Goal: Task Accomplishment & Management: Use online tool/utility

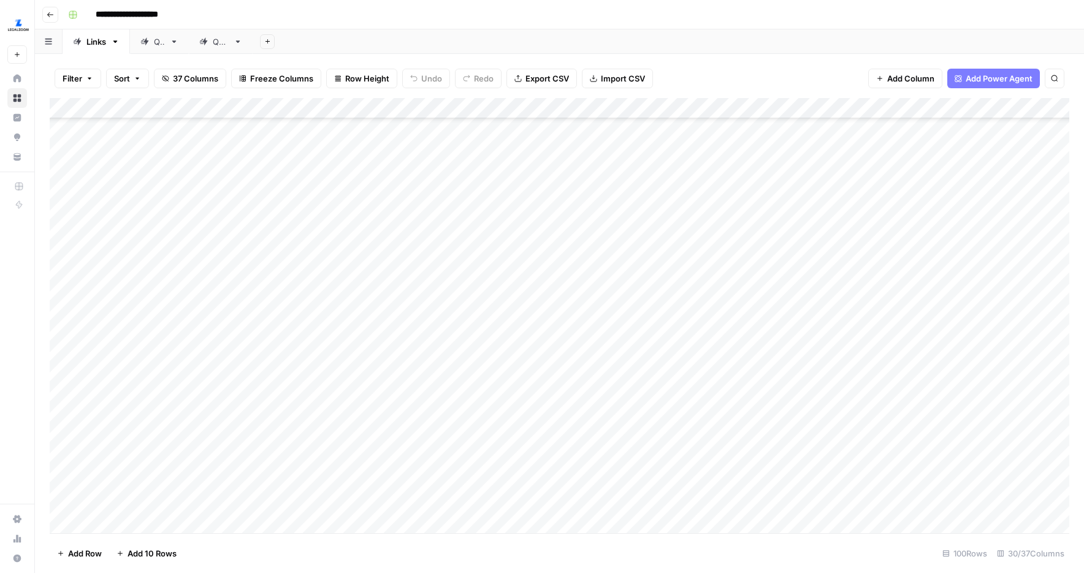
scroll to position [1341, 0]
drag, startPoint x: 52, startPoint y: 132, endPoint x: 51, endPoint y: 368, distance: 235.5
click at [51, 368] on div "Add Column" at bounding box center [560, 315] width 1020 height 435
drag, startPoint x: 50, startPoint y: 384, endPoint x: 50, endPoint y: 430, distance: 45.4
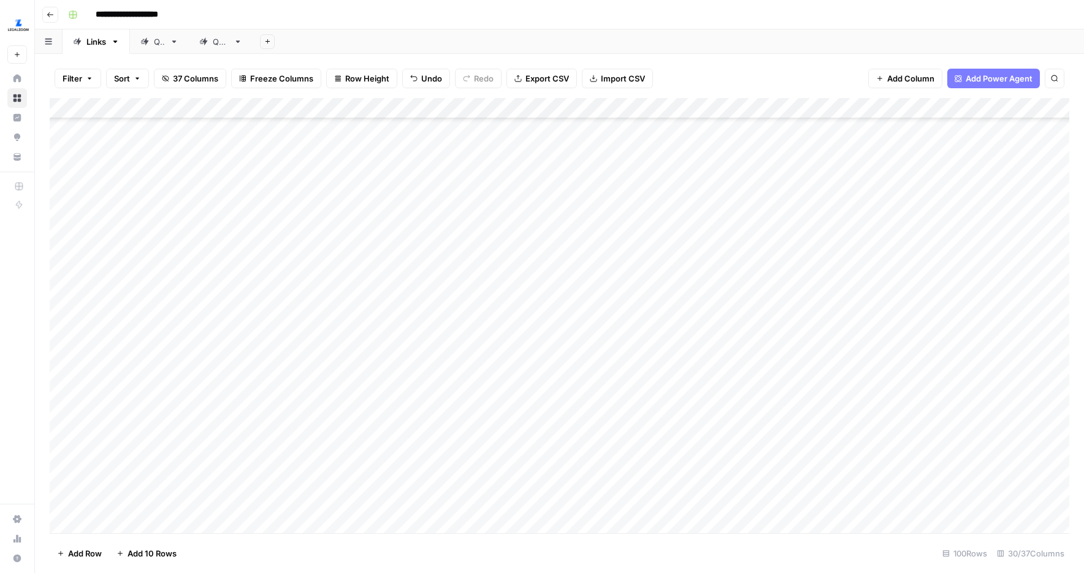
click at [50, 430] on div "Add Column" at bounding box center [560, 315] width 1020 height 435
click at [483, 310] on div "Add Column" at bounding box center [560, 315] width 1020 height 435
click at [484, 338] on div "Add Column" at bounding box center [560, 315] width 1020 height 435
click at [484, 374] on div "Add Column" at bounding box center [560, 315] width 1020 height 435
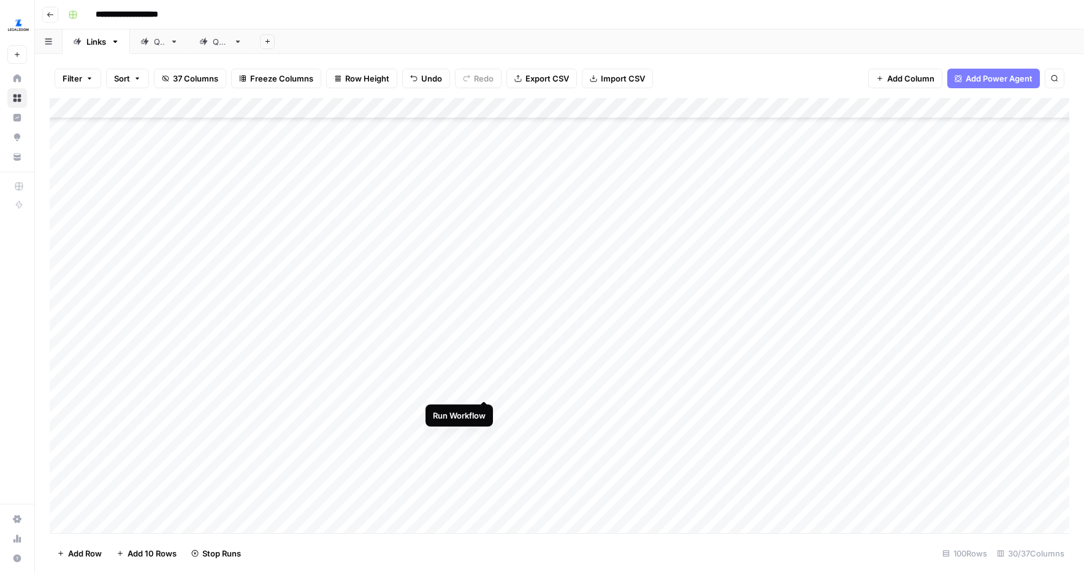
click at [484, 351] on div "Add Column" at bounding box center [560, 315] width 1020 height 435
click at [485, 411] on div "Add Column" at bounding box center [560, 315] width 1020 height 435
click at [936, 452] on div "Add Column" at bounding box center [560, 315] width 1020 height 435
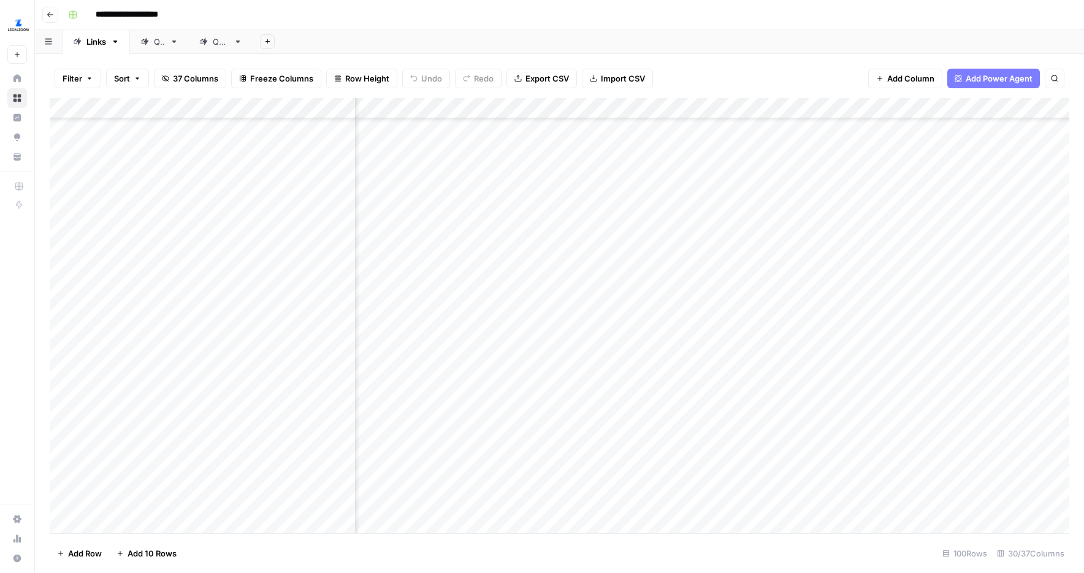
scroll to position [1123, 0]
click at [469, 346] on div "Add Column" at bounding box center [560, 315] width 1020 height 435
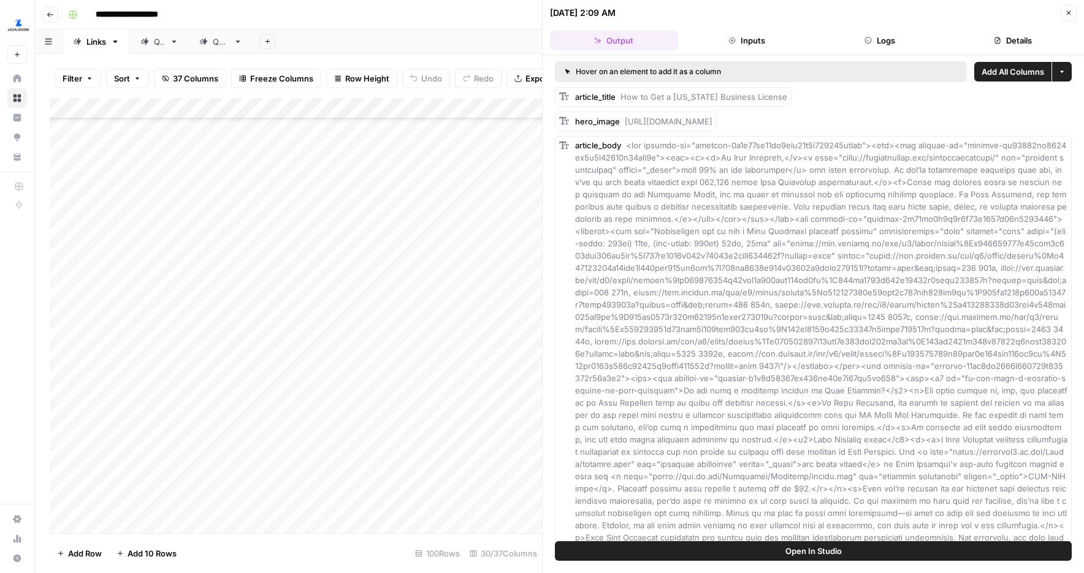
click at [1074, 17] on button "Close" at bounding box center [1069, 13] width 16 height 16
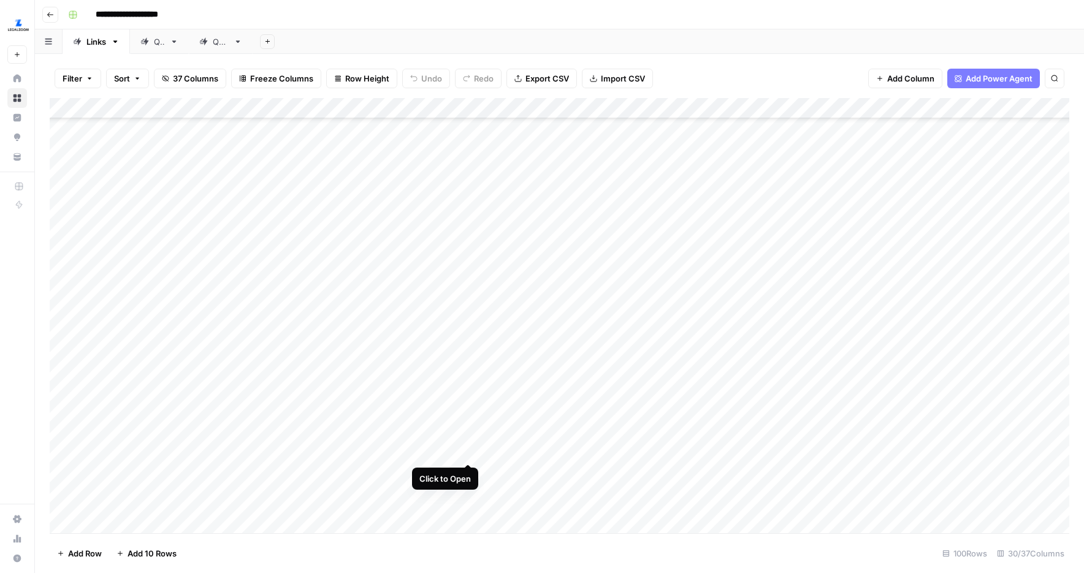
click at [465, 441] on div "Add Column" at bounding box center [560, 315] width 1020 height 435
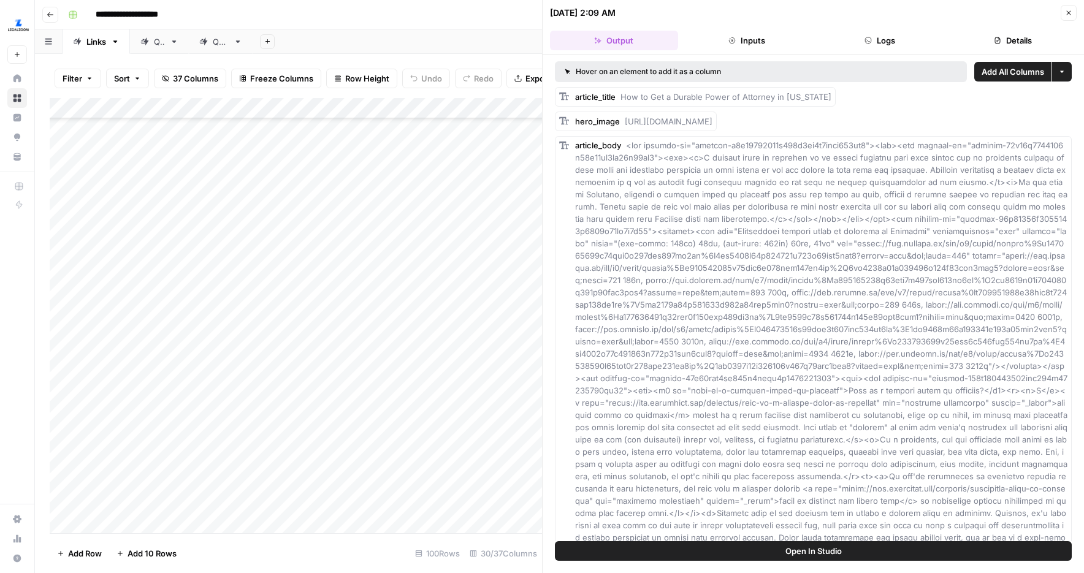
click at [1059, 12] on div "09/18/25 at 2:09 AM Close" at bounding box center [813, 13] width 527 height 16
click at [1077, 15] on header "09/18/25 at 2:09 AM Close Output Inputs Logs Details" at bounding box center [813, 27] width 541 height 55
click at [1076, 15] on button "Close" at bounding box center [1069, 13] width 16 height 16
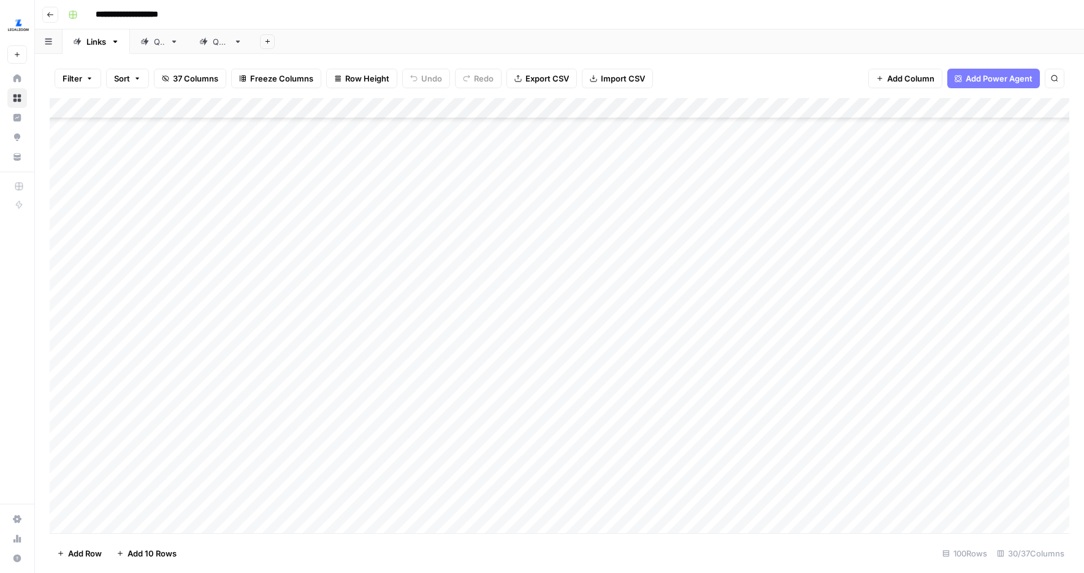
click at [468, 472] on div "Add Column" at bounding box center [560, 315] width 1020 height 435
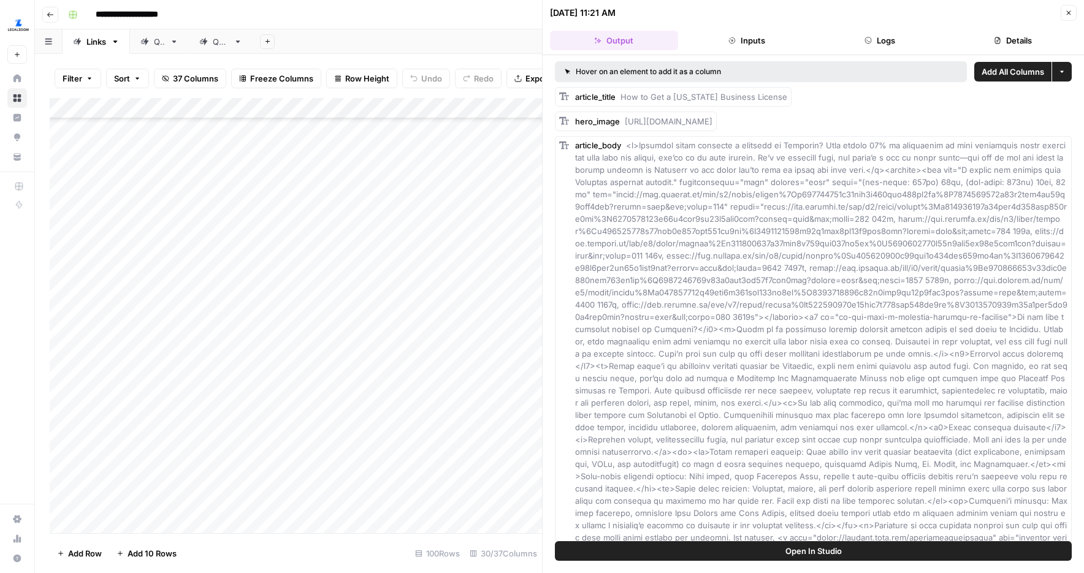
click at [1072, 10] on button "Close" at bounding box center [1069, 13] width 16 height 16
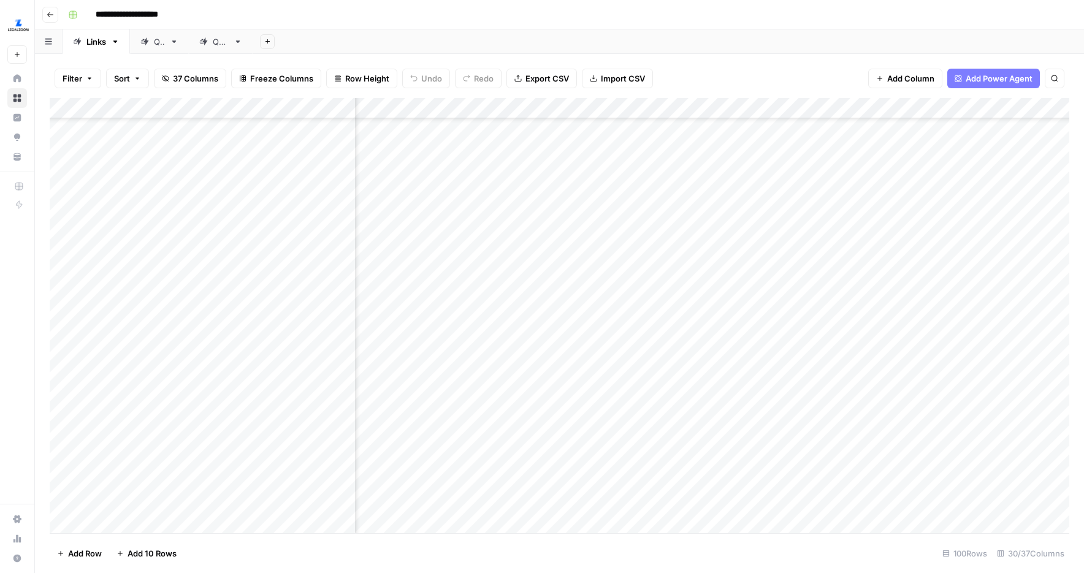
scroll to position [1121, 0]
click at [472, 342] on div "Add Column" at bounding box center [560, 315] width 1020 height 435
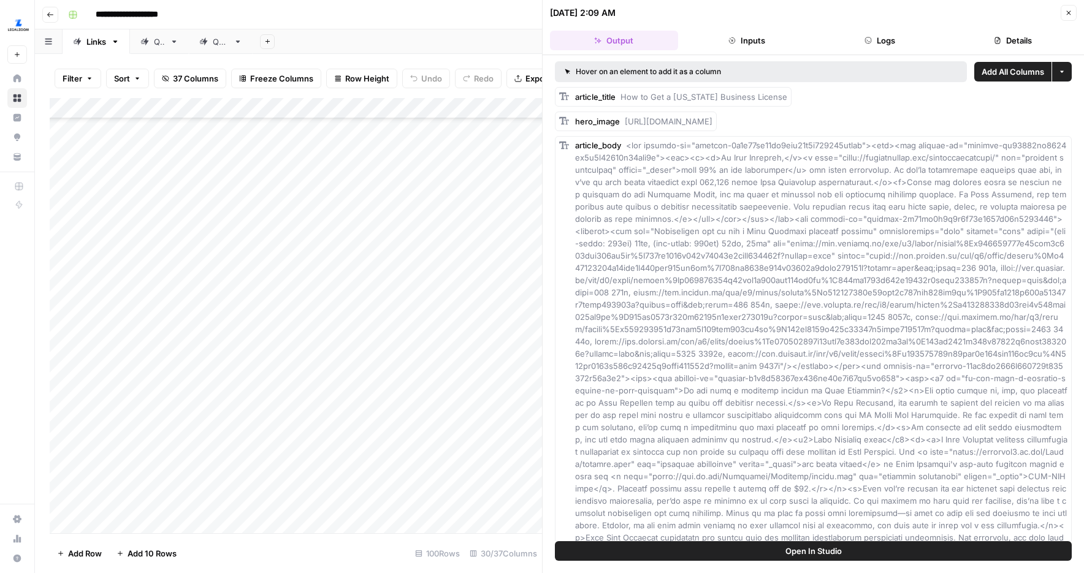
click at [1068, 10] on icon "button" at bounding box center [1068, 12] width 7 height 7
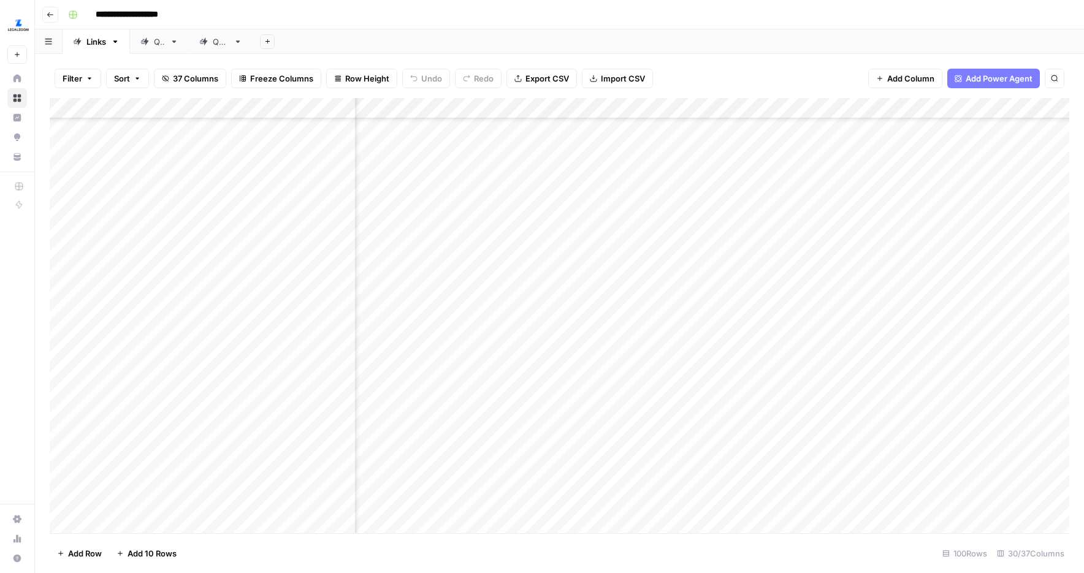
scroll to position [1121, 423]
click at [744, 318] on div "Add Column" at bounding box center [560, 315] width 1020 height 435
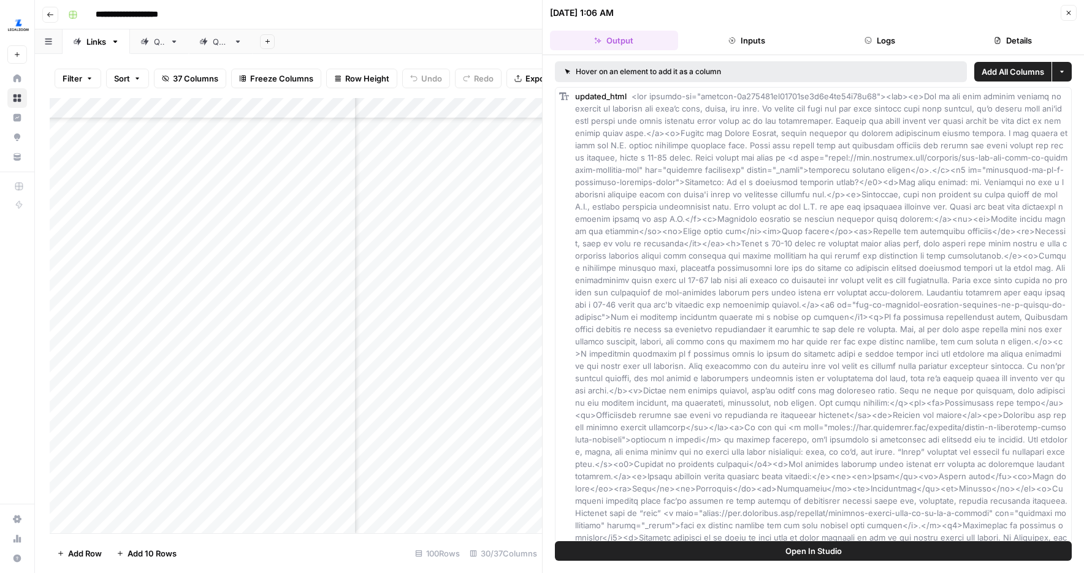
click at [972, 36] on button "Details" at bounding box center [1013, 41] width 128 height 20
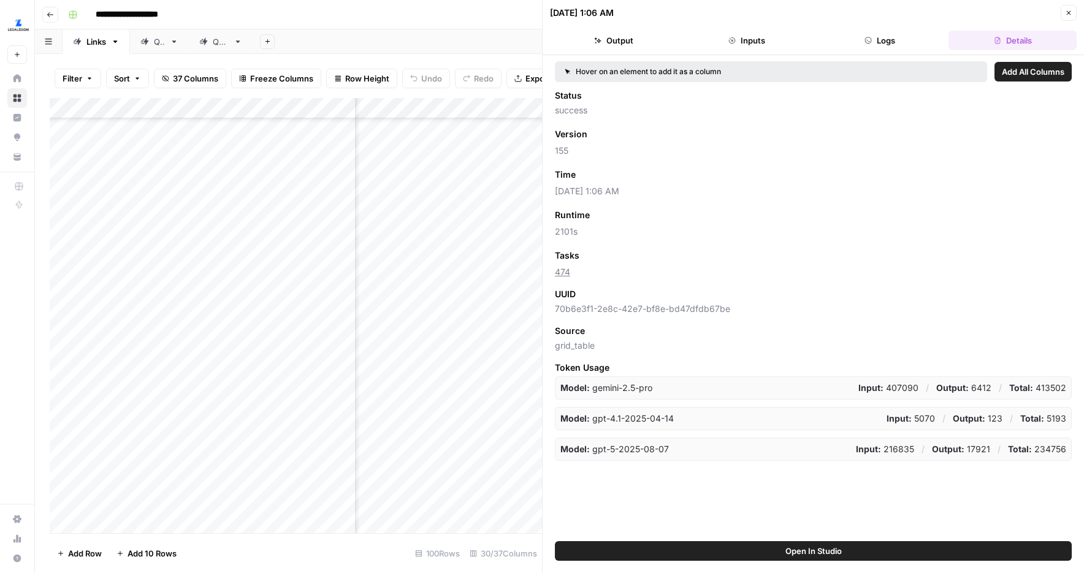
click at [1077, 10] on header "09/18/25 at 1:06 AM Close Output Inputs Logs Details" at bounding box center [813, 27] width 541 height 55
click at [1075, 10] on button "Close" at bounding box center [1069, 13] width 16 height 16
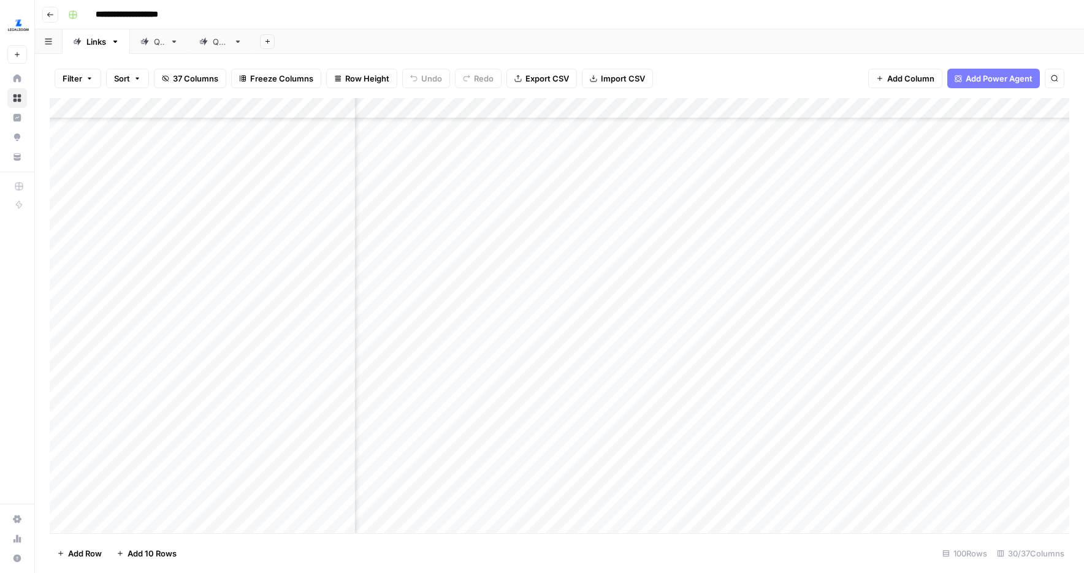
click at [755, 343] on div "Add Column" at bounding box center [560, 315] width 1020 height 435
click at [755, 376] on div "Add Column" at bounding box center [560, 315] width 1020 height 435
click at [792, 310] on div "Add Column" at bounding box center [560, 315] width 1020 height 435
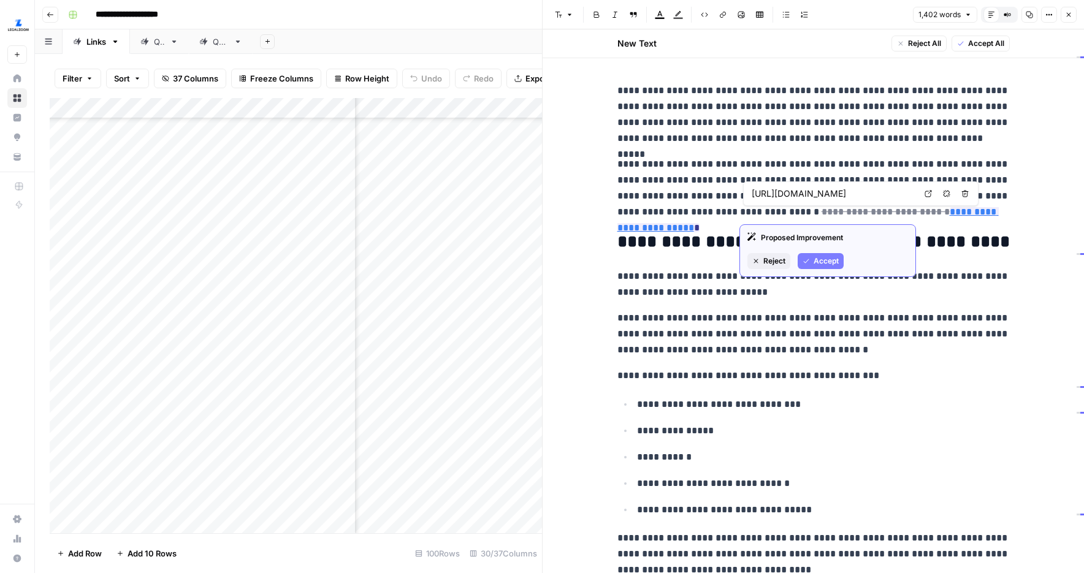
click at [927, 195] on icon at bounding box center [928, 193] width 7 height 7
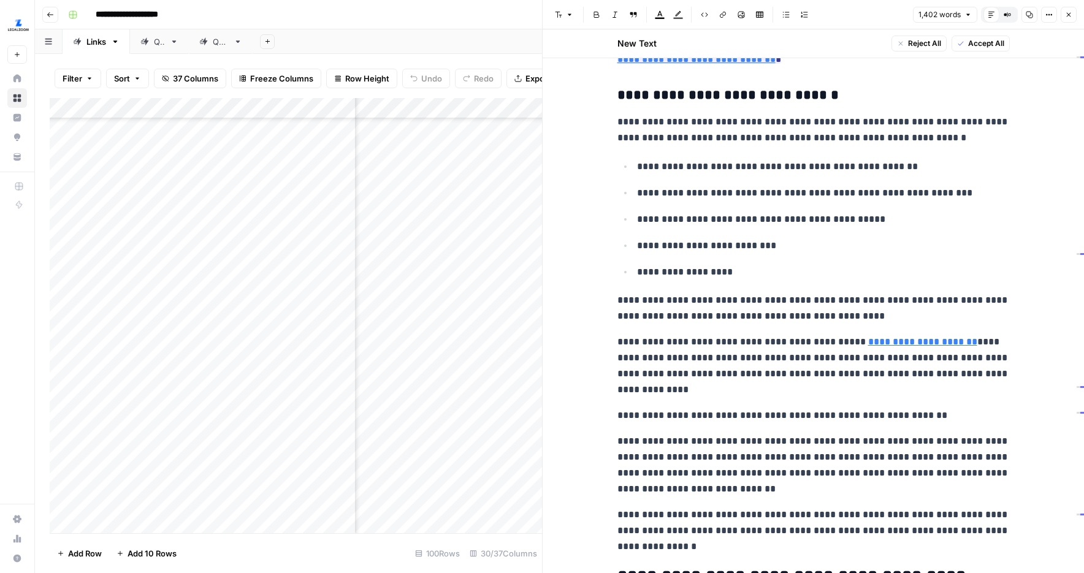
scroll to position [1440, 0]
click at [785, 26] on div "https://www.legalzoom.com/articles/dividing-assets-what-to-do-in-a-divorce Open…" at bounding box center [727, 25] width 235 height 25
click at [786, 26] on div "https://www.legalzoom.com/articles/dividing-assets-what-to-do-in-a-divorce Open…" at bounding box center [727, 25] width 235 height 25
click at [795, 26] on icon at bounding box center [795, 25] width 7 height 7
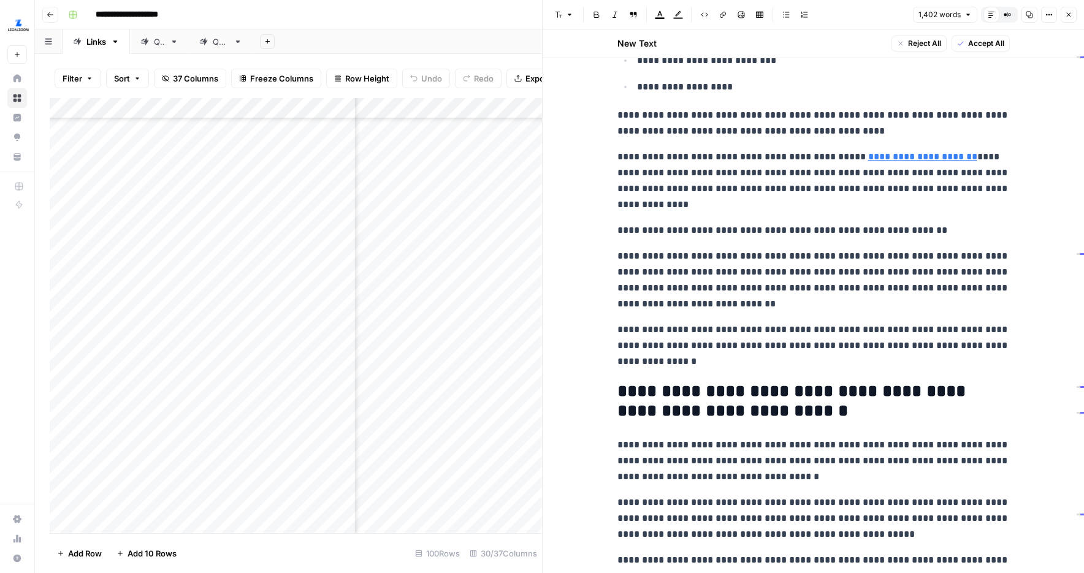
scroll to position [1673, 0]
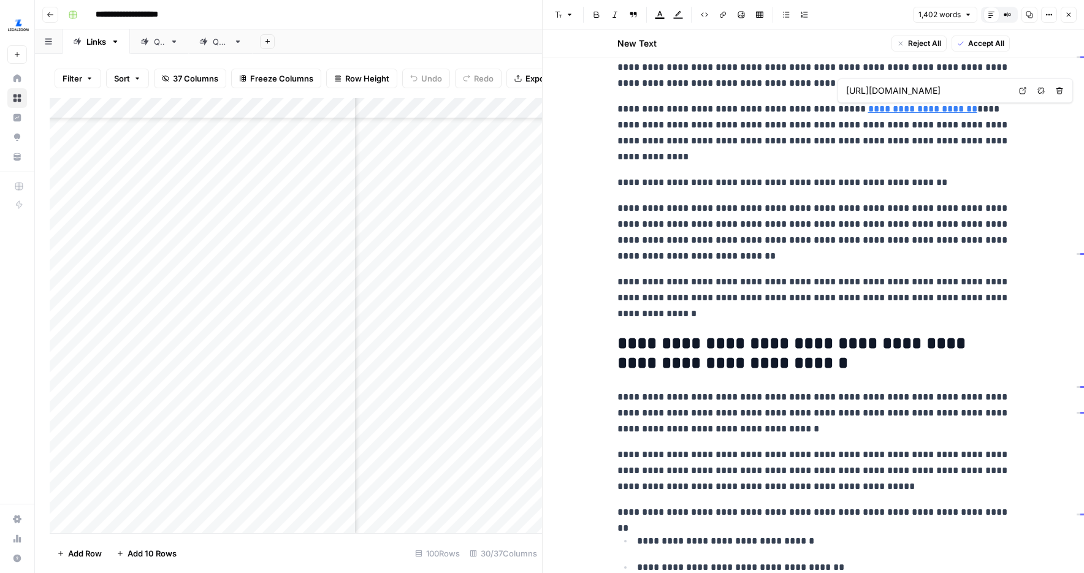
click at [1018, 88] on link "Open in a new tab" at bounding box center [1023, 91] width 16 height 16
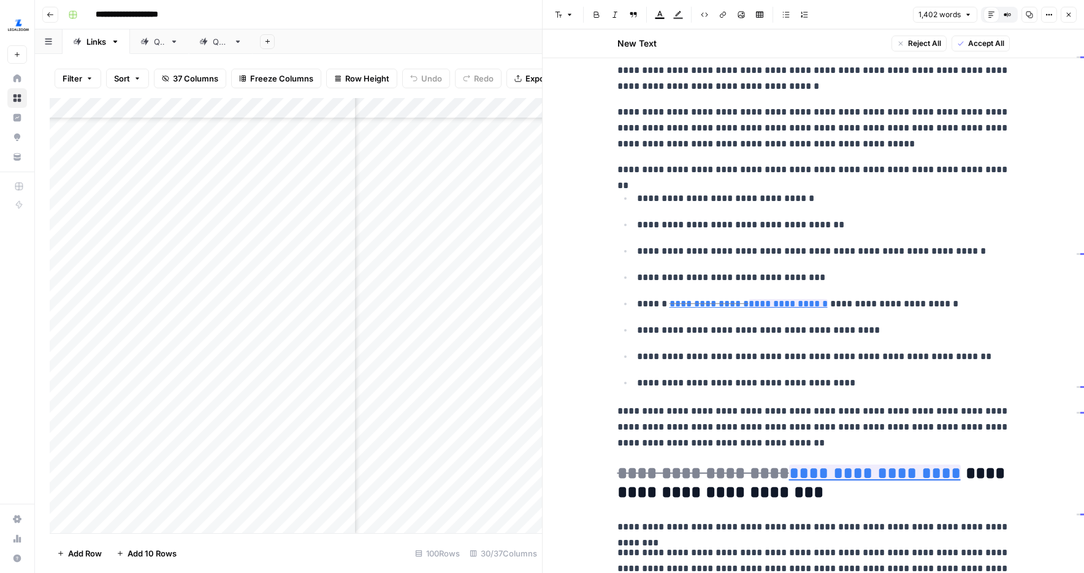
scroll to position [2016, 0]
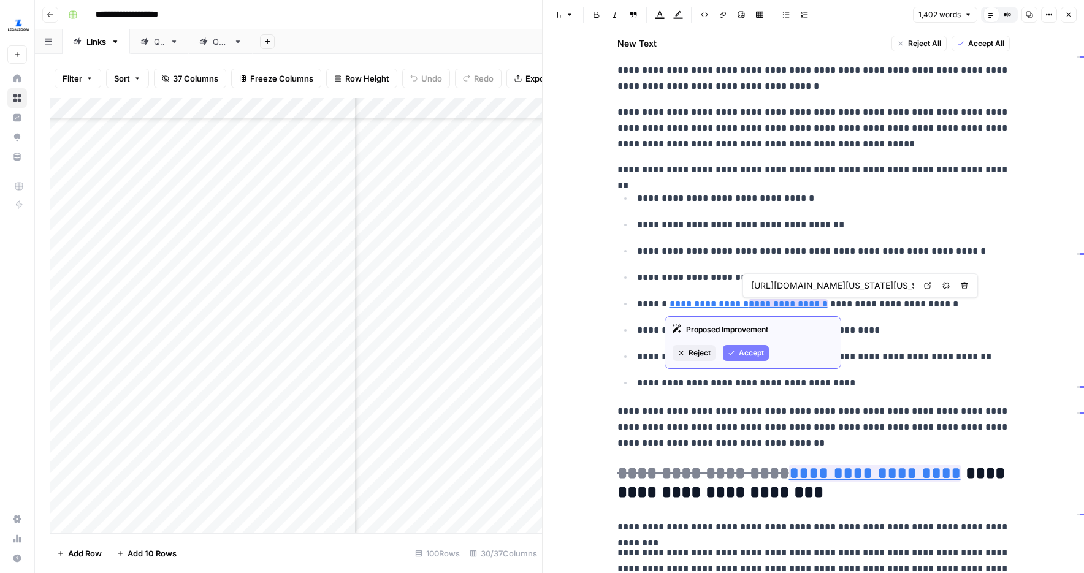
type input "https://www.legalzoom.com/articles/what-are-your-spousal-support-options-in-a-d…"
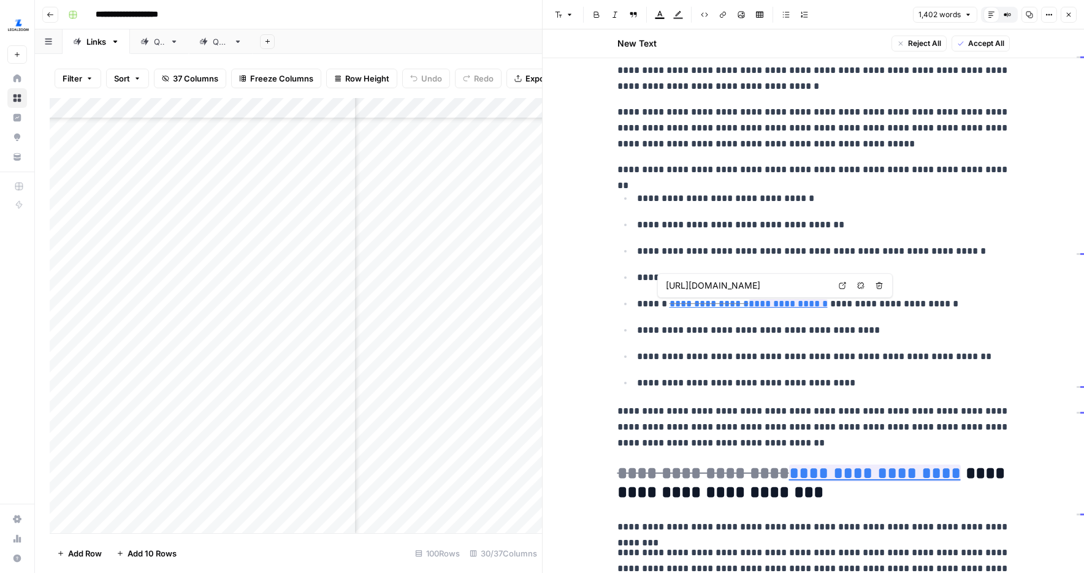
click at [839, 283] on icon at bounding box center [842, 285] width 7 height 7
click at [924, 284] on icon at bounding box center [927, 285] width 7 height 7
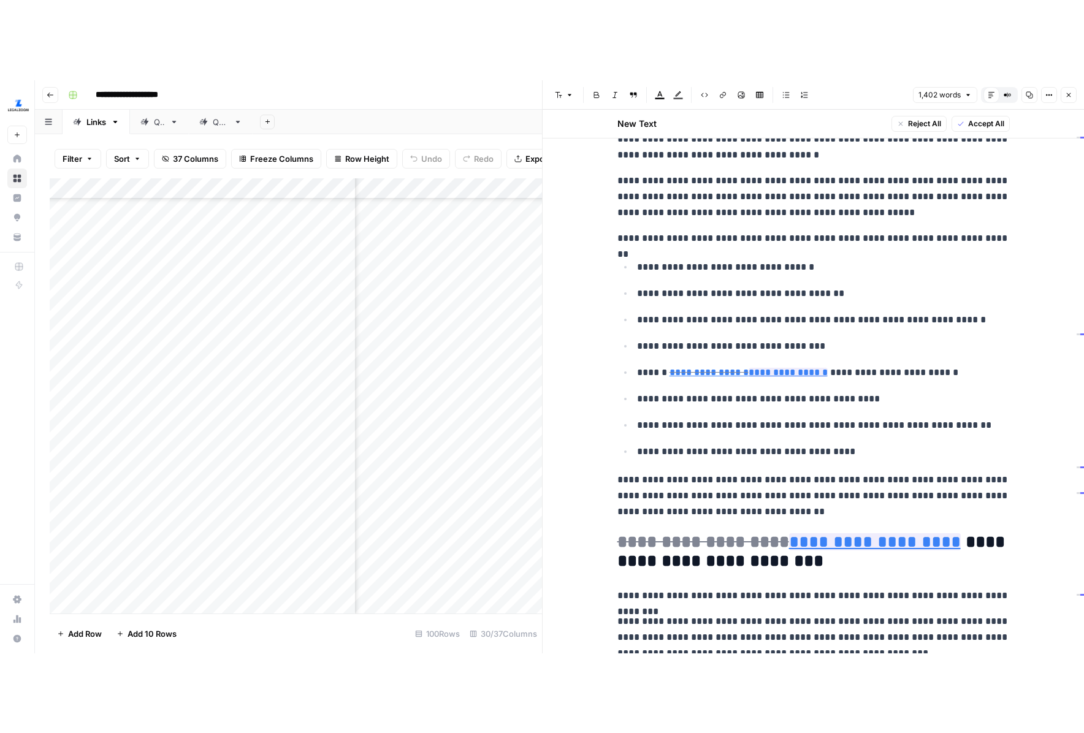
scroll to position [2028, 0]
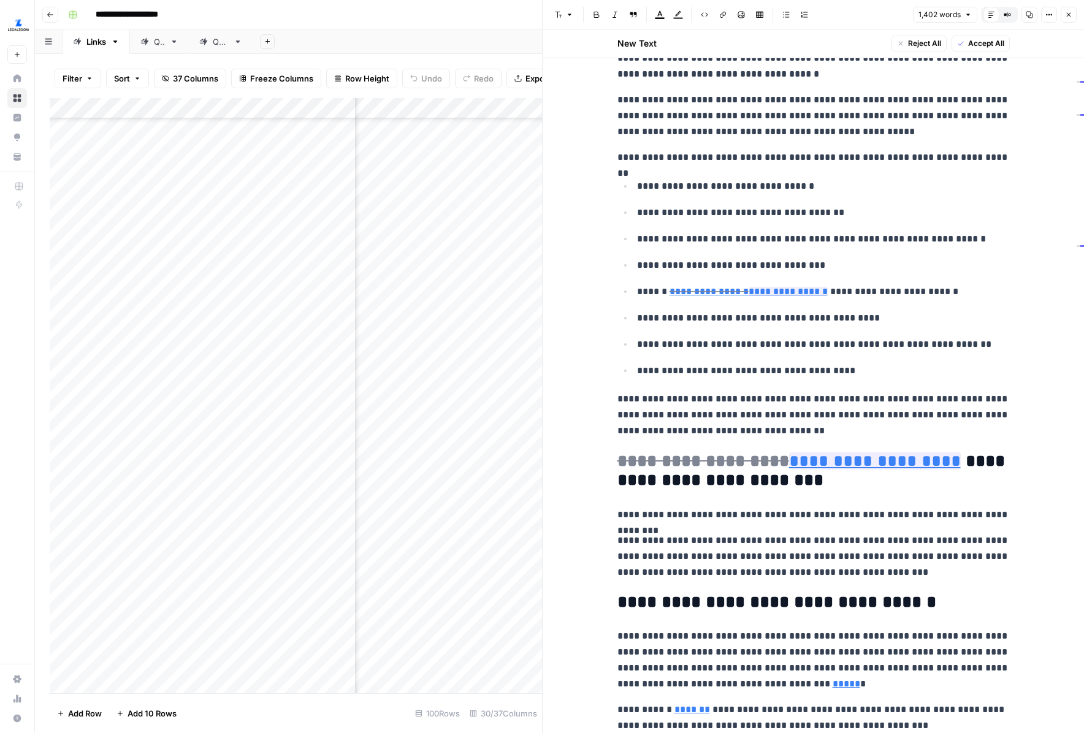
click at [1048, 11] on icon "button" at bounding box center [1048, 14] width 7 height 7
click at [1029, 131] on span "Code" at bounding box center [1012, 130] width 59 height 12
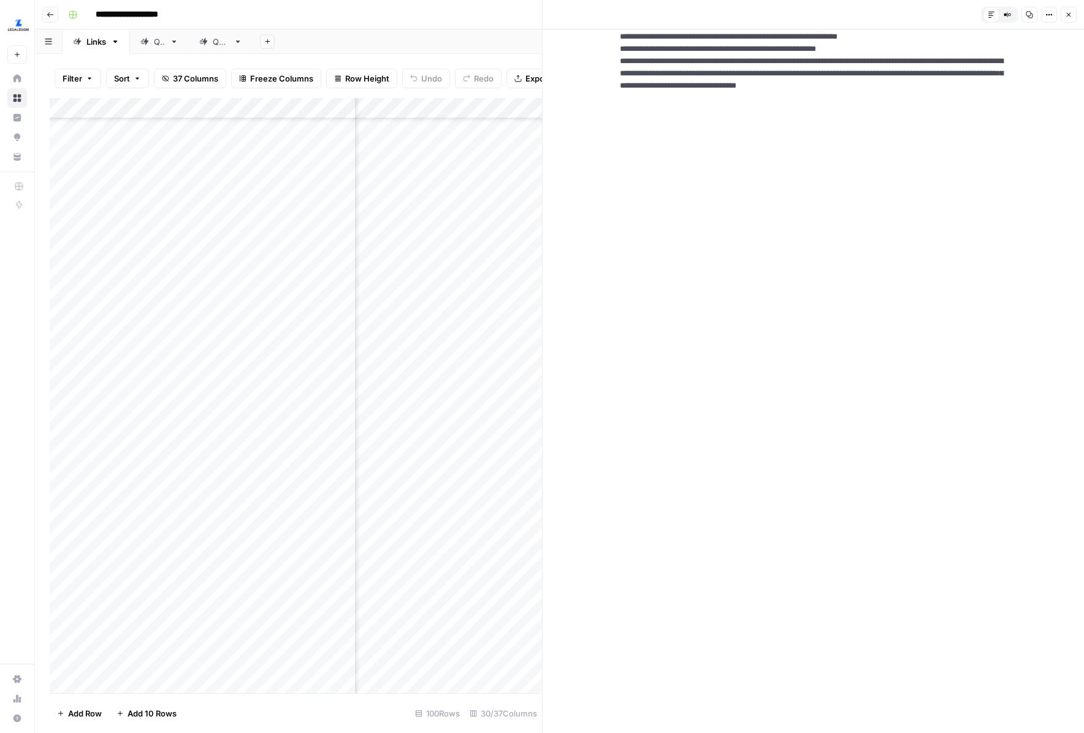
scroll to position [0, 0]
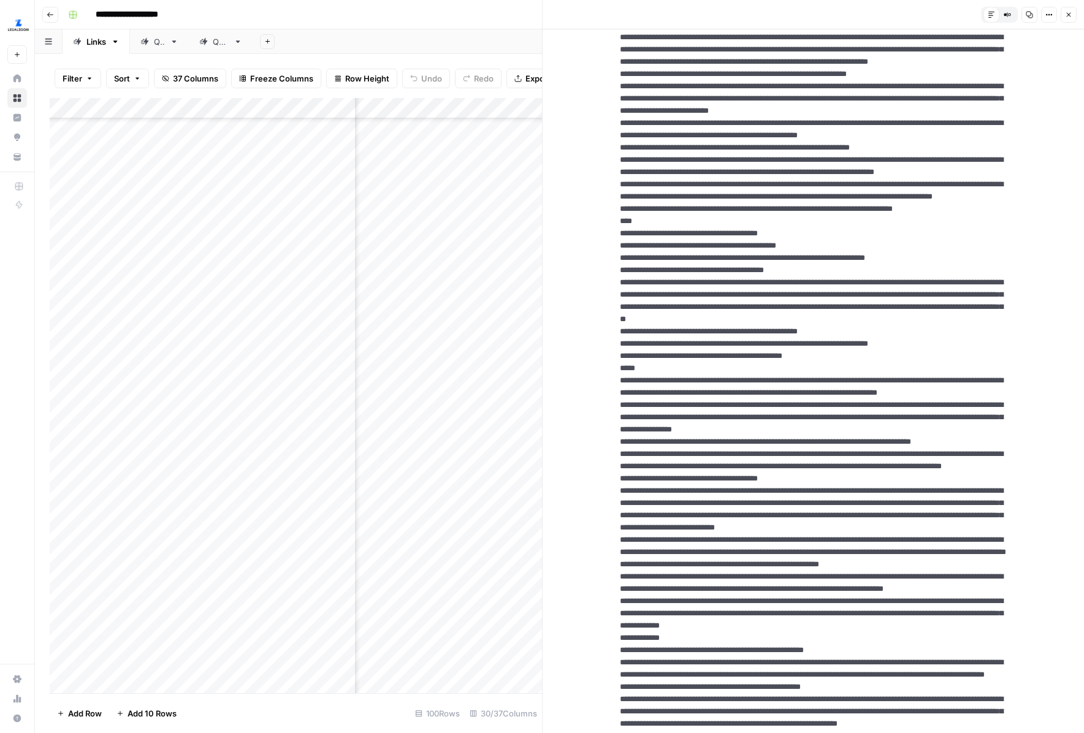
scroll to position [947, 0]
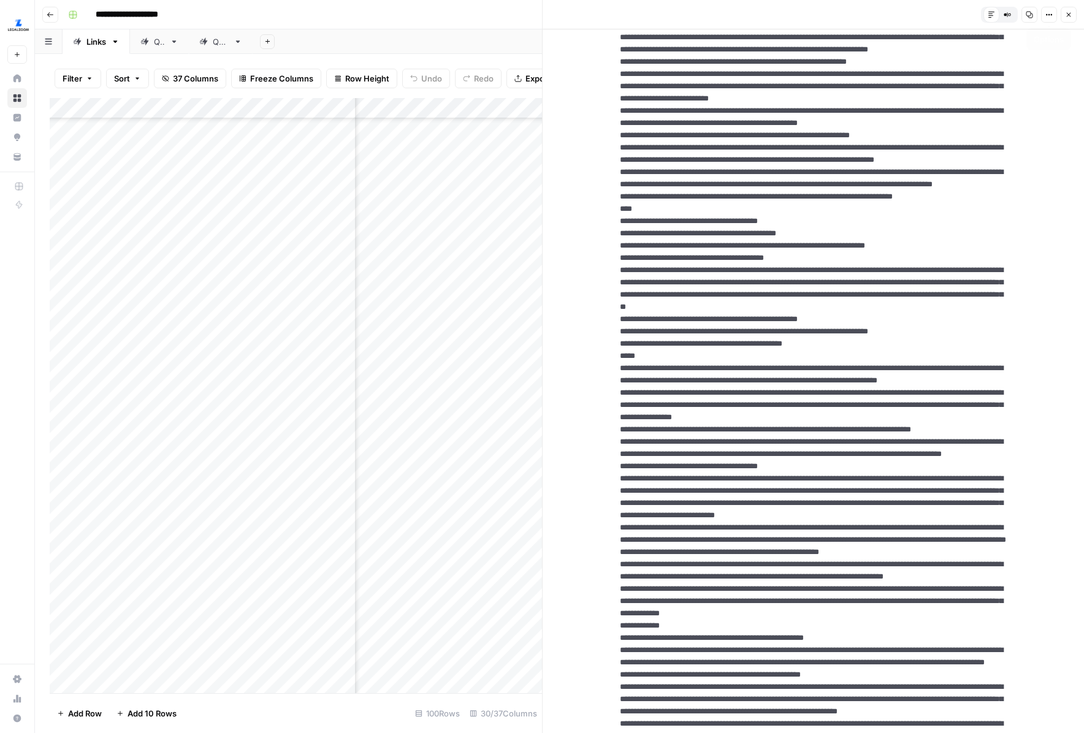
click at [1042, 16] on button "Options" at bounding box center [1049, 15] width 16 height 16
click at [1002, 80] on span "HTML" at bounding box center [1012, 85] width 59 height 12
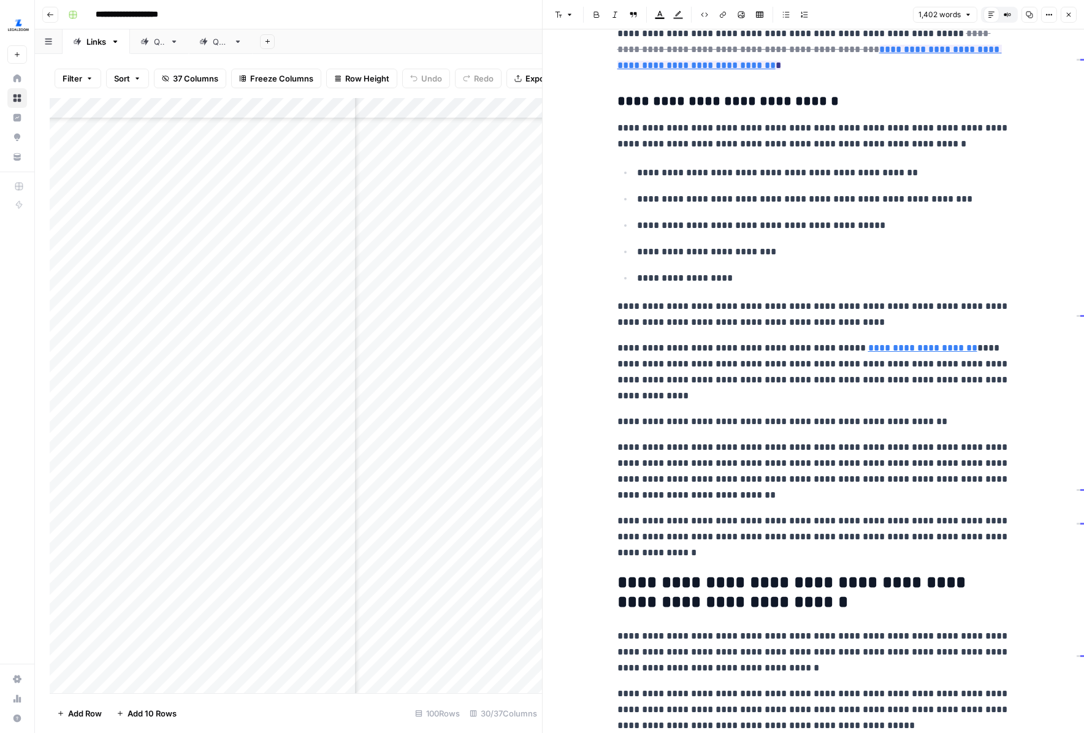
click at [863, 384] on p "**********" at bounding box center [813, 372] width 392 height 64
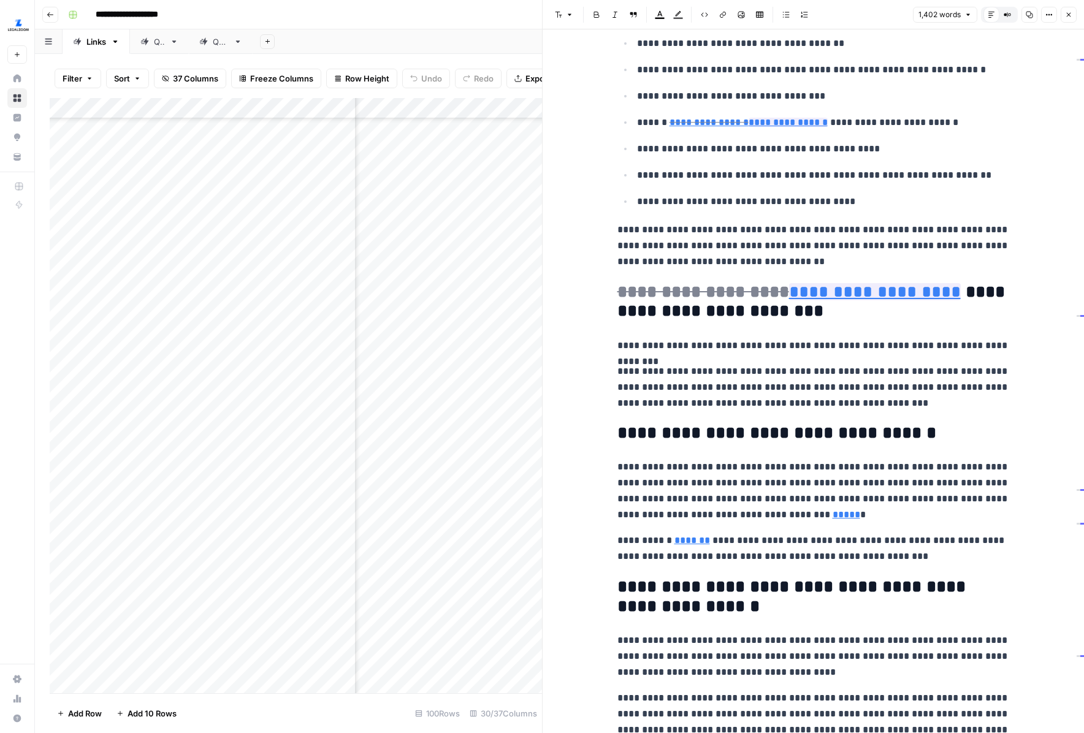
scroll to position [2168, 0]
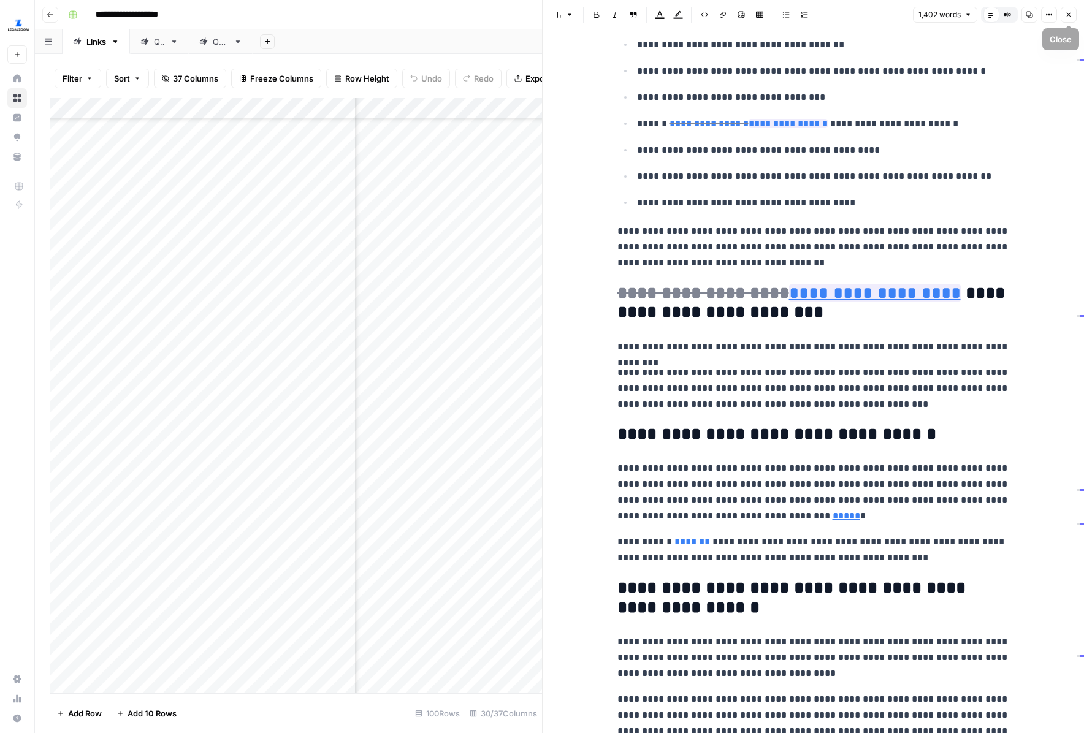
click at [1065, 16] on icon "button" at bounding box center [1068, 14] width 7 height 7
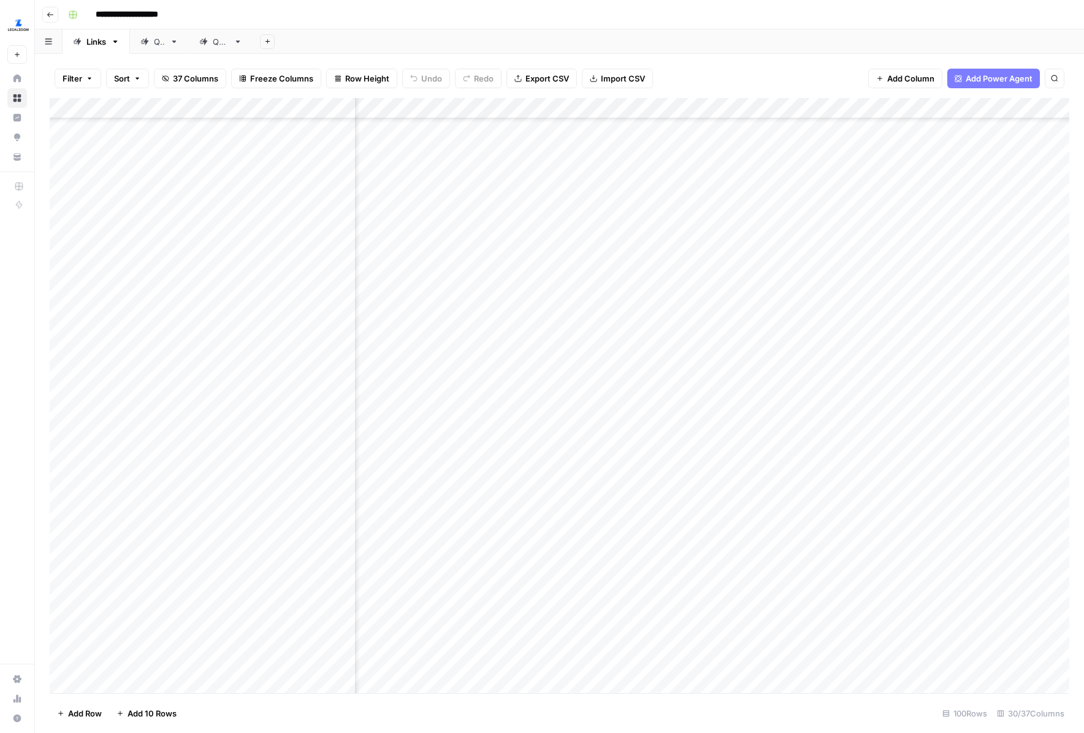
scroll to position [1121, 467]
click at [712, 346] on div "Add Column" at bounding box center [560, 395] width 1020 height 595
click at [709, 378] on div "Add Column" at bounding box center [560, 395] width 1020 height 595
click at [633, 107] on div "Add Column" at bounding box center [560, 395] width 1020 height 595
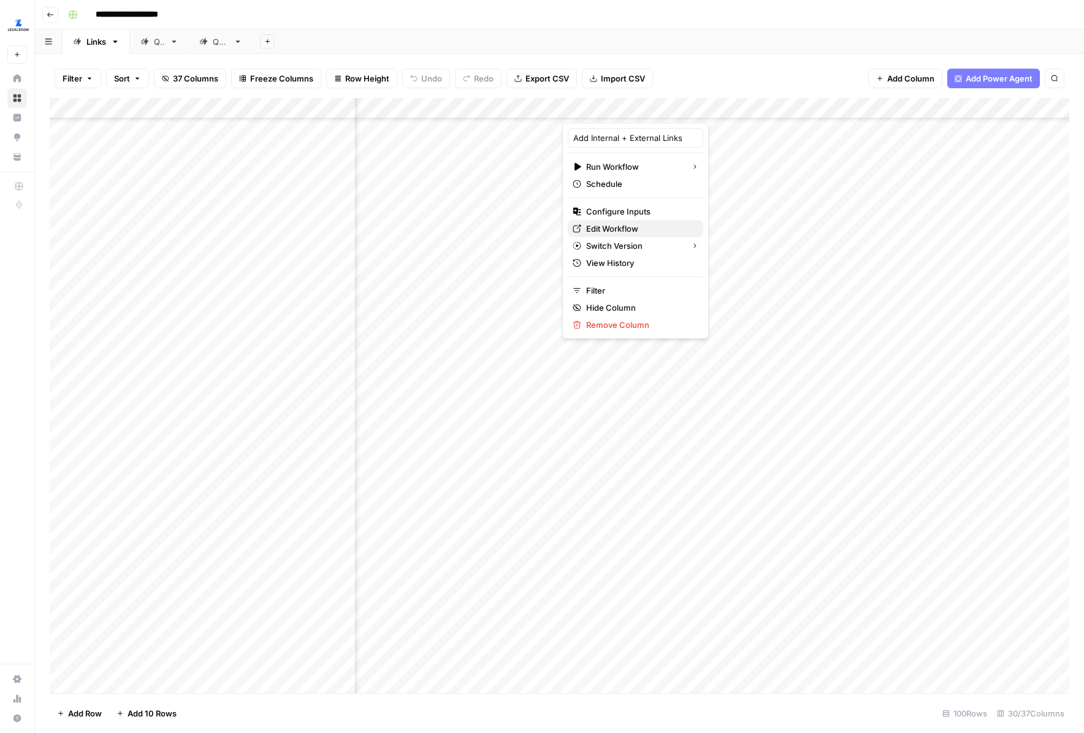
click at [616, 224] on span "Edit Workflow" at bounding box center [639, 229] width 107 height 12
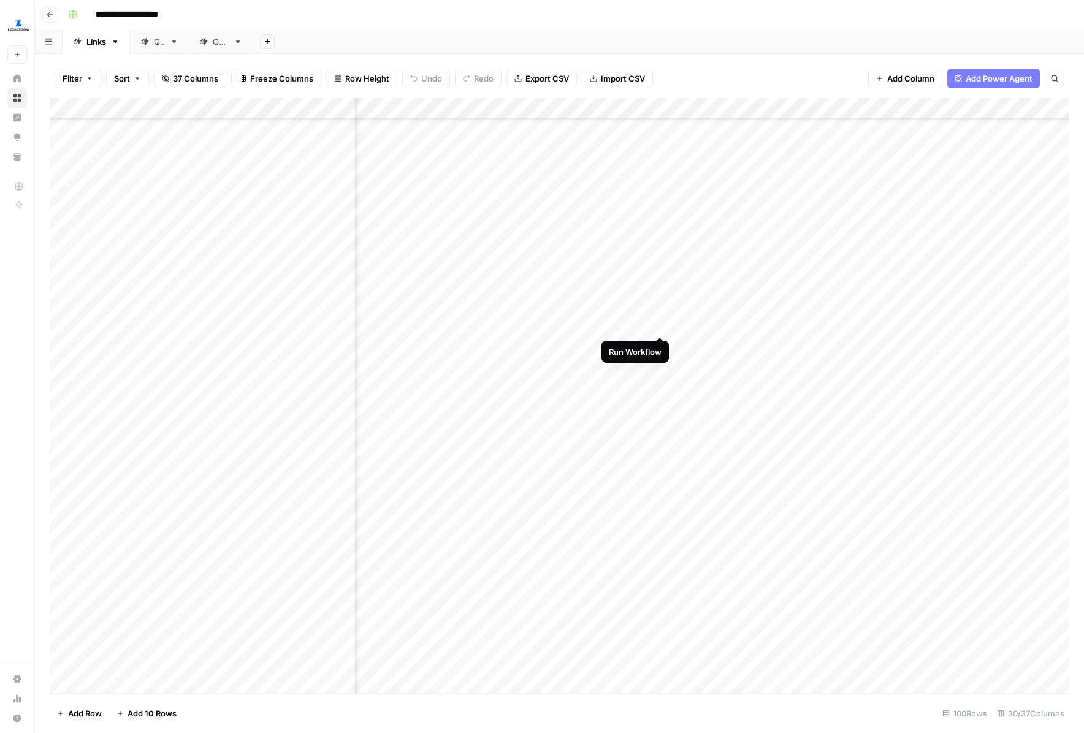
click at [660, 315] on div "Add Column" at bounding box center [560, 395] width 1020 height 595
click at [660, 343] on div "Add Column" at bounding box center [560, 395] width 1020 height 595
click at [661, 380] on div "Add Column" at bounding box center [560, 395] width 1020 height 595
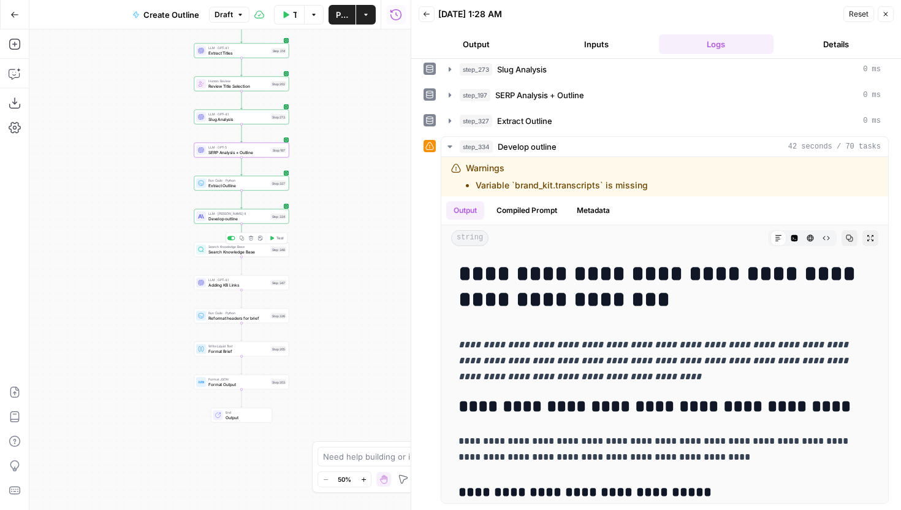
click at [272, 238] on icon "button" at bounding box center [272, 237] width 4 height 4
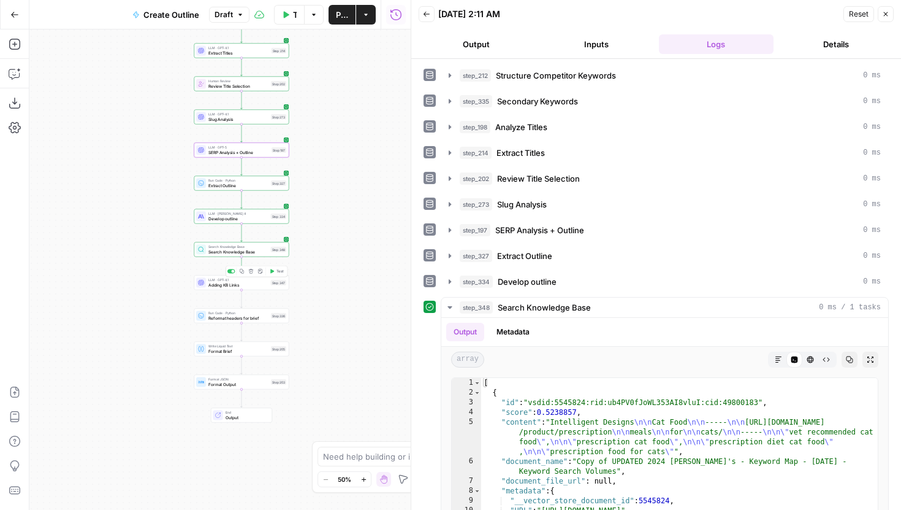
click at [274, 272] on icon "button" at bounding box center [272, 271] width 5 height 5
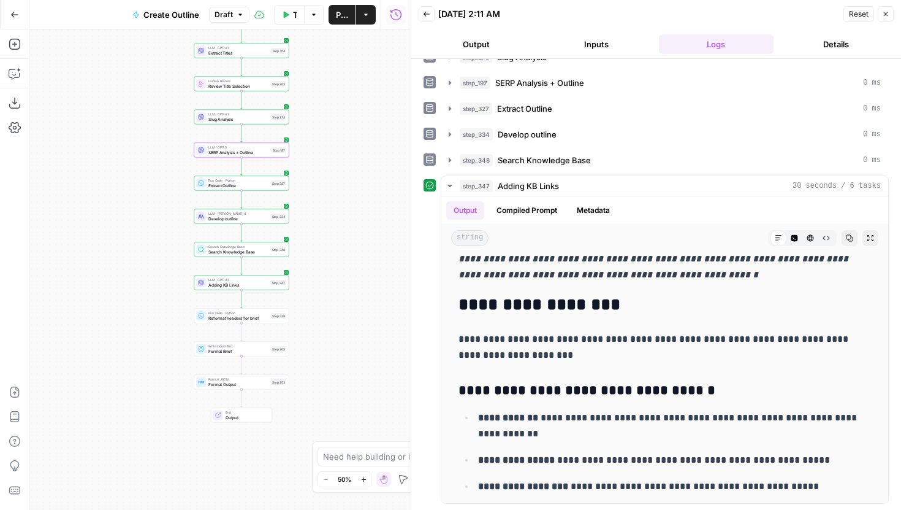
scroll to position [2184, 0]
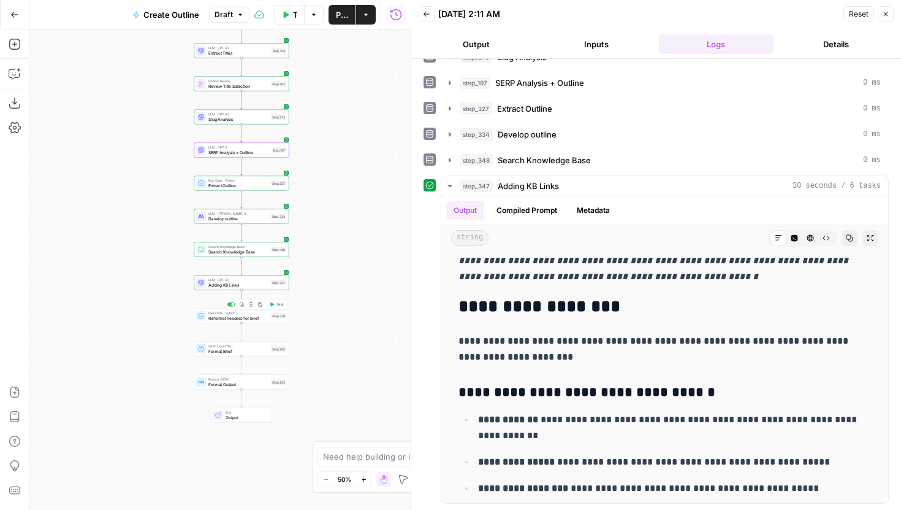
click at [275, 304] on button "Test" at bounding box center [276, 304] width 19 height 8
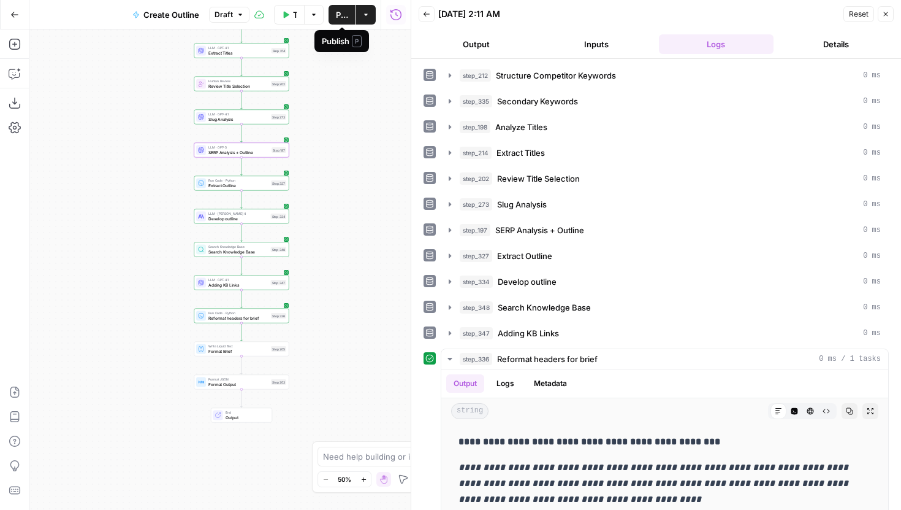
click at [342, 17] on span "Publish" at bounding box center [342, 15] width 12 height 12
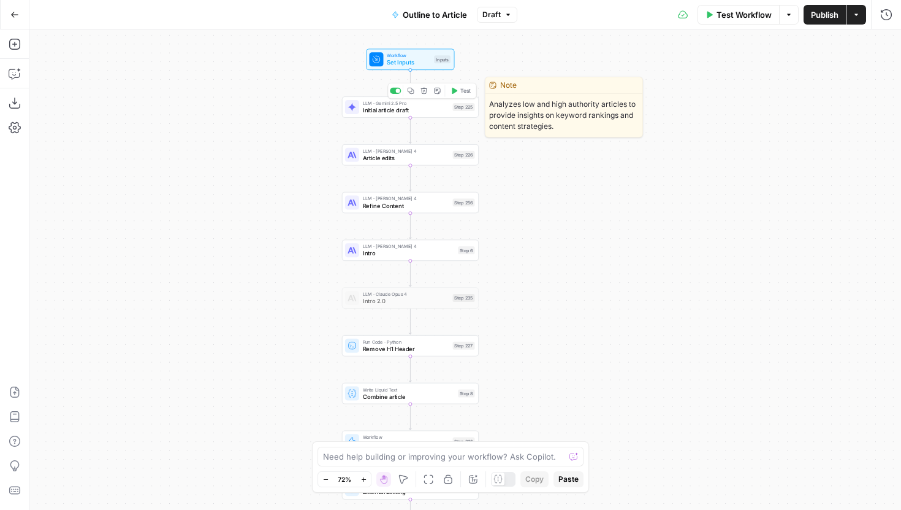
click at [399, 113] on span "Initial article draft" at bounding box center [406, 109] width 86 height 9
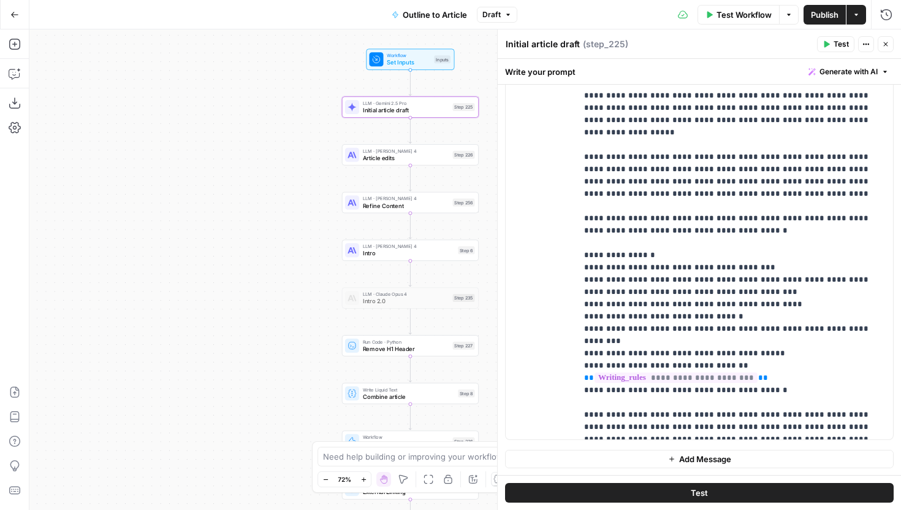
scroll to position [565, 0]
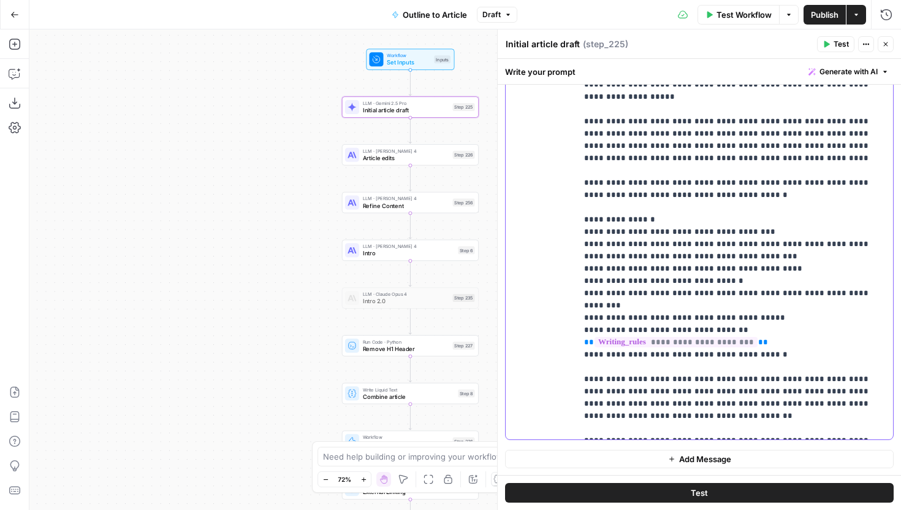
drag, startPoint x: 857, startPoint y: 375, endPoint x: 581, endPoint y: 373, distance: 275.9
click at [581, 373] on div "**********" at bounding box center [735, 189] width 316 height 500
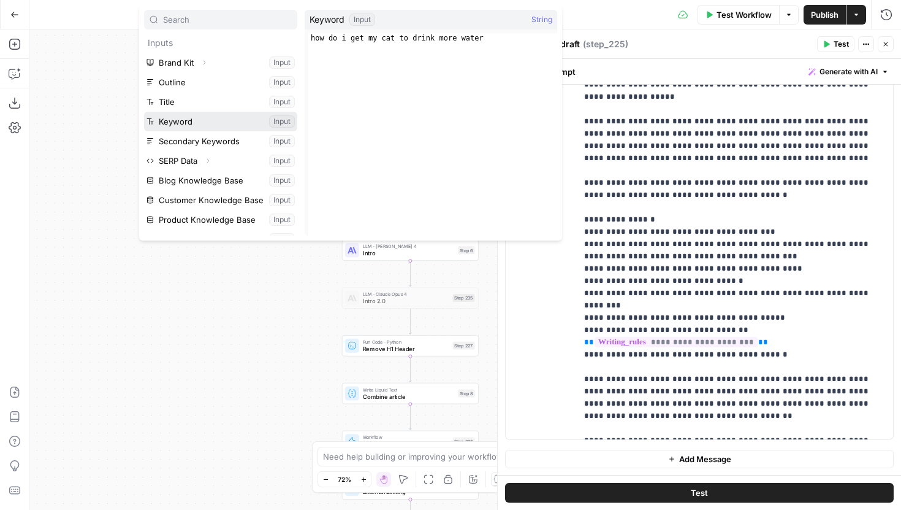
click at [197, 127] on button "Select variable Keyword" at bounding box center [220, 122] width 153 height 20
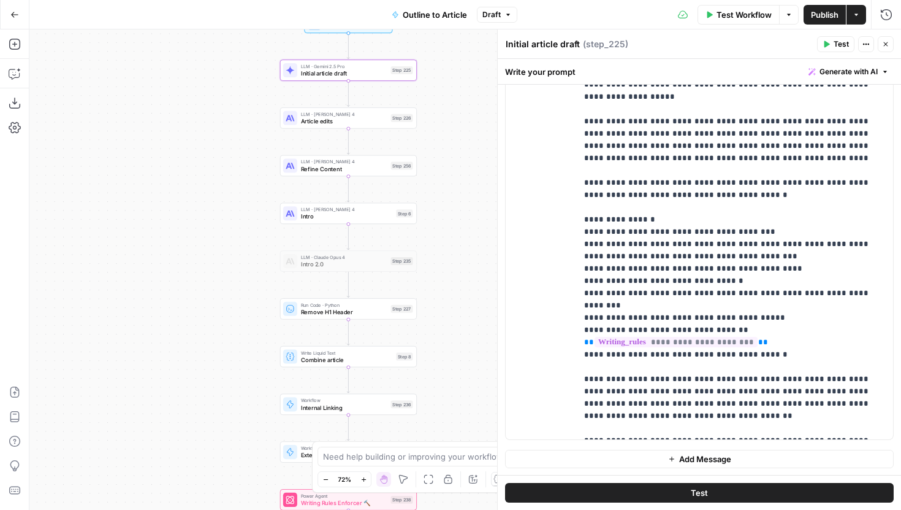
drag, startPoint x: 278, startPoint y: 258, endPoint x: 191, endPoint y: 207, distance: 100.3
click at [191, 207] on div "Workflow Set Inputs Inputs LLM · Gemini 2.5 Pro Initial article draft Step 225 …" at bounding box center [465, 269] width 872 height 480
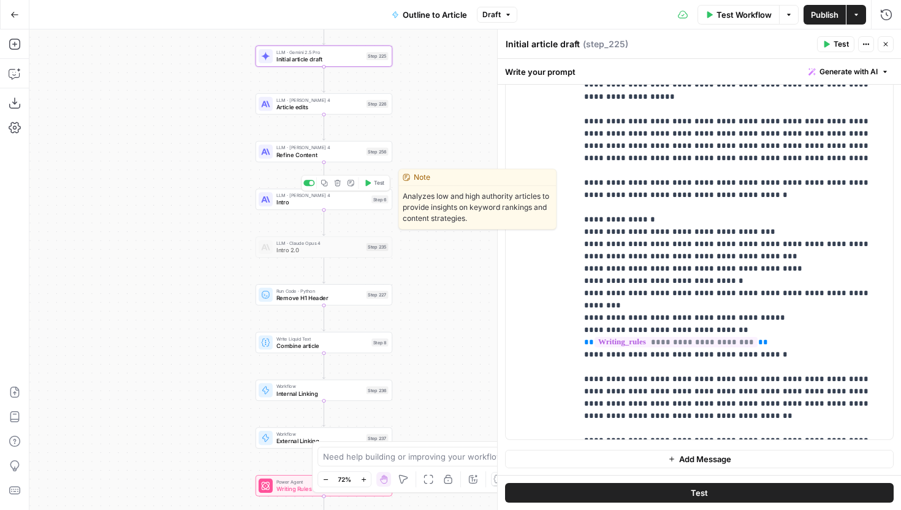
click at [285, 201] on span "Intro" at bounding box center [323, 202] width 92 height 9
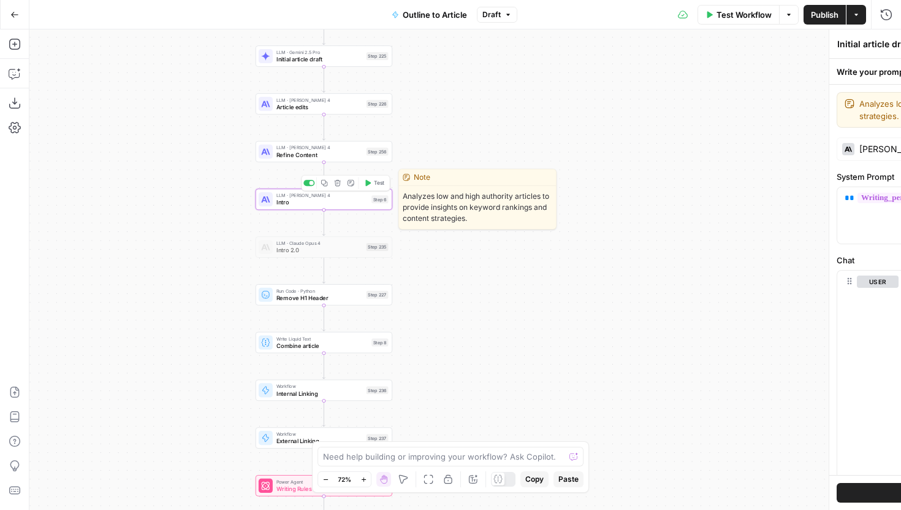
type textarea "Intro"
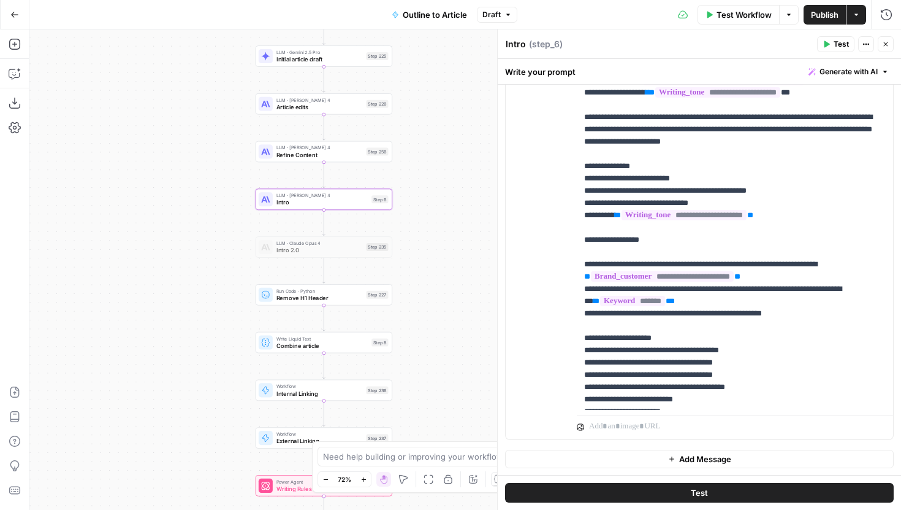
scroll to position [295, 0]
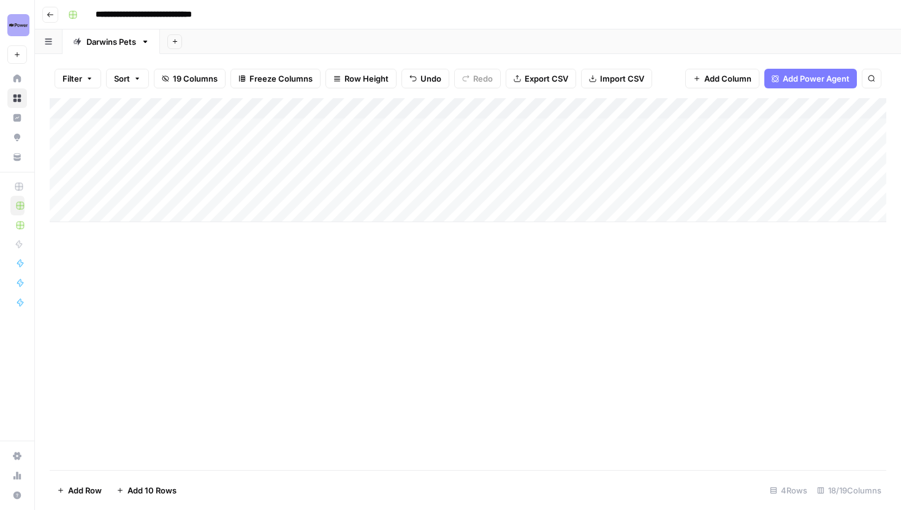
click at [599, 150] on div "Add Column" at bounding box center [468, 160] width 837 height 124
click at [570, 170] on div "Add Column" at bounding box center [468, 160] width 837 height 124
click at [554, 191] on div "Add Column" at bounding box center [468, 160] width 837 height 124
click at [694, 148] on div "Add Column" at bounding box center [468, 160] width 837 height 124
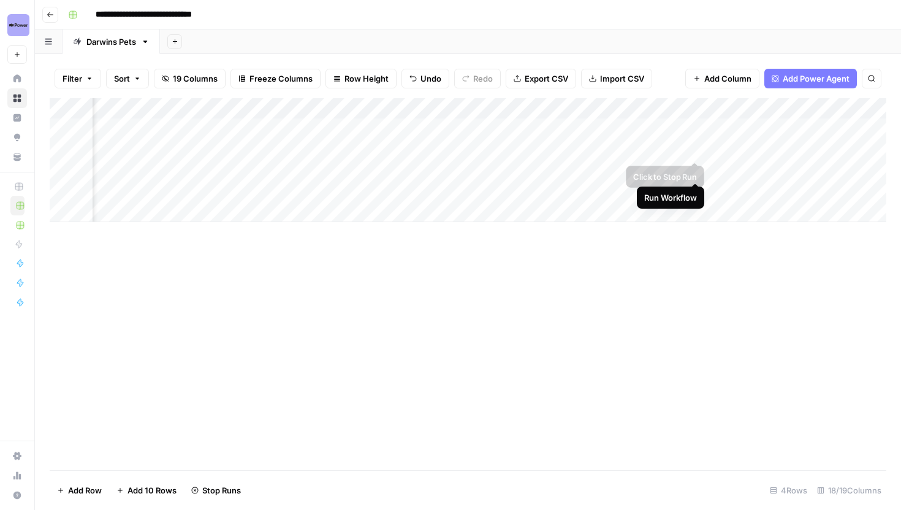
click at [693, 131] on div "Add Column" at bounding box center [468, 160] width 837 height 124
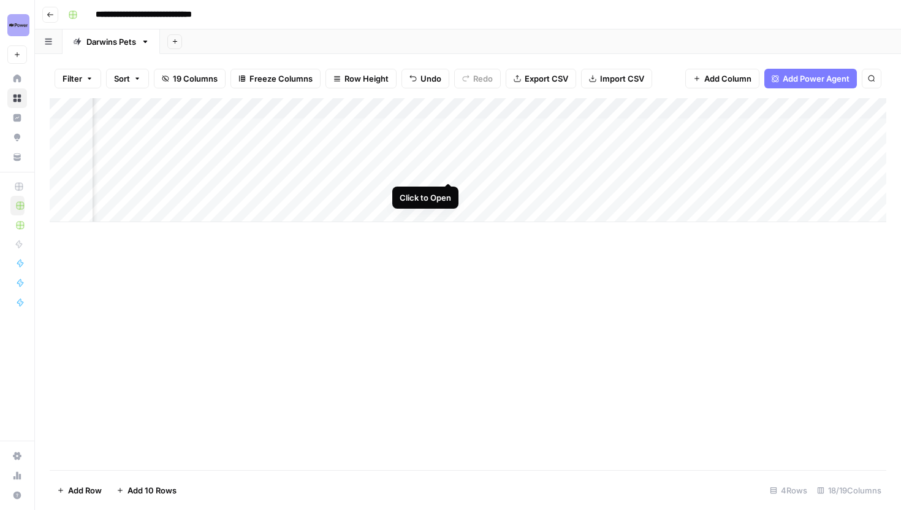
click at [448, 171] on div "Add Column" at bounding box center [468, 160] width 837 height 124
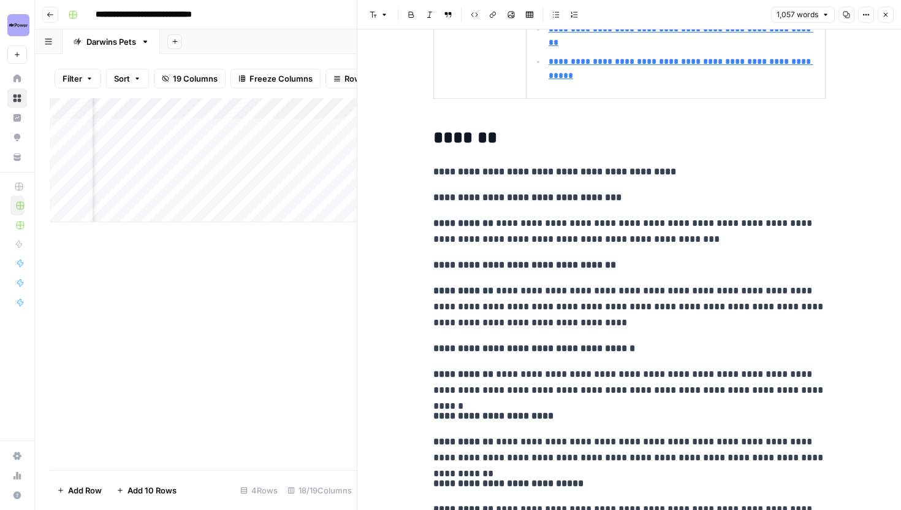
scroll to position [748, 0]
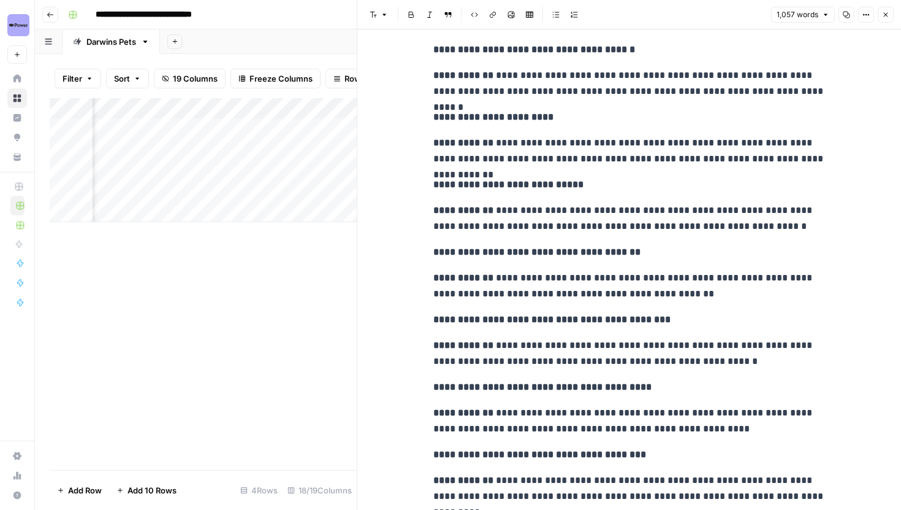
click at [887, 14] on icon "button" at bounding box center [885, 14] width 7 height 7
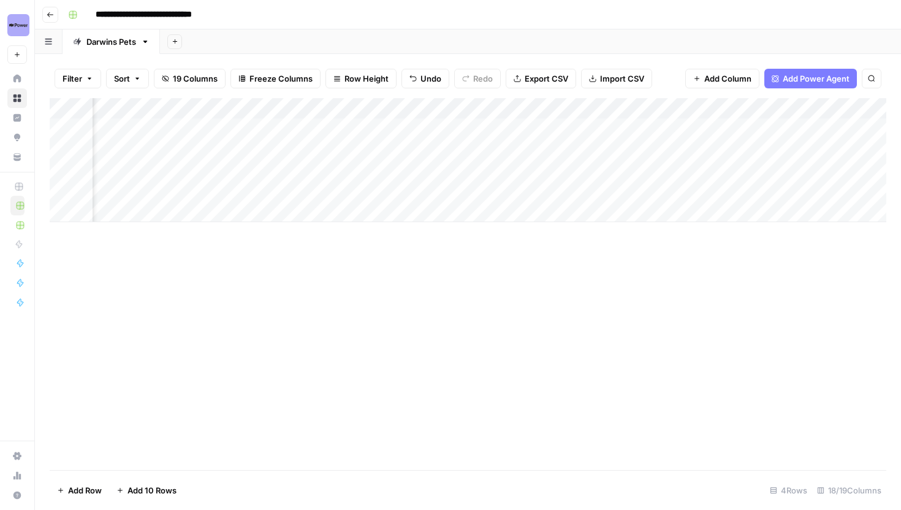
scroll to position [0, 599]
click at [468, 129] on div "Add Column" at bounding box center [468, 160] width 837 height 124
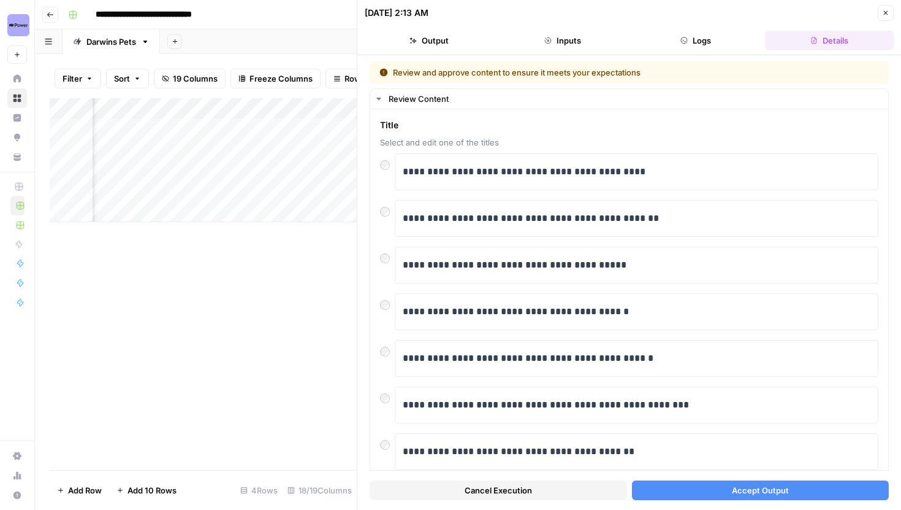
click at [696, 487] on button "Accept Output" at bounding box center [761, 490] width 258 height 20
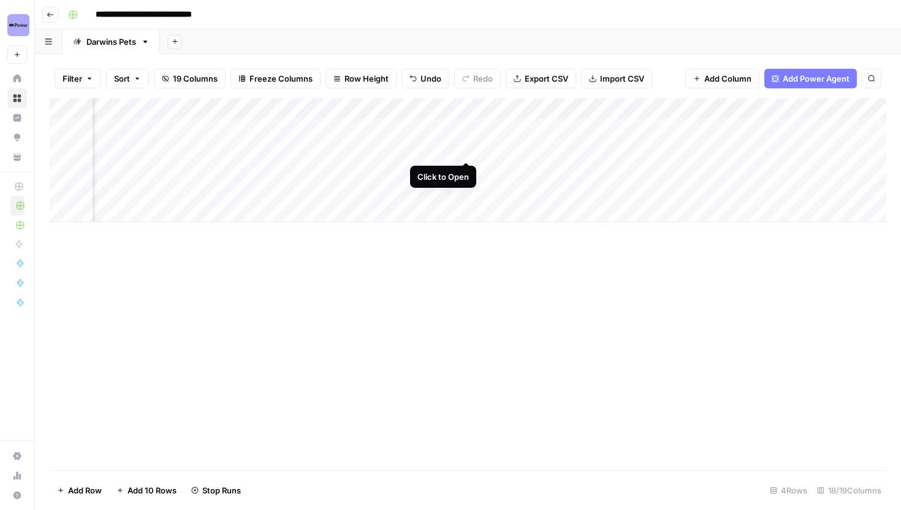
click at [464, 147] on div "Add Column" at bounding box center [468, 160] width 837 height 124
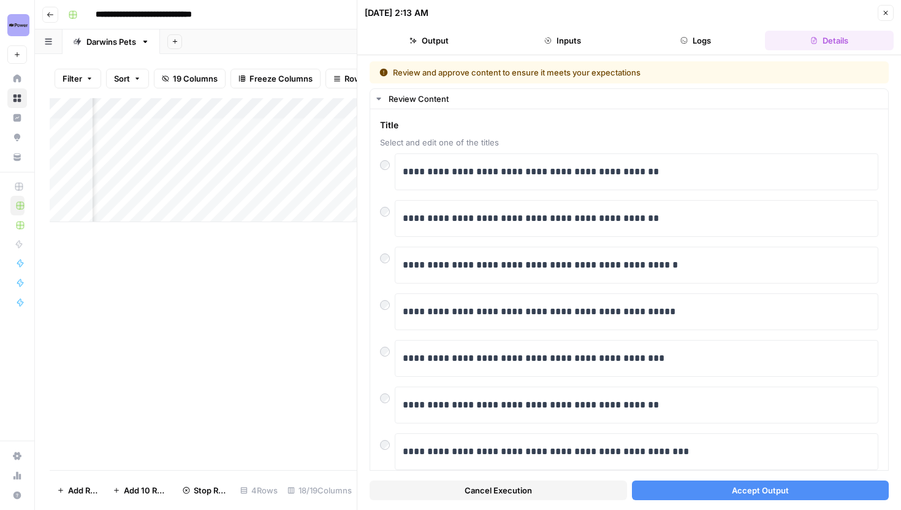
click at [698, 494] on button "Accept Output" at bounding box center [761, 490] width 258 height 20
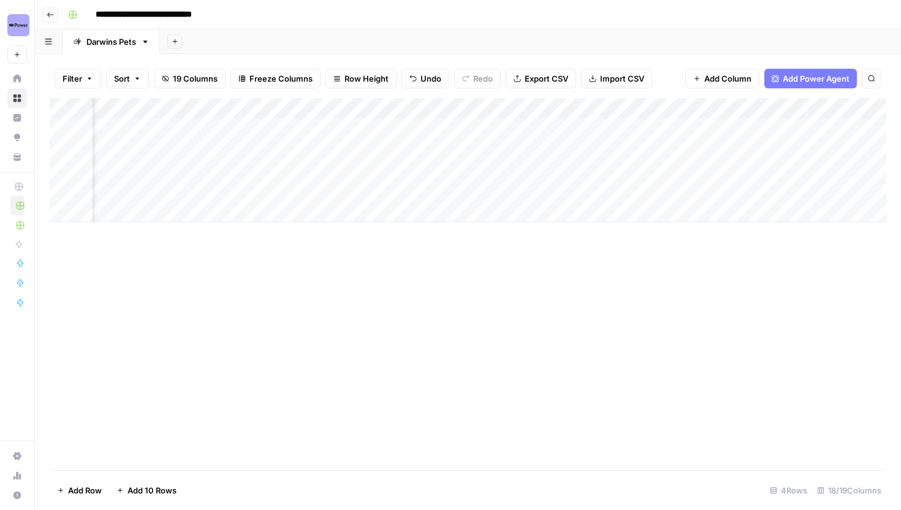
scroll to position [0, 1084]
click at [644, 150] on div "Add Column" at bounding box center [468, 160] width 837 height 124
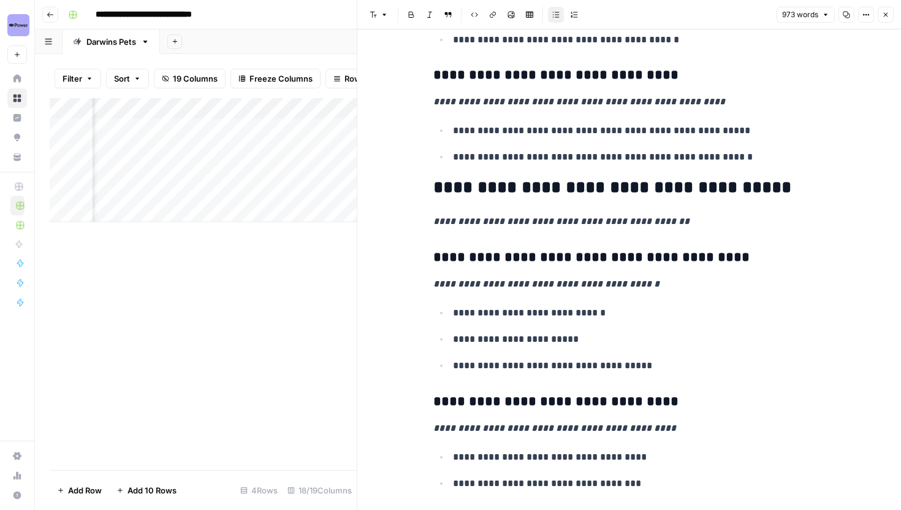
scroll to position [1199, 0]
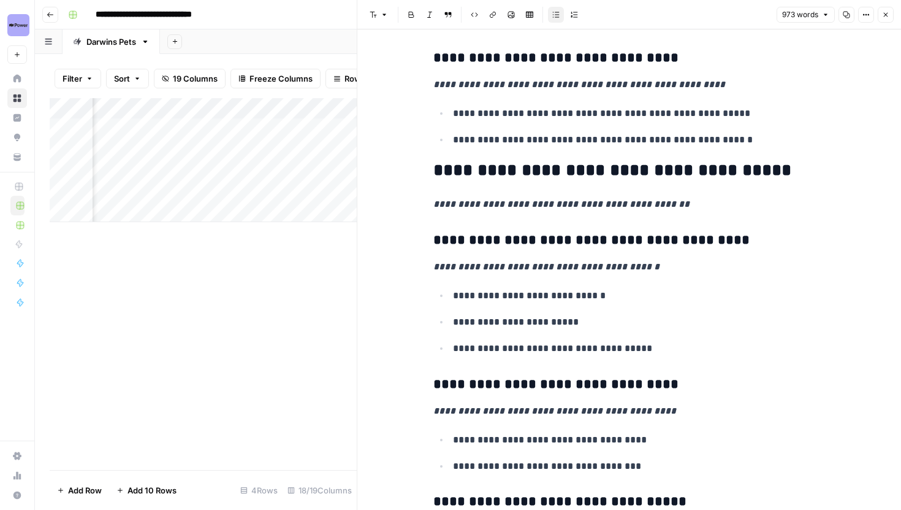
click at [887, 11] on icon "button" at bounding box center [885, 14] width 7 height 7
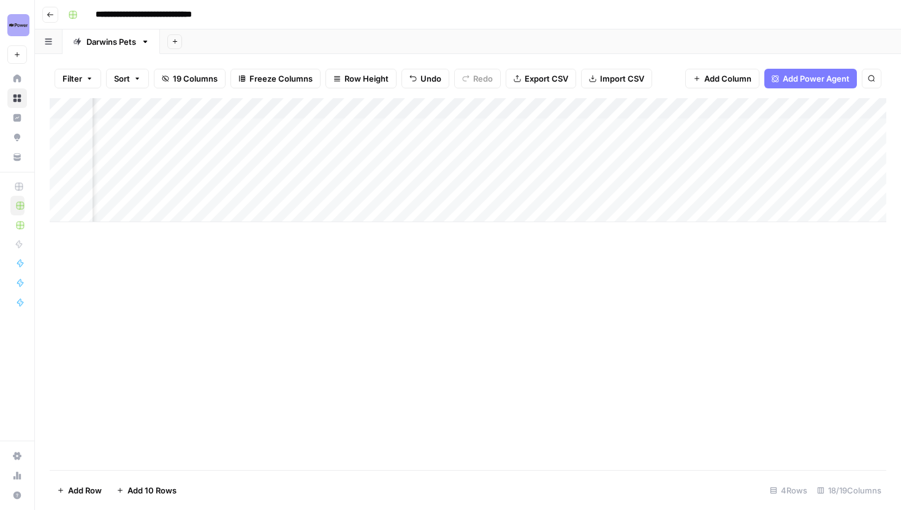
scroll to position [0, 793]
click at [276, 170] on div "Add Column" at bounding box center [468, 160] width 837 height 124
click at [273, 191] on div "Add Column" at bounding box center [468, 160] width 837 height 124
click at [592, 127] on div "Add Column" at bounding box center [468, 160] width 837 height 124
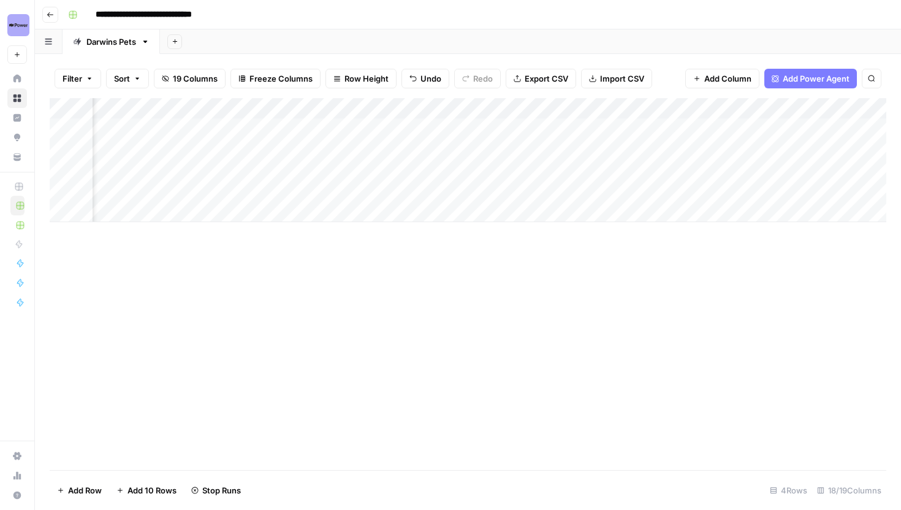
click at [590, 149] on div "Add Column" at bounding box center [468, 160] width 837 height 124
click at [283, 168] on div "Add Column" at bounding box center [468, 160] width 837 height 124
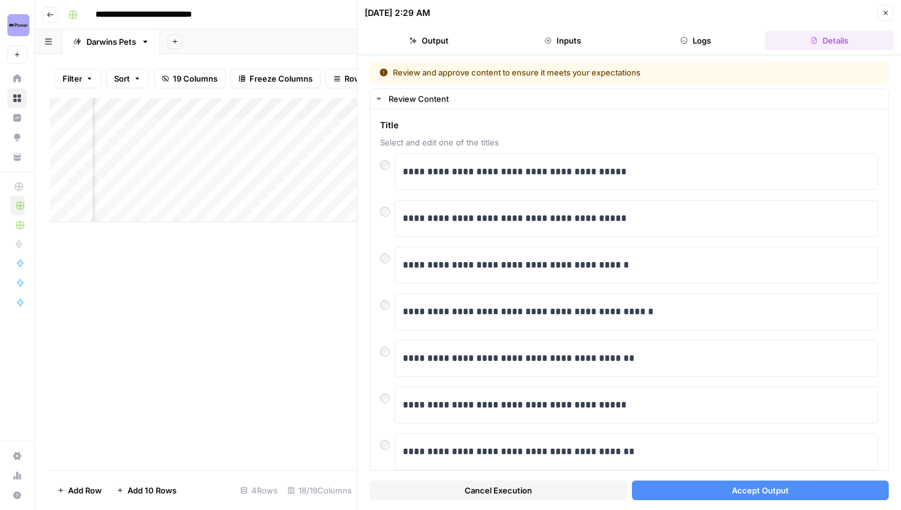
click at [684, 486] on button "Accept Output" at bounding box center [761, 490] width 258 height 20
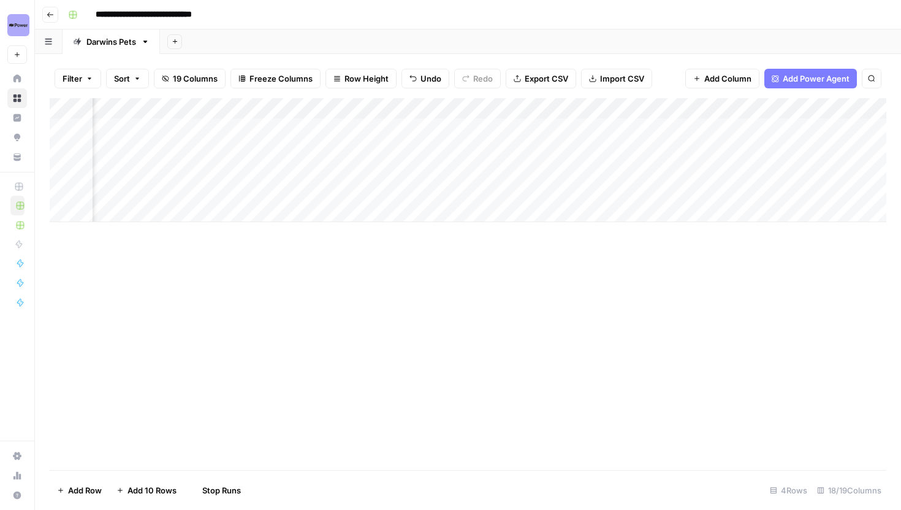
click at [281, 192] on div "Add Column" at bounding box center [468, 160] width 837 height 124
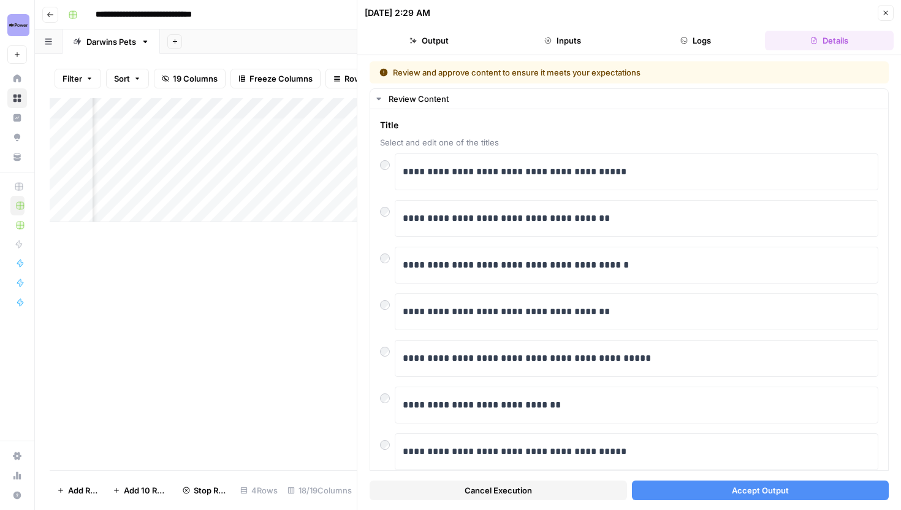
click at [711, 491] on button "Accept Output" at bounding box center [761, 490] width 258 height 20
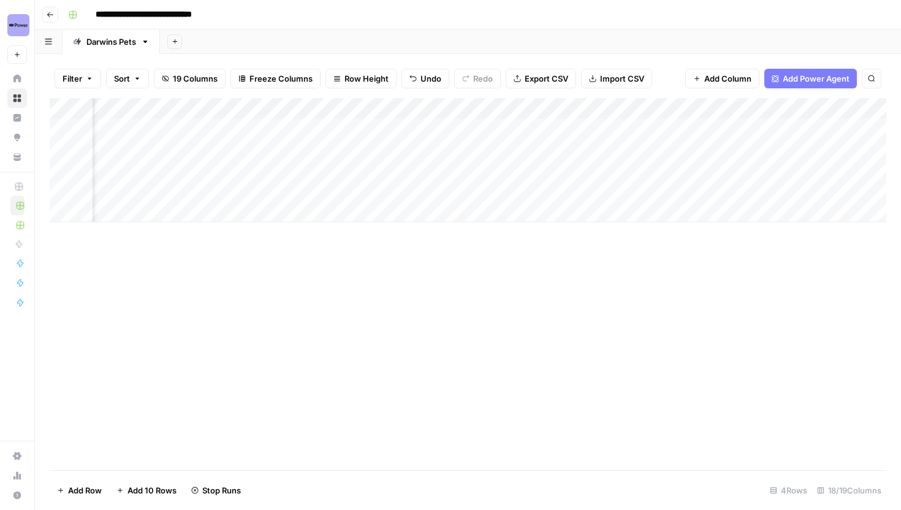
scroll to position [0, 1347]
click at [50, 15] on icon "button" at bounding box center [50, 14] width 7 height 7
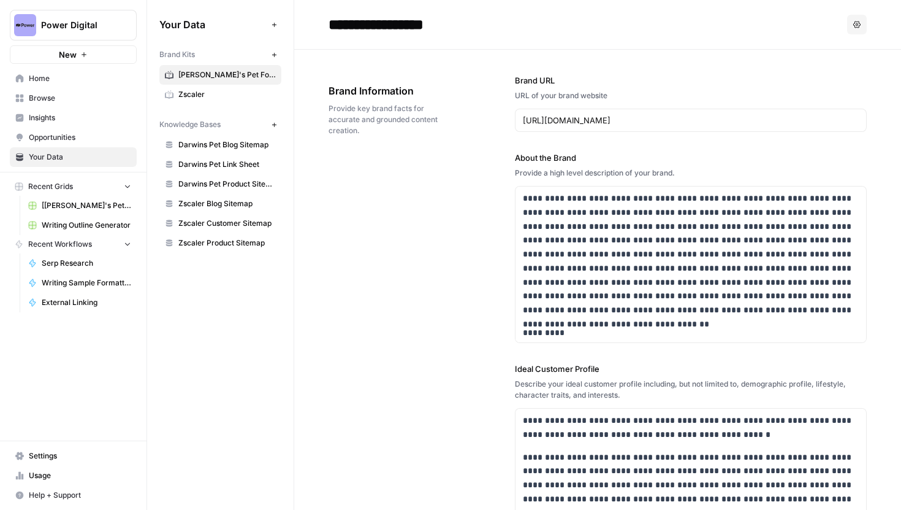
click at [58, 94] on span "Browse" at bounding box center [80, 98] width 102 height 11
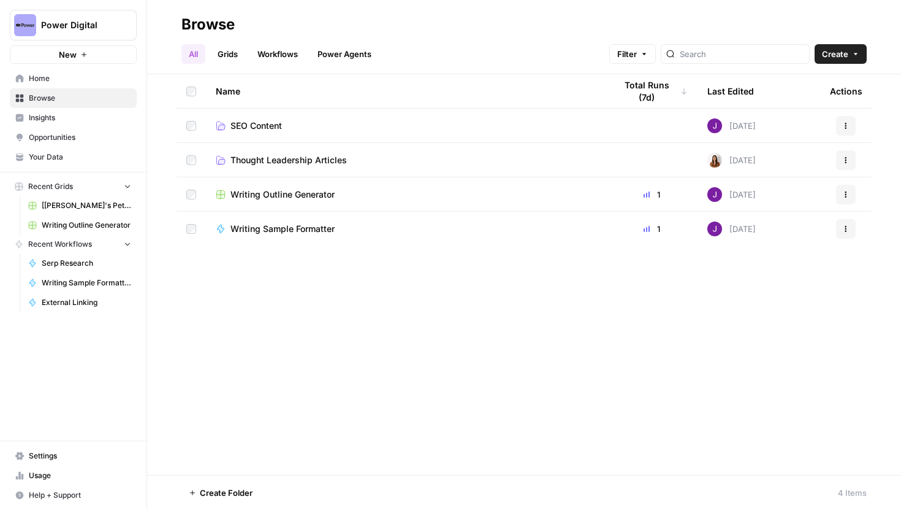
click at [256, 126] on span "SEO Content" at bounding box center [257, 126] width 52 height 12
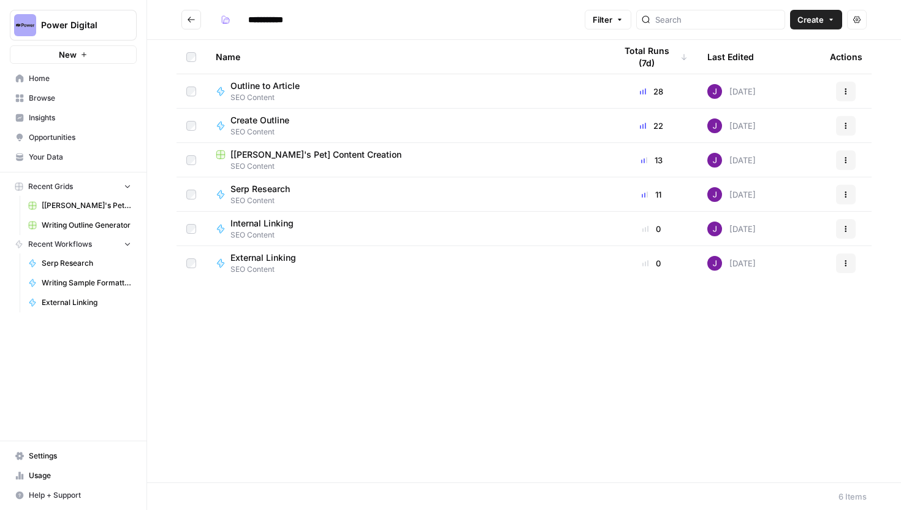
click at [193, 23] on icon "Go back" at bounding box center [191, 19] width 9 height 9
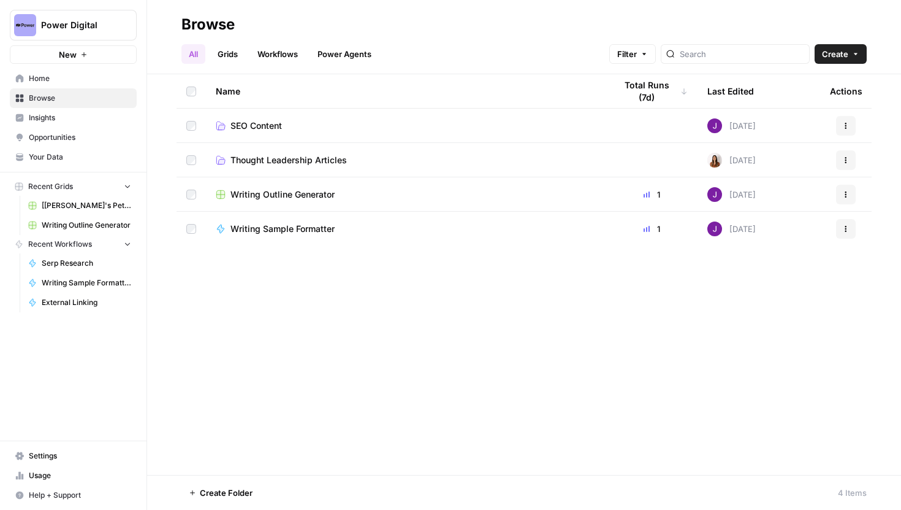
click at [267, 62] on link "Workflows" at bounding box center [277, 54] width 55 height 20
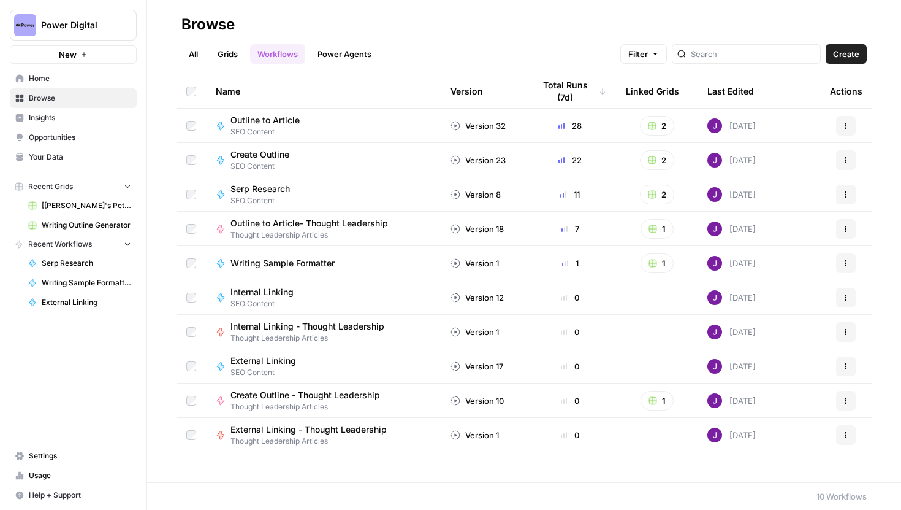
click at [226, 57] on link "Grids" at bounding box center [227, 54] width 35 height 20
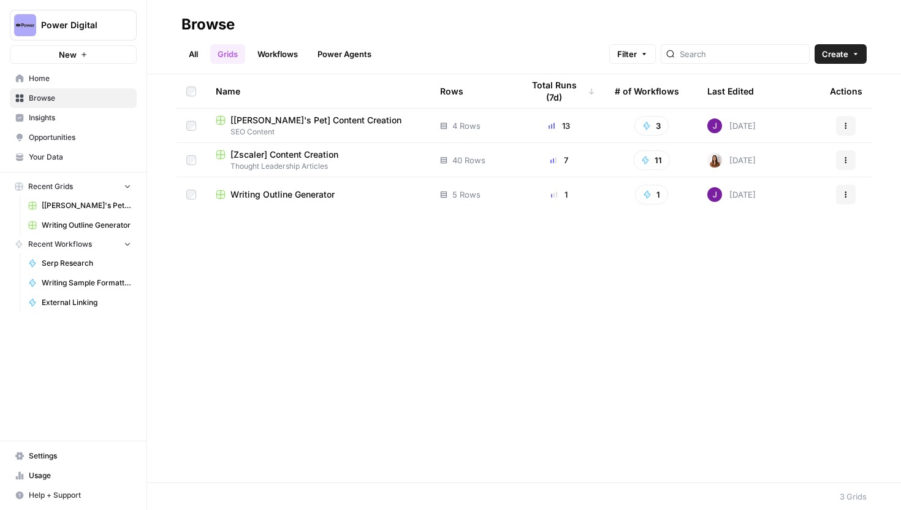
click at [307, 151] on span "[Zscaler] Content Creation" at bounding box center [285, 154] width 108 height 12
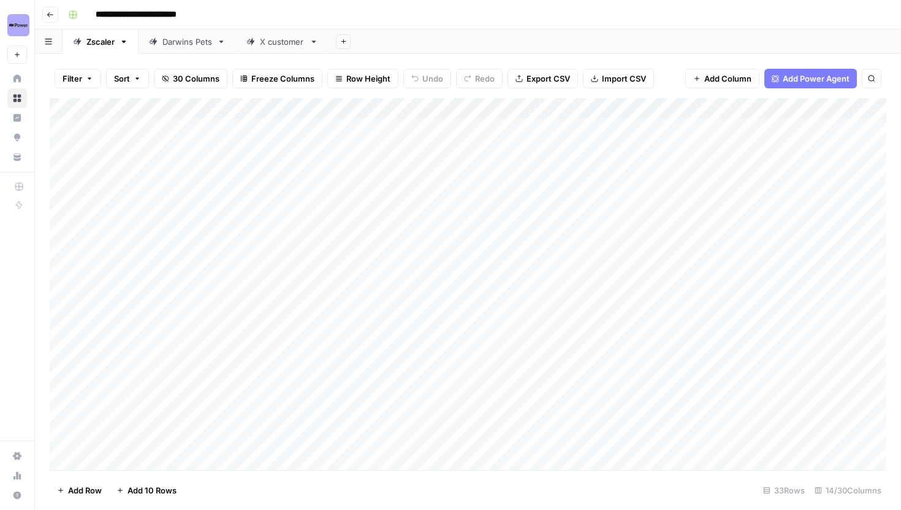
click at [191, 45] on div "Darwins Pets" at bounding box center [187, 42] width 50 height 12
click at [269, 44] on div "X customer" at bounding box center [282, 42] width 45 height 12
click at [192, 47] on div "Darwins Pets" at bounding box center [187, 42] width 50 height 12
click at [224, 44] on icon "button" at bounding box center [221, 41] width 9 height 9
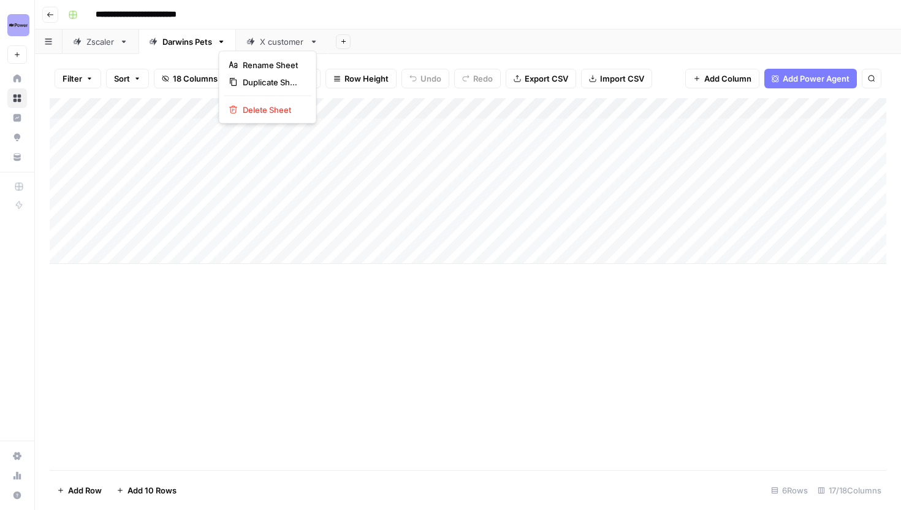
click at [53, 13] on icon "button" at bounding box center [50, 14] width 7 height 7
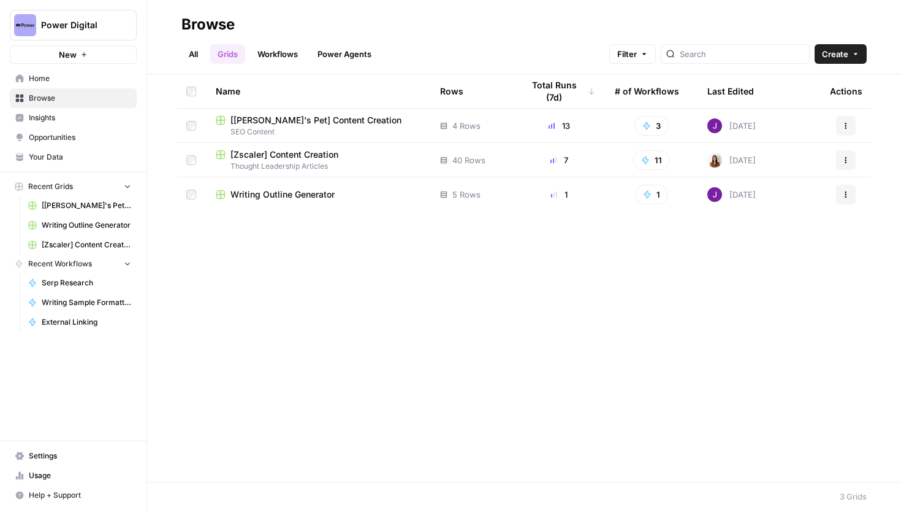
click at [343, 129] on span "SEO Content" at bounding box center [318, 131] width 205 height 11
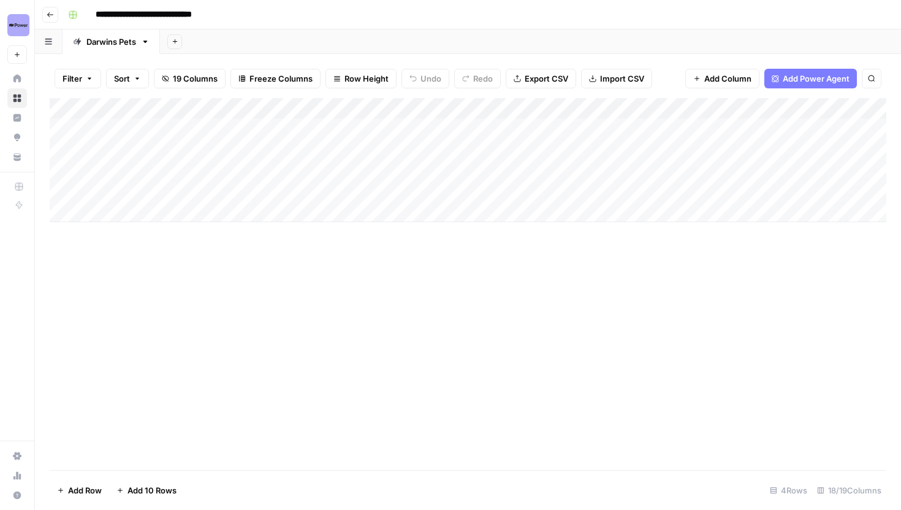
click at [56, 16] on button "Go back" at bounding box center [50, 15] width 16 height 16
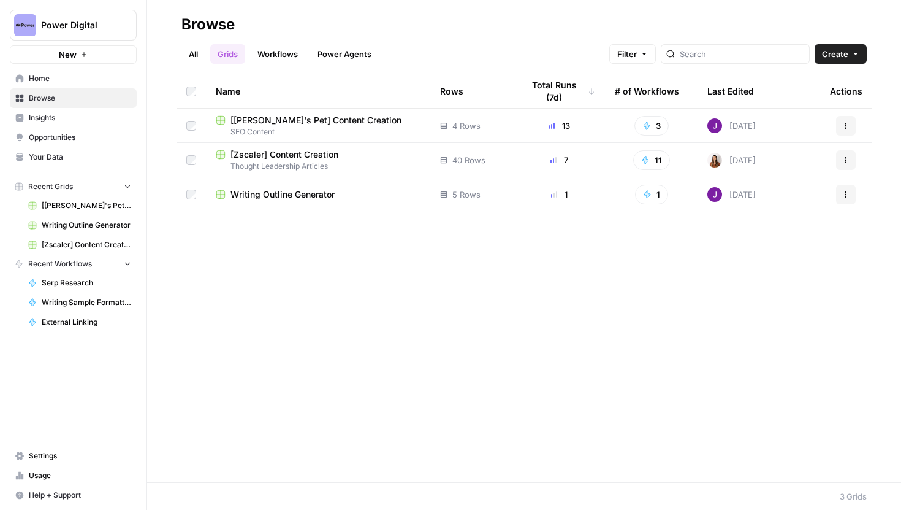
click at [258, 150] on span "[Zscaler] Content Creation" at bounding box center [285, 154] width 108 height 12
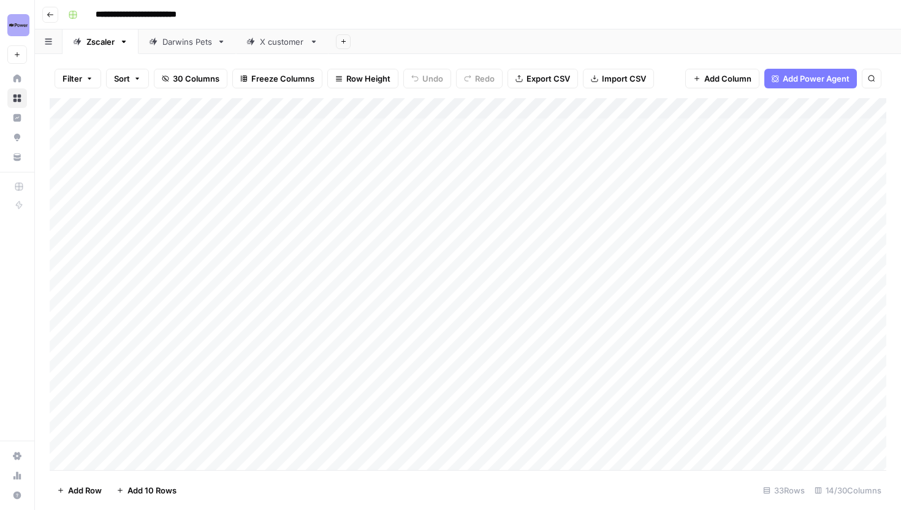
click at [221, 42] on icon at bounding box center [221, 41] width 9 height 9
click at [223, 41] on icon "button" at bounding box center [222, 41] width 4 height 2
click at [252, 104] on span "Delete Sheet" at bounding box center [272, 110] width 59 height 12
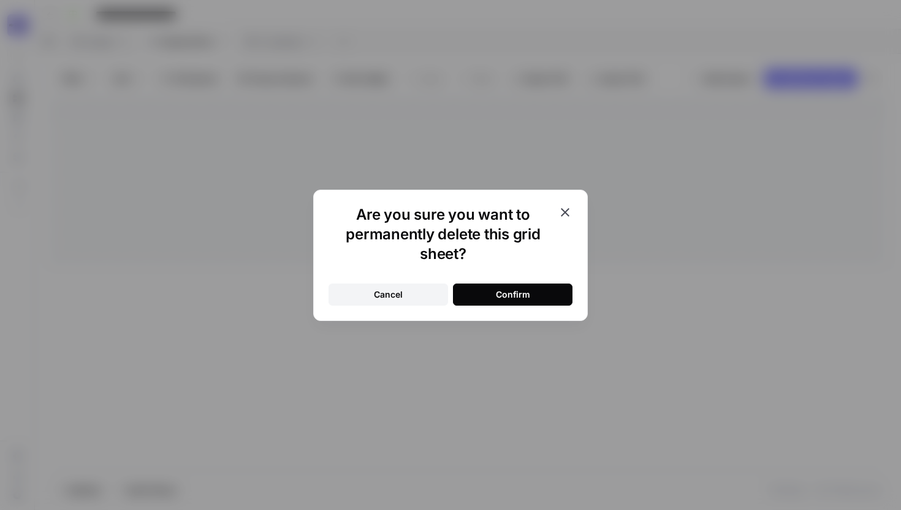
click at [496, 297] on div "Confirm" at bounding box center [513, 294] width 34 height 12
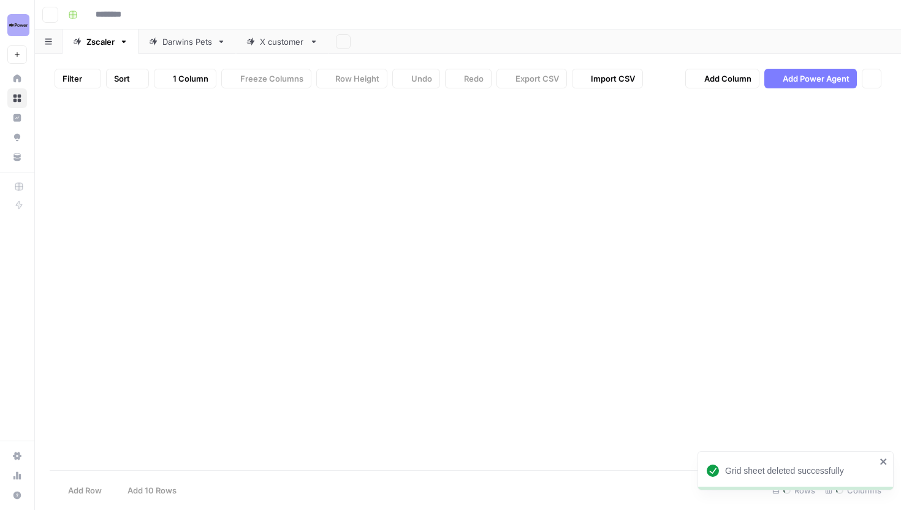
type input "**********"
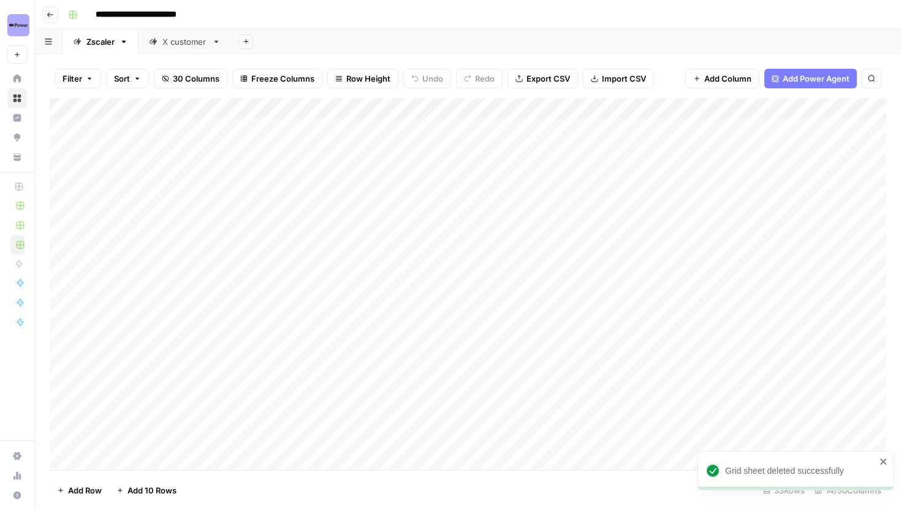
click at [218, 46] on link "X customer" at bounding box center [185, 41] width 93 height 25
click at [217, 41] on icon "button" at bounding box center [217, 41] width 4 height 2
click at [251, 107] on span "Delete Sheet" at bounding box center [266, 110] width 59 height 12
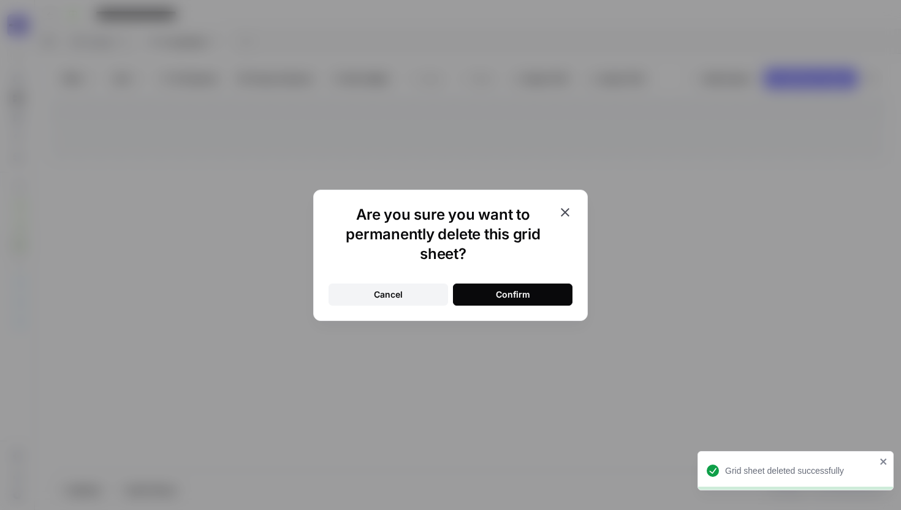
click at [487, 301] on button "Confirm" at bounding box center [513, 294] width 120 height 22
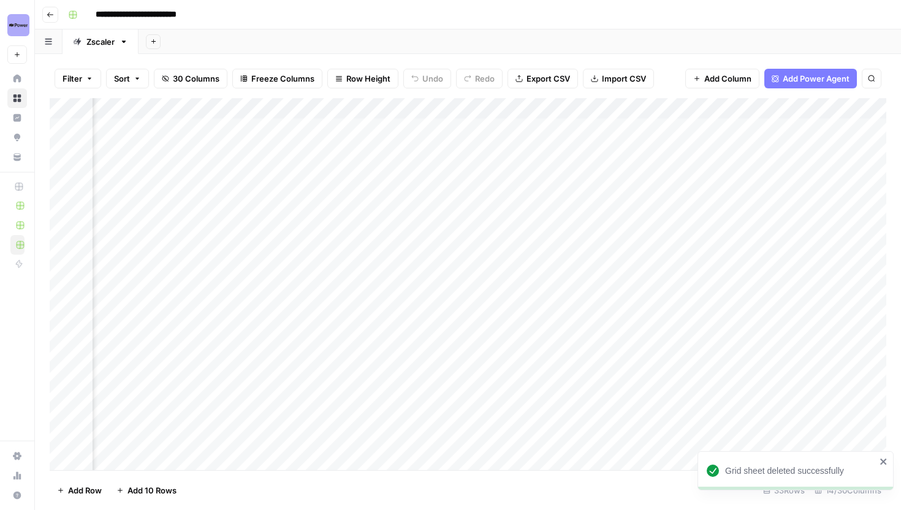
scroll to position [0, 492]
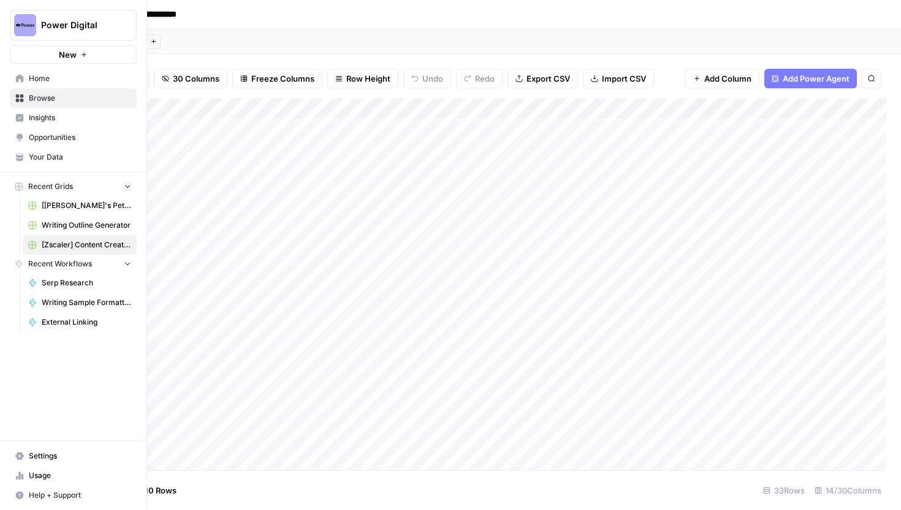
click at [34, 159] on span "Your Data" at bounding box center [80, 156] width 102 height 11
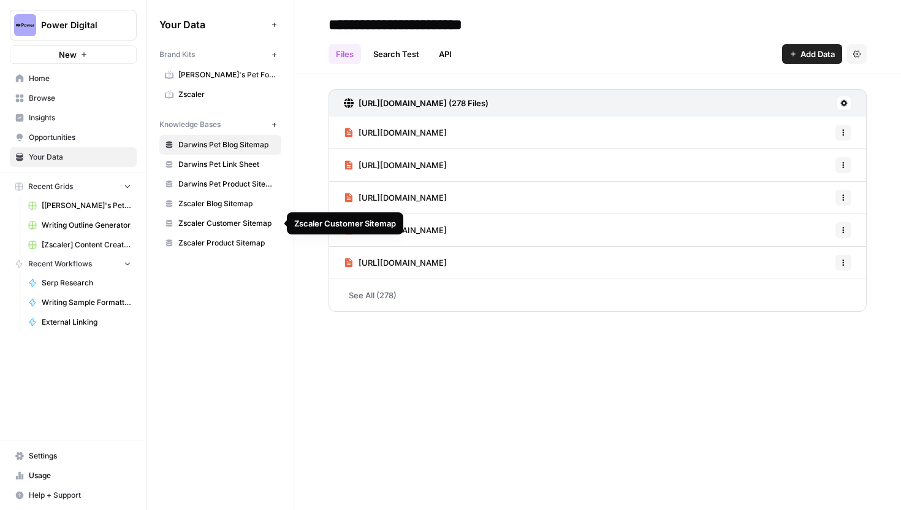
click at [246, 236] on link "Zscaler Product Sitemap" at bounding box center [220, 243] width 122 height 20
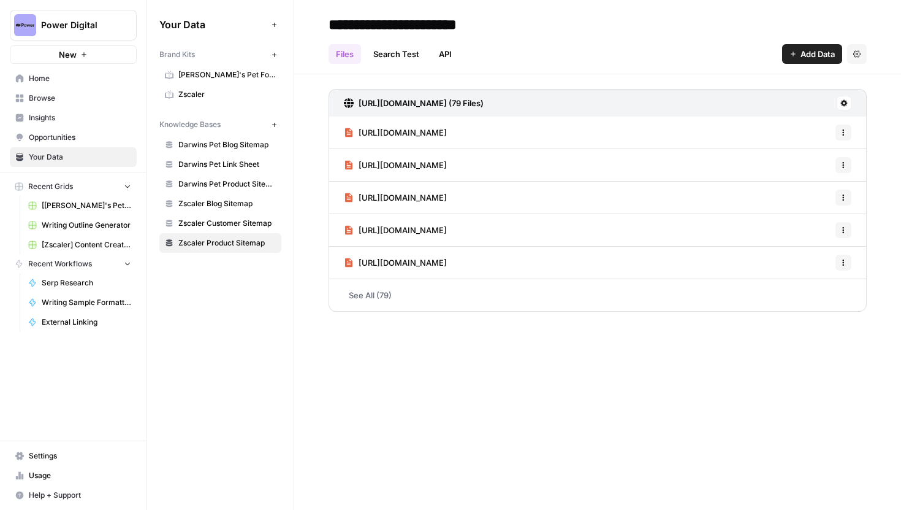
click at [374, 298] on link "See All (79)" at bounding box center [598, 295] width 538 height 32
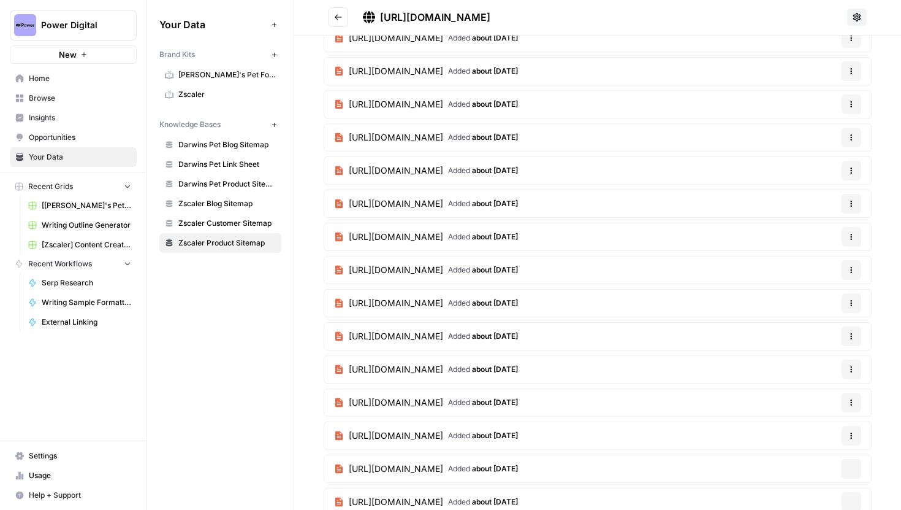
scroll to position [603, 0]
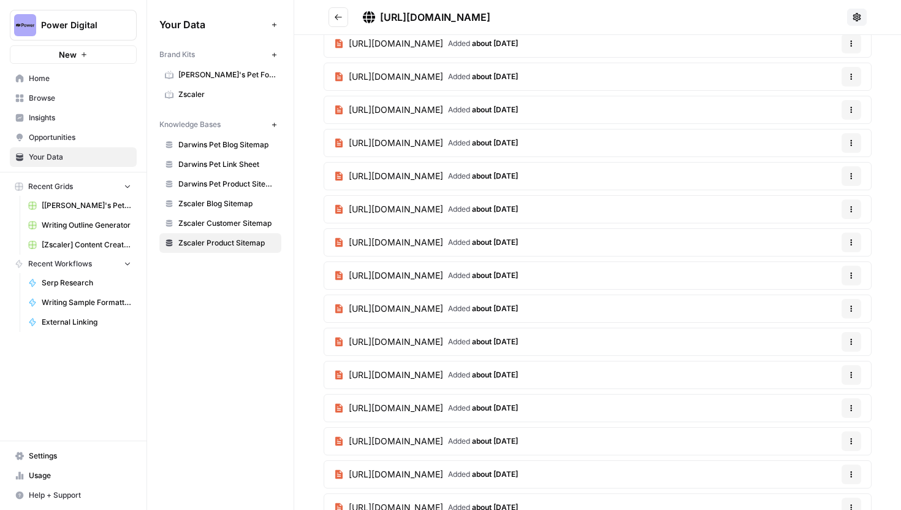
click at [338, 23] on button "Go back" at bounding box center [339, 17] width 20 height 20
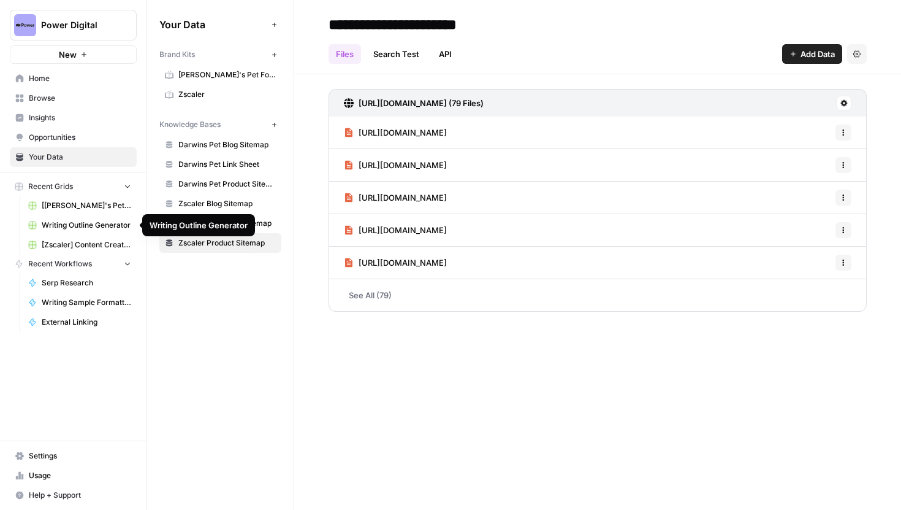
click at [101, 245] on span "[Zscaler] Content Creation" at bounding box center [87, 244] width 90 height 11
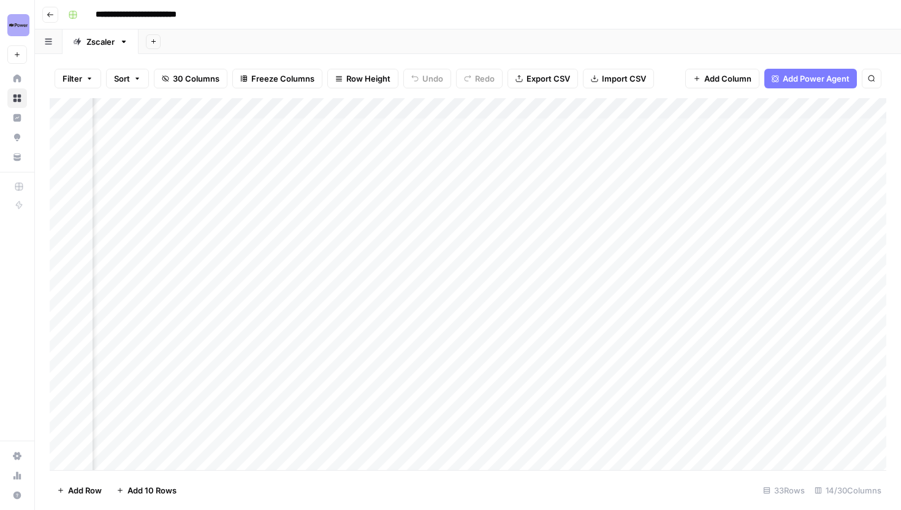
scroll to position [0, 859]
click at [707, 191] on div "Add Column" at bounding box center [468, 284] width 837 height 372
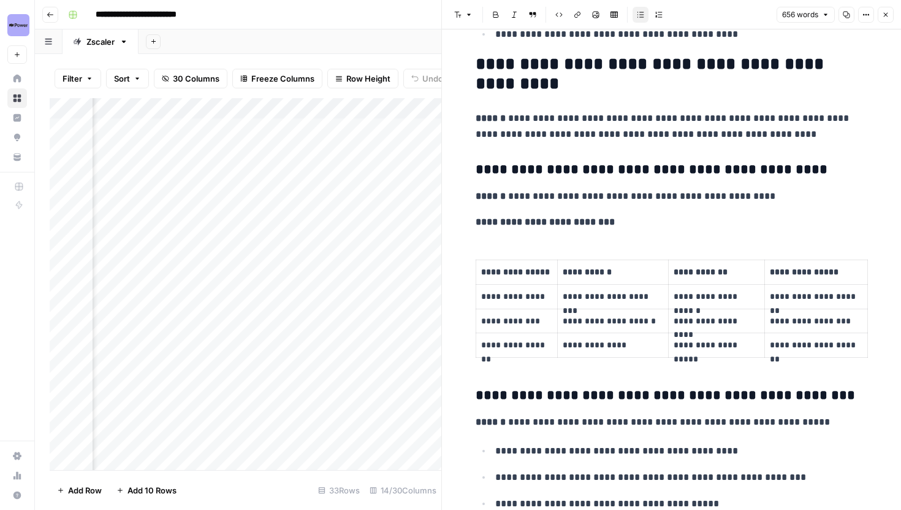
scroll to position [1661, 0]
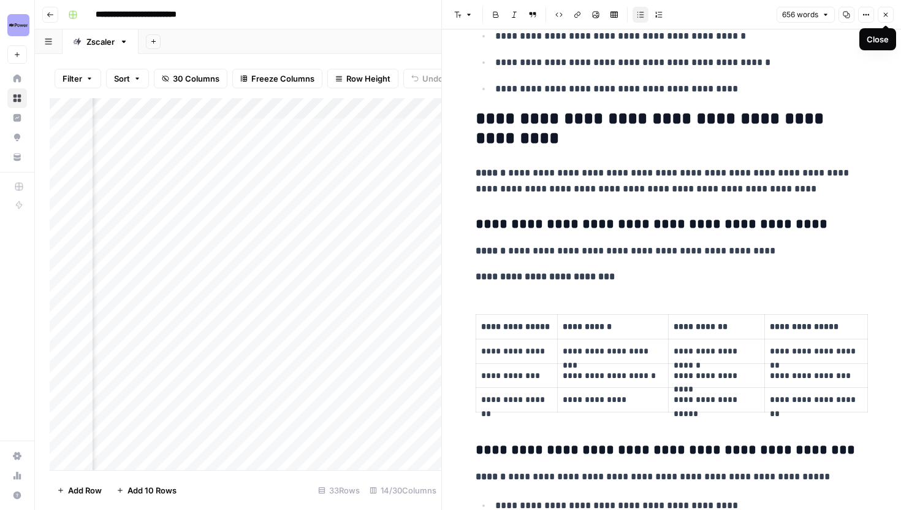
click at [882, 20] on button "Close" at bounding box center [886, 15] width 16 height 16
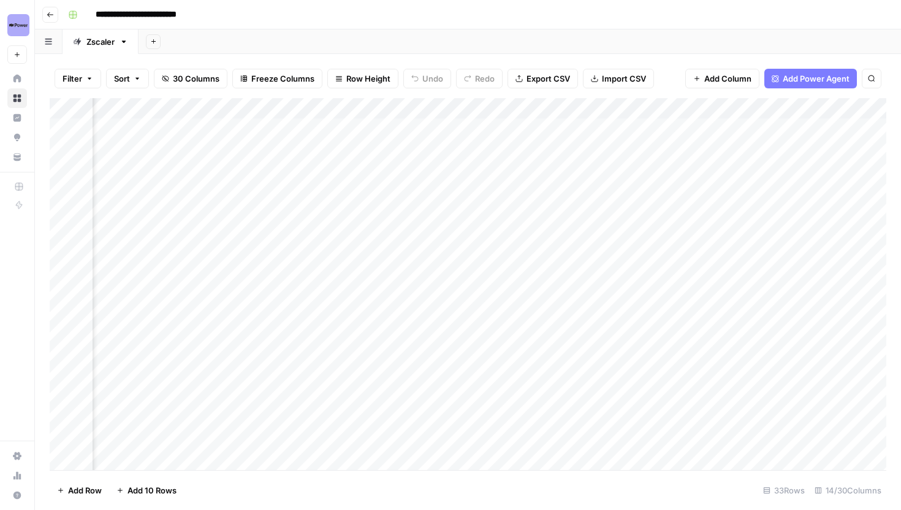
scroll to position [0, 683]
click at [221, 105] on div "Add Column" at bounding box center [468, 284] width 837 height 372
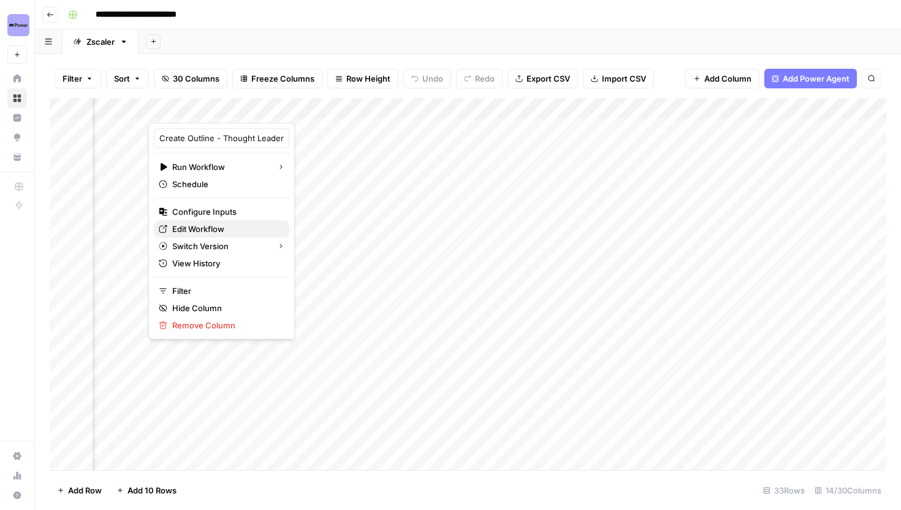
click at [205, 232] on span "Edit Workflow" at bounding box center [225, 229] width 107 height 12
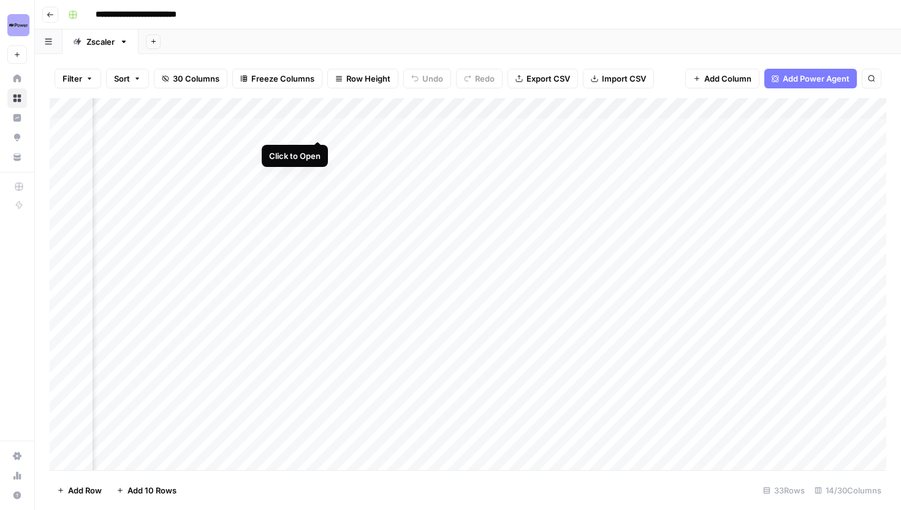
click at [317, 128] on div "Add Column" at bounding box center [468, 284] width 837 height 372
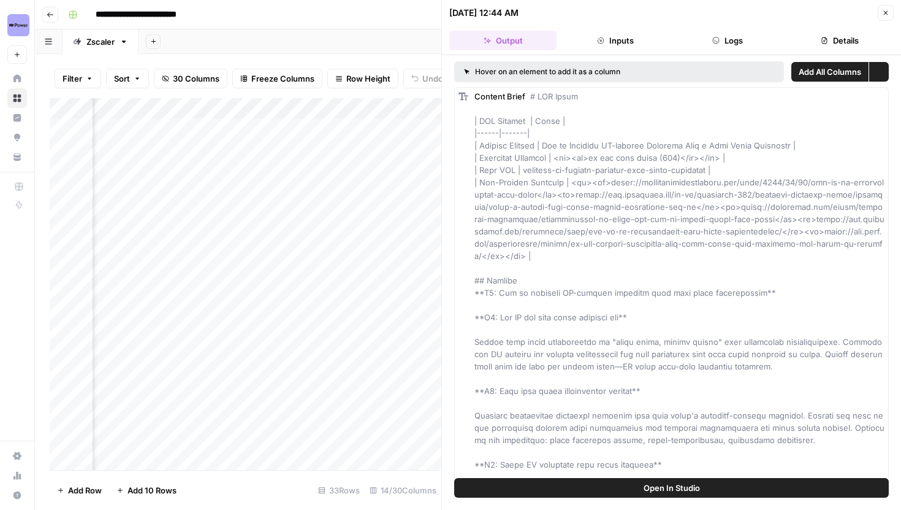
click at [496, 490] on button "Open In Studio" at bounding box center [671, 488] width 435 height 20
click at [884, 15] on icon "button" at bounding box center [885, 12] width 7 height 7
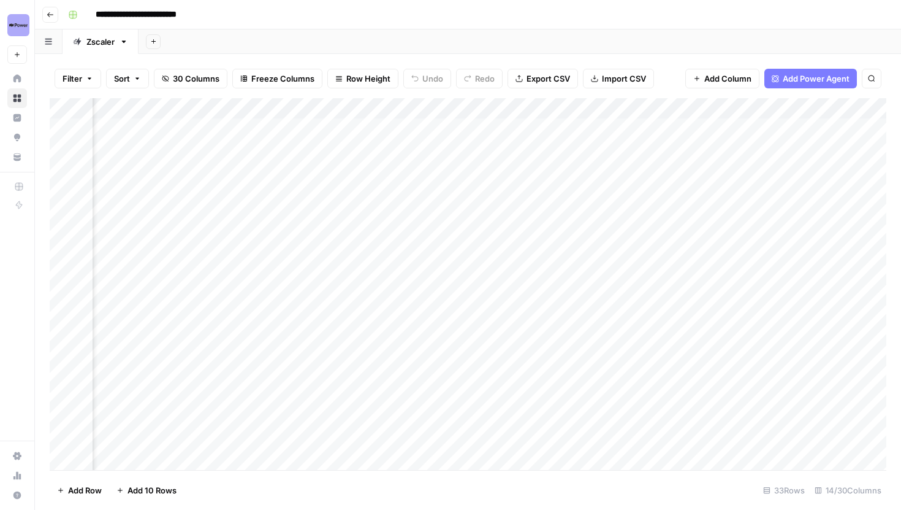
scroll to position [0, 279]
click at [320, 252] on div "Add Column" at bounding box center [468, 284] width 837 height 372
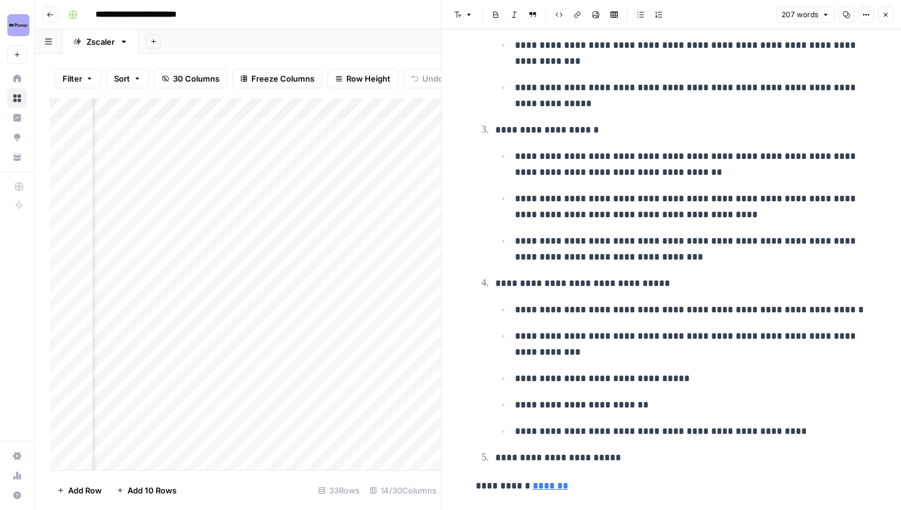
scroll to position [370, 0]
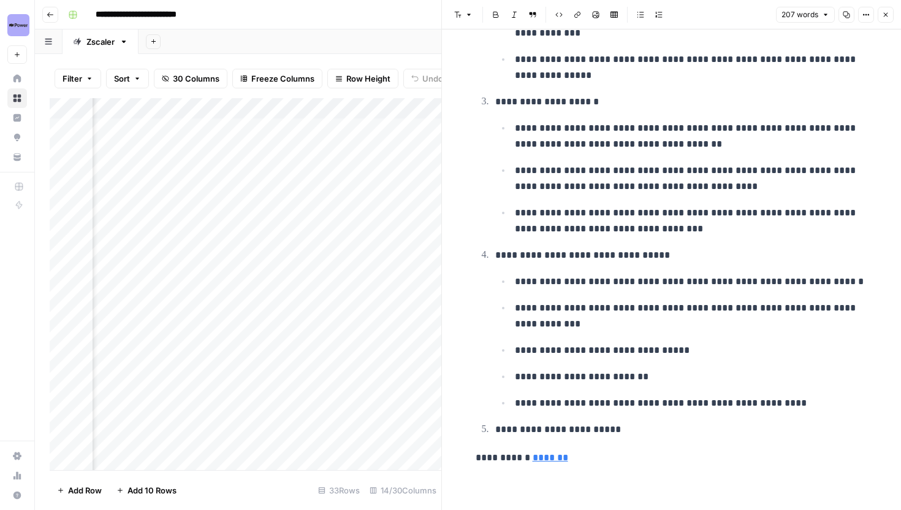
click at [890, 17] on button "Close" at bounding box center [886, 15] width 16 height 16
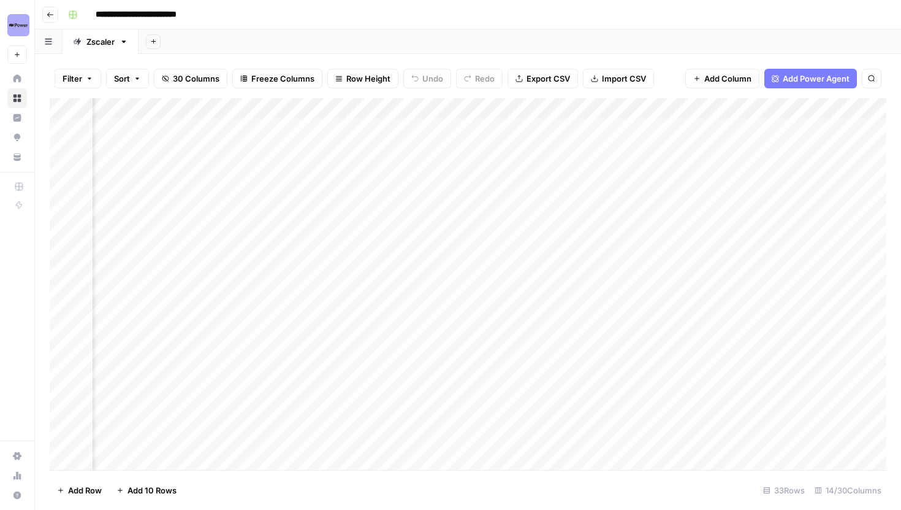
scroll to position [0, 1097]
click at [460, 253] on div "Add Column" at bounding box center [468, 284] width 837 height 372
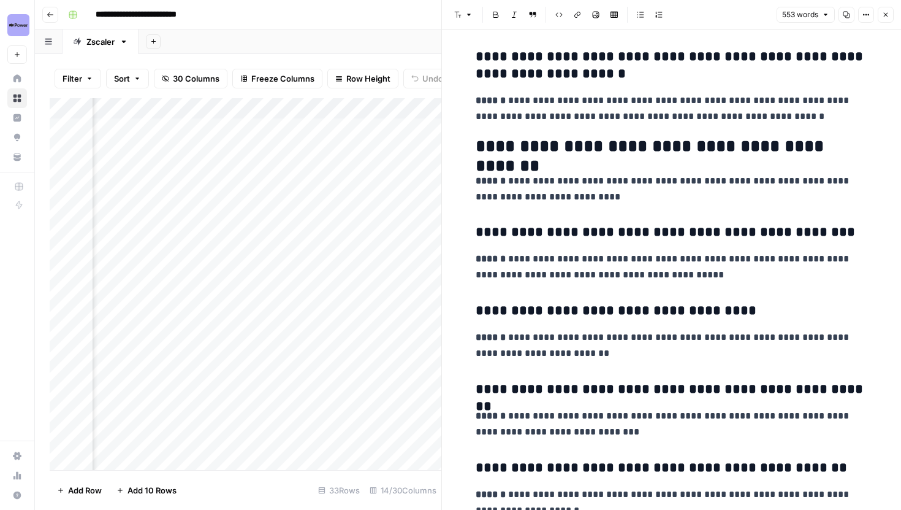
scroll to position [1196, 0]
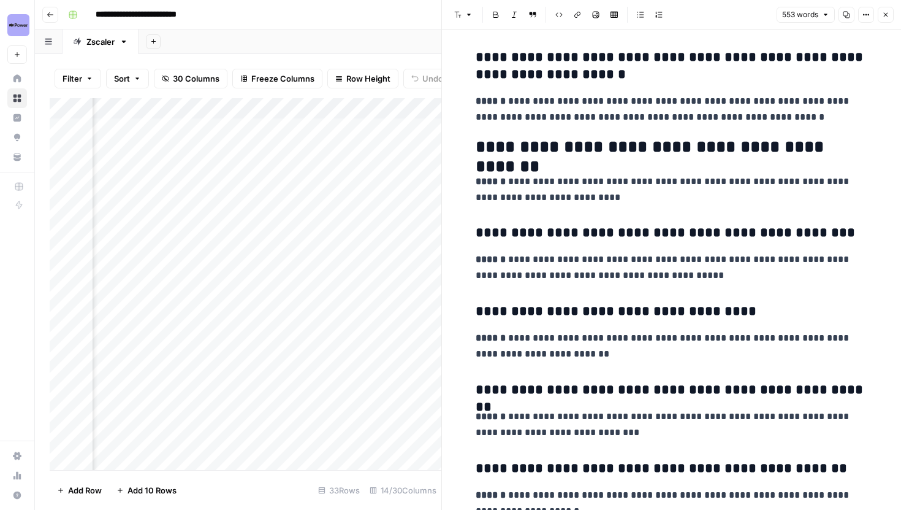
click at [885, 17] on icon "button" at bounding box center [885, 14] width 7 height 7
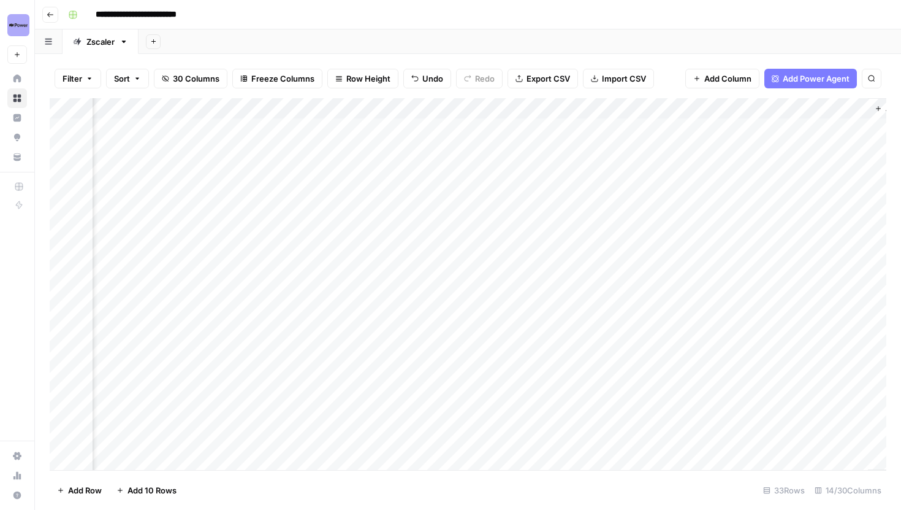
scroll to position [0, 1297]
click at [570, 150] on div "Add Column" at bounding box center [468, 284] width 837 height 372
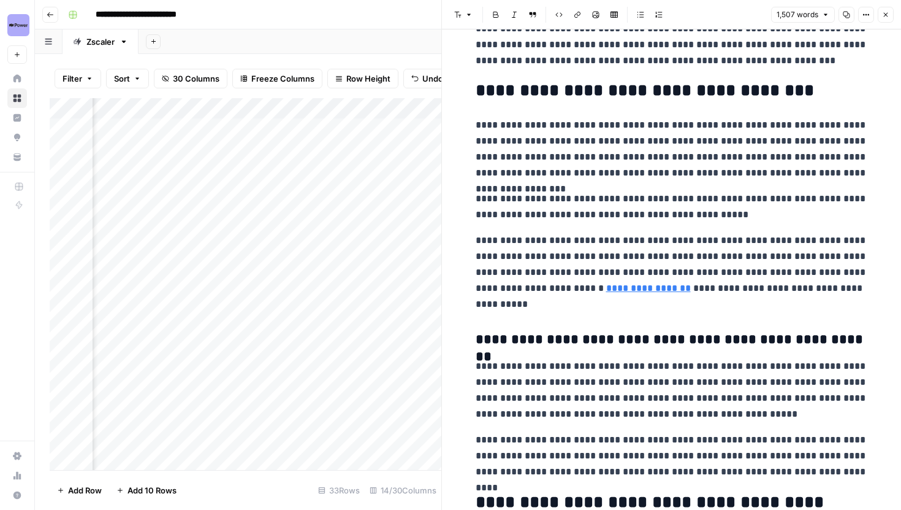
scroll to position [248, 0]
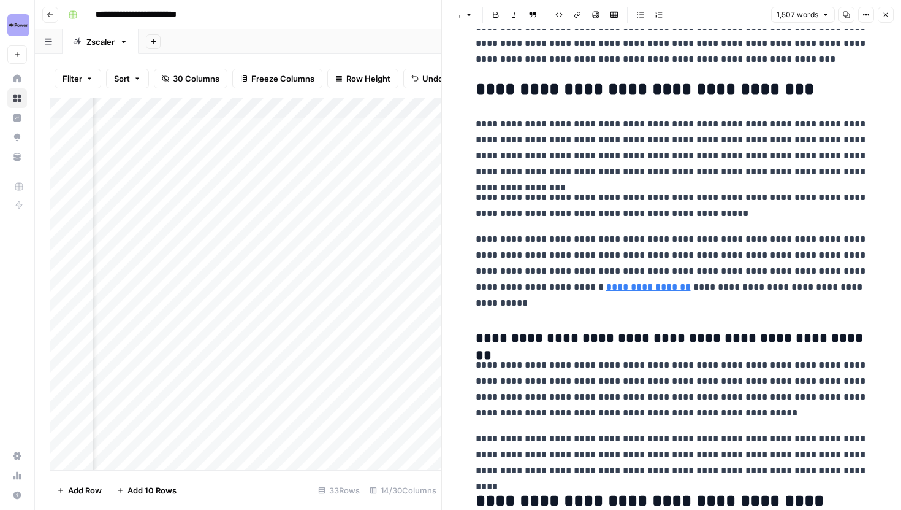
click at [885, 15] on icon "button" at bounding box center [885, 14] width 7 height 7
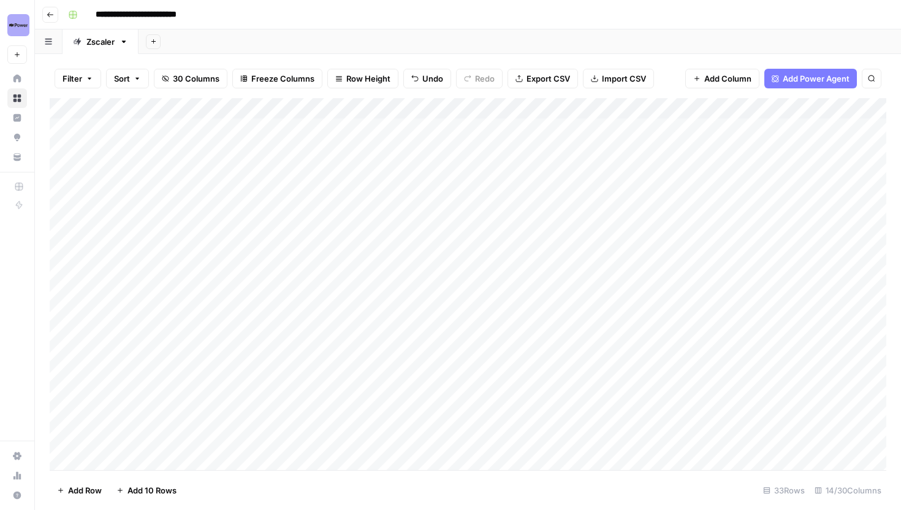
scroll to position [0, 2]
click at [288, 194] on div "Add Column" at bounding box center [468, 284] width 837 height 372
click at [281, 332] on div "Add Column" at bounding box center [468, 284] width 837 height 372
click at [285, 174] on div "Add Column" at bounding box center [468, 284] width 837 height 372
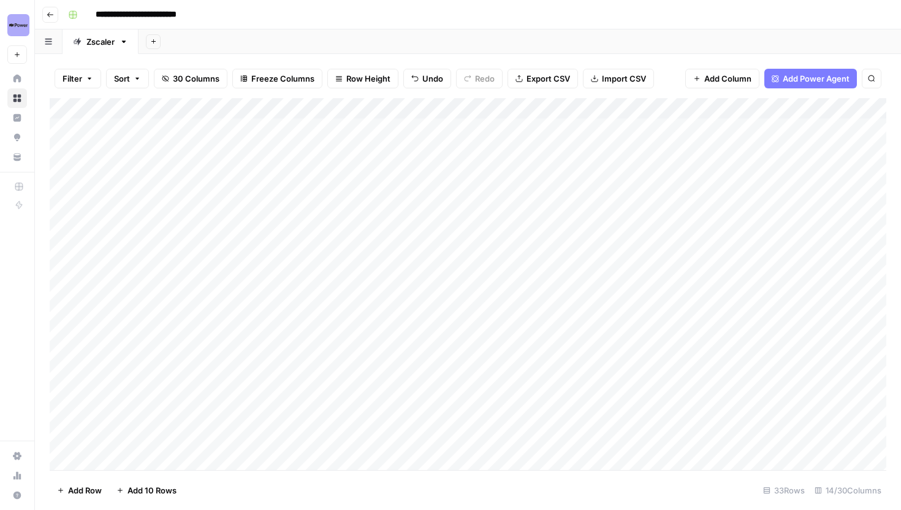
click at [255, 351] on div "Add Column" at bounding box center [468, 284] width 837 height 372
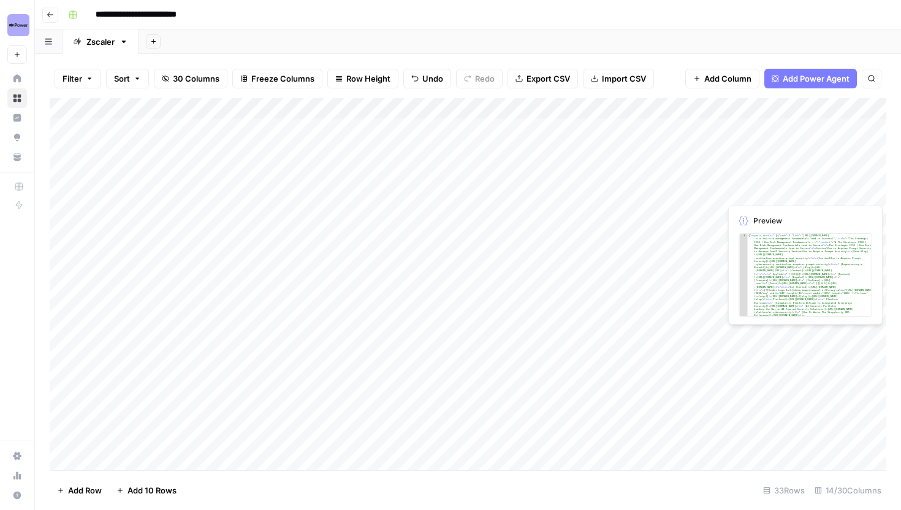
click at [766, 196] on div "Add Column" at bounding box center [468, 284] width 837 height 372
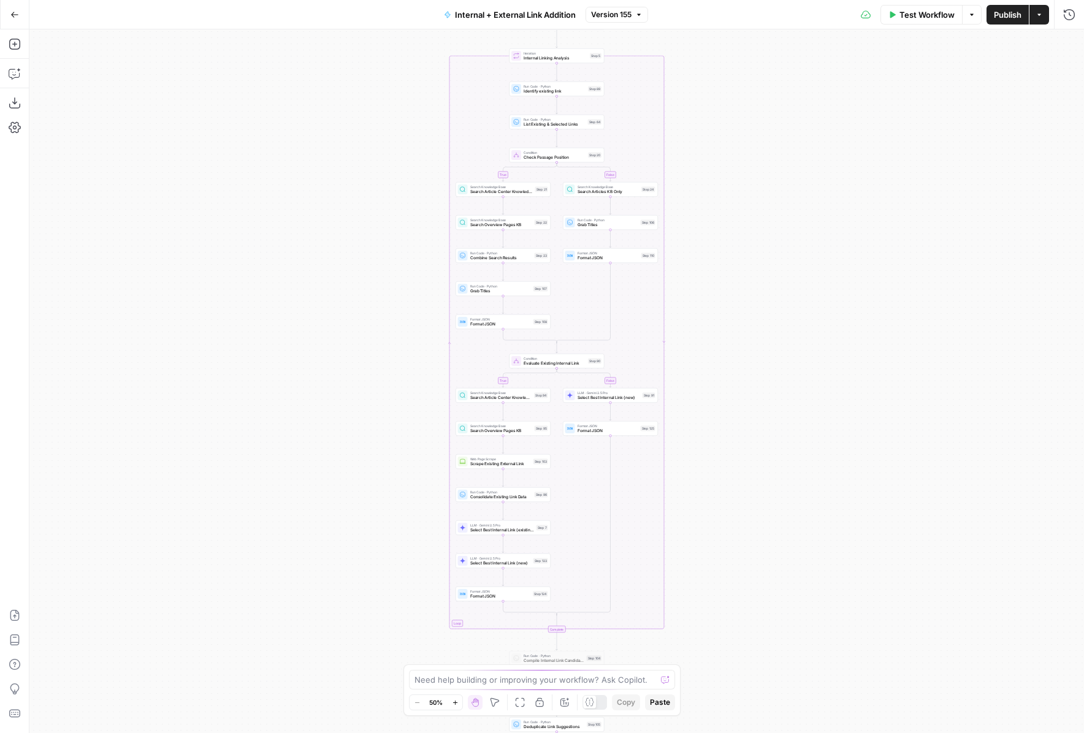
click at [624, 20] on button "Version 155" at bounding box center [617, 15] width 63 height 16
click at [624, 17] on span "Version 155" at bounding box center [611, 14] width 40 height 11
drag, startPoint x: 345, startPoint y: 372, endPoint x: 243, endPoint y: 126, distance: 266.5
click at [250, 136] on div "true false true false true false Workflow Set Inputs Inputs Run Code · Python G…" at bounding box center [556, 381] width 1055 height 704
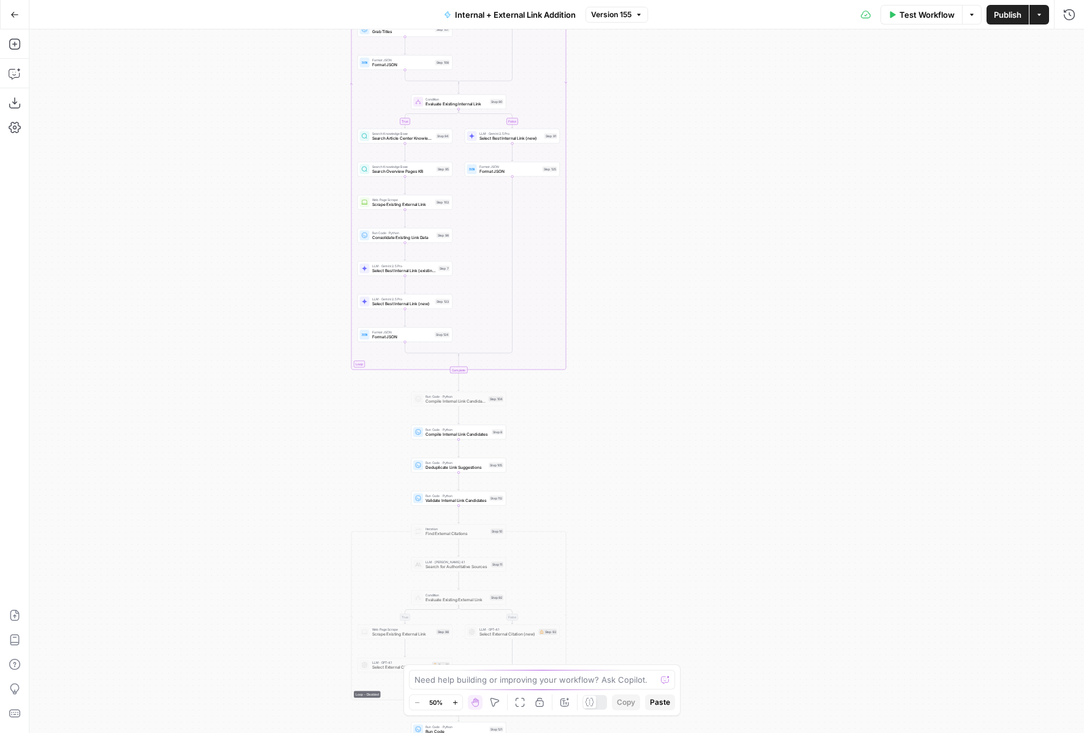
drag, startPoint x: 291, startPoint y: 372, endPoint x: 288, endPoint y: 248, distance: 123.9
click at [288, 248] on div "true false true false true false Workflow Set Inputs Inputs Run Code · Python G…" at bounding box center [556, 381] width 1055 height 704
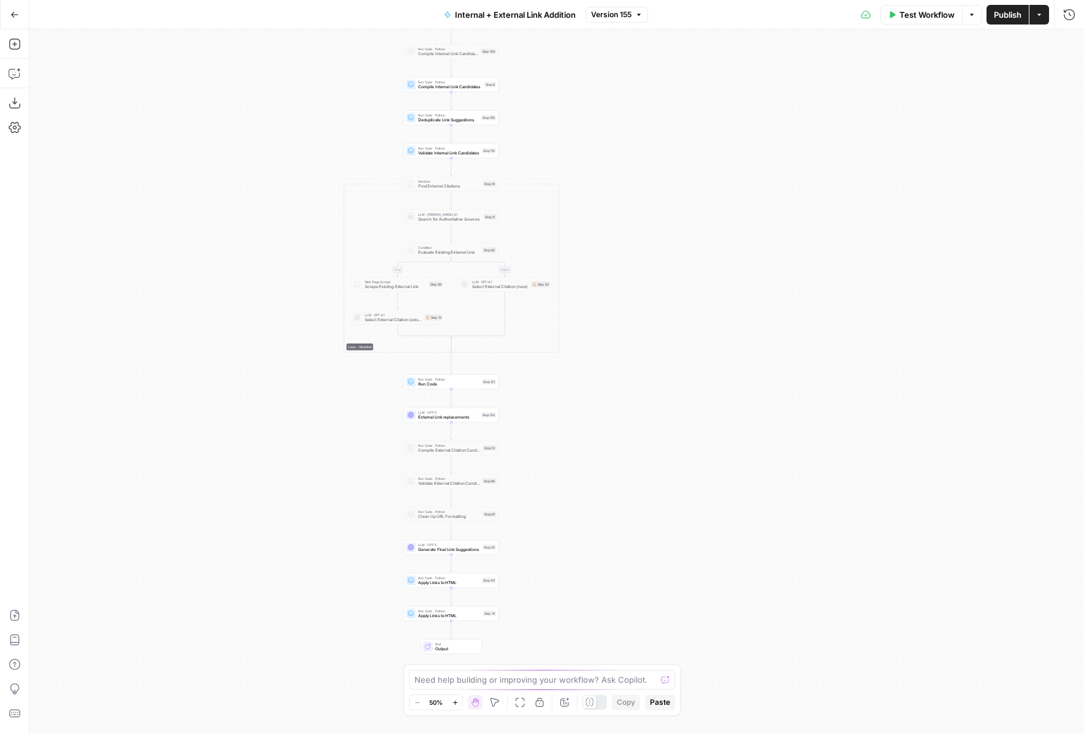
drag, startPoint x: 341, startPoint y: 516, endPoint x: 302, endPoint y: 381, distance: 140.9
click at [302, 381] on div "true false true false true false Workflow Set Inputs Inputs Run Code · Python G…" at bounding box center [556, 381] width 1055 height 704
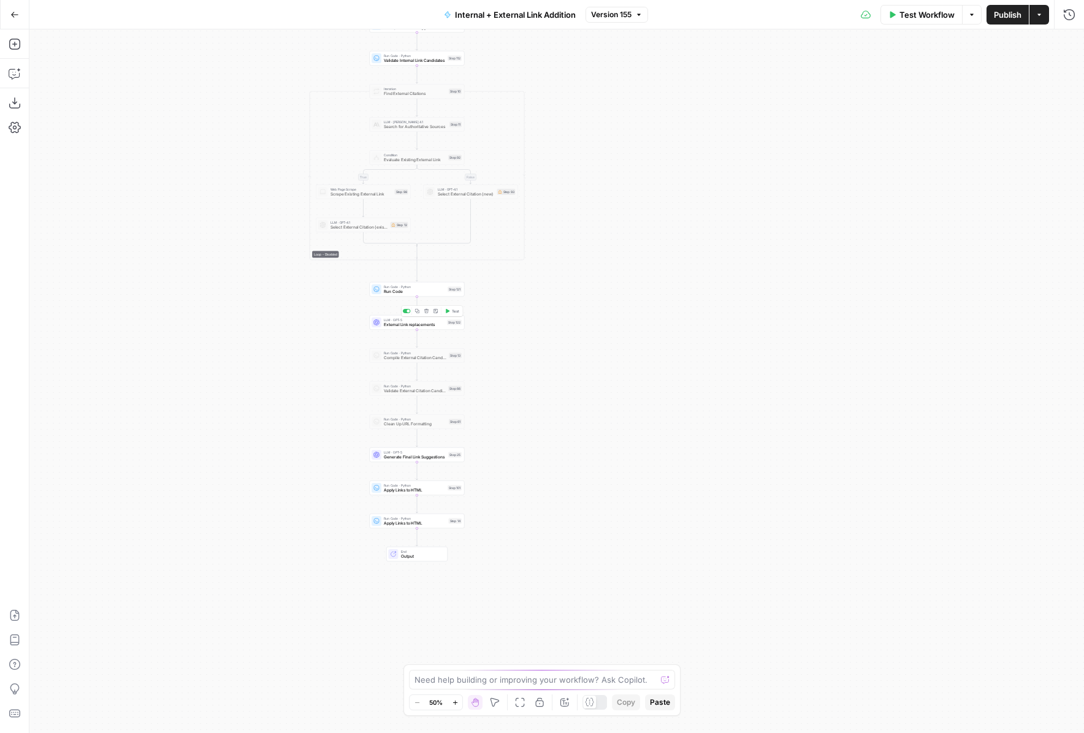
click at [391, 329] on div "LLM · GPT-5 External Link replacements Step 122 Copy step Delete step Add Note …" at bounding box center [417, 322] width 95 height 15
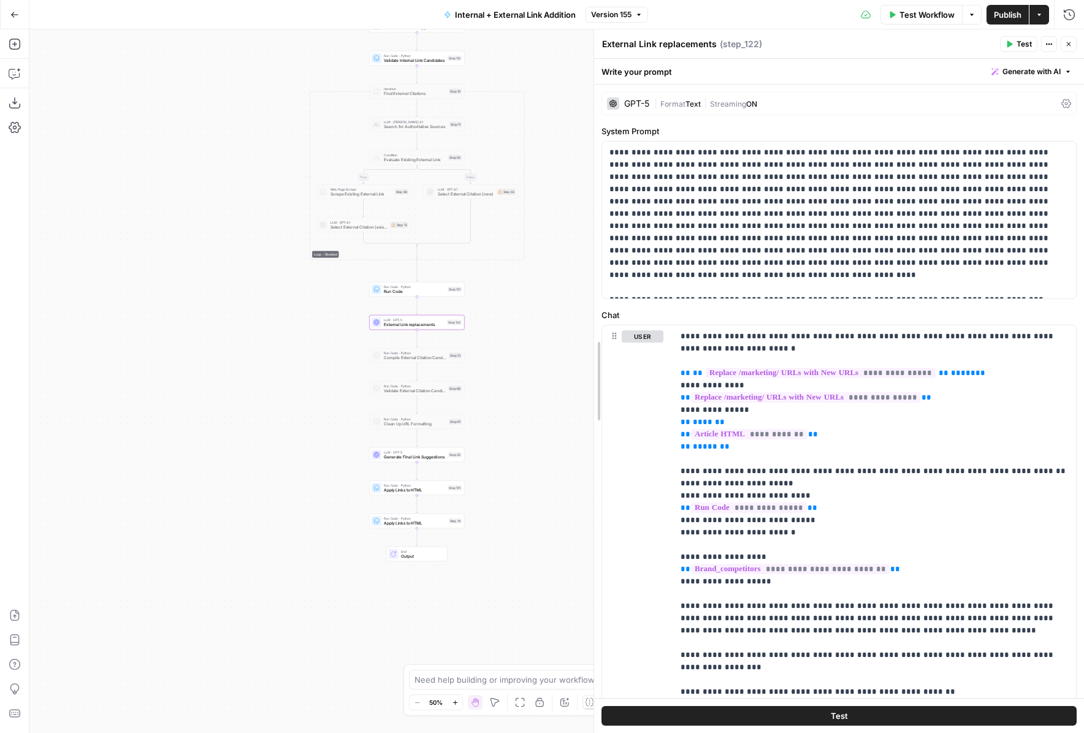
drag, startPoint x: 693, startPoint y: 340, endPoint x: 429, endPoint y: 351, distance: 263.9
click at [427, 351] on body "LegalZoom New Home Browse Insights Opportunities Your Data Recent Grids Article…" at bounding box center [542, 366] width 1084 height 733
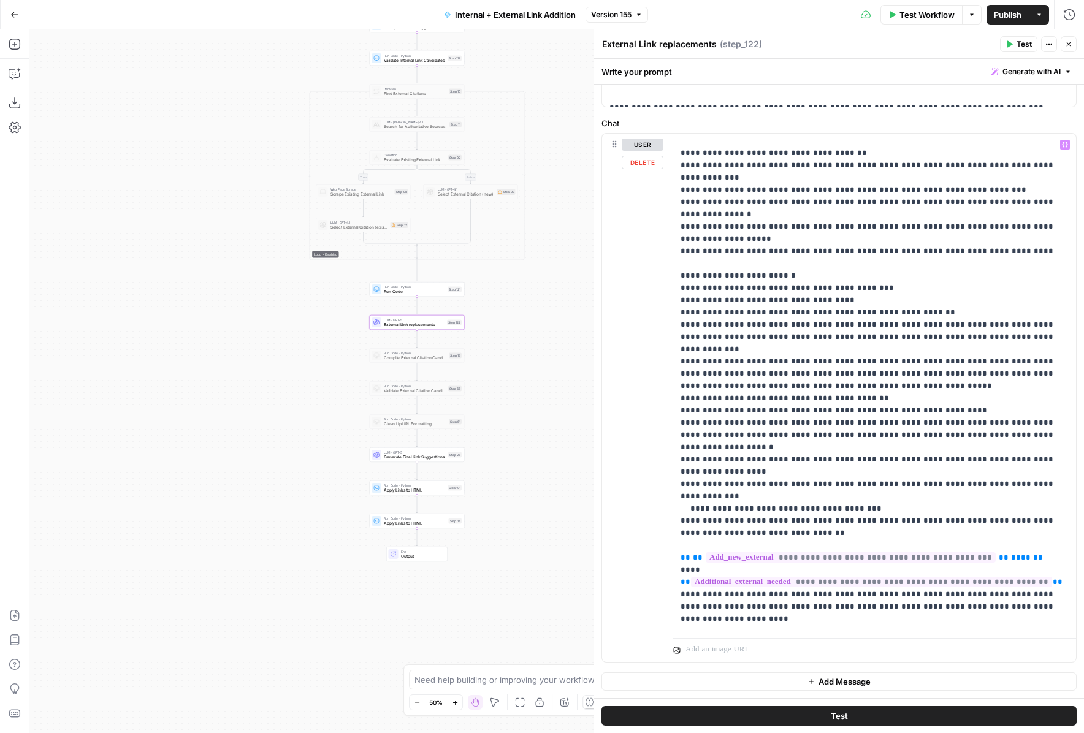
scroll to position [1337, 0]
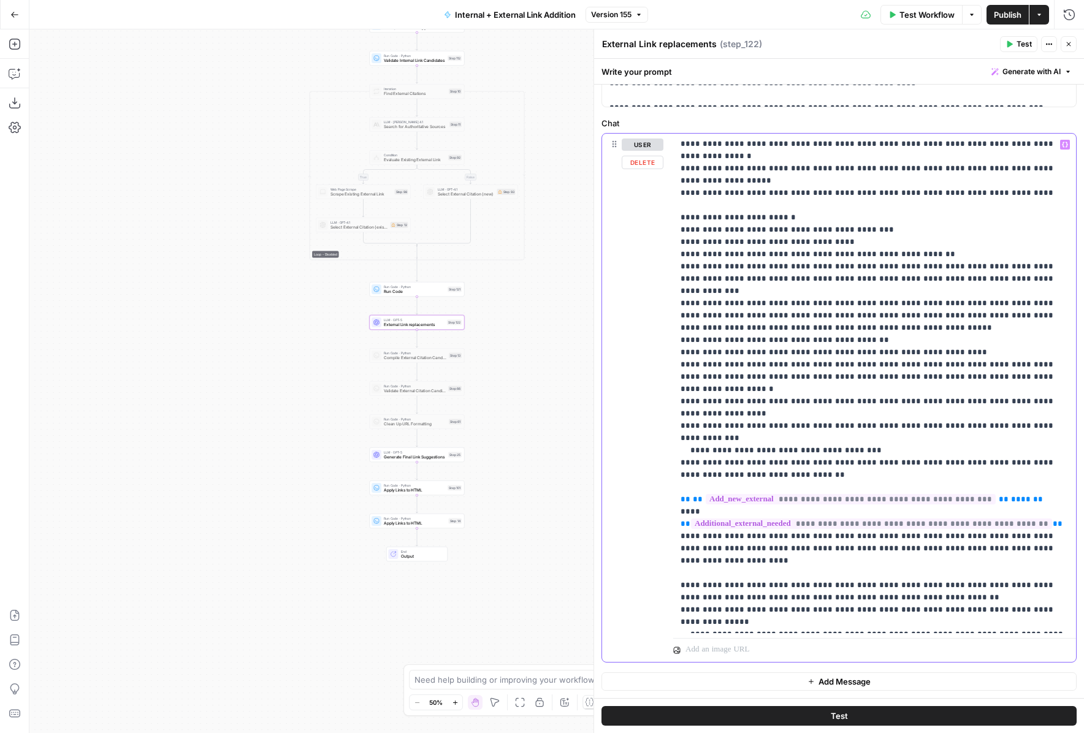
drag, startPoint x: 746, startPoint y: 471, endPoint x: 674, endPoint y: 465, distance: 72.6
click at [674, 465] on div "**********" at bounding box center [874, 384] width 403 height 500
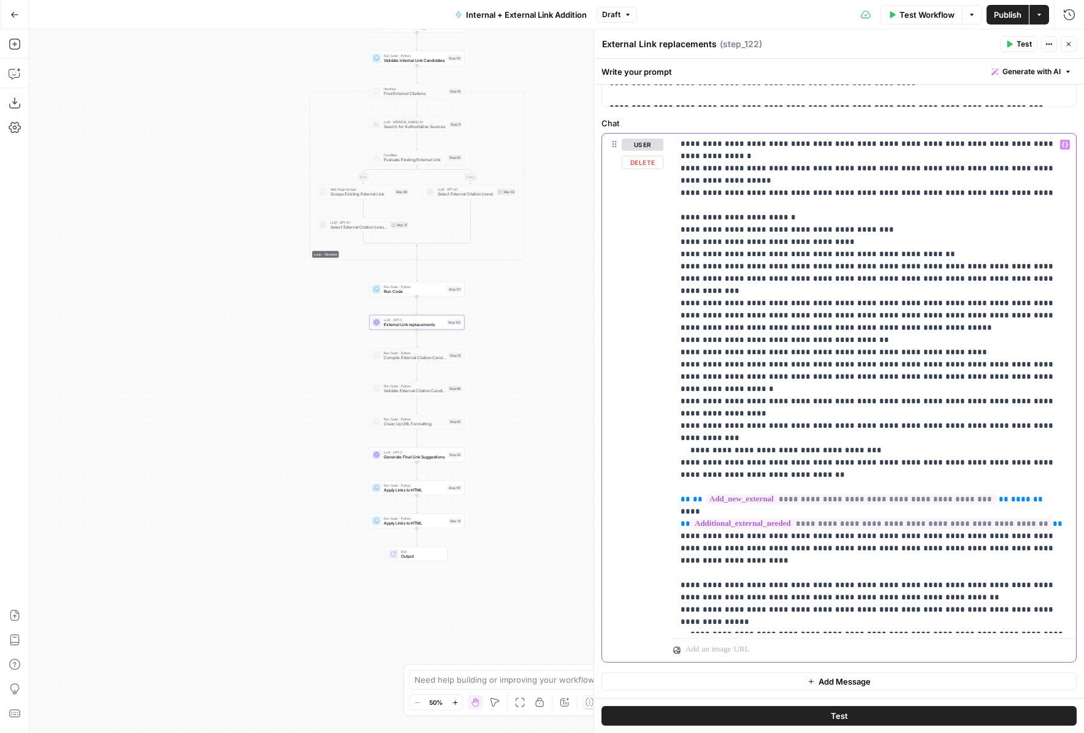
copy p "**********"
click at [423, 458] on span "Generate Final Link Suggestions" at bounding box center [415, 457] width 62 height 6
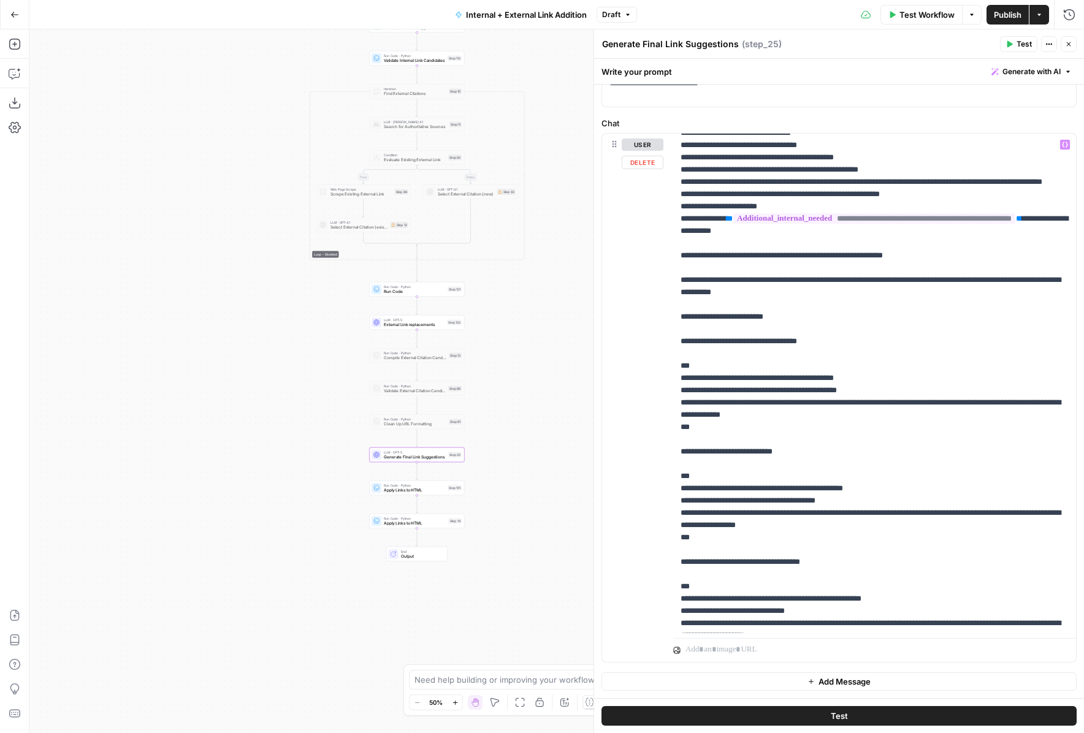
scroll to position [2477, 0]
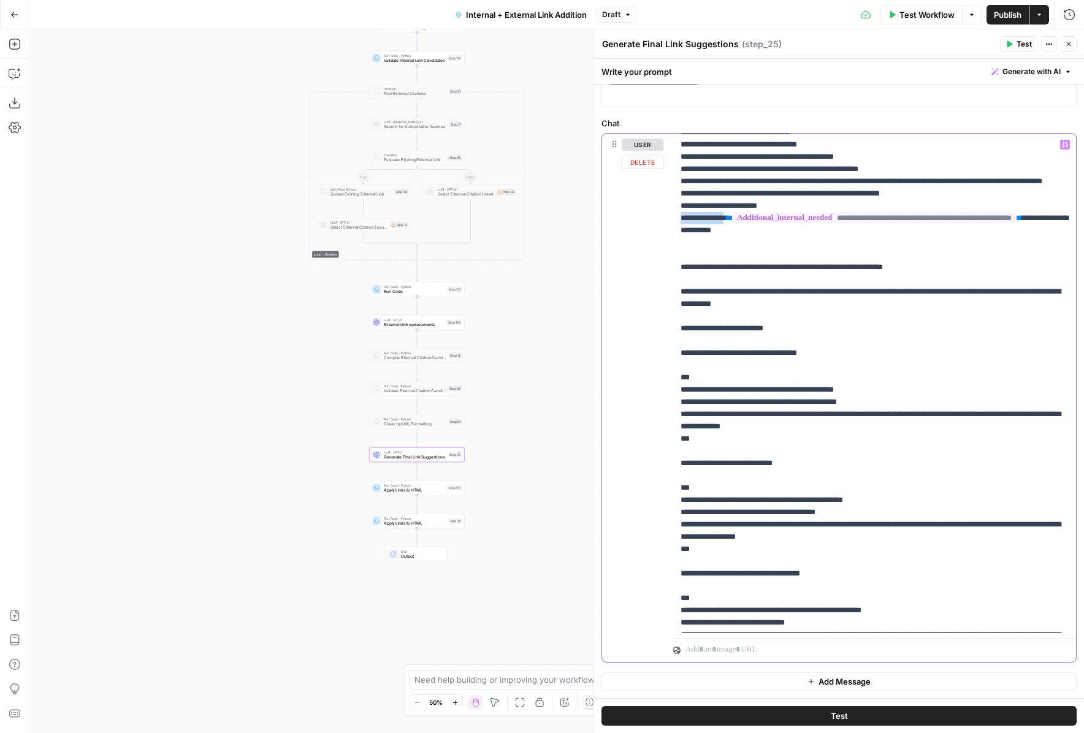
drag, startPoint x: 745, startPoint y: 342, endPoint x: 680, endPoint y: 340, distance: 65.0
copy p "**********"
paste div
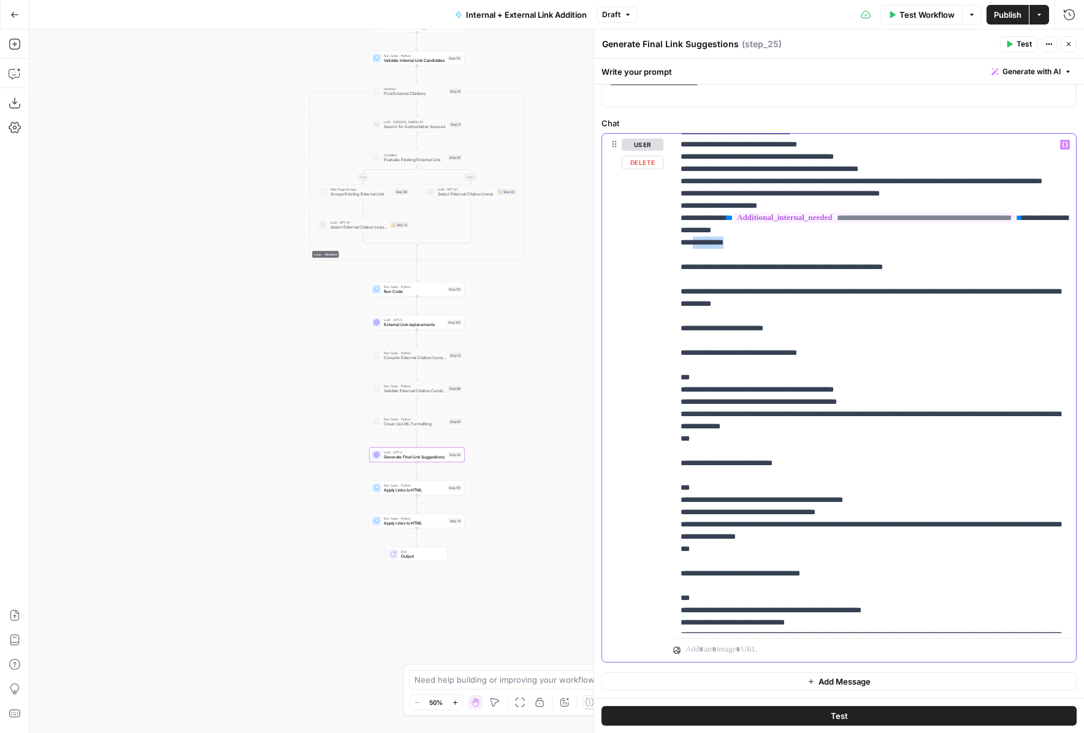
drag, startPoint x: 729, startPoint y: 379, endPoint x: 700, endPoint y: 379, distance: 29.4
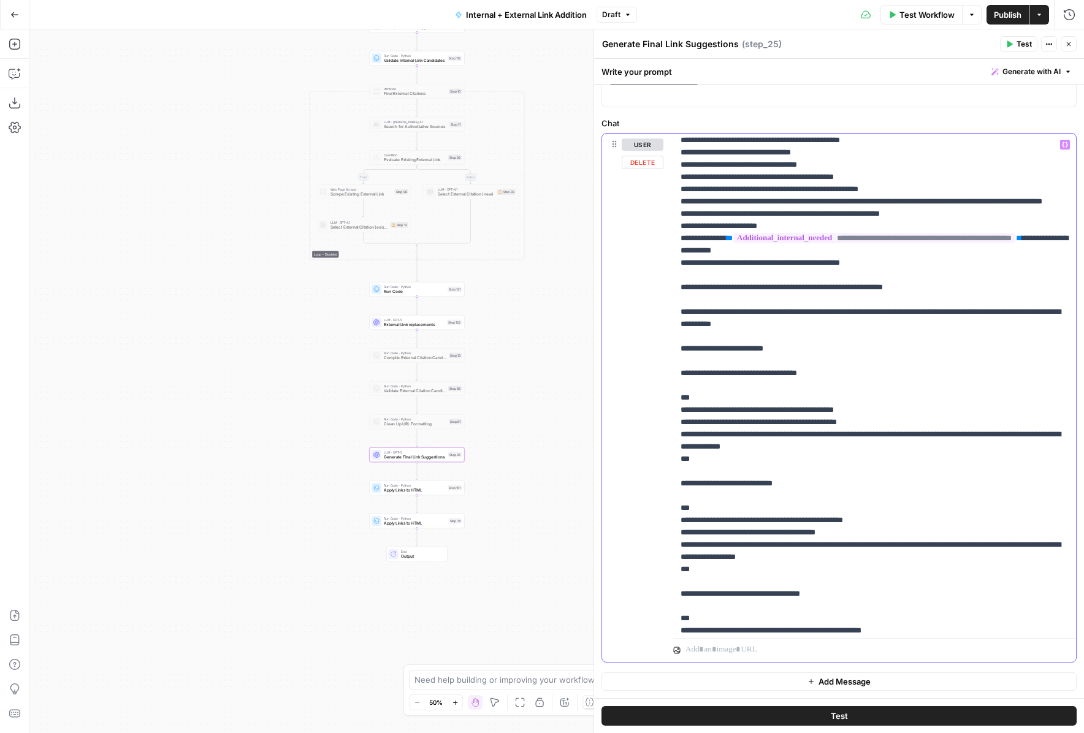
scroll to position [2455, 0]
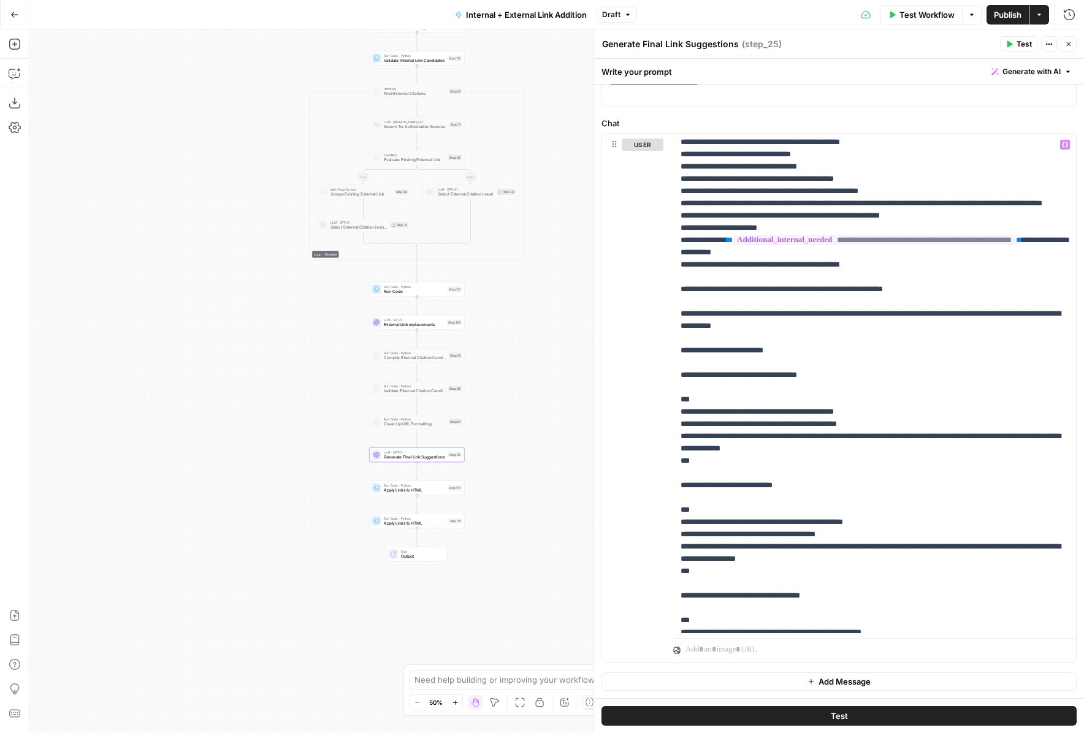
click at [1016, 17] on span "Publish" at bounding box center [1008, 15] width 28 height 12
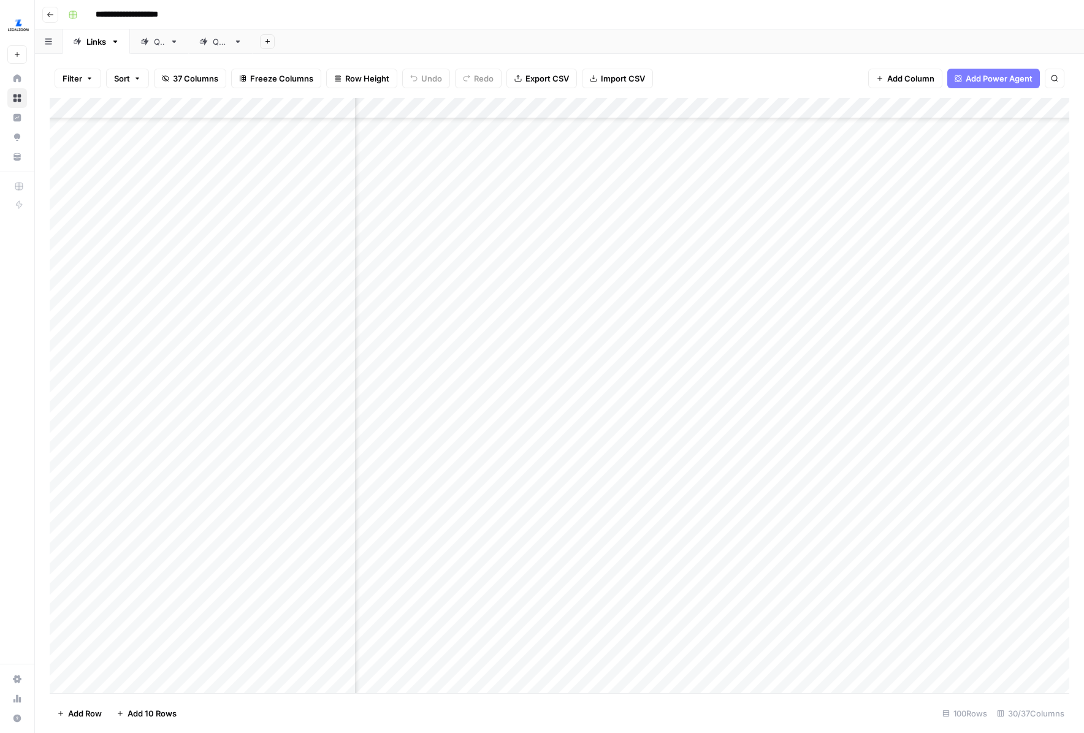
scroll to position [1122, 520]
click at [782, 343] on div "Add Column" at bounding box center [560, 395] width 1020 height 595
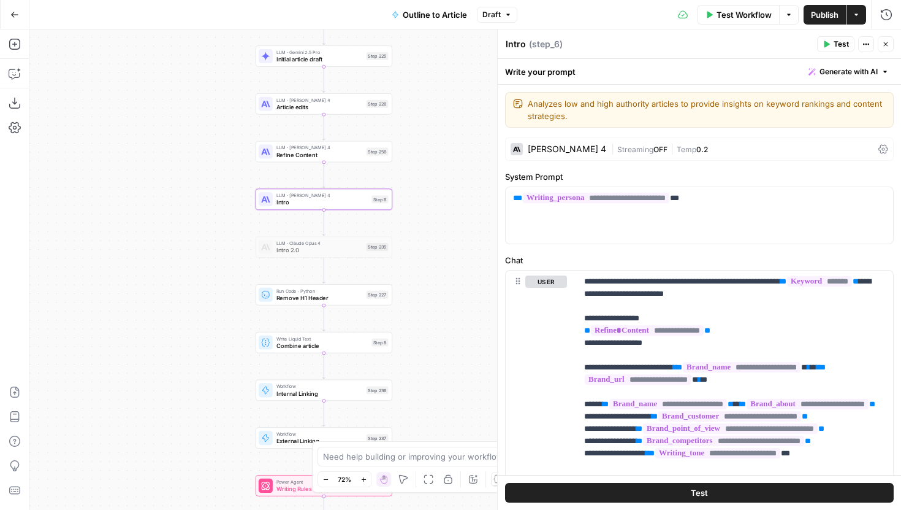
scroll to position [295, 0]
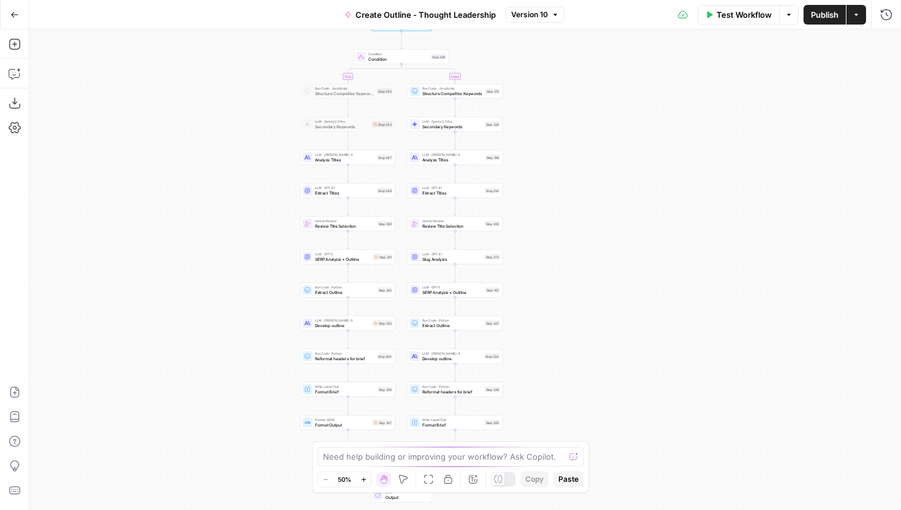
drag, startPoint x: 317, startPoint y: 125, endPoint x: 253, endPoint y: 113, distance: 64.8
click at [253, 114] on div "true false Workflow Set Inputs Inputs Condition Condition Step 338 Run Code · J…" at bounding box center [465, 269] width 872 height 480
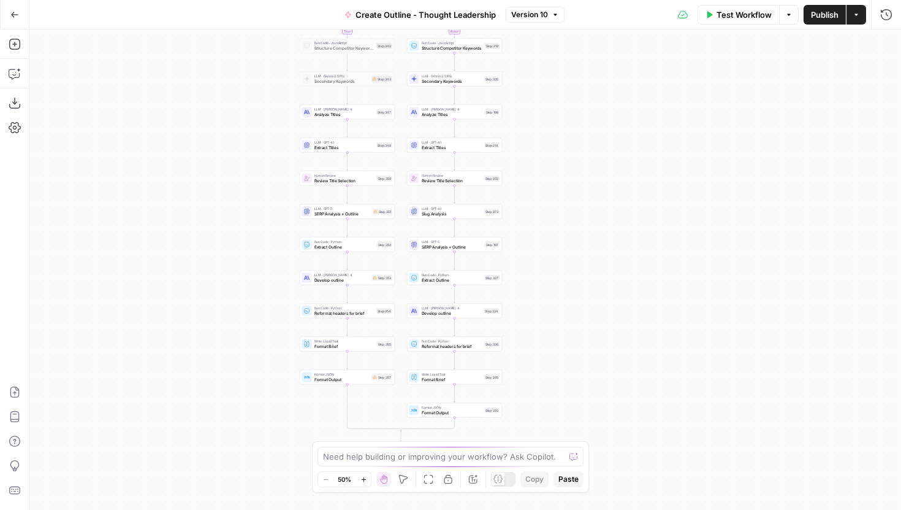
drag, startPoint x: 272, startPoint y: 220, endPoint x: 271, endPoint y: 176, distance: 44.2
click at [271, 176] on div "true false Workflow Set Inputs Inputs Condition Condition Step 338 Run Code · J…" at bounding box center [465, 269] width 872 height 480
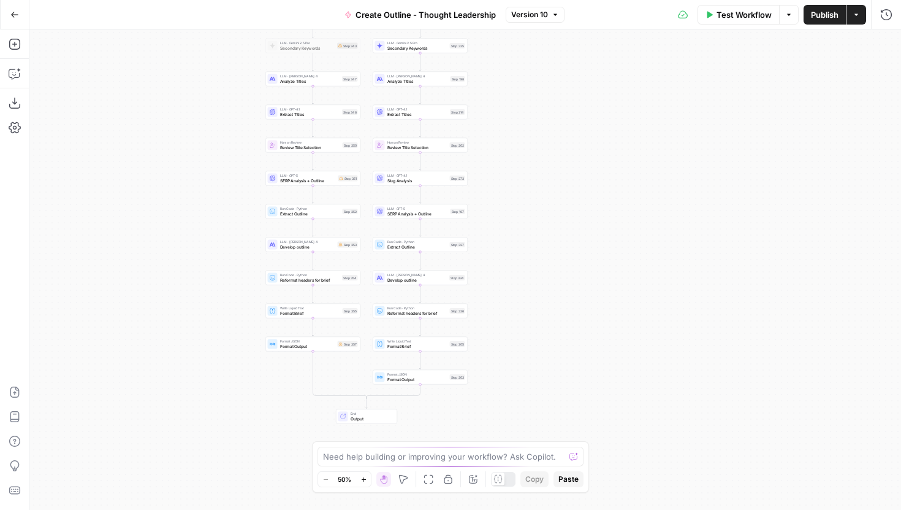
drag, startPoint x: 256, startPoint y: 228, endPoint x: 221, endPoint y: 194, distance: 48.6
click at [221, 194] on div "true false Workflow Set Inputs Inputs Condition Condition Step 338 Run Code · J…" at bounding box center [465, 269] width 872 height 480
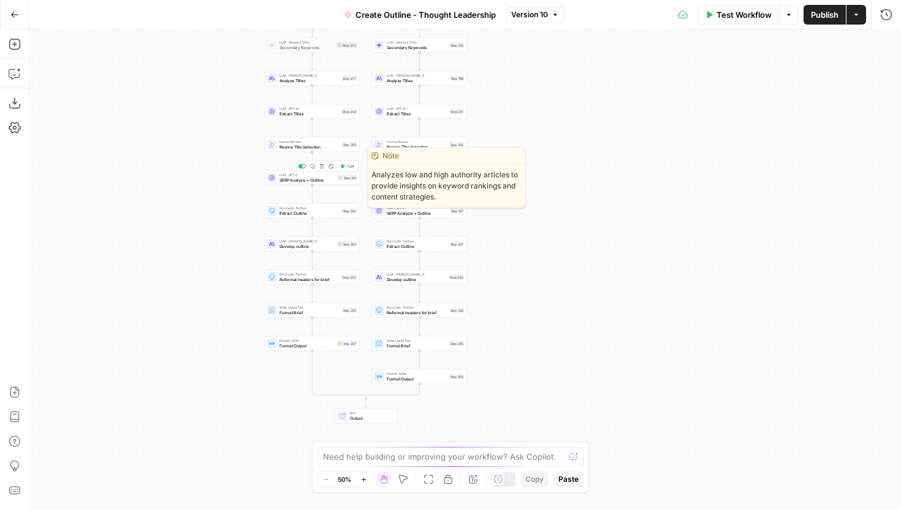
click at [307, 180] on span "SERP Analysis + Outline" at bounding box center [308, 180] width 56 height 6
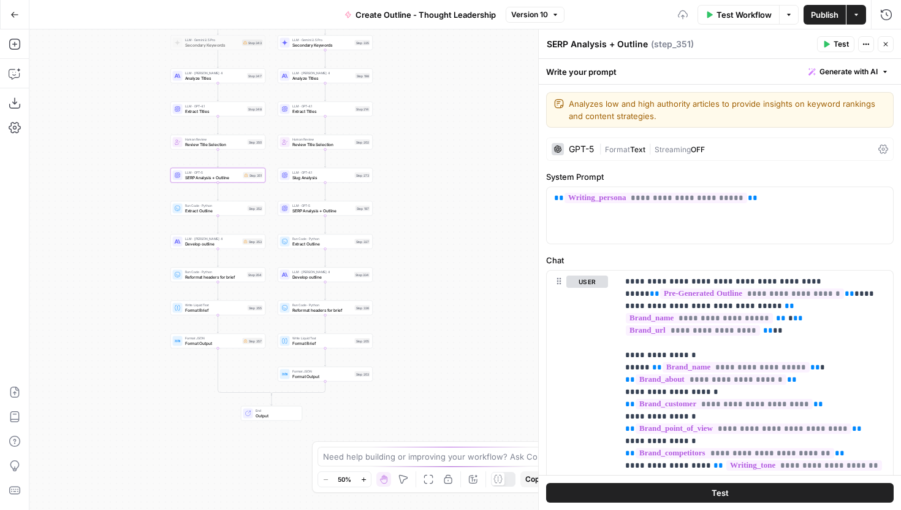
drag, startPoint x: 239, startPoint y: 212, endPoint x: 142, endPoint y: 209, distance: 96.3
click at [142, 209] on div "true false Workflow Set Inputs Inputs Condition Condition Step 338 Run Code · J…" at bounding box center [465, 269] width 872 height 480
type input "250"
click at [853, 255] on icon "button" at bounding box center [854, 253] width 4 height 5
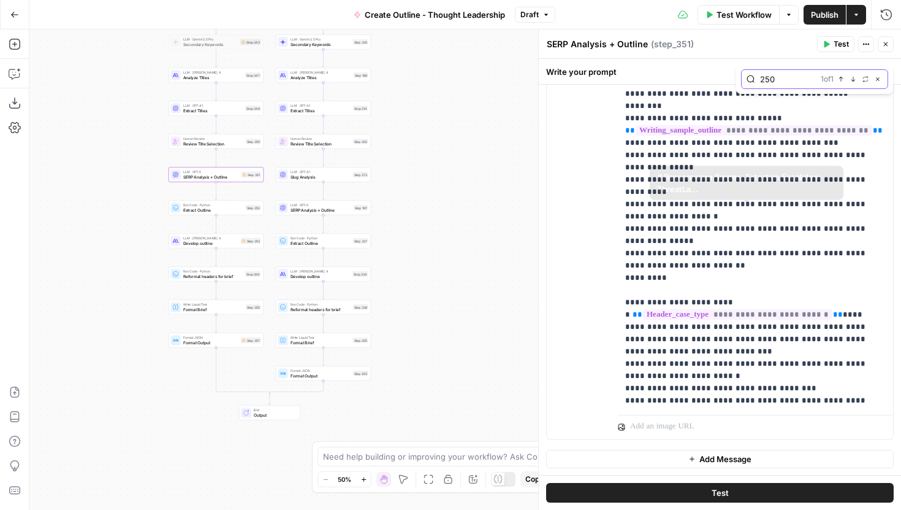
scroll to position [1129, 0]
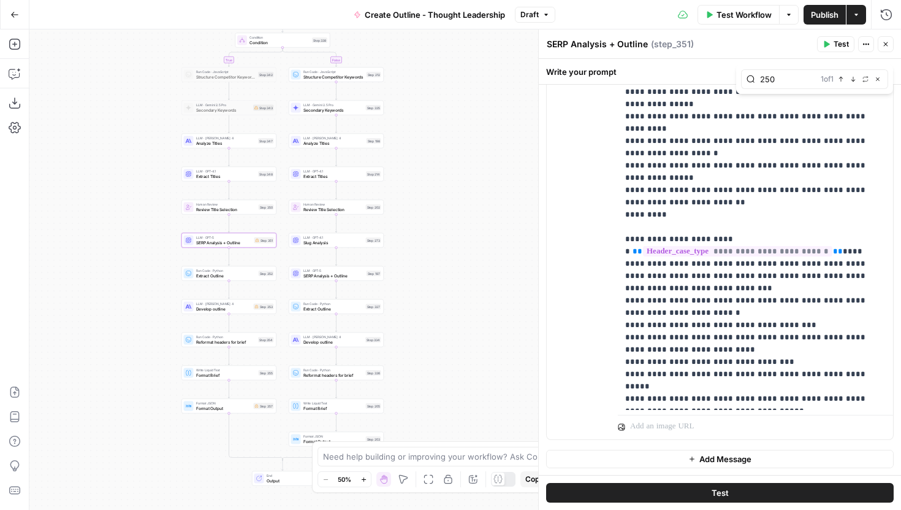
drag, startPoint x: 464, startPoint y: 234, endPoint x: 477, endPoint y: 300, distance: 66.9
click at [477, 300] on div "true false Workflow Set Inputs Inputs Condition Condition Step 338 Run Code · J…" at bounding box center [465, 269] width 872 height 480
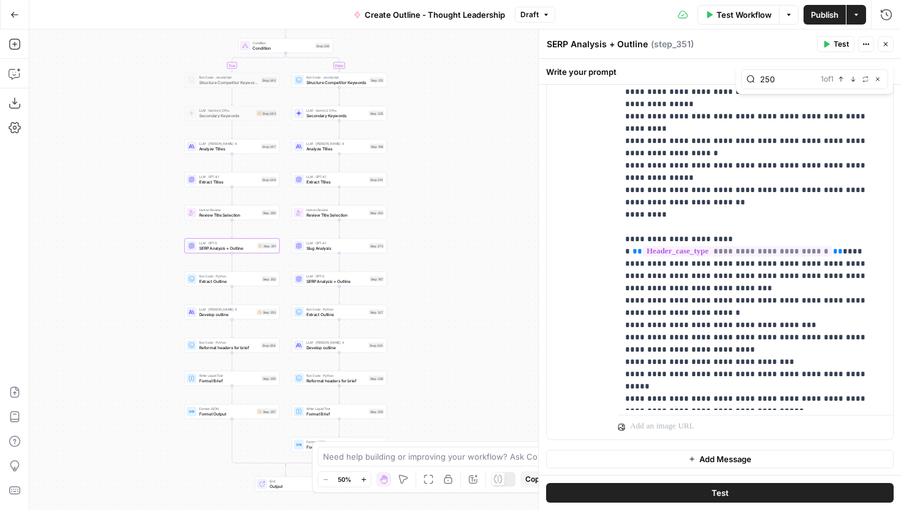
drag, startPoint x: 464, startPoint y: 278, endPoint x: 467, endPoint y: 284, distance: 6.3
click at [467, 284] on div "true false Workflow Set Inputs Inputs Condition Condition Step 338 Run Code · J…" at bounding box center [465, 269] width 872 height 480
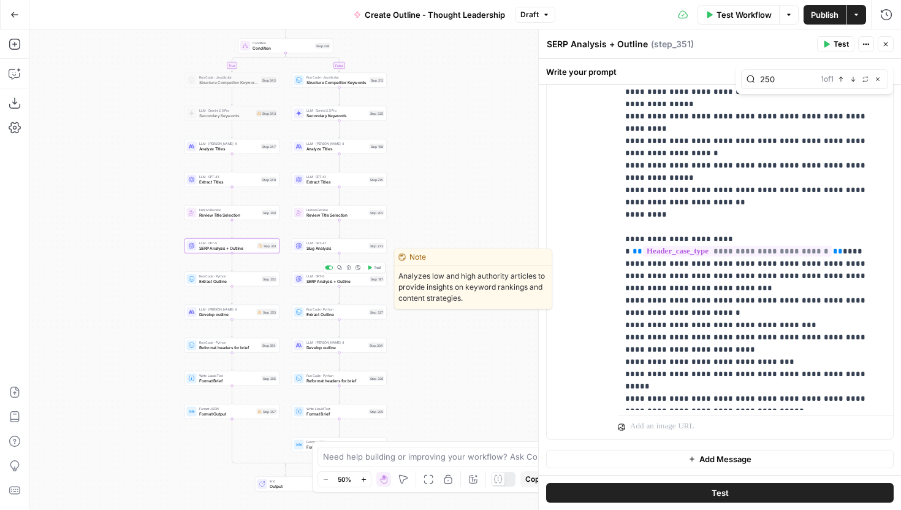
click at [361, 278] on span "SERP Analysis + Outline" at bounding box center [337, 281] width 61 height 6
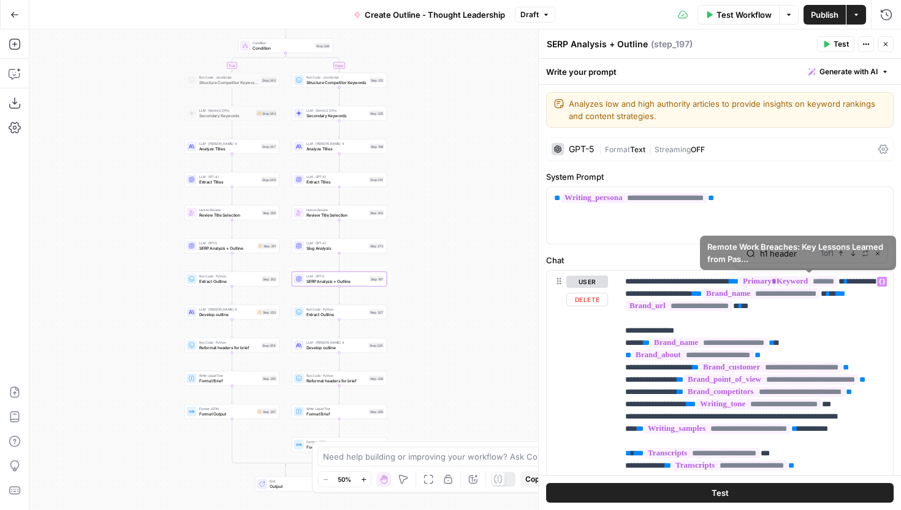
type input "h1 header"
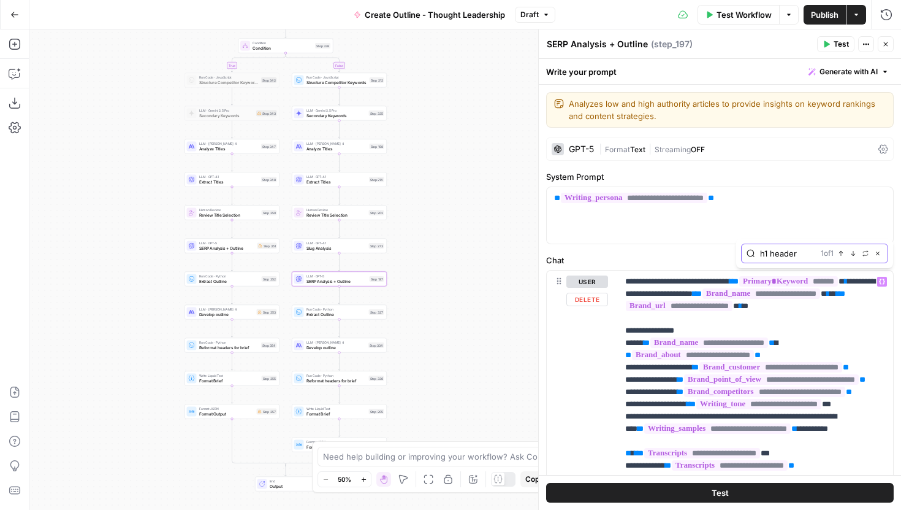
click at [852, 255] on icon "button" at bounding box center [853, 253] width 6 height 6
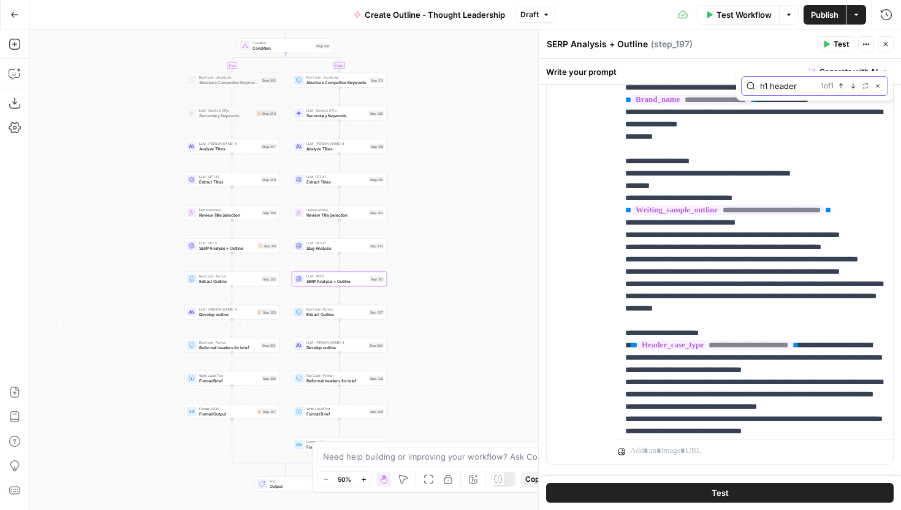
scroll to position [1938, 0]
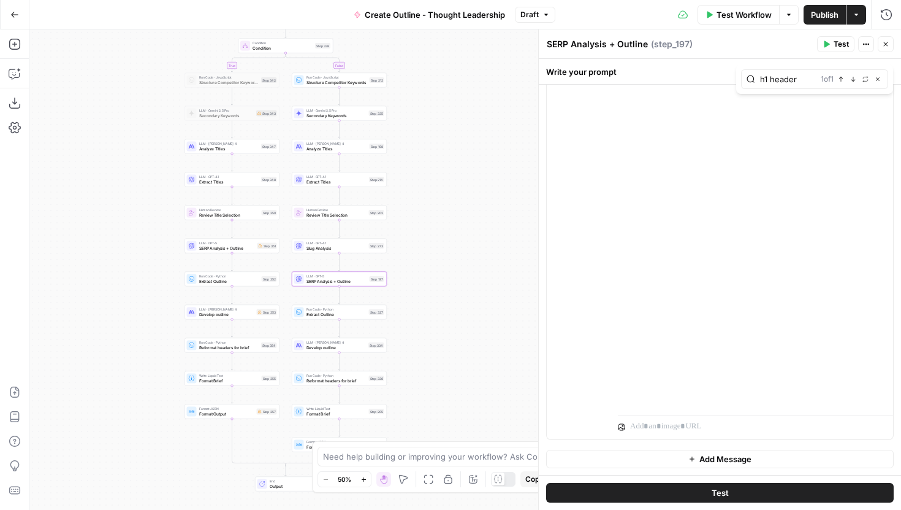
click at [251, 252] on div "LLM · GPT-5 SERP Analysis + Outline Step 351 Copy step Delete step Edit Note Te…" at bounding box center [232, 246] width 95 height 15
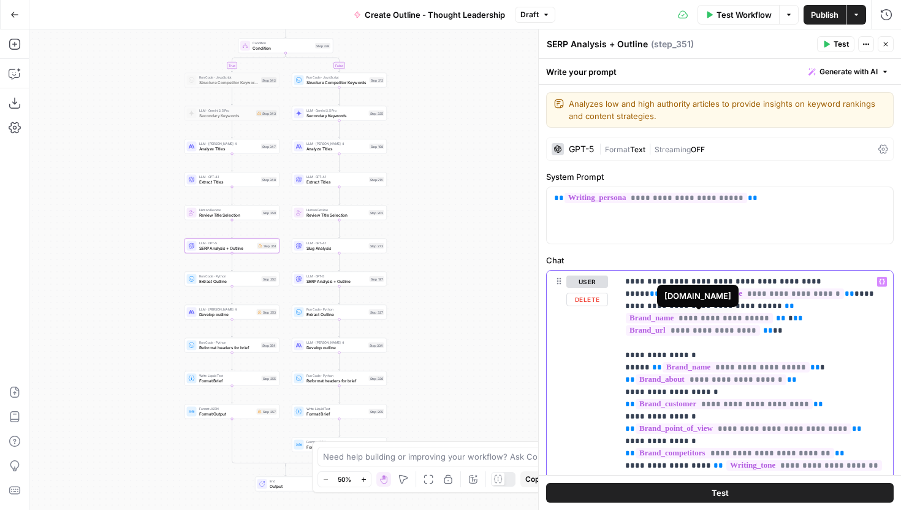
type input "250"
click at [855, 259] on div "250 1 of 1 Previous match Next Match Replace Close" at bounding box center [814, 253] width 147 height 20
click at [855, 254] on icon "button" at bounding box center [853, 253] width 6 height 6
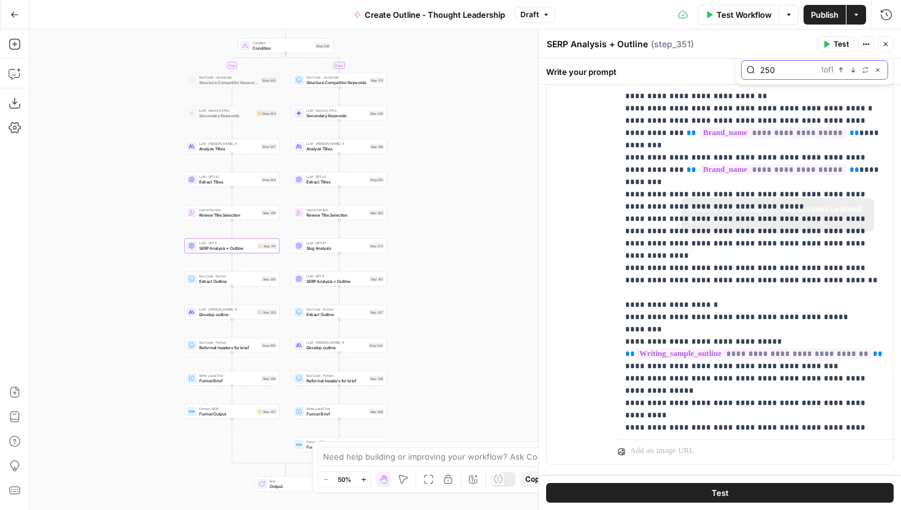
scroll to position [1129, 0]
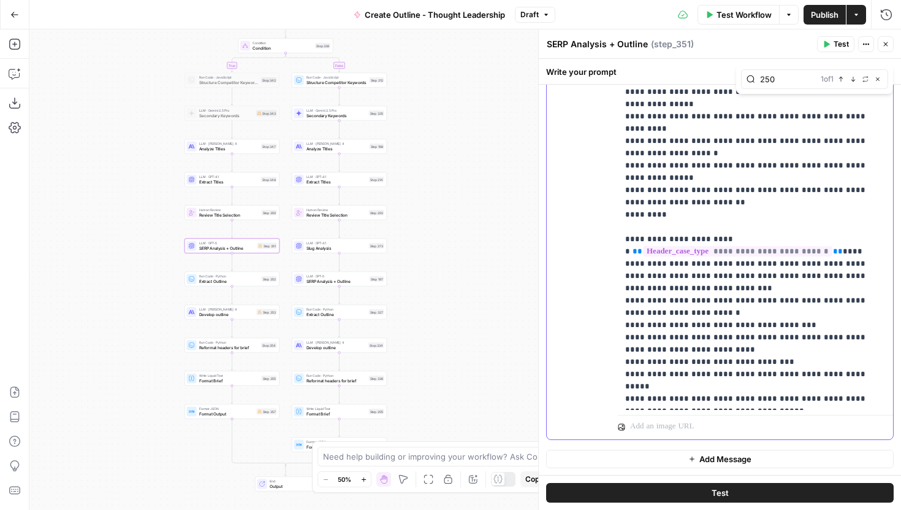
click at [753, 419] on span "***" at bounding box center [760, 423] width 15 height 8
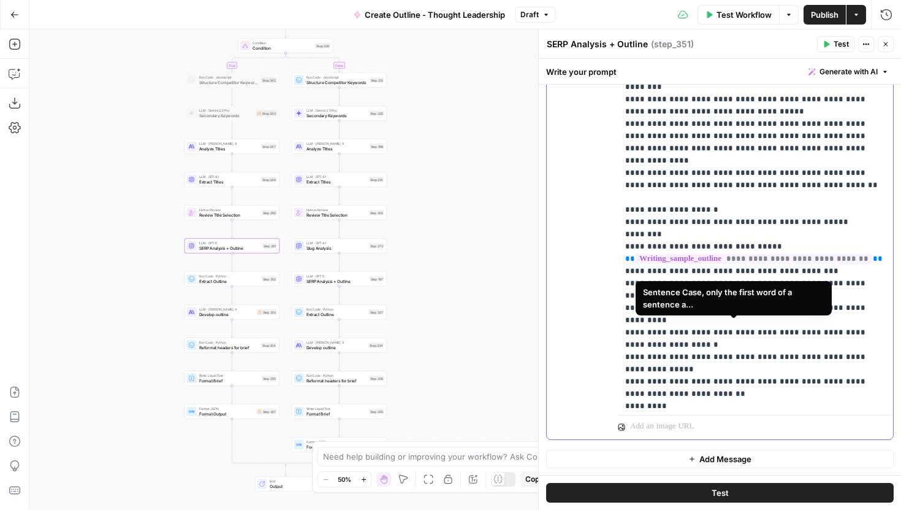
scroll to position [951, 0]
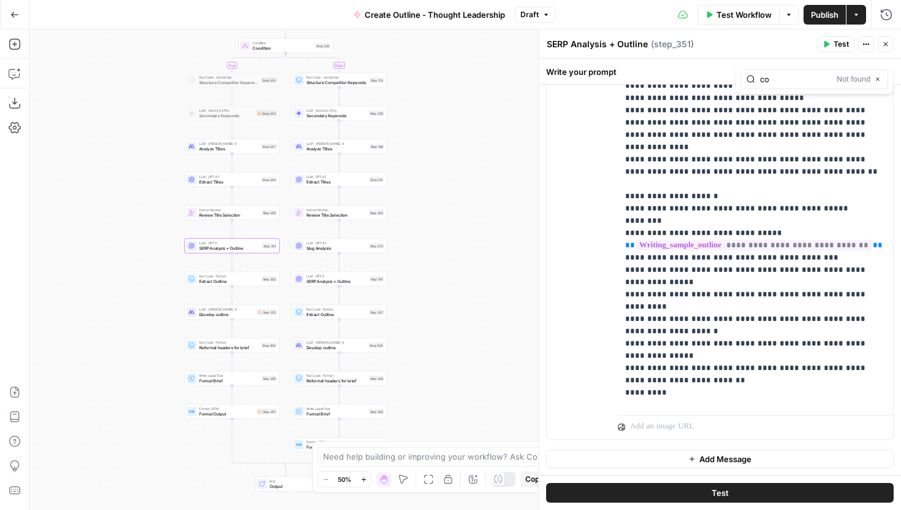
type input "c"
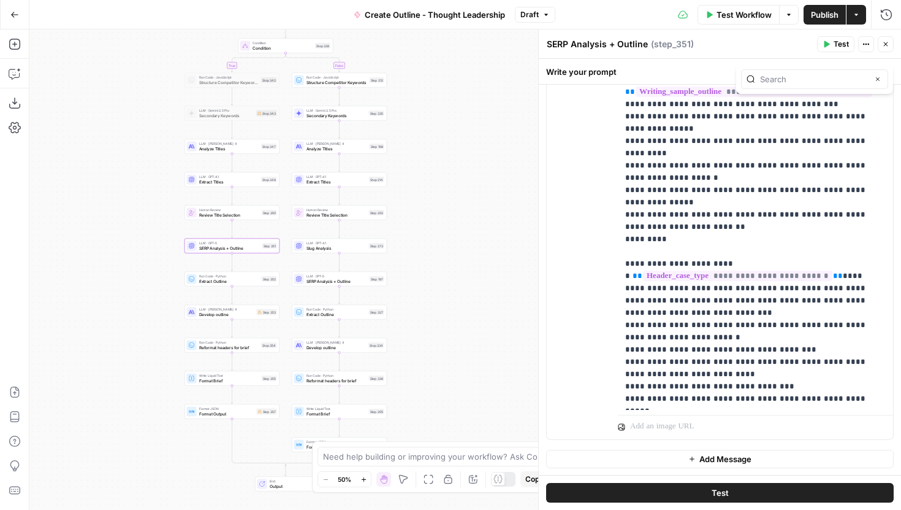
scroll to position [1101, 0]
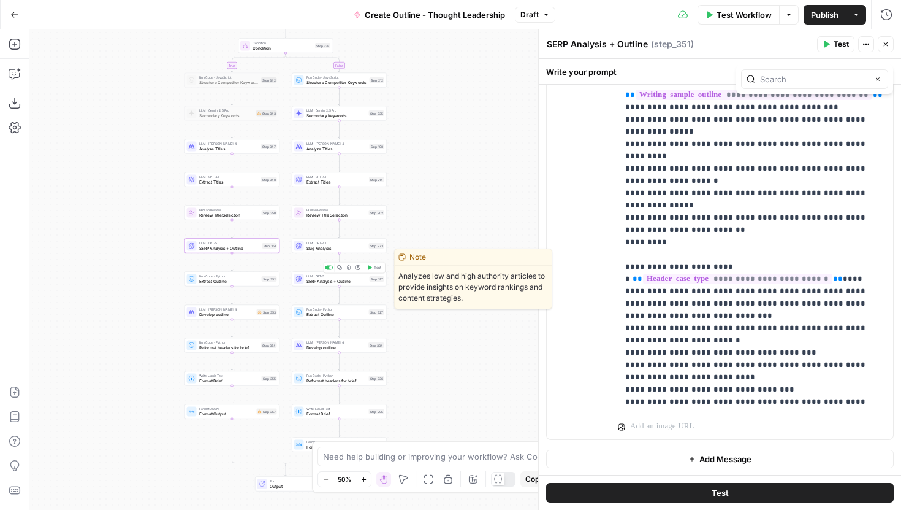
click at [329, 284] on div "LLM · GPT-5 SERP Analysis + Outline Step 197 Copy step Delete step Edit Note Te…" at bounding box center [339, 279] width 95 height 15
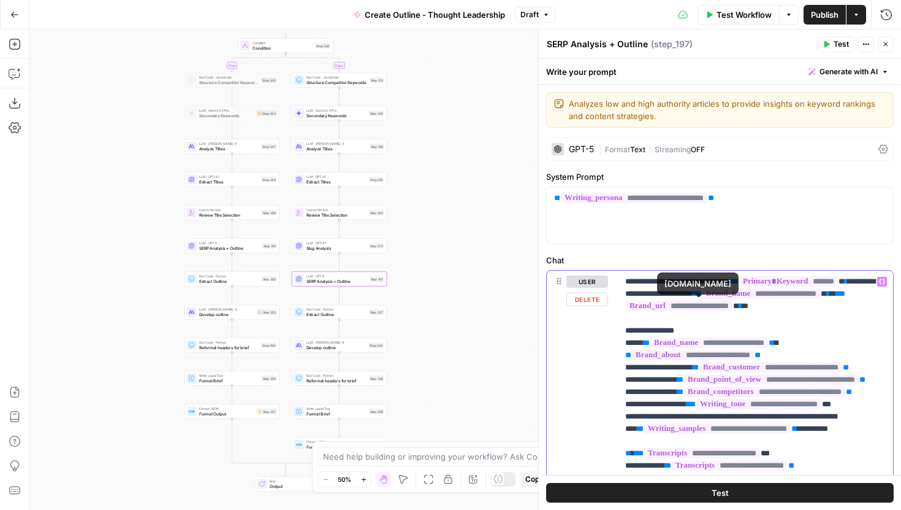
type input "conc"
click at [855, 252] on icon "button" at bounding box center [853, 253] width 6 height 6
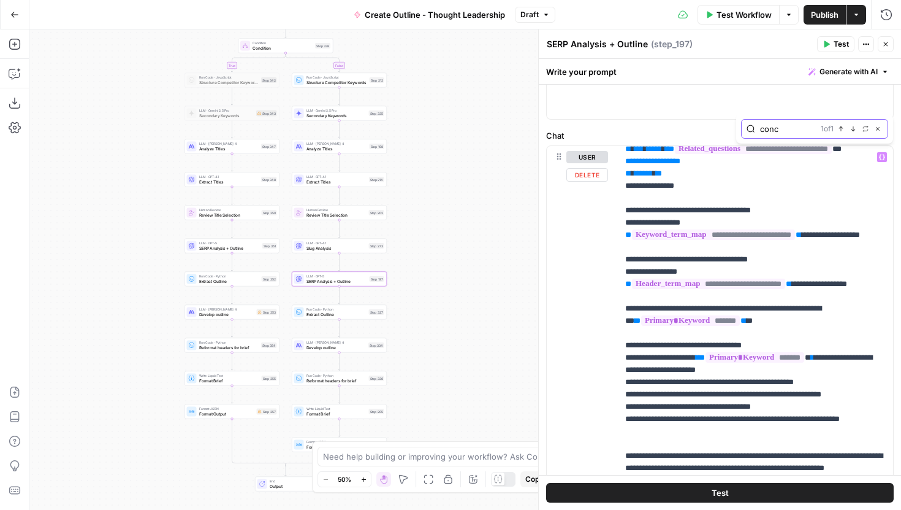
scroll to position [0, 0]
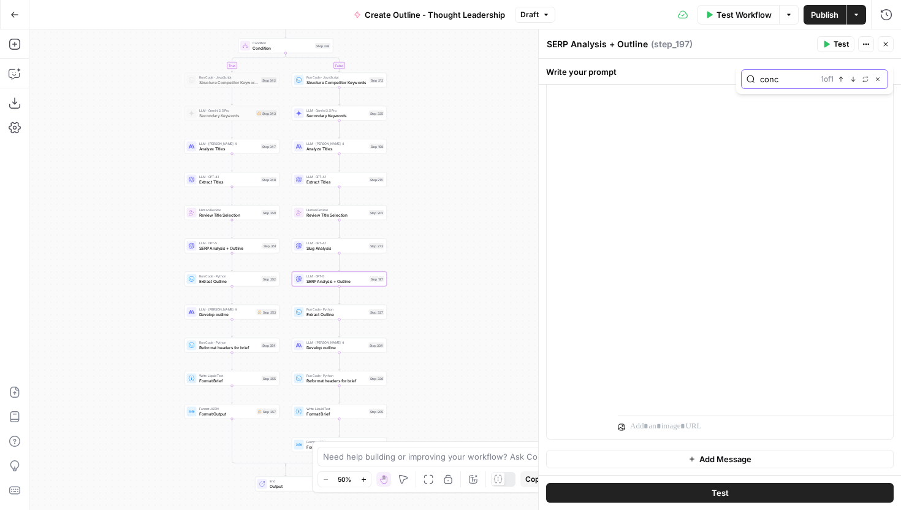
click at [802, 83] on input "conc" at bounding box center [788, 79] width 56 height 12
type input "c"
click at [887, 36] on div "Run History E" at bounding box center [860, 41] width 64 height 20
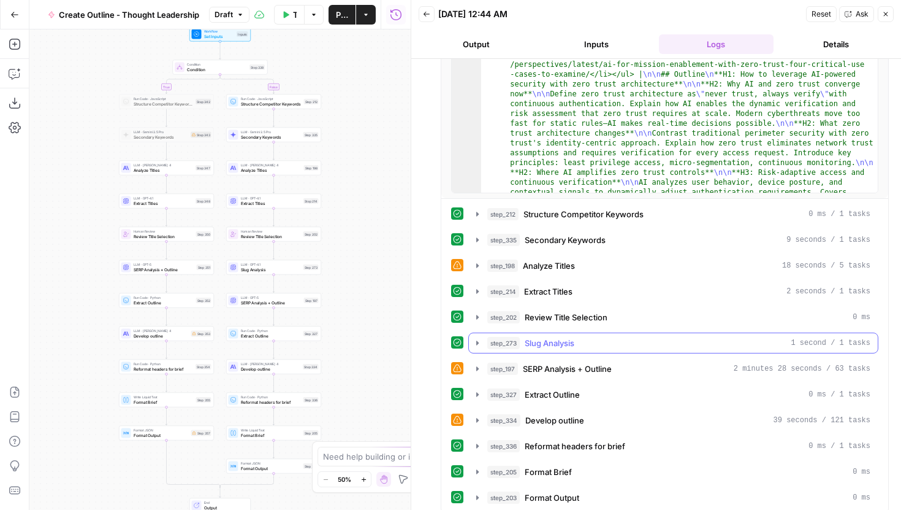
scroll to position [194, 0]
click at [478, 370] on icon "button" at bounding box center [478, 369] width 10 height 10
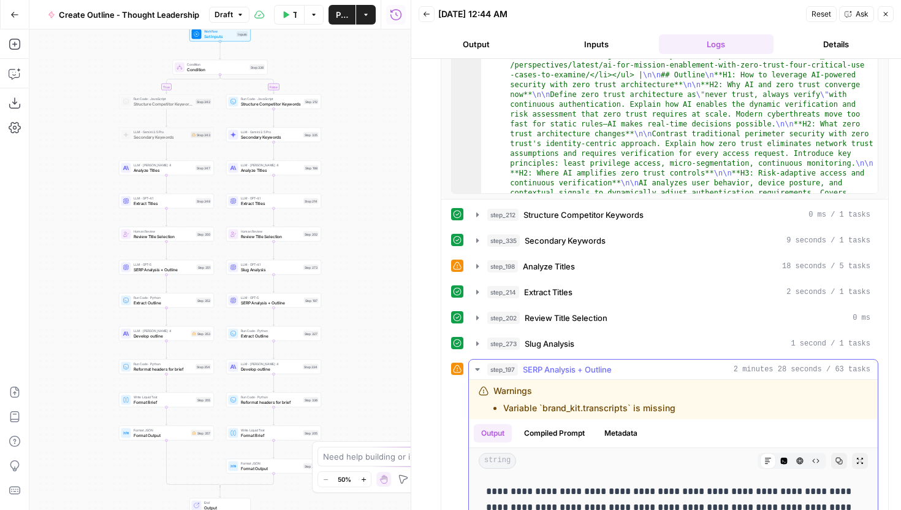
click at [475, 367] on icon "button" at bounding box center [478, 369] width 10 height 10
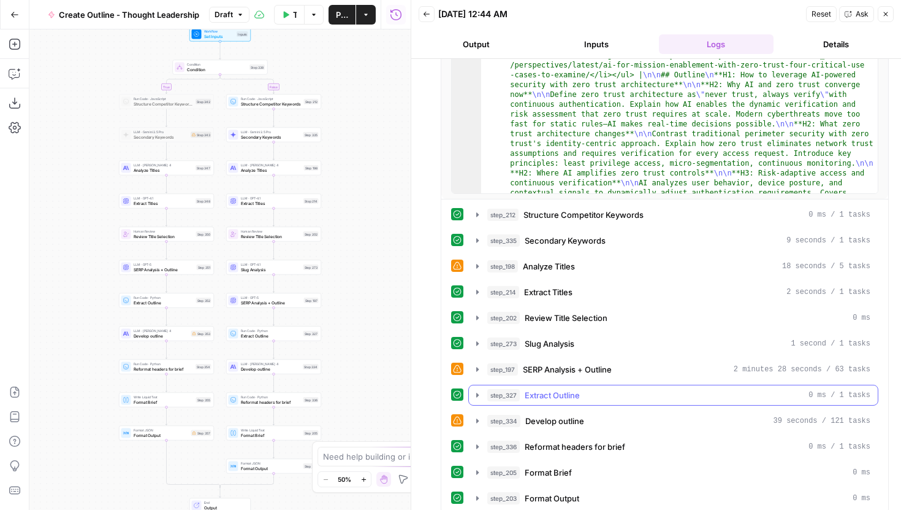
click at [478, 392] on icon "button" at bounding box center [478, 395] width 10 height 10
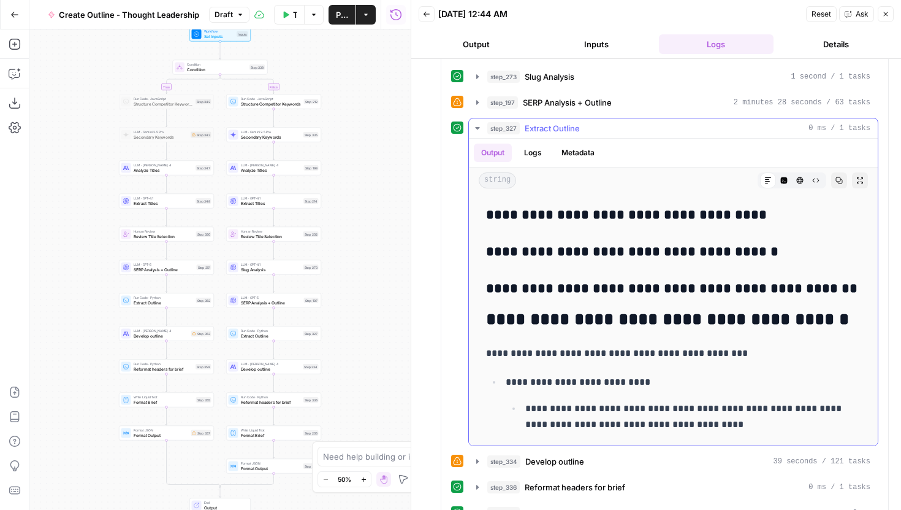
scroll to position [480, 0]
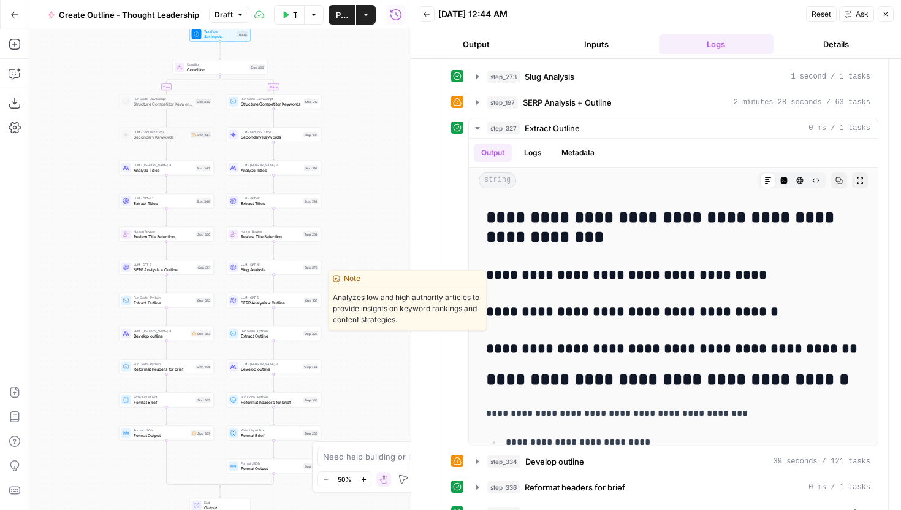
click at [262, 303] on span "SERP Analysis + Outline" at bounding box center [271, 302] width 61 height 6
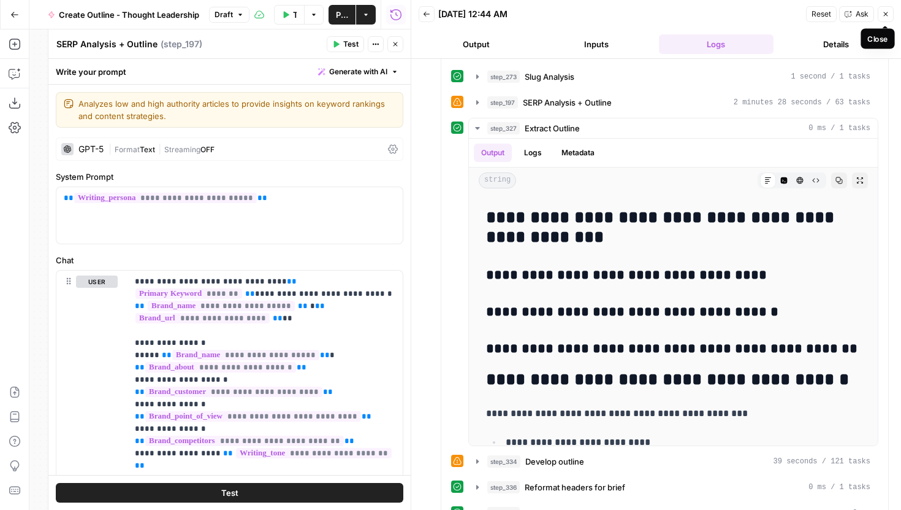
click at [889, 17] on icon "button" at bounding box center [885, 13] width 7 height 7
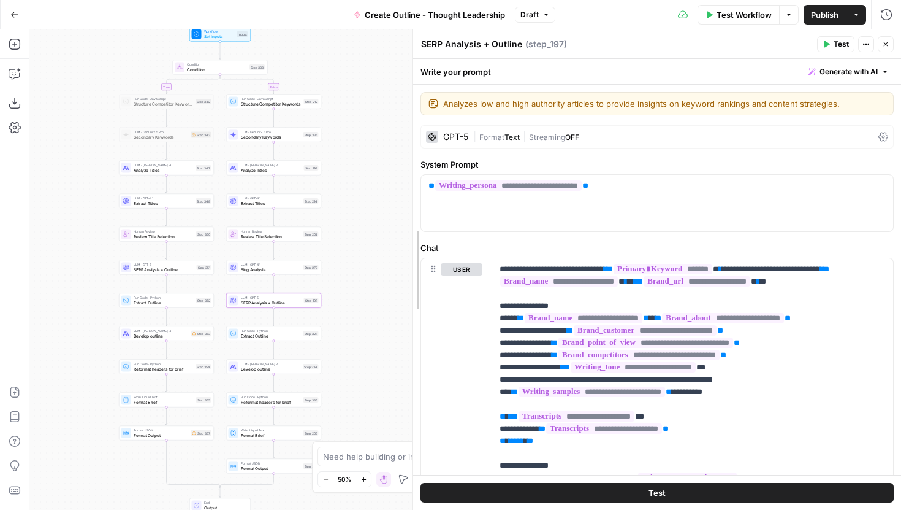
drag, startPoint x: 538, startPoint y: 218, endPoint x: 413, endPoint y: 215, distance: 125.7
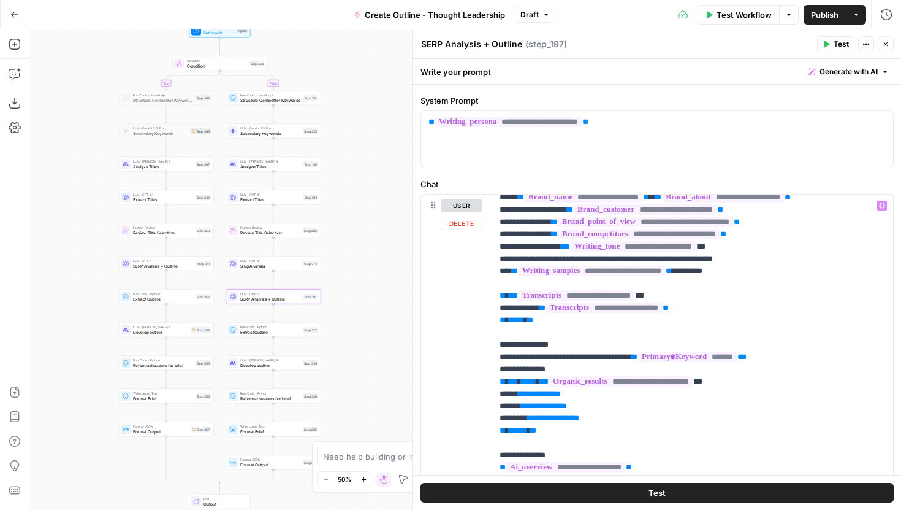
scroll to position [0, 0]
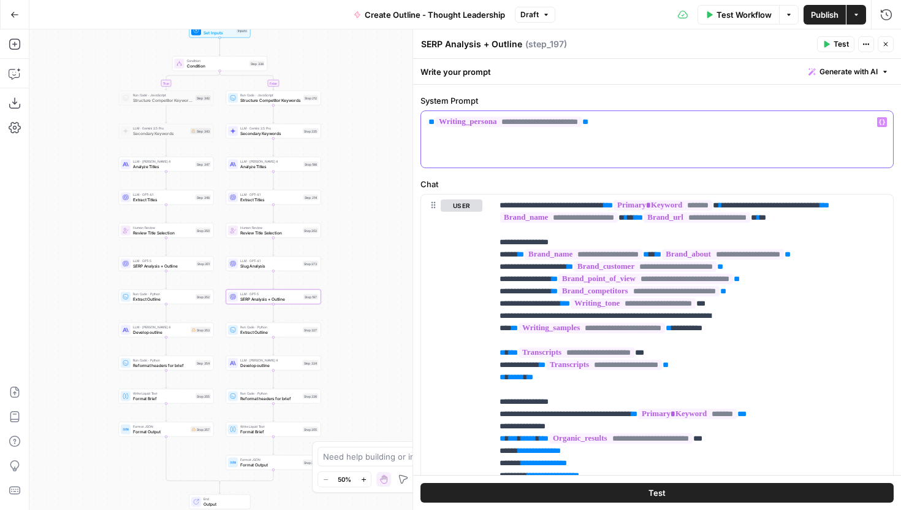
click at [642, 120] on p "**********" at bounding box center [657, 122] width 457 height 12
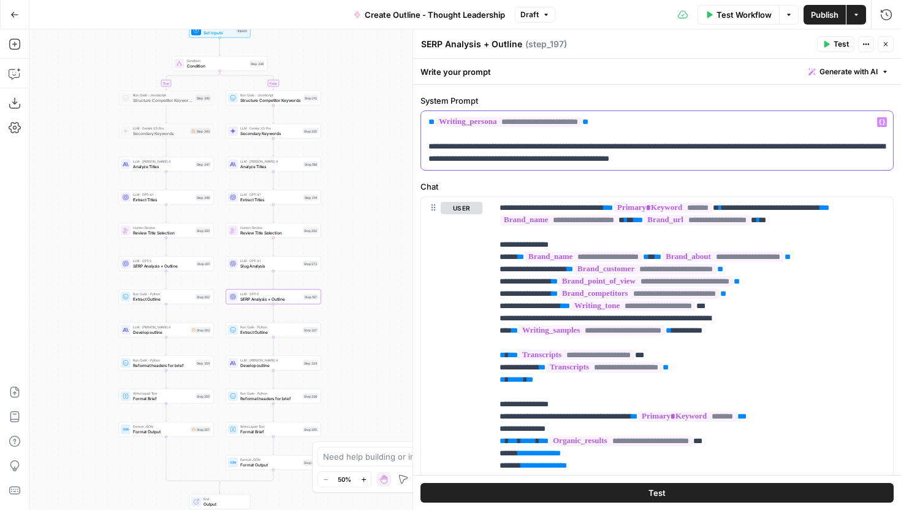
click at [696, 159] on p "**********" at bounding box center [657, 140] width 457 height 49
click at [770, 158] on p "**********" at bounding box center [657, 140] width 457 height 49
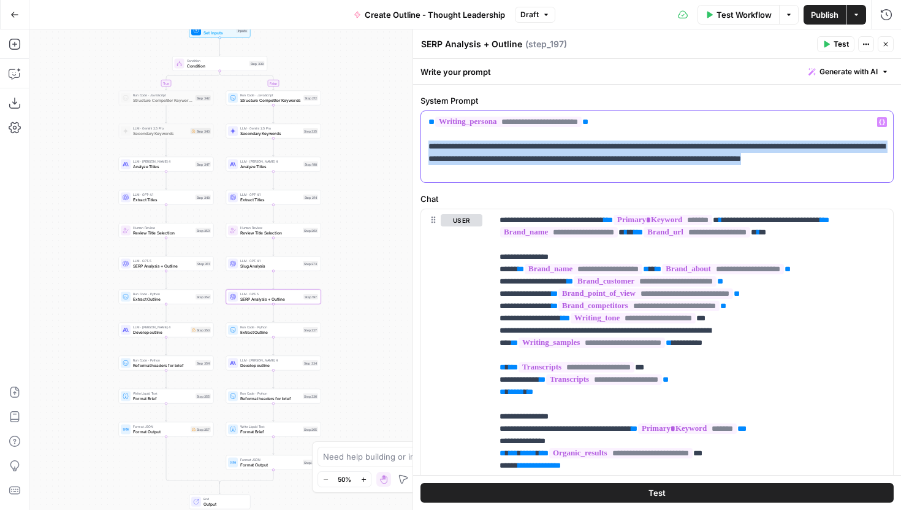
drag, startPoint x: 599, startPoint y: 175, endPoint x: 416, endPoint y: 150, distance: 184.5
click at [416, 150] on div "**********" at bounding box center [657, 269] width 489 height 480
copy p "**********"
click at [164, 264] on span "SERP Analysis + Outline" at bounding box center [163, 265] width 61 height 6
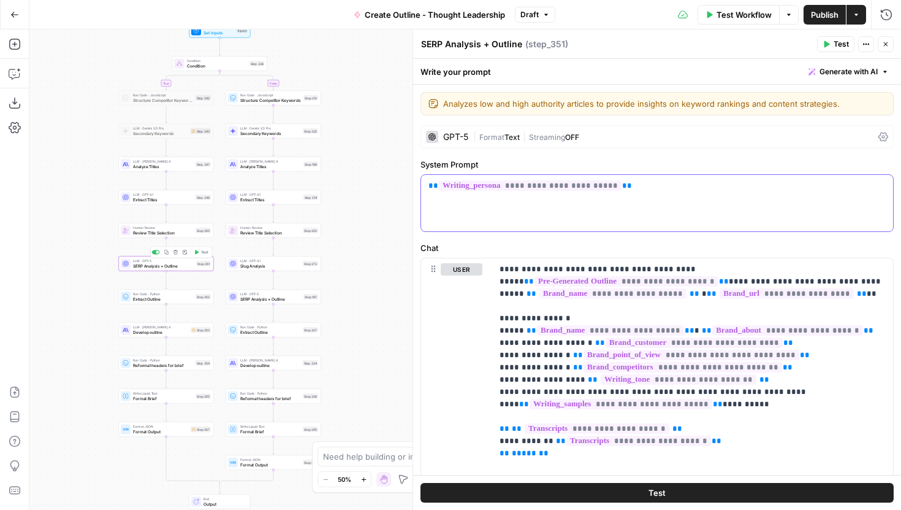
click at [602, 215] on div "**********" at bounding box center [657, 203] width 472 height 56
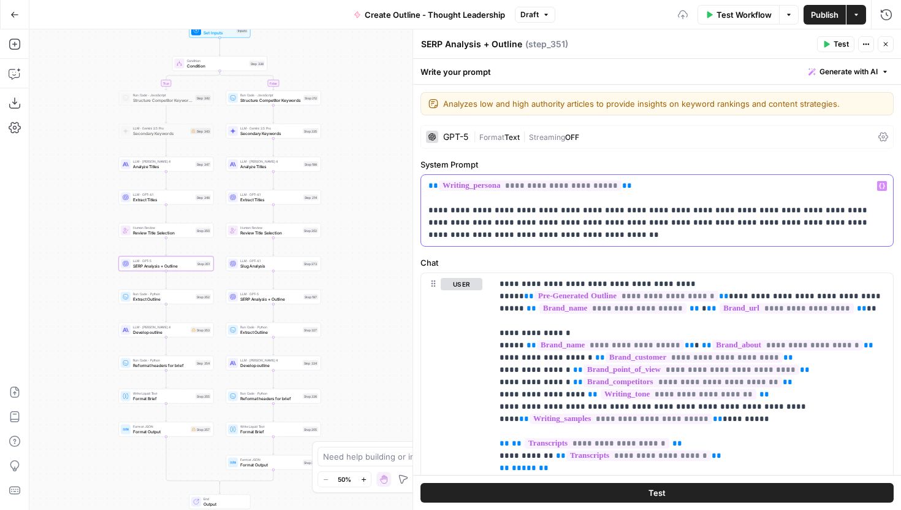
scroll to position [363, 0]
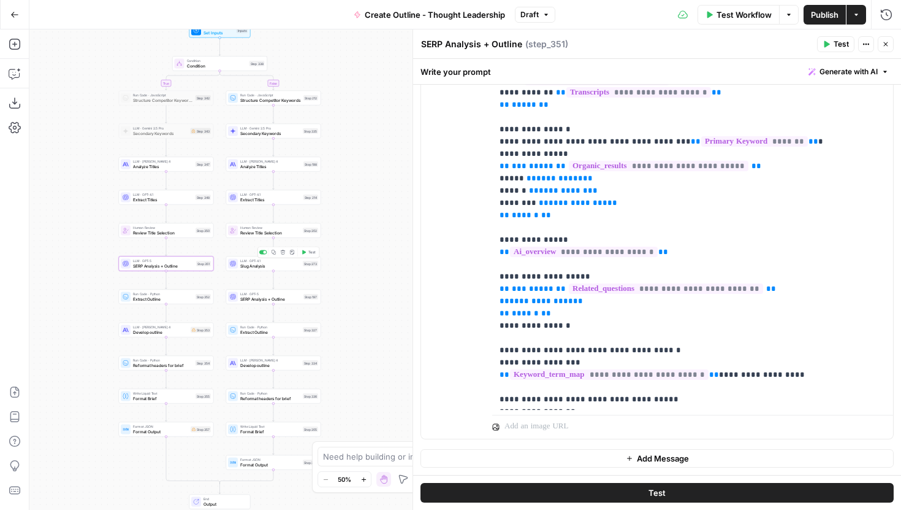
click at [265, 266] on span "Slug Analysis" at bounding box center [270, 265] width 60 height 6
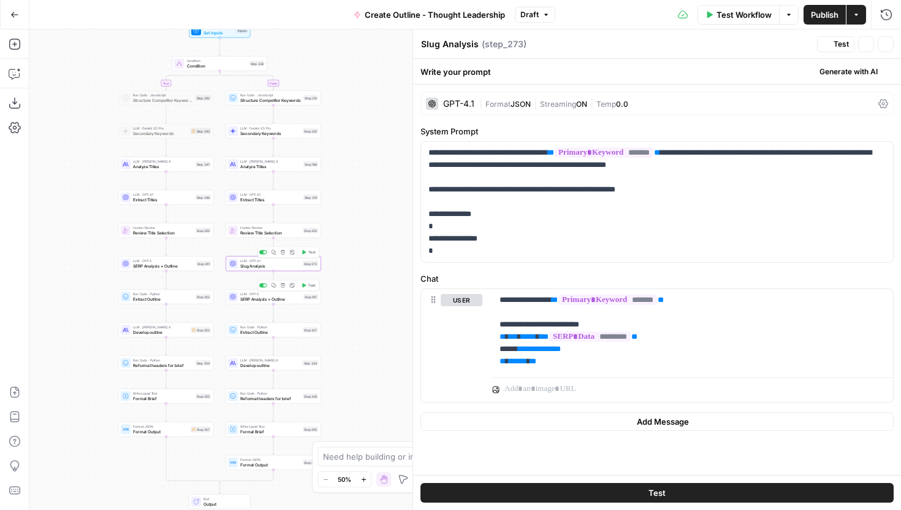
click at [261, 299] on span "SERP Analysis + Outline" at bounding box center [270, 299] width 61 height 6
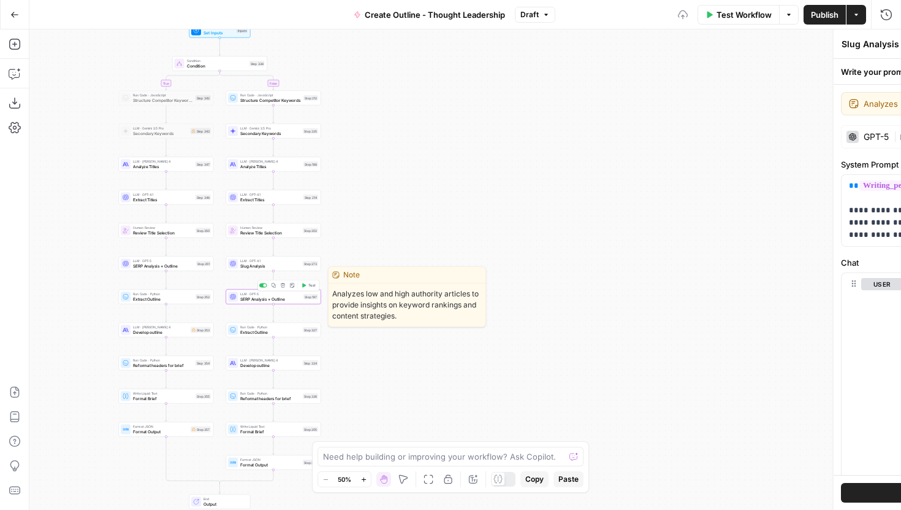
type textarea "SERP Analysis + Outline"
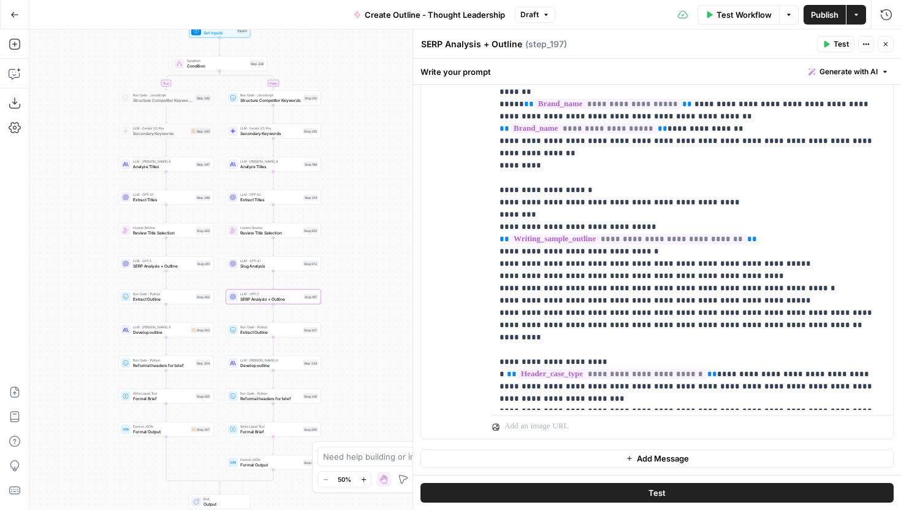
scroll to position [1423, 0]
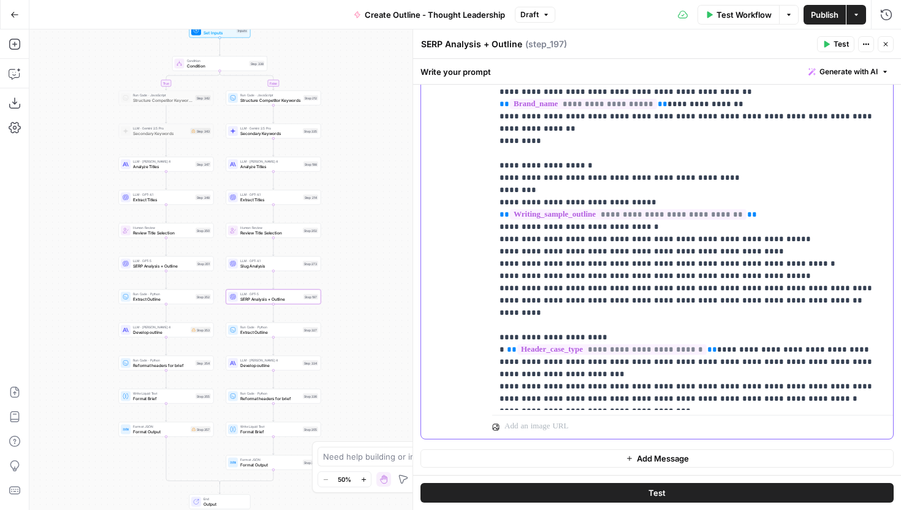
click at [748, 415] on hr at bounding box center [692, 415] width 401 height 1
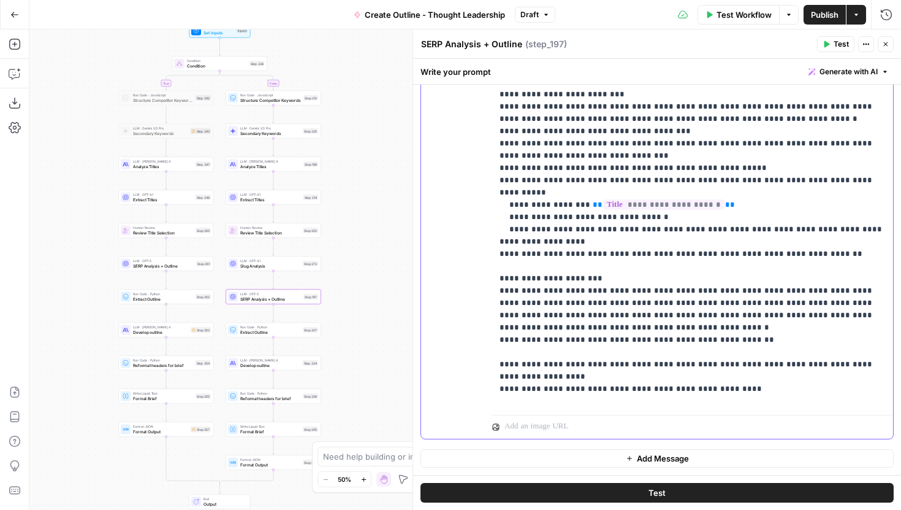
scroll to position [1730, 0]
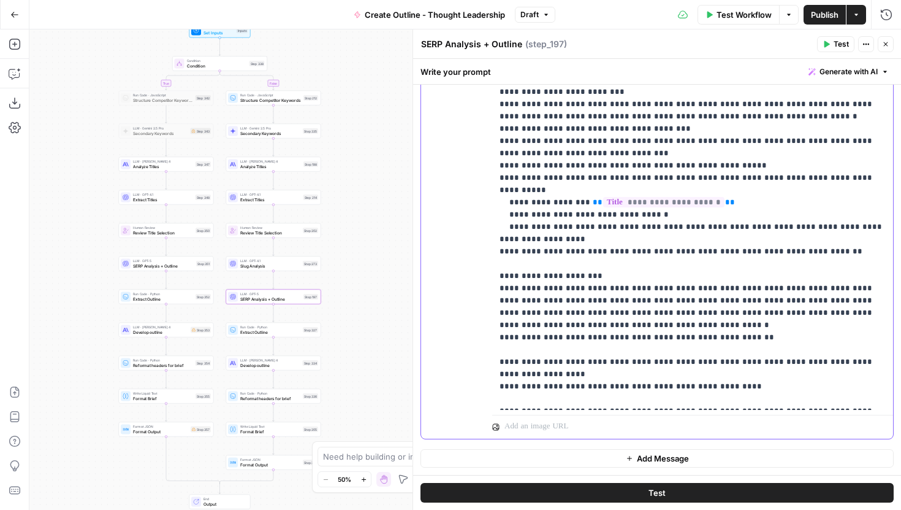
drag, startPoint x: 869, startPoint y: 339, endPoint x: 489, endPoint y: 318, distance: 381.4
click at [489, 318] on div "**********" at bounding box center [657, 174] width 472 height 529
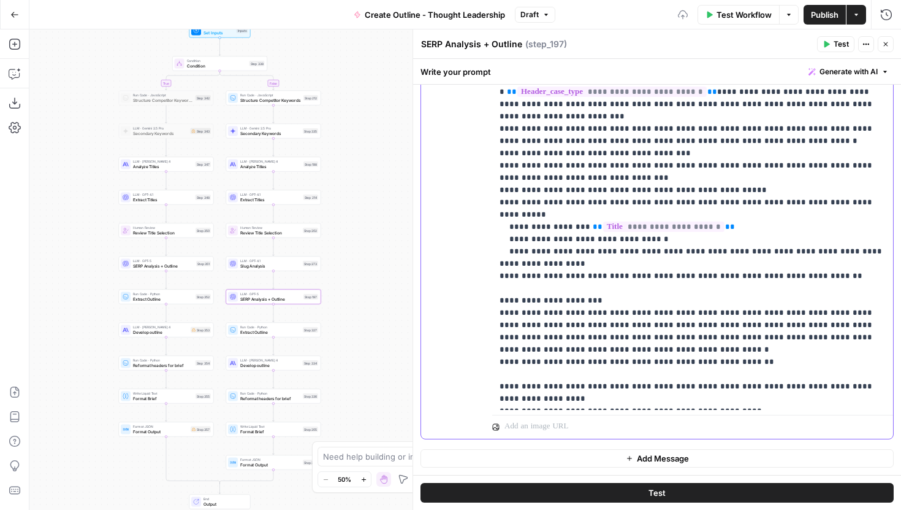
scroll to position [1693, 0]
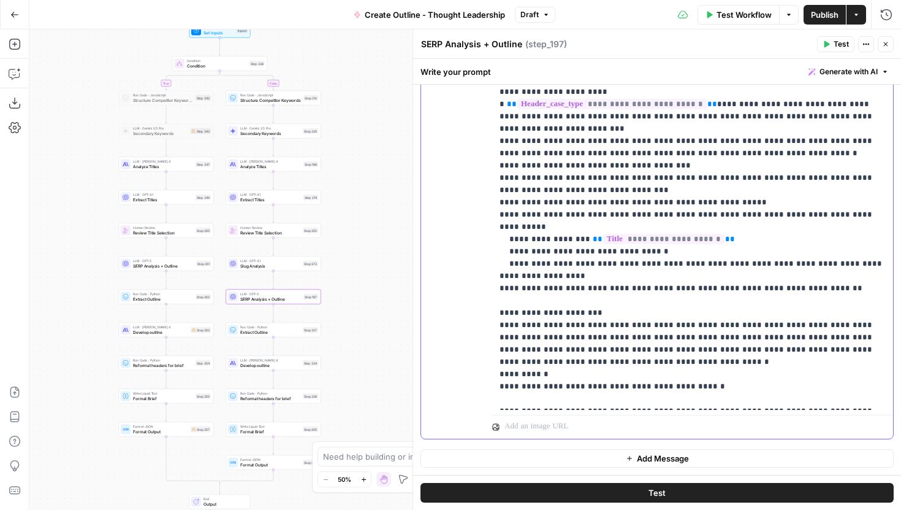
scroll to position [1705, 0]
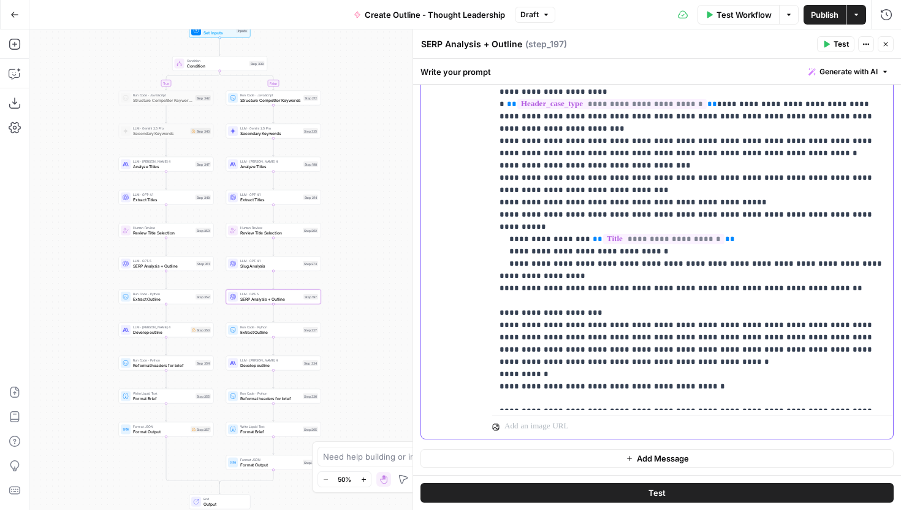
click at [498, 326] on div "**********" at bounding box center [692, 160] width 401 height 500
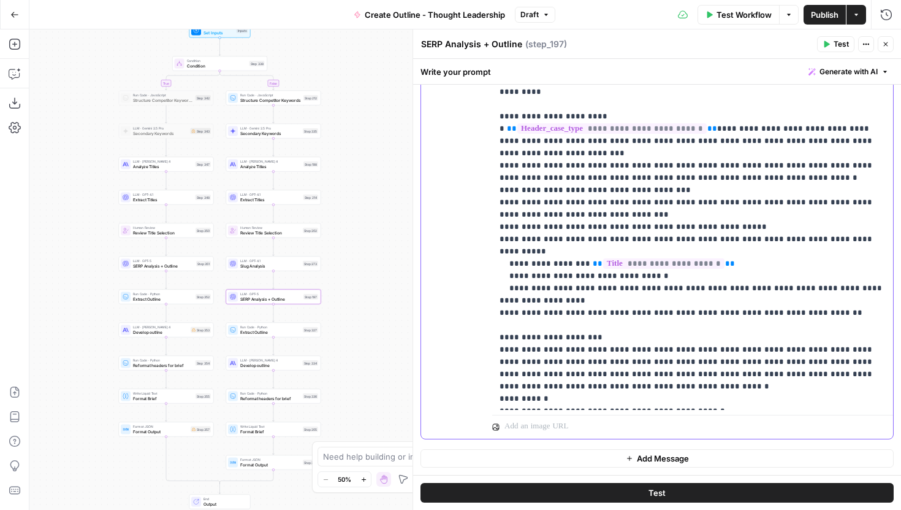
click at [499, 402] on div "**********" at bounding box center [692, 160] width 401 height 500
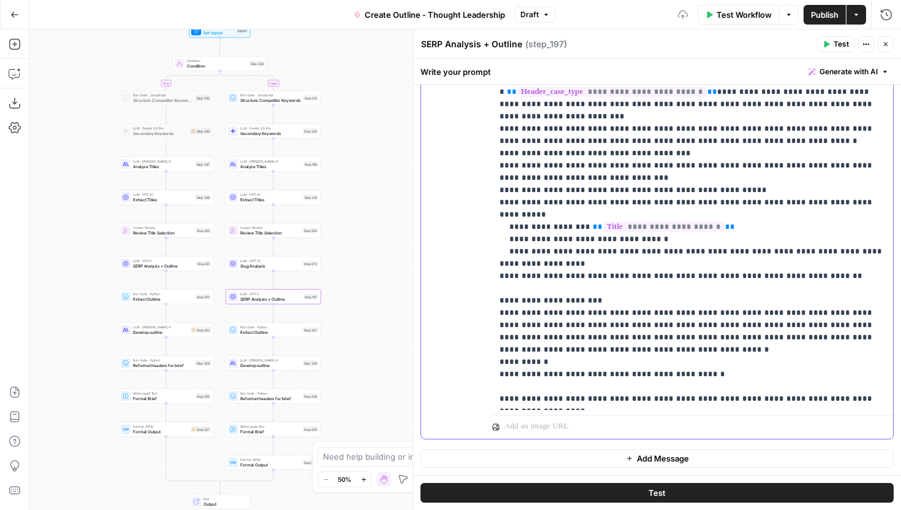
scroll to position [1730, 0]
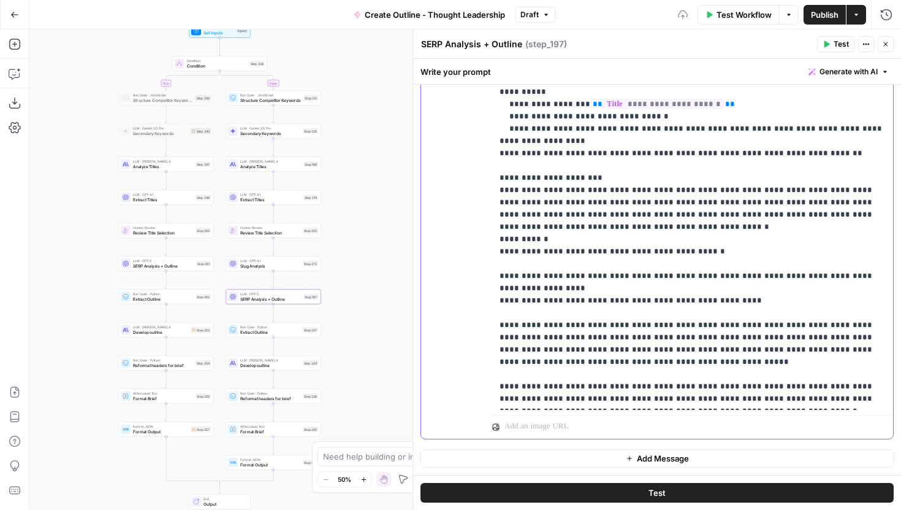
scroll to position [1827, 0]
click at [499, 373] on div "**********" at bounding box center [692, 160] width 401 height 500
click at [499, 377] on div "**********" at bounding box center [692, 160] width 401 height 500
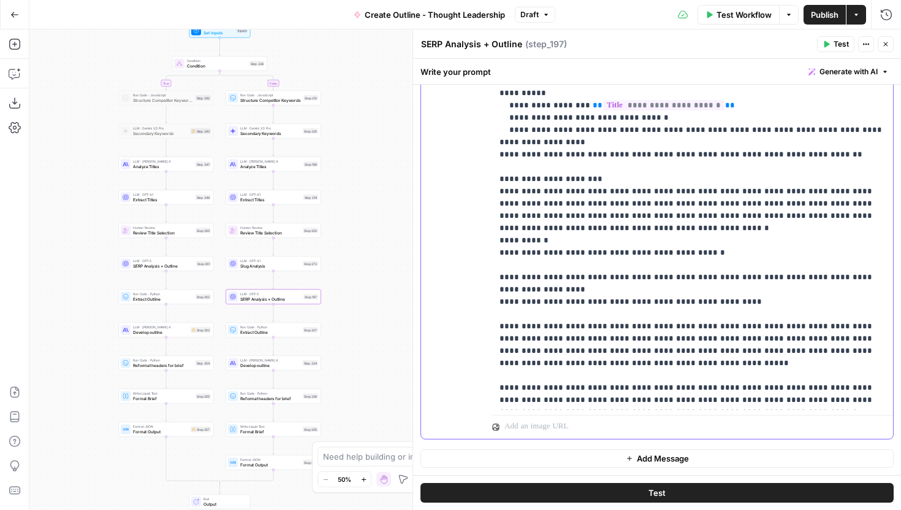
scroll to position [1816, 0]
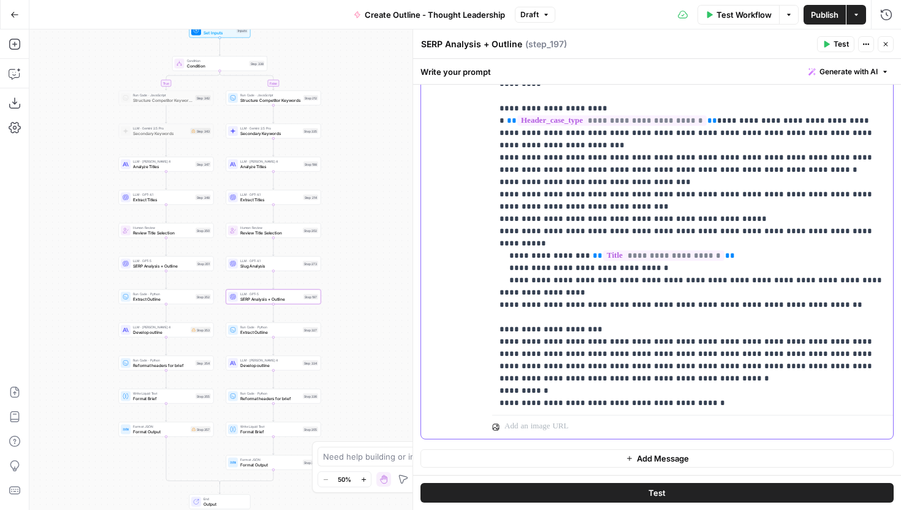
scroll to position [1837, 0]
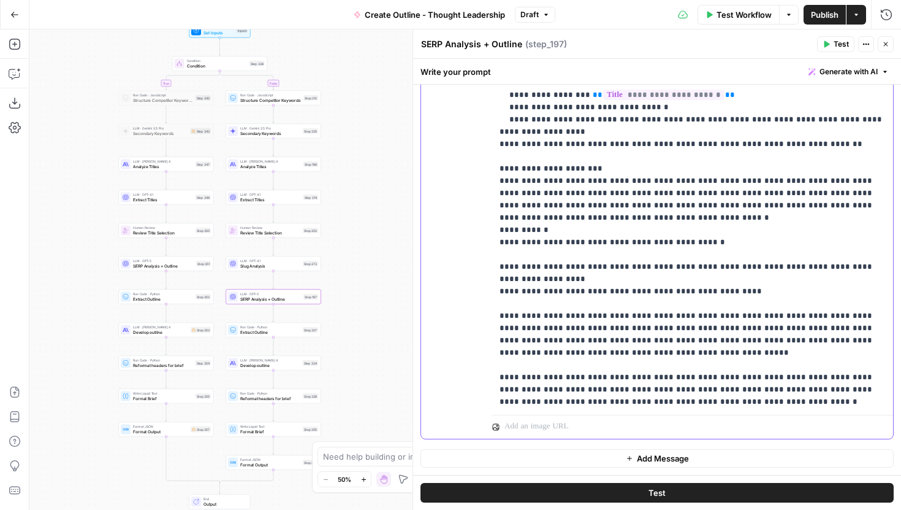
drag, startPoint x: 753, startPoint y: 407, endPoint x: 727, endPoint y: 388, distance: 32.5
click at [727, 388] on div "**********" at bounding box center [692, 160] width 401 height 500
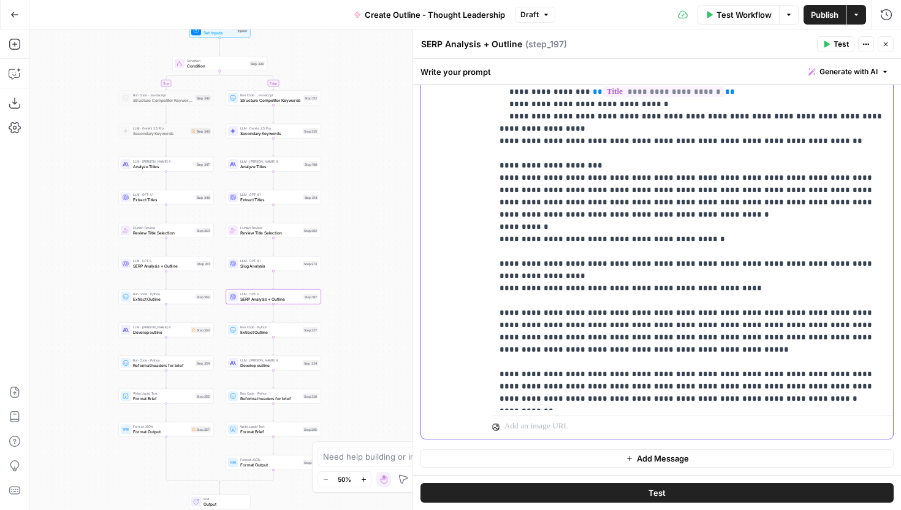
drag, startPoint x: 734, startPoint y: 397, endPoint x: 528, endPoint y: 400, distance: 206.1
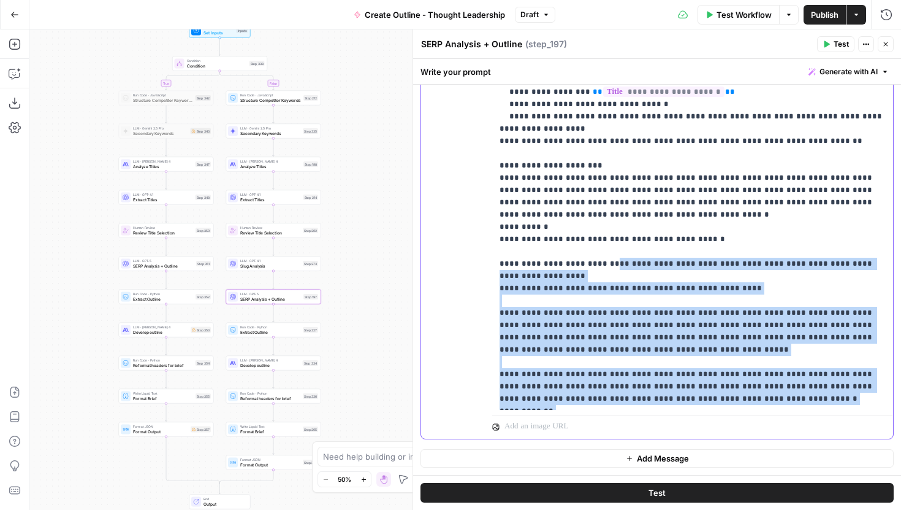
drag, startPoint x: 874, startPoint y: 397, endPoint x: 600, endPoint y: 102, distance: 402.2
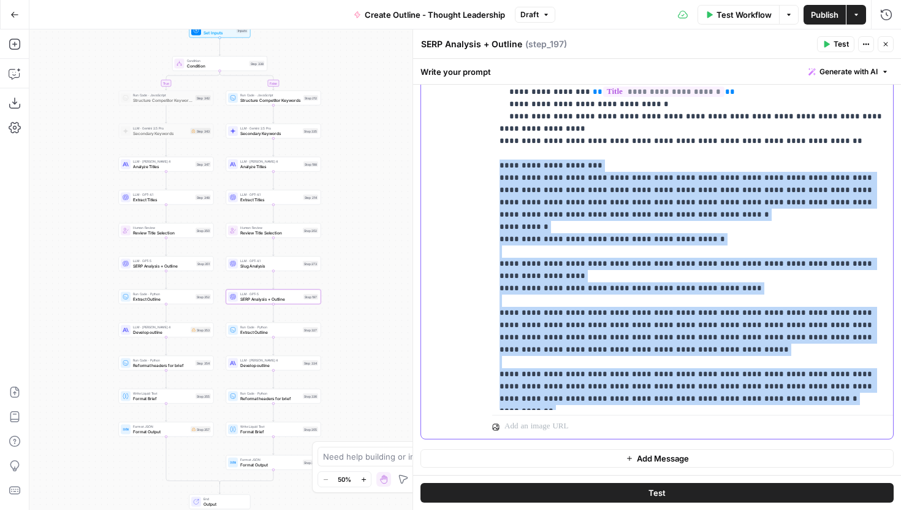
drag, startPoint x: 499, startPoint y: 108, endPoint x: 873, endPoint y: 400, distance: 474.4
click at [873, 400] on div "**********" at bounding box center [692, 160] width 401 height 500
copy p "**********"
click at [188, 265] on span "SERP Analysis + Outline" at bounding box center [163, 265] width 61 height 6
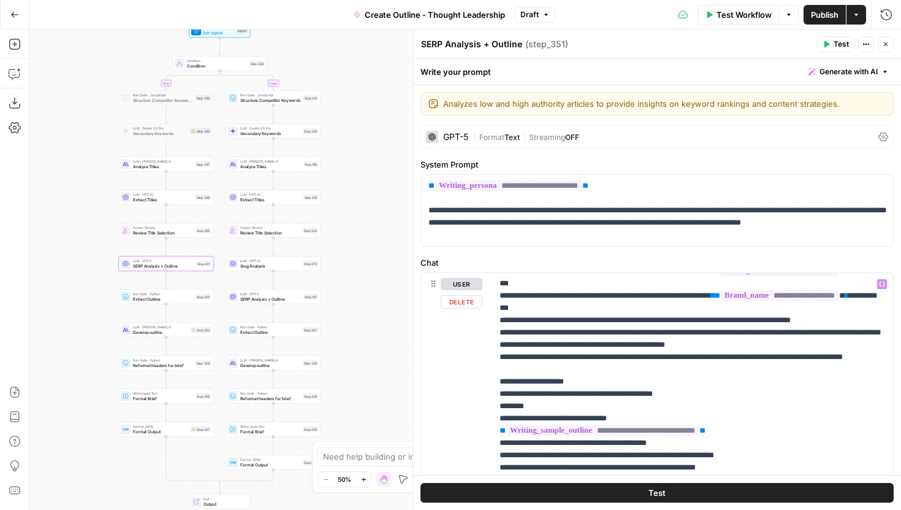
scroll to position [363, 0]
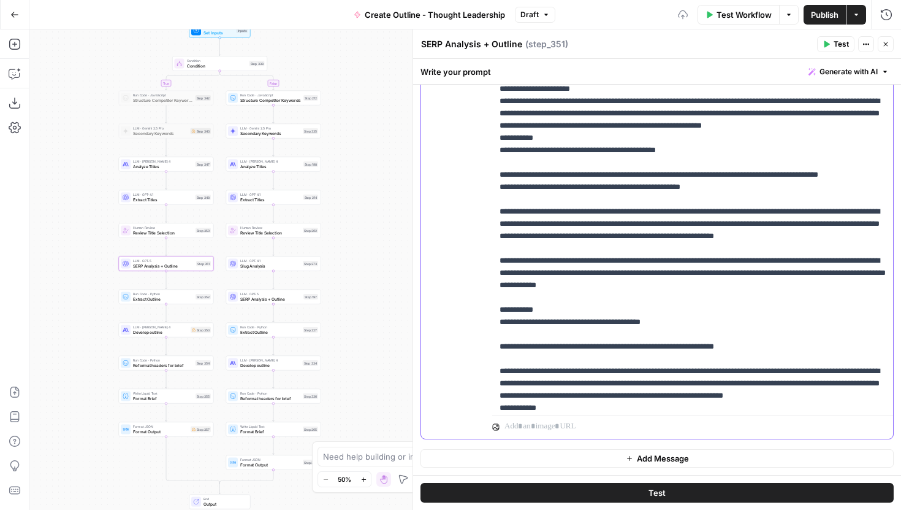
scroll to position [1215, 0]
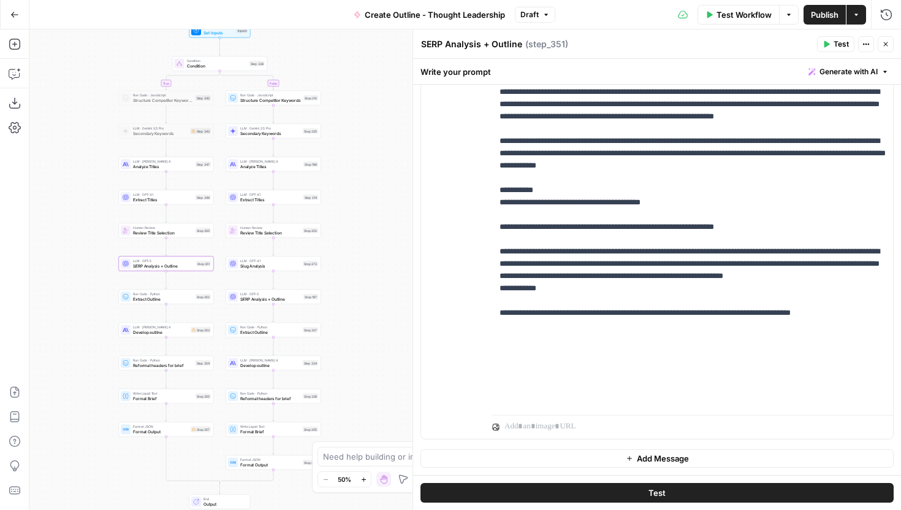
drag, startPoint x: 357, startPoint y: 381, endPoint x: 357, endPoint y: 347, distance: 33.7
click at [357, 347] on div "true false Workflow Set Inputs Inputs Condition Condition Step 338 Run Code · J…" at bounding box center [465, 269] width 872 height 480
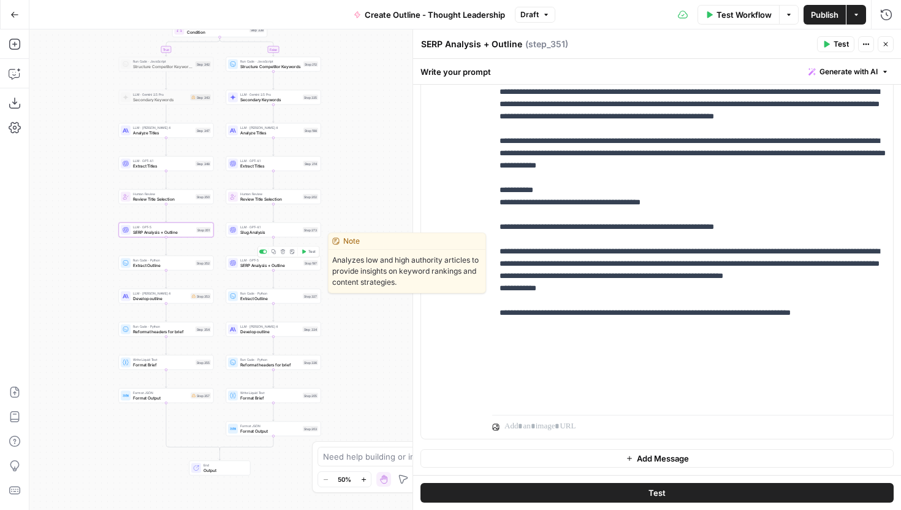
click at [307, 252] on button "Test" at bounding box center [308, 252] width 19 height 8
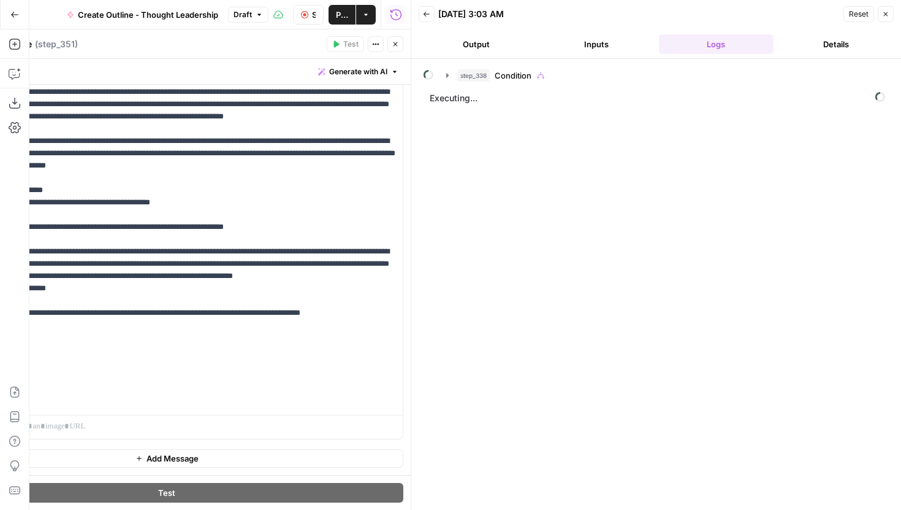
click at [399, 44] on button "Close" at bounding box center [396, 44] width 16 height 16
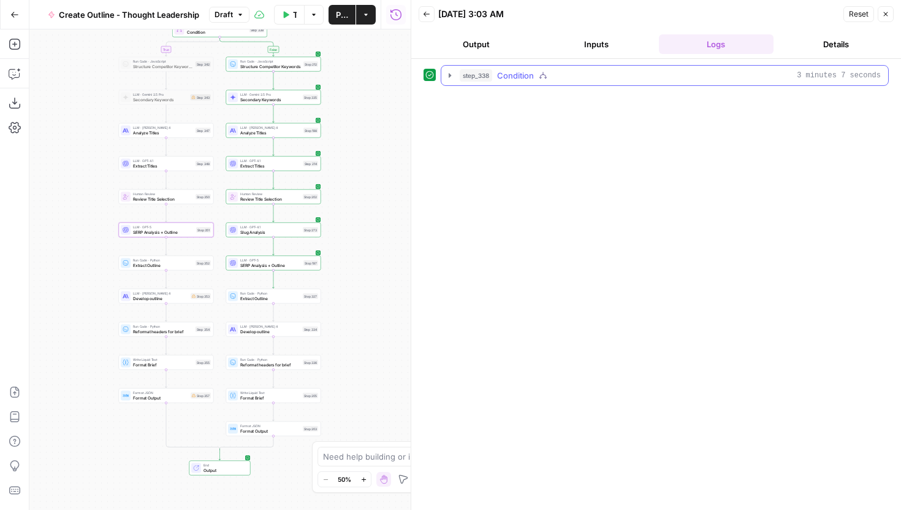
click at [450, 78] on icon "button" at bounding box center [450, 76] width 10 height 10
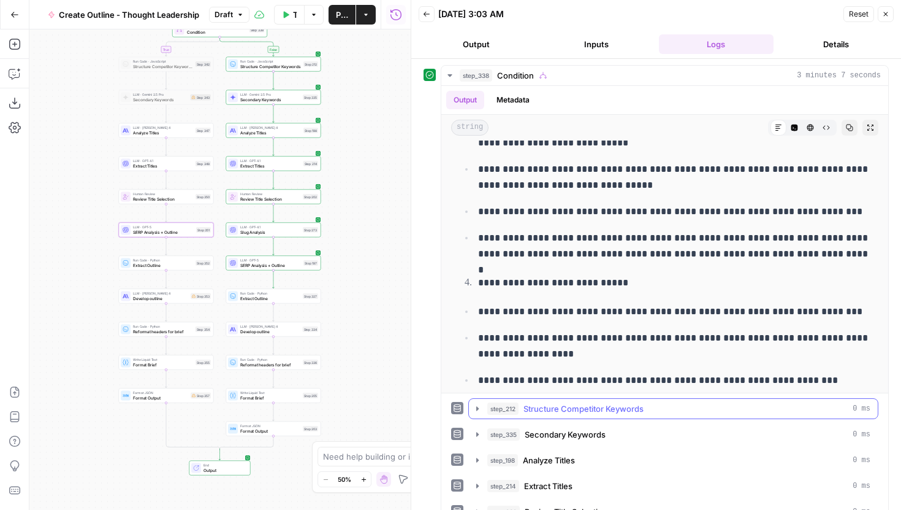
scroll to position [75, 0]
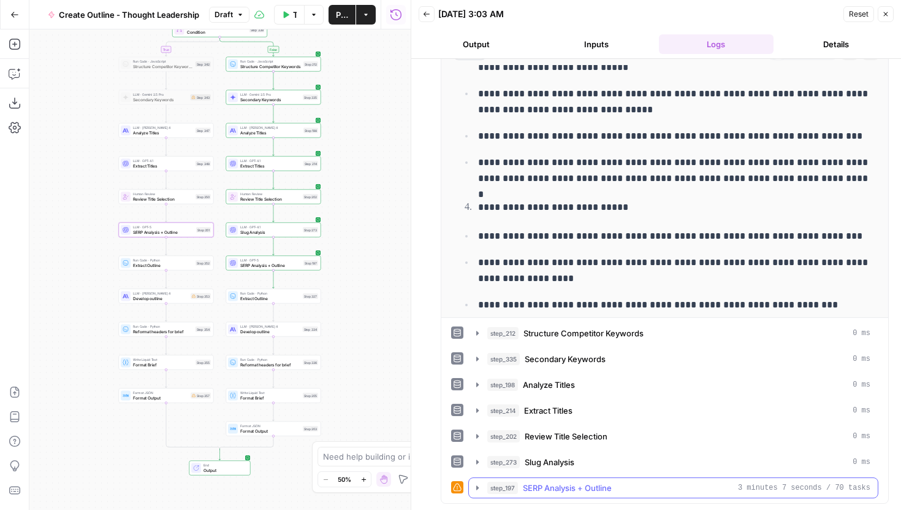
click at [479, 483] on icon "button" at bounding box center [478, 488] width 10 height 10
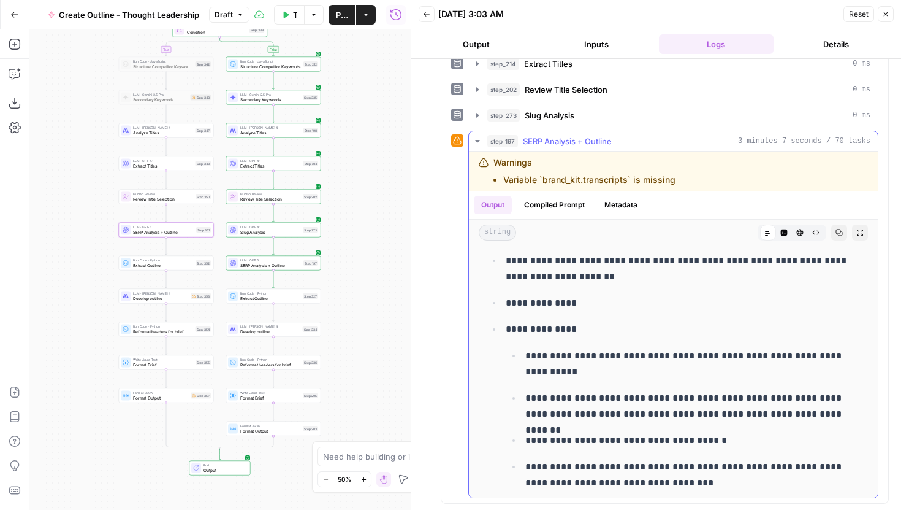
scroll to position [1938, 0]
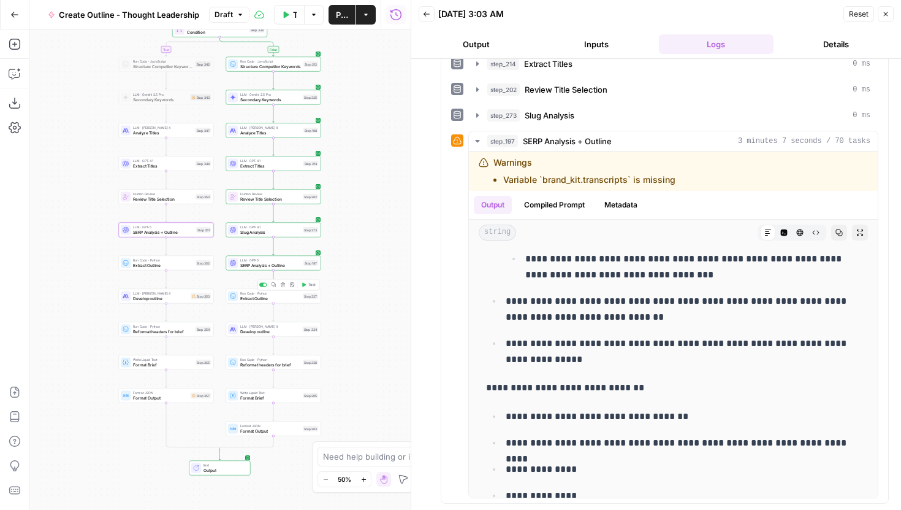
click at [306, 283] on button "Test" at bounding box center [308, 285] width 19 height 8
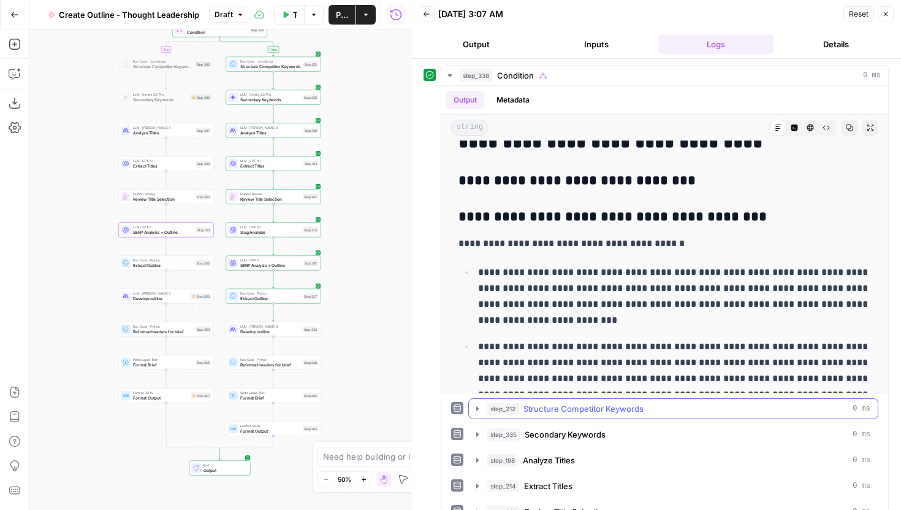
scroll to position [101, 0]
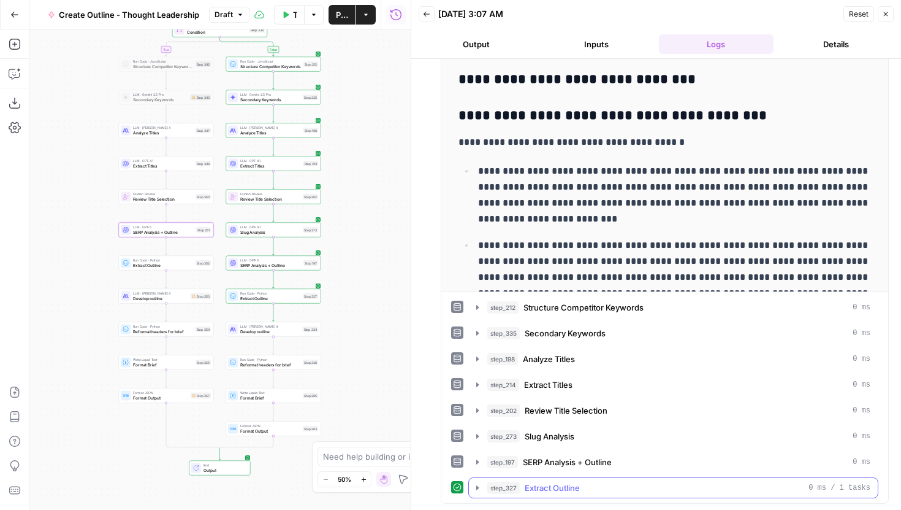
click at [483, 486] on button "step_327 Extract Outline 0 ms / 1 tasks" at bounding box center [673, 488] width 409 height 20
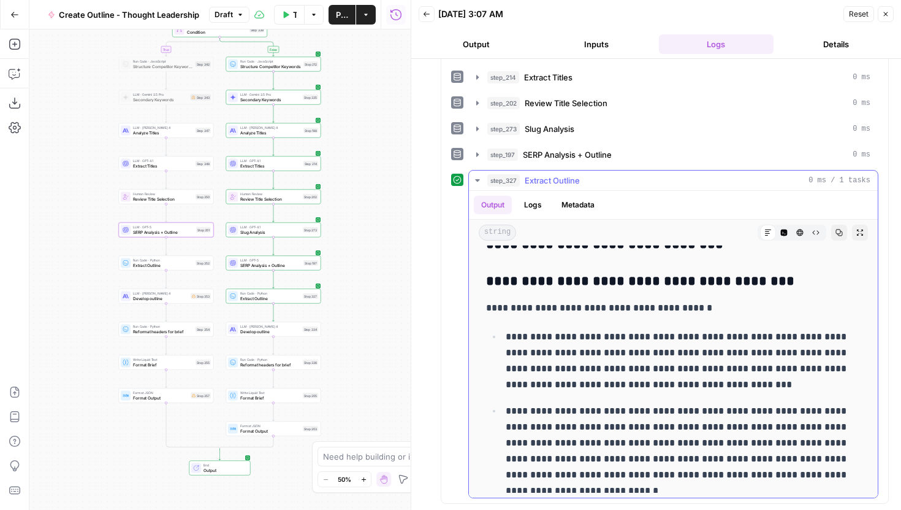
scroll to position [911, 0]
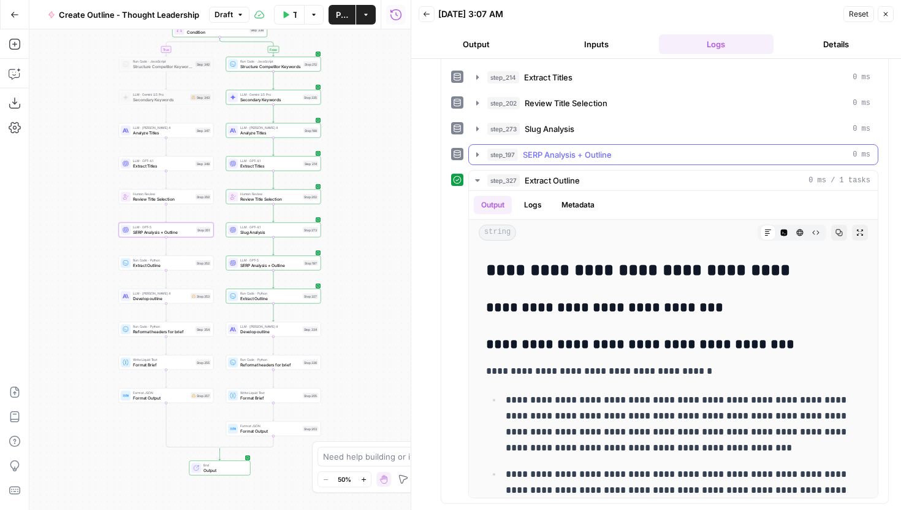
click at [478, 158] on icon "button" at bounding box center [478, 155] width 10 height 10
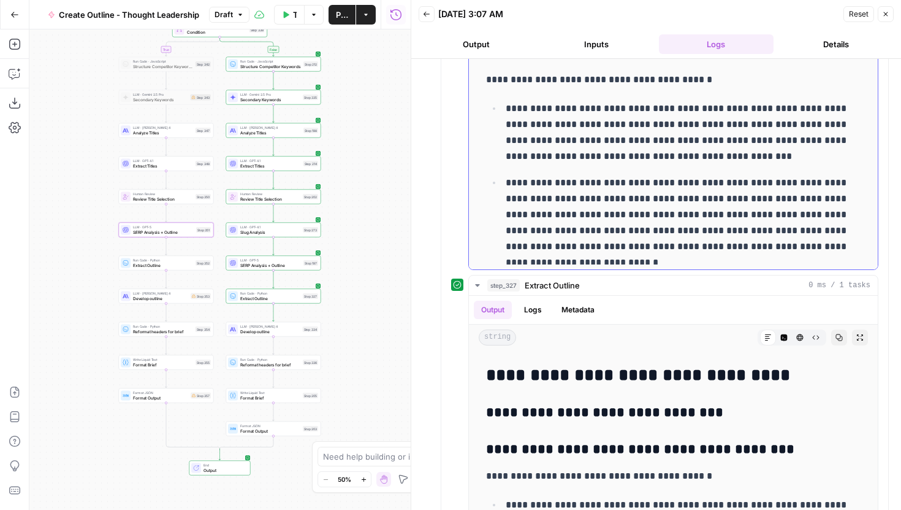
scroll to position [12187, 0]
click at [301, 266] on div "LLM · GPT-5 SERP Analysis + Outline Step 197 Copy step Delete step Edit Note Te…" at bounding box center [273, 263] width 90 height 10
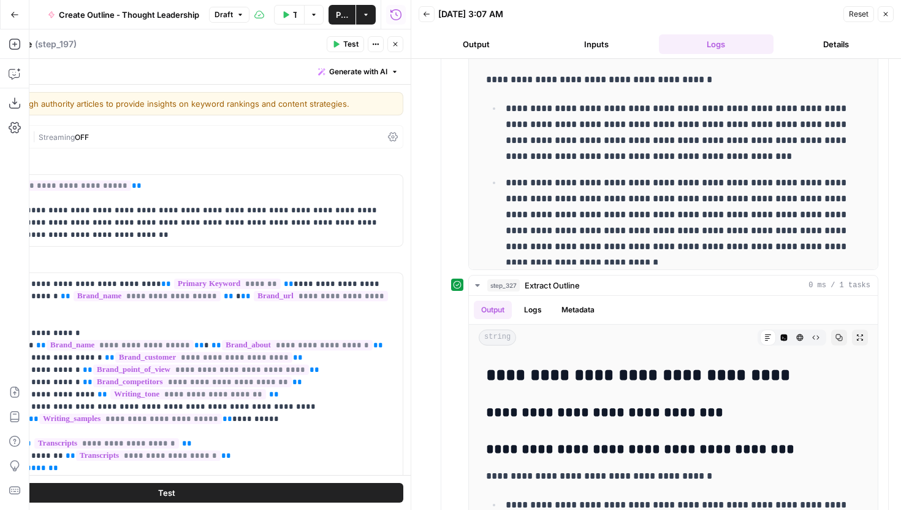
click at [877, 15] on div "Reset Close" at bounding box center [869, 14] width 50 height 18
click at [881, 15] on button "Close" at bounding box center [886, 14] width 16 height 16
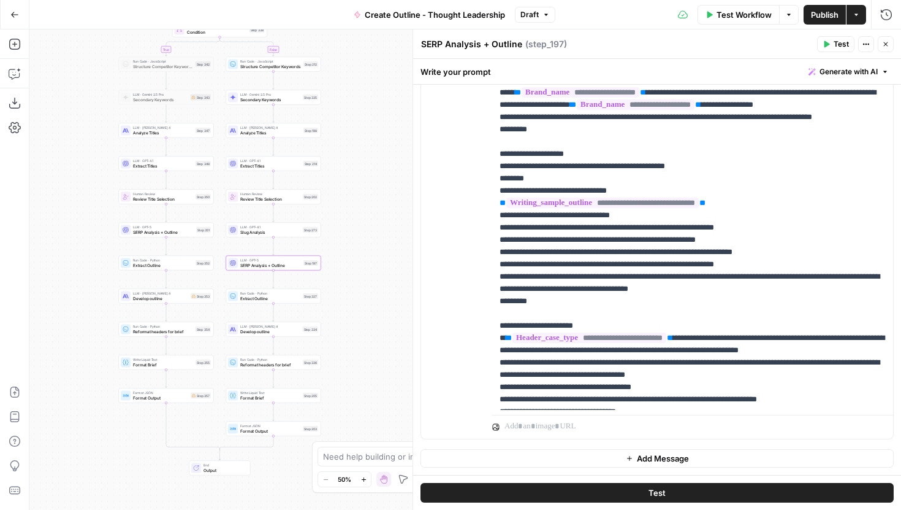
scroll to position [1840, 0]
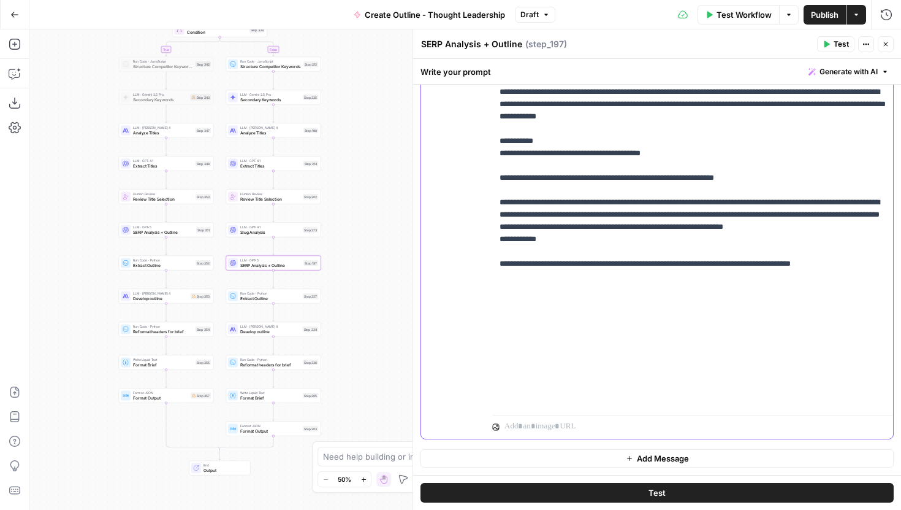
drag, startPoint x: 868, startPoint y: 399, endPoint x: 562, endPoint y: 75, distance: 445.5
click at [562, 75] on div "**********" at bounding box center [657, 284] width 488 height 451
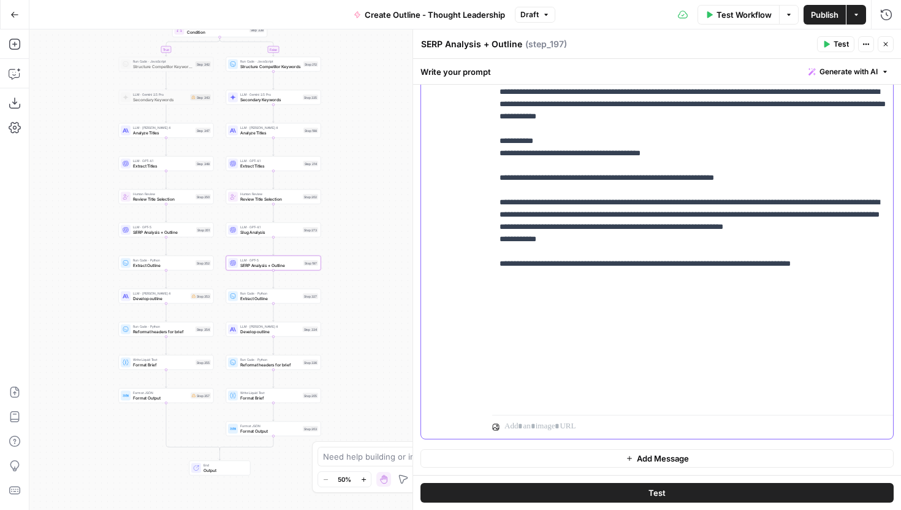
drag, startPoint x: 499, startPoint y: 171, endPoint x: 869, endPoint y: 402, distance: 436.8
click at [869, 402] on div "**********" at bounding box center [692, 160] width 401 height 500
copy p "**********"
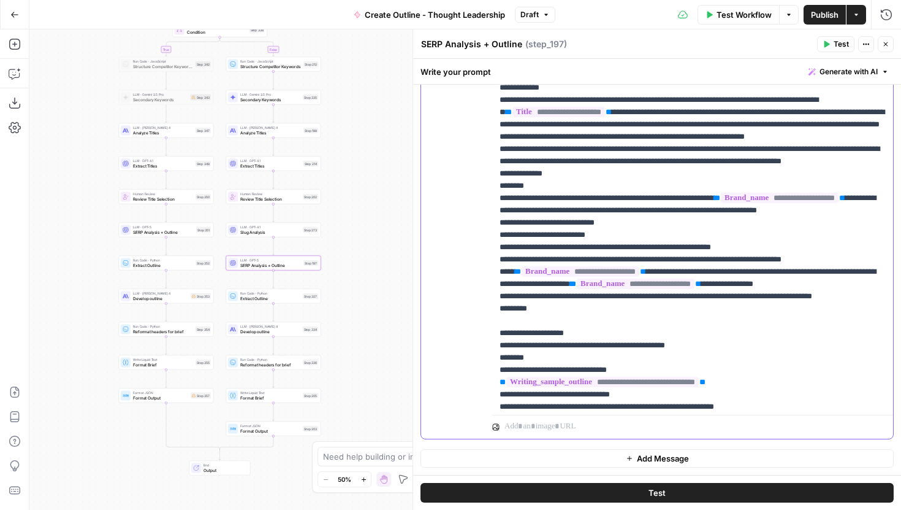
scroll to position [1073, 0]
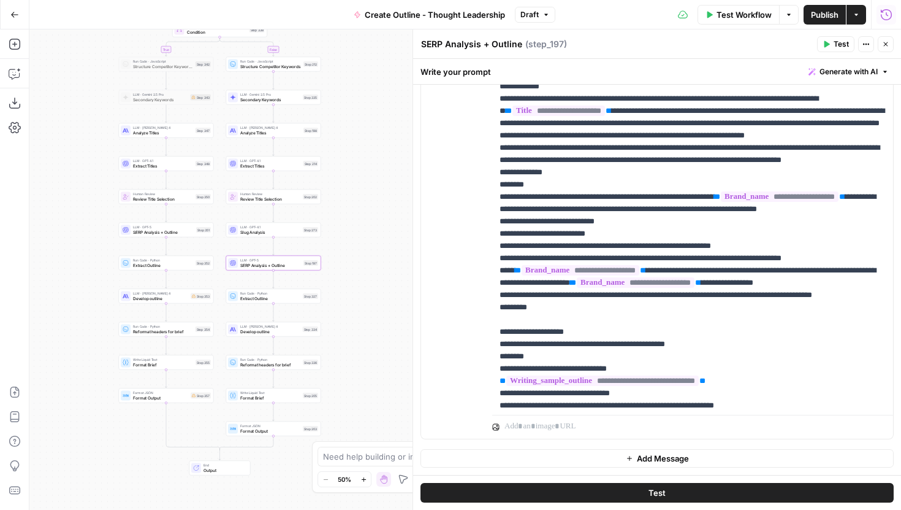
click at [889, 17] on icon "button" at bounding box center [887, 15] width 12 height 12
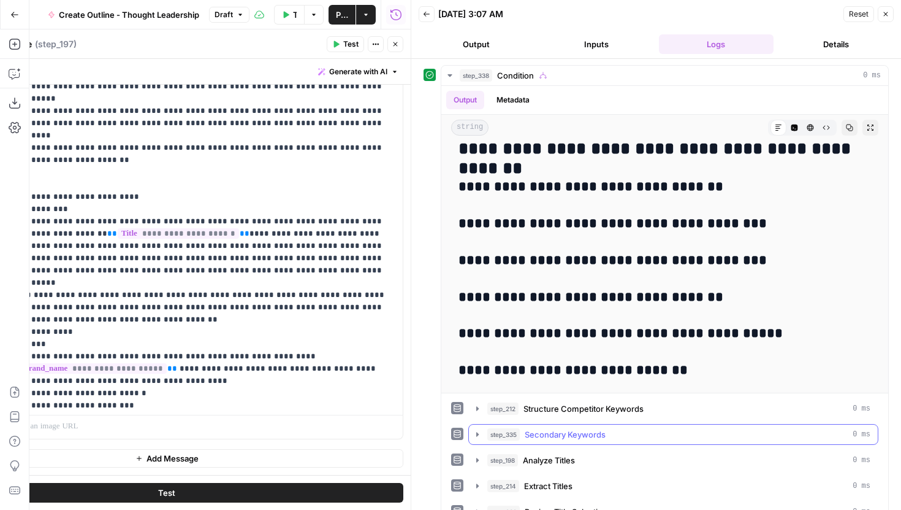
scroll to position [101, 0]
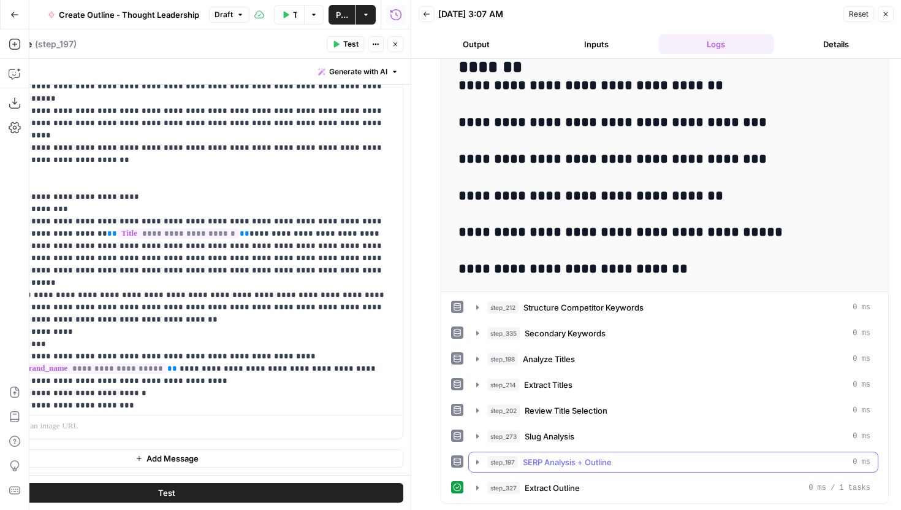
click at [476, 459] on icon "button" at bounding box center [478, 462] width 10 height 10
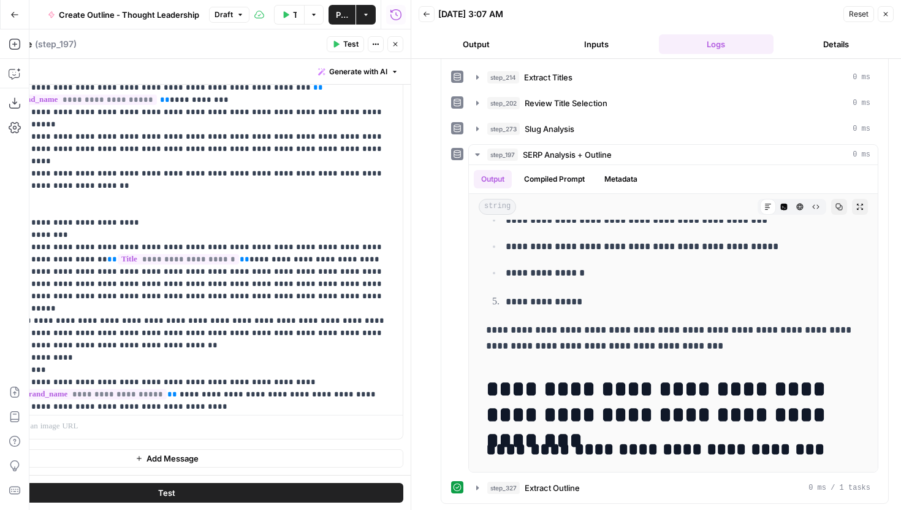
scroll to position [1046, 0]
click at [405, 245] on div "**********" at bounding box center [167, 98] width 488 height 753
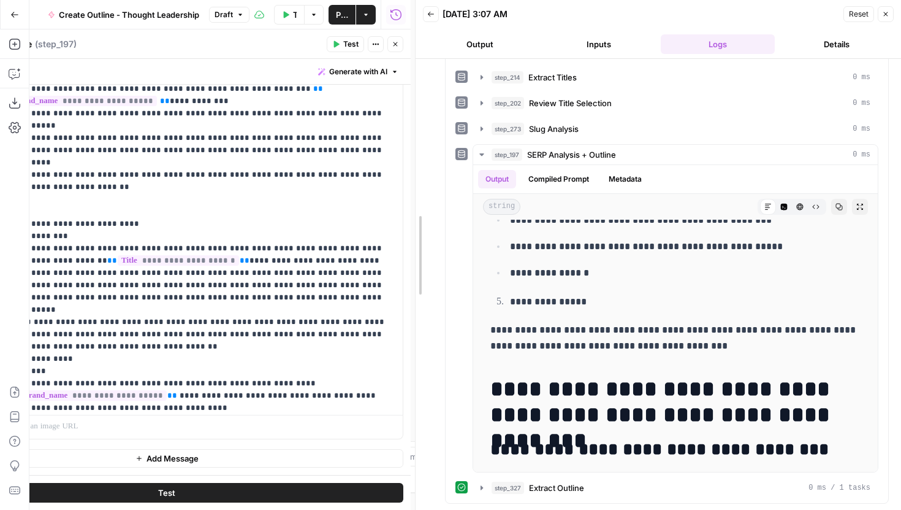
scroll to position [12241, 0]
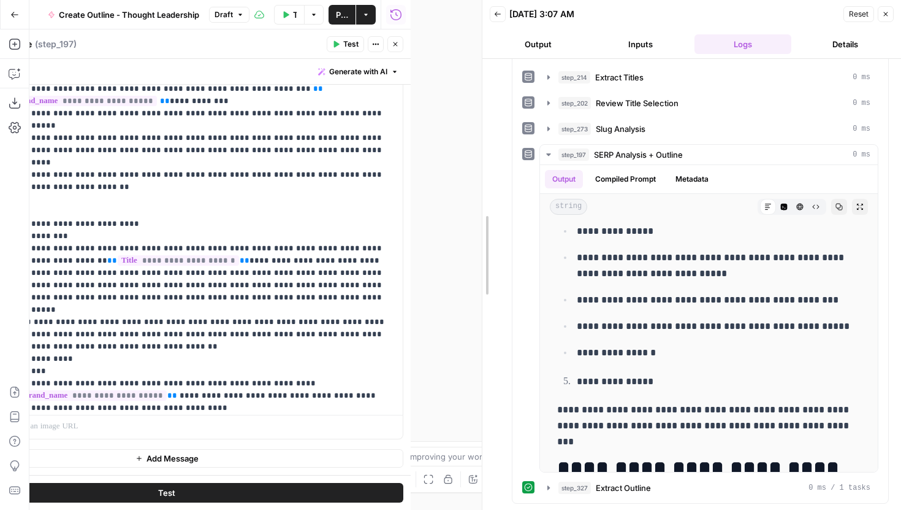
drag, startPoint x: 409, startPoint y: 168, endPoint x: 476, endPoint y: 168, distance: 66.8
click at [476, 168] on div at bounding box center [482, 255] width 12 height 510
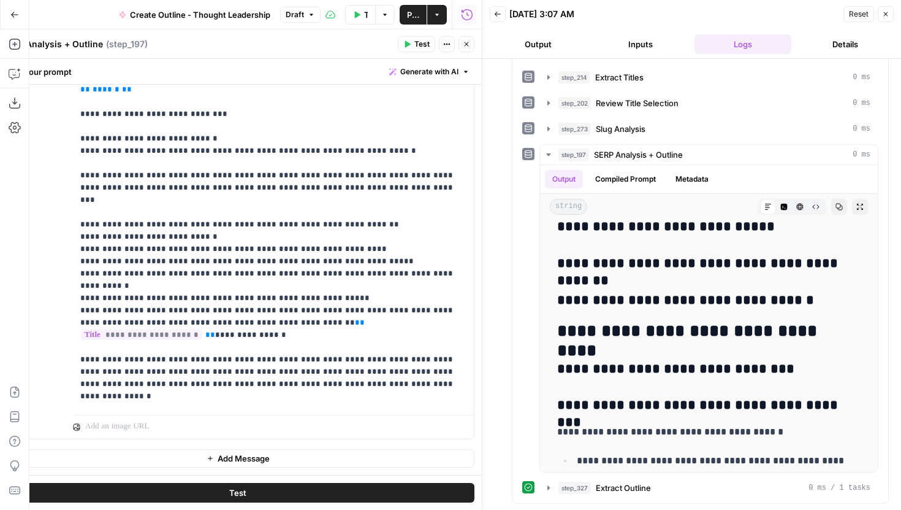
scroll to position [665, 0]
click at [389, 148] on p "**********" at bounding box center [273, 206] width 386 height 1913
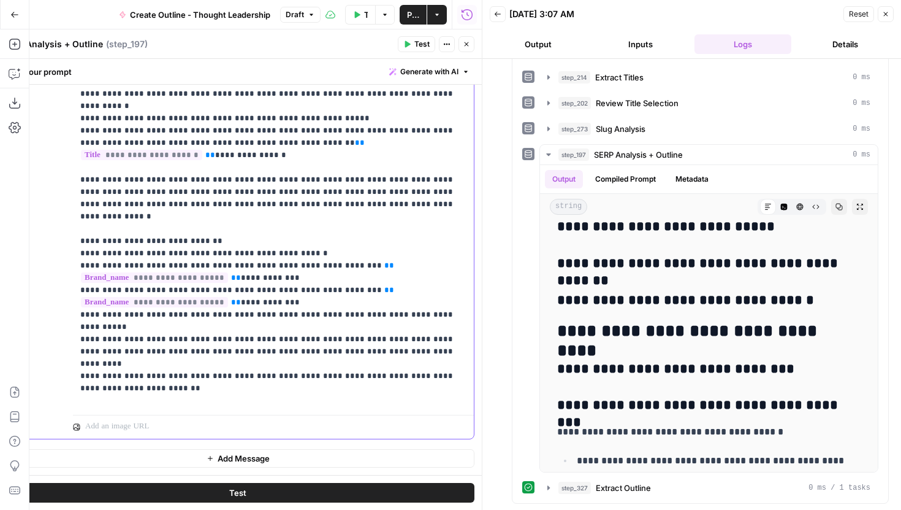
scroll to position [862, 0]
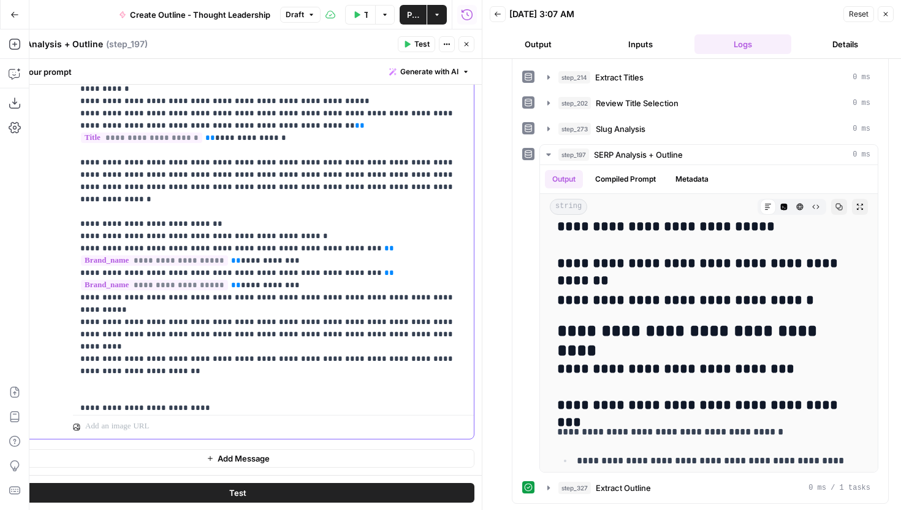
click at [234, 289] on p "**********" at bounding box center [273, 15] width 386 height 1925
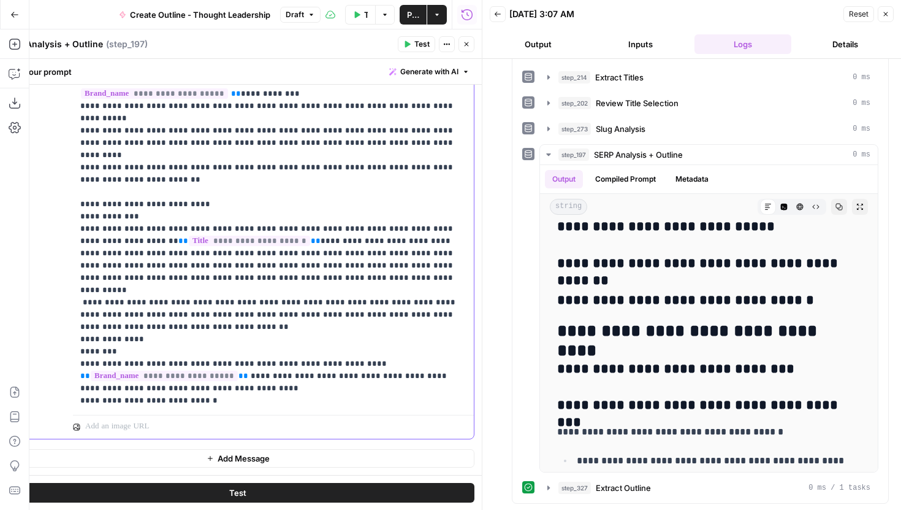
scroll to position [1052, 0]
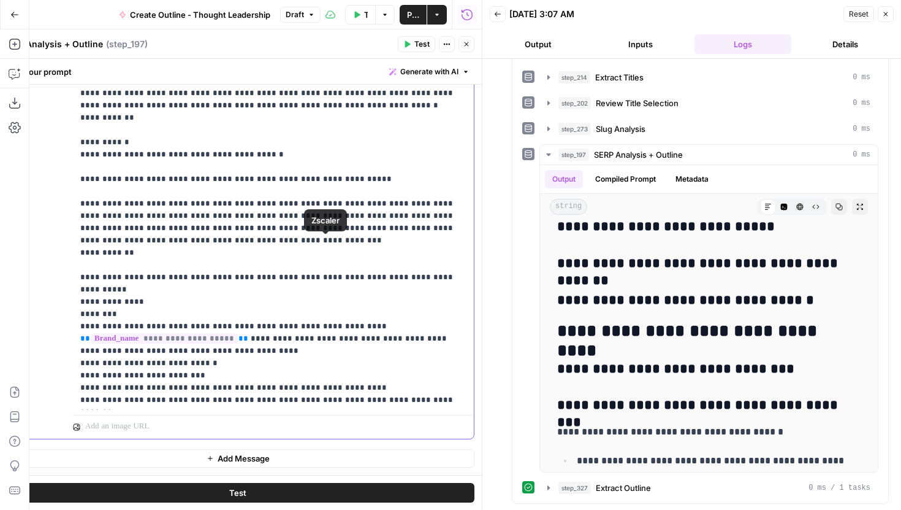
scroll to position [1536, 0]
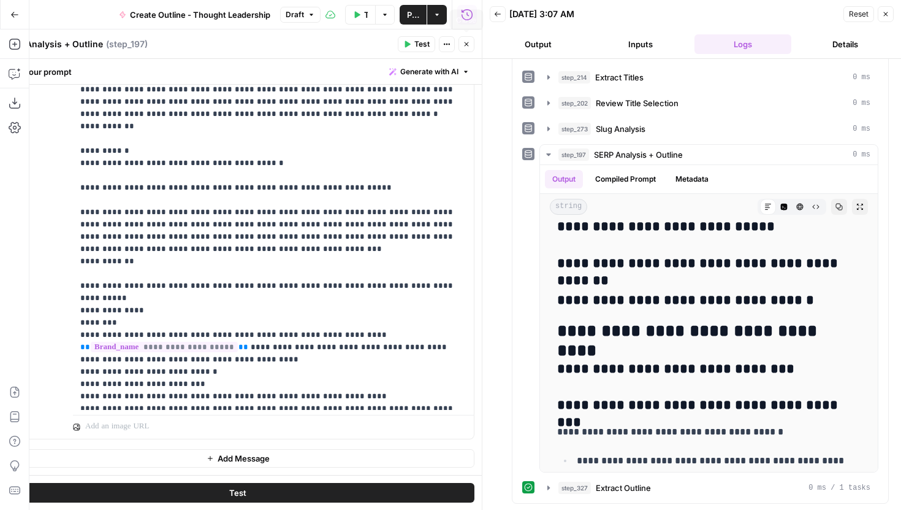
click at [467, 50] on button "Close" at bounding box center [467, 44] width 16 height 16
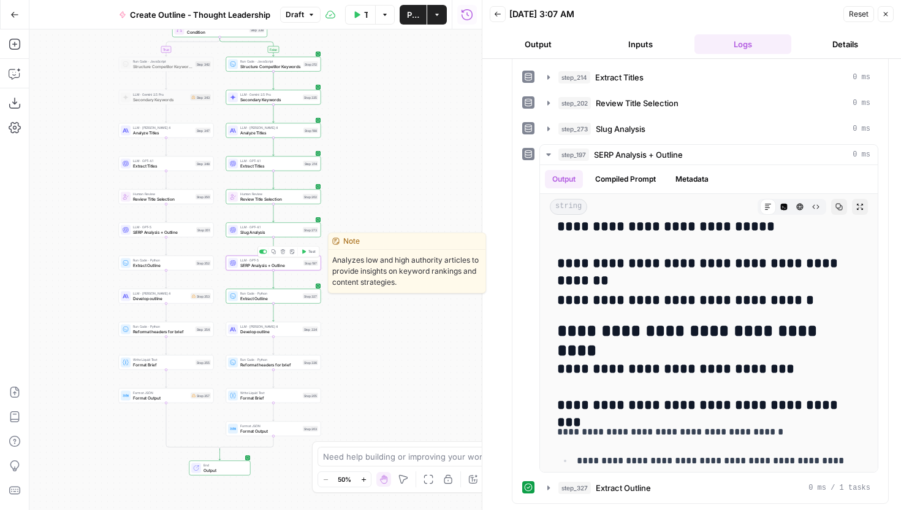
click at [307, 253] on button "Test" at bounding box center [308, 252] width 19 height 8
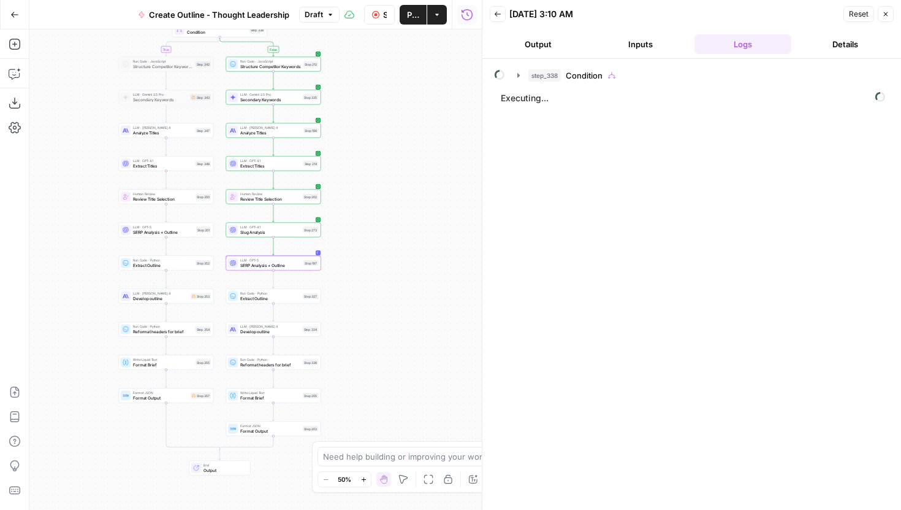
click at [182, 301] on div "LLM · Claude Sonnet 4 Develop outline Step 353 Copy step Delete step Edit Note …" at bounding box center [166, 296] width 95 height 15
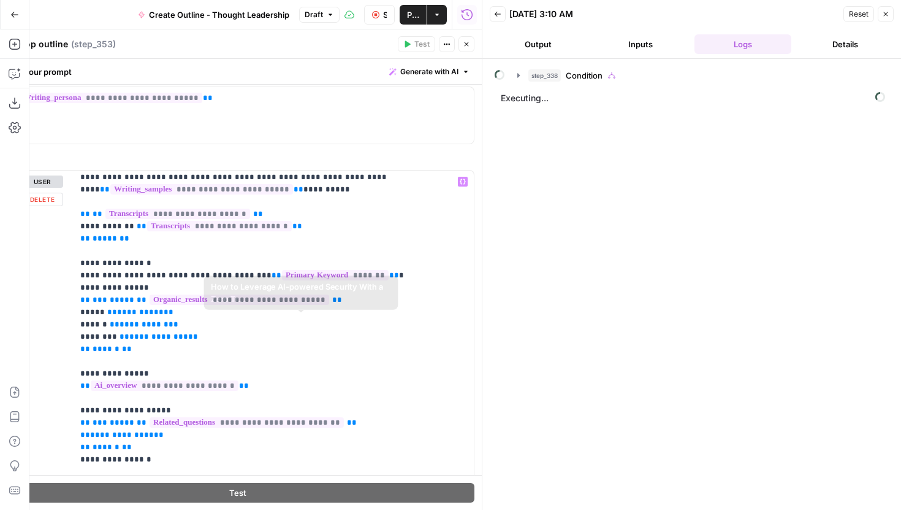
scroll to position [136, 0]
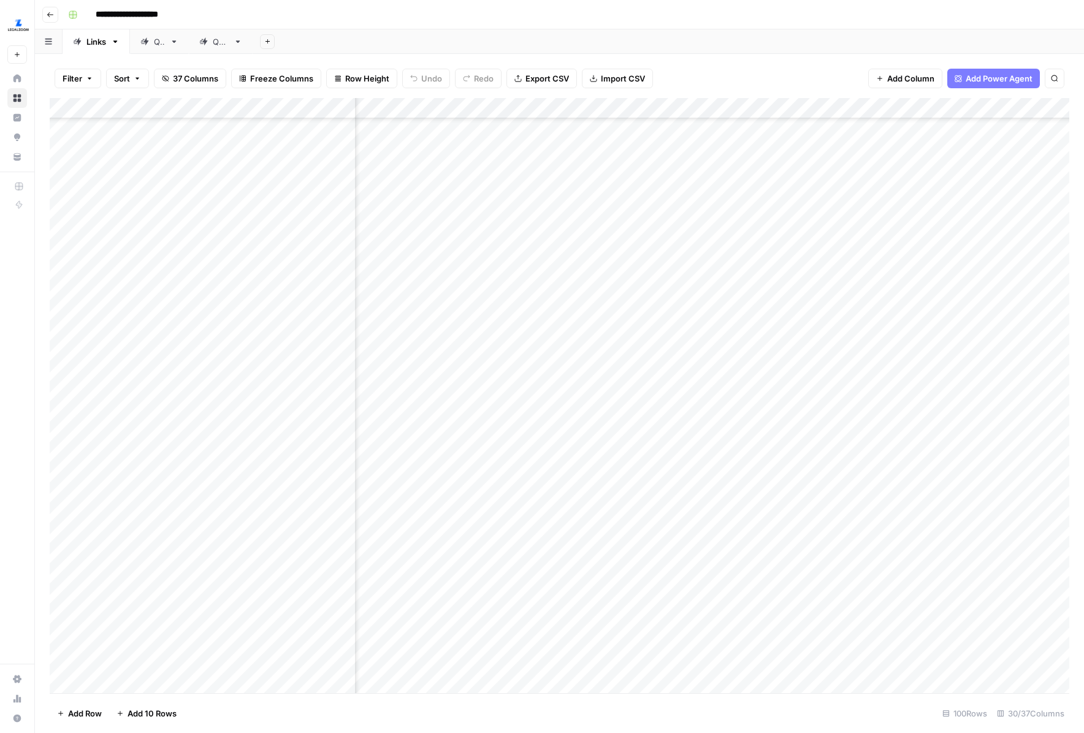
scroll to position [1122, 2079]
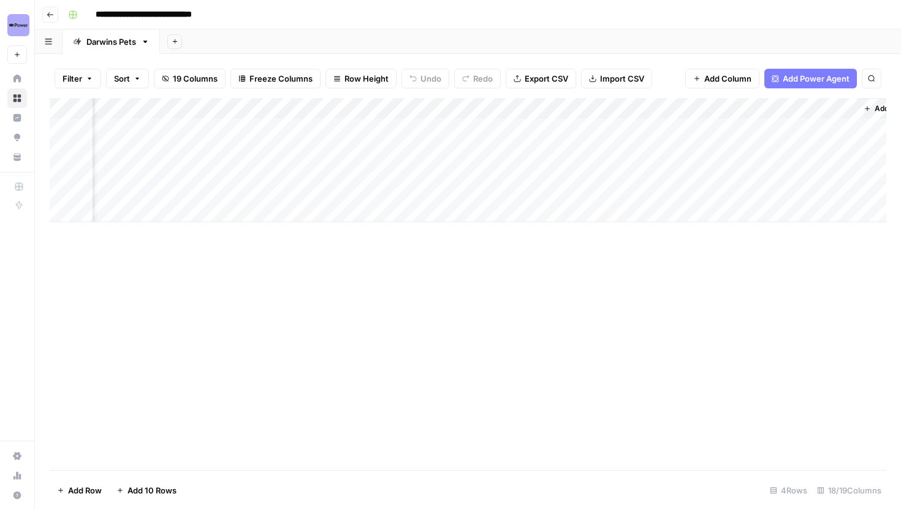
scroll to position [0, 1473]
click at [584, 128] on div "Add Column" at bounding box center [468, 160] width 837 height 124
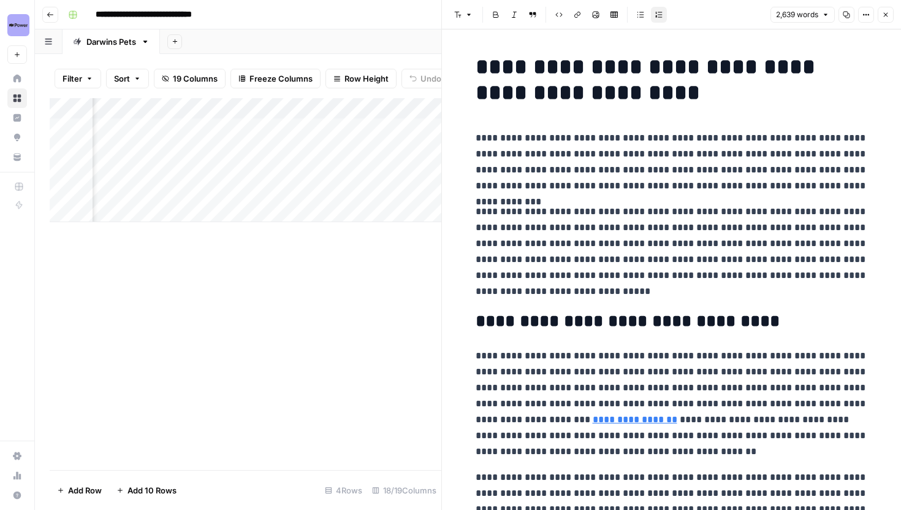
click at [622, 82] on h1 "**********" at bounding box center [672, 80] width 392 height 52
click at [863, 15] on icon "button" at bounding box center [864, 15] width 2 height 2
click at [813, 131] on span "Code" at bounding box center [829, 130] width 59 height 12
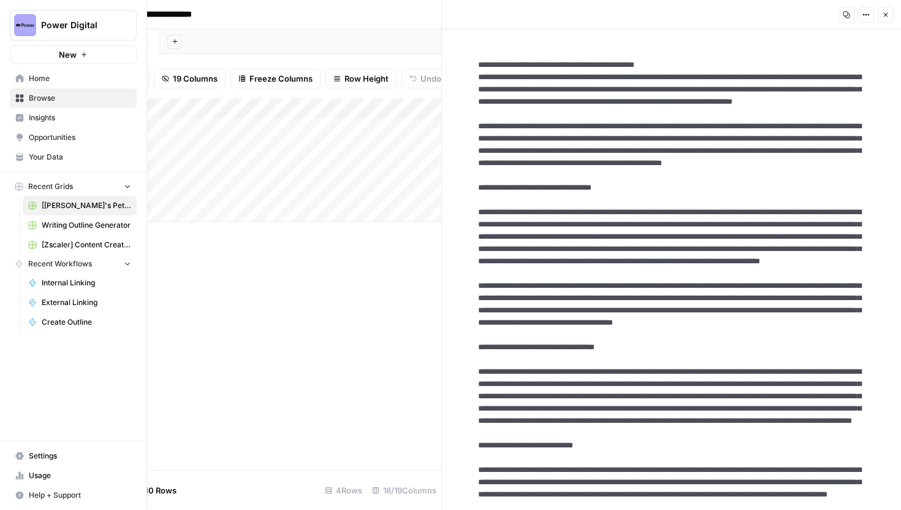
click at [52, 151] on span "Your Data" at bounding box center [80, 156] width 102 height 11
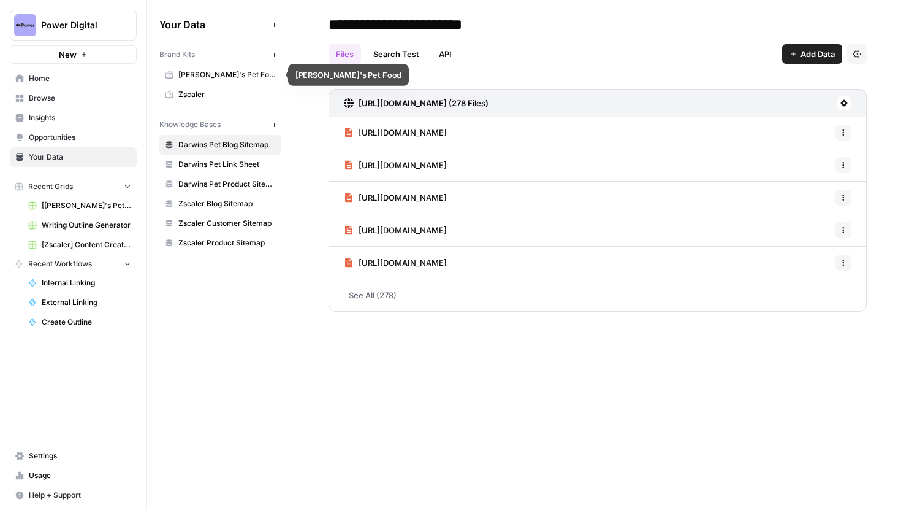
click at [216, 75] on span "[PERSON_NAME]'s Pet Food" at bounding box center [226, 74] width 97 height 11
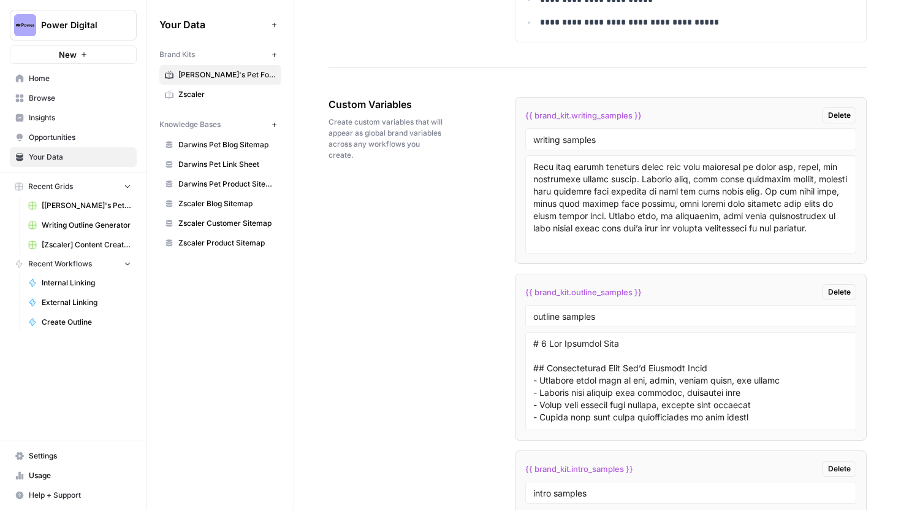
scroll to position [160, 0]
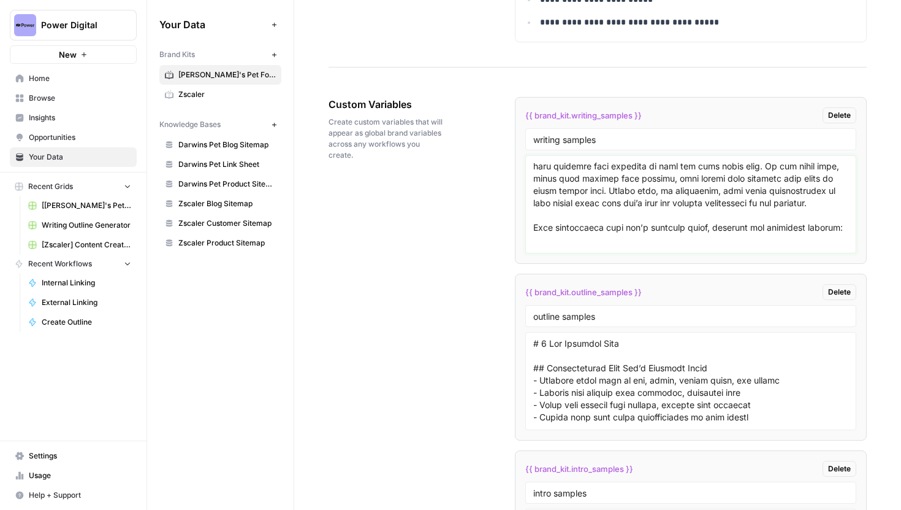
click at [568, 218] on textarea at bounding box center [691, 204] width 316 height 87
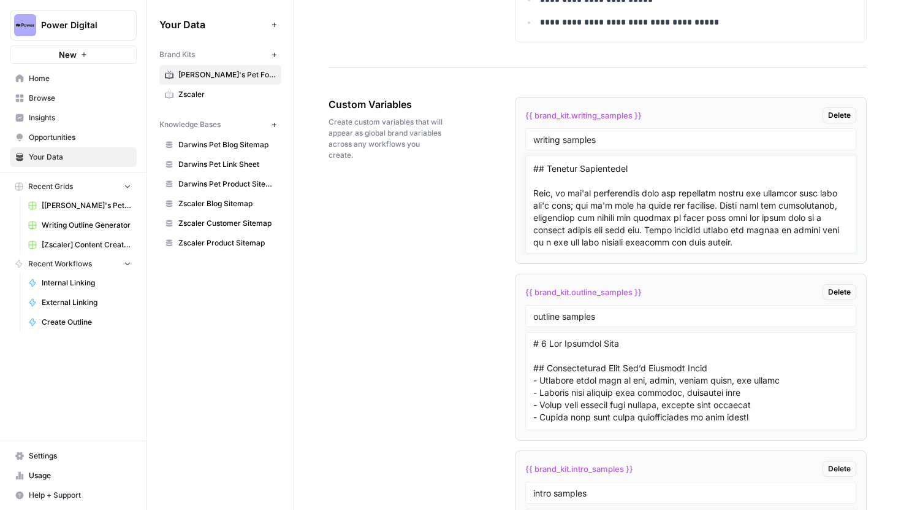
scroll to position [0, 0]
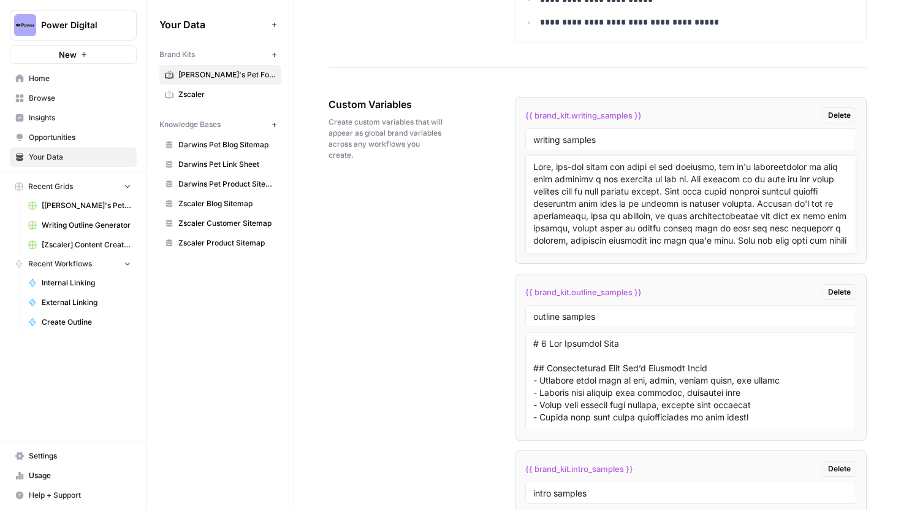
drag, startPoint x: 651, startPoint y: 193, endPoint x: 534, endPoint y: 164, distance: 120.5
click at [534, 164] on textarea at bounding box center [691, 204] width 316 height 87
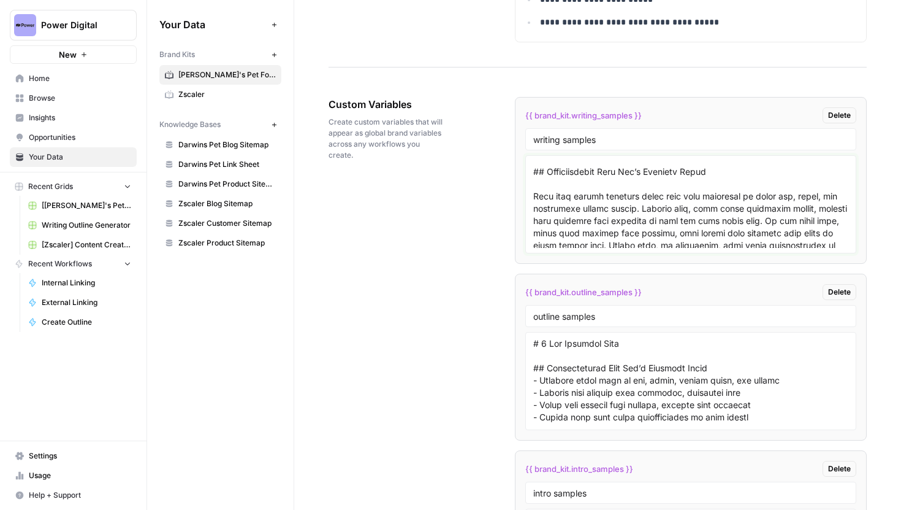
scroll to position [109, 0]
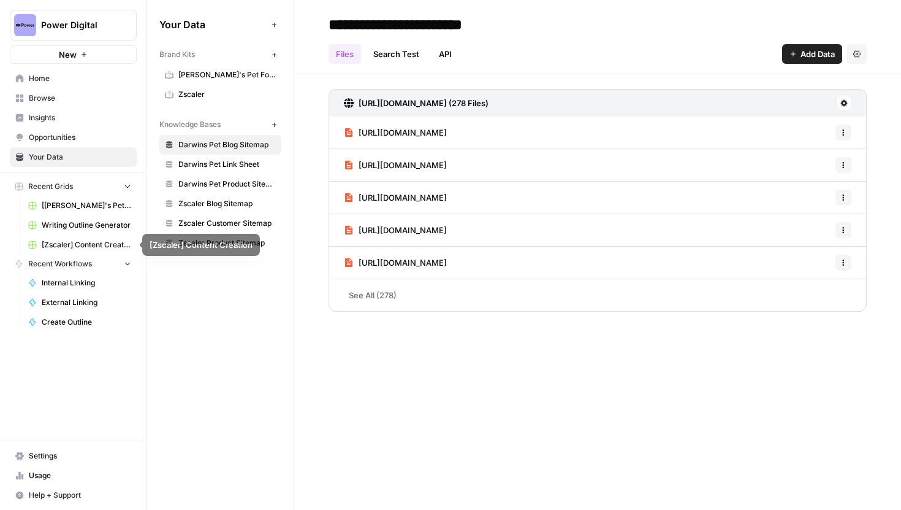
click at [91, 210] on span "[[PERSON_NAME]'s Pet] Content Creation" at bounding box center [87, 205] width 90 height 11
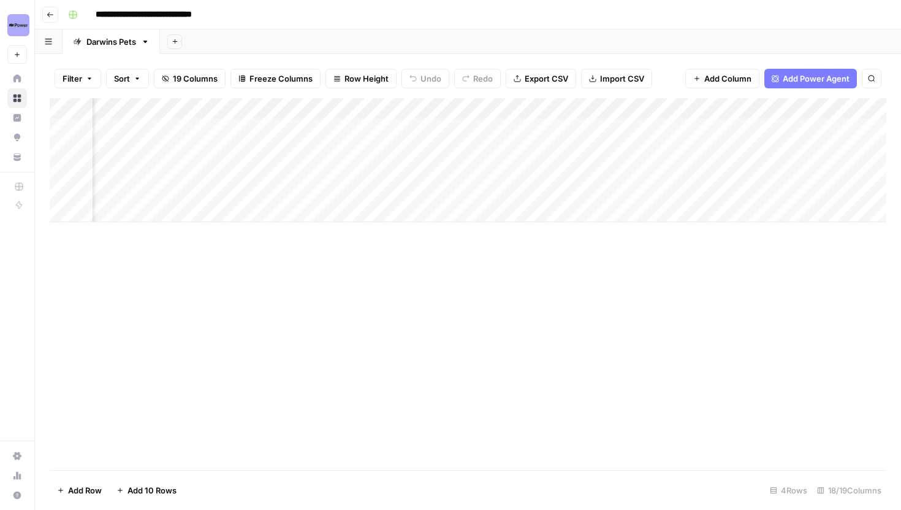
scroll to position [0, 1473]
click at [585, 129] on div "Add Column" at bounding box center [468, 160] width 837 height 124
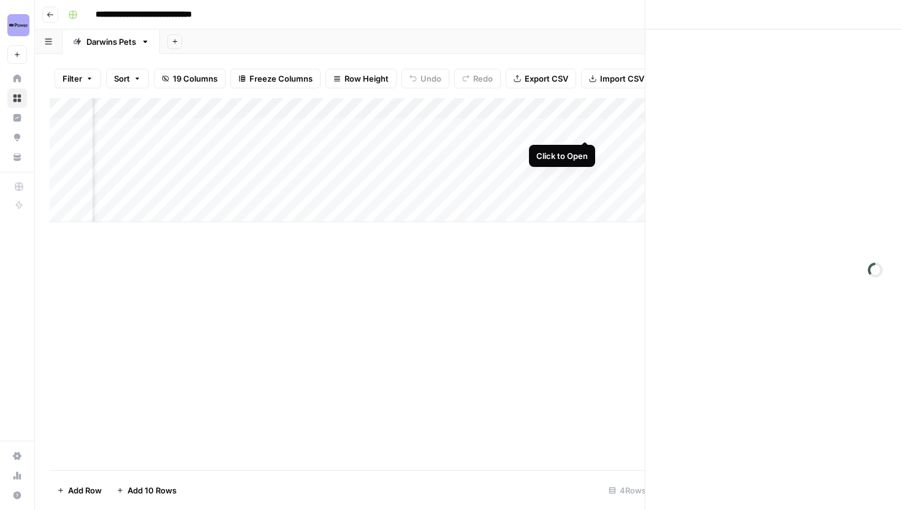
scroll to position [0, 1462]
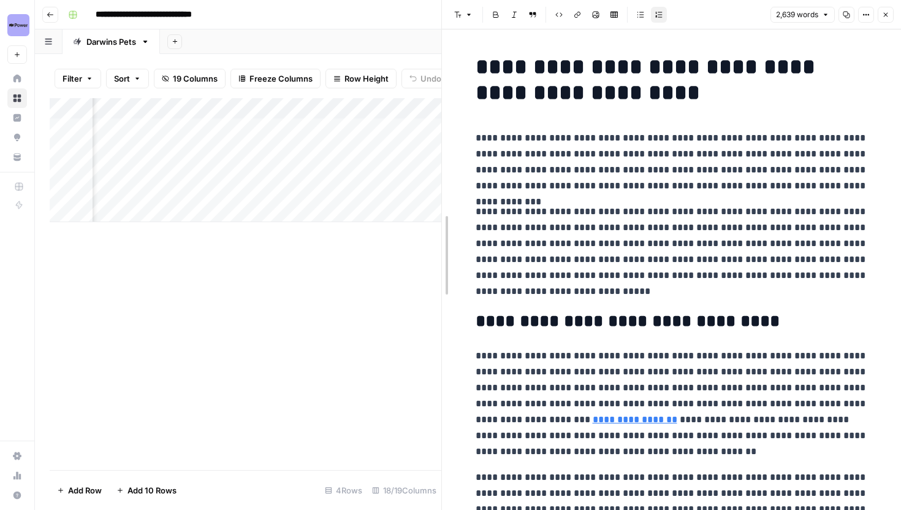
drag, startPoint x: 442, startPoint y: 178, endPoint x: 289, endPoint y: 178, distance: 153.3
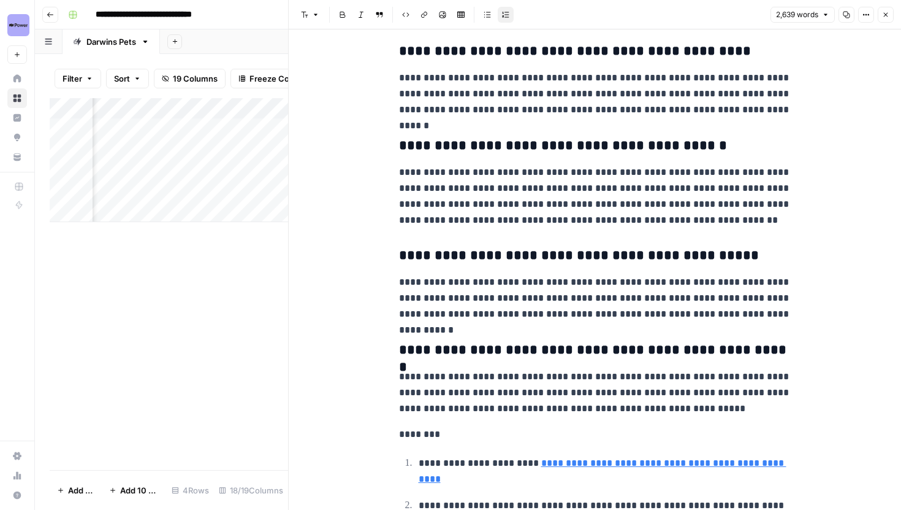
scroll to position [4988, 0]
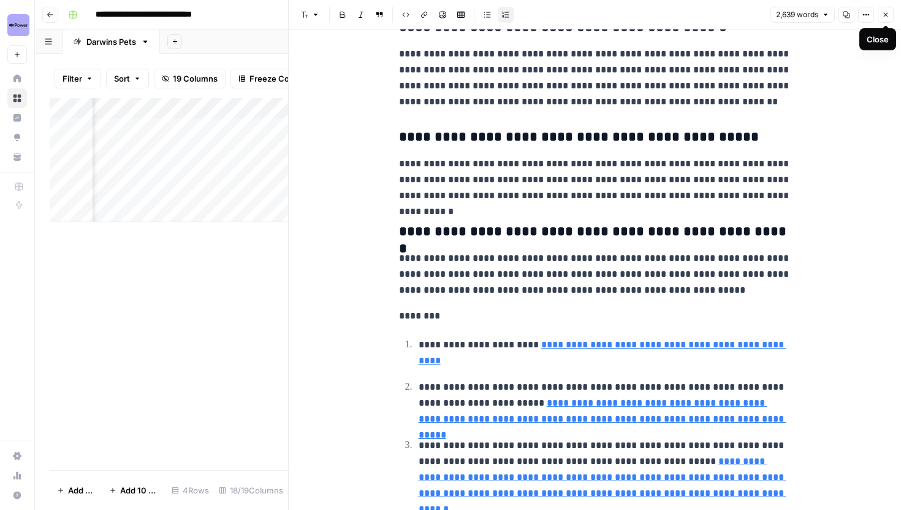
click at [883, 17] on icon "button" at bounding box center [885, 14] width 7 height 7
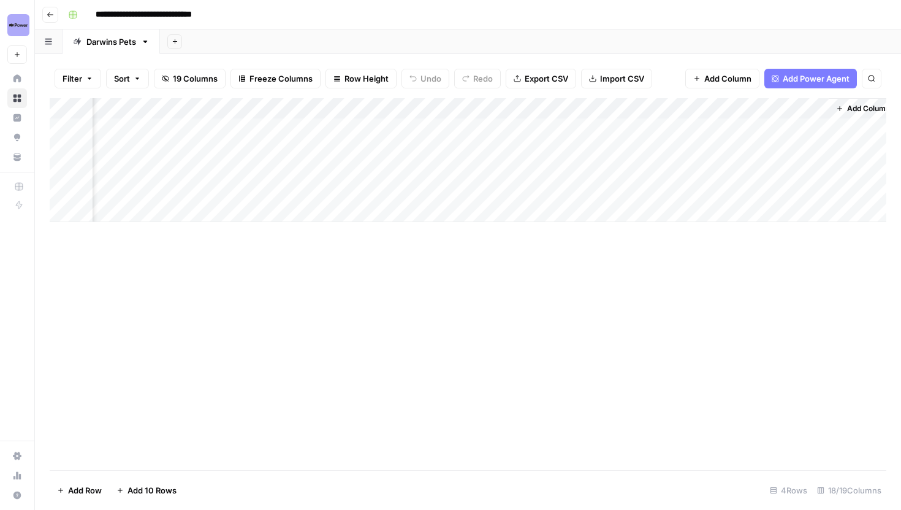
scroll to position [0, 1458]
click at [364, 130] on div "Add Column" at bounding box center [468, 160] width 837 height 124
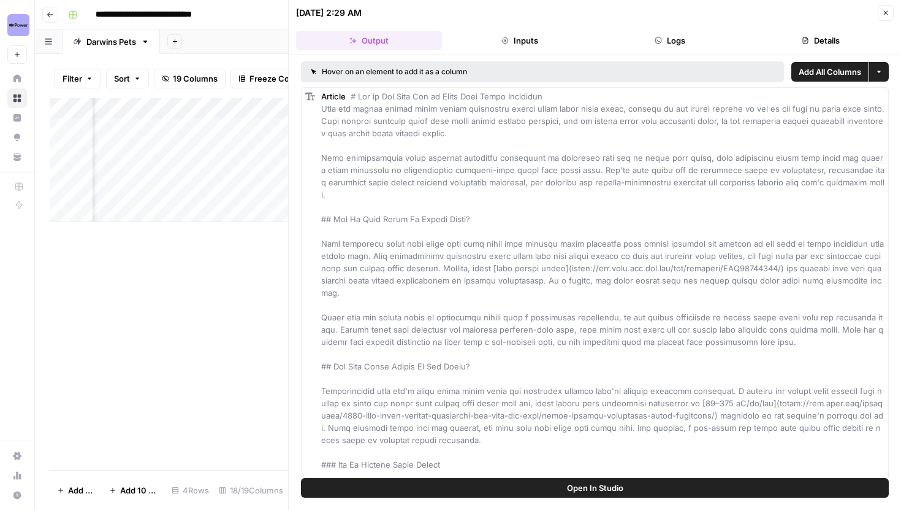
click at [888, 15] on icon "button" at bounding box center [885, 12] width 7 height 7
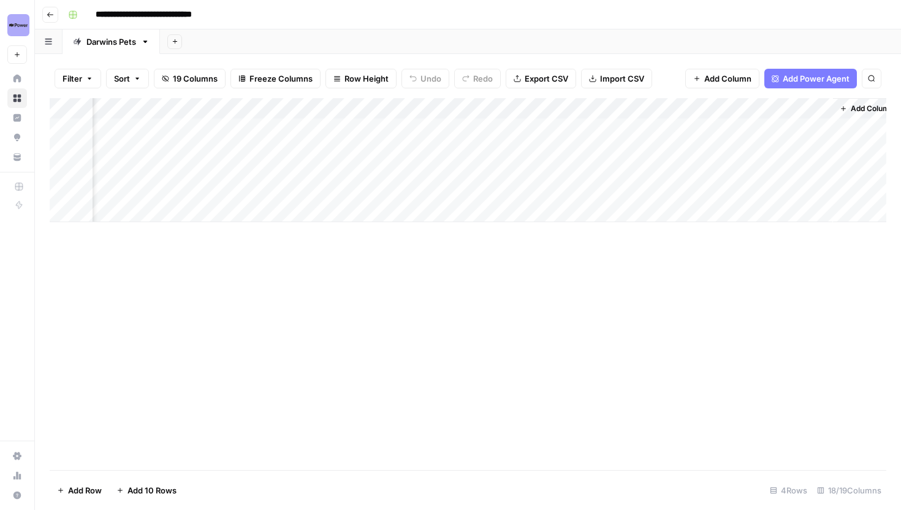
click at [319, 102] on div "Add Column" at bounding box center [468, 160] width 837 height 124
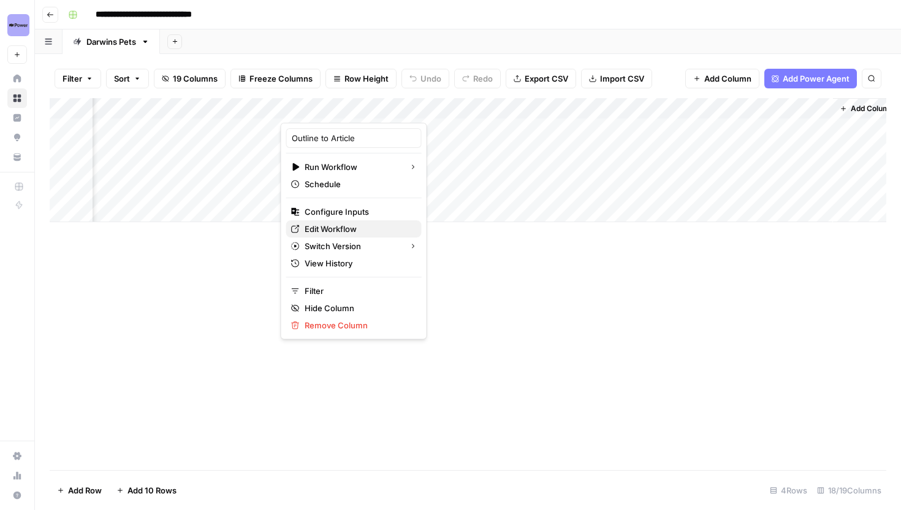
click at [327, 225] on span "Edit Workflow" at bounding box center [358, 229] width 107 height 12
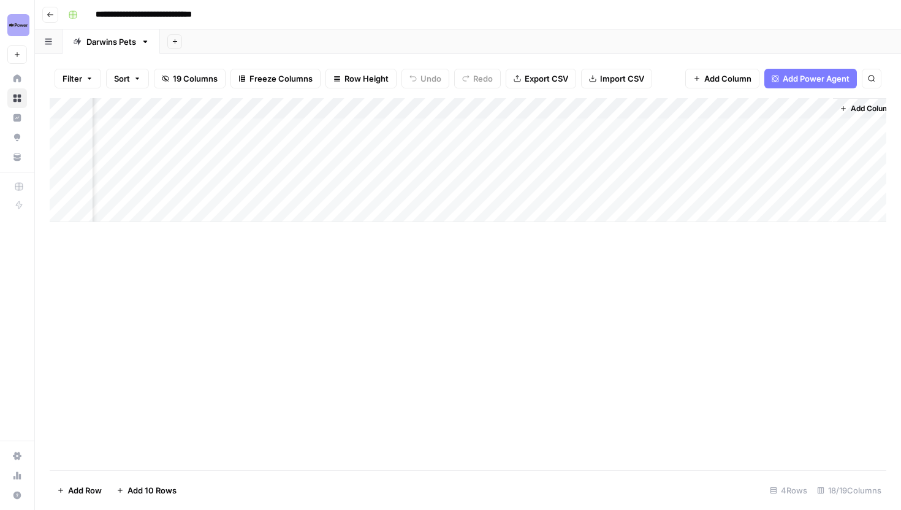
click at [367, 128] on div "Add Column" at bounding box center [468, 160] width 837 height 124
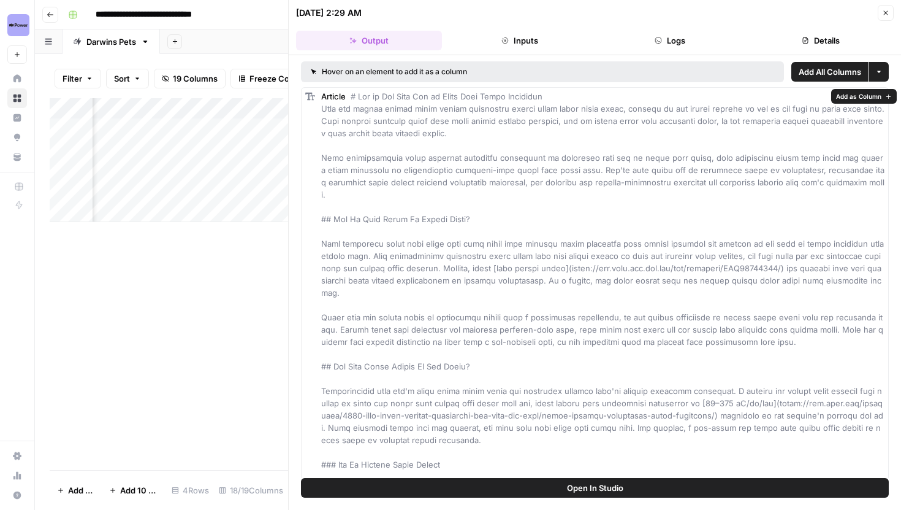
click at [466, 491] on button "Open In Studio" at bounding box center [595, 488] width 588 height 20
click at [890, 11] on button "Close" at bounding box center [886, 13] width 16 height 16
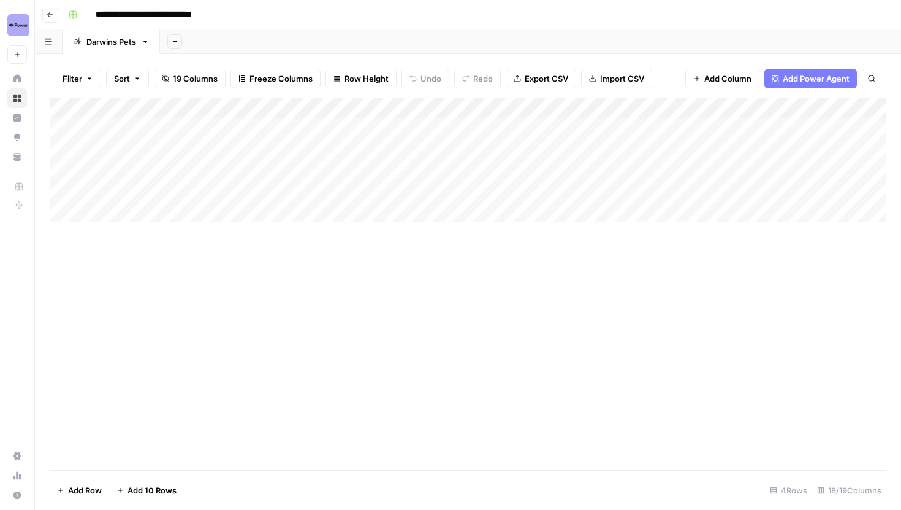
click at [521, 129] on div "Add Column" at bounding box center [468, 160] width 837 height 124
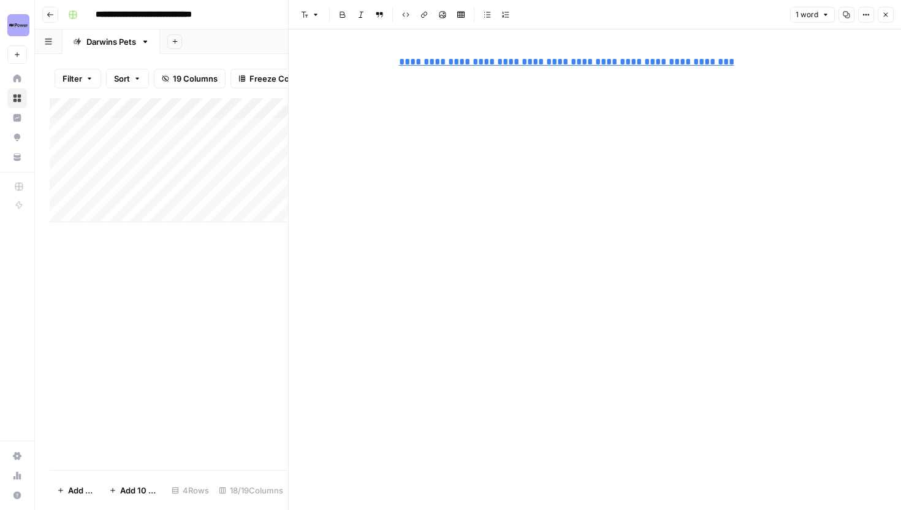
click at [885, 21] on button "Close" at bounding box center [886, 15] width 16 height 16
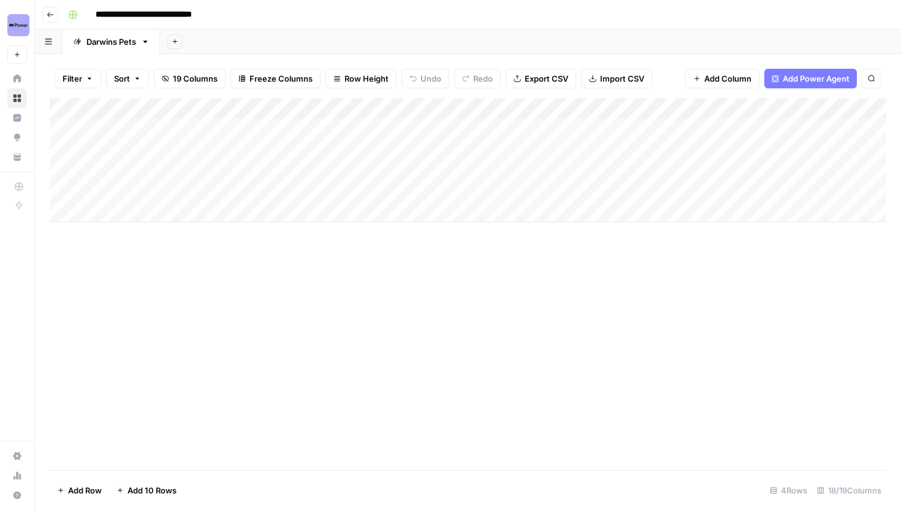
click at [546, 148] on div "Add Column" at bounding box center [468, 160] width 837 height 124
click at [546, 128] on div "Add Column" at bounding box center [468, 160] width 837 height 124
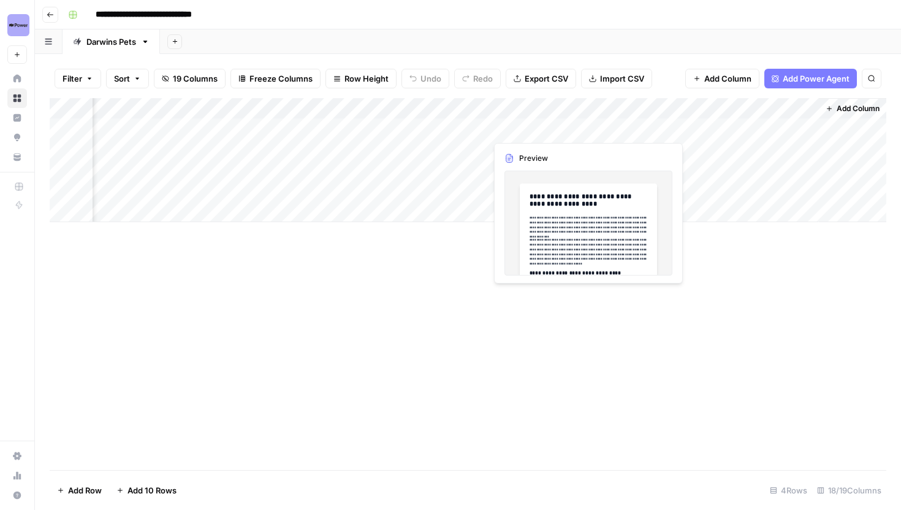
click at [587, 126] on div "Add Column" at bounding box center [468, 160] width 837 height 124
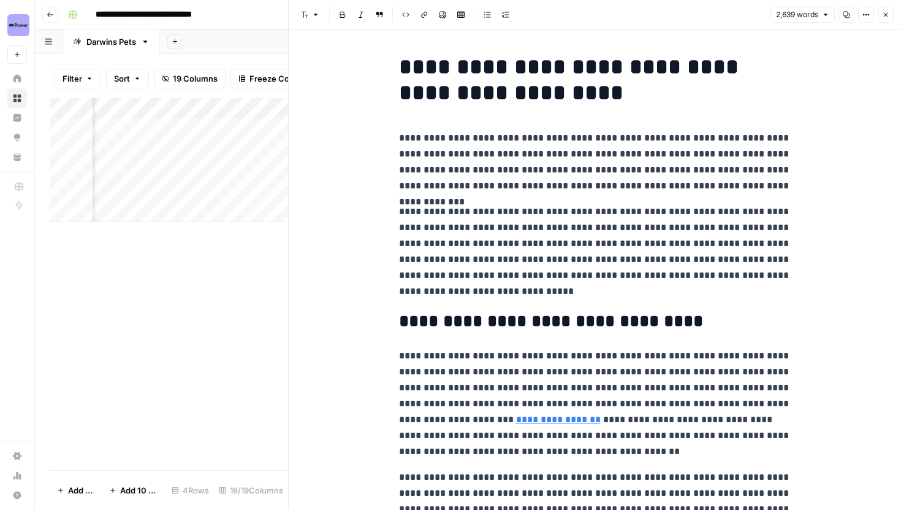
click at [862, 12] on button "Options" at bounding box center [866, 15] width 16 height 16
click at [816, 128] on span "Code" at bounding box center [829, 130] width 59 height 12
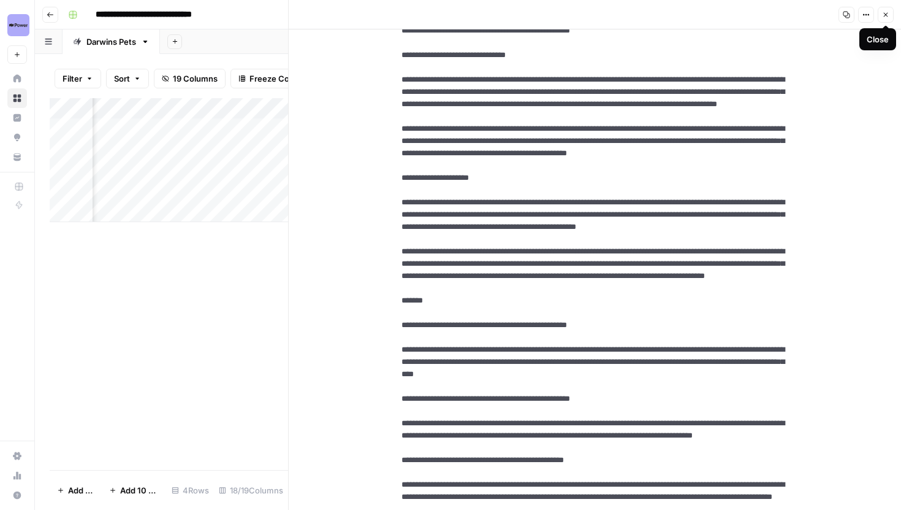
click at [886, 11] on icon "button" at bounding box center [885, 14] width 7 height 7
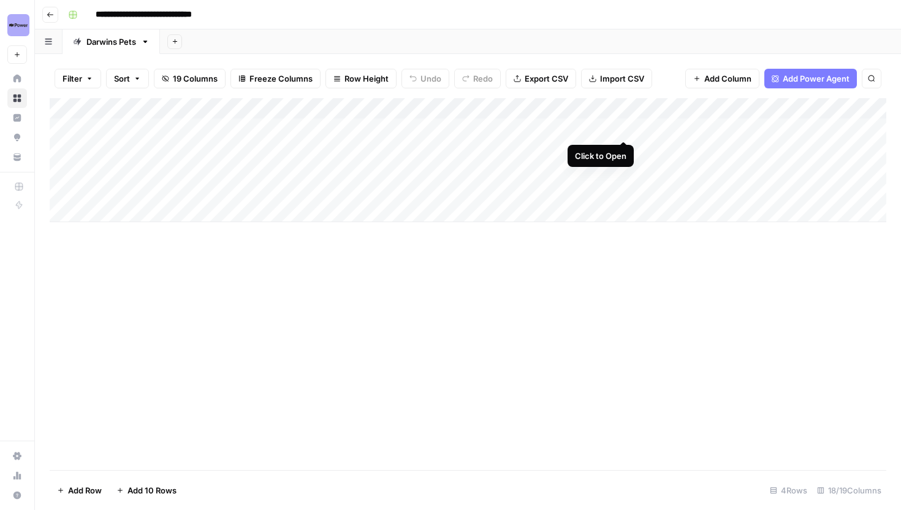
click at [622, 128] on div "Add Column" at bounding box center [468, 160] width 837 height 124
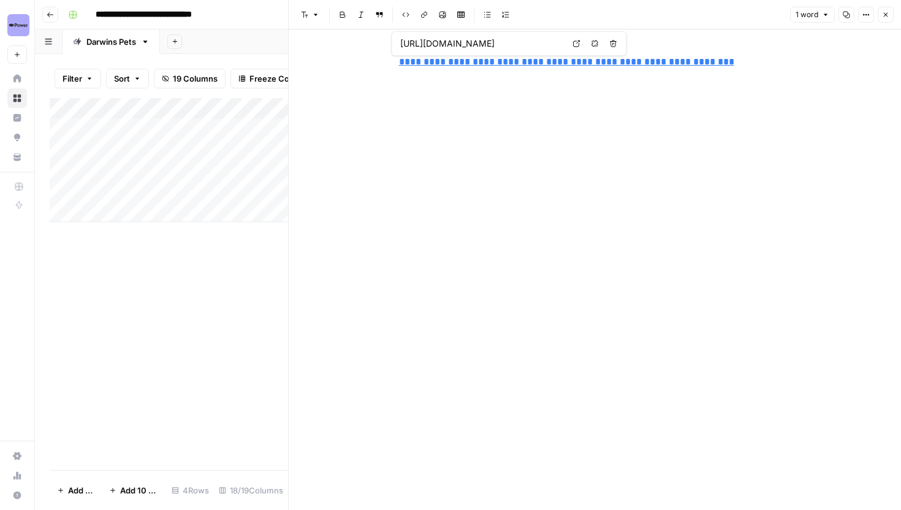
click at [719, 61] on p "**********" at bounding box center [595, 62] width 392 height 16
click at [889, 13] on icon "button" at bounding box center [885, 14] width 7 height 7
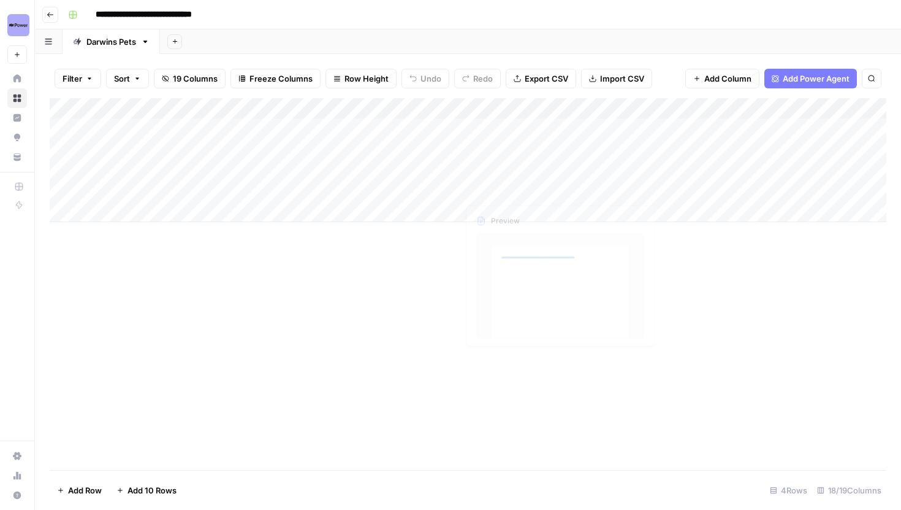
click at [578, 247] on div "Add Column" at bounding box center [468, 284] width 837 height 372
click at [652, 82] on div "Filter Sort 19 Columns Freeze Columns Row Height Undo Redo Export CSV Import CS…" at bounding box center [468, 78] width 837 height 39
click at [663, 85] on div "Filter Sort 19 Columns Freeze Columns Row Height Undo Redo Export CSV Import CS…" at bounding box center [468, 78] width 837 height 39
click at [561, 256] on div "Add Column" at bounding box center [468, 284] width 837 height 372
click at [573, 131] on div "Add Column" at bounding box center [468, 160] width 837 height 124
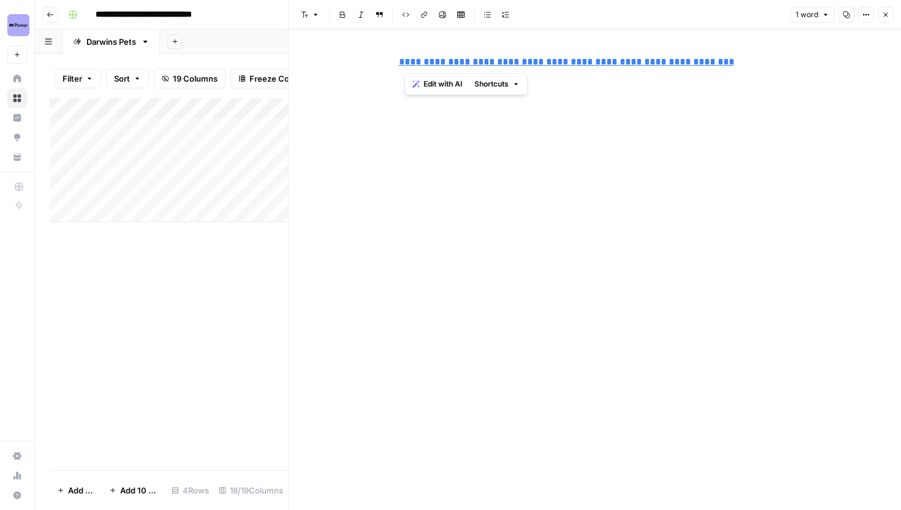
drag, startPoint x: 737, startPoint y: 69, endPoint x: 387, endPoint y: 69, distance: 350.1
click at [387, 69] on div "**********" at bounding box center [595, 269] width 613 height 480
copy link "**********"
click at [892, 13] on button "Close" at bounding box center [886, 15] width 16 height 16
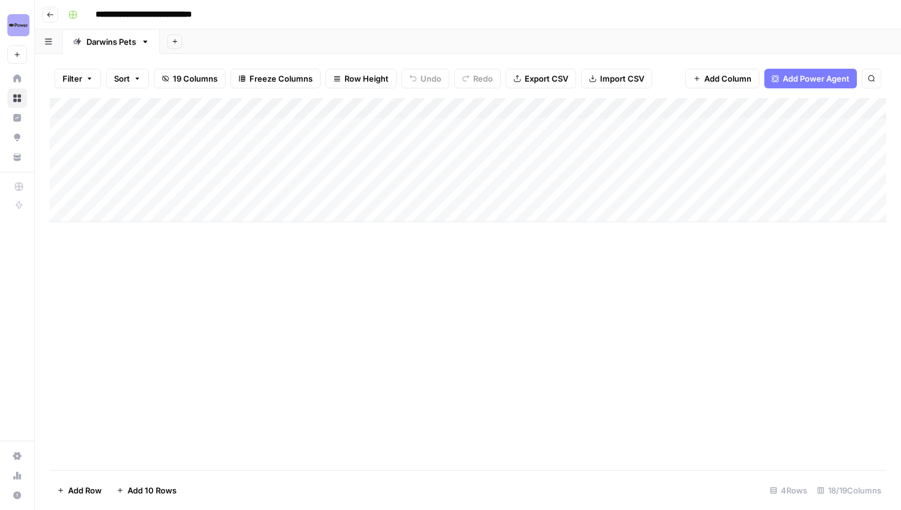
click at [389, 164] on div "Add Column" at bounding box center [468, 160] width 837 height 124
click at [514, 132] on div "Add Column" at bounding box center [468, 160] width 837 height 124
click at [384, 166] on div "Add Column" at bounding box center [468, 160] width 837 height 124
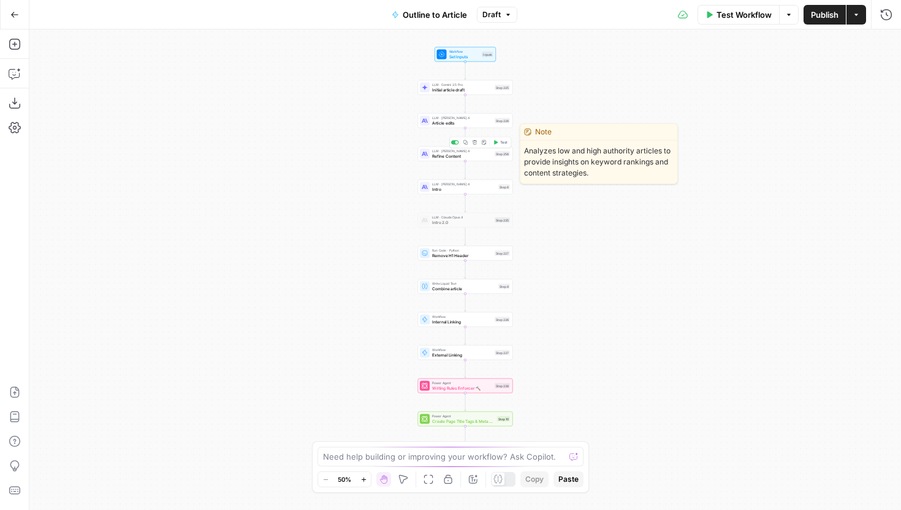
click at [432, 156] on span "Refine Content" at bounding box center [462, 156] width 60 height 6
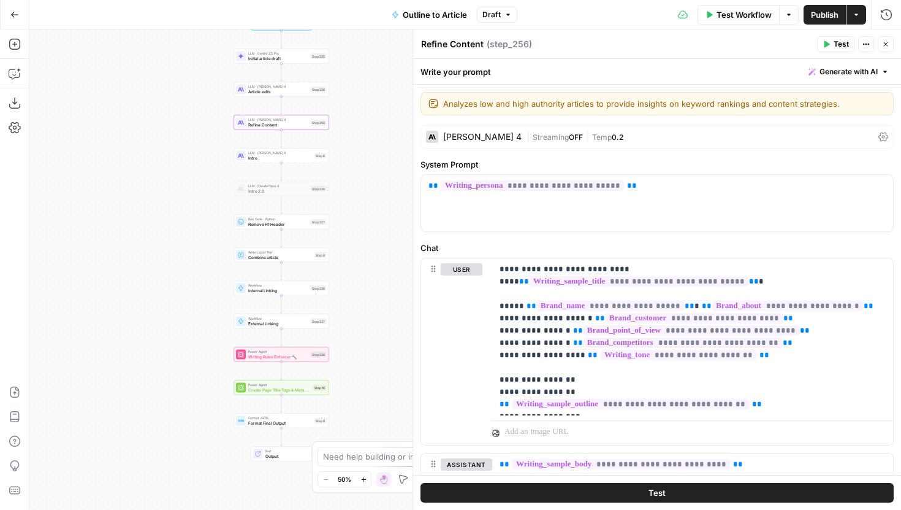
drag, startPoint x: 347, startPoint y: 236, endPoint x: 145, endPoint y: 199, distance: 205.7
click at [145, 199] on div "Workflow Set Inputs Inputs LLM · Gemini 2.5 Pro Initial article draft Step 225 …" at bounding box center [465, 269] width 872 height 480
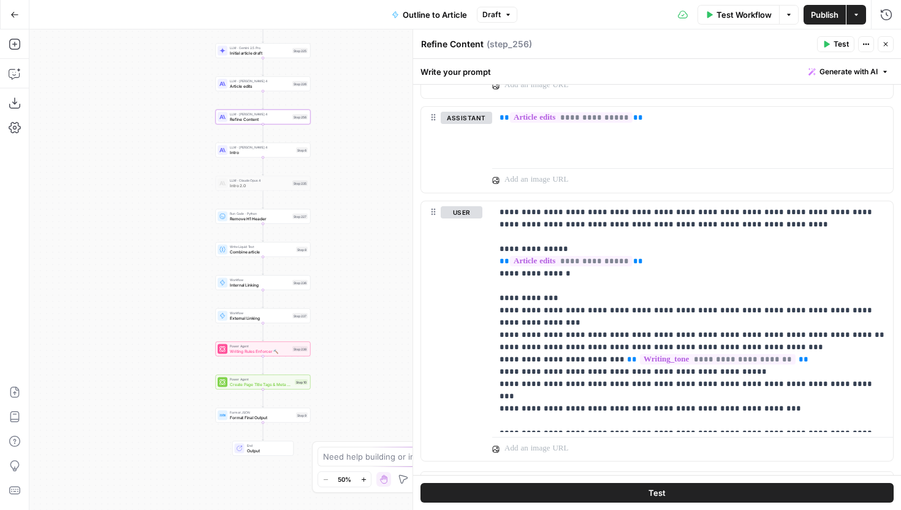
scroll to position [2283, 0]
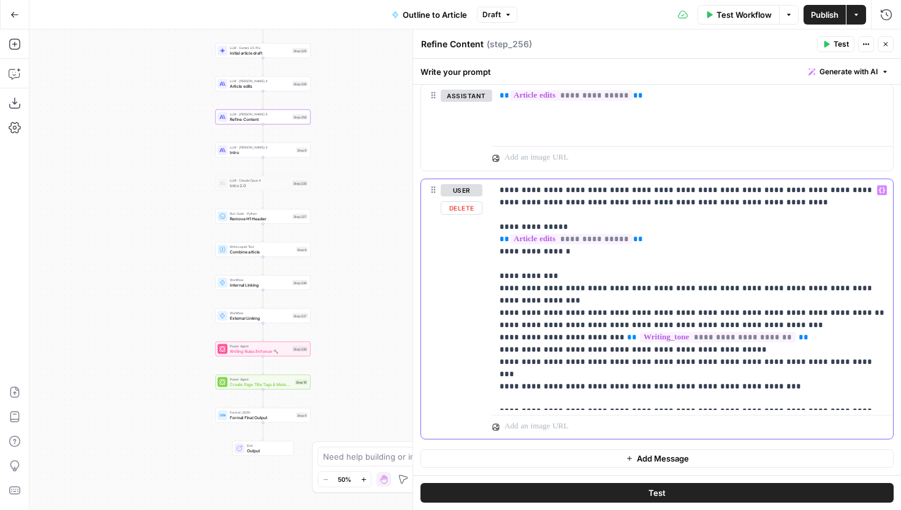
click at [706, 400] on p "**********" at bounding box center [693, 294] width 386 height 221
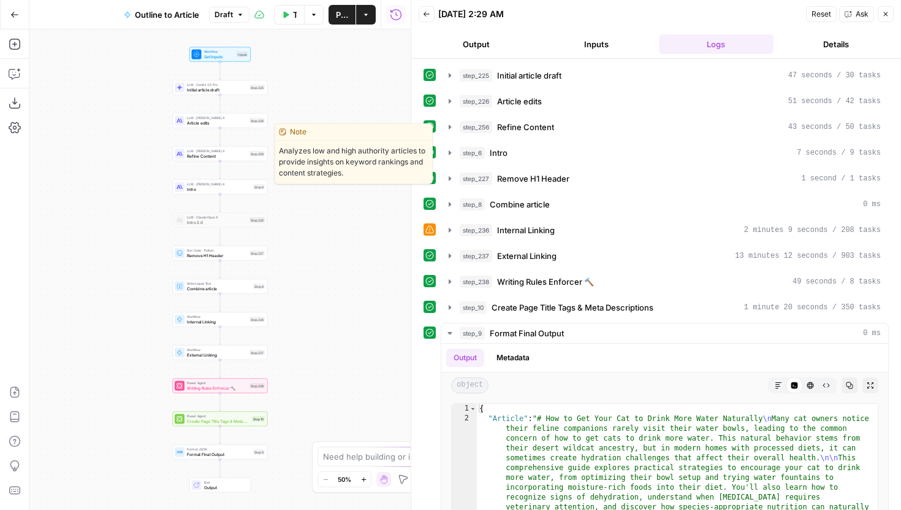
click at [237, 155] on span "Refine Content" at bounding box center [217, 156] width 60 height 6
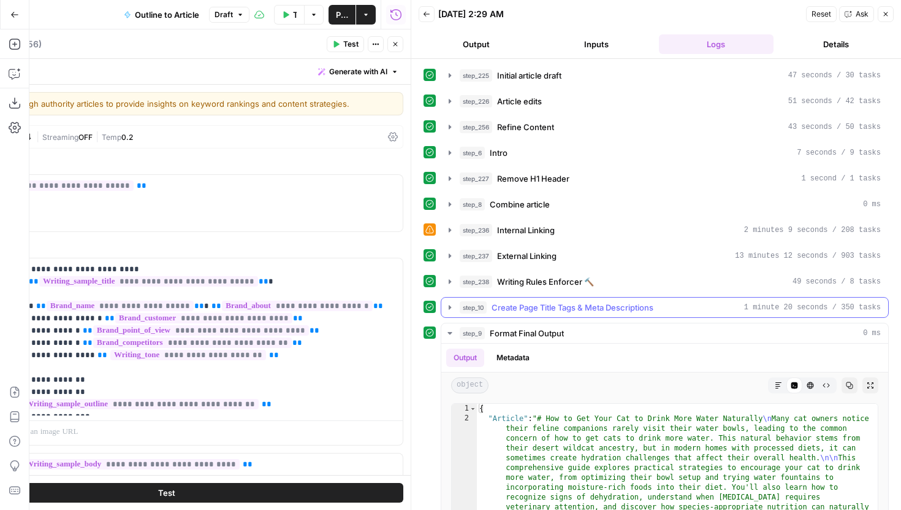
scroll to position [5, 0]
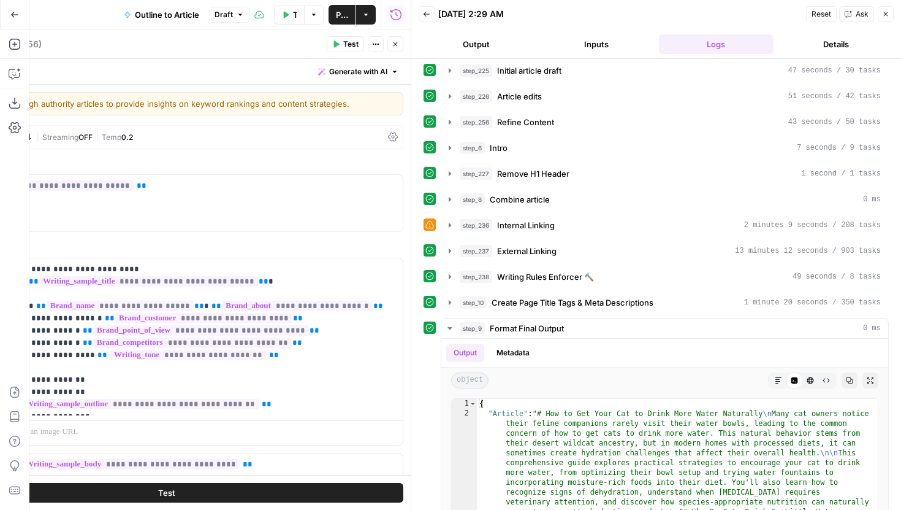
click at [891, 10] on button "Close" at bounding box center [886, 14] width 16 height 16
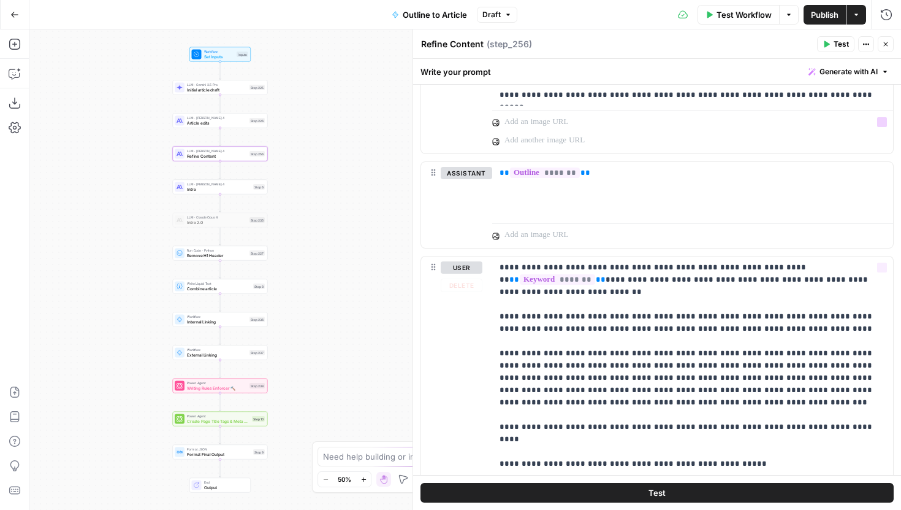
scroll to position [2320, 0]
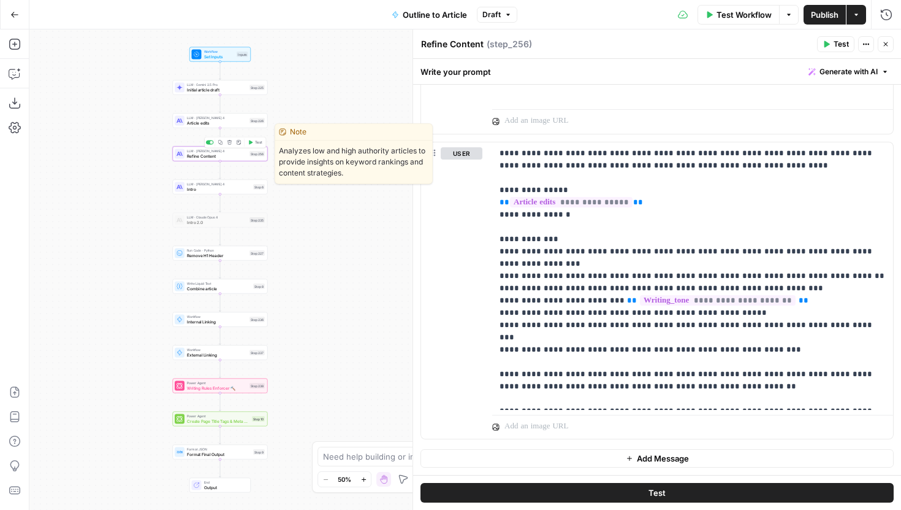
click at [256, 141] on span "Test" at bounding box center [258, 143] width 7 height 6
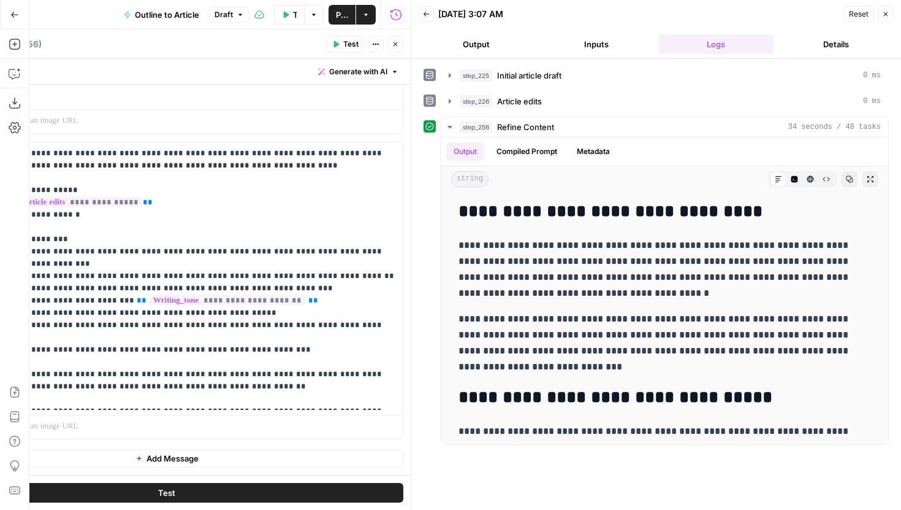
click at [394, 38] on button "Close" at bounding box center [396, 44] width 16 height 16
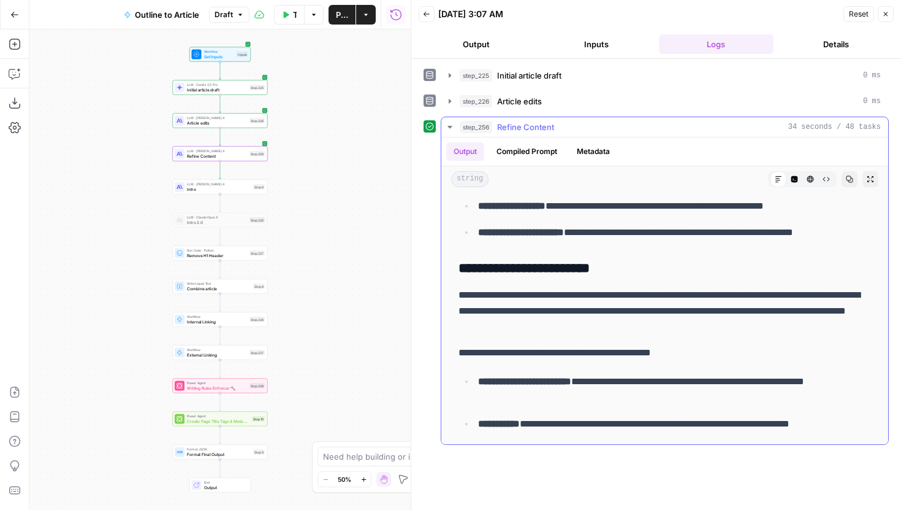
scroll to position [1409, 0]
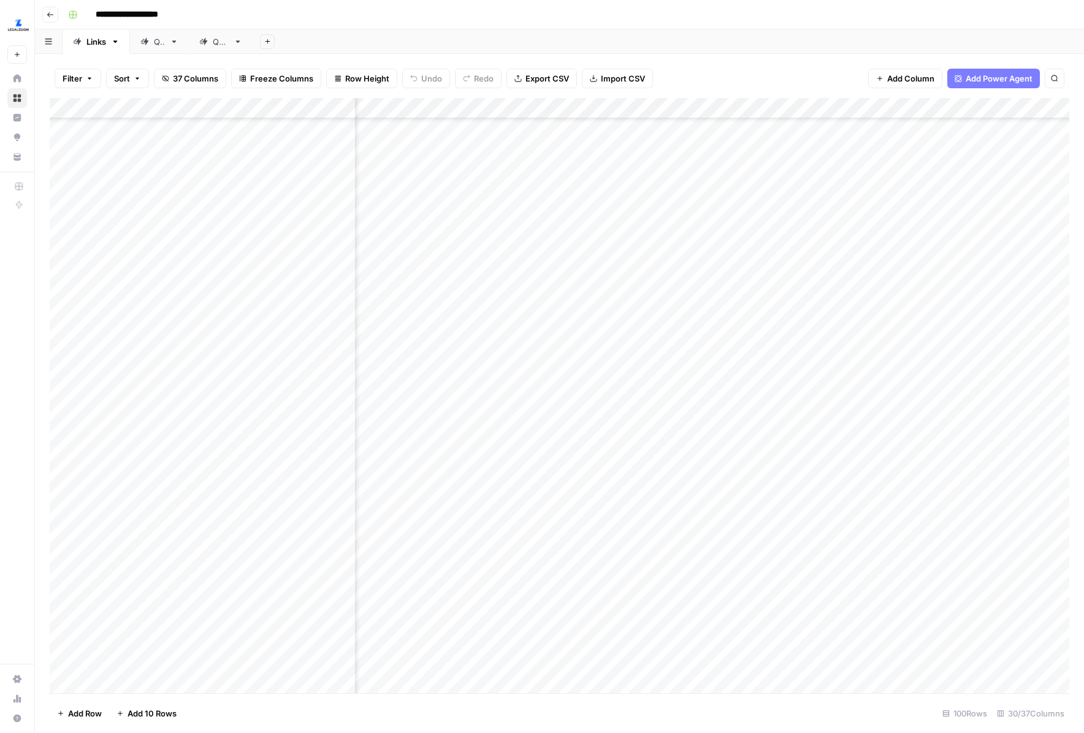
scroll to position [1122, 2079]
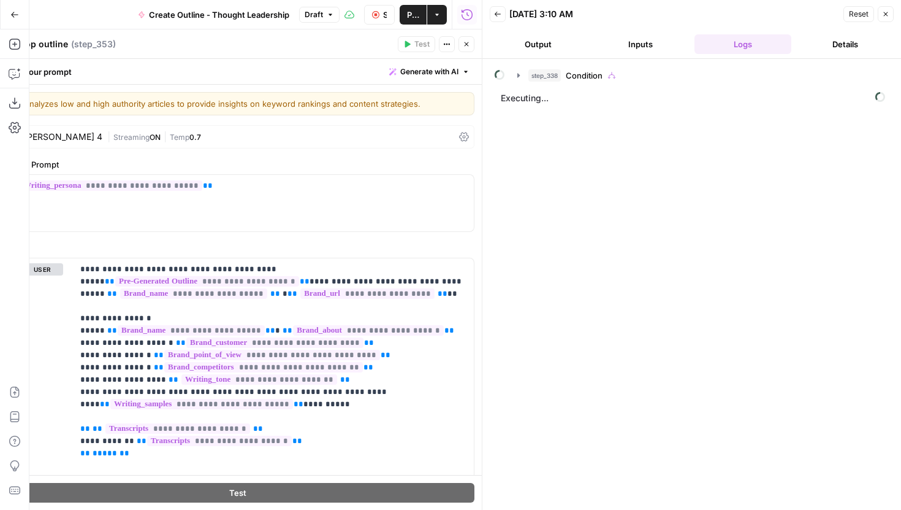
scroll to position [136, 0]
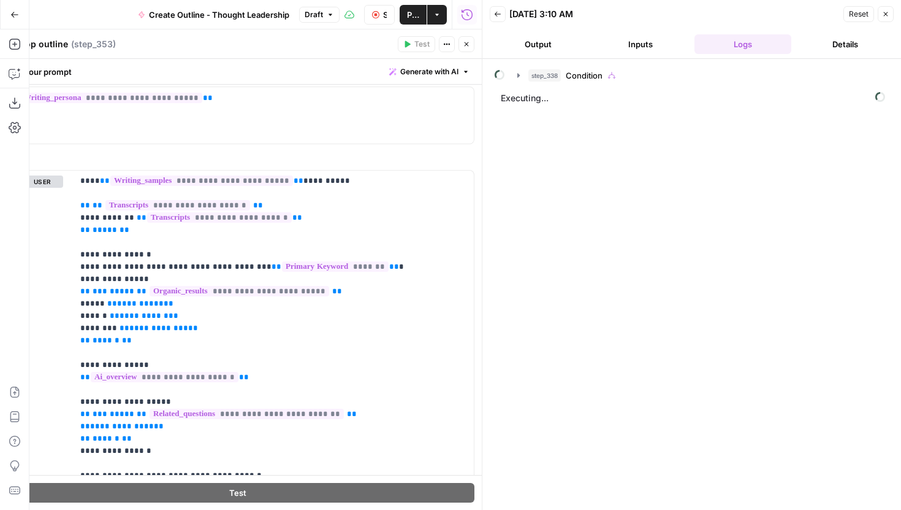
click at [882, 10] on icon "button" at bounding box center [885, 13] width 7 height 7
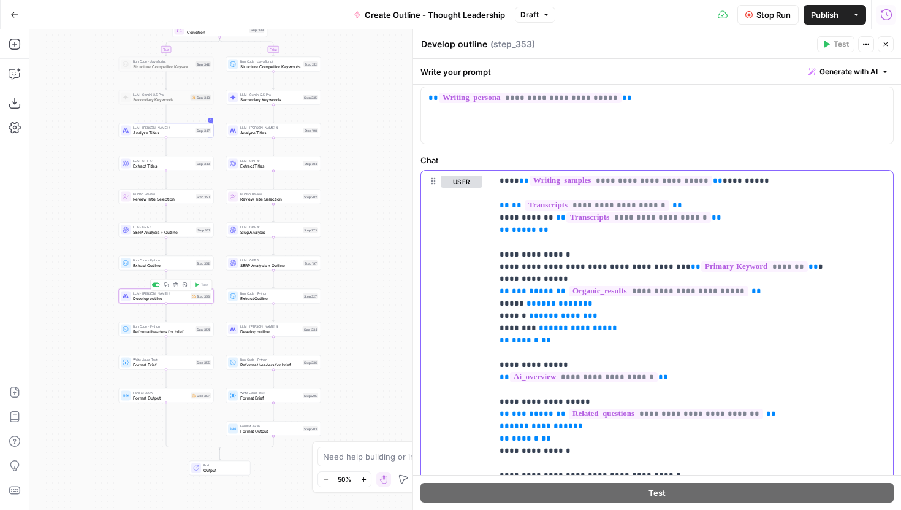
type input "250"
click at [853, 152] on icon "button" at bounding box center [854, 153] width 4 height 5
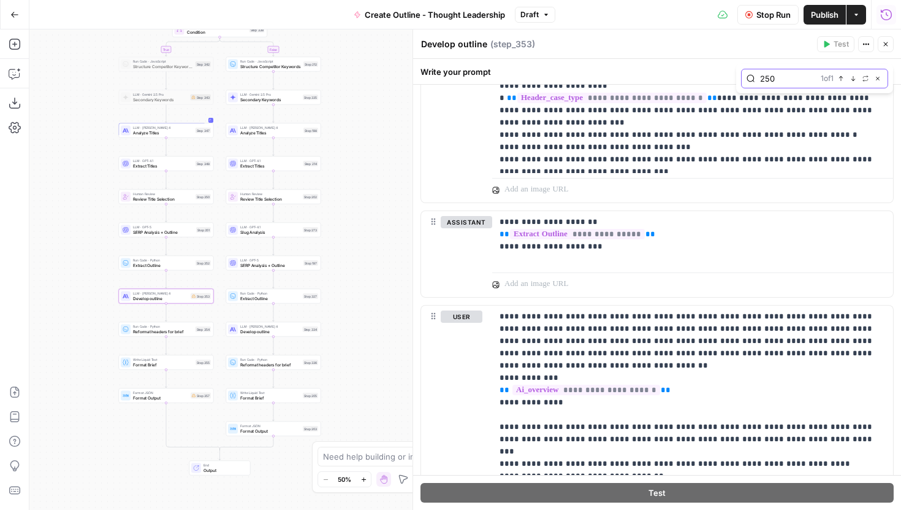
scroll to position [713, 0]
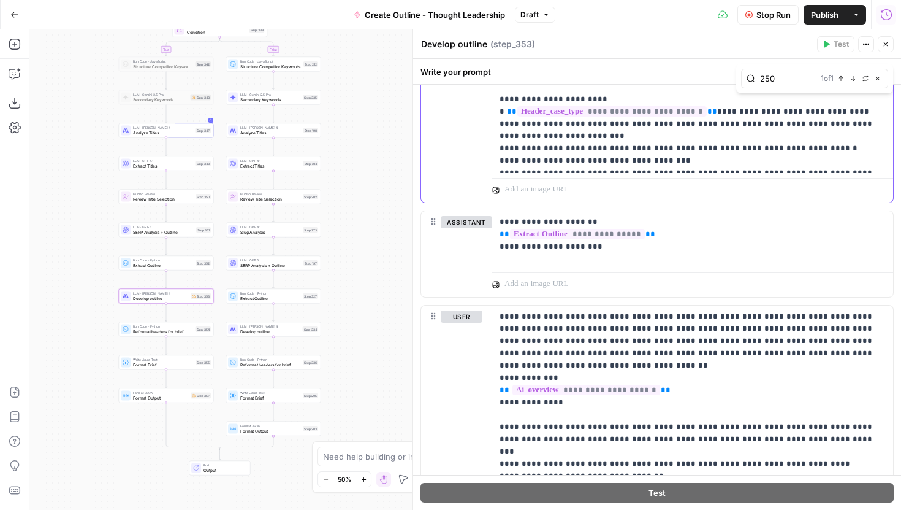
click at [627, 230] on span "***" at bounding box center [634, 234] width 15 height 8
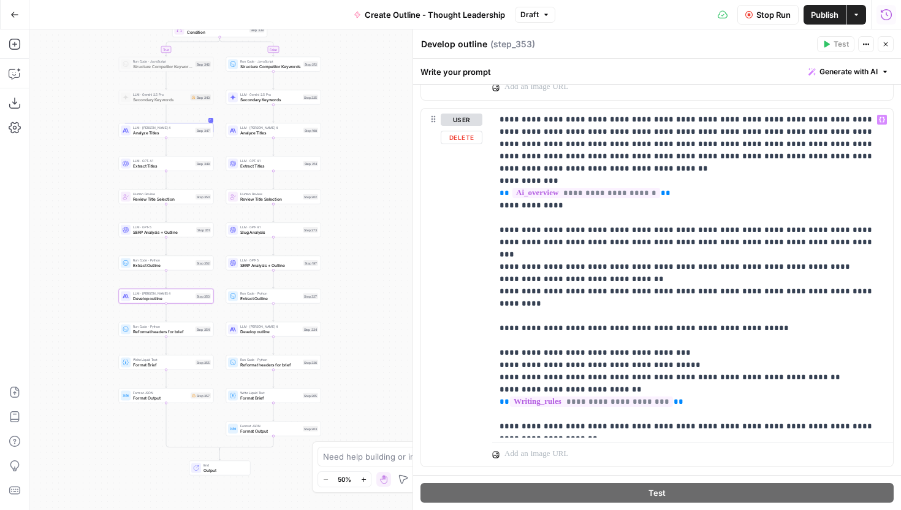
scroll to position [809, 0]
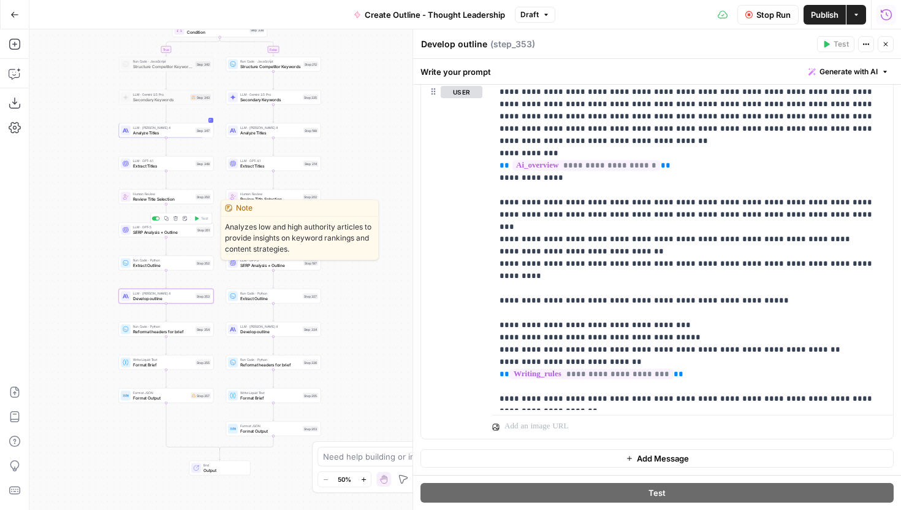
click at [176, 232] on span "SERP Analysis + Outline" at bounding box center [163, 232] width 61 height 6
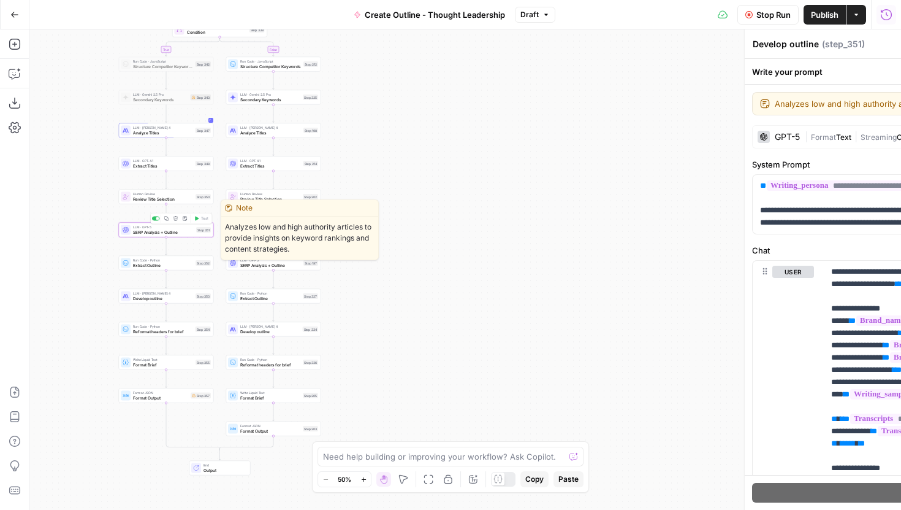
type textarea "SERP Analysis + Outline"
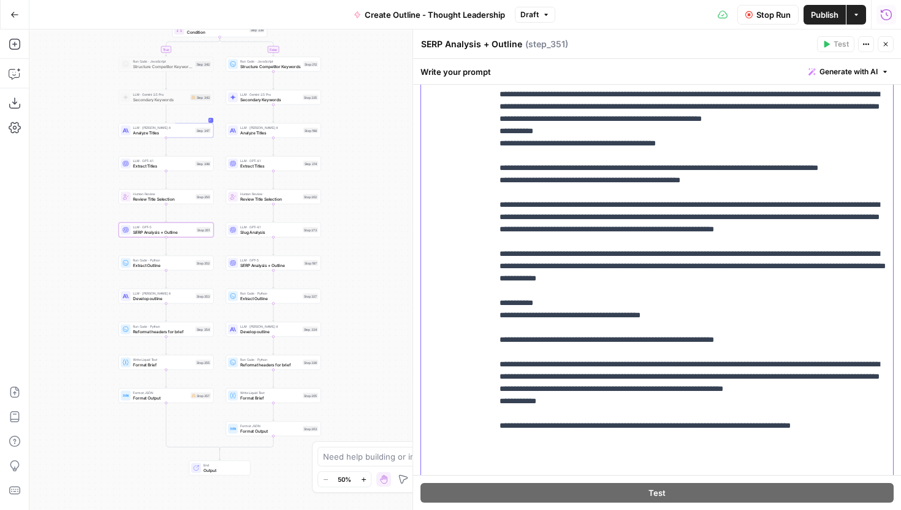
scroll to position [1121, 0]
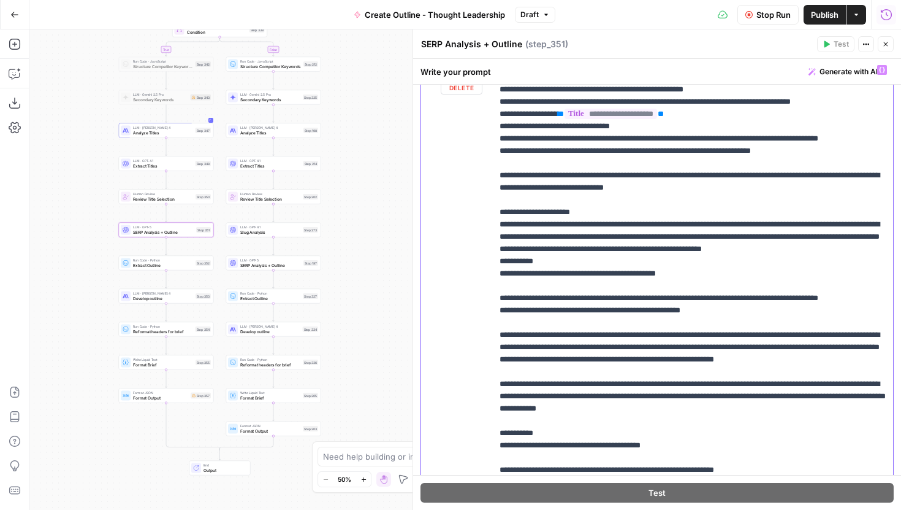
drag, startPoint x: 871, startPoint y: 402, endPoint x: 499, endPoint y: 250, distance: 401.5
copy p "**********"
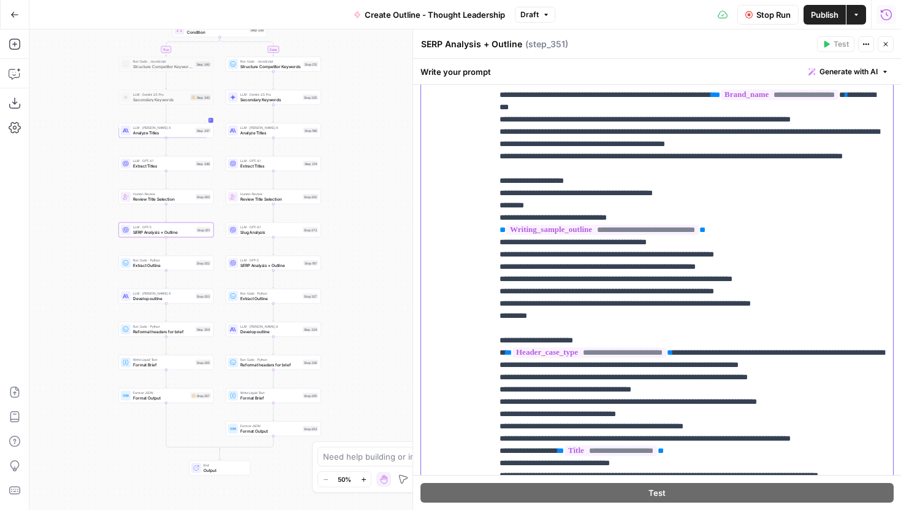
scroll to position [736, 0]
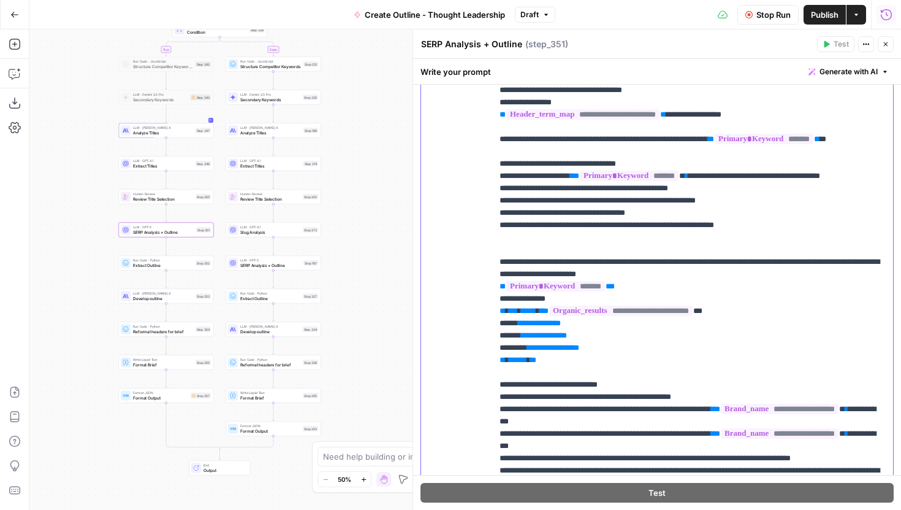
scroll to position [400, 0]
click at [750, 252] on p "**********" at bounding box center [693, 275] width 386 height 1312
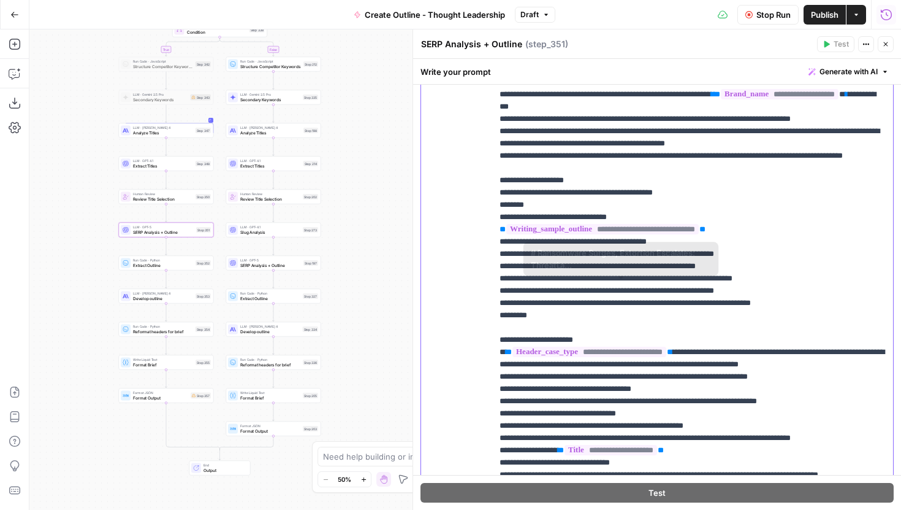
scroll to position [744, 0]
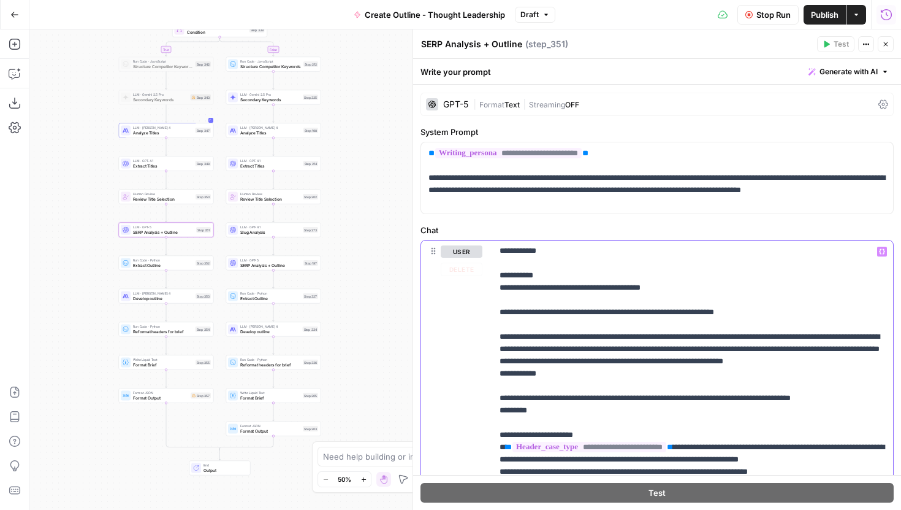
scroll to position [78, 0]
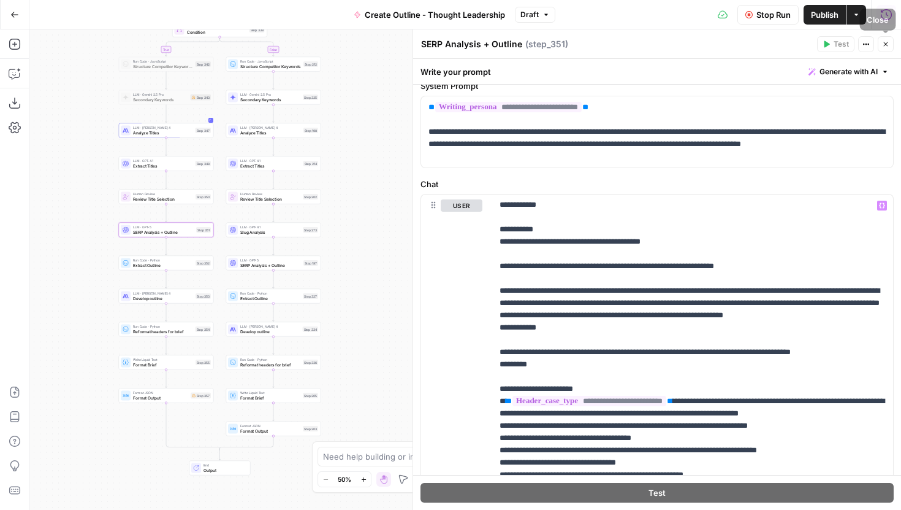
click at [886, 39] on button "Close" at bounding box center [886, 44] width 16 height 16
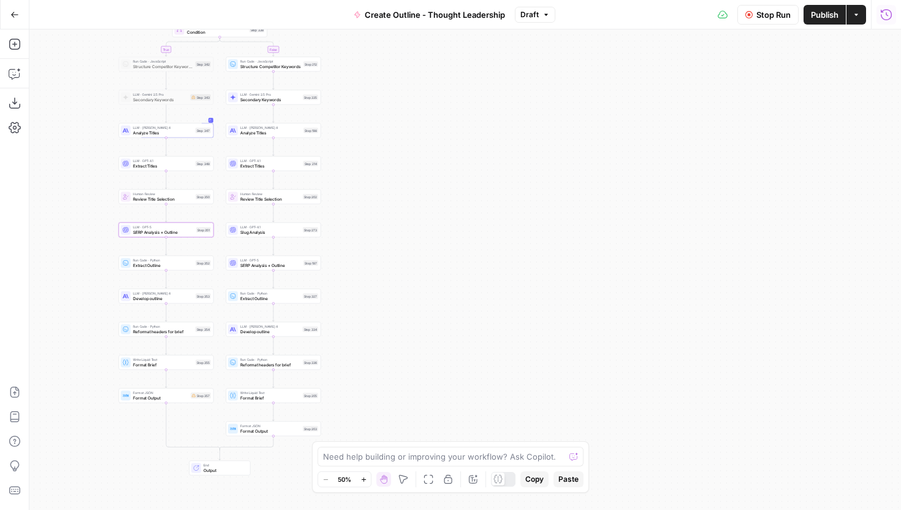
click at [889, 13] on icon "button" at bounding box center [887, 15] width 12 height 12
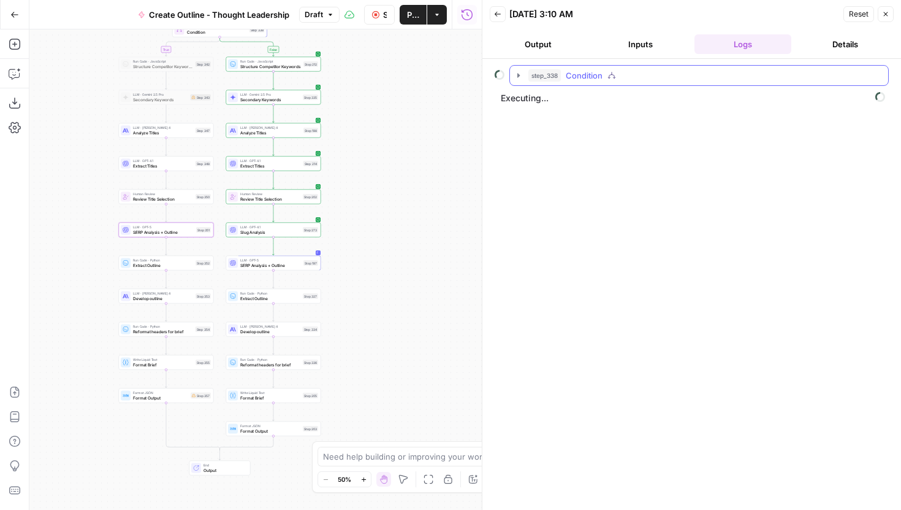
click at [516, 74] on icon "button" at bounding box center [519, 76] width 10 height 10
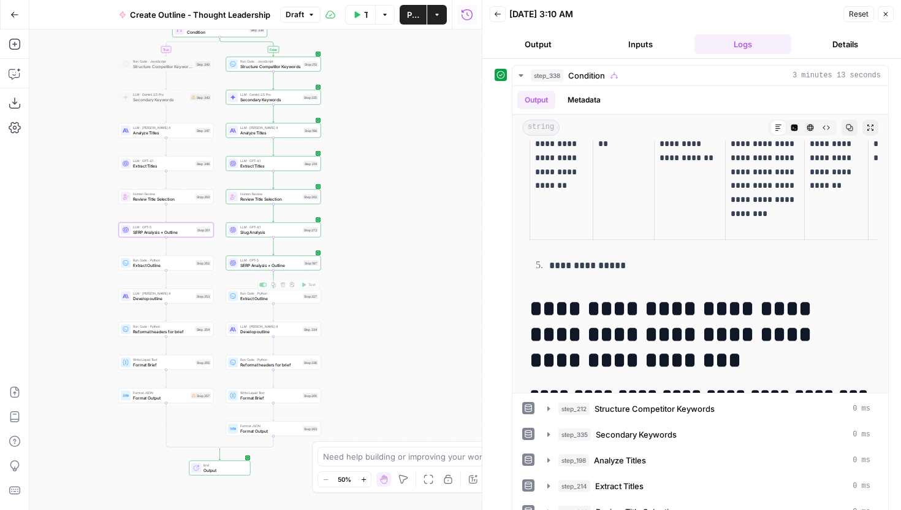
click at [308, 289] on div "Copy step Delete step Add Note Test" at bounding box center [289, 284] width 62 height 11
click at [308, 284] on span "Test" at bounding box center [311, 285] width 7 height 6
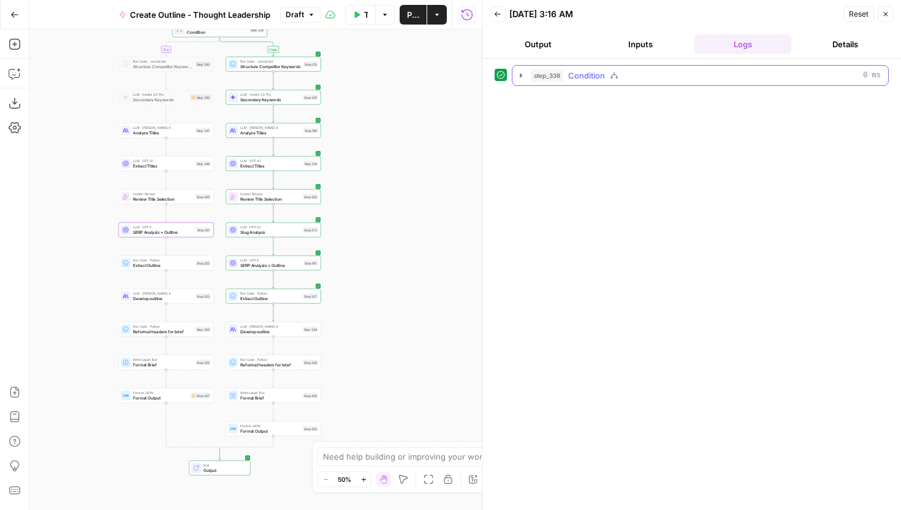
click at [524, 73] on icon "button" at bounding box center [521, 76] width 10 height 10
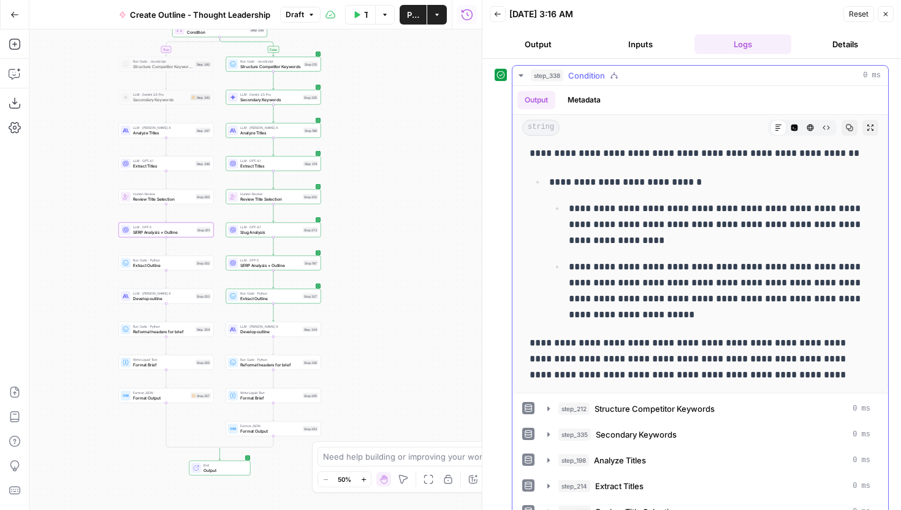
scroll to position [19, 0]
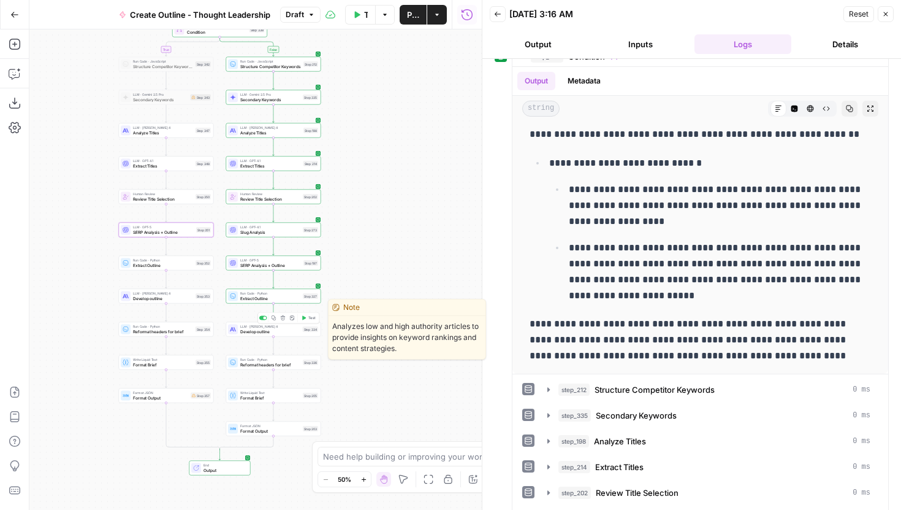
click at [313, 316] on span "Test" at bounding box center [311, 318] width 7 height 6
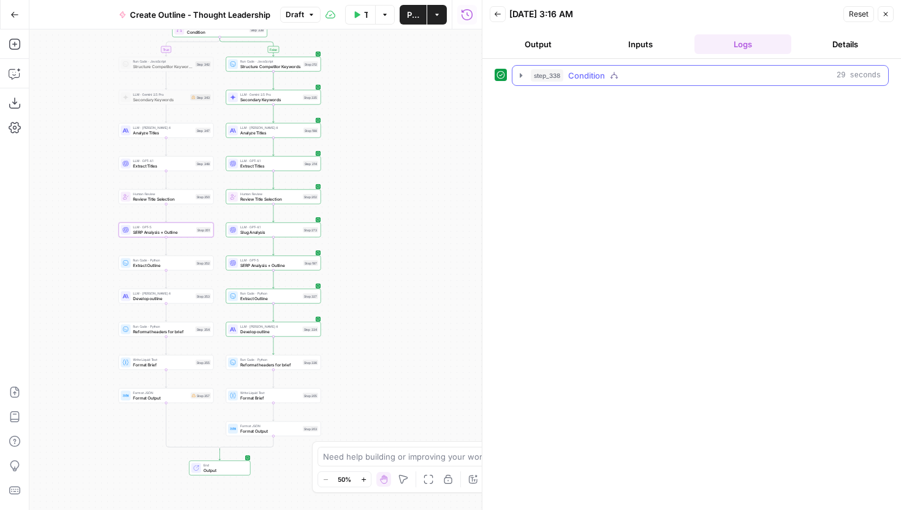
click at [515, 72] on button "step_338 Condition 29 seconds" at bounding box center [701, 76] width 376 height 20
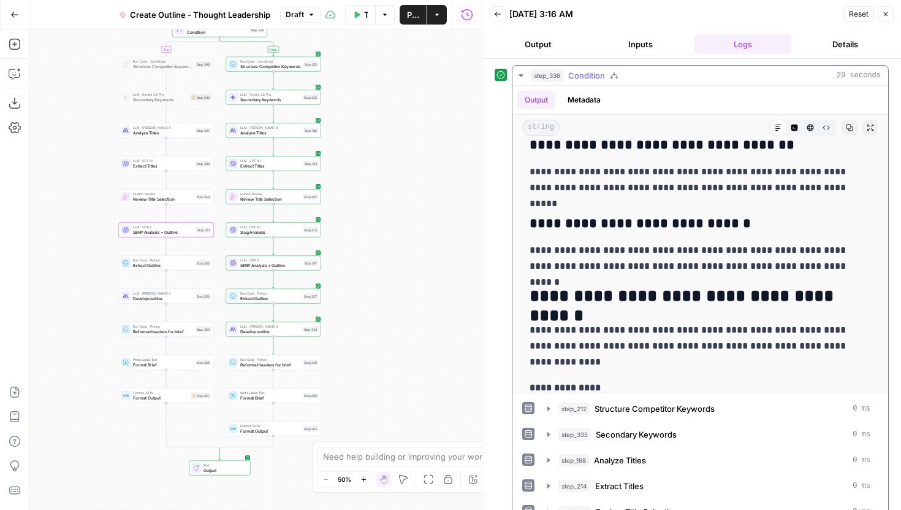
scroll to position [2190, 0]
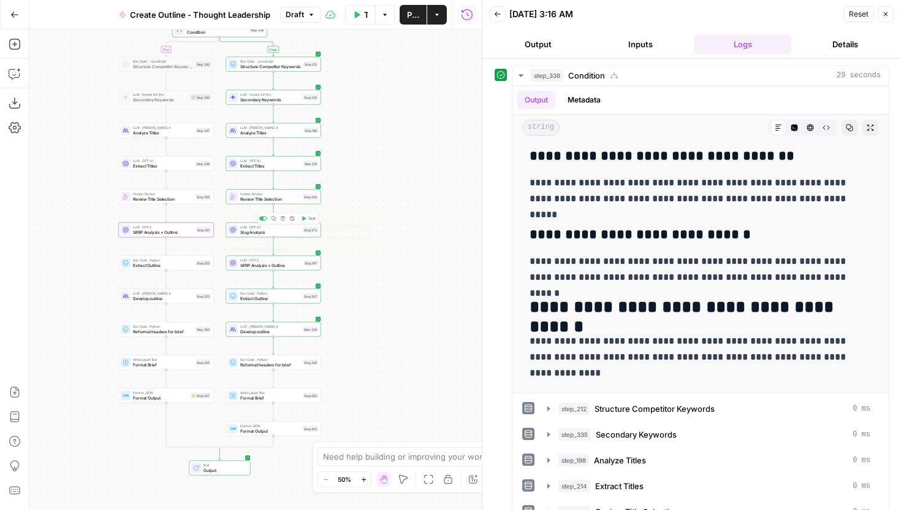
click at [192, 232] on span "SERP Analysis + Outline" at bounding box center [163, 232] width 61 height 6
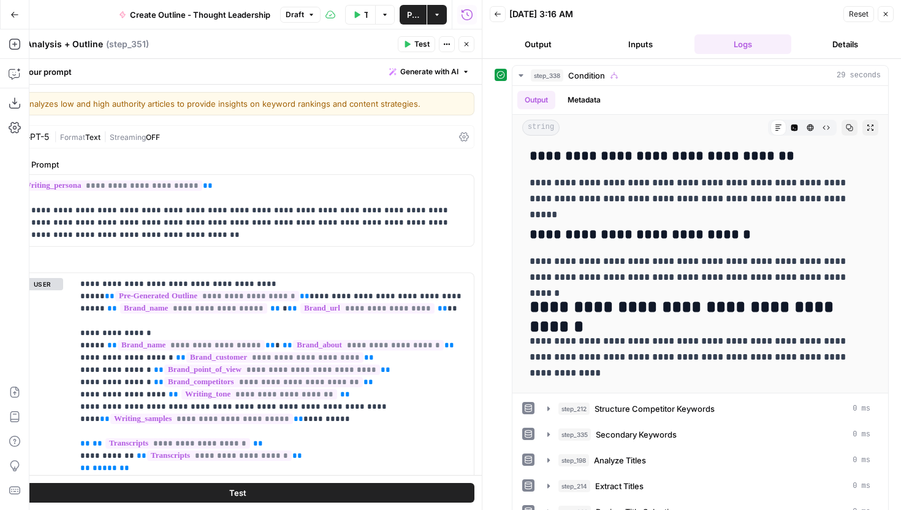
click at [467, 46] on icon "button" at bounding box center [466, 43] width 7 height 7
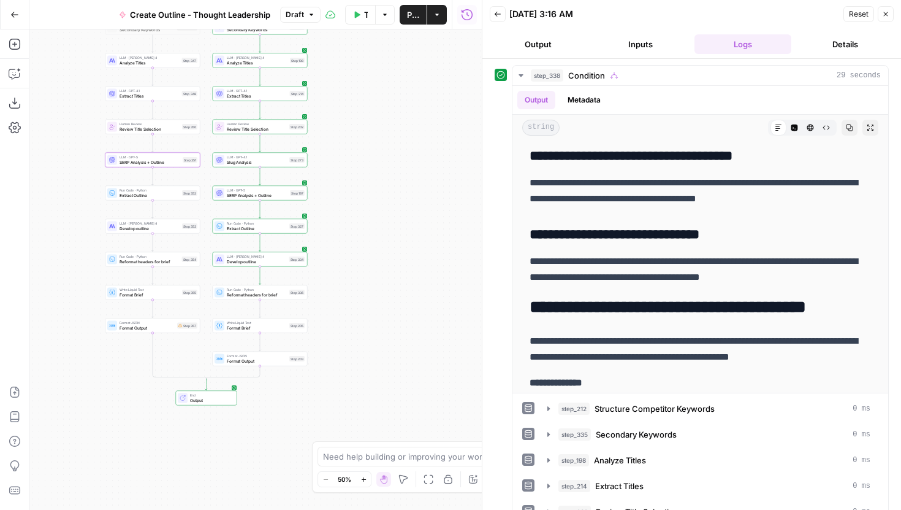
drag, startPoint x: 385, startPoint y: 242, endPoint x: 372, endPoint y: 172, distance: 71.2
click at [372, 172] on div "true false Workflow Set Inputs Inputs Condition Condition Step 338 Run Code · J…" at bounding box center [255, 269] width 453 height 480
click at [407, 12] on span "Publish" at bounding box center [413, 15] width 12 height 12
drag, startPoint x: 389, startPoint y: 172, endPoint x: 389, endPoint y: 220, distance: 47.8
click at [389, 220] on div "true false Workflow Set Inputs Inputs Condition Condition Step 338 Run Code · J…" at bounding box center [255, 269] width 453 height 480
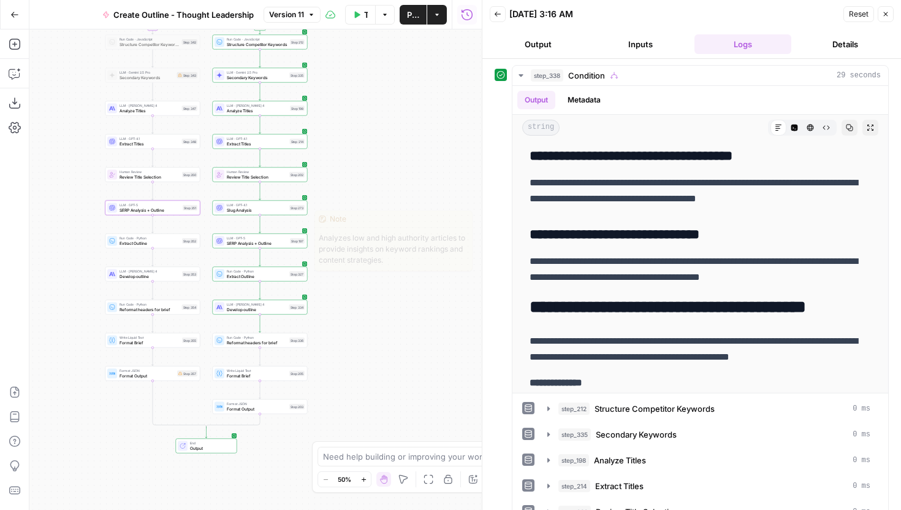
click at [286, 246] on div "LLM · GPT-5 SERP Analysis + Outline Step 197 Copy step Delete step Edit Note Te…" at bounding box center [260, 241] width 95 height 15
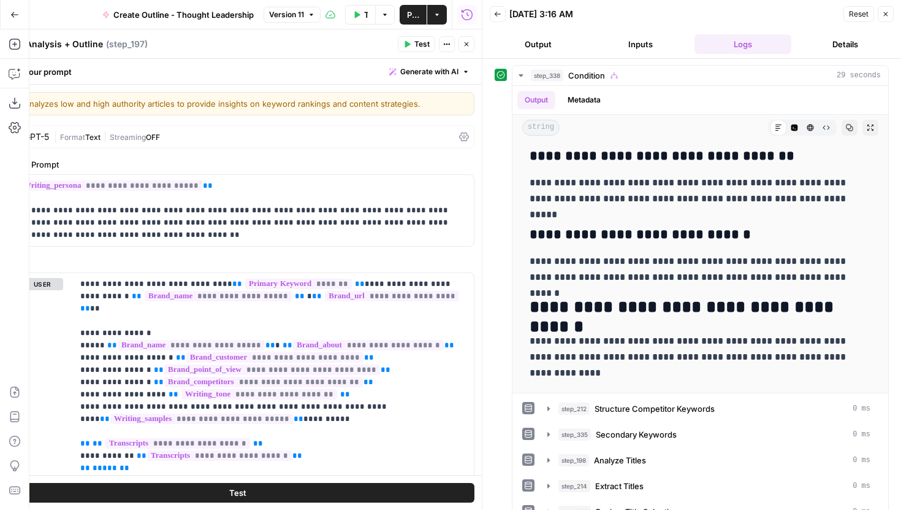
click at [882, 15] on icon "button" at bounding box center [885, 13] width 7 height 7
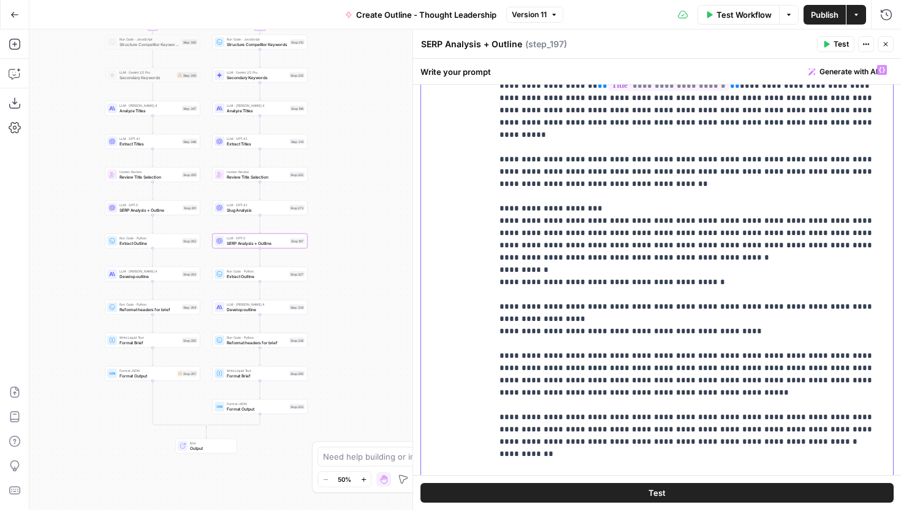
scroll to position [1305, 0]
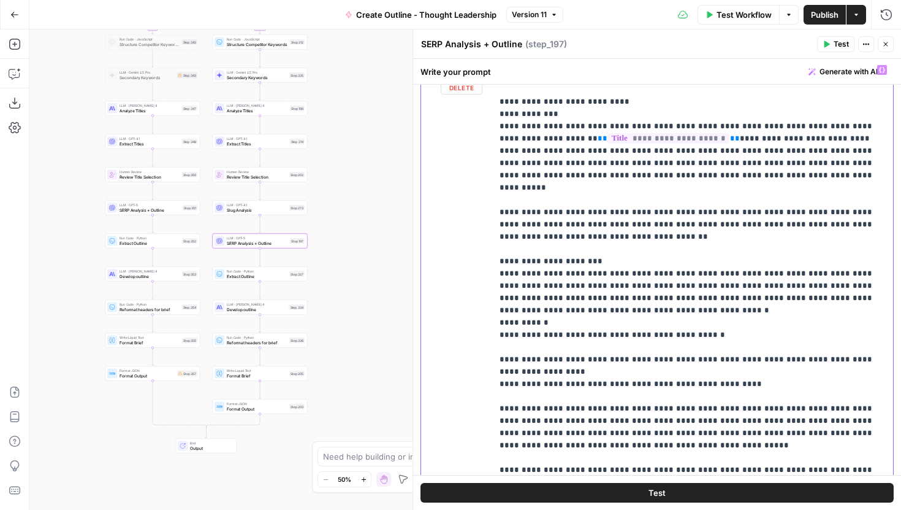
drag, startPoint x: 865, startPoint y: 342, endPoint x: 499, endPoint y: 152, distance: 413.0
click at [499, 152] on div "**********" at bounding box center [692, 309] width 401 height 500
copy p "**********"
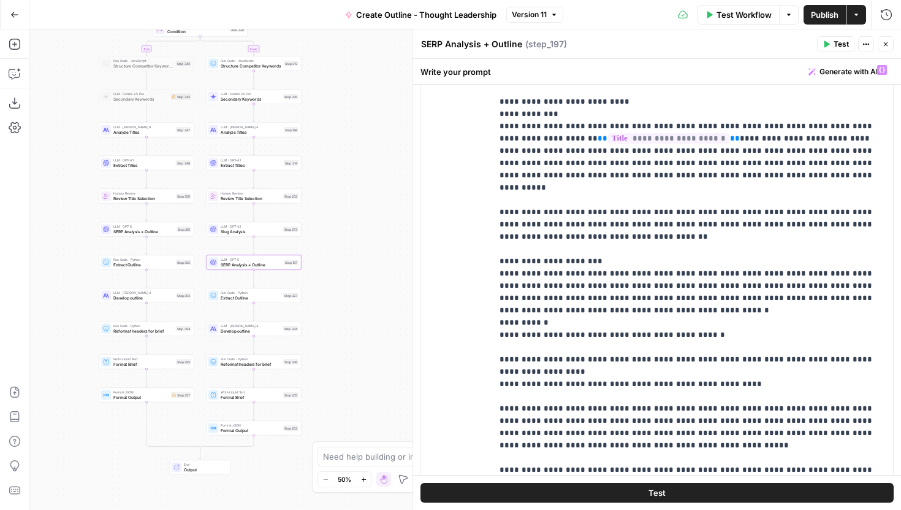
drag, startPoint x: 352, startPoint y: 212, endPoint x: 332, endPoint y: 267, distance: 58.8
click at [332, 267] on div "true false Workflow Set Inputs Inputs Condition Condition Step 338 Run Code · J…" at bounding box center [465, 269] width 872 height 480
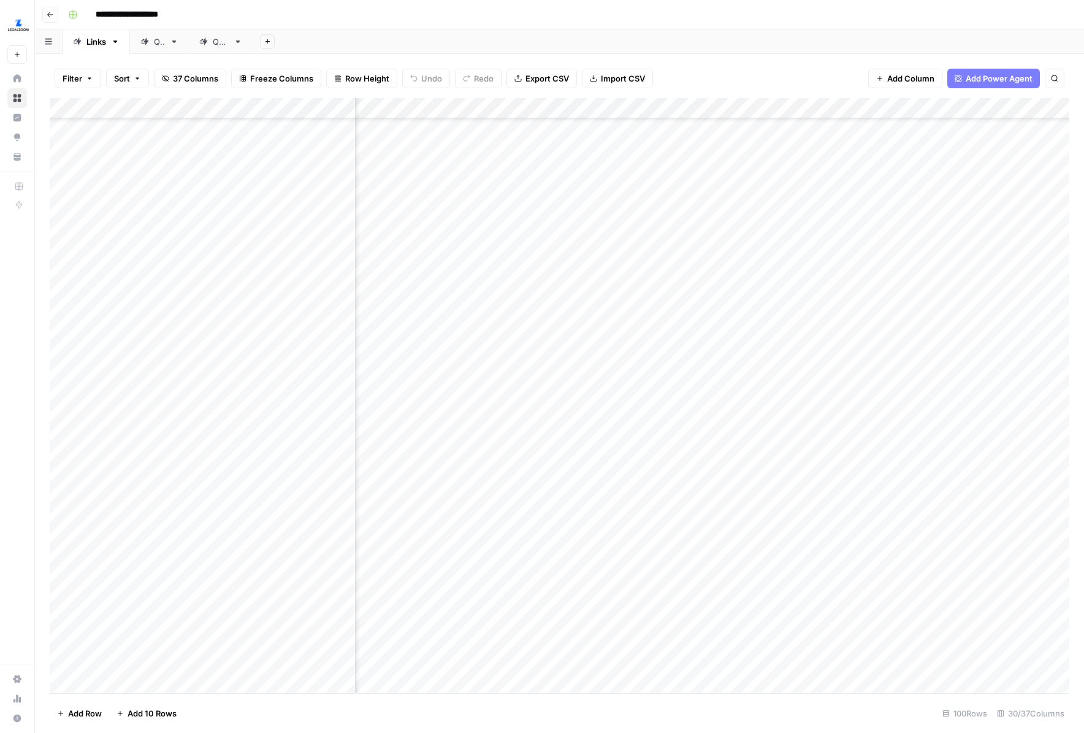
scroll to position [1122, 2079]
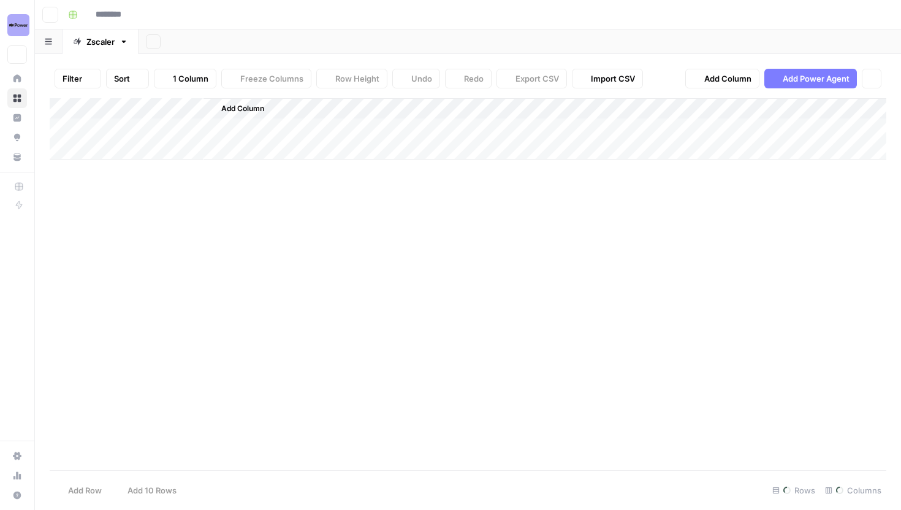
type input "**********"
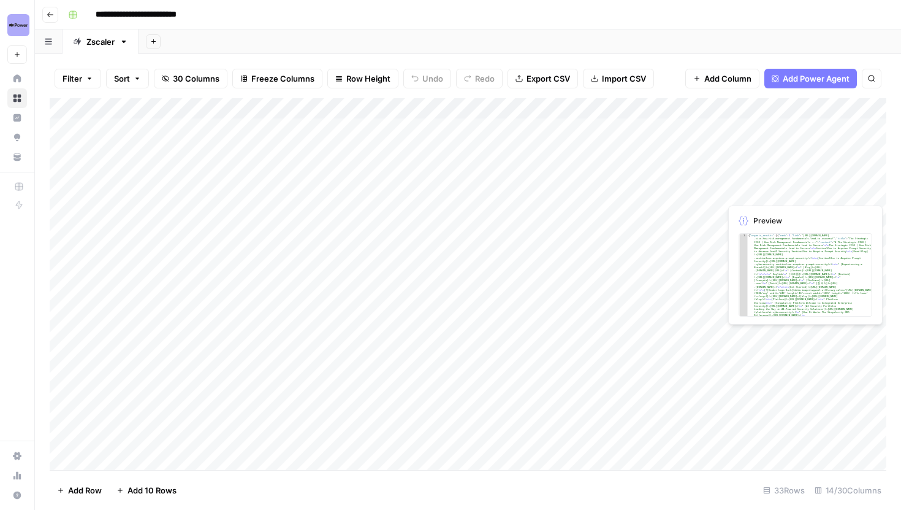
click at [752, 192] on div "Add Column" at bounding box center [468, 284] width 837 height 372
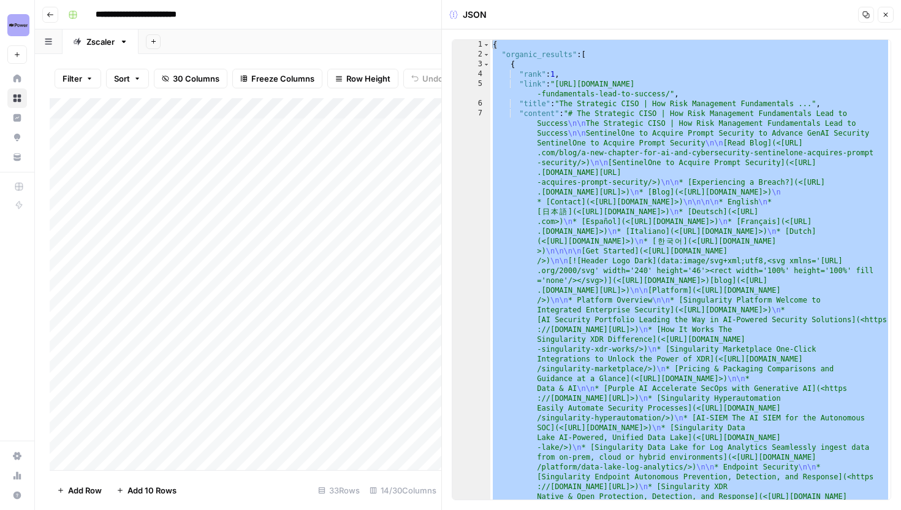
click at [886, 13] on icon "button" at bounding box center [885, 14] width 7 height 7
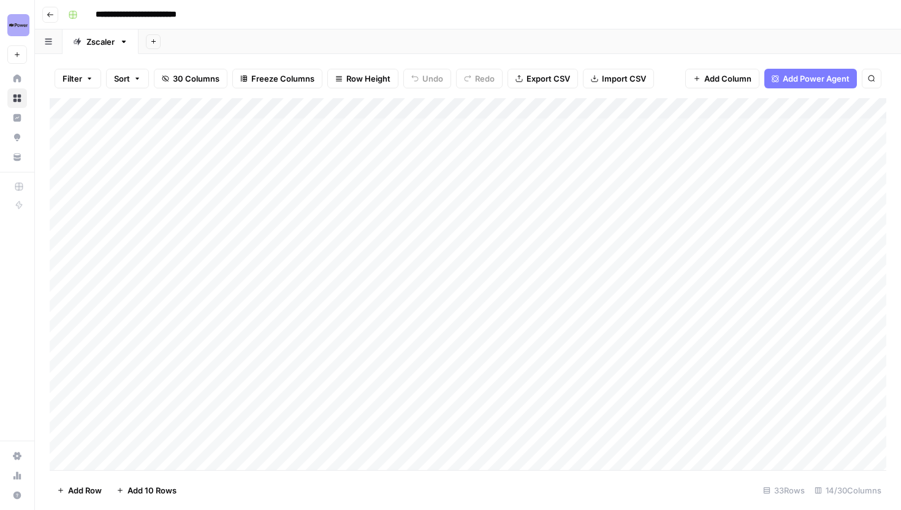
click at [747, 337] on div "Add Column" at bounding box center [468, 284] width 837 height 372
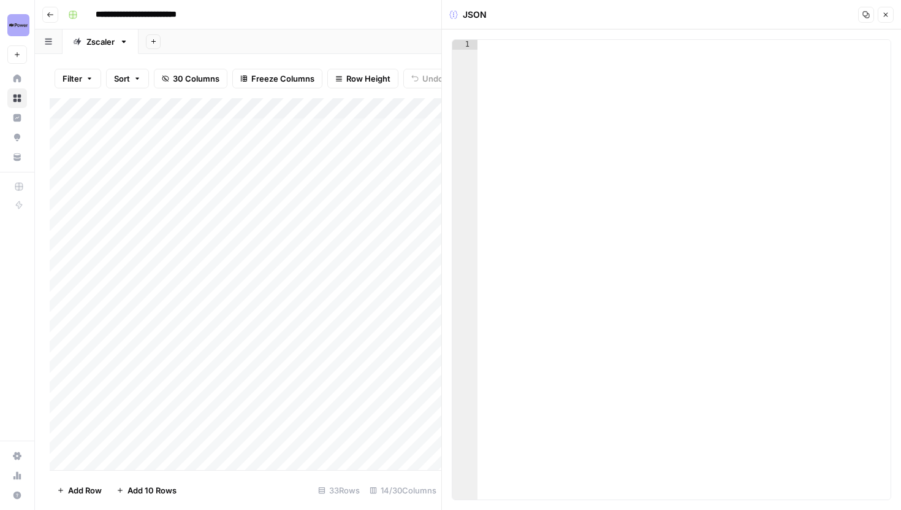
click at [619, 145] on div at bounding box center [684, 279] width 413 height 479
paste textarea "*"
type textarea "*"
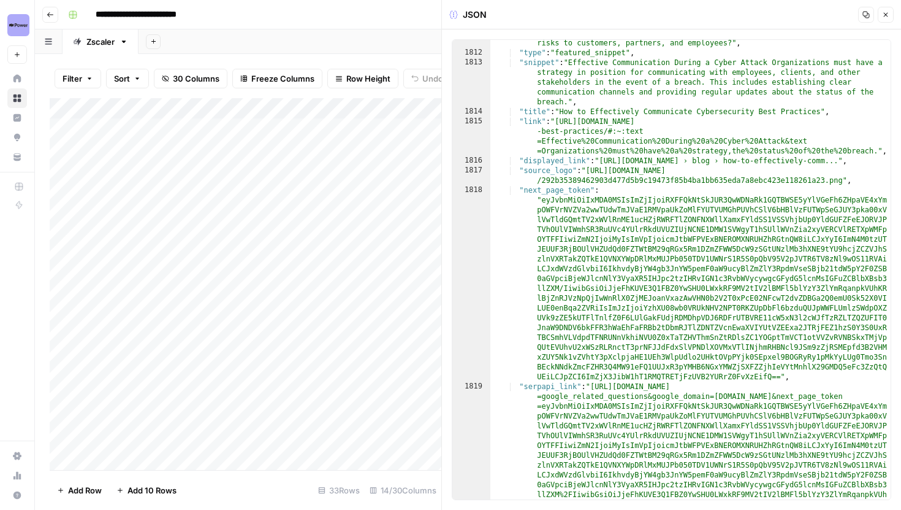
click at [884, 14] on icon "button" at bounding box center [885, 14] width 7 height 7
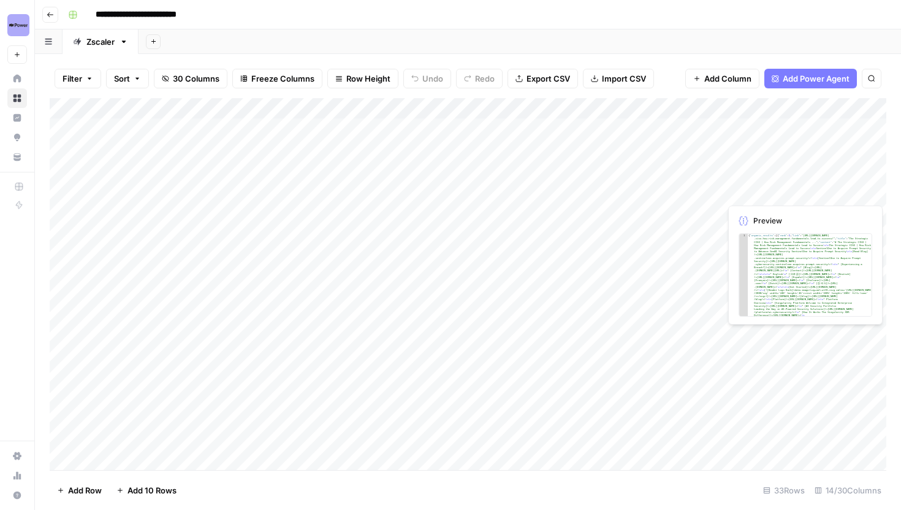
click at [785, 174] on div "Add Column" at bounding box center [468, 284] width 837 height 372
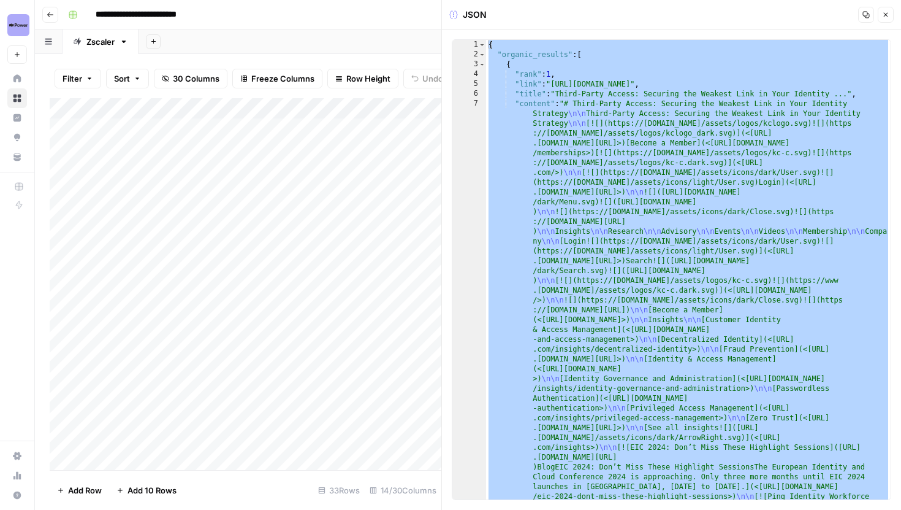
click at [890, 7] on button "Close" at bounding box center [886, 15] width 16 height 16
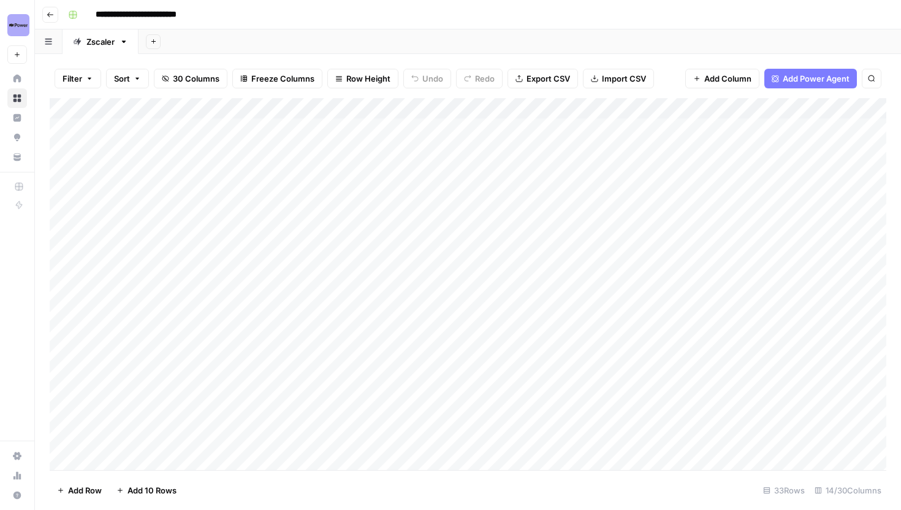
click at [763, 351] on div "Add Column" at bounding box center [468, 284] width 837 height 372
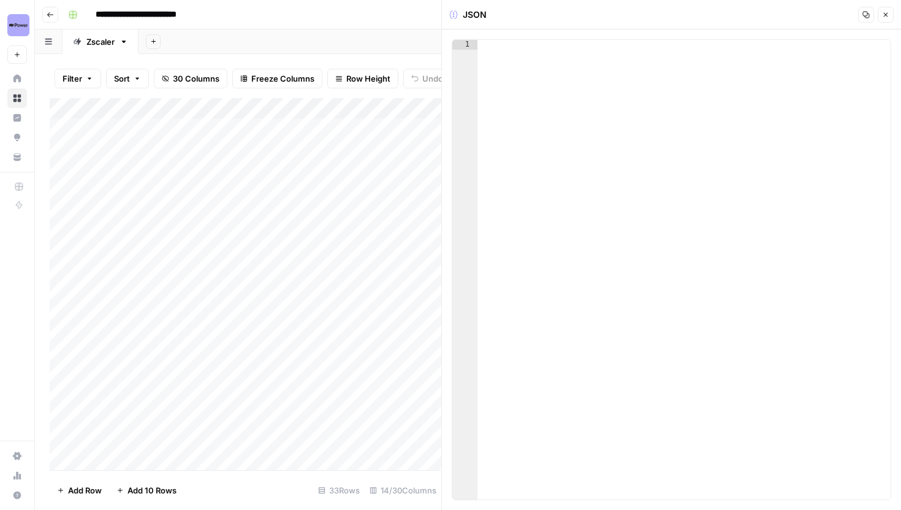
click at [718, 239] on div at bounding box center [684, 279] width 413 height 479
paste textarea "*"
type textarea "*"
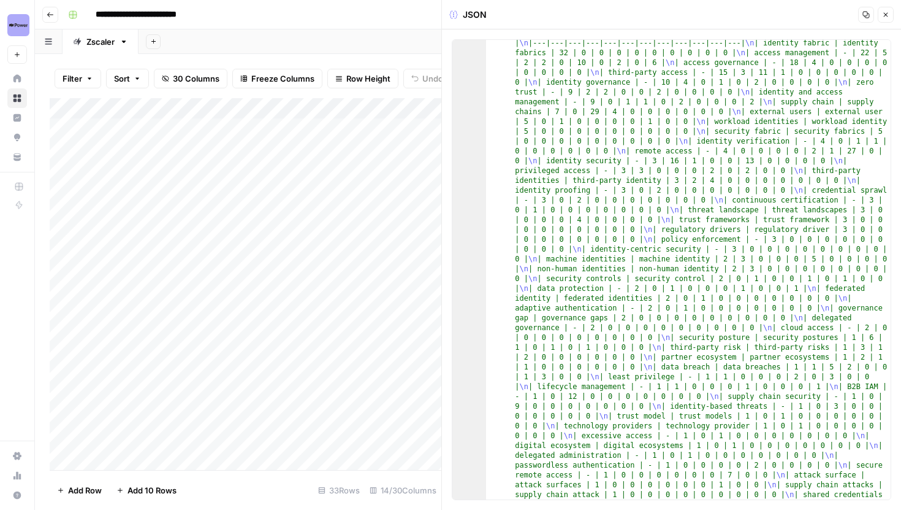
click at [885, 15] on icon "button" at bounding box center [886, 15] width 4 height 4
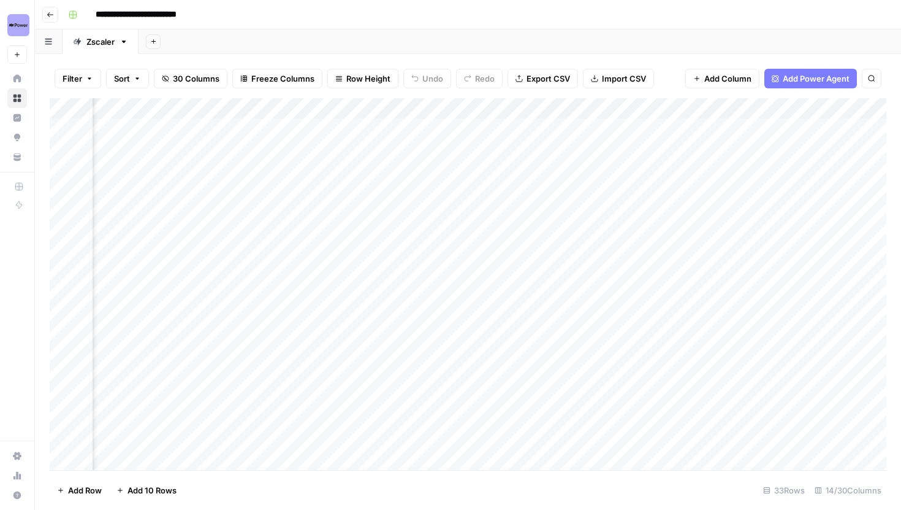
scroll to position [0, 511]
click at [570, 196] on div "Add Column" at bounding box center [468, 284] width 837 height 372
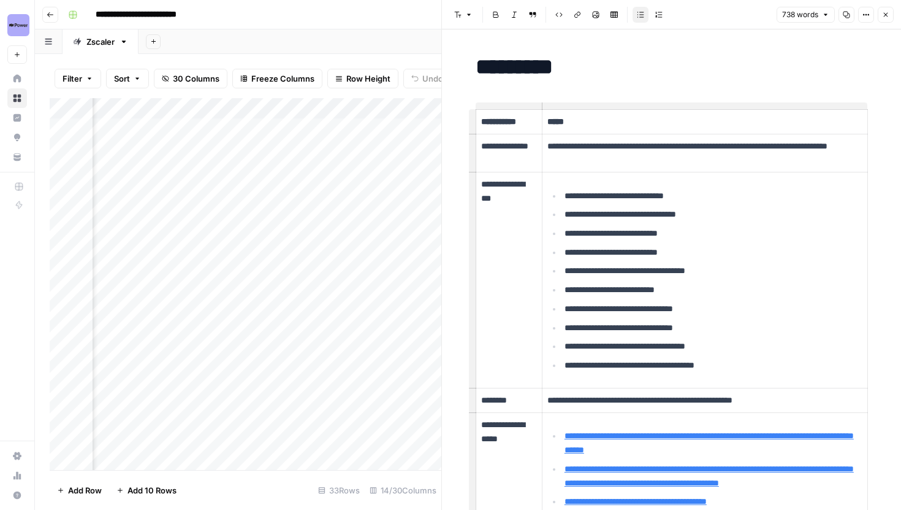
click at [687, 183] on td "**********" at bounding box center [705, 280] width 326 height 216
click at [868, 11] on icon "button" at bounding box center [866, 14] width 7 height 7
click at [820, 126] on span "Code" at bounding box center [829, 130] width 59 height 12
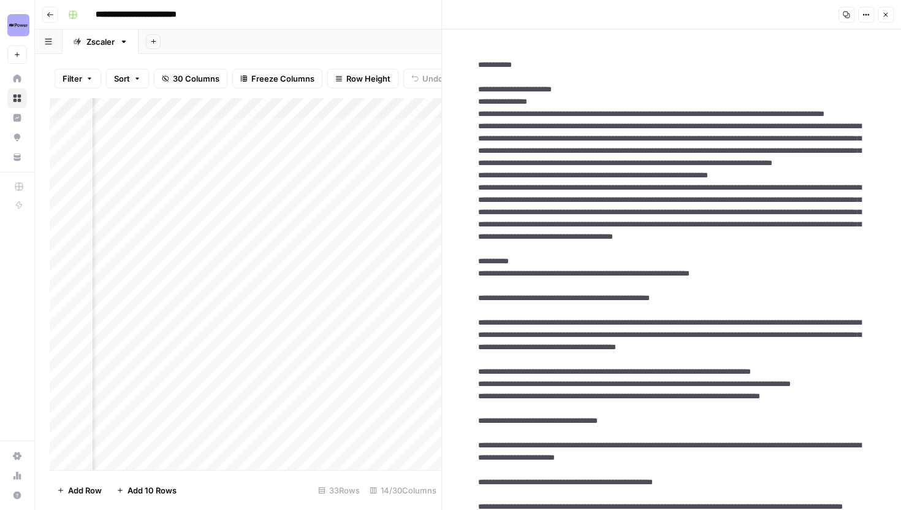
click at [890, 12] on button "Close" at bounding box center [886, 15] width 16 height 16
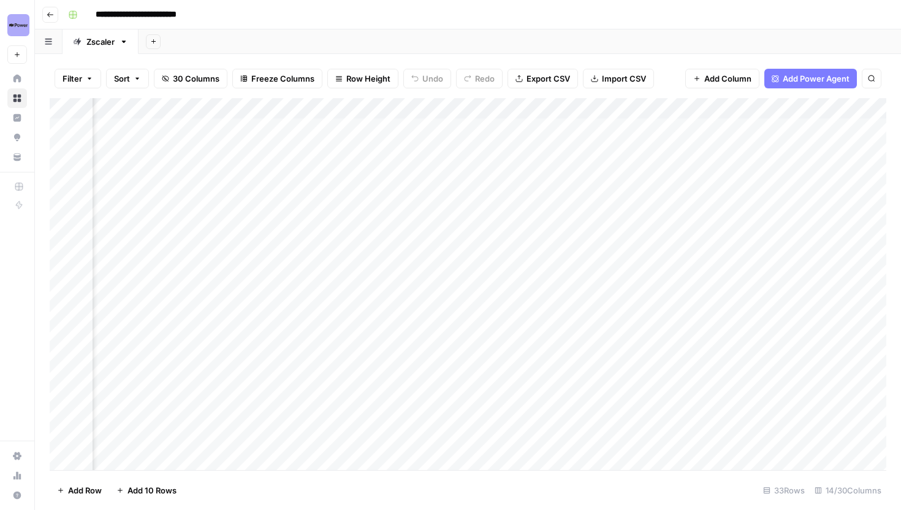
click at [582, 332] on div "Add Column" at bounding box center [468, 284] width 837 height 372
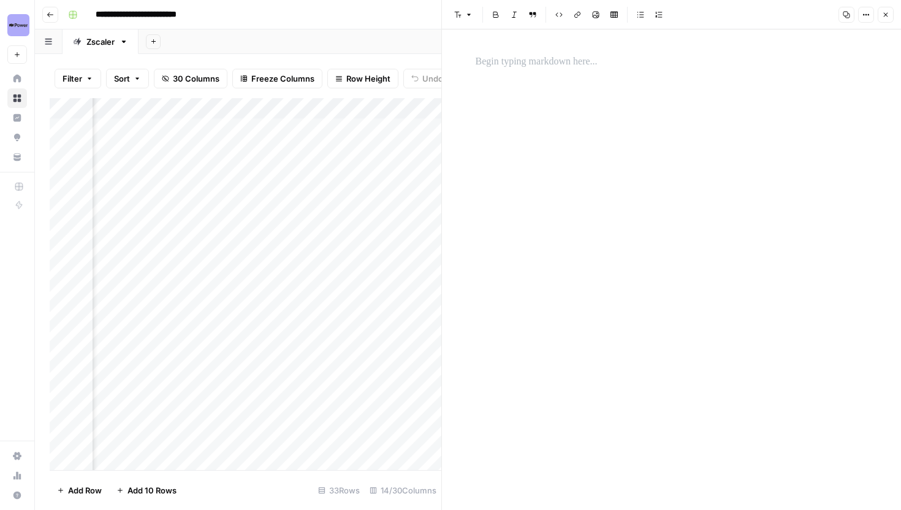
click at [623, 212] on div at bounding box center [671, 269] width 407 height 480
click at [551, 67] on p at bounding box center [672, 62] width 392 height 16
click at [878, 21] on button "Close" at bounding box center [886, 15] width 16 height 16
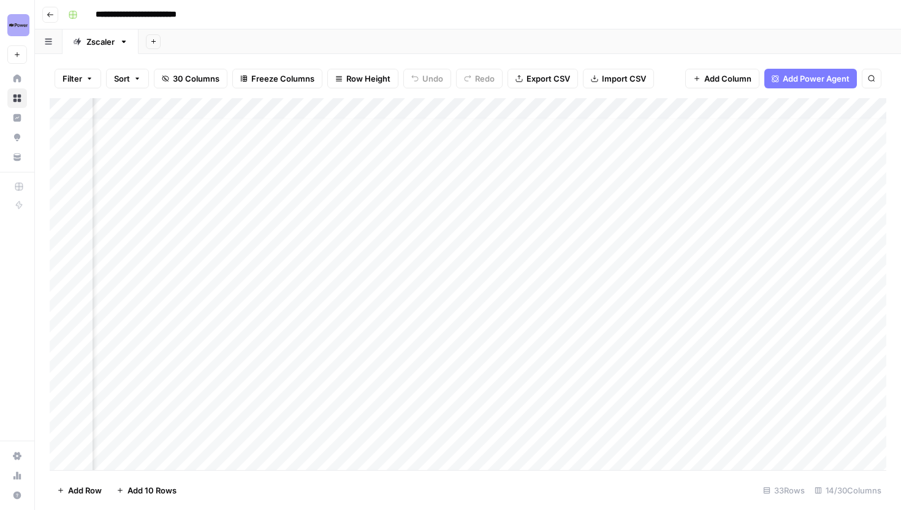
scroll to position [0, 468]
click at [495, 334] on div "Add Column" at bounding box center [468, 284] width 837 height 372
click at [465, 356] on div "Add Column" at bounding box center [468, 284] width 837 height 372
click at [754, 109] on div "Add Column" at bounding box center [468, 284] width 837 height 372
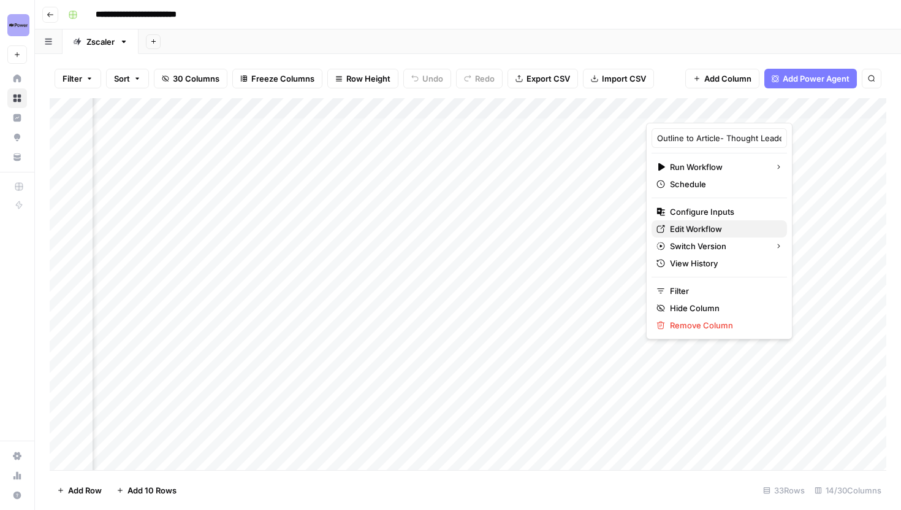
click at [702, 228] on span "Edit Workflow" at bounding box center [723, 229] width 107 height 12
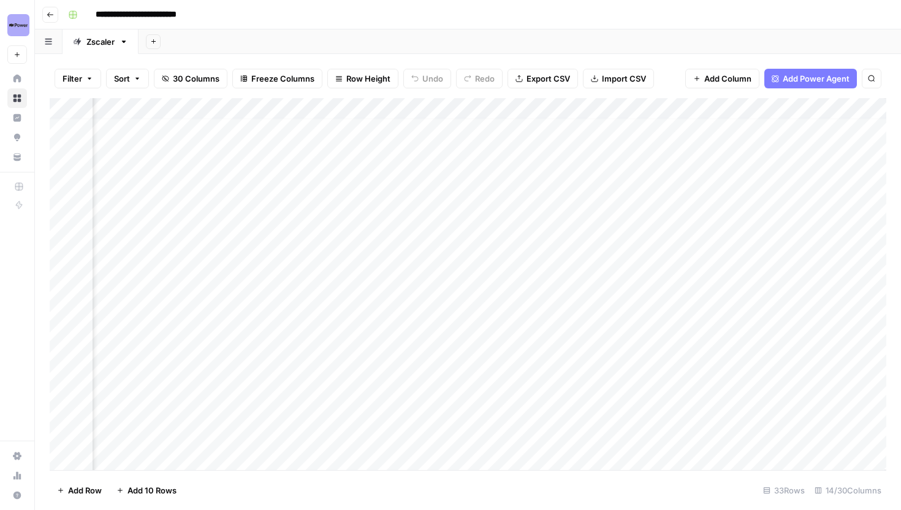
scroll to position [6, 1234]
click at [524, 161] on div "Add Column" at bounding box center [468, 284] width 837 height 372
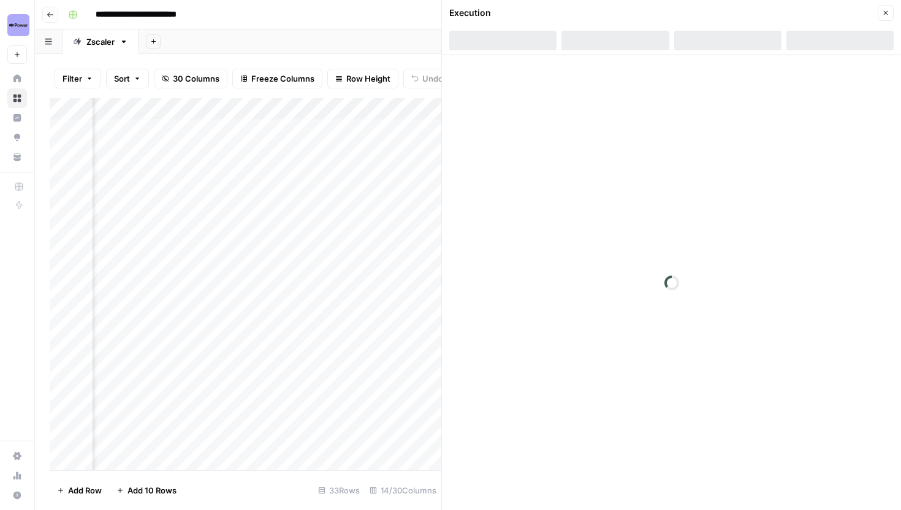
click at [717, 43] on div at bounding box center [728, 41] width 107 height 20
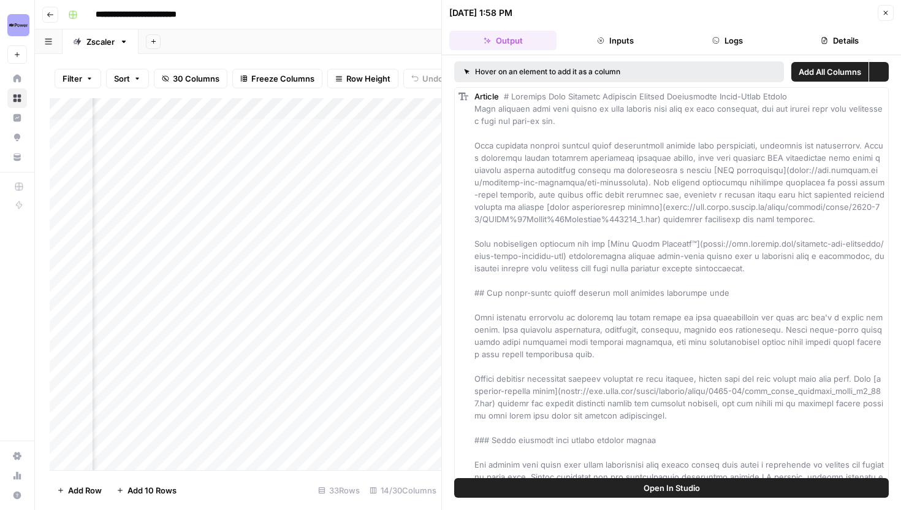
click at [728, 40] on button "Logs" at bounding box center [728, 41] width 107 height 20
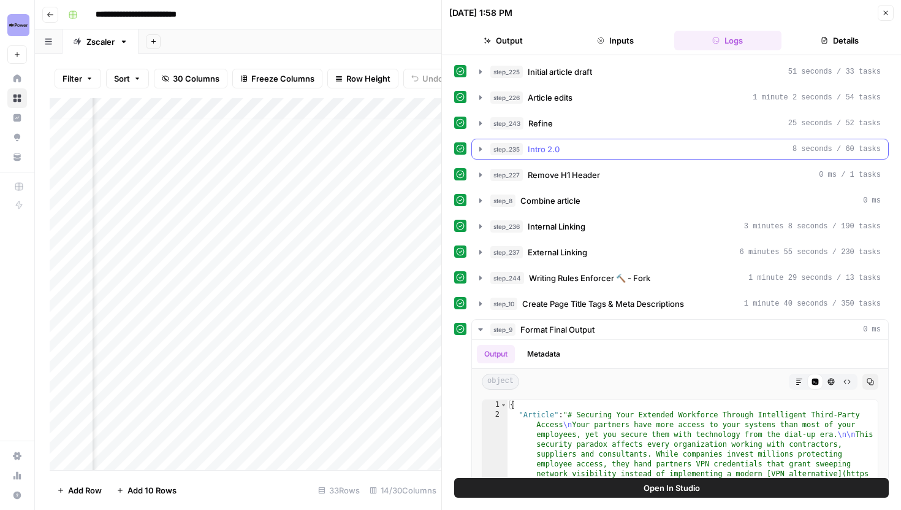
click at [483, 152] on icon "button" at bounding box center [481, 149] width 10 height 10
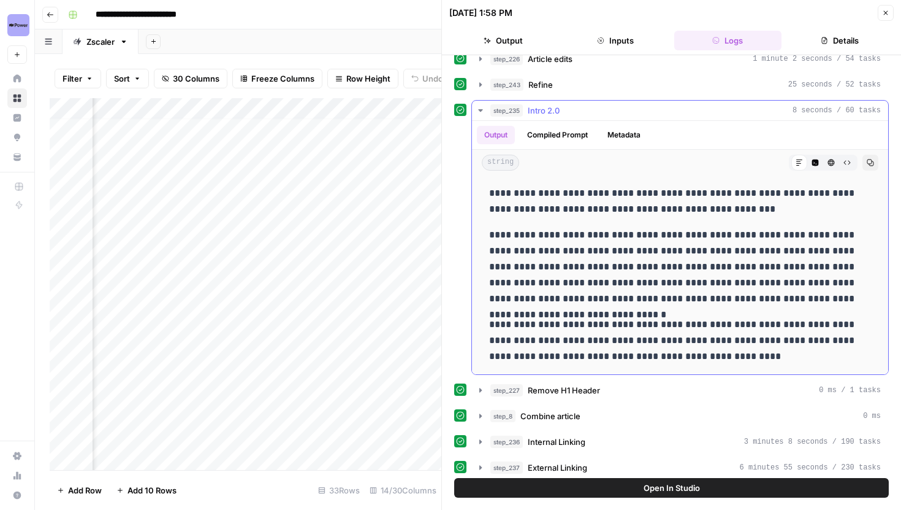
scroll to position [38, 0]
click at [478, 112] on icon "button" at bounding box center [481, 111] width 10 height 10
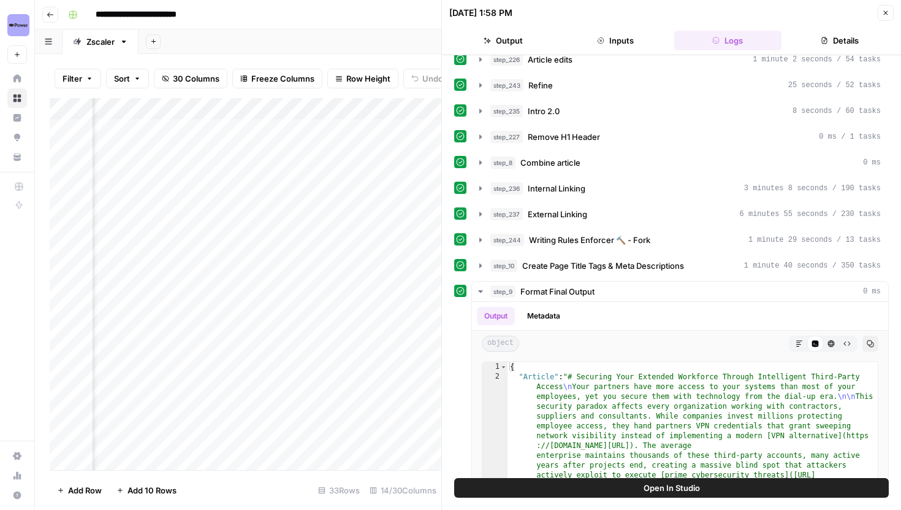
click at [885, 15] on icon "button" at bounding box center [885, 12] width 7 height 7
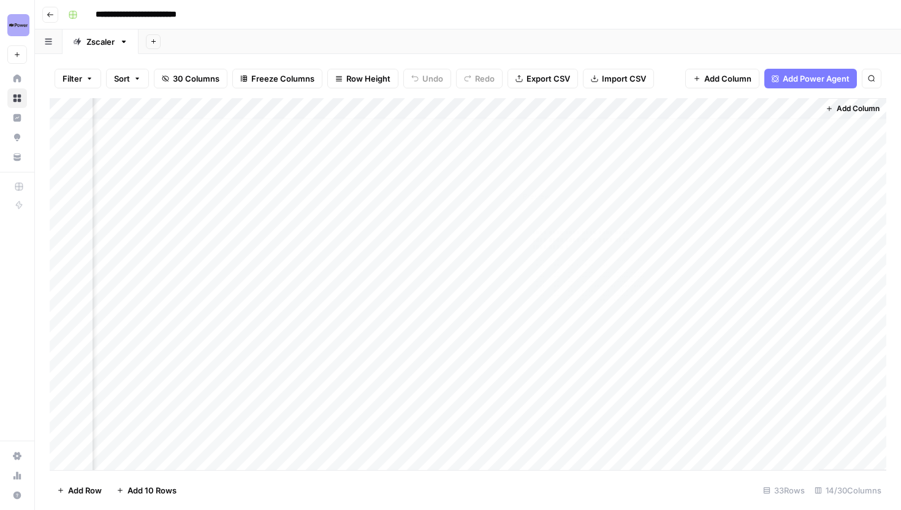
scroll to position [0, 1297]
click at [582, 170] on div "Add Column" at bounding box center [468, 284] width 837 height 372
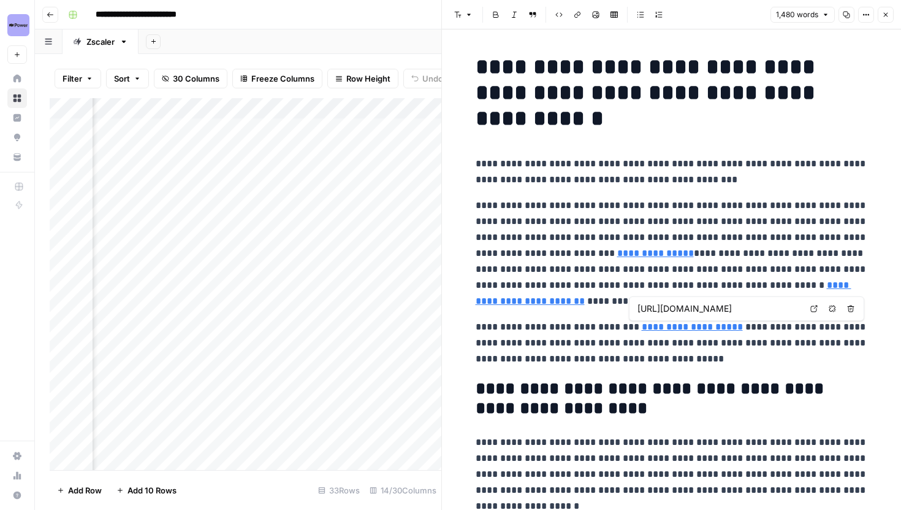
type input "https://www.enisa.europa.eu/sites/default/files/2024-11/ENISA%20Threat%20Landsc…"
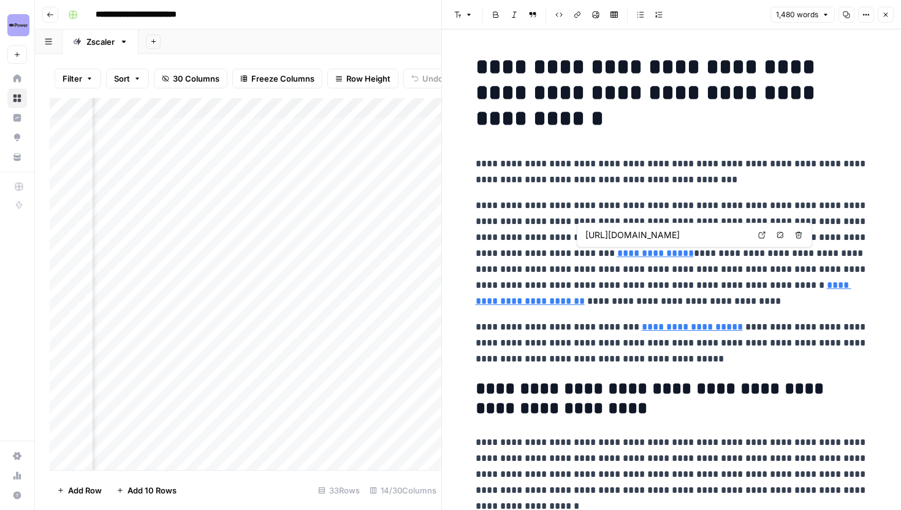
type input "https://www.enisa.europa.eu/sites/default/files/2024-11/ENISA%20Threat%20Landsc…"
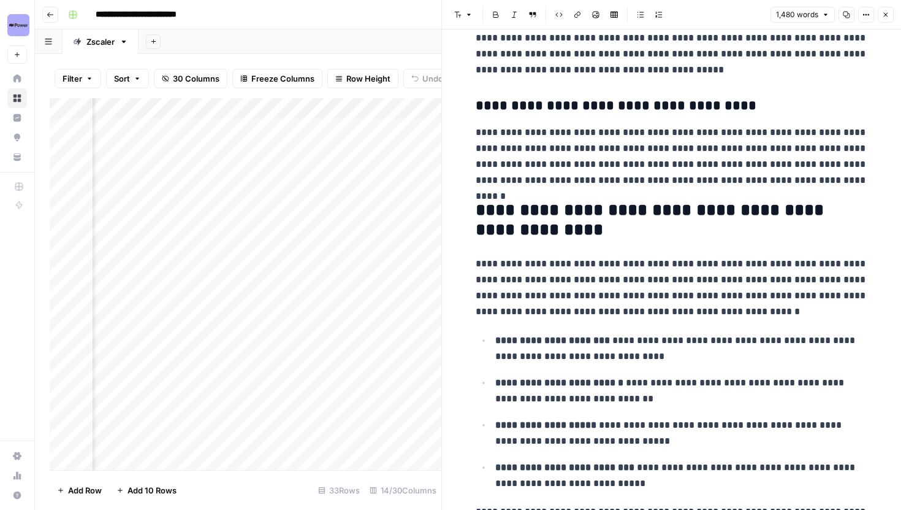
scroll to position [3168, 0]
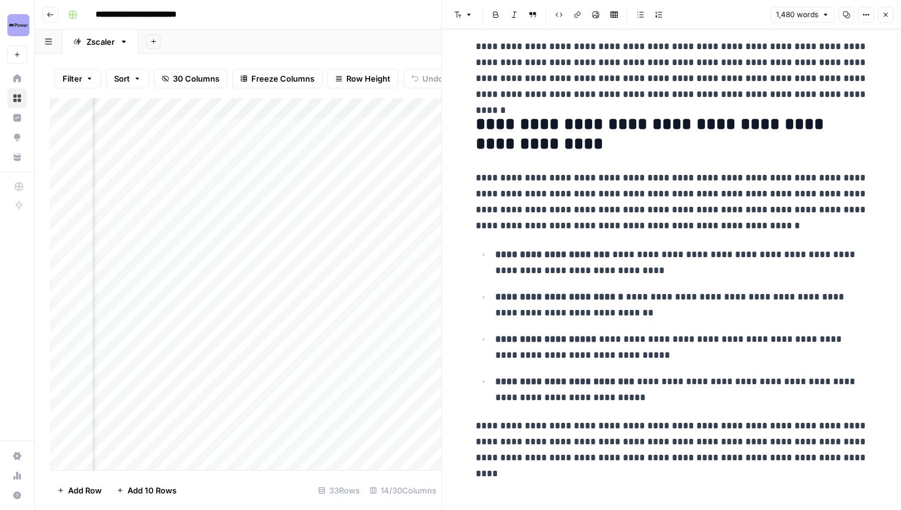
click at [883, 17] on icon "button" at bounding box center [885, 14] width 7 height 7
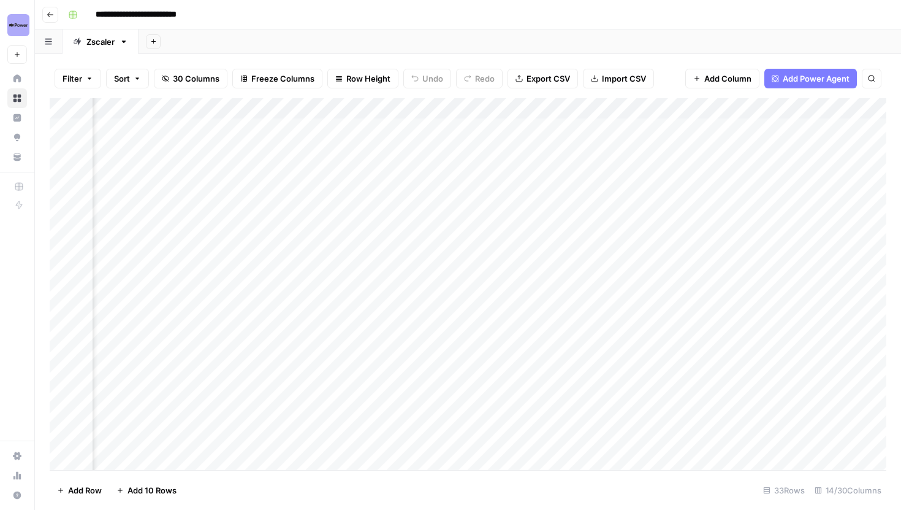
scroll to position [0, 397]
click at [617, 338] on div "Add Column" at bounding box center [468, 284] width 837 height 372
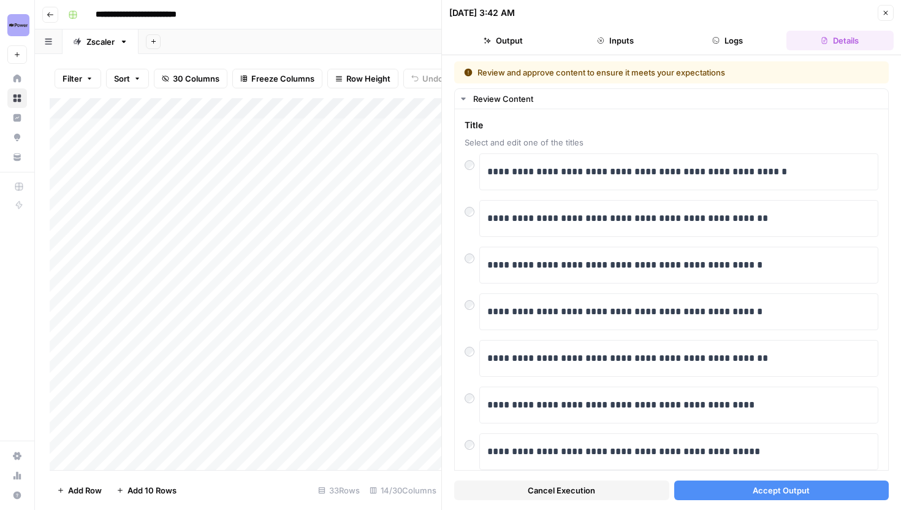
click at [749, 495] on button "Accept Output" at bounding box center [782, 490] width 215 height 20
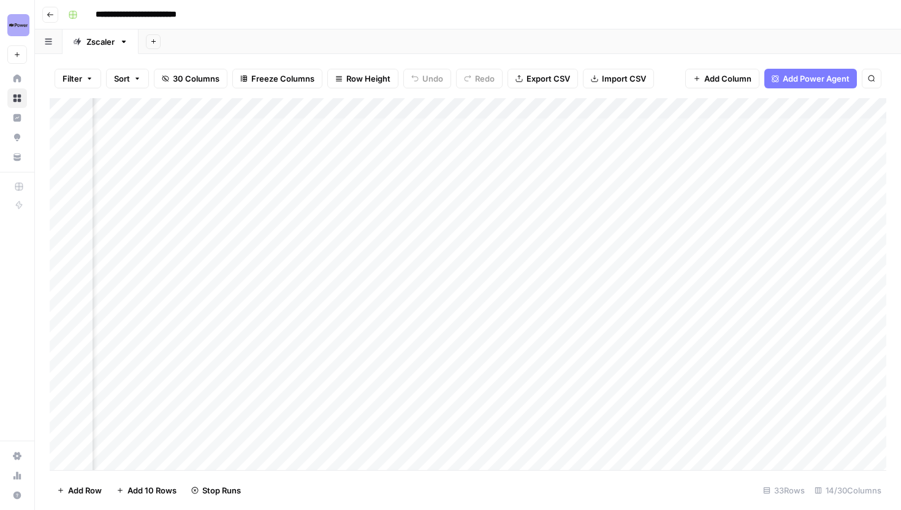
scroll to position [0, 313]
click at [709, 354] on div "Add Column" at bounding box center [468, 284] width 837 height 372
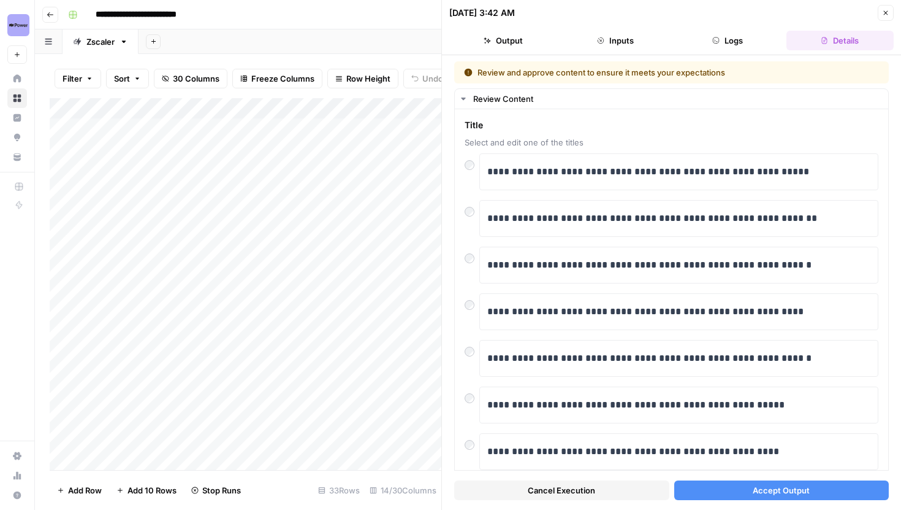
click at [711, 487] on button "Accept Output" at bounding box center [782, 490] width 215 height 20
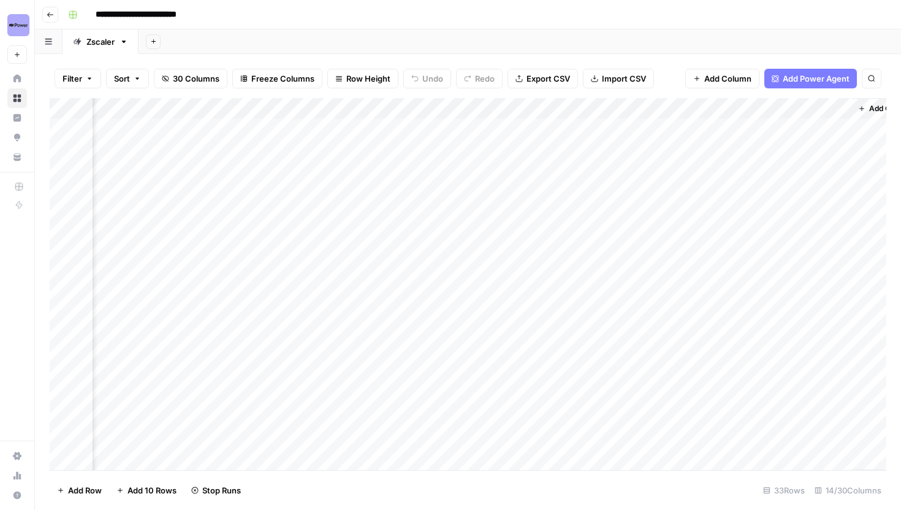
scroll to position [0, 1297]
click at [356, 99] on div "Add Column" at bounding box center [468, 284] width 837 height 372
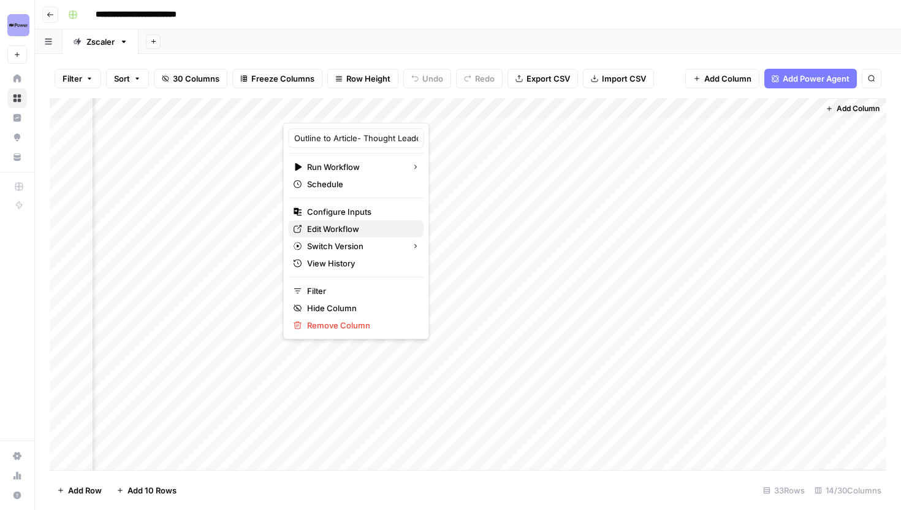
click at [346, 226] on span "Edit Workflow" at bounding box center [360, 229] width 107 height 12
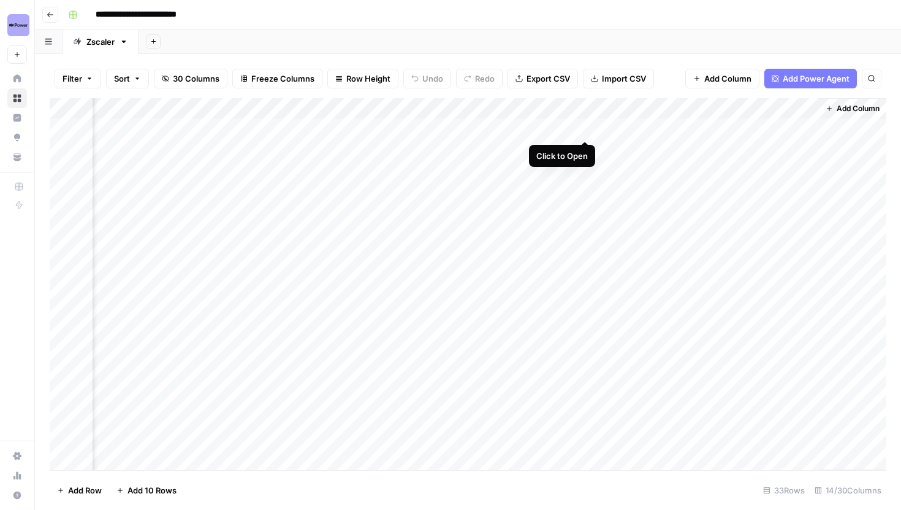
click at [584, 126] on div "Add Column" at bounding box center [468, 284] width 837 height 372
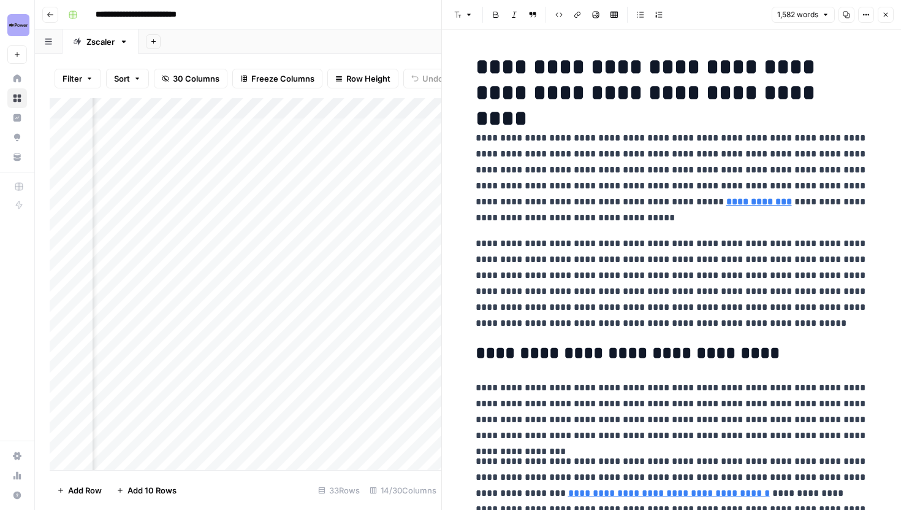
scroll to position [0, 1483]
click at [882, 16] on icon "button" at bounding box center [885, 14] width 7 height 7
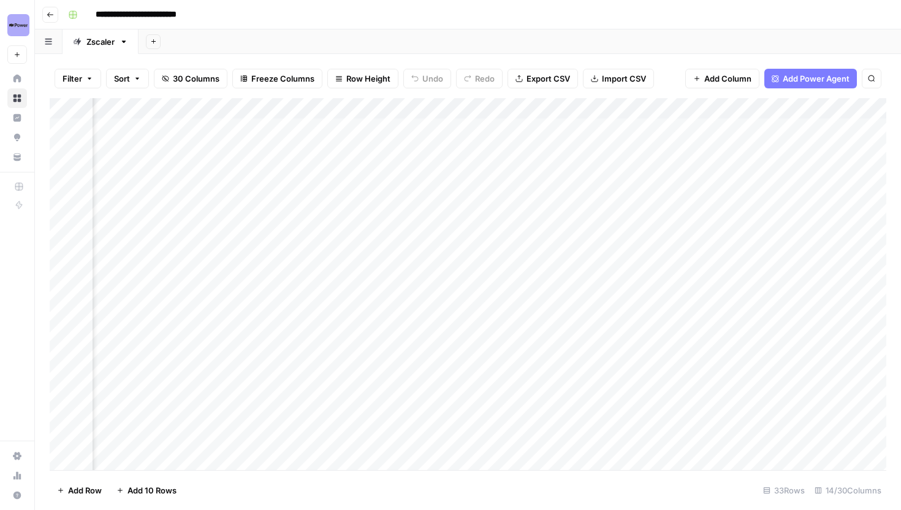
scroll to position [0, 1106]
click at [602, 110] on div "Add Column" at bounding box center [468, 284] width 837 height 372
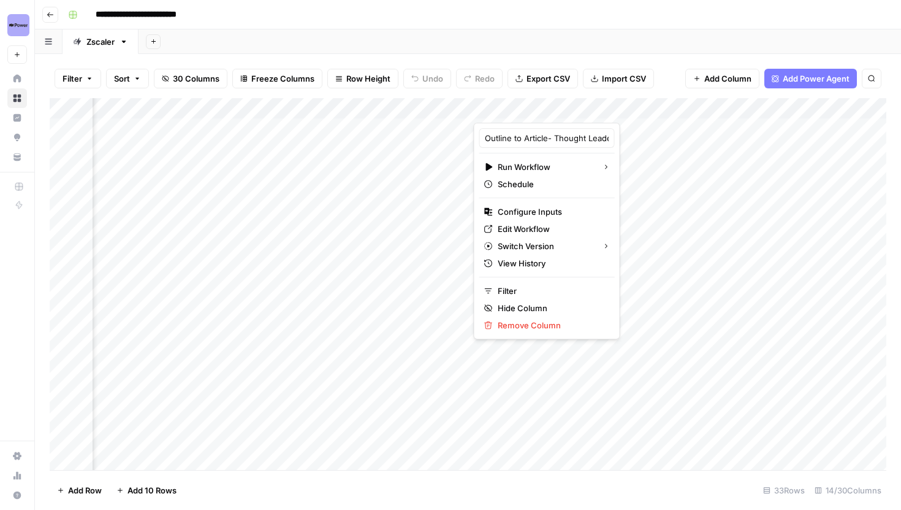
click at [773, 245] on div "Add Column" at bounding box center [468, 284] width 837 height 372
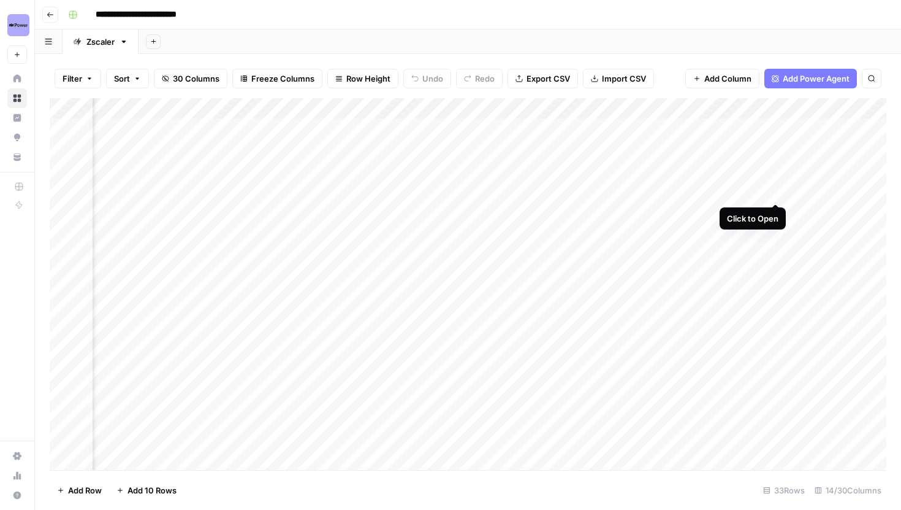
click at [774, 189] on div "Add Column" at bounding box center [468, 284] width 837 height 372
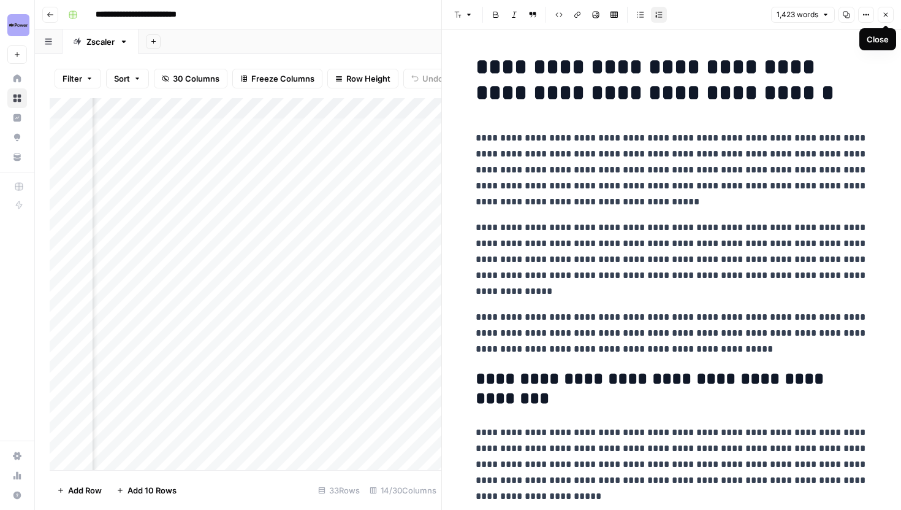
click at [882, 14] on button "Close" at bounding box center [886, 15] width 16 height 16
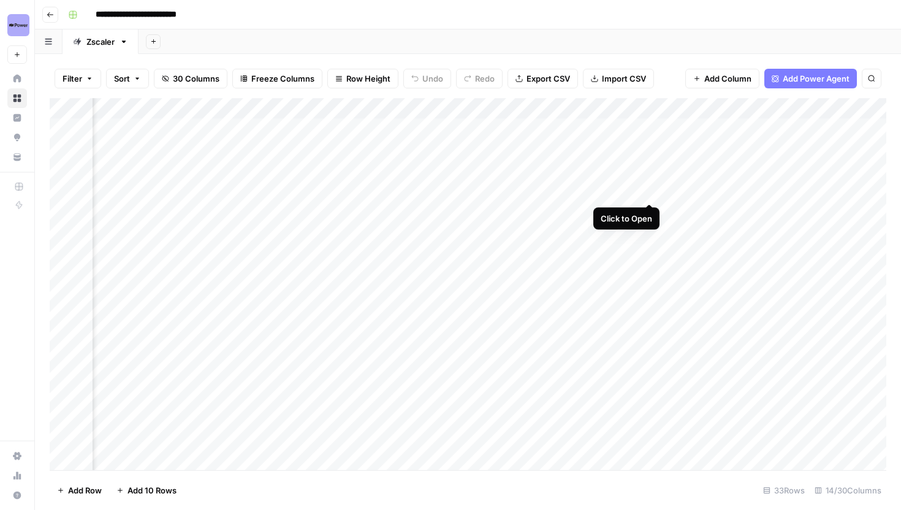
click at [649, 192] on div "Add Column" at bounding box center [468, 284] width 837 height 372
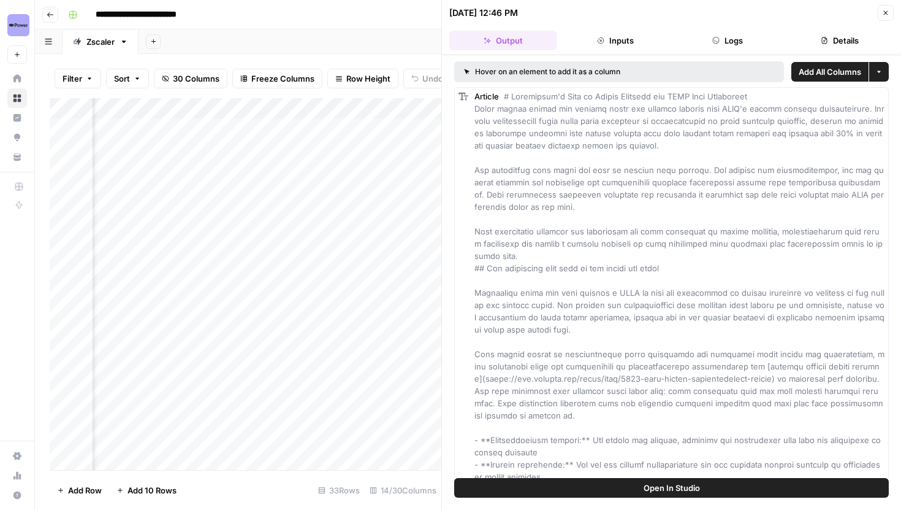
click at [604, 485] on button "Open In Studio" at bounding box center [671, 488] width 435 height 20
click at [738, 37] on button "Logs" at bounding box center [728, 41] width 107 height 20
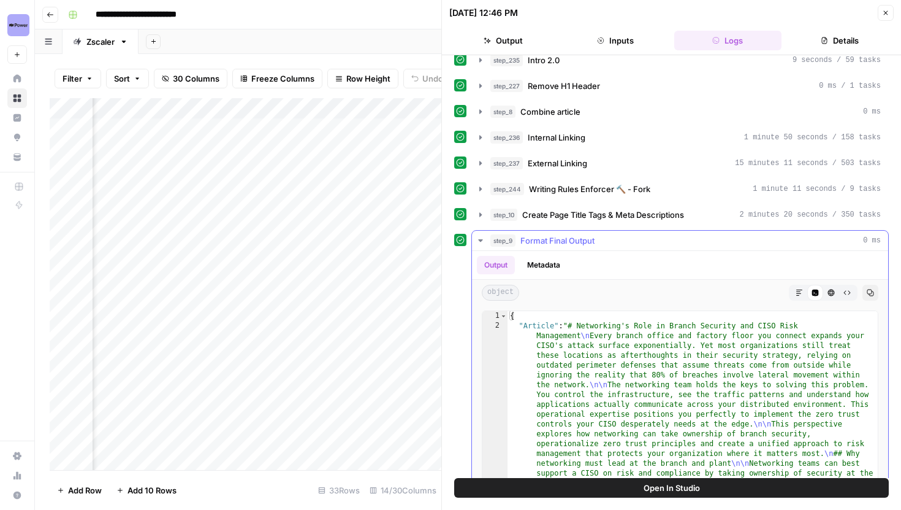
scroll to position [92, 0]
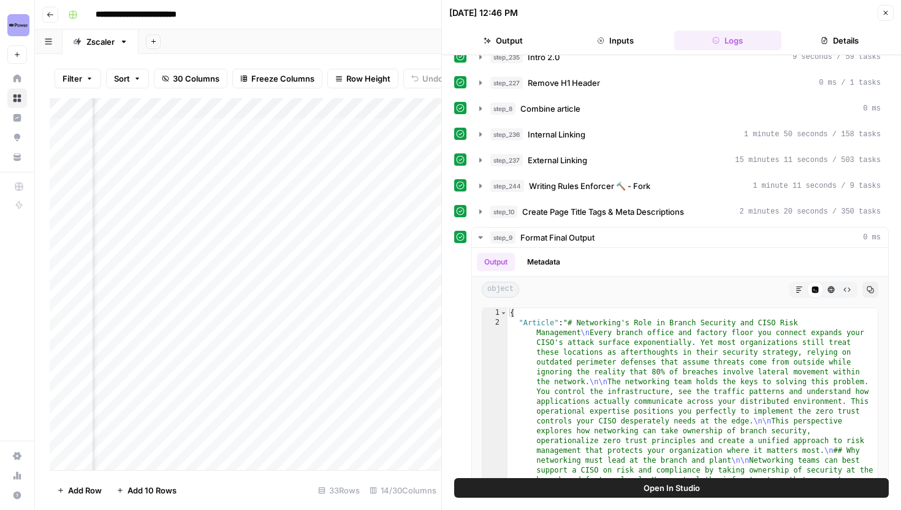
click at [888, 18] on button "Close" at bounding box center [886, 13] width 16 height 16
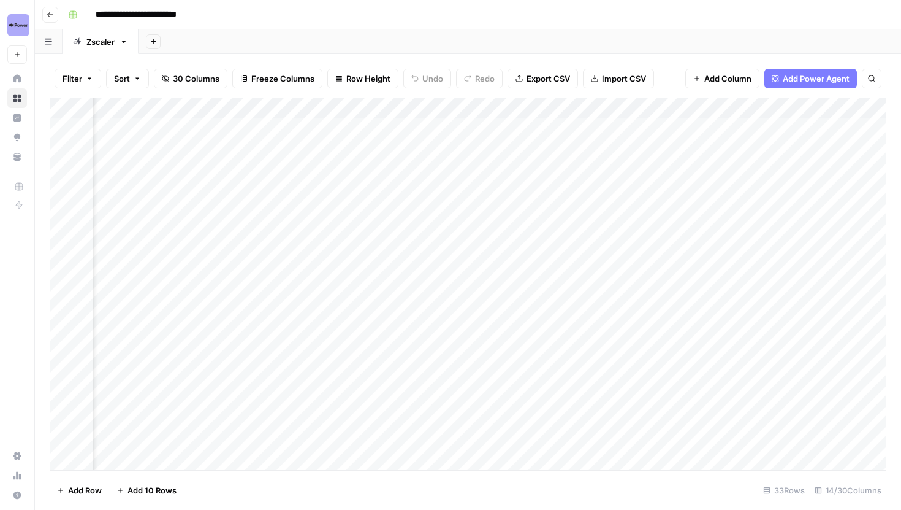
scroll to position [0, 953]
click at [617, 334] on div "Add Column" at bounding box center [468, 284] width 837 height 372
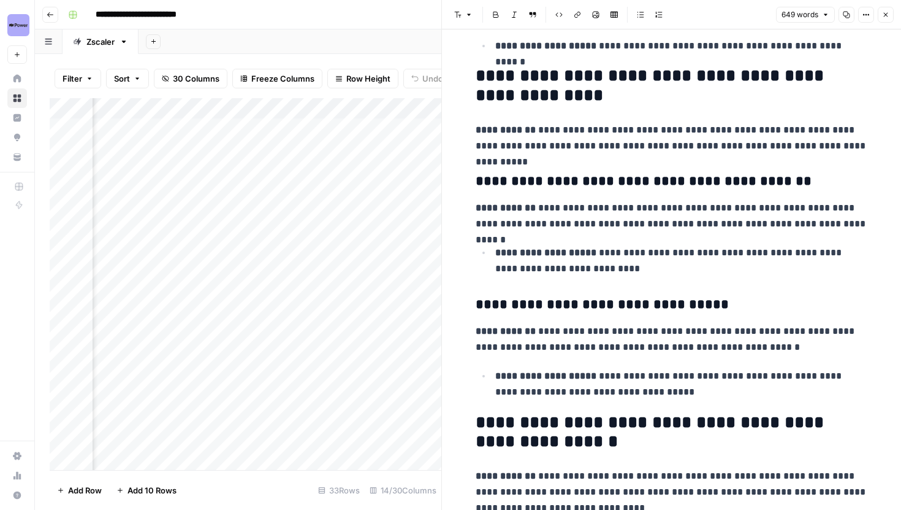
scroll to position [1742, 0]
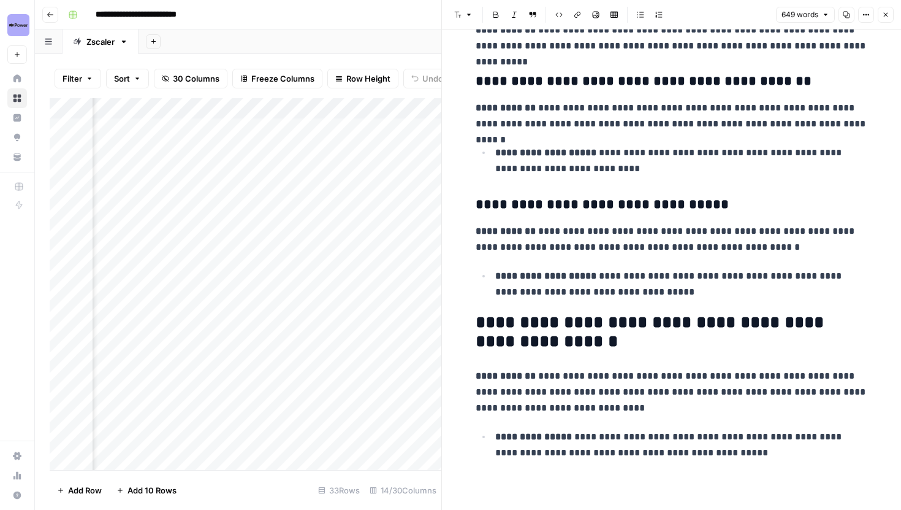
click at [885, 20] on button "Close" at bounding box center [886, 15] width 16 height 16
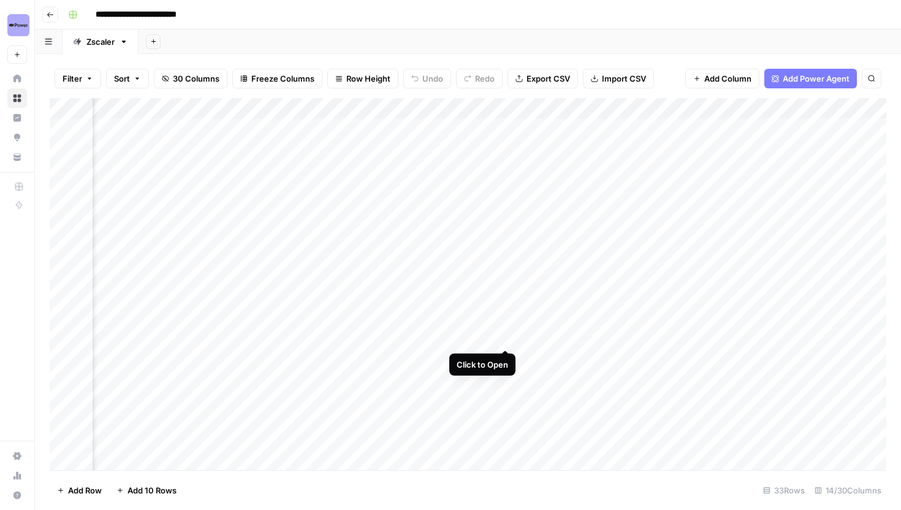
click at [505, 335] on div "Add Column" at bounding box center [468, 284] width 837 height 372
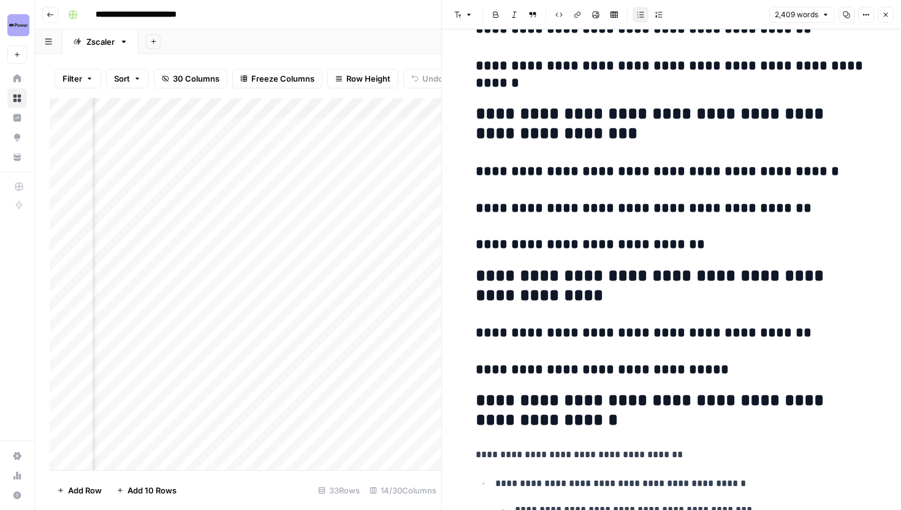
scroll to position [7214, 0]
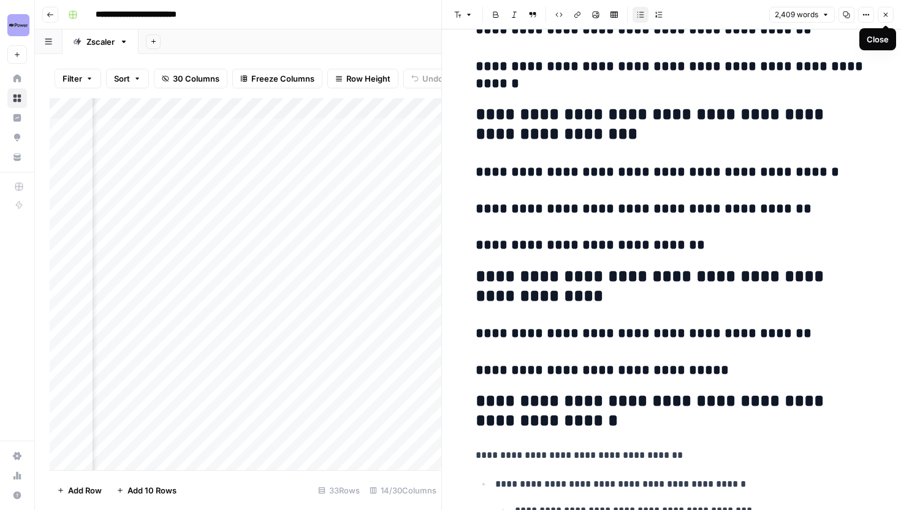
click at [883, 15] on icon "button" at bounding box center [885, 14] width 7 height 7
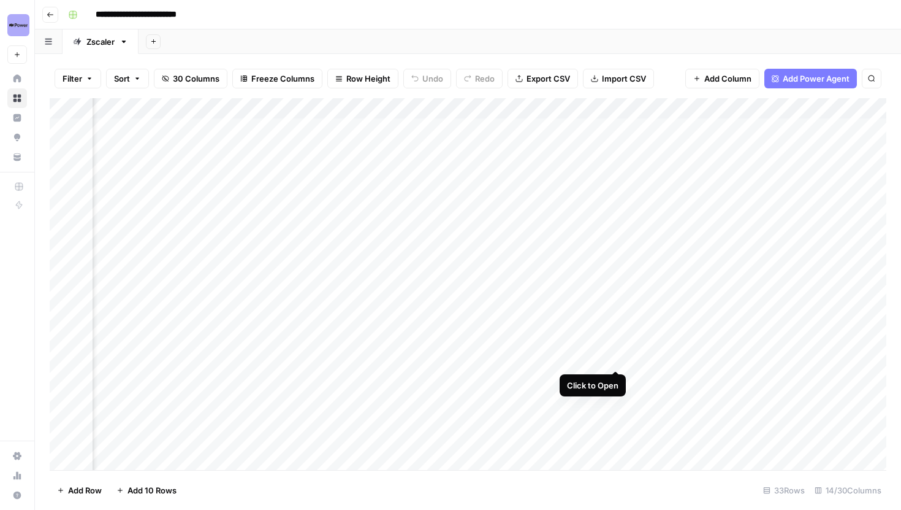
click at [615, 356] on div "Add Column" at bounding box center [468, 284] width 837 height 372
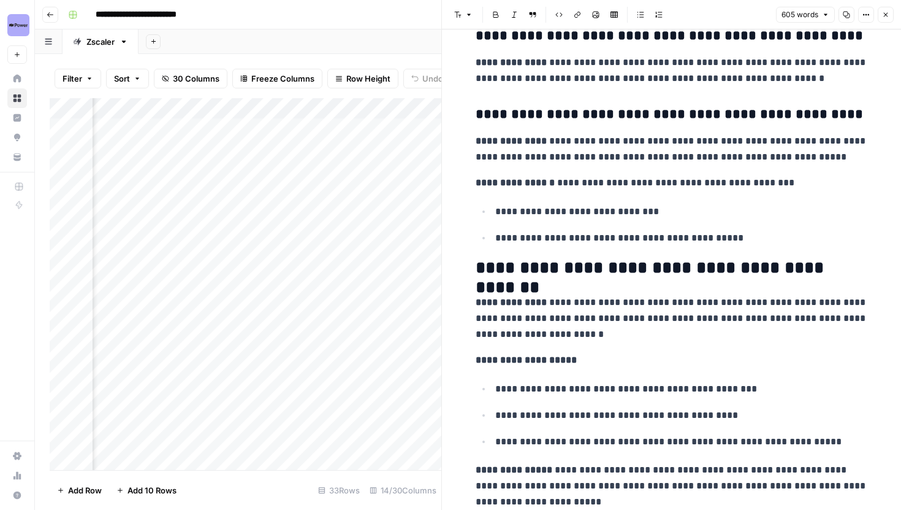
scroll to position [1624, 0]
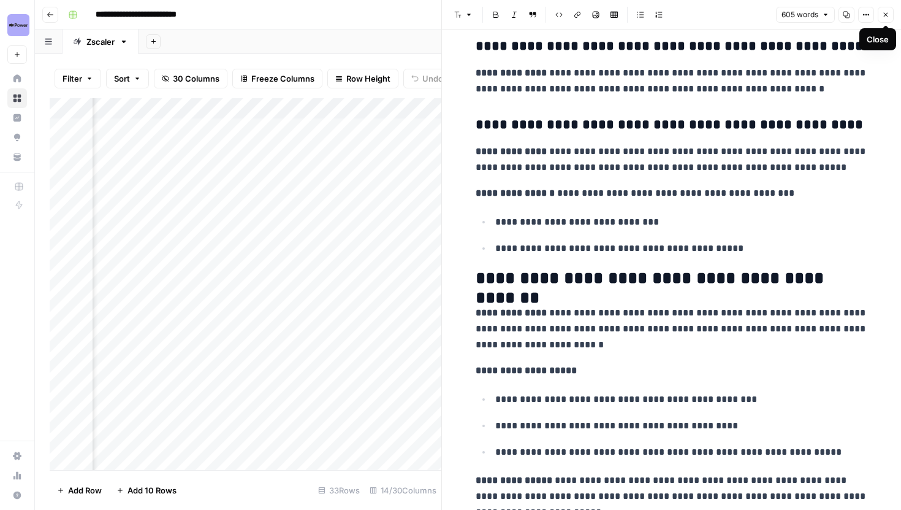
click at [892, 16] on button "Close" at bounding box center [886, 15] width 16 height 16
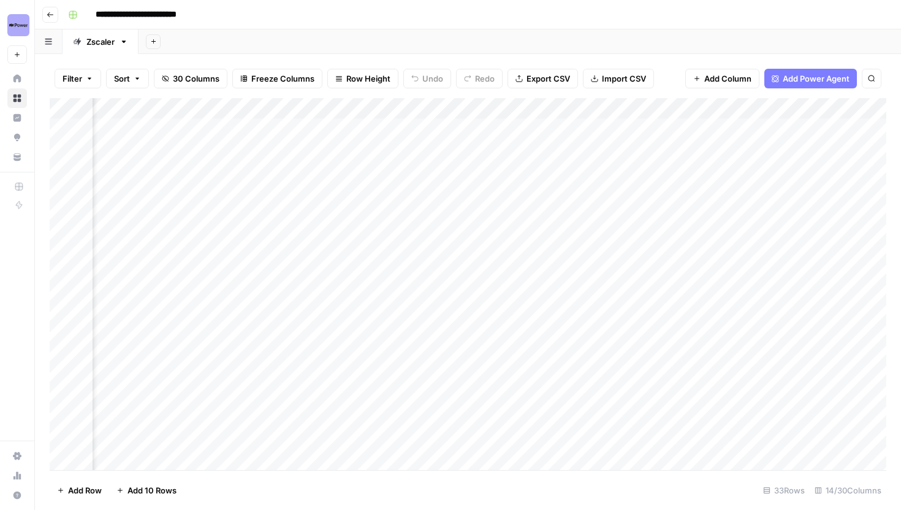
scroll to position [0, 692]
click at [763, 357] on div "Add Column" at bounding box center [468, 284] width 837 height 372
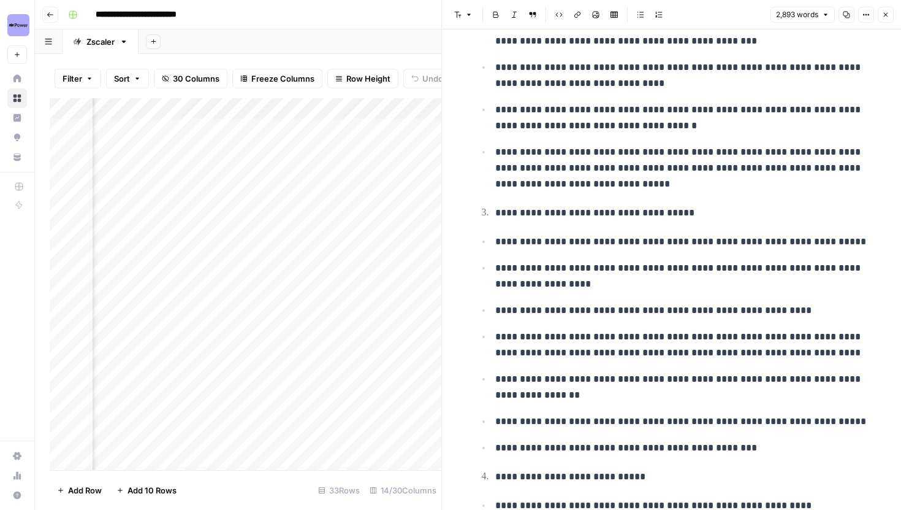
scroll to position [376, 0]
type input "***"
click at [729, 287] on p "**********" at bounding box center [681, 277] width 373 height 32
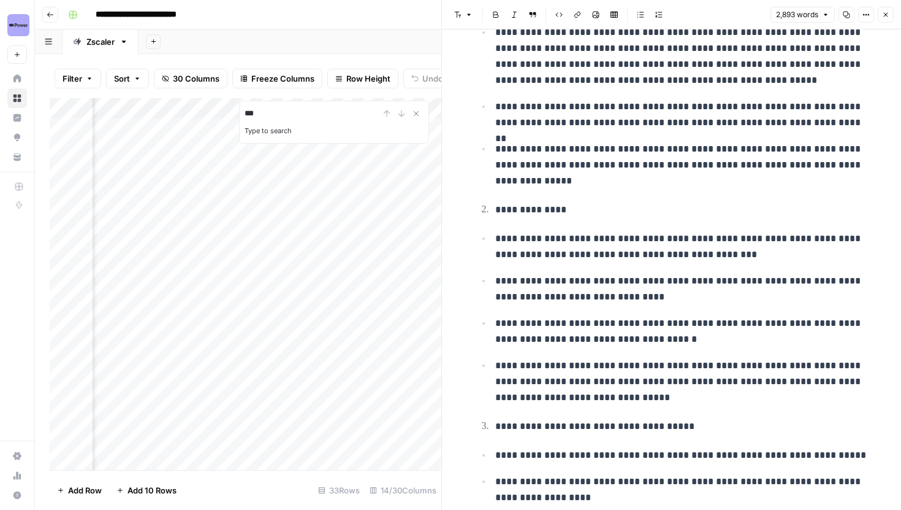
scroll to position [0, 0]
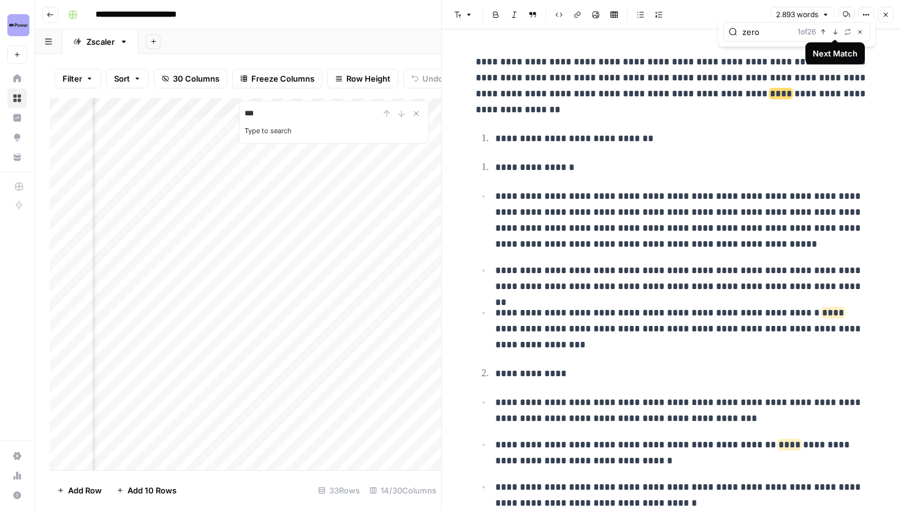
type input "zero"
click at [835, 31] on icon "button" at bounding box center [836, 32] width 6 height 6
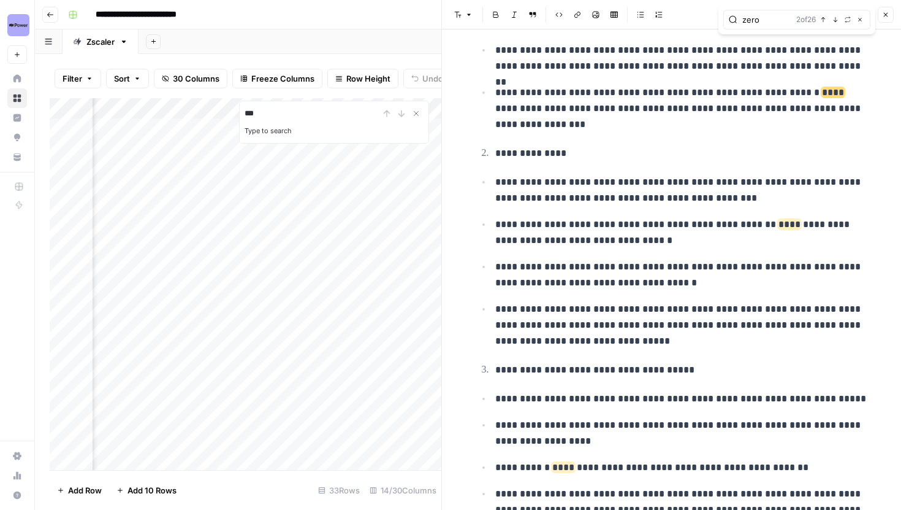
click at [835, 31] on div "zero 2 of 26 Previous match Next Match Replace Close" at bounding box center [797, 19] width 157 height 29
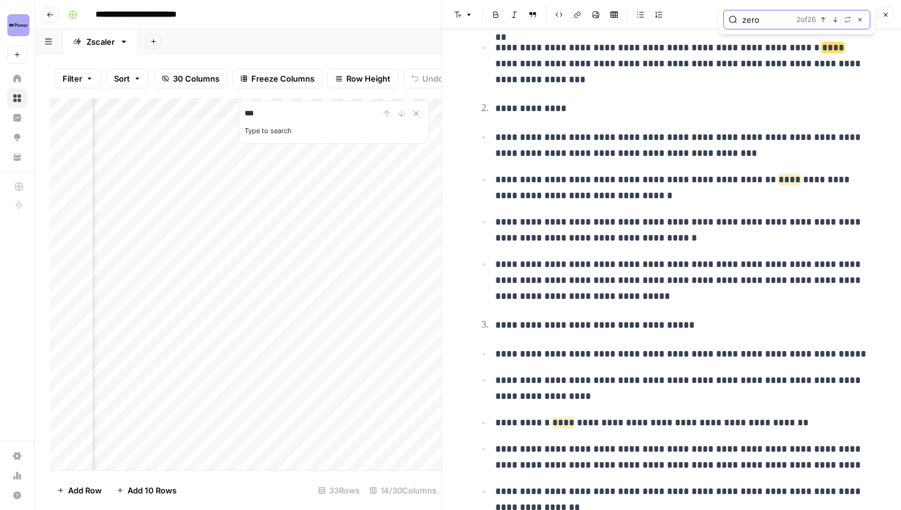
click at [835, 21] on icon "button" at bounding box center [836, 20] width 6 height 6
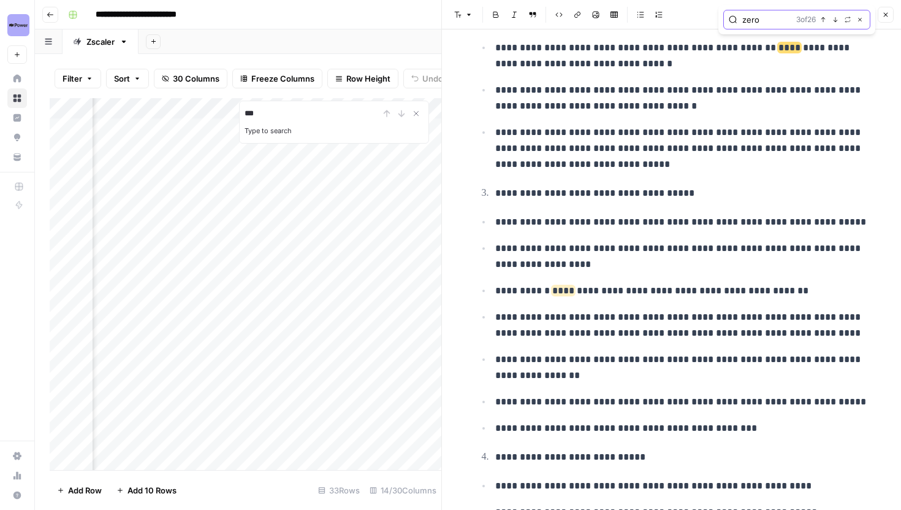
click at [835, 20] on icon "button" at bounding box center [836, 20] width 6 height 6
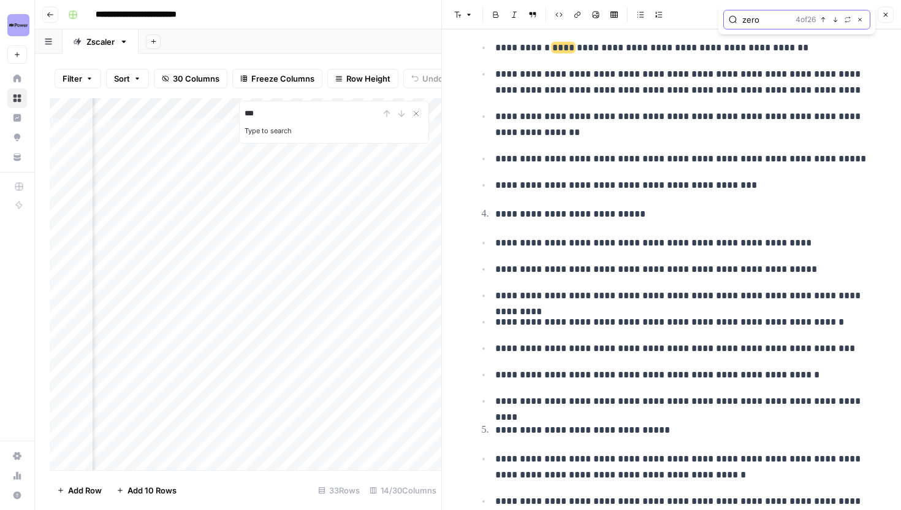
click at [835, 20] on icon "button" at bounding box center [836, 20] width 6 height 6
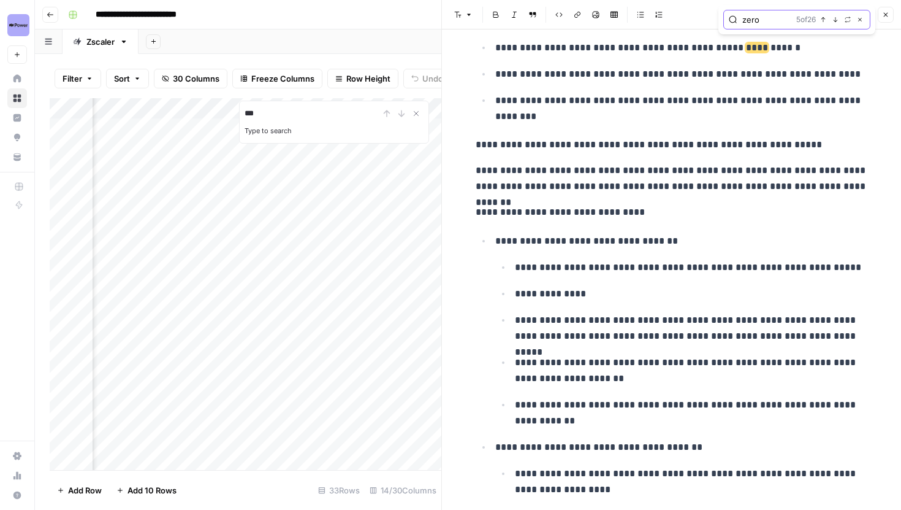
scroll to position [1452, 0]
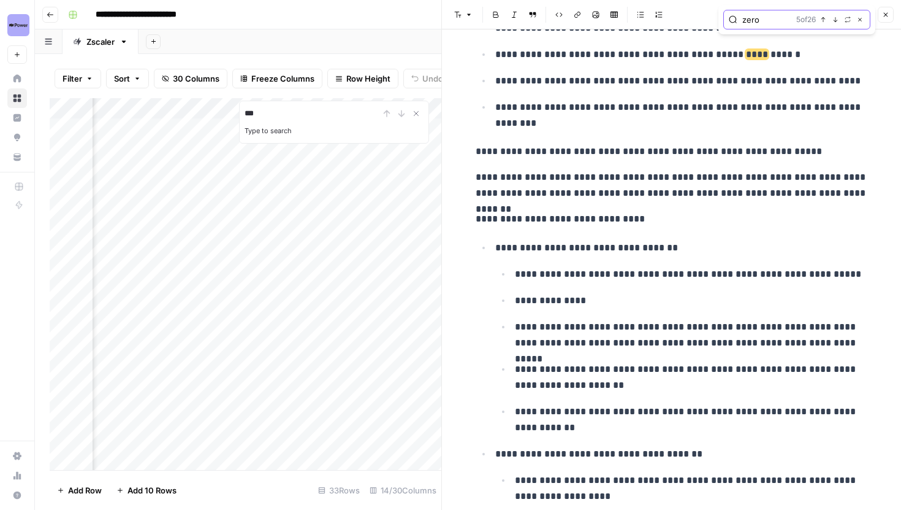
click at [835, 21] on icon "button" at bounding box center [836, 20] width 6 height 6
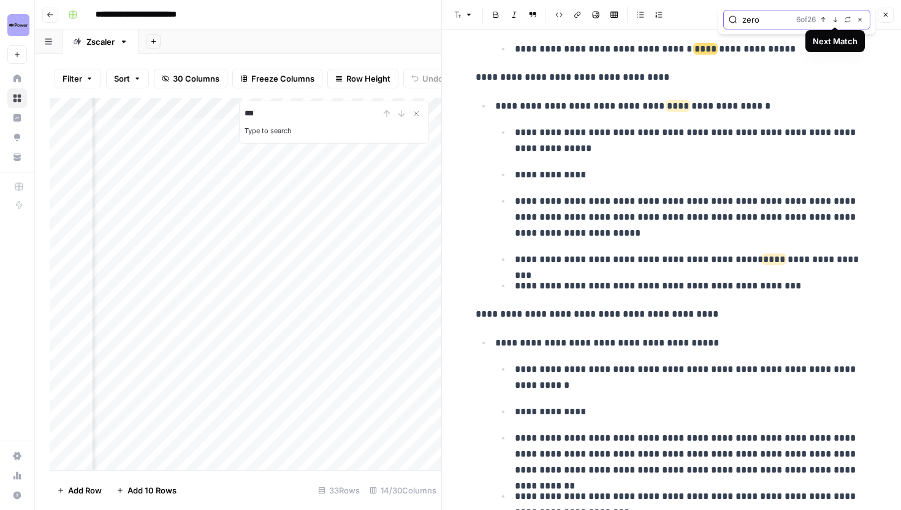
scroll to position [2464, 0]
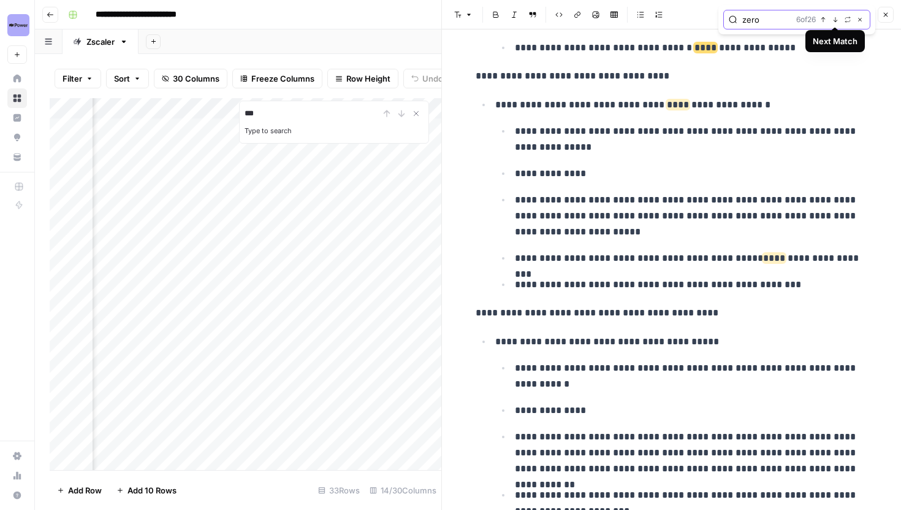
click at [835, 19] on icon "button" at bounding box center [836, 20] width 6 height 6
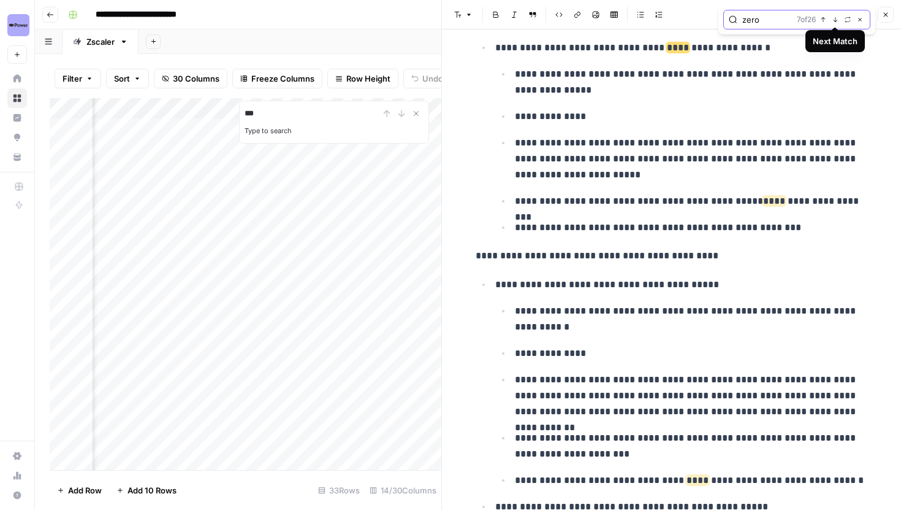
click at [835, 19] on icon "button" at bounding box center [836, 20] width 6 height 6
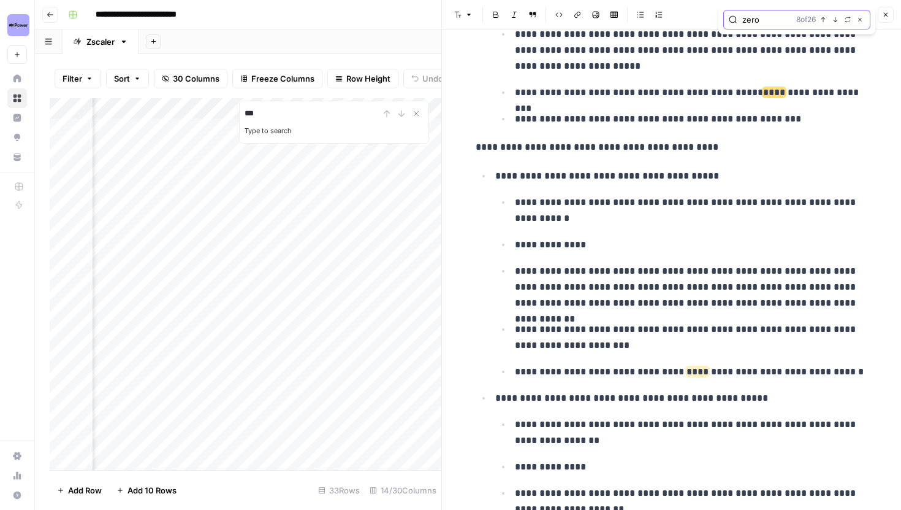
scroll to position [2675, 0]
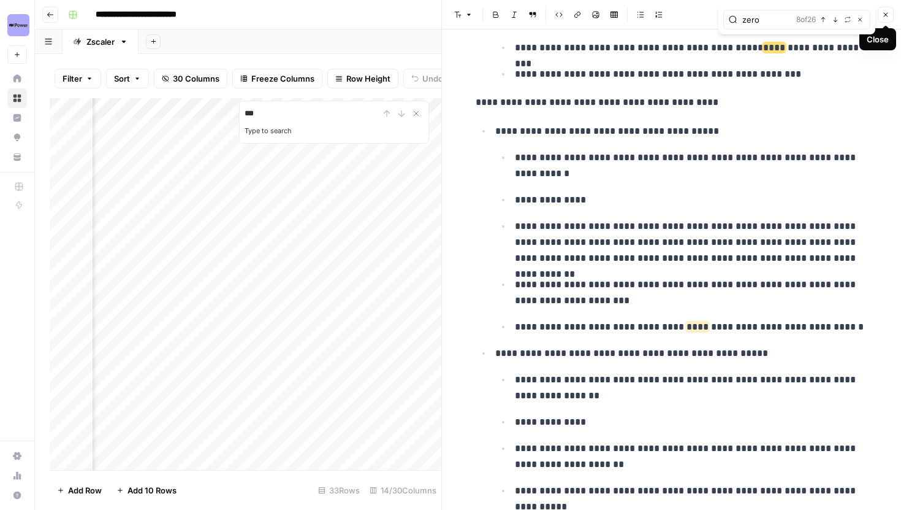
click at [884, 13] on icon "button" at bounding box center [885, 14] width 7 height 7
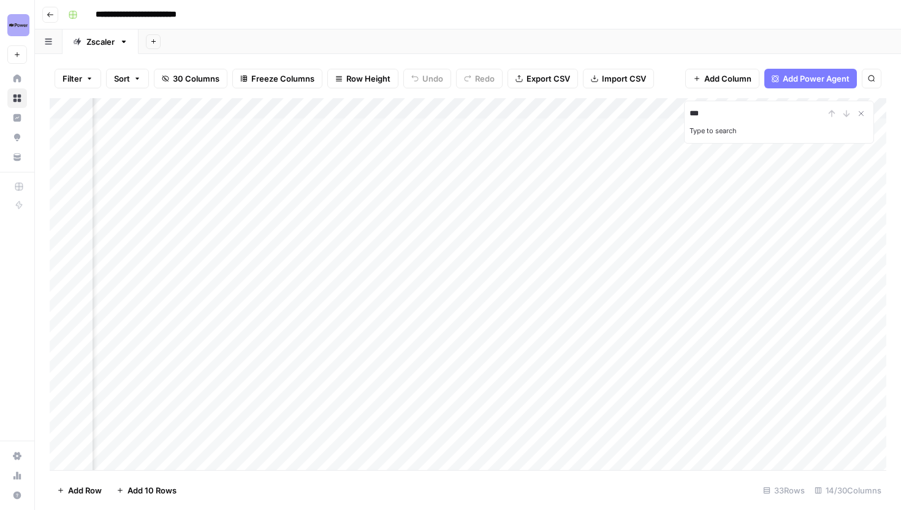
click at [766, 337] on div "Add Column" at bounding box center [468, 284] width 837 height 372
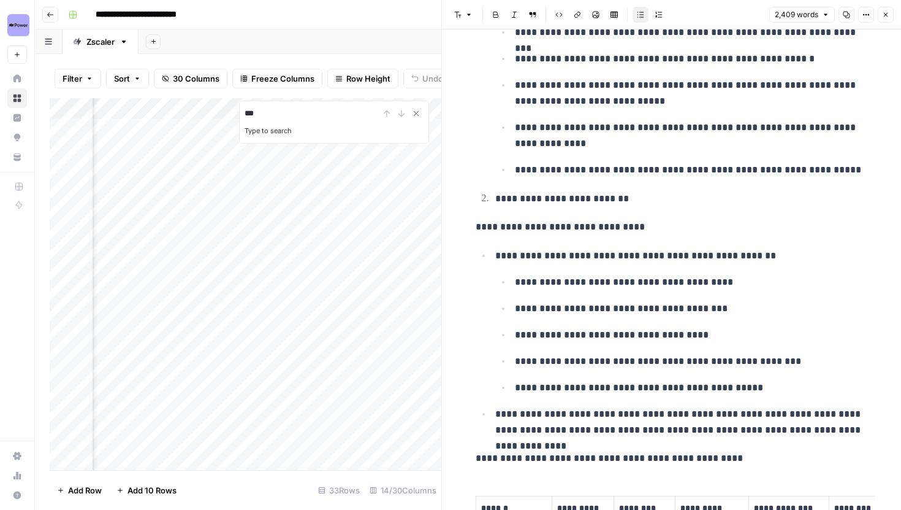
scroll to position [1017, 0]
click at [885, 13] on icon "button" at bounding box center [885, 14] width 7 height 7
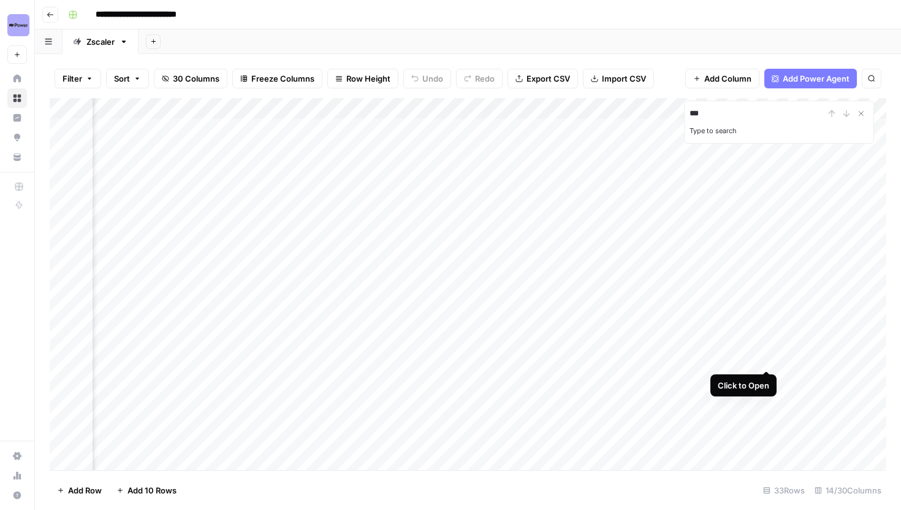
click at [768, 355] on div "Add Column" at bounding box center [468, 284] width 837 height 372
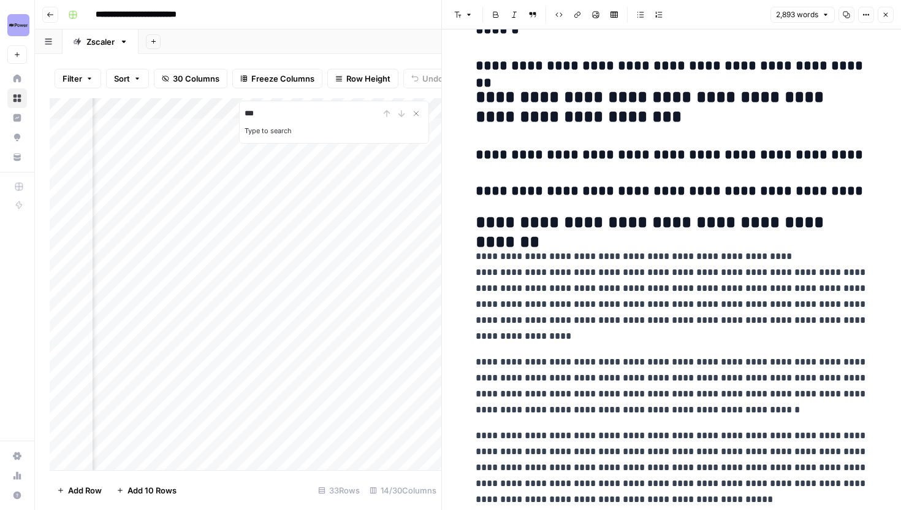
scroll to position [9132, 0]
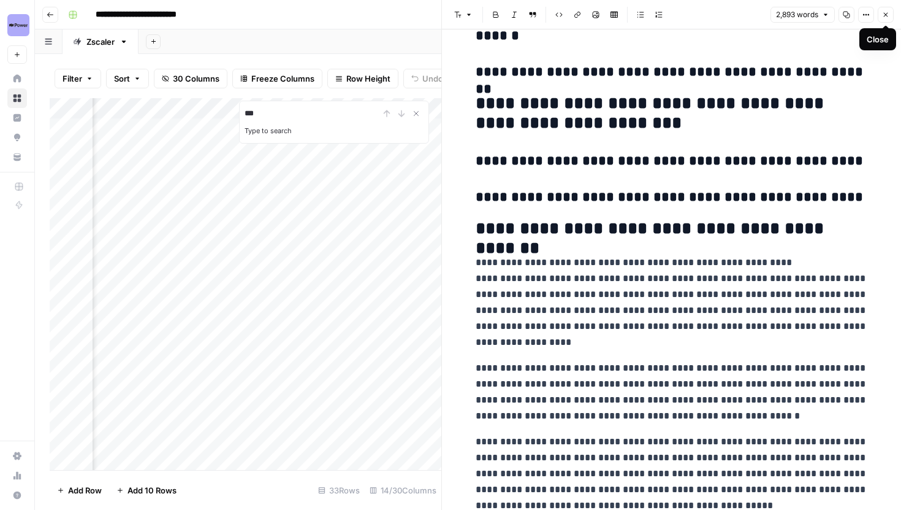
click at [886, 15] on icon "button" at bounding box center [886, 15] width 4 height 4
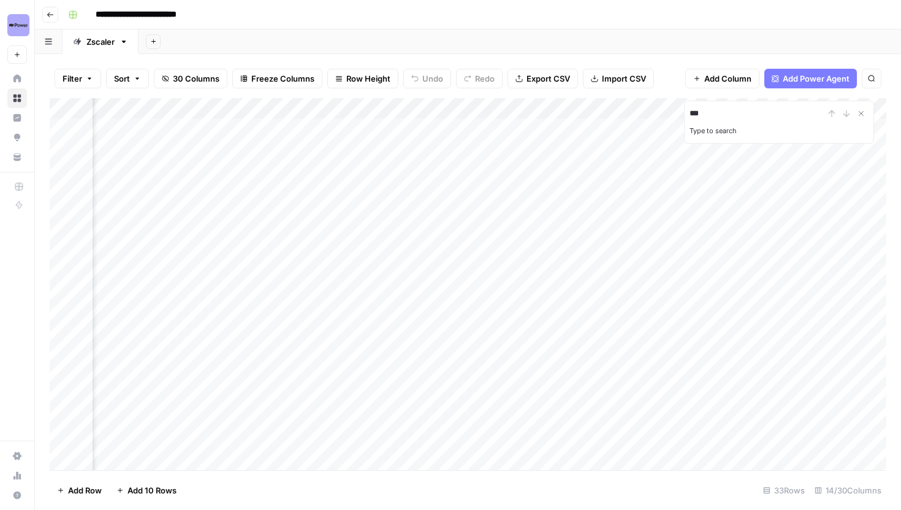
scroll to position [0, 777]
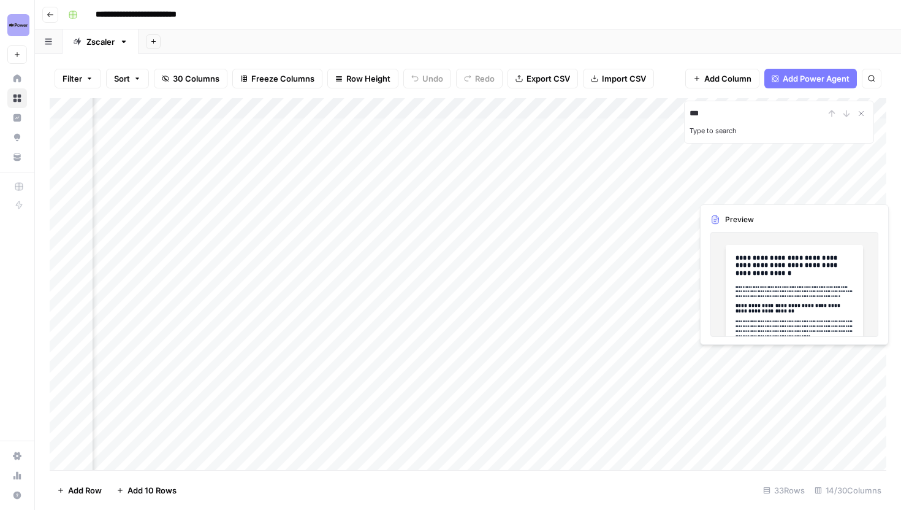
click at [793, 360] on div "Add Column" at bounding box center [468, 284] width 837 height 372
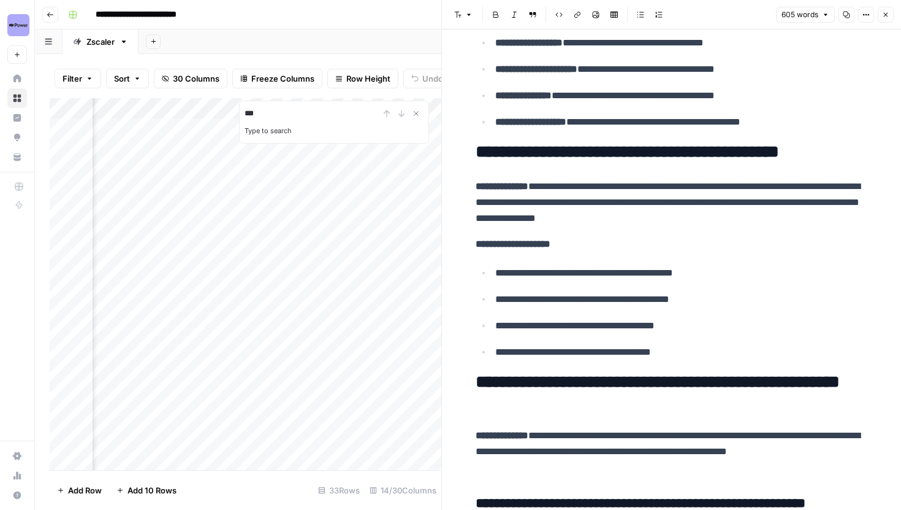
scroll to position [581, 0]
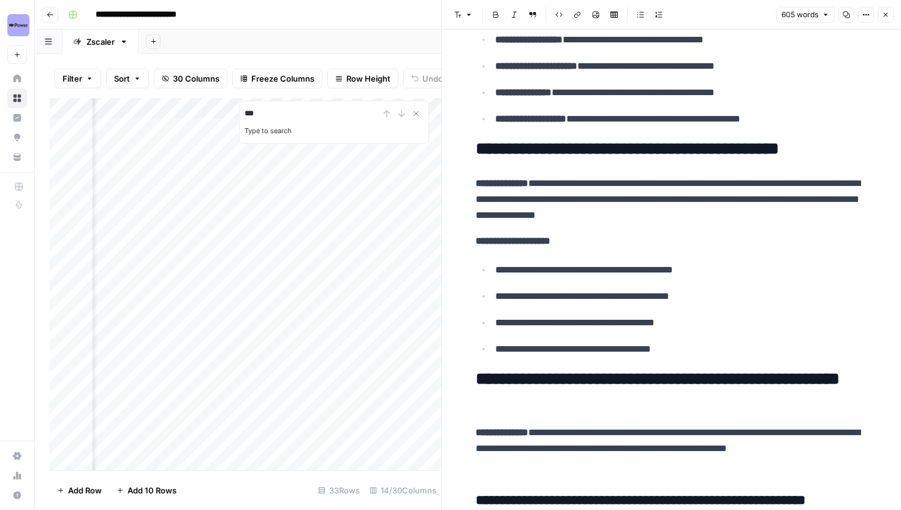
click at [890, 17] on button "Close" at bounding box center [886, 15] width 16 height 16
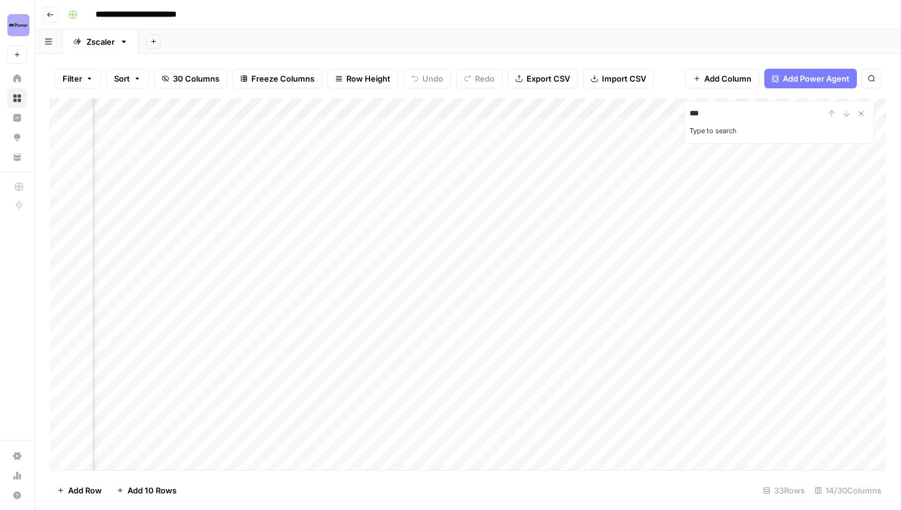
scroll to position [0, 559]
click at [441, 359] on div "Add Column" at bounding box center [468, 284] width 837 height 372
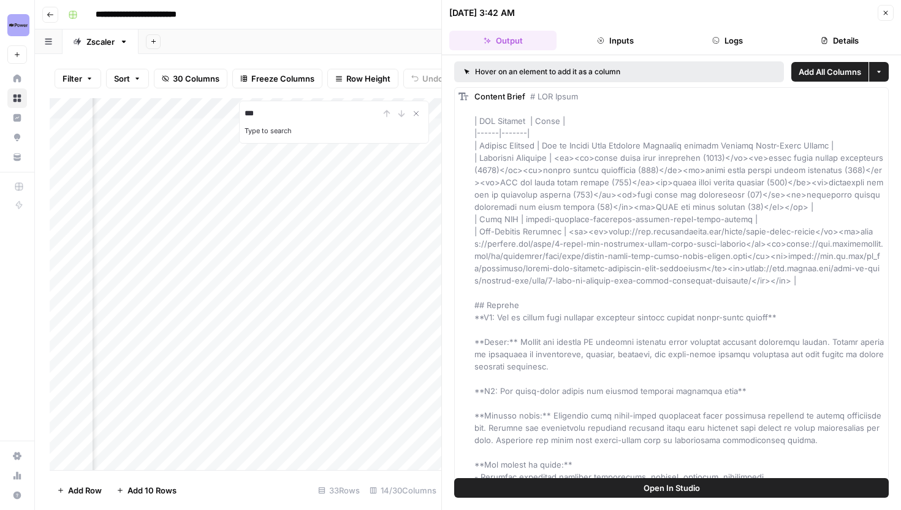
click at [622, 484] on button "Open In Studio" at bounding box center [671, 488] width 435 height 20
click at [885, 17] on button "Close" at bounding box center [886, 13] width 16 height 16
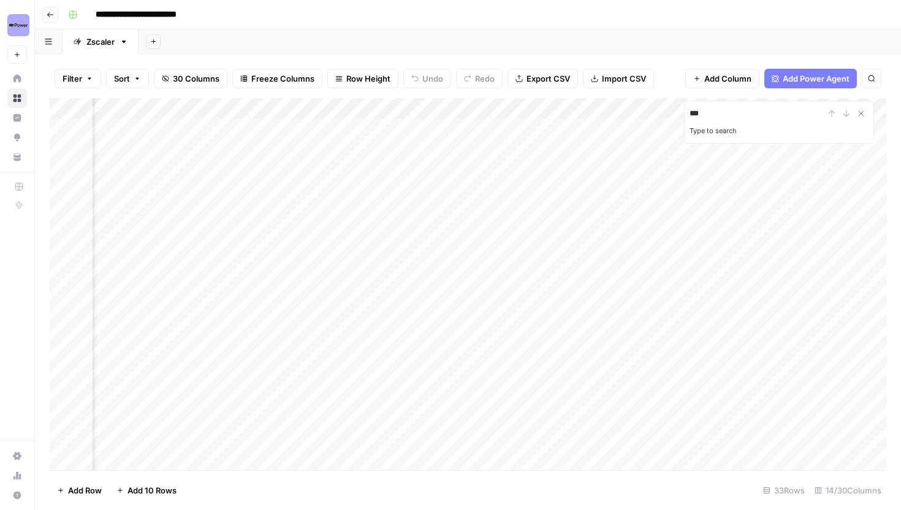
scroll to position [0, 703]
click at [755, 355] on div "Add Column" at bounding box center [468, 284] width 837 height 372
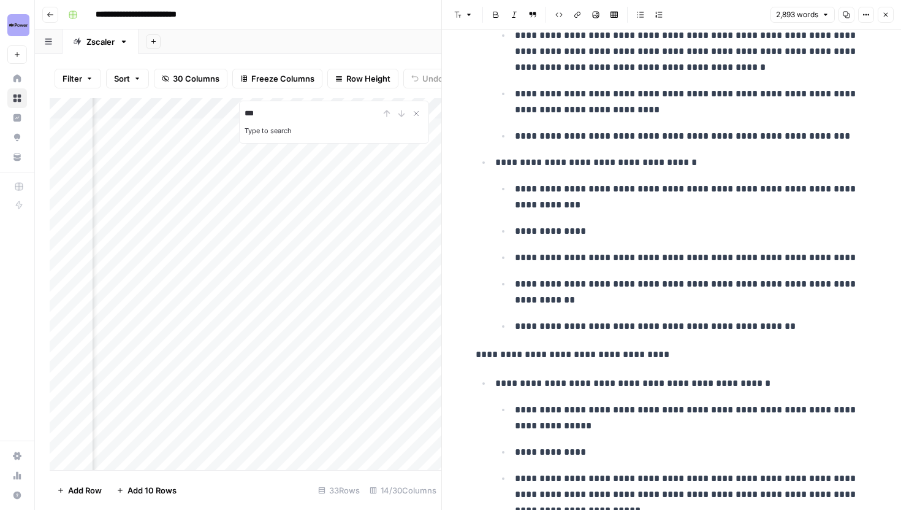
scroll to position [2321, 0]
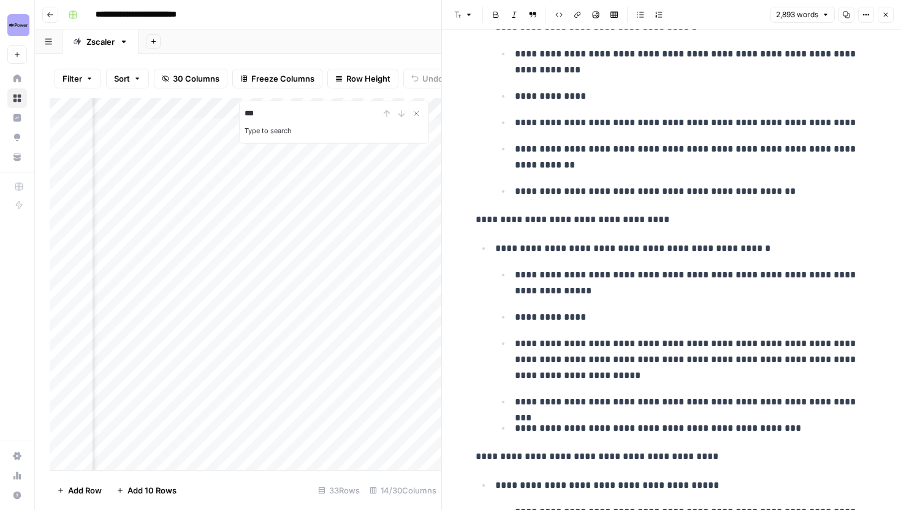
click at [885, 18] on icon "button" at bounding box center [885, 14] width 7 height 7
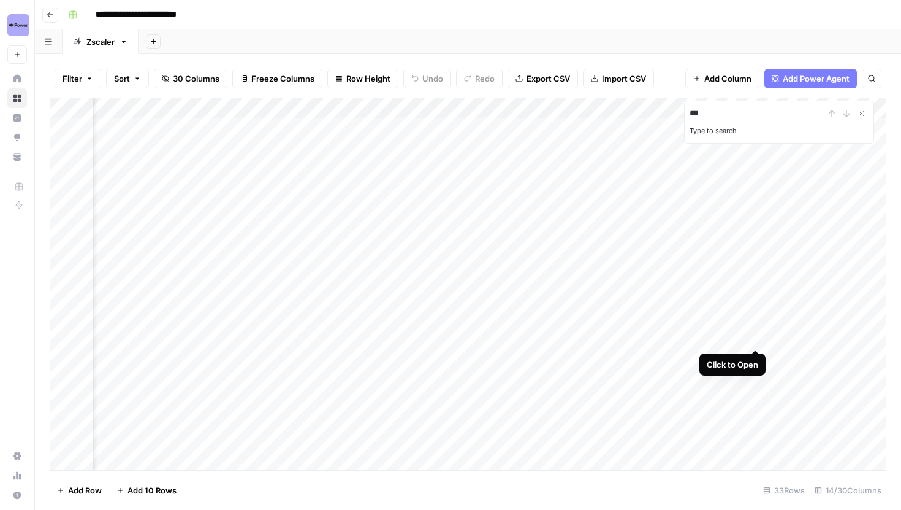
click at [754, 334] on div "Add Column" at bounding box center [468, 284] width 837 height 372
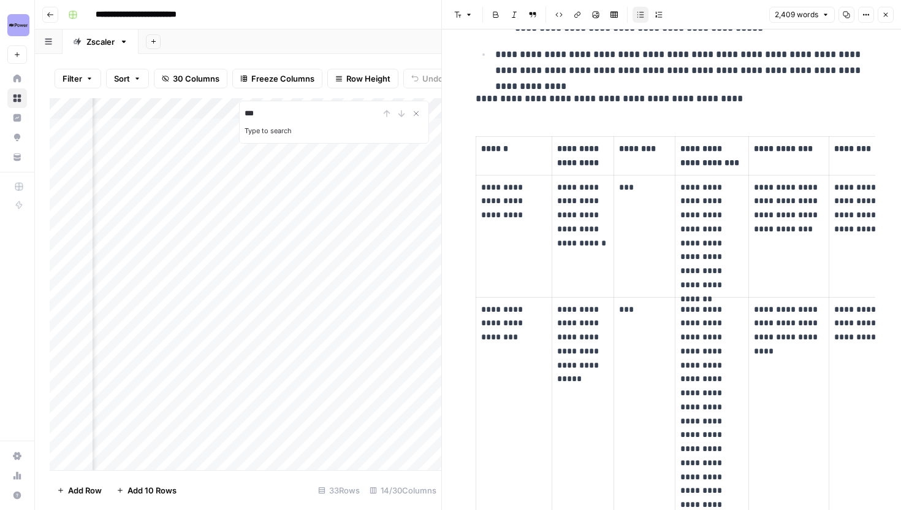
scroll to position [1367, 0]
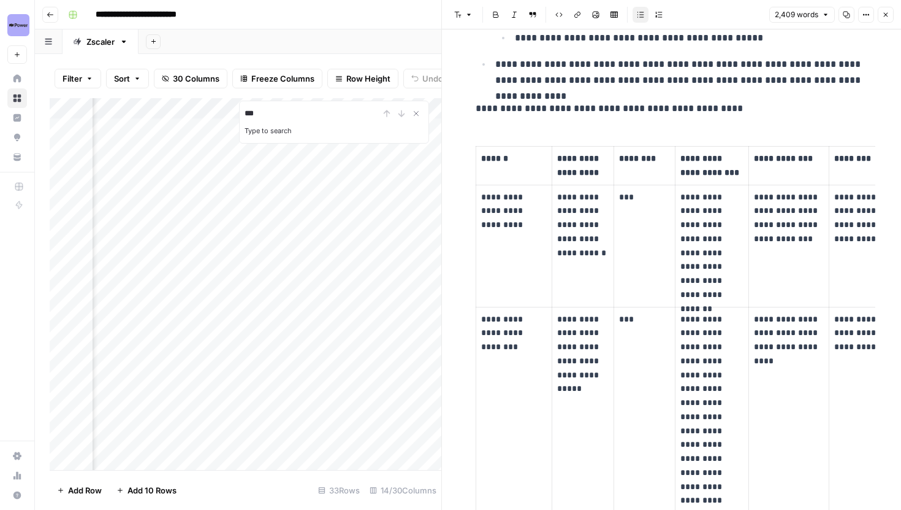
click at [873, 12] on button "Options" at bounding box center [866, 15] width 16 height 16
click at [812, 137] on button "Code" at bounding box center [825, 129] width 87 height 17
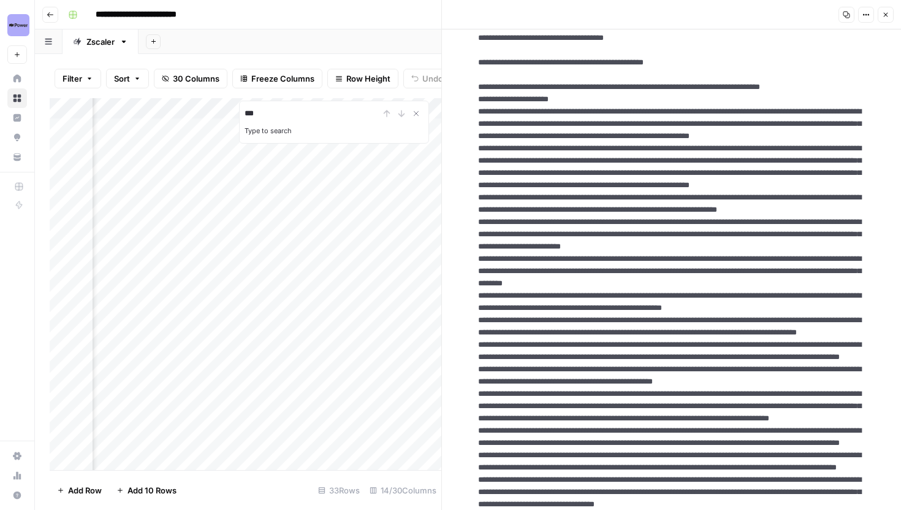
scroll to position [752, 0]
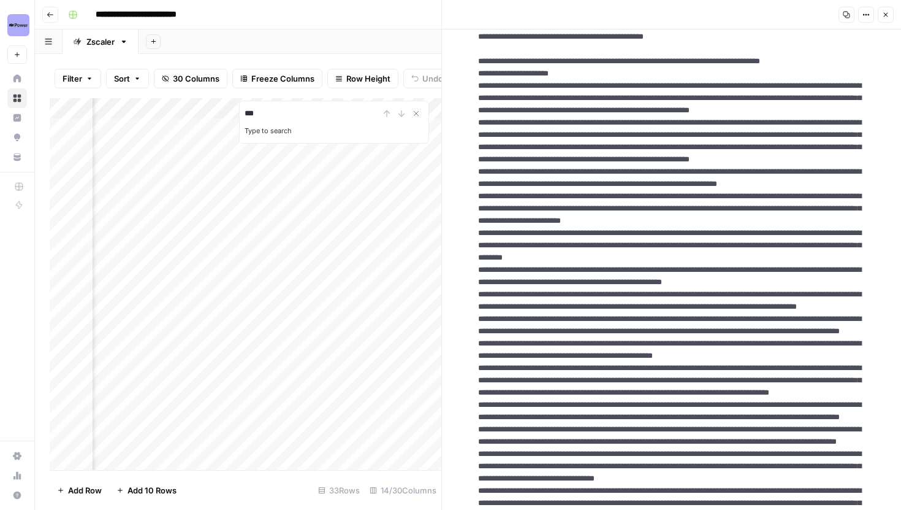
drag, startPoint x: 479, startPoint y: 222, endPoint x: 710, endPoint y: 378, distance: 278.7
click at [895, 9] on header "Copy Options Close" at bounding box center [671, 14] width 459 height 29
click at [893, 11] on button "Close" at bounding box center [886, 15] width 16 height 16
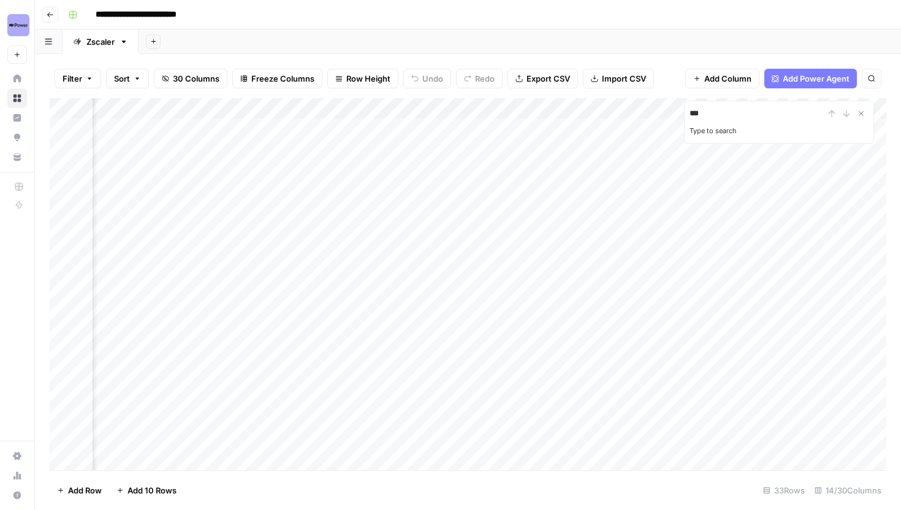
scroll to position [0, 1045]
click at [524, 338] on div "Add Column" at bounding box center [468, 284] width 837 height 372
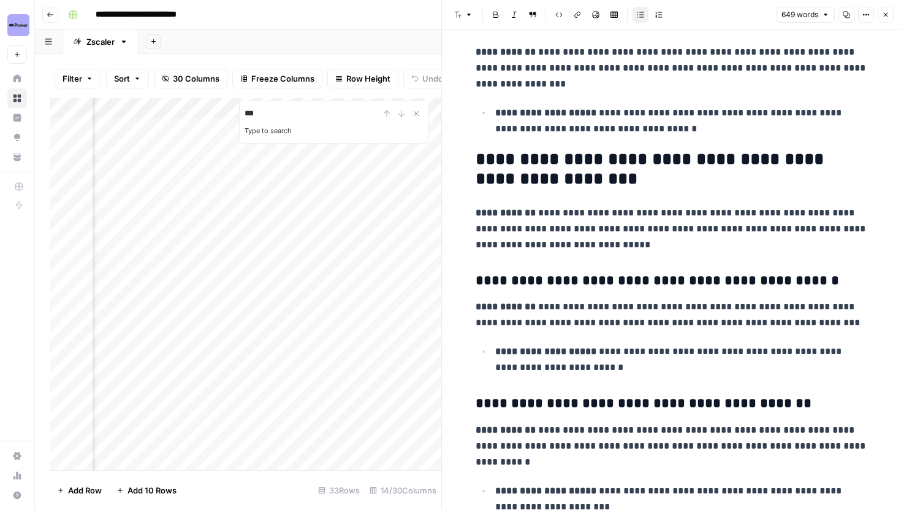
scroll to position [1742, 0]
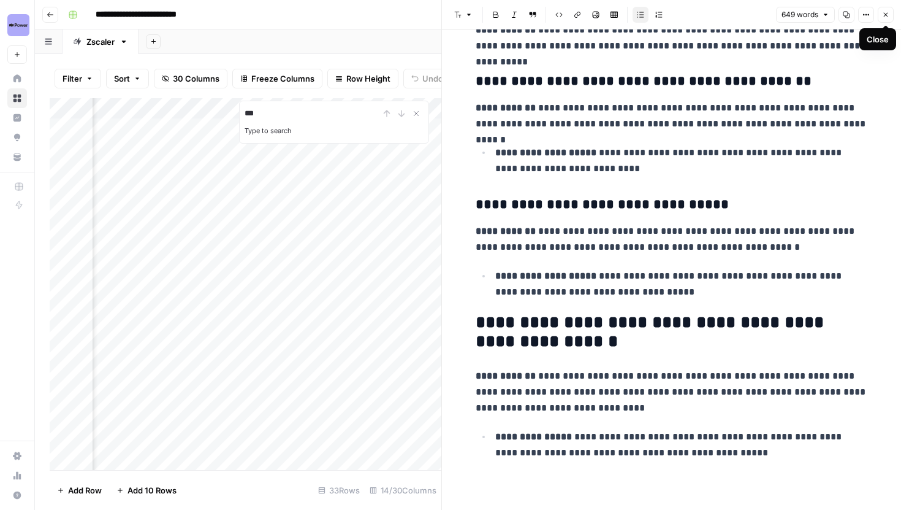
click at [882, 17] on button "Close" at bounding box center [886, 15] width 16 height 16
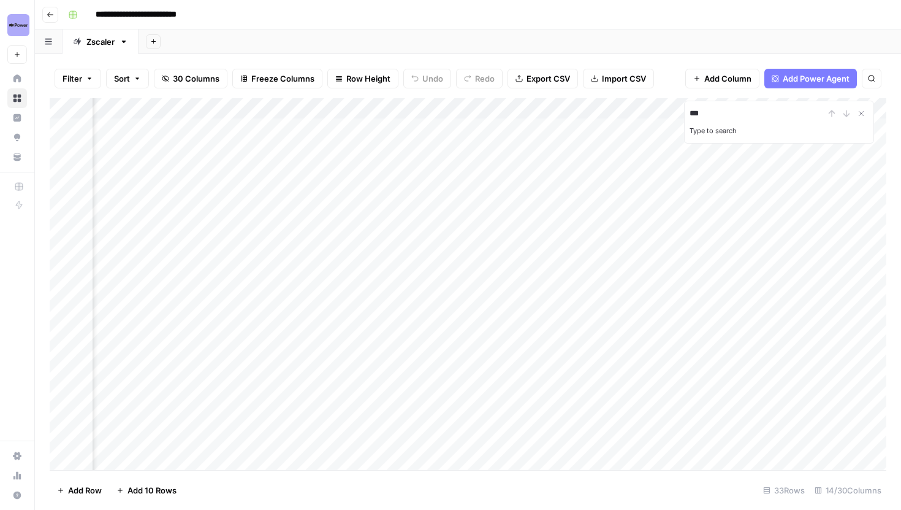
click at [524, 356] on div "Add Column" at bounding box center [468, 284] width 837 height 372
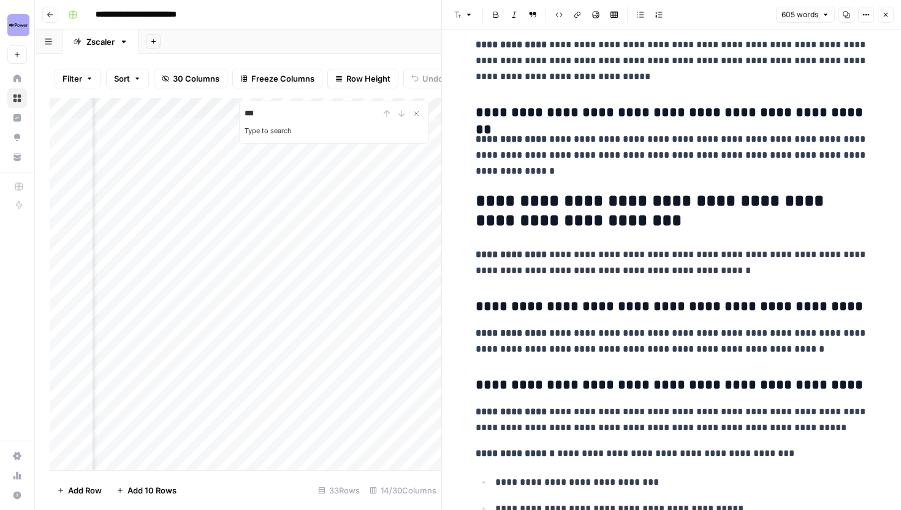
scroll to position [1678, 0]
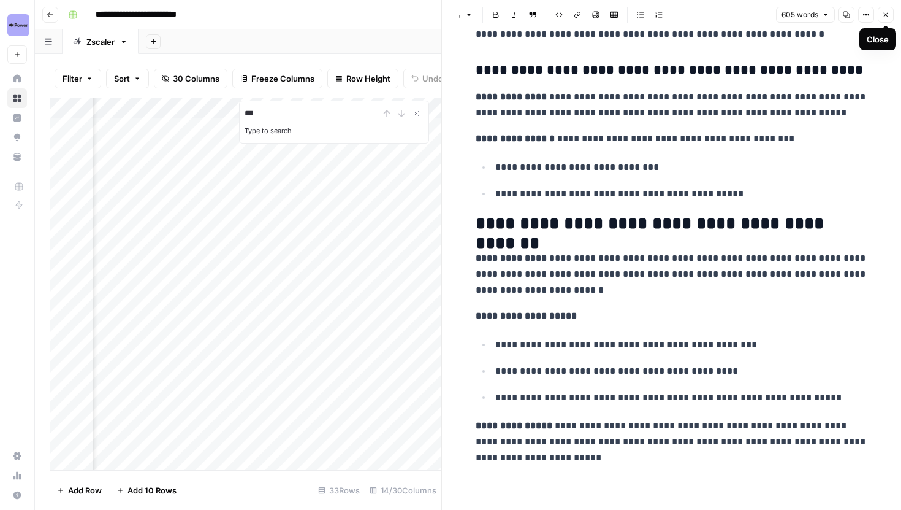
click at [886, 16] on icon "button" at bounding box center [885, 14] width 7 height 7
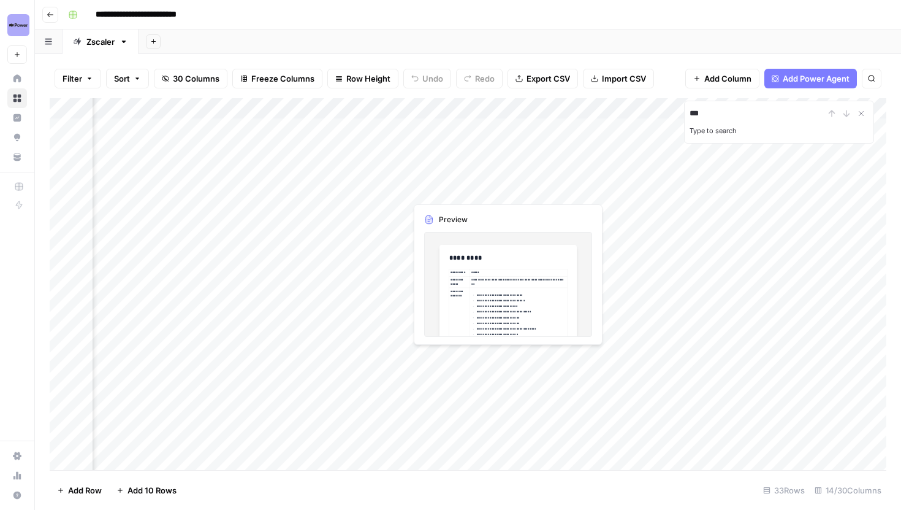
scroll to position [0, 580]
click at [437, 336] on div "Add Column" at bounding box center [468, 284] width 837 height 372
click at [437, 357] on div "Add Column" at bounding box center [468, 284] width 837 height 372
click at [437, 337] on div "Add Column" at bounding box center [468, 284] width 837 height 372
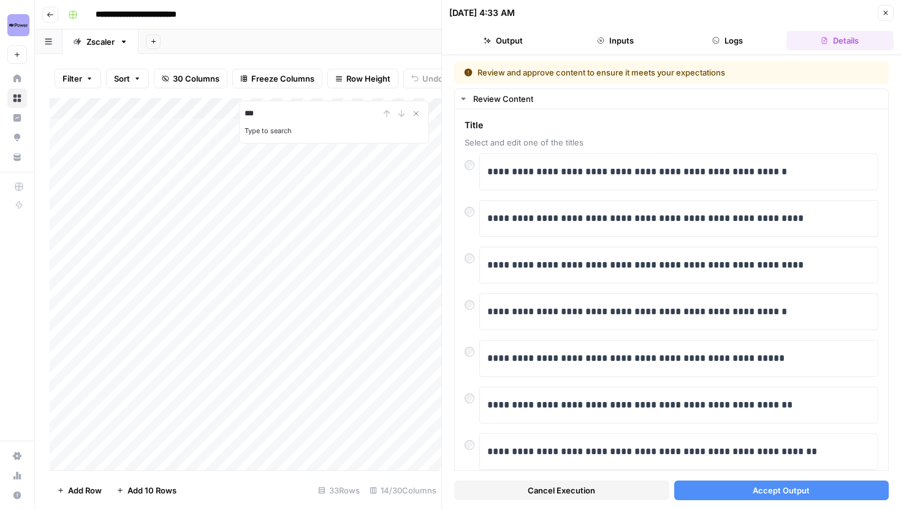
click at [397, 335] on div "Add Column" at bounding box center [246, 284] width 392 height 372
click at [744, 493] on button "Accept Output" at bounding box center [782, 490] width 215 height 20
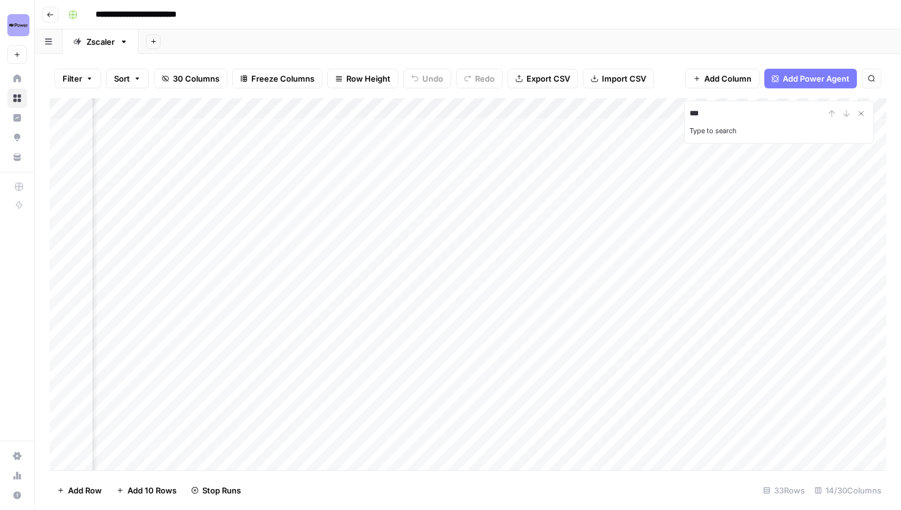
scroll to position [0, 324]
click at [695, 357] on div "Add Column" at bounding box center [468, 284] width 837 height 372
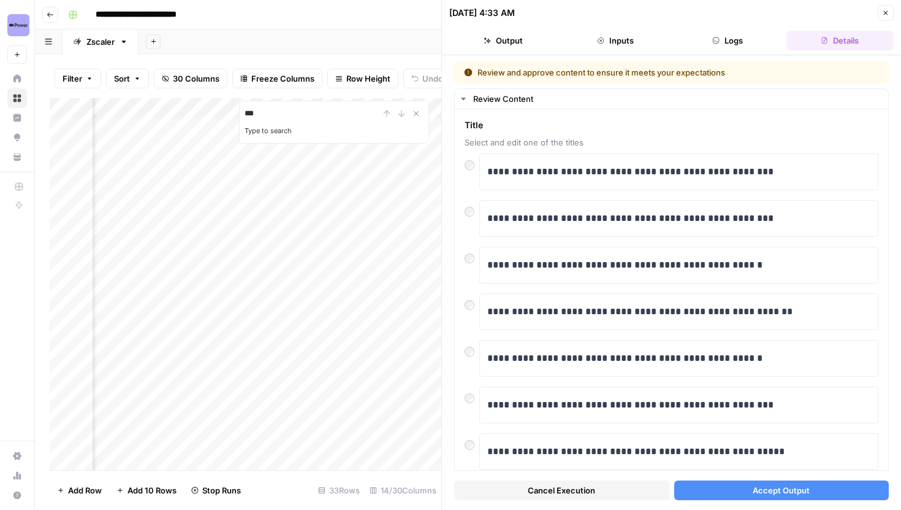
click at [741, 486] on button "Accept Output" at bounding box center [782, 490] width 215 height 20
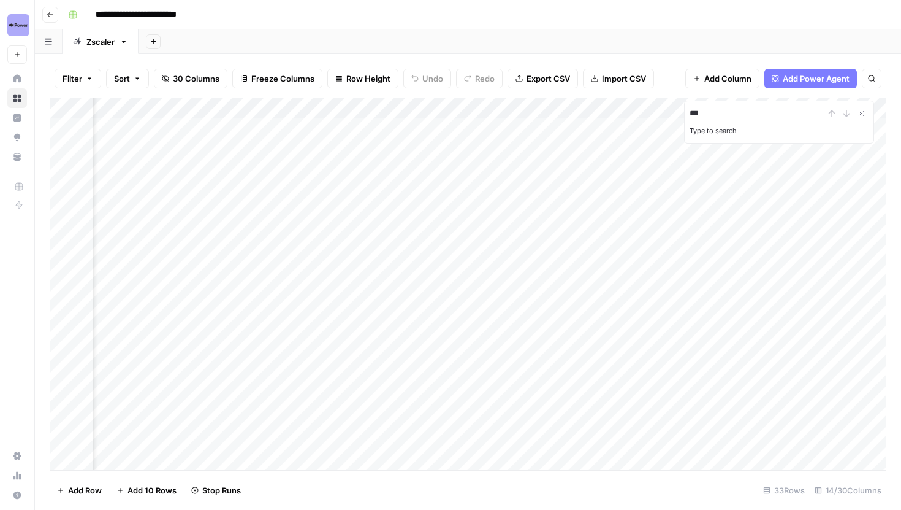
scroll to position [0, 945]
click at [620, 333] on div "Add Column" at bounding box center [468, 284] width 837 height 372
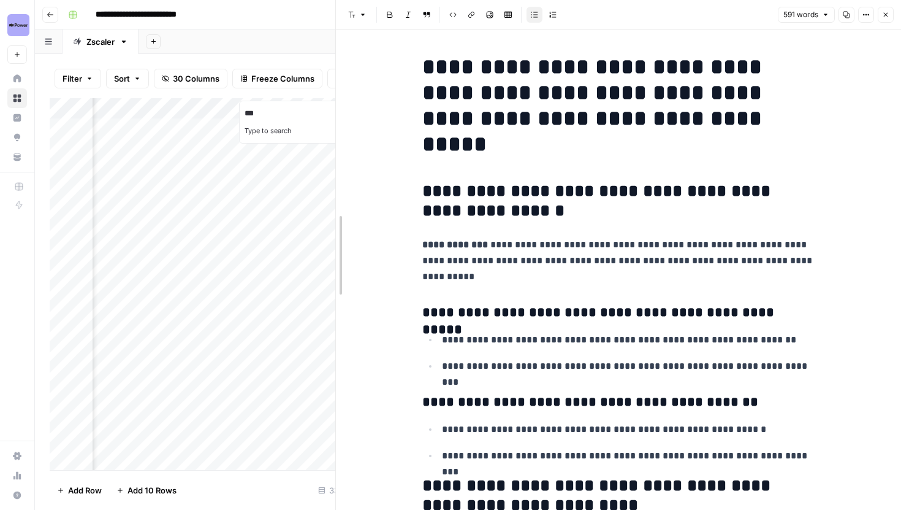
drag, startPoint x: 446, startPoint y: 237, endPoint x: 335, endPoint y: 240, distance: 110.4
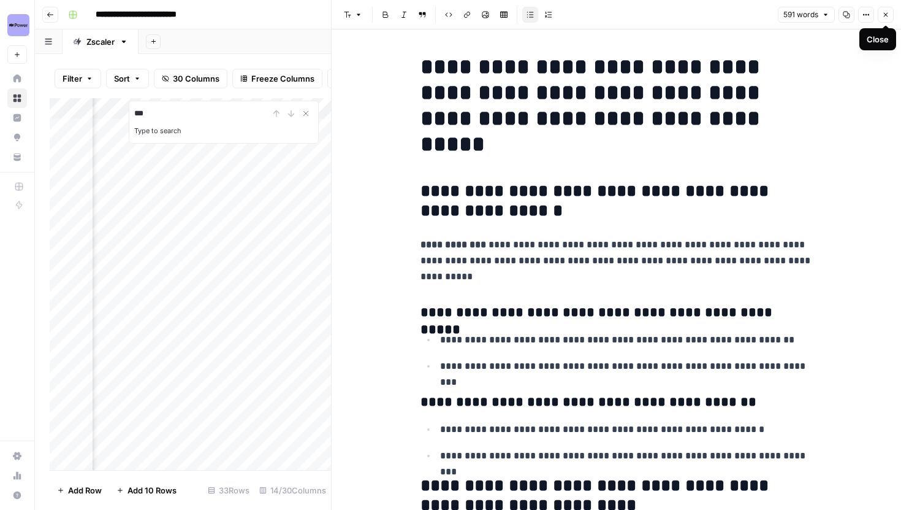
click at [884, 15] on icon "button" at bounding box center [885, 14] width 7 height 7
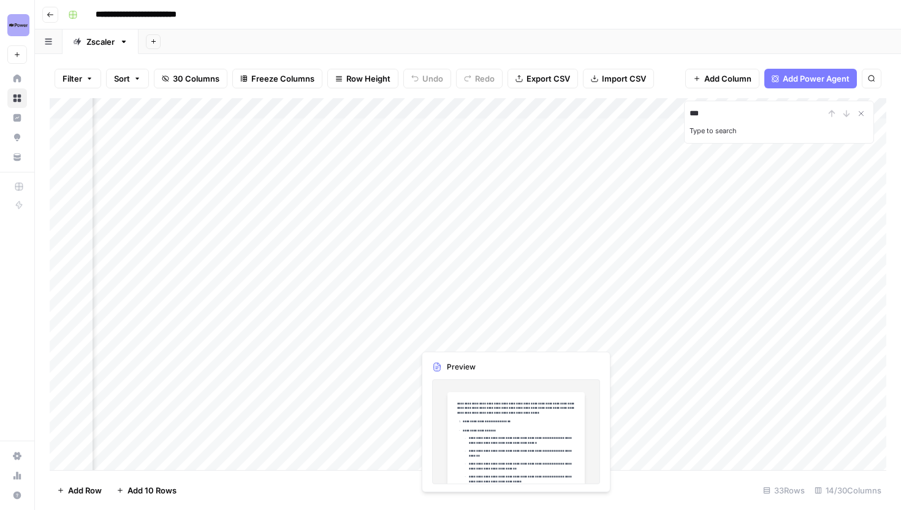
scroll to position [0, 873]
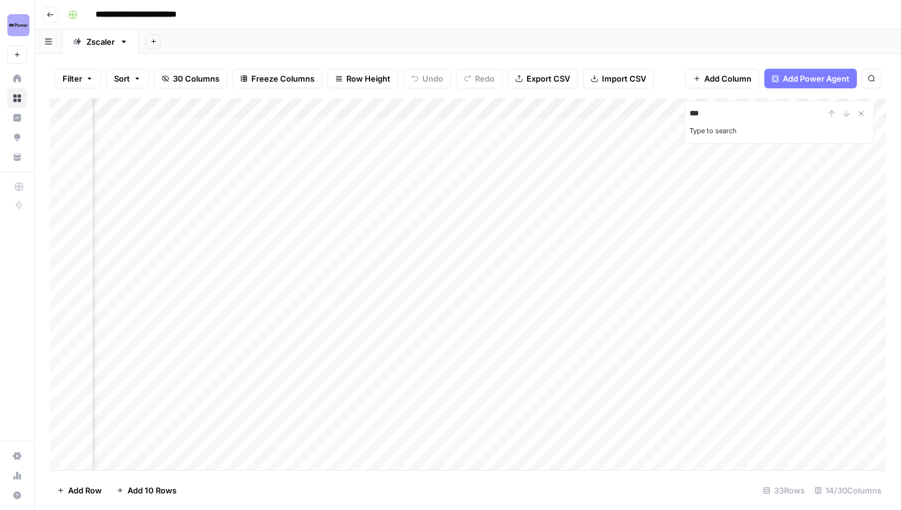
click at [340, 337] on div "Add Column" at bounding box center [468, 284] width 837 height 372
click at [346, 399] on div "Add Column" at bounding box center [468, 284] width 837 height 372
click at [694, 188] on div "Add Column" at bounding box center [468, 284] width 837 height 372
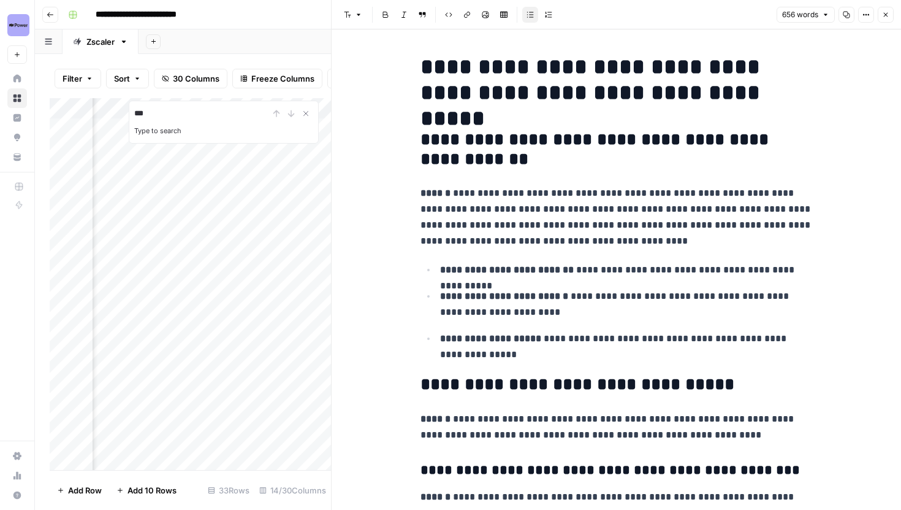
click at [888, 21] on button "Close" at bounding box center [886, 15] width 16 height 16
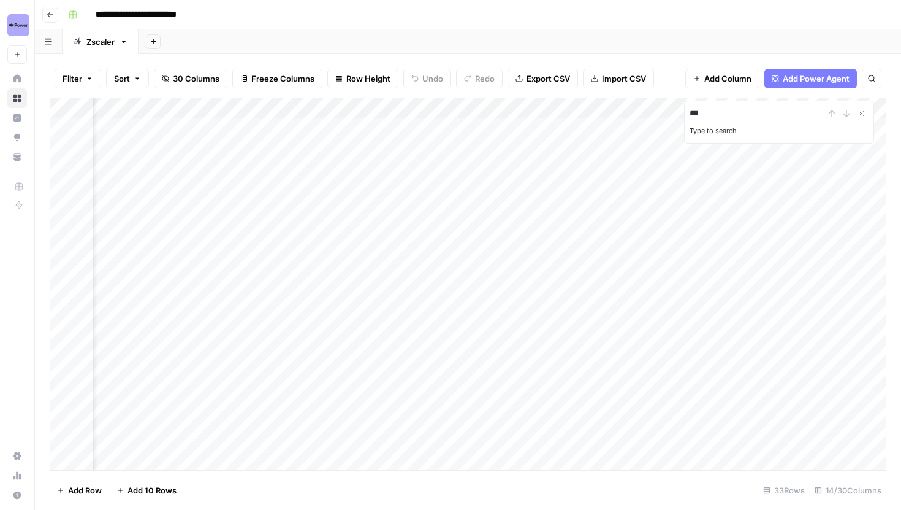
scroll to position [0, 751]
click at [705, 338] on div "Add Column" at bounding box center [468, 284] width 837 height 372
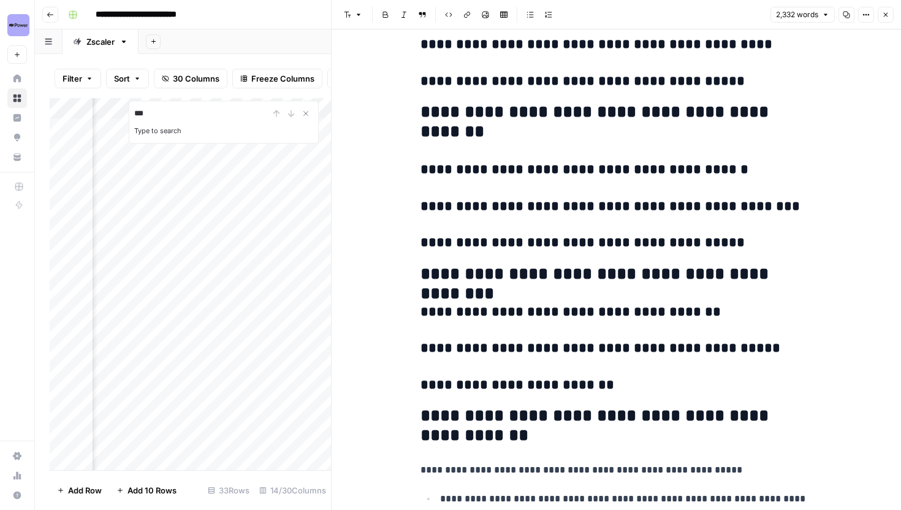
scroll to position [5936, 0]
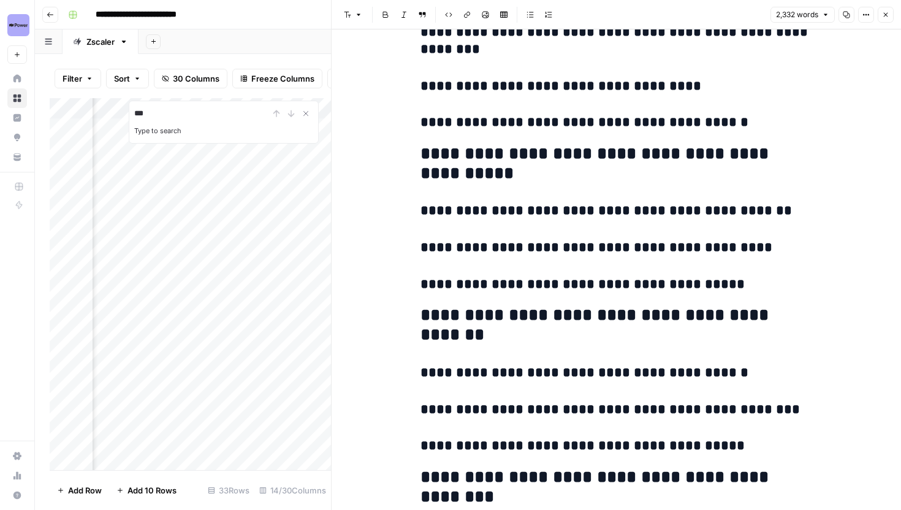
click at [884, 15] on icon "button" at bounding box center [885, 14] width 7 height 7
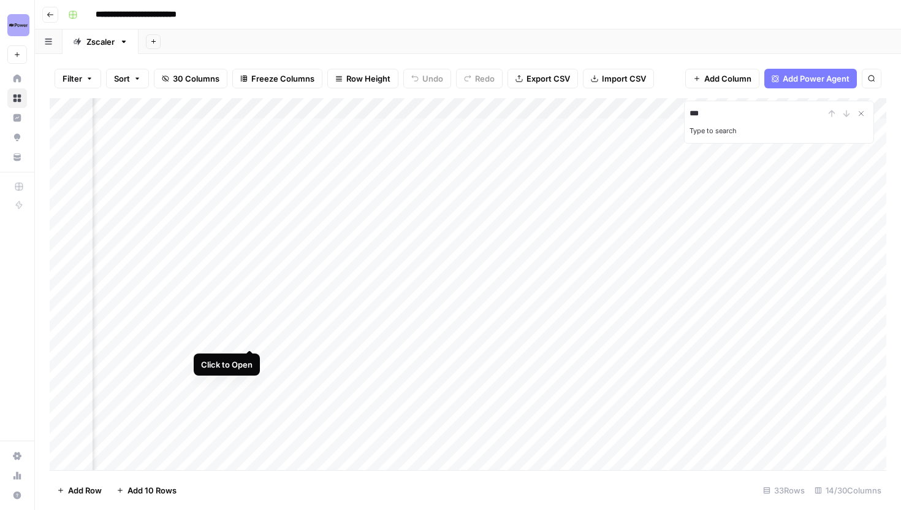
click at [251, 337] on div "Add Column" at bounding box center [468, 284] width 837 height 372
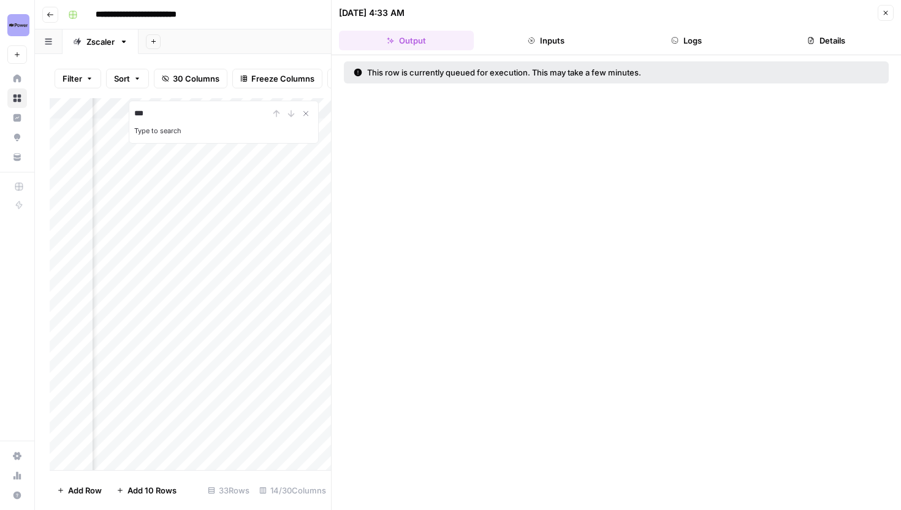
click at [692, 49] on button "Logs" at bounding box center [686, 41] width 135 height 20
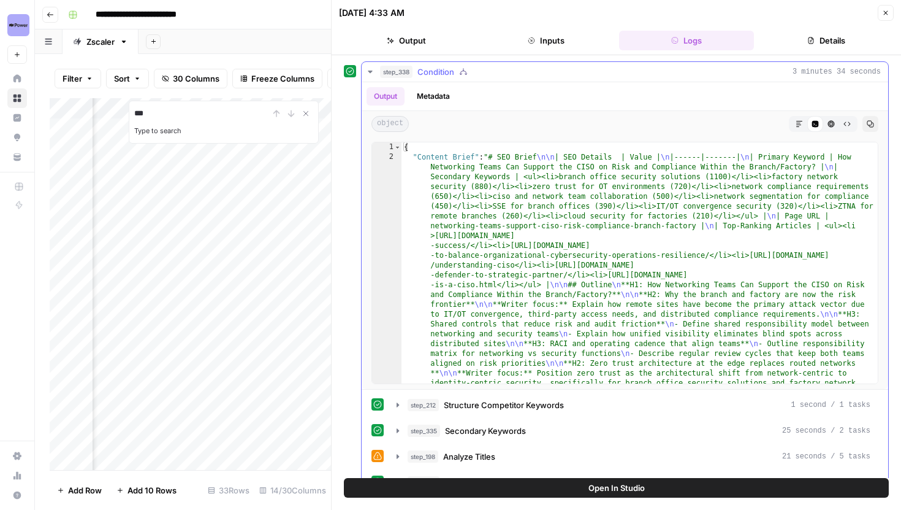
click at [370, 74] on icon "button" at bounding box center [370, 72] width 10 height 10
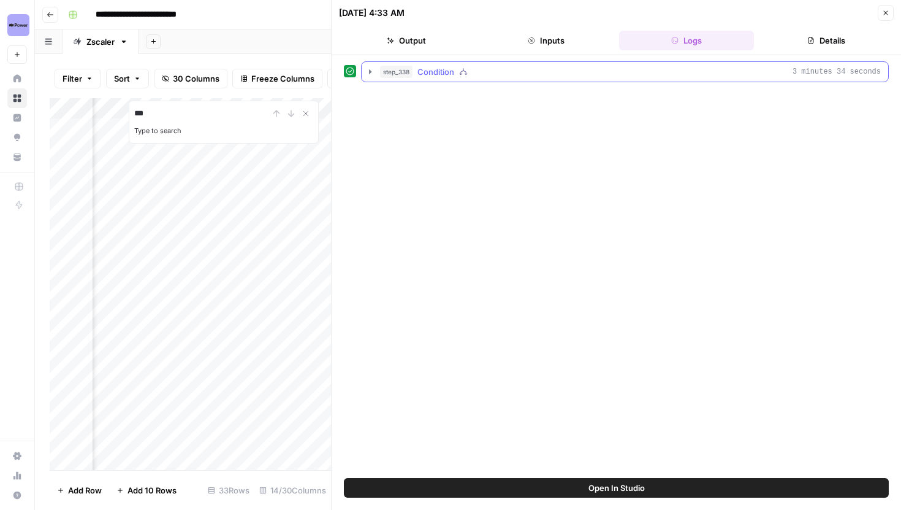
click at [370, 69] on icon "button" at bounding box center [370, 72] width 10 height 10
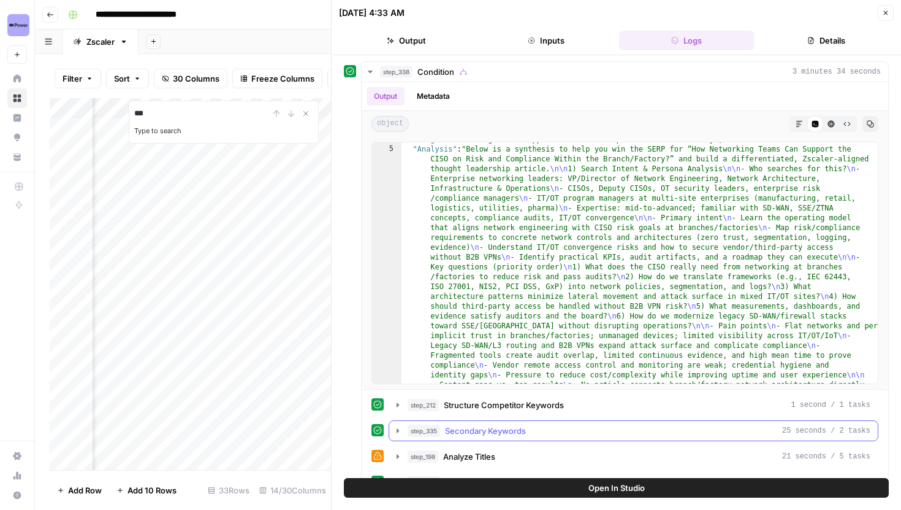
scroll to position [232, 0]
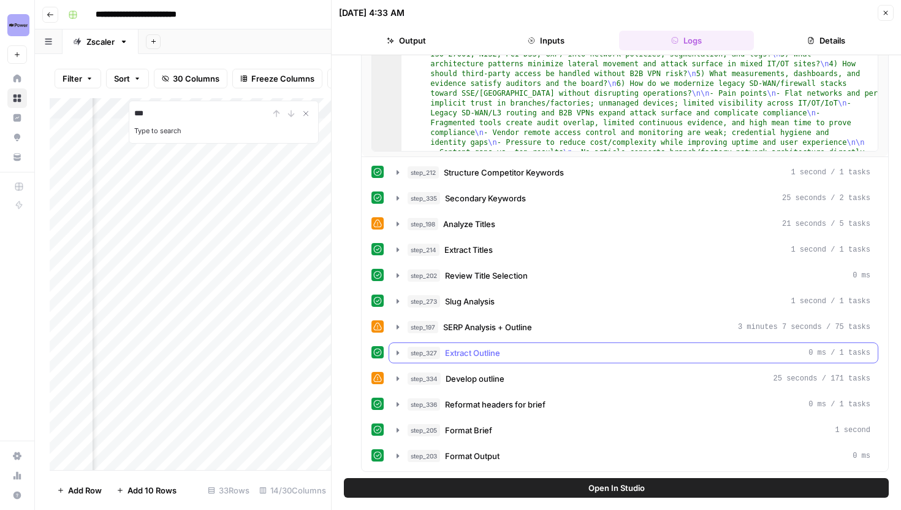
click at [400, 357] on icon "button" at bounding box center [398, 353] width 10 height 10
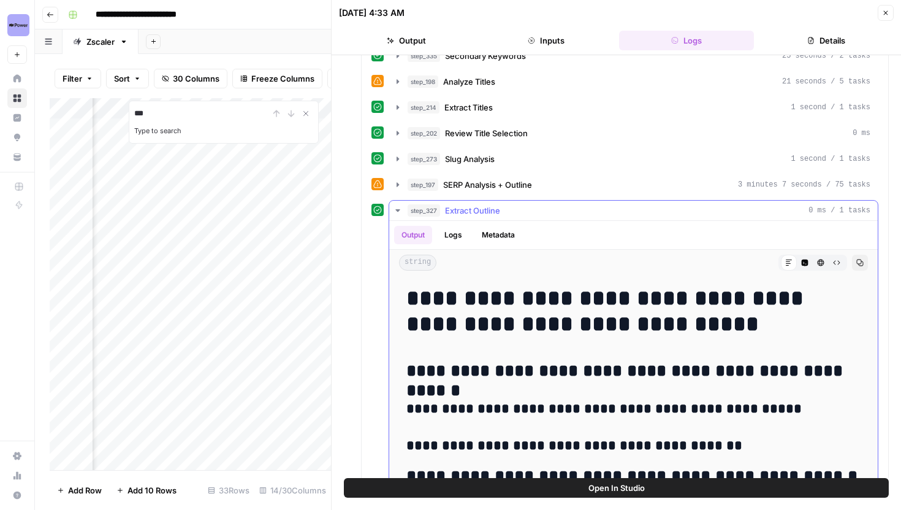
scroll to position [376, 0]
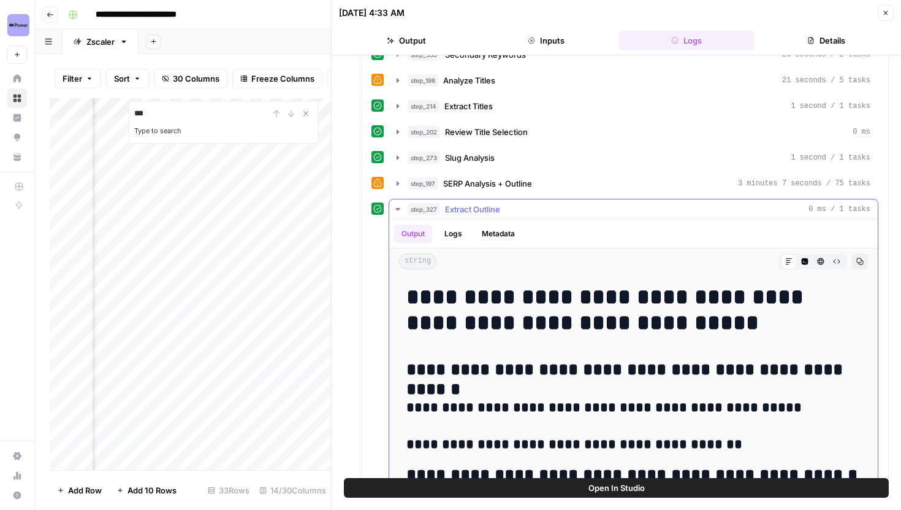
click at [398, 213] on icon "button" at bounding box center [398, 209] width 10 height 10
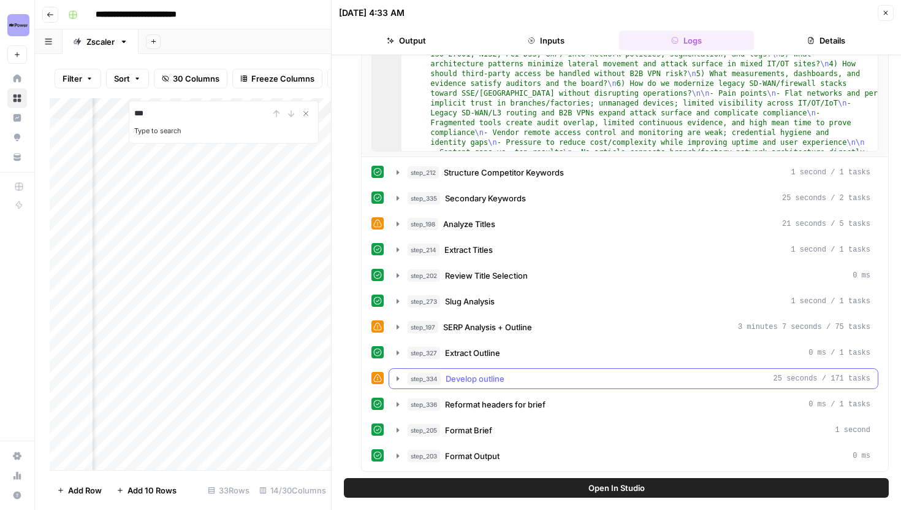
click at [399, 378] on icon "button" at bounding box center [398, 378] width 2 height 4
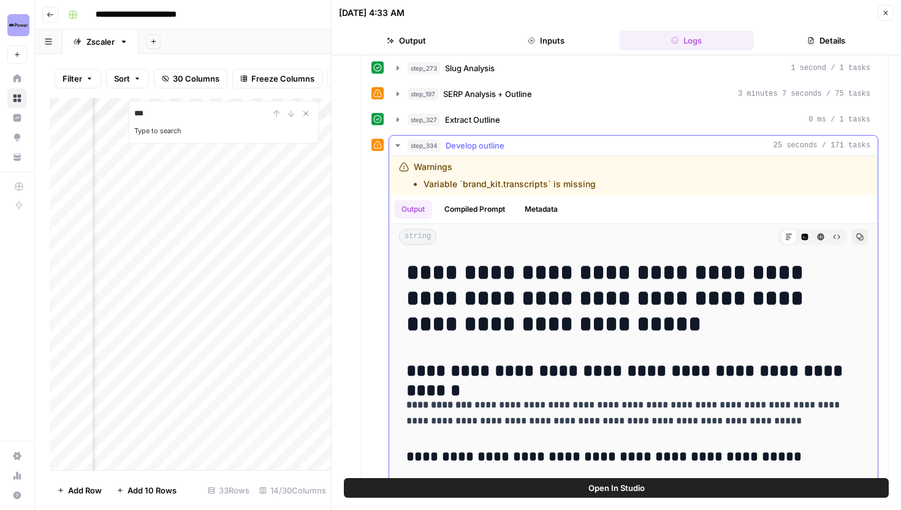
scroll to position [467, 0]
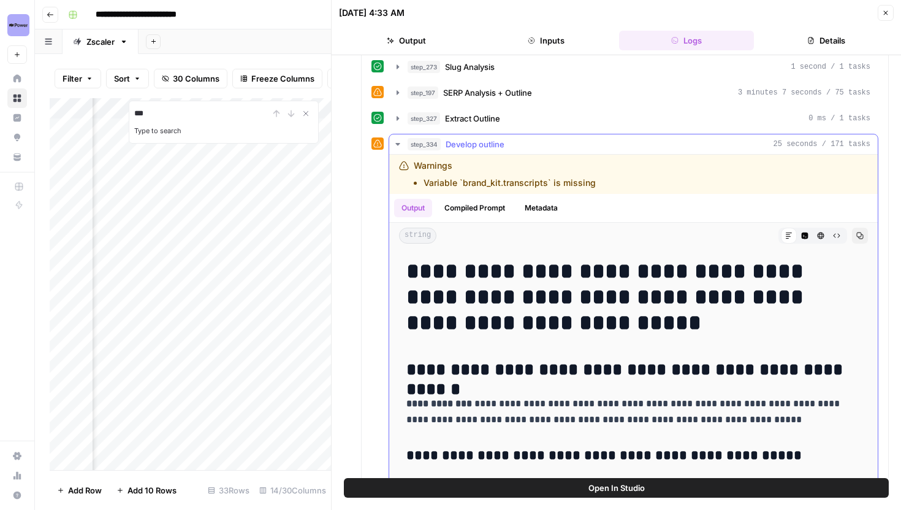
click at [400, 147] on icon "button" at bounding box center [398, 144] width 10 height 10
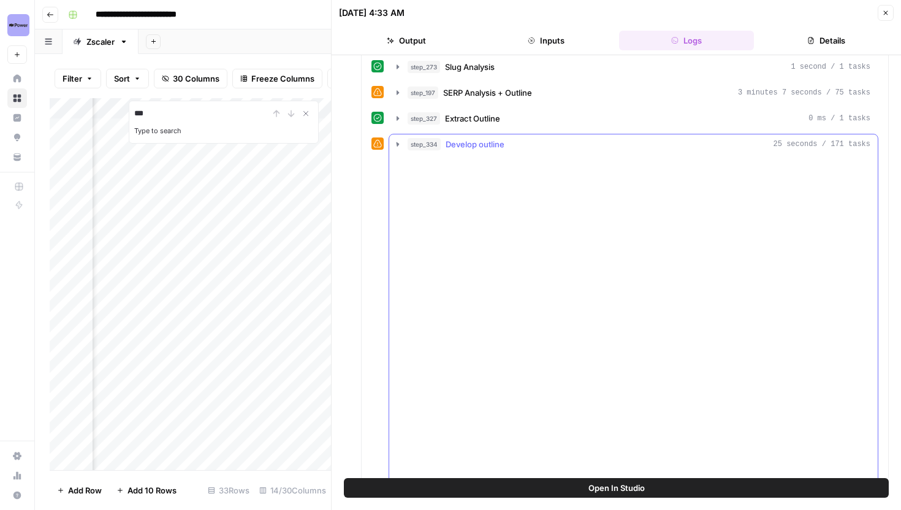
scroll to position [232, 0]
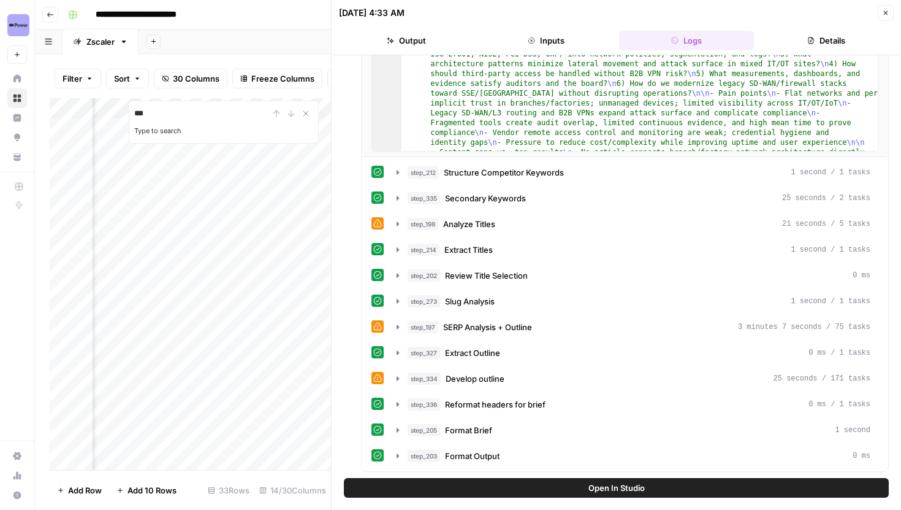
click at [886, 13] on icon "button" at bounding box center [885, 12] width 7 height 7
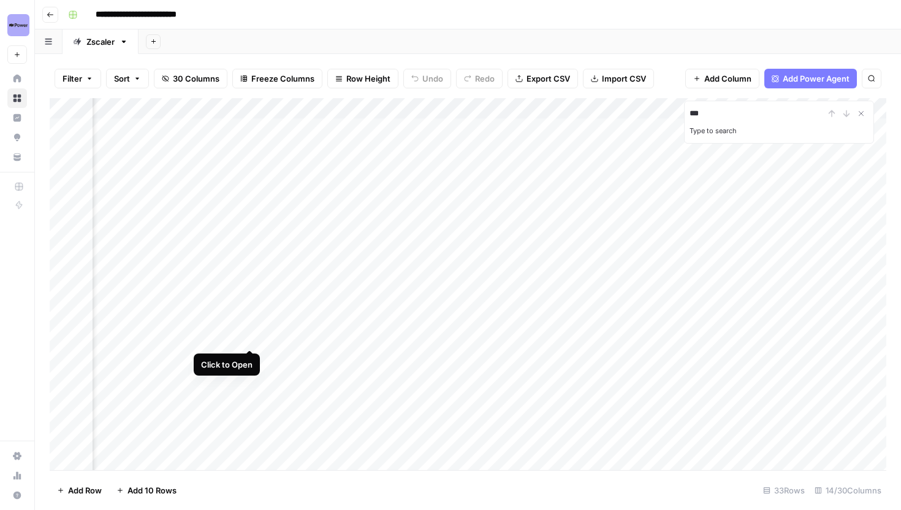
click at [249, 334] on div "Add Column" at bounding box center [468, 284] width 837 height 372
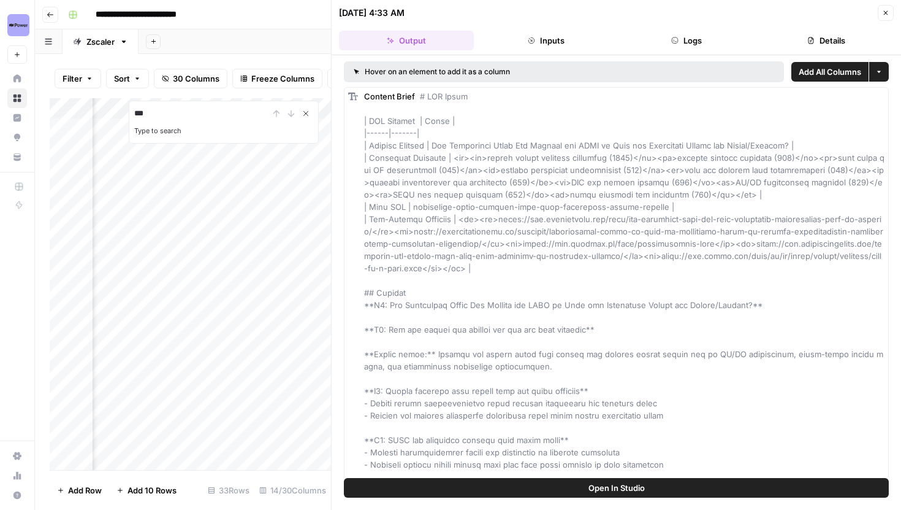
click at [307, 113] on icon "Close Search" at bounding box center [306, 114] width 10 height 10
click at [205, 111] on div "Add Column" at bounding box center [190, 284] width 281 height 372
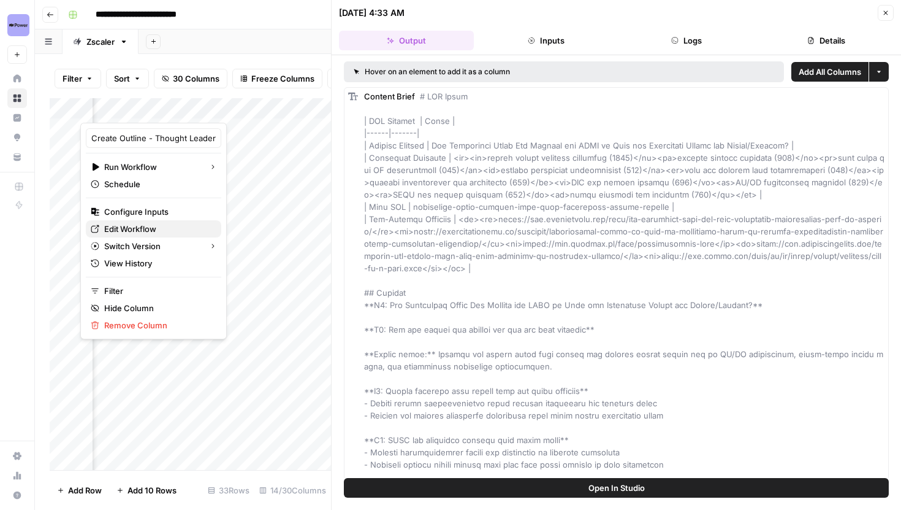
click at [145, 224] on span "Edit Workflow" at bounding box center [157, 229] width 107 height 12
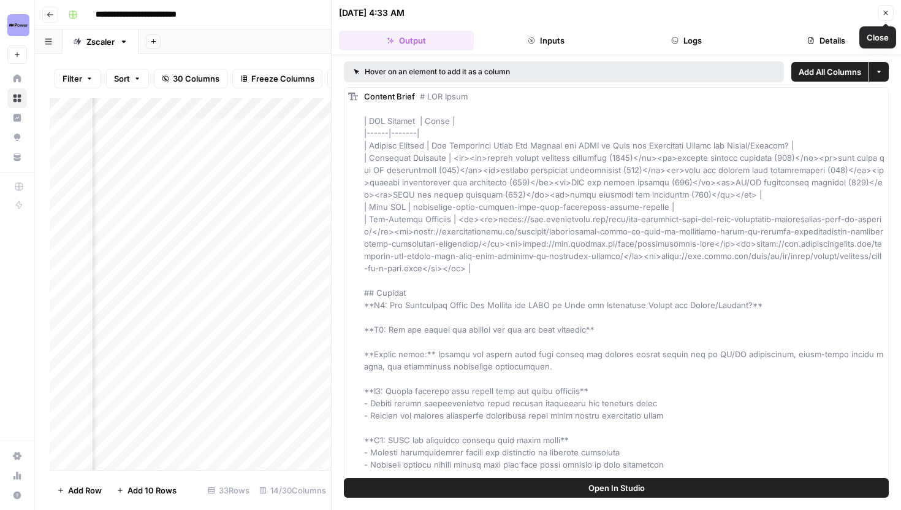
click at [889, 15] on icon "button" at bounding box center [885, 12] width 7 height 7
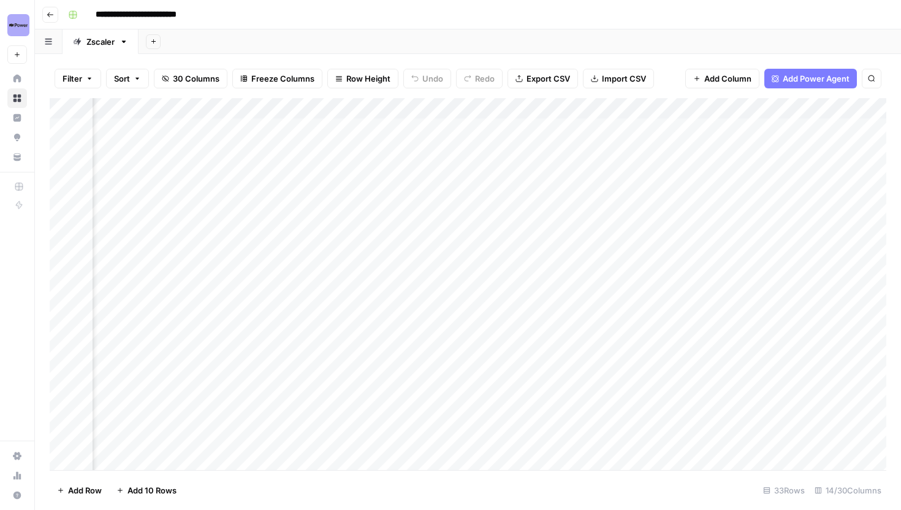
scroll to position [0, 843]
click at [723, 334] on div "Add Column" at bounding box center [468, 284] width 837 height 372
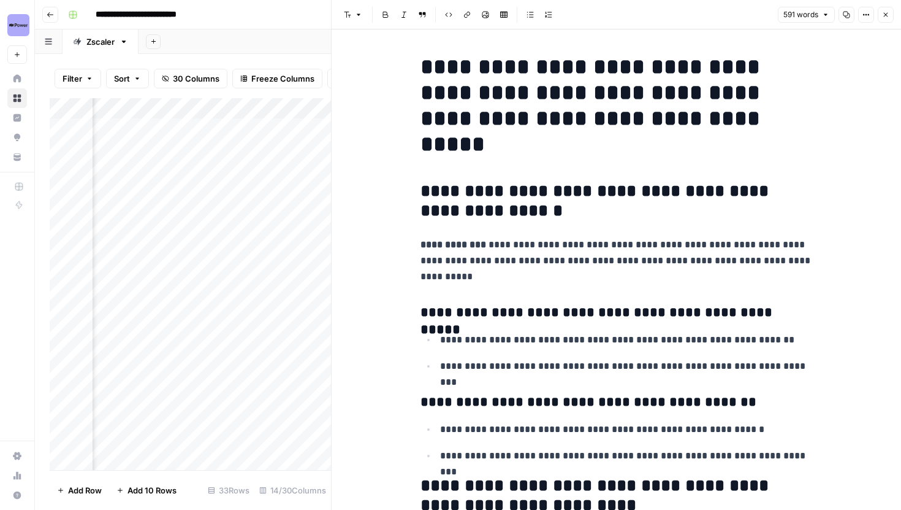
click at [884, 12] on icon "button" at bounding box center [885, 14] width 7 height 7
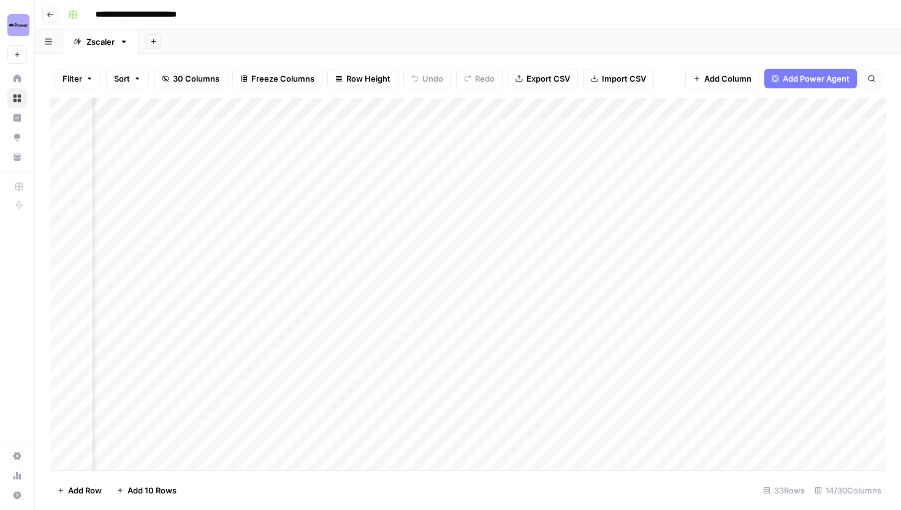
click at [366, 338] on div "Add Column" at bounding box center [468, 284] width 837 height 372
click at [366, 338] on textarea "**********" at bounding box center [417, 343] width 245 height 29
click at [659, 335] on div "Add Column" at bounding box center [468, 284] width 837 height 372
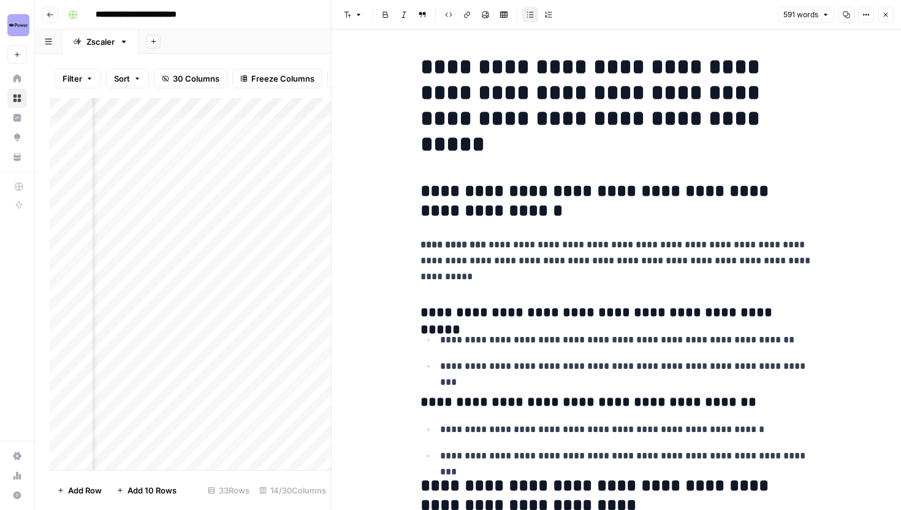
click at [606, 150] on h1 "**********" at bounding box center [617, 105] width 392 height 103
drag, startPoint x: 600, startPoint y: 148, endPoint x: 462, endPoint y: 71, distance: 158.1
click at [462, 71] on h1 "**********" at bounding box center [617, 105] width 392 height 103
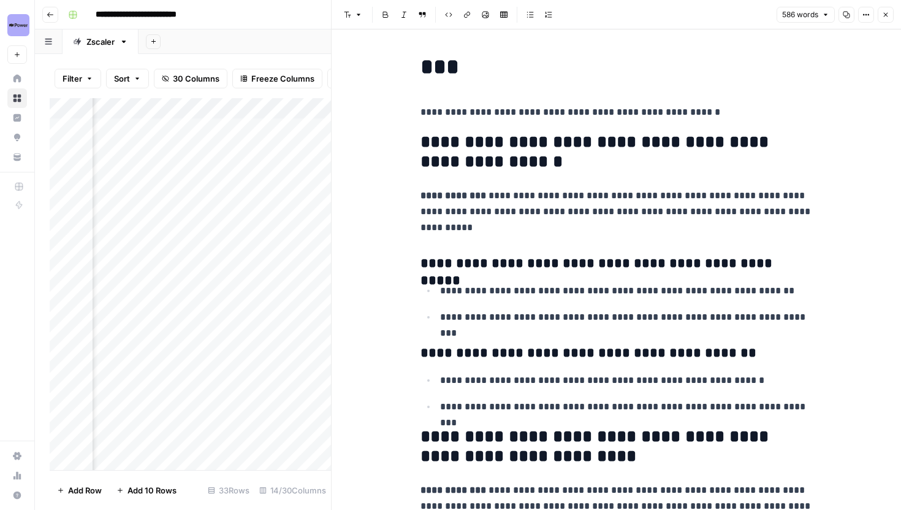
click at [474, 67] on h1 "***" at bounding box center [617, 67] width 392 height 26
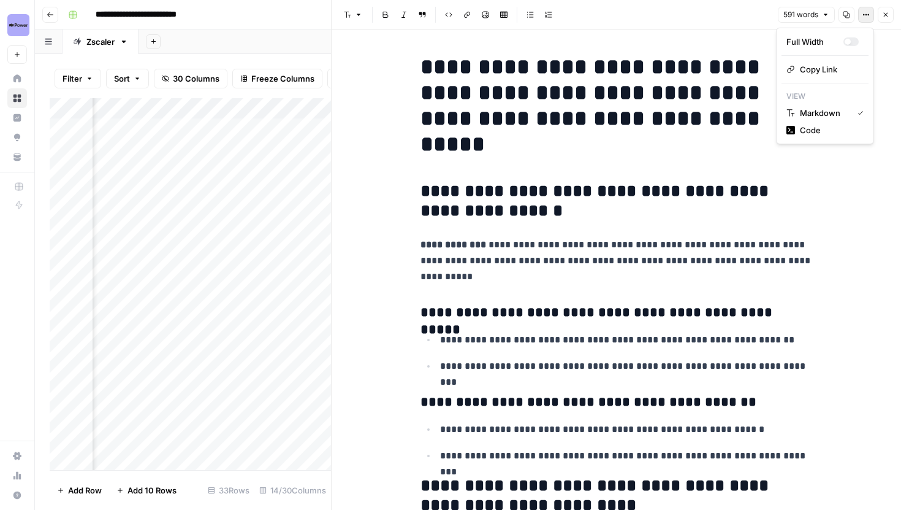
click at [862, 12] on button "Options" at bounding box center [866, 15] width 16 height 16
click at [814, 132] on span "Code" at bounding box center [829, 130] width 59 height 12
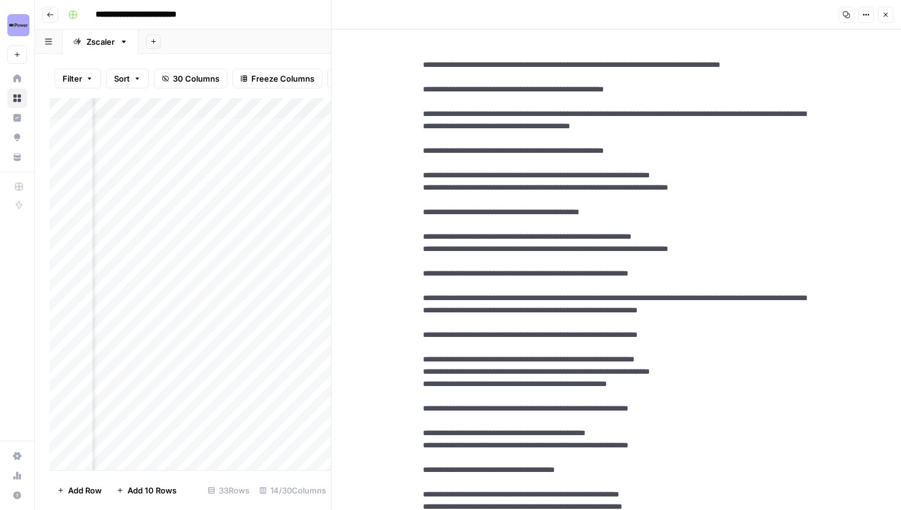
drag, startPoint x: 543, startPoint y: 77, endPoint x: 452, endPoint y: 67, distance: 91.2
paste textarea
type textarea "**********"
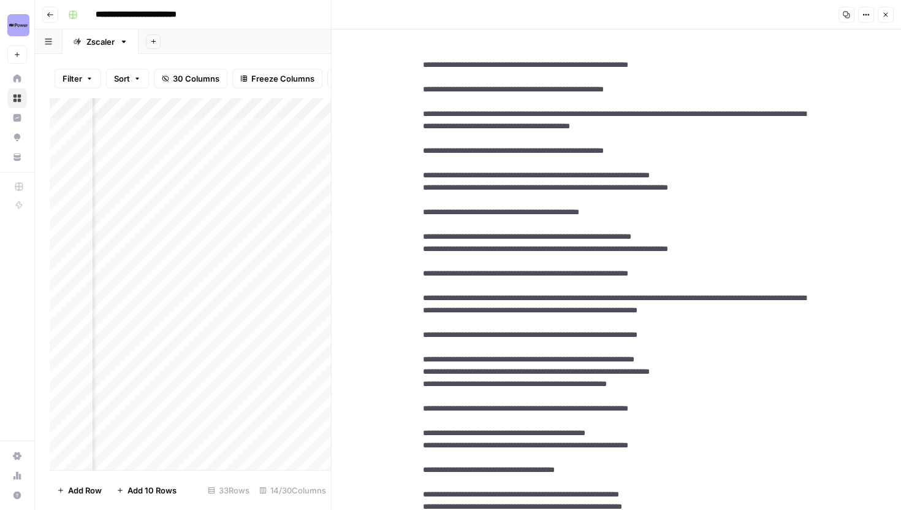
click at [869, 15] on icon "button" at bounding box center [866, 14] width 7 height 7
click at [825, 82] on span "Markdown" at bounding box center [829, 85] width 59 height 12
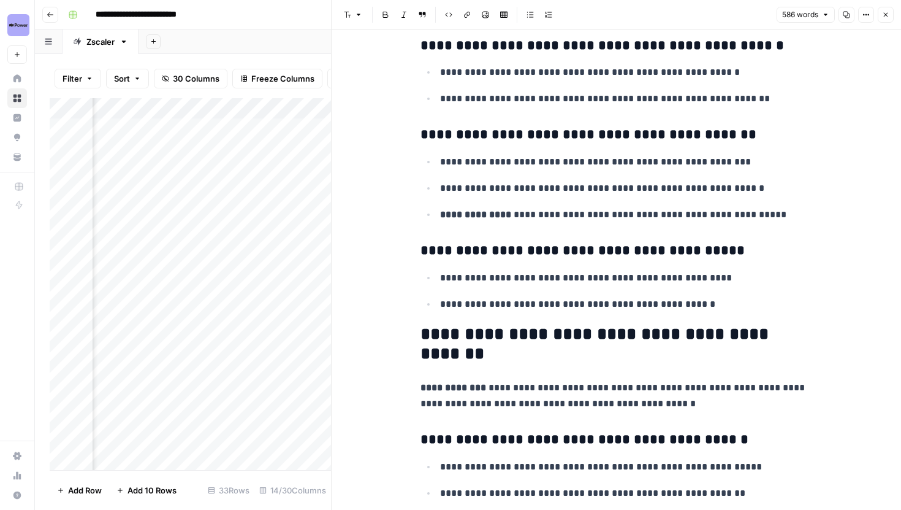
scroll to position [1857, 0]
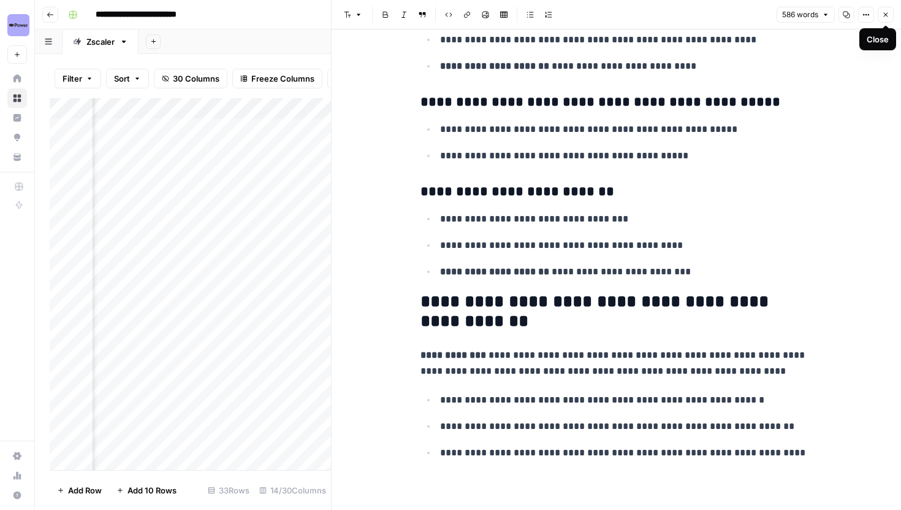
click at [889, 17] on icon "button" at bounding box center [885, 14] width 7 height 7
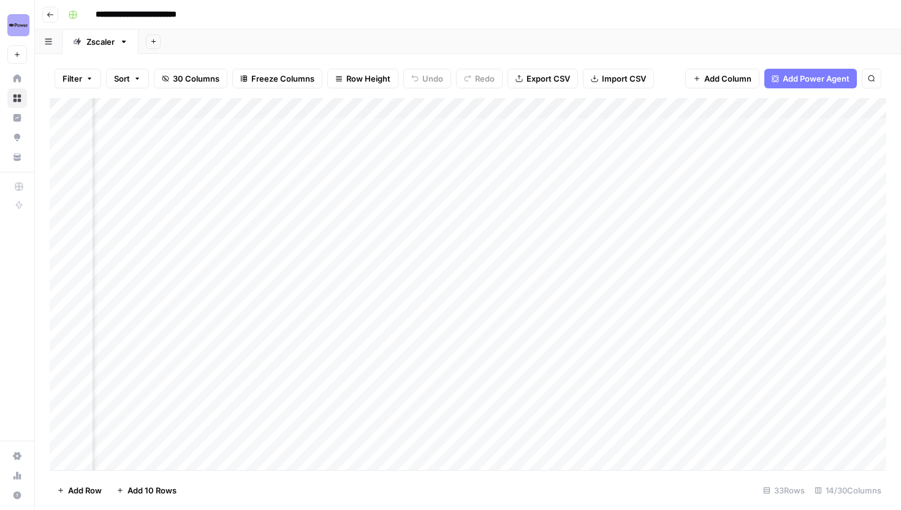
click at [616, 335] on div "Add Column" at bounding box center [468, 284] width 837 height 372
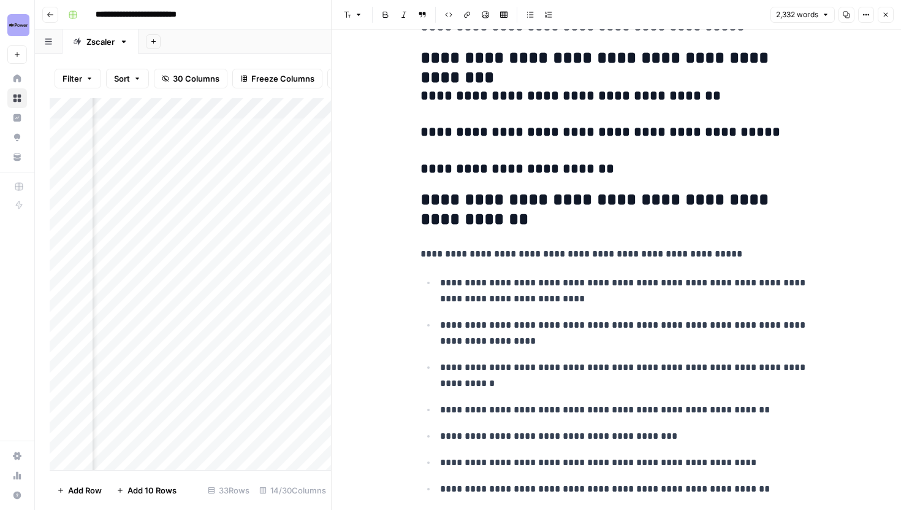
scroll to position [6354, 0]
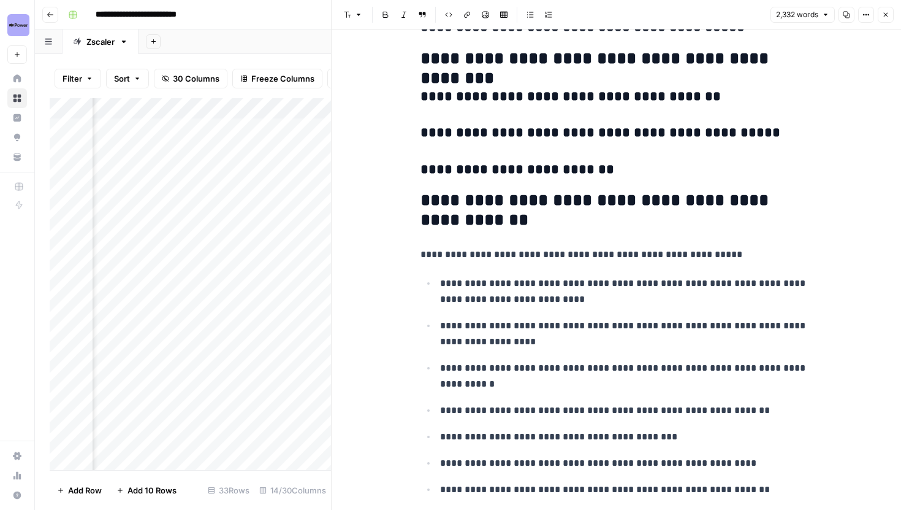
drag, startPoint x: 887, startPoint y: 16, endPoint x: 882, endPoint y: 115, distance: 99.5
click at [887, 19] on button "Close" at bounding box center [886, 15] width 16 height 16
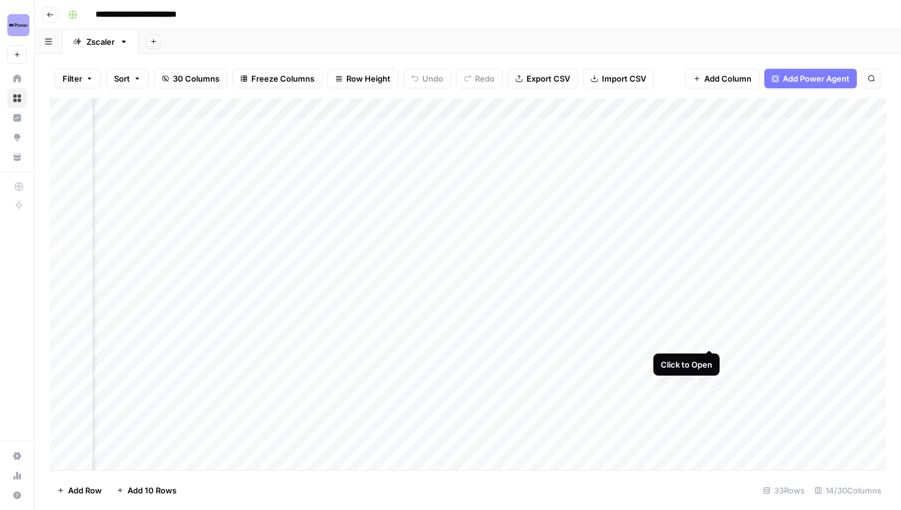
click at [708, 337] on div "Add Column" at bounding box center [468, 284] width 837 height 372
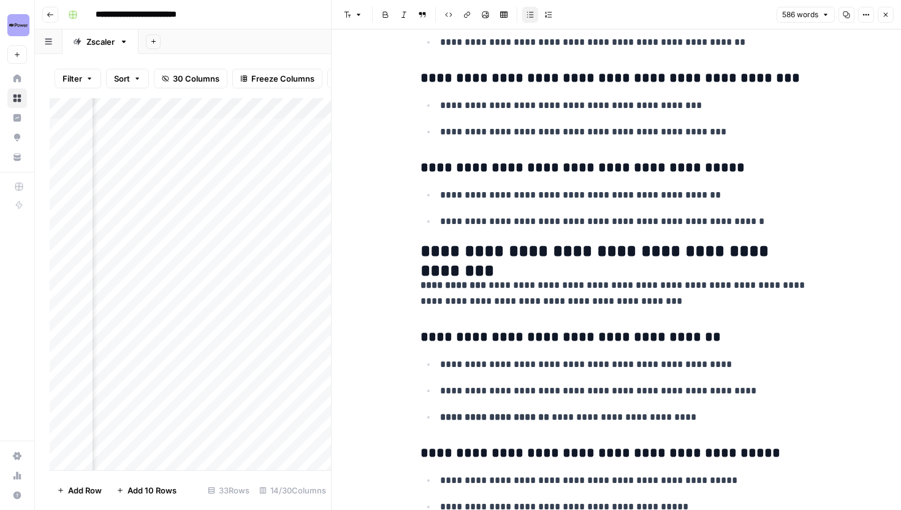
scroll to position [1857, 0]
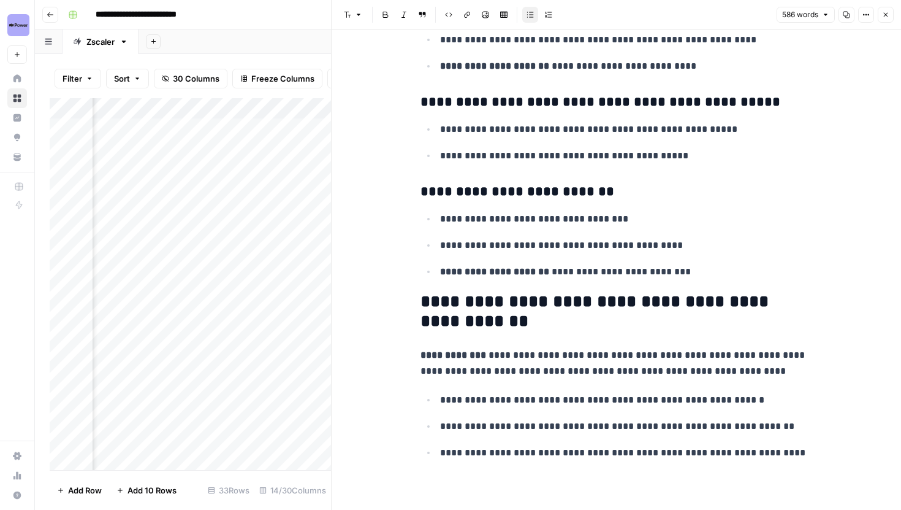
click at [885, 15] on icon "button" at bounding box center [885, 14] width 7 height 7
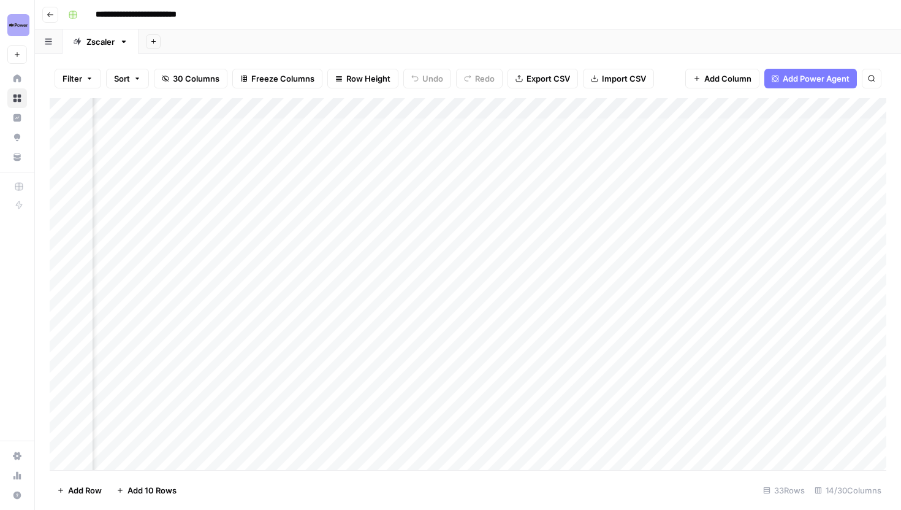
scroll to position [0, 1020]
click at [657, 337] on div "Add Column" at bounding box center [468, 284] width 837 height 372
click at [654, 355] on div "Add Column" at bounding box center [468, 284] width 837 height 372
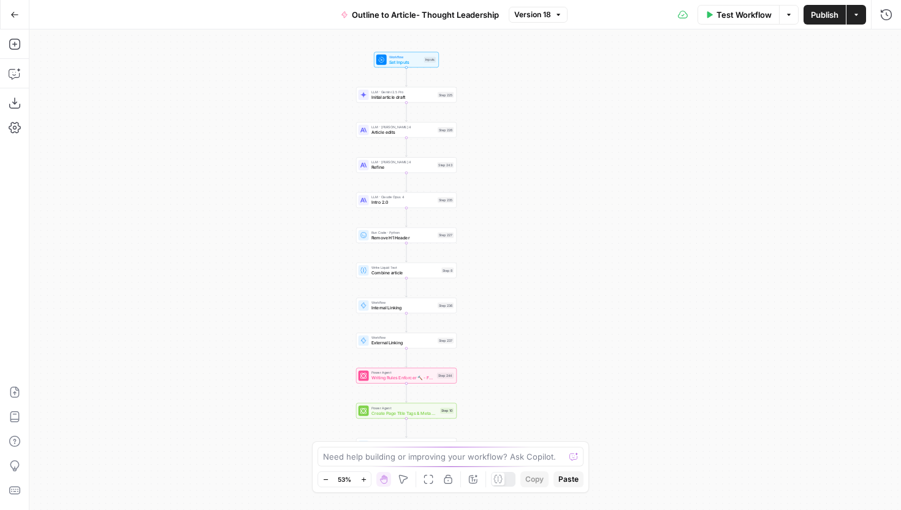
drag, startPoint x: 365, startPoint y: 225, endPoint x: 301, endPoint y: 235, distance: 65.2
click at [301, 235] on div "Workflow Set Inputs Inputs LLM · Gemini 2.5 Pro Initial article draft Step 225 …" at bounding box center [465, 269] width 872 height 480
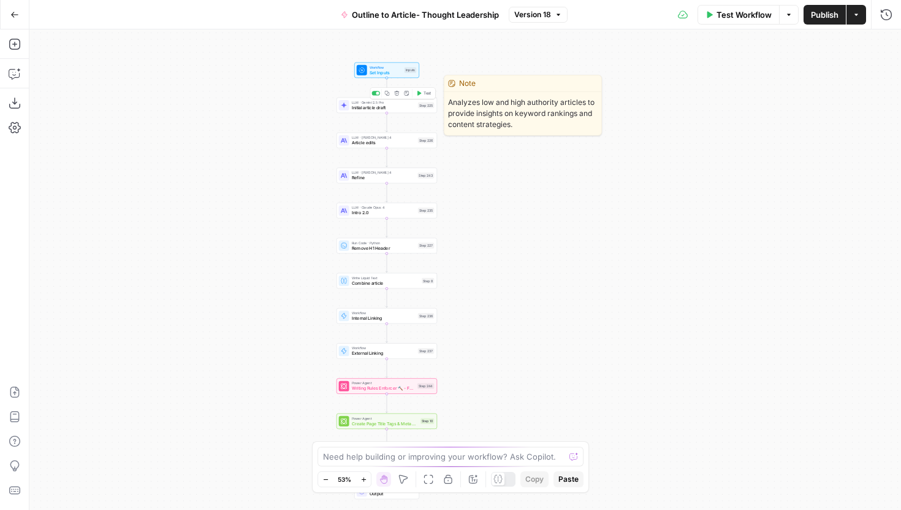
click at [356, 108] on span "Initial article draft" at bounding box center [384, 107] width 64 height 7
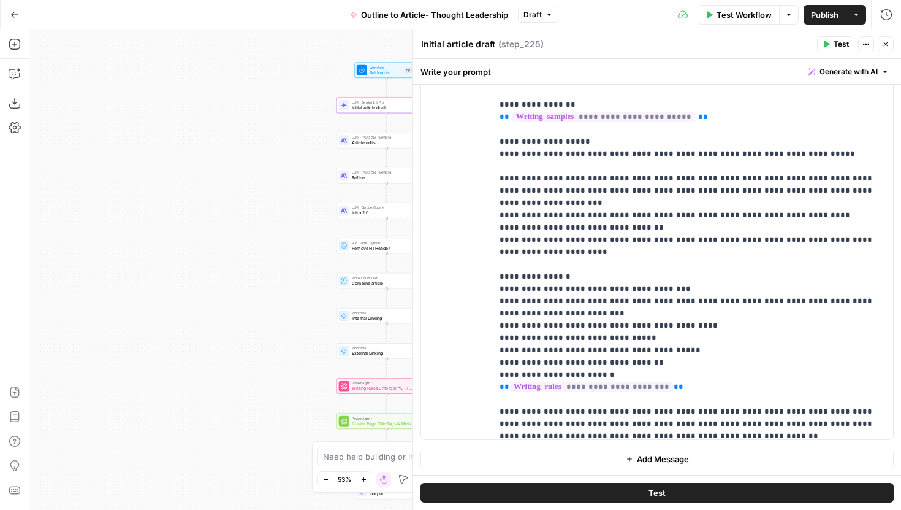
scroll to position [50, 0]
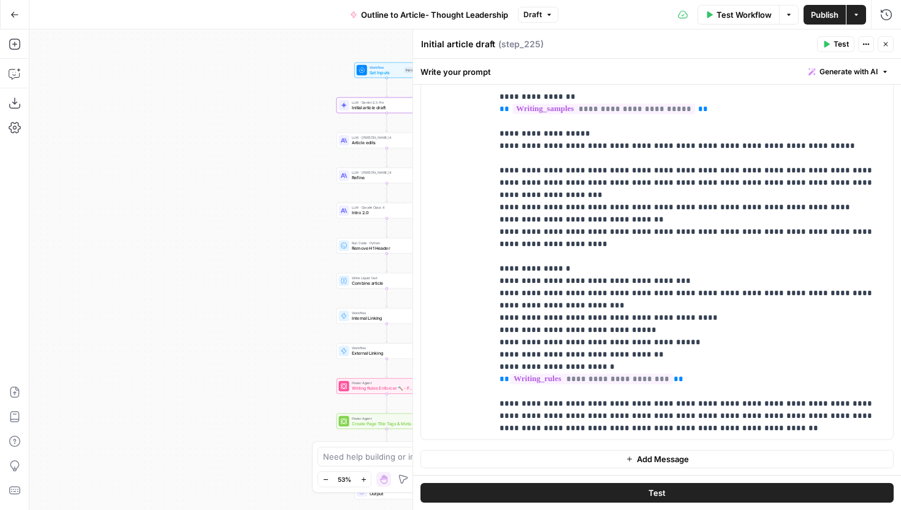
drag, startPoint x: 283, startPoint y: 156, endPoint x: 170, endPoint y: 156, distance: 113.4
click at [170, 156] on div "Workflow Set Inputs Inputs LLM · Gemini 2.5 Pro Initial article draft Step 225 …" at bounding box center [465, 269] width 872 height 480
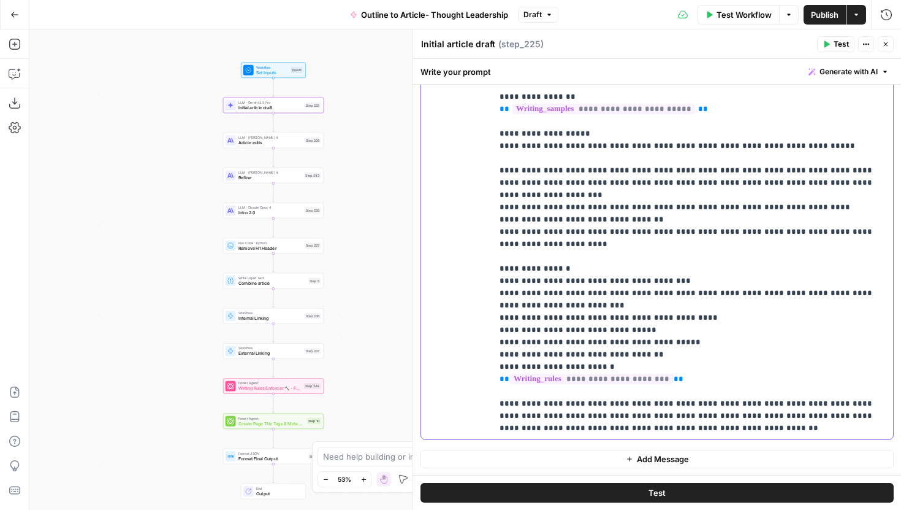
click at [660, 418] on p "**********" at bounding box center [693, 165] width 386 height 540
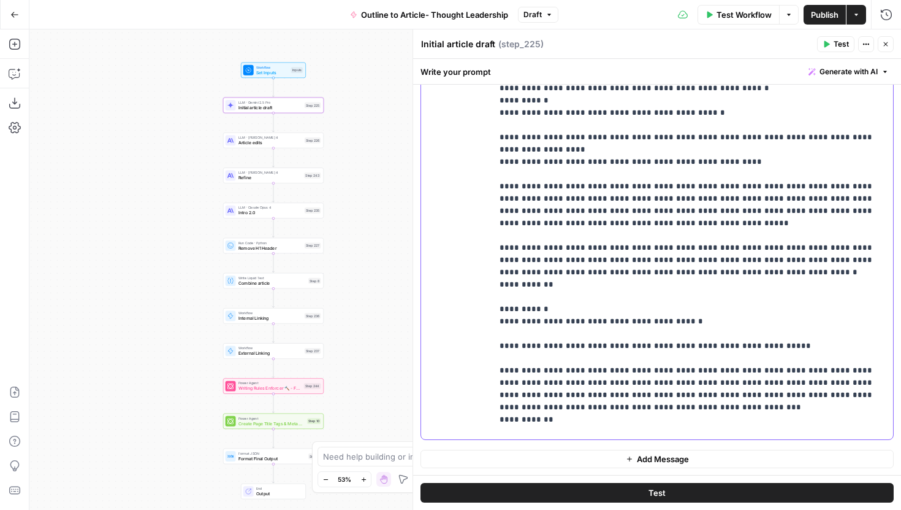
scroll to position [467, 0]
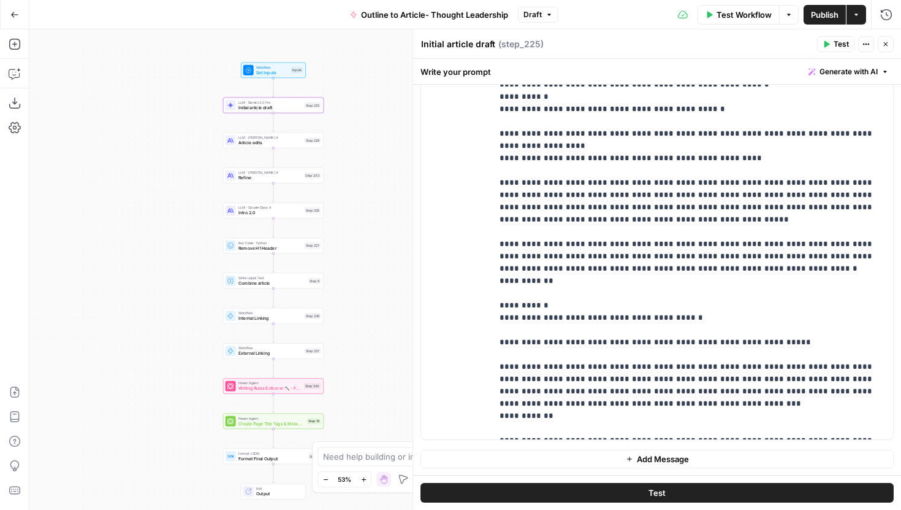
click at [882, 46] on icon "button" at bounding box center [885, 43] width 7 height 7
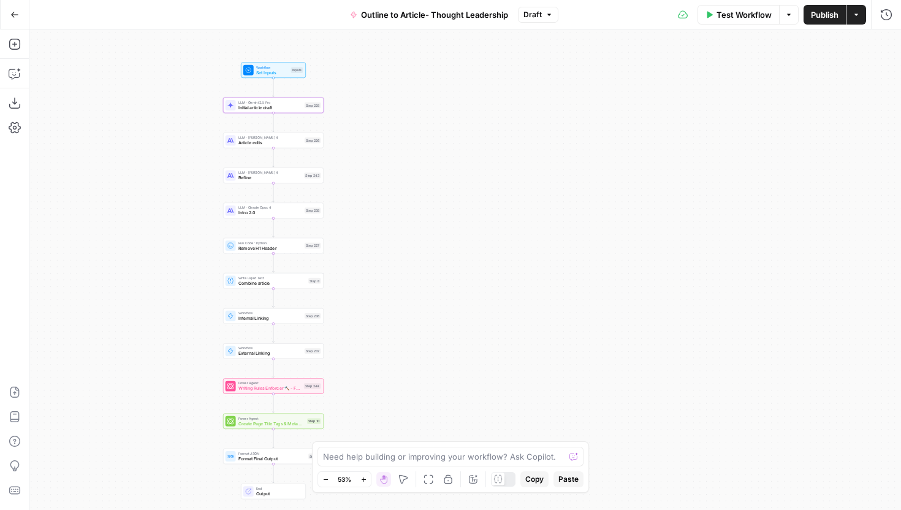
click at [537, 13] on span "Draft" at bounding box center [533, 14] width 18 height 11
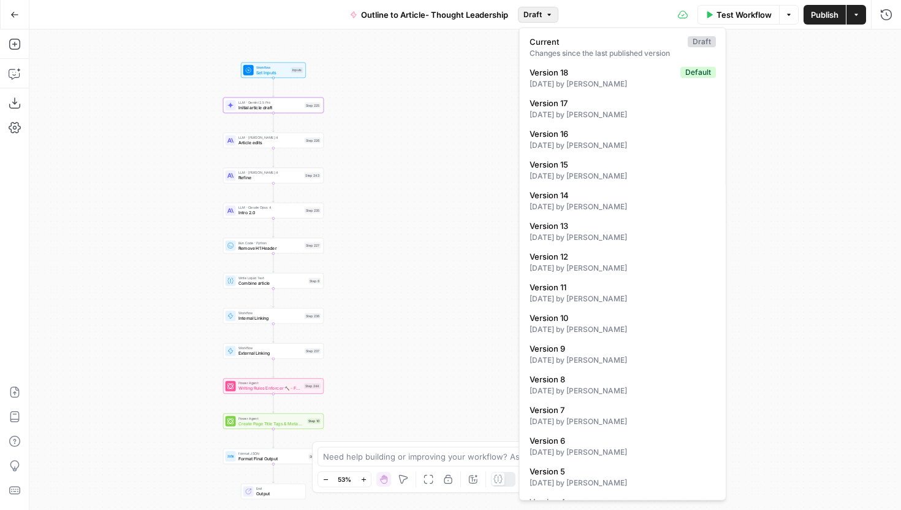
click at [538, 13] on span "Draft" at bounding box center [533, 14] width 18 height 11
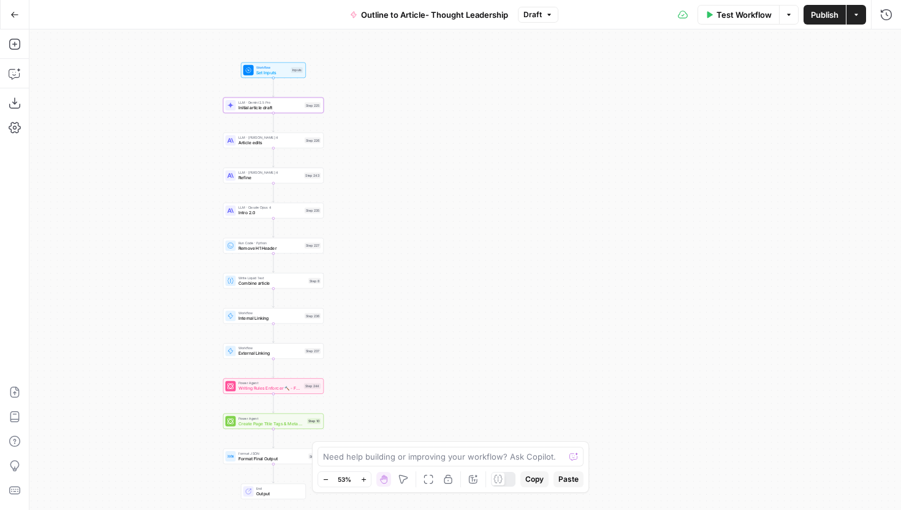
click at [836, 17] on span "Publish" at bounding box center [825, 15] width 28 height 12
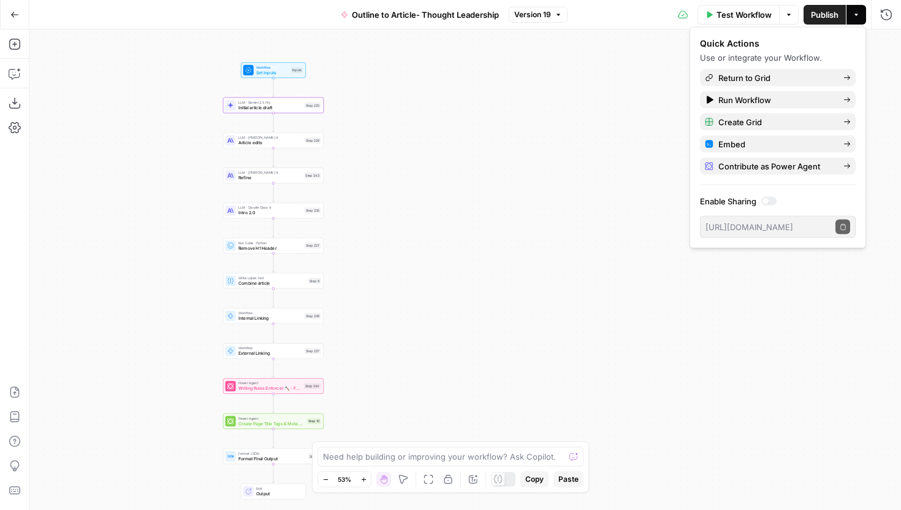
click at [284, 213] on span "Intro 2.0" at bounding box center [271, 213] width 64 height 7
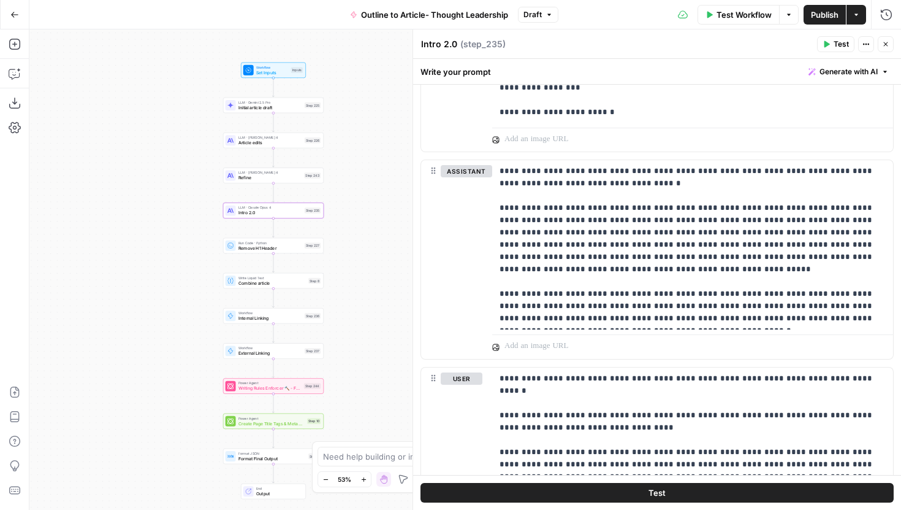
scroll to position [2430, 0]
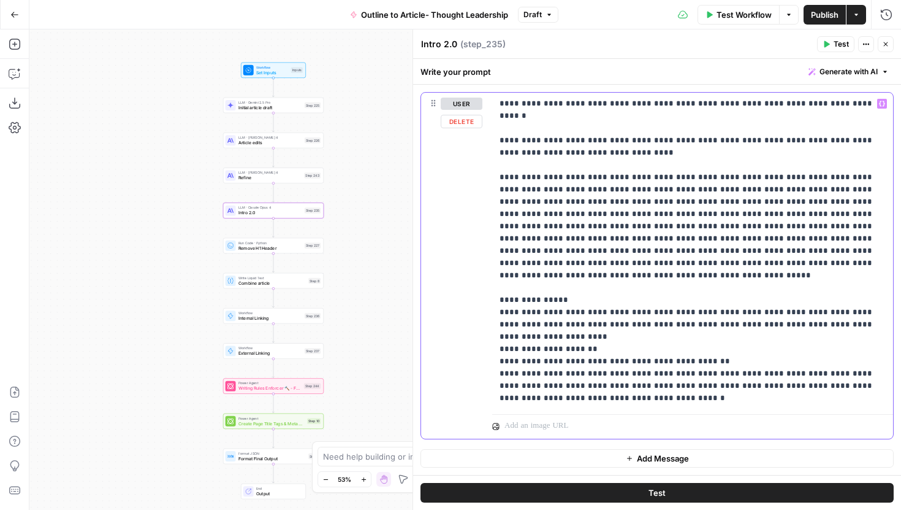
click at [628, 372] on p "**********" at bounding box center [693, 250] width 386 height 307
drag, startPoint x: 622, startPoint y: 383, endPoint x: 475, endPoint y: 384, distance: 147.2
click at [475, 383] on div "**********" at bounding box center [657, 278] width 472 height 370
click at [888, 45] on icon "button" at bounding box center [885, 43] width 7 height 7
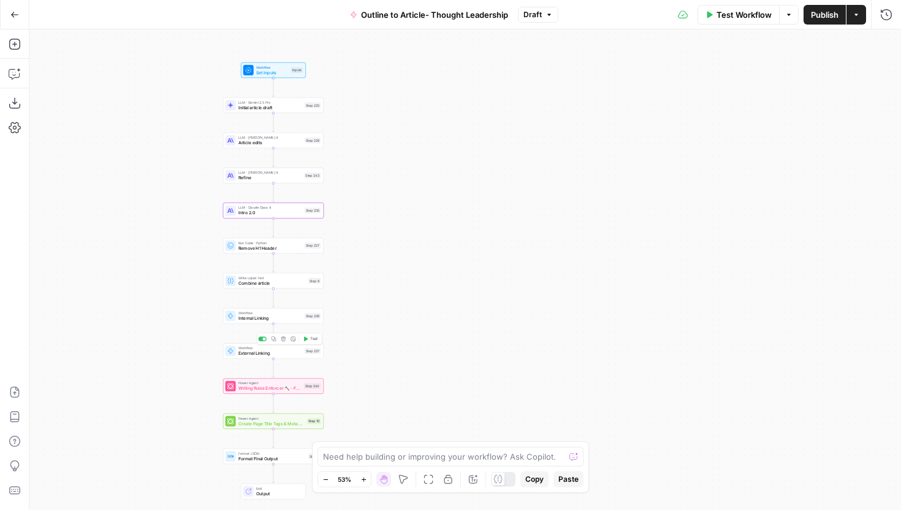
click at [262, 353] on span "External Linking" at bounding box center [271, 353] width 64 height 7
type input "External Linking - Thought Leadership"
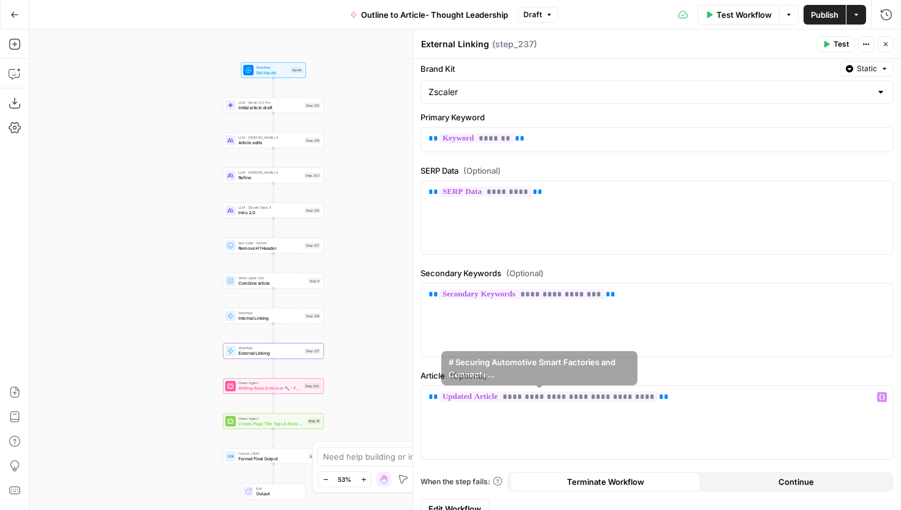
scroll to position [115, 0]
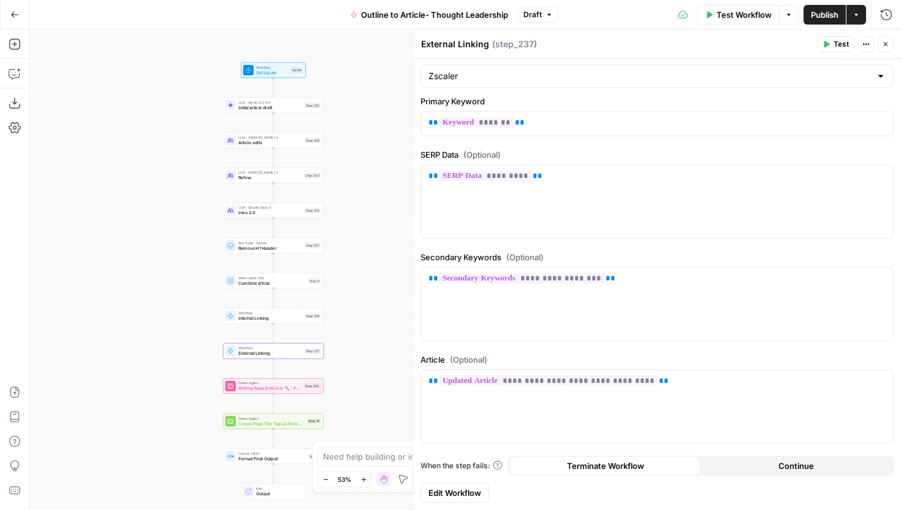
click at [453, 500] on link "Edit Workflow" at bounding box center [455, 493] width 69 height 20
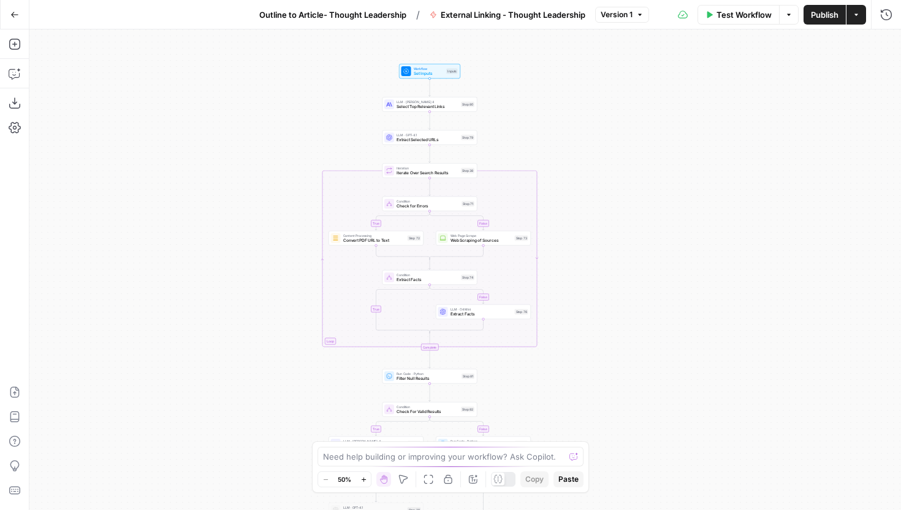
drag, startPoint x: 329, startPoint y: 241, endPoint x: 288, endPoint y: 326, distance: 94.6
click at [288, 326] on div "true false true false true false Workflow Set Inputs Inputs LLM · [PERSON_NAME]…" at bounding box center [465, 269] width 872 height 480
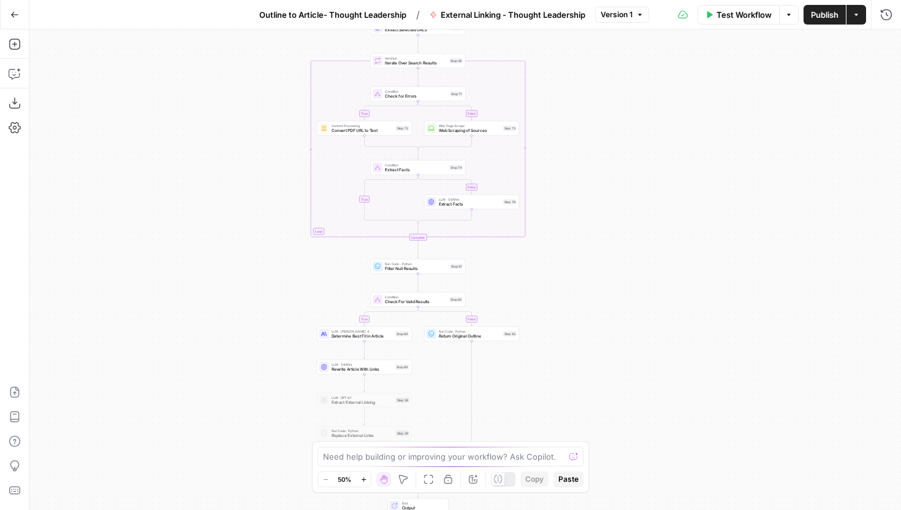
drag, startPoint x: 290, startPoint y: 285, endPoint x: 284, endPoint y: 164, distance: 121.0
click at [284, 164] on div "true false true false true false Workflow Set Inputs Inputs LLM · [PERSON_NAME]…" at bounding box center [465, 269] width 872 height 480
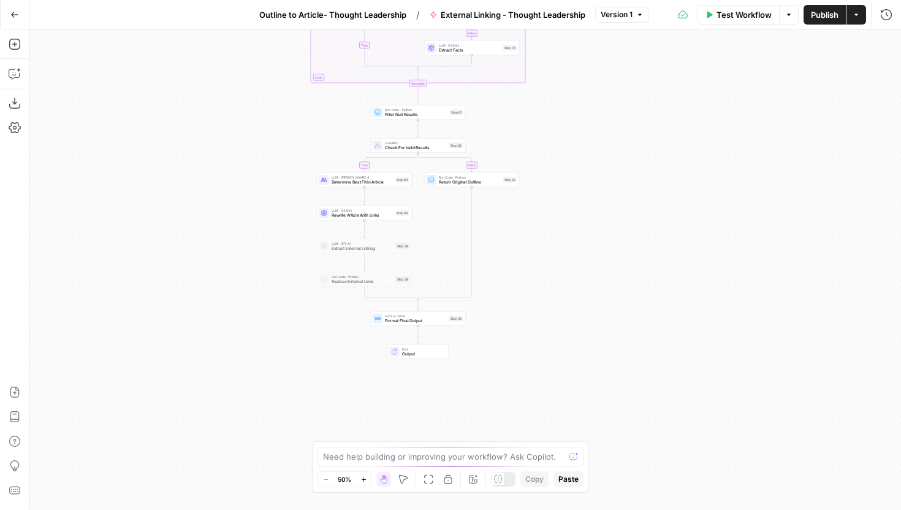
drag, startPoint x: 277, startPoint y: 270, endPoint x: 277, endPoint y: 121, distance: 149.0
click at [277, 121] on div "true false true false true false Workflow Set Inputs Inputs LLM · [PERSON_NAME]…" at bounding box center [465, 269] width 872 height 480
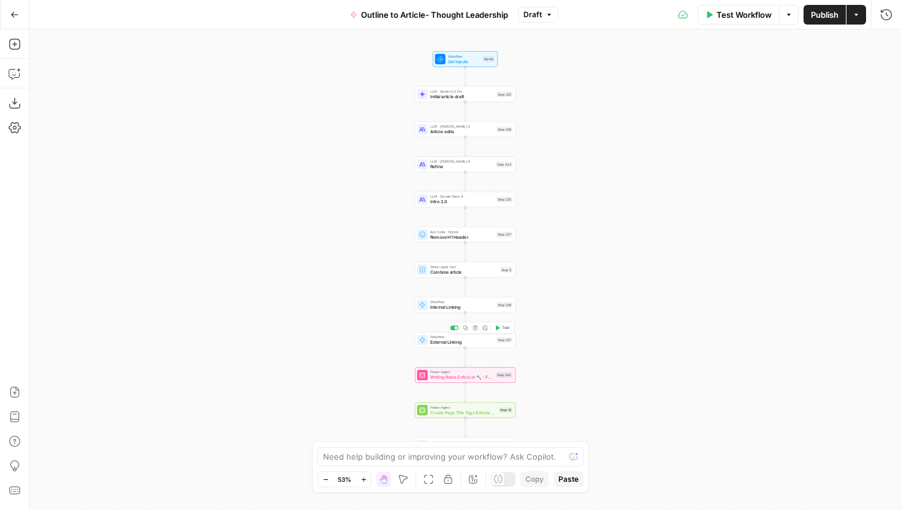
click at [458, 345] on div "Workflow External Linking Step 237 Copy step Delete step Add Note Test" at bounding box center [465, 339] width 101 height 15
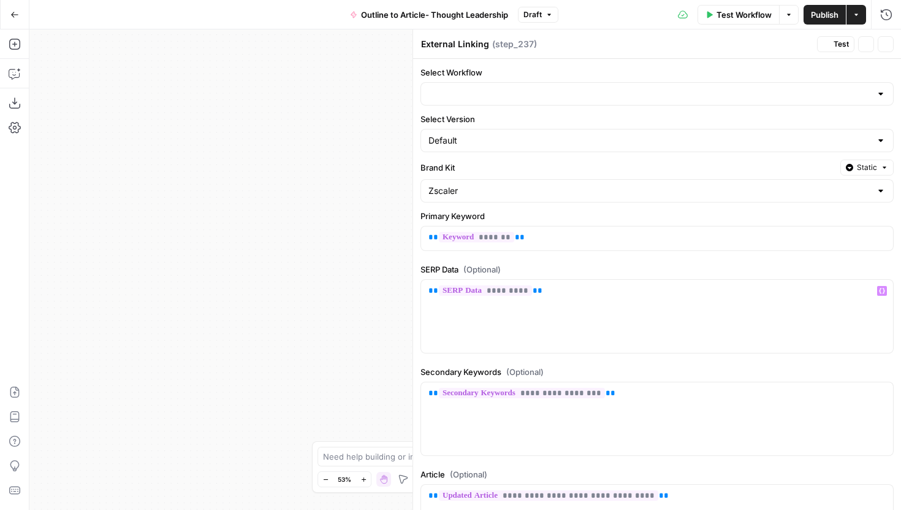
type input "External Linking - Thought Leadership"
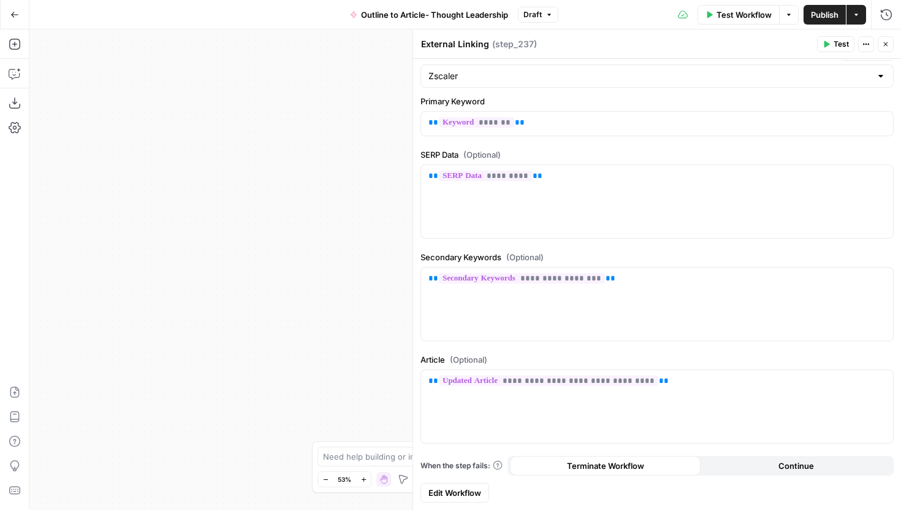
click at [468, 492] on span "Edit Workflow" at bounding box center [455, 492] width 53 height 12
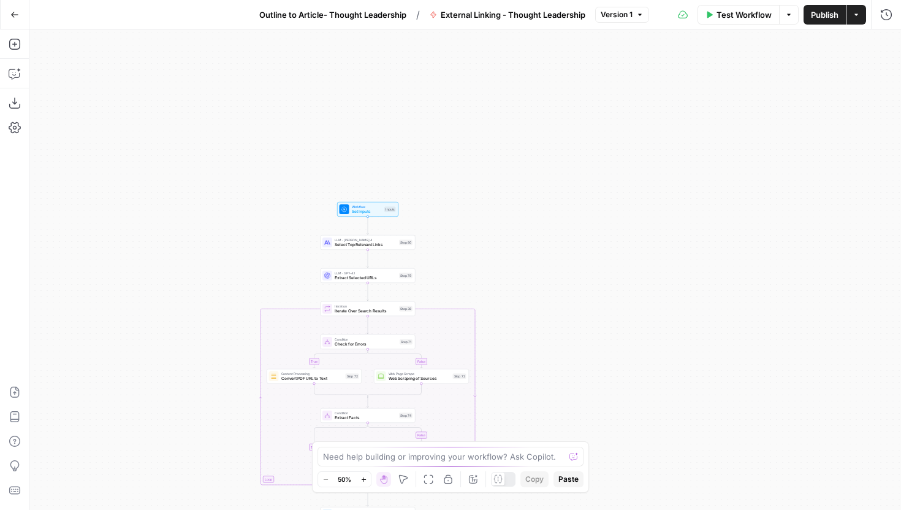
drag, startPoint x: 353, startPoint y: 92, endPoint x: 255, endPoint y: 304, distance: 233.5
click at [255, 304] on div "true false true false true false Workflow Set Inputs Inputs LLM · [PERSON_NAME]…" at bounding box center [465, 269] width 872 height 480
click at [342, 247] on span "Select Top Relevant Links" at bounding box center [366, 245] width 62 height 6
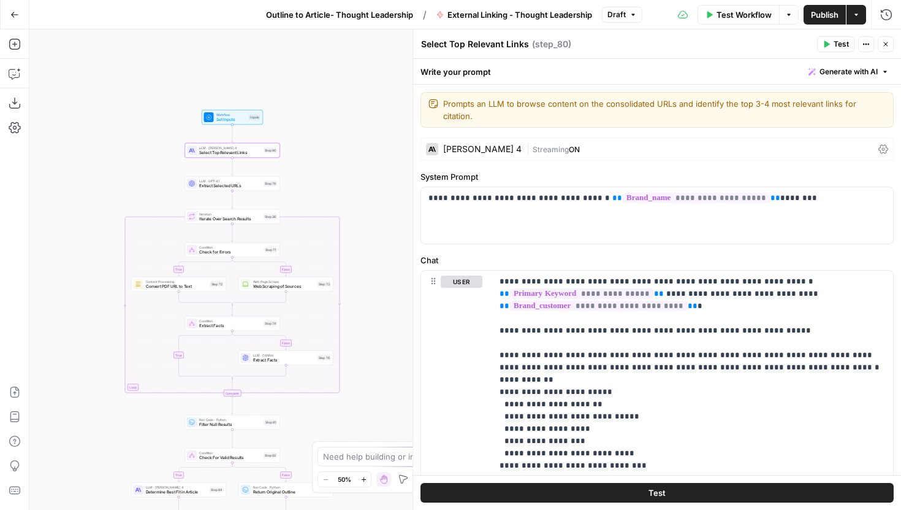
drag, startPoint x: 281, startPoint y: 262, endPoint x: 142, endPoint y: 164, distance: 170.1
click at [142, 164] on div "true false false true false true Workflow Set Inputs Inputs LLM · Claude Sonnet…" at bounding box center [465, 269] width 872 height 480
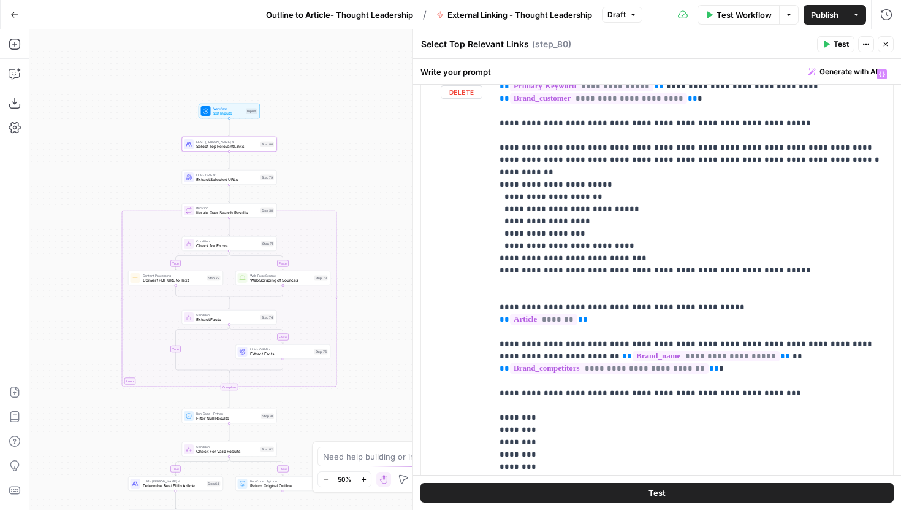
scroll to position [264, 0]
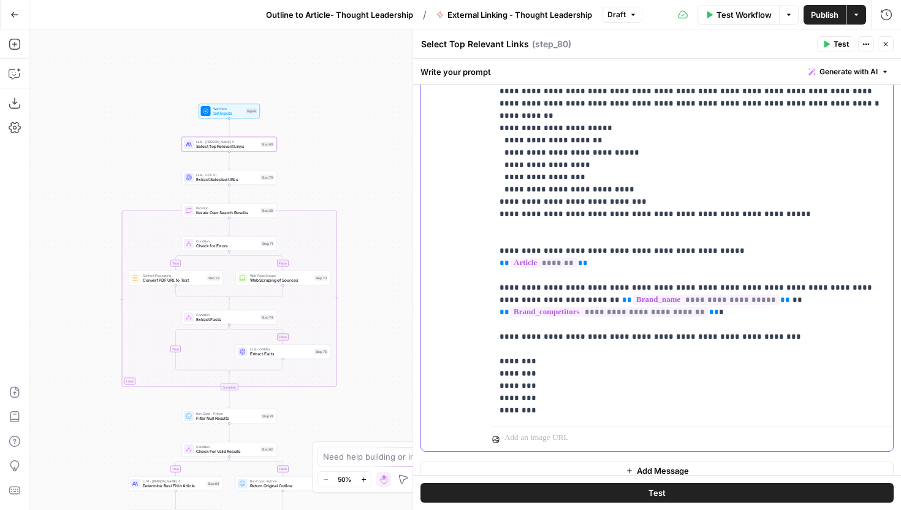
click at [678, 250] on p "**********" at bounding box center [693, 214] width 386 height 405
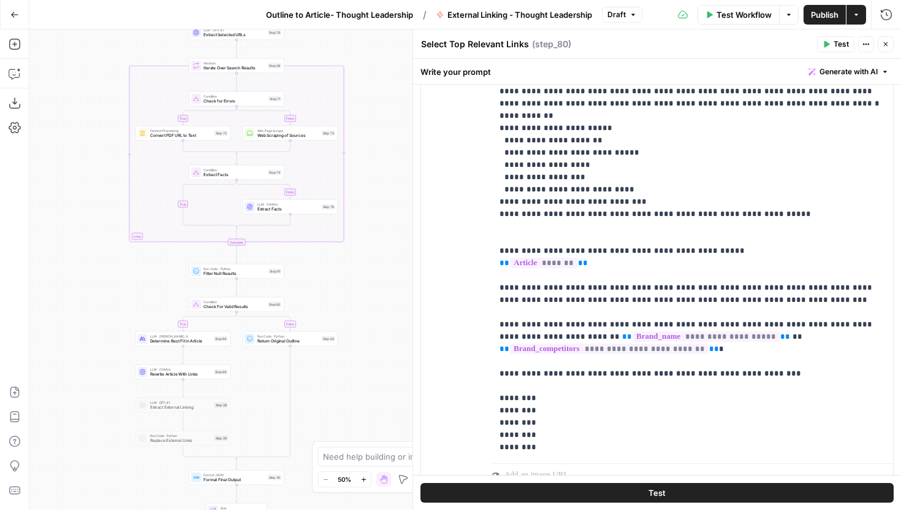
drag, startPoint x: 286, startPoint y: 421, endPoint x: 294, endPoint y: 276, distance: 144.9
click at [294, 276] on div "true false false true false true Workflow Set Inputs Inputs LLM · Claude Sonnet…" at bounding box center [465, 269] width 872 height 480
drag, startPoint x: 326, startPoint y: 290, endPoint x: 326, endPoint y: 224, distance: 66.2
click at [326, 224] on div "true false false true false true Workflow Set Inputs Inputs LLM · Claude Sonnet…" at bounding box center [465, 269] width 872 height 480
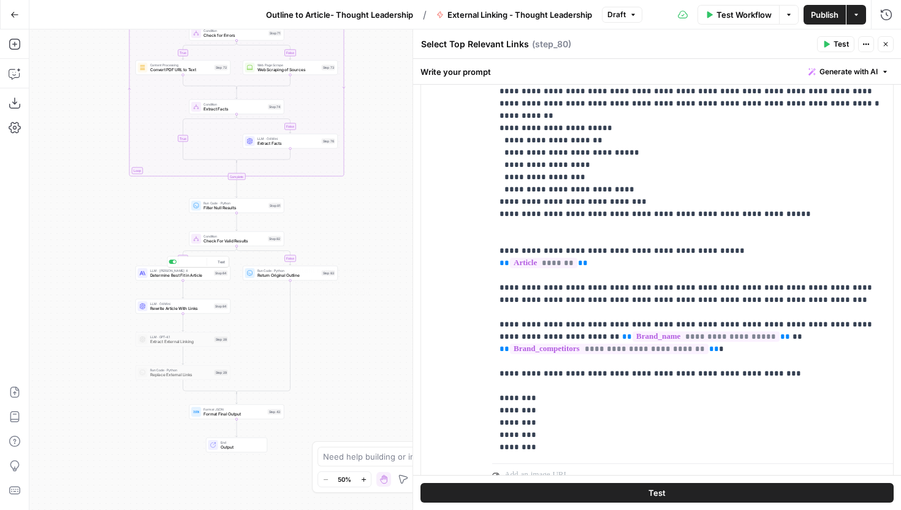
click at [210, 274] on span "Determine Best Fit in Article" at bounding box center [181, 275] width 62 height 6
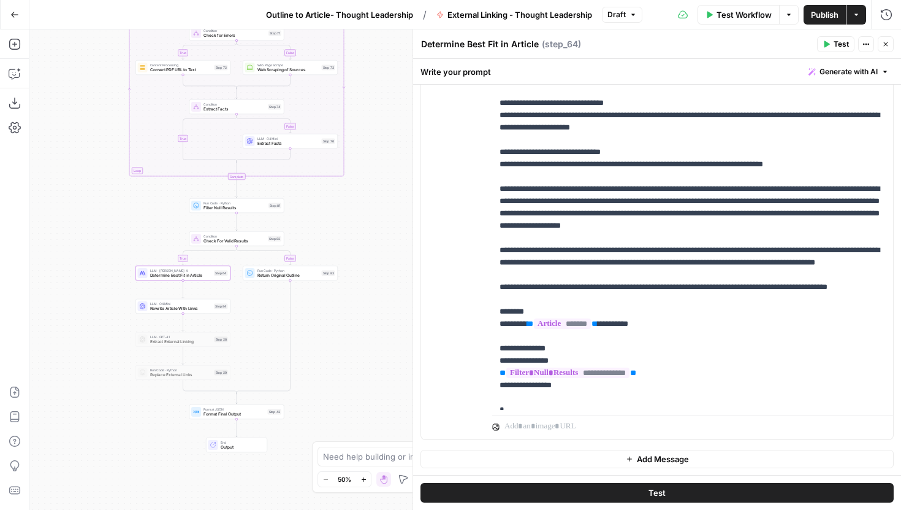
scroll to position [222, 0]
click at [614, 272] on p "**********" at bounding box center [693, 128] width 386 height 871
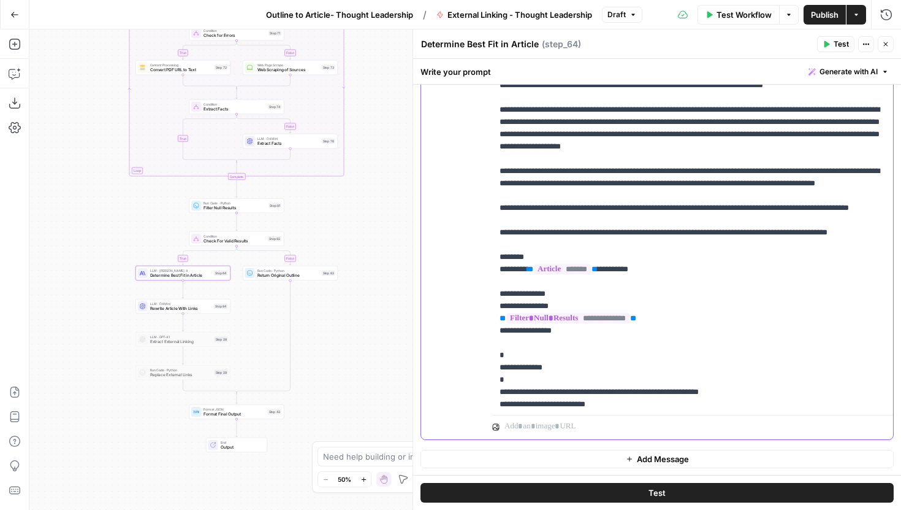
scroll to position [301, 0]
click at [640, 221] on p "**********" at bounding box center [693, 68] width 386 height 908
click at [582, 234] on p "**********" at bounding box center [693, 68] width 386 height 908
click at [614, 220] on p "**********" at bounding box center [693, 68] width 386 height 908
click at [594, 234] on p "**********" at bounding box center [693, 68] width 386 height 908
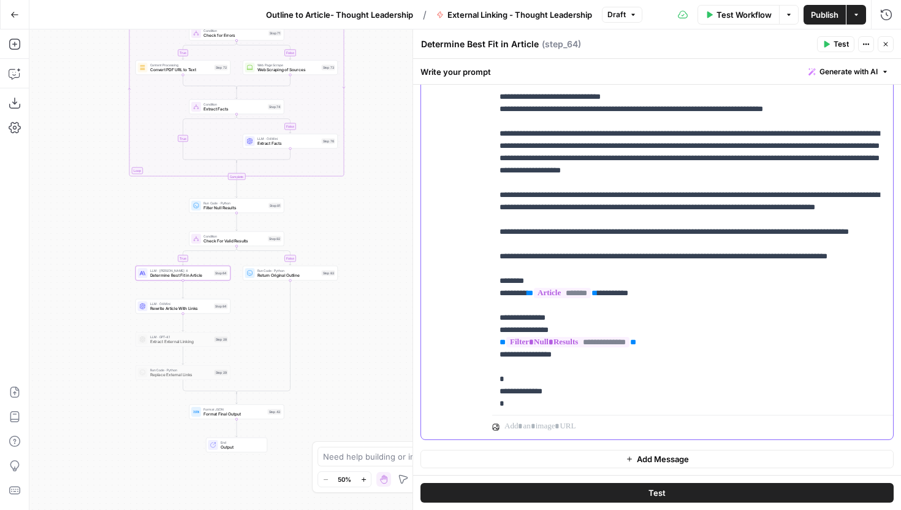
scroll to position [273, 0]
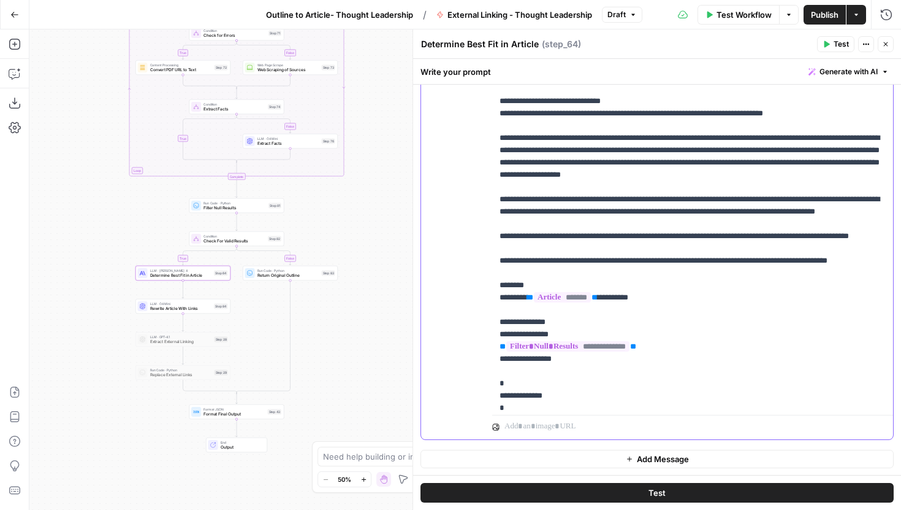
drag, startPoint x: 539, startPoint y: 211, endPoint x: 582, endPoint y: 208, distance: 43.0
click at [582, 209] on p "**********" at bounding box center [693, 95] width 386 height 908
click at [664, 202] on p "**********" at bounding box center [693, 95] width 386 height 908
click at [664, 210] on p "**********" at bounding box center [693, 95] width 386 height 908
click at [662, 218] on p "**********" at bounding box center [693, 95] width 386 height 908
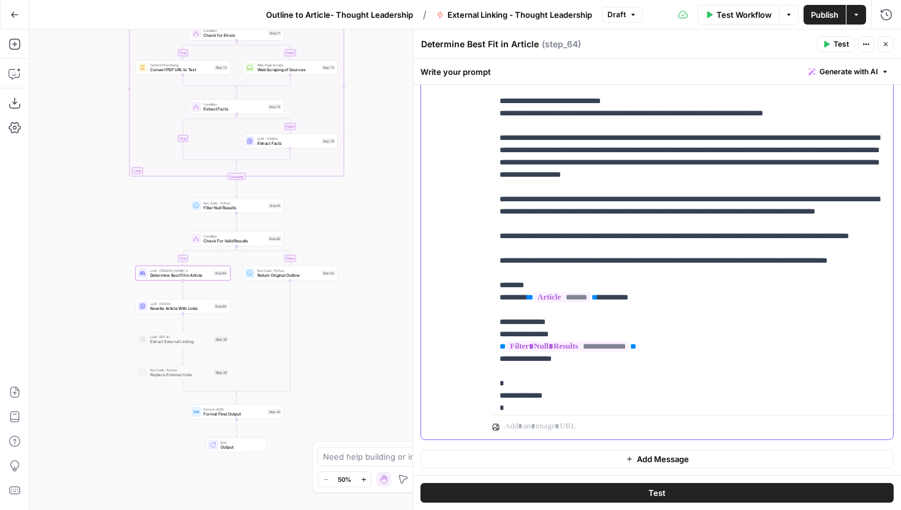
click at [663, 216] on p "**********" at bounding box center [693, 95] width 386 height 908
click at [663, 218] on p "**********" at bounding box center [693, 95] width 386 height 908
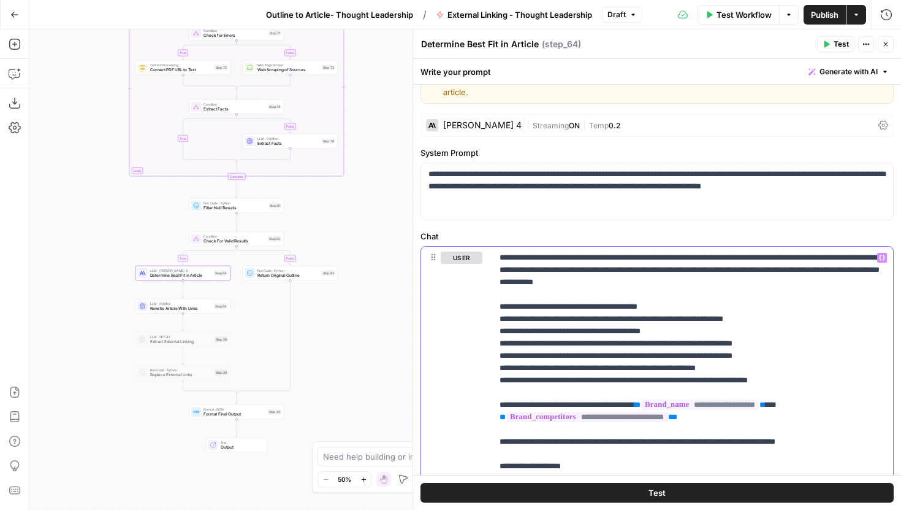
scroll to position [0, 0]
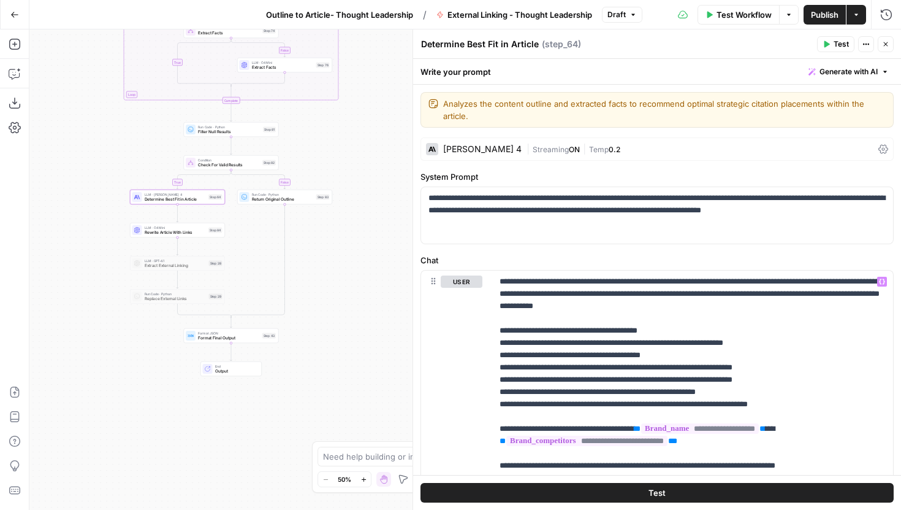
drag, startPoint x: 359, startPoint y: 326, endPoint x: 354, endPoint y: 250, distance: 76.8
click at [354, 250] on div "true false false true false true Workflow Set Inputs Inputs LLM · Claude Sonnet…" at bounding box center [465, 269] width 872 height 480
drag, startPoint x: 338, startPoint y: 255, endPoint x: 338, endPoint y: 297, distance: 42.3
click at [338, 297] on div "true false false true false true Workflow Set Inputs Inputs LLM · Claude Sonnet…" at bounding box center [465, 269] width 872 height 480
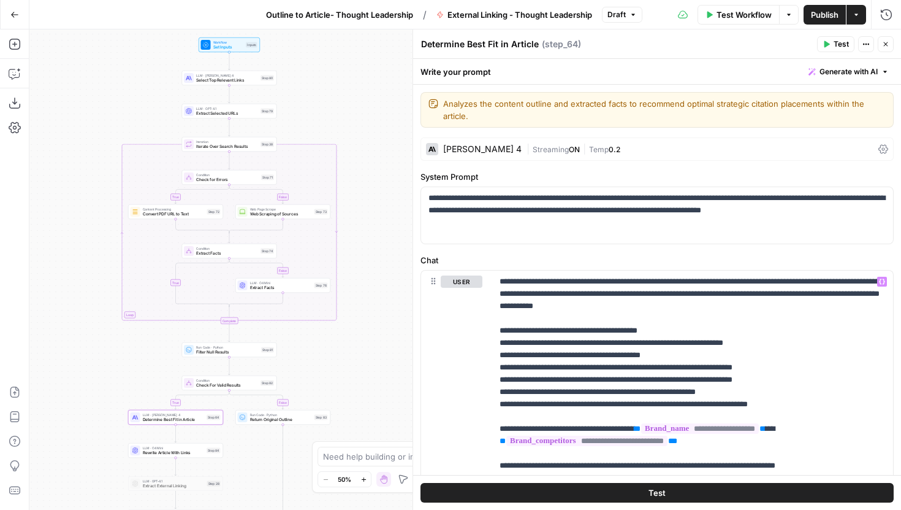
drag, startPoint x: 374, startPoint y: 116, endPoint x: 372, endPoint y: 294, distance: 178.4
click at [372, 294] on div "true false false true false true Workflow Set Inputs Inputs LLM · Claude Sonnet…" at bounding box center [465, 269] width 872 height 480
click at [380, 182] on div "true false false true false true Workflow Set Inputs Inputs LLM · Claude Sonnet…" at bounding box center [465, 269] width 872 height 480
click at [817, 12] on span "Publish" at bounding box center [825, 15] width 28 height 12
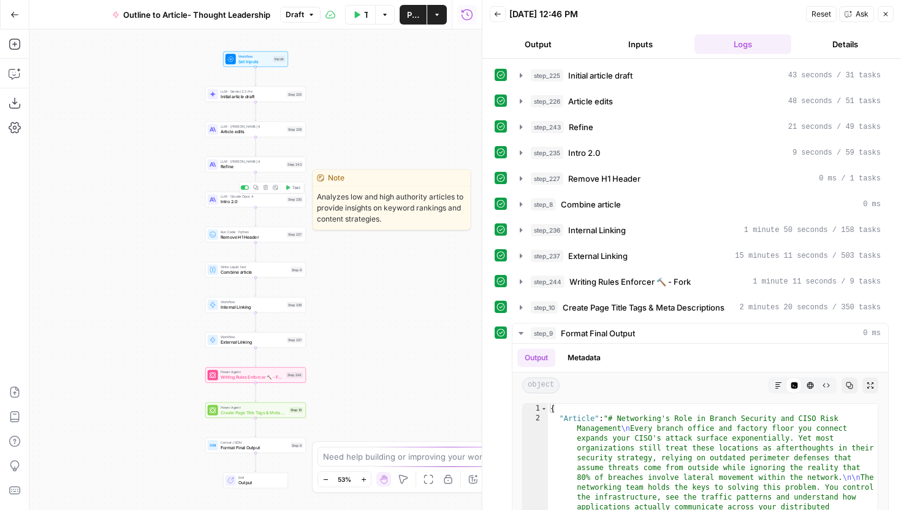
click at [270, 200] on span "Intro 2.0" at bounding box center [253, 202] width 64 height 7
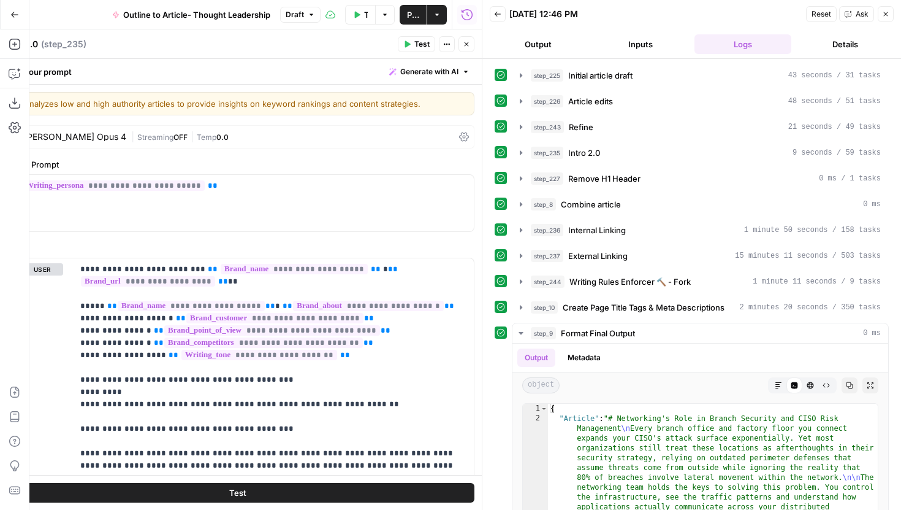
click at [257, 139] on div "| Streaming OFF | Temp 0.0" at bounding box center [292, 137] width 323 height 12
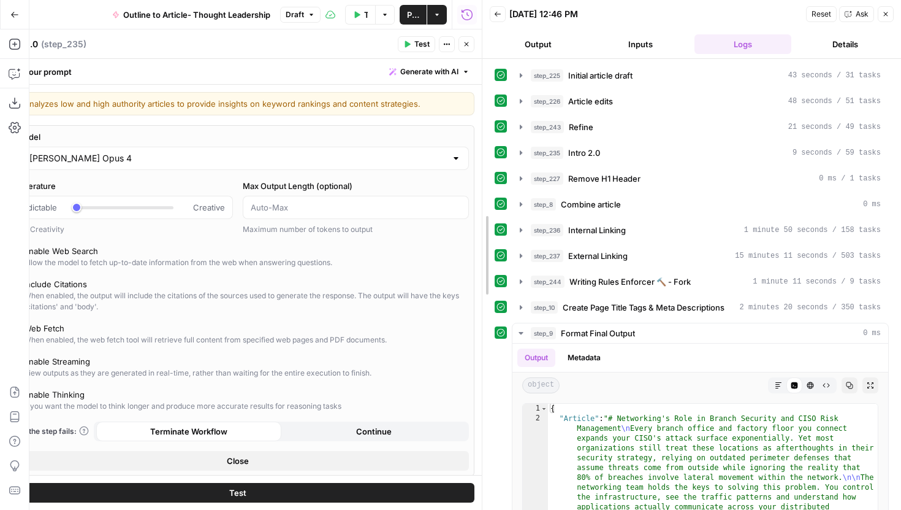
drag, startPoint x: 480, startPoint y: 114, endPoint x: 576, endPoint y: 114, distance: 96.3
click at [489, 114] on div at bounding box center [482, 255] width 12 height 510
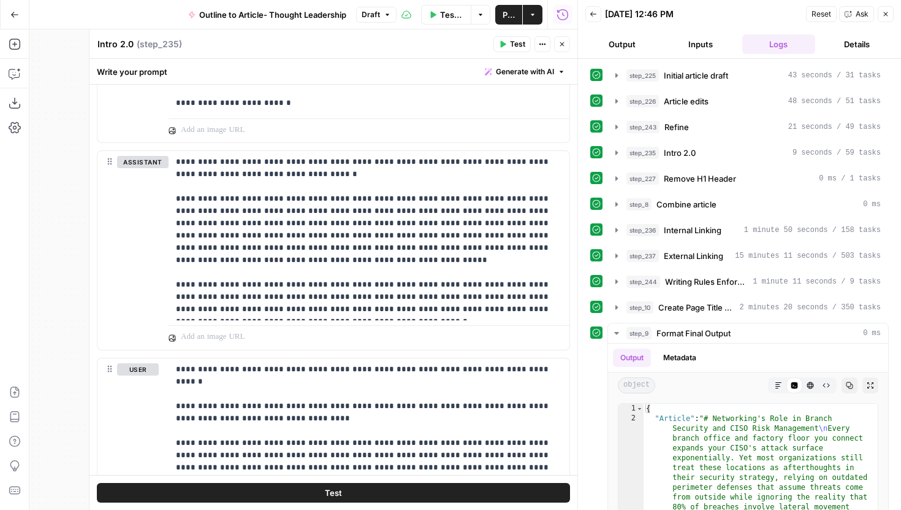
scroll to position [2758, 0]
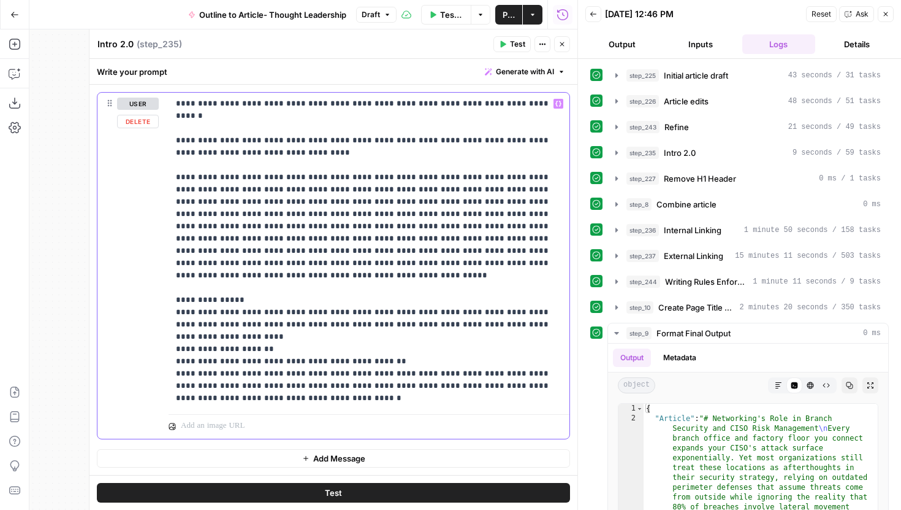
click at [292, 367] on p "**********" at bounding box center [369, 250] width 386 height 307
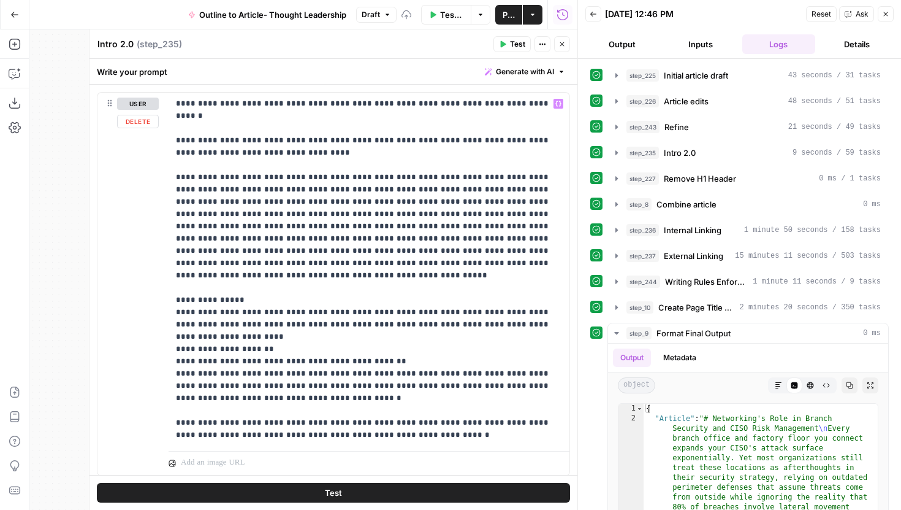
click at [348, 496] on button "Test" at bounding box center [333, 493] width 473 height 20
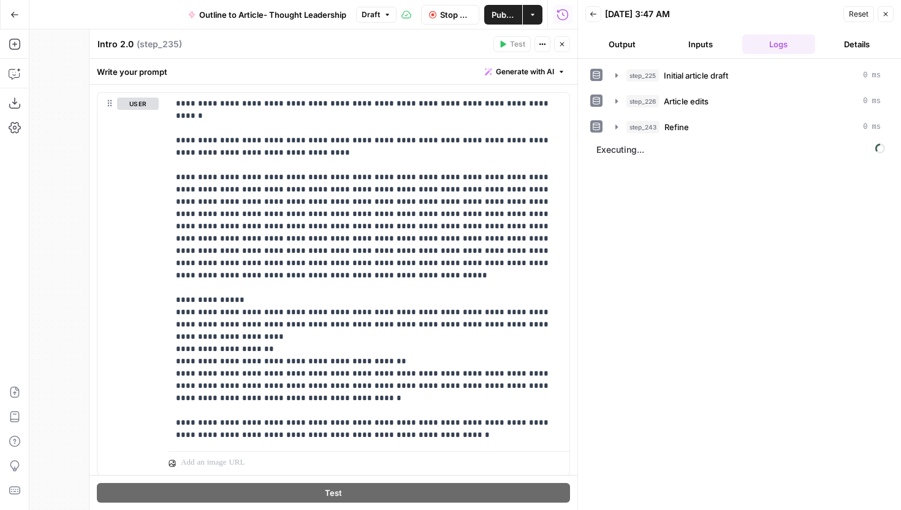
click at [560, 42] on icon "button" at bounding box center [562, 43] width 7 height 7
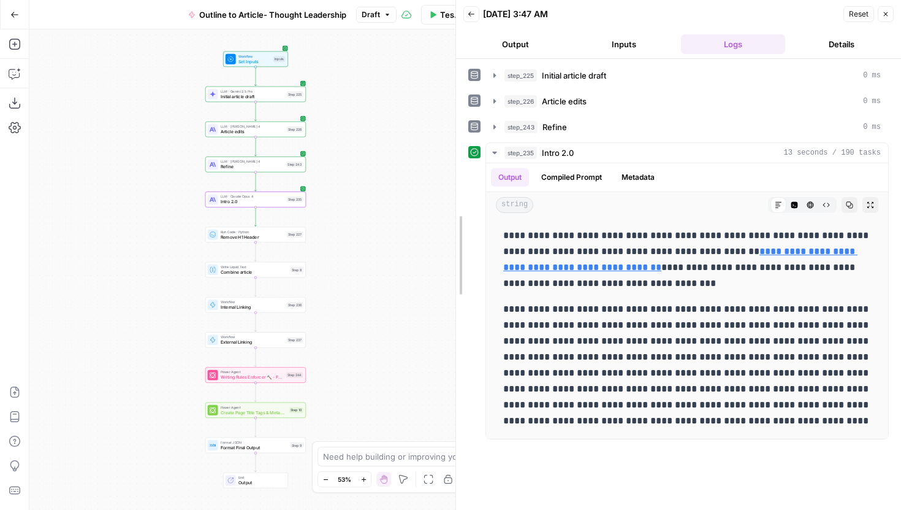
drag, startPoint x: 579, startPoint y: 169, endPoint x: 458, endPoint y: 166, distance: 121.4
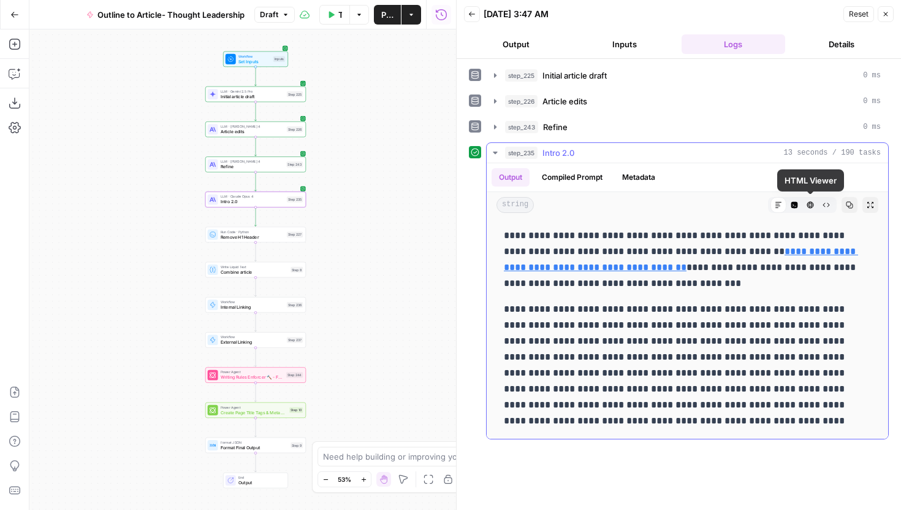
click at [798, 205] on button "Code Editor" at bounding box center [795, 205] width 16 height 16
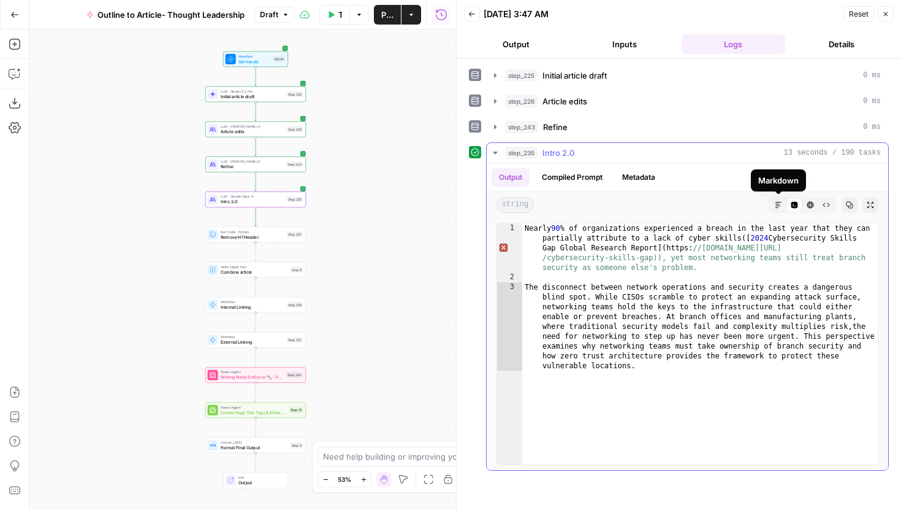
click at [778, 202] on icon "button" at bounding box center [778, 204] width 7 height 7
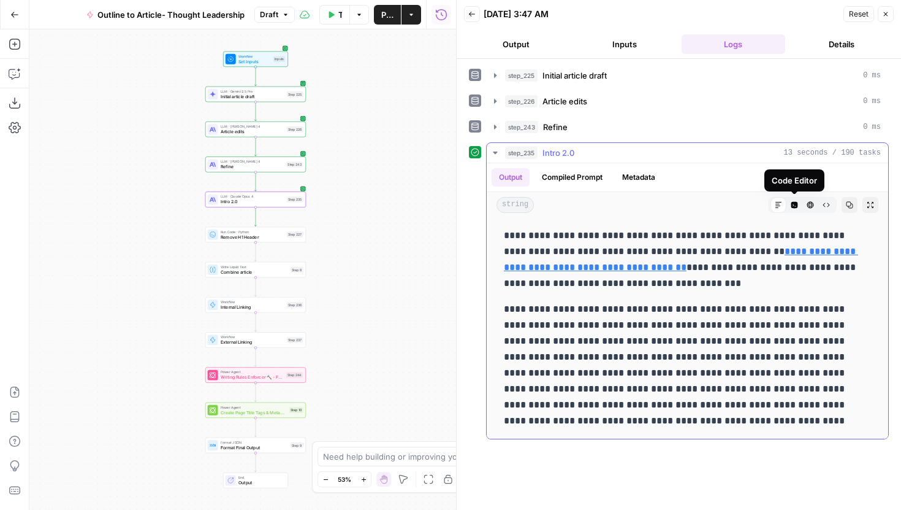
click at [794, 204] on icon "button" at bounding box center [795, 205] width 7 height 7
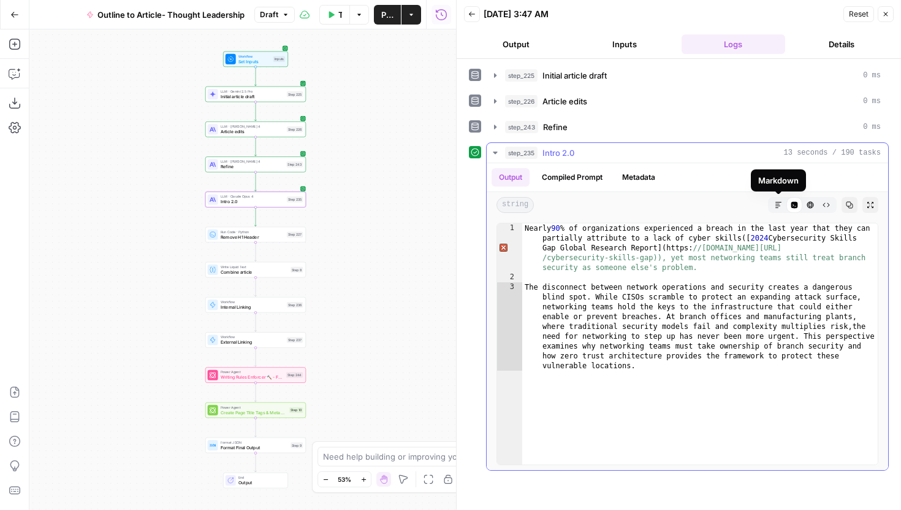
click at [782, 204] on icon "button" at bounding box center [778, 204] width 7 height 7
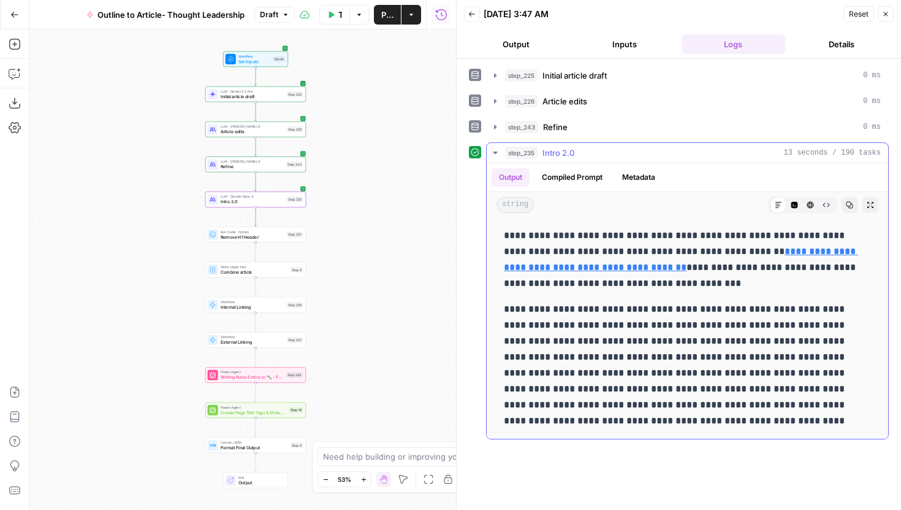
drag, startPoint x: 505, startPoint y: 232, endPoint x: 581, endPoint y: 265, distance: 83.5
click at [581, 265] on p "**********" at bounding box center [687, 259] width 367 height 64
copy p "**********"
click at [716, 253] on link "**********" at bounding box center [681, 259] width 354 height 25
click at [621, 280] on p "**********" at bounding box center [687, 259] width 367 height 64
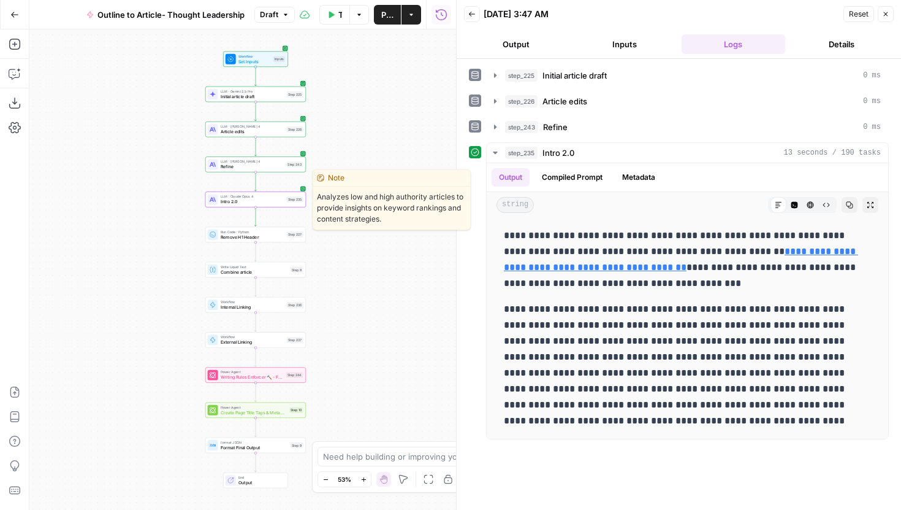
click at [287, 199] on div "Step 235" at bounding box center [295, 199] width 16 height 6
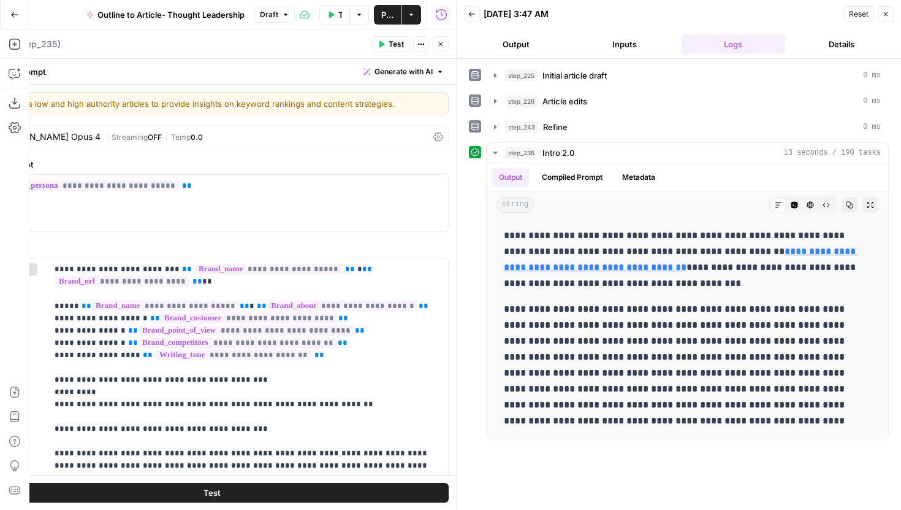
click at [881, 13] on button "Close" at bounding box center [886, 14] width 16 height 16
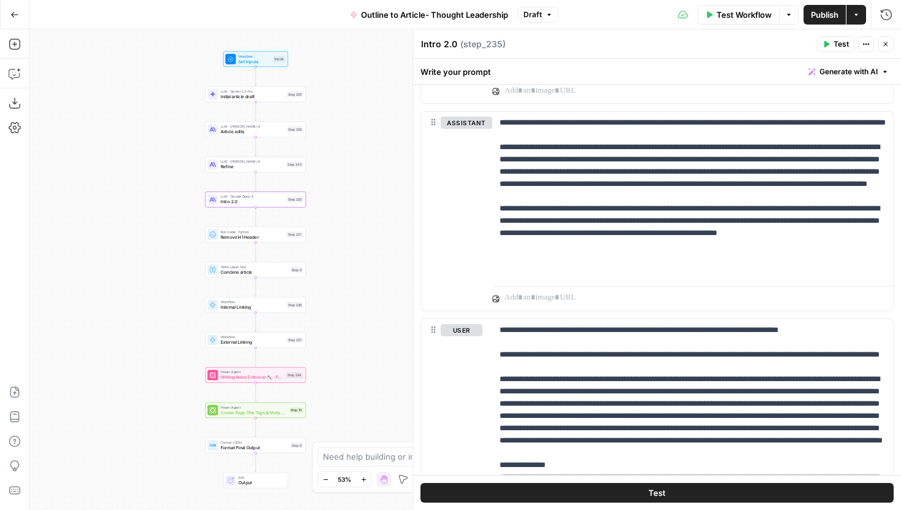
scroll to position [2467, 0]
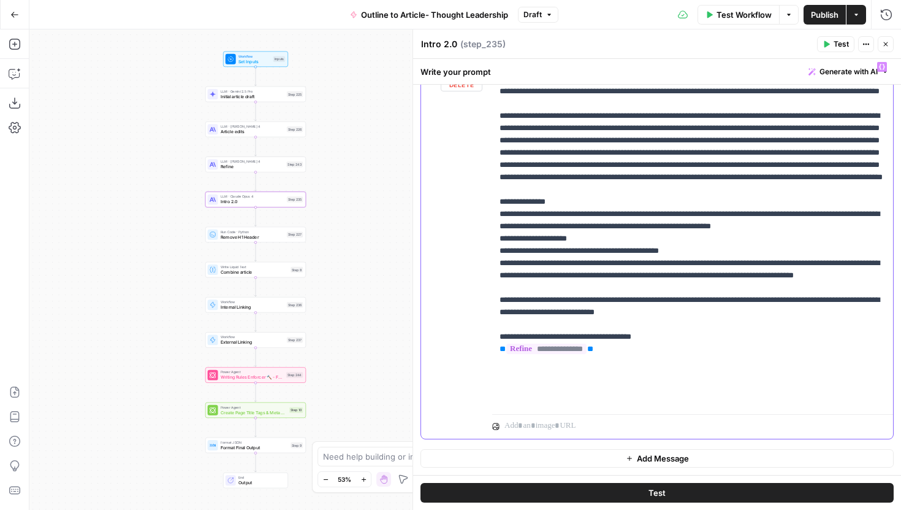
drag, startPoint x: 708, startPoint y: 361, endPoint x: 486, endPoint y: 345, distance: 222.5
click at [486, 345] on div "**********" at bounding box center [657, 247] width 472 height 383
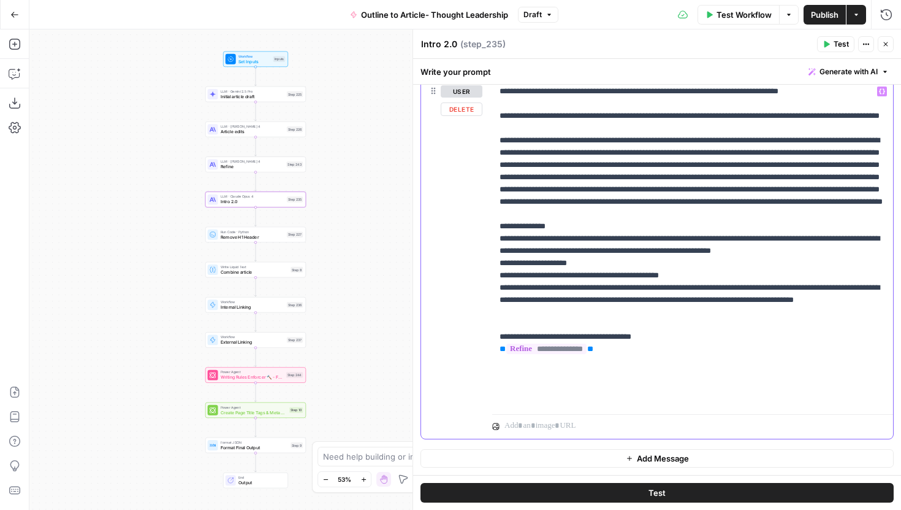
scroll to position [2430, 0]
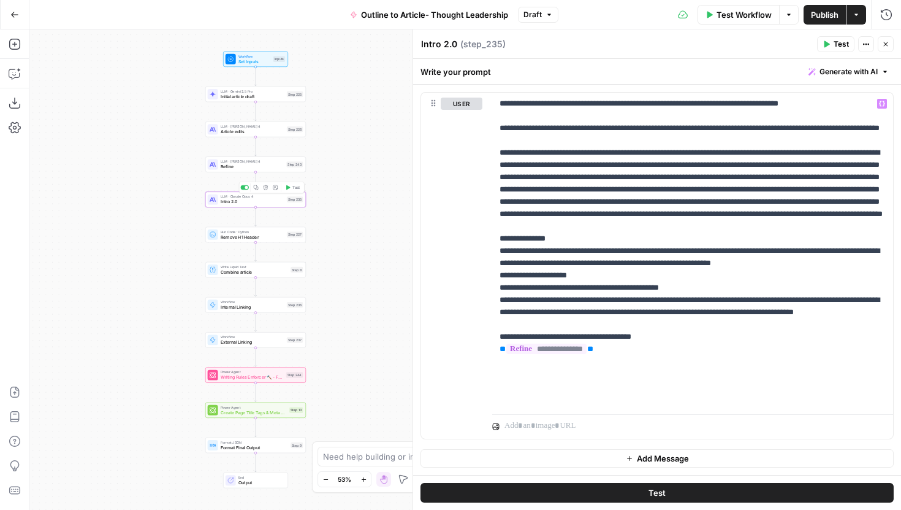
click at [292, 187] on span "Test" at bounding box center [296, 188] width 8 height 6
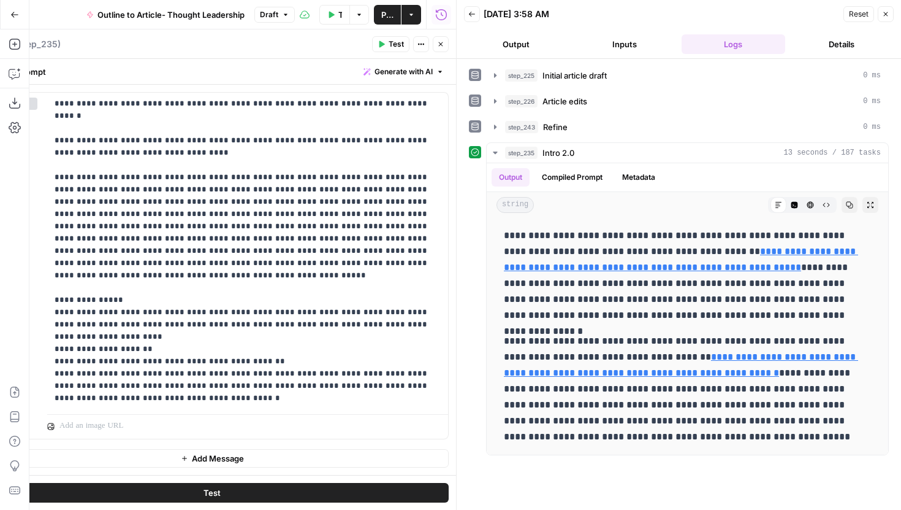
click at [441, 40] on icon "button" at bounding box center [440, 43] width 7 height 7
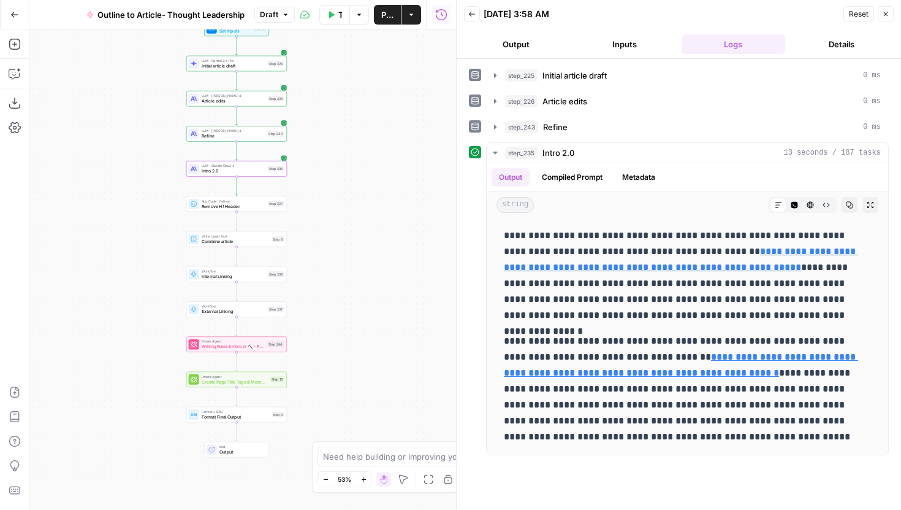
drag, startPoint x: 385, startPoint y: 255, endPoint x: 361, endPoint y: 226, distance: 37.8
click at [361, 226] on div "Workflow Set Inputs Inputs LLM · Gemini 2.5 Pro Initial article draft Step 225 …" at bounding box center [242, 269] width 427 height 480
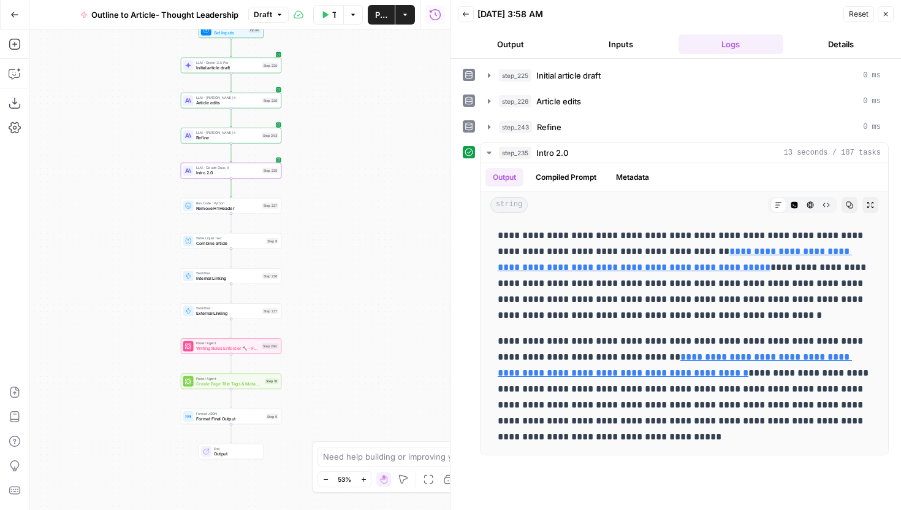
click at [262, 176] on div "LLM · Claude Opus 4 Intro 2.0 Step 235 Copy step Delete step Edit Note Test" at bounding box center [231, 169] width 101 height 15
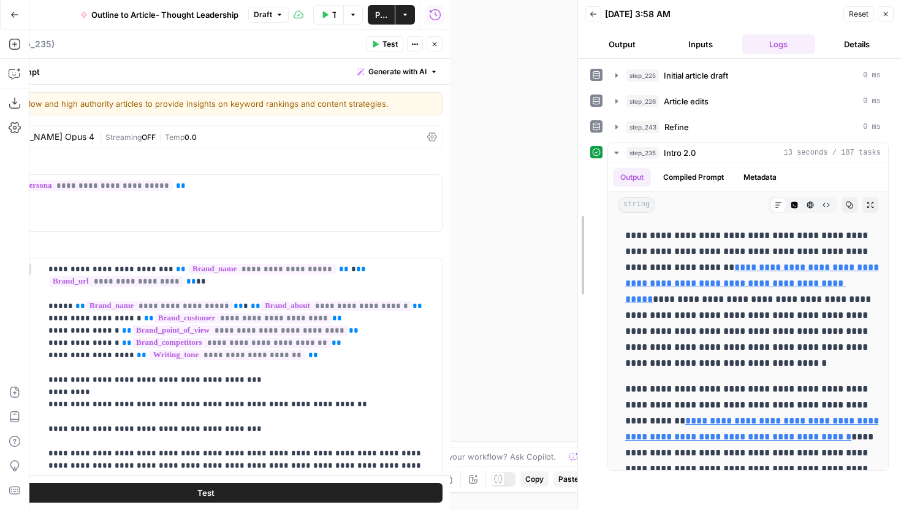
drag, startPoint x: 448, startPoint y: 173, endPoint x: 584, endPoint y: 173, distance: 136.7
click at [584, 173] on div at bounding box center [578, 255] width 12 height 510
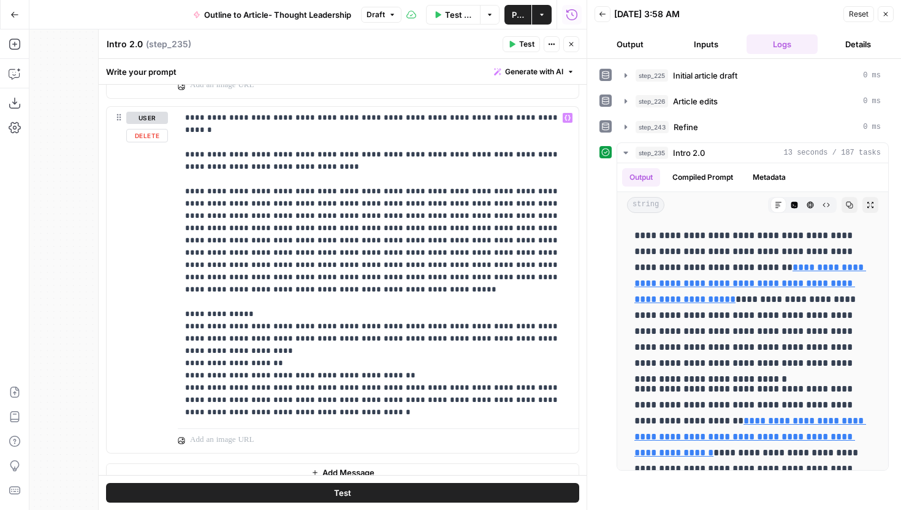
scroll to position [2418, 0]
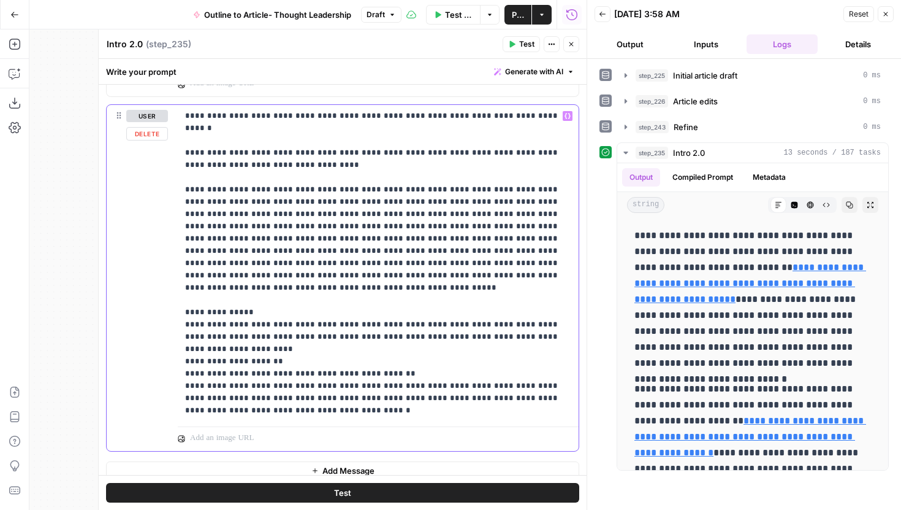
click at [366, 373] on p "**********" at bounding box center [378, 263] width 386 height 307
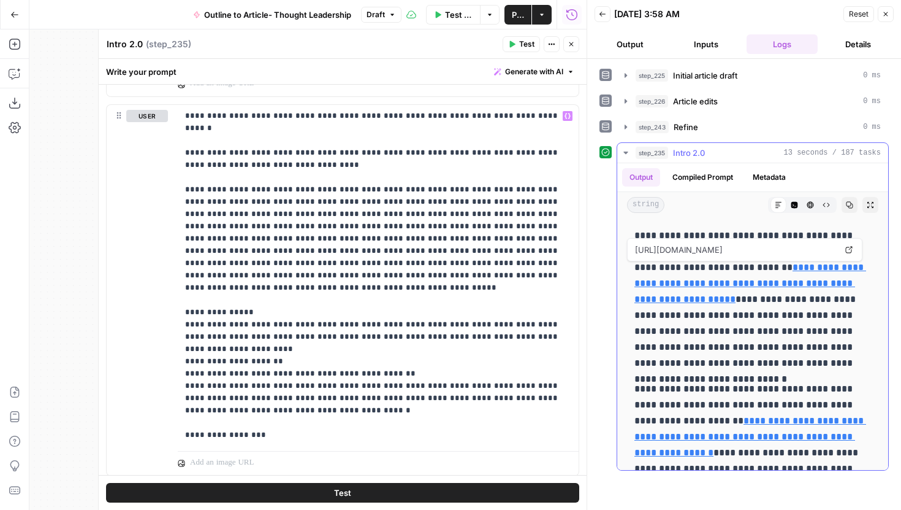
click at [850, 252] on icon at bounding box center [849, 250] width 7 height 7
click at [316, 394] on p "**********" at bounding box center [378, 275] width 386 height 331
click at [348, 492] on span "Test" at bounding box center [342, 492] width 17 height 12
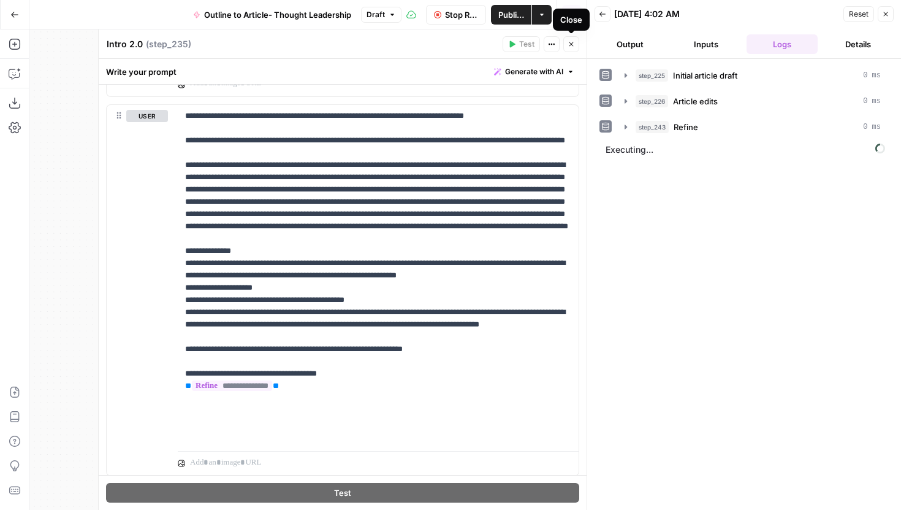
click at [573, 46] on icon "button" at bounding box center [571, 43] width 7 height 7
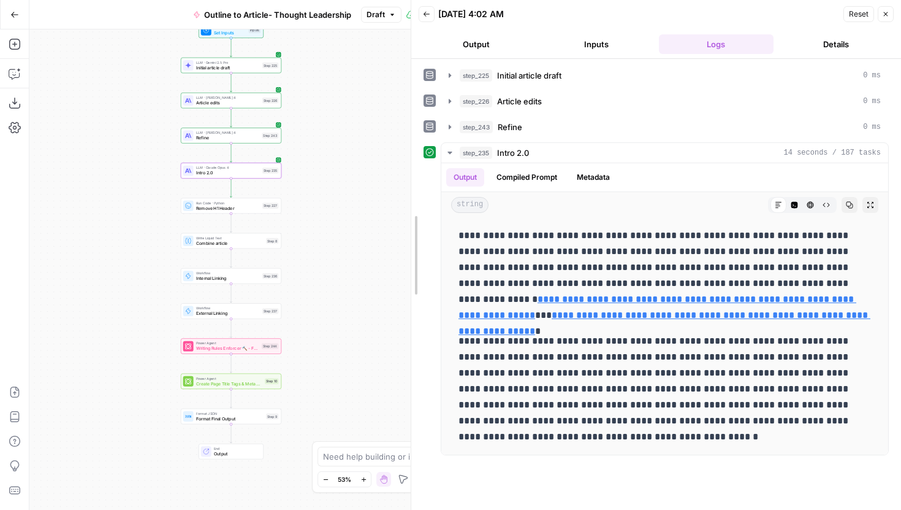
drag, startPoint x: 585, startPoint y: 243, endPoint x: 348, endPoint y: 253, distance: 237.5
click at [348, 253] on body "Power Digital New Home Browse Insights Opportunities Your Data Recent Grids [Da…" at bounding box center [450, 255] width 901 height 510
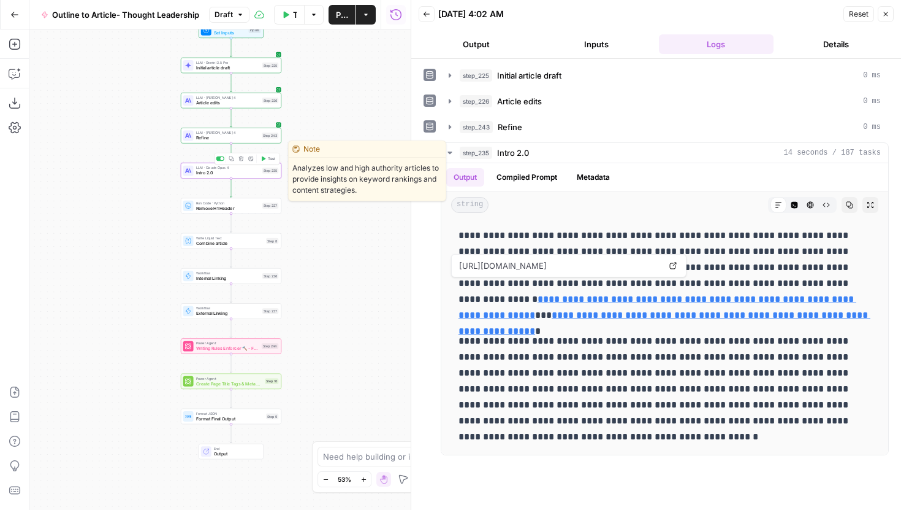
click at [258, 174] on span "Intro 2.0" at bounding box center [228, 173] width 64 height 7
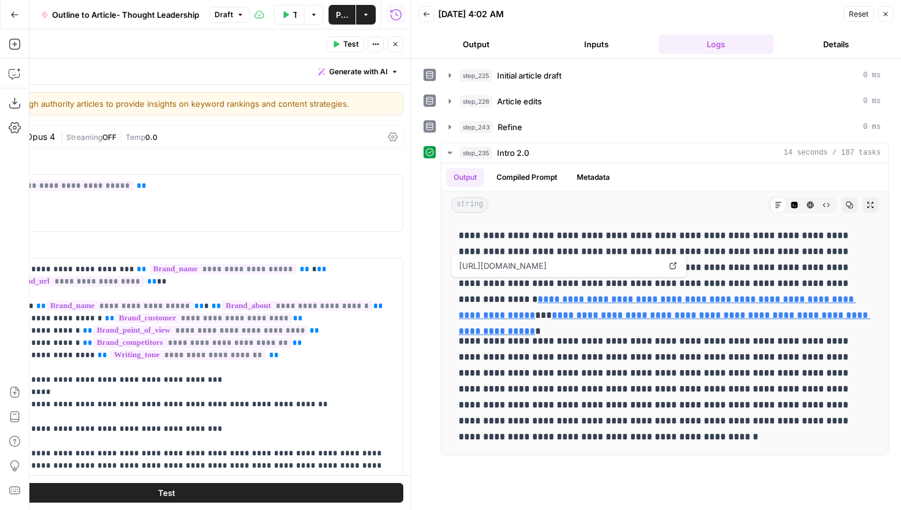
drag, startPoint x: 404, startPoint y: 203, endPoint x: 622, endPoint y: 203, distance: 217.7
click at [622, 203] on body "Power Digital New Home Browse Insights Opportunities Your Data Recent Grids [Da…" at bounding box center [450, 255] width 901 height 510
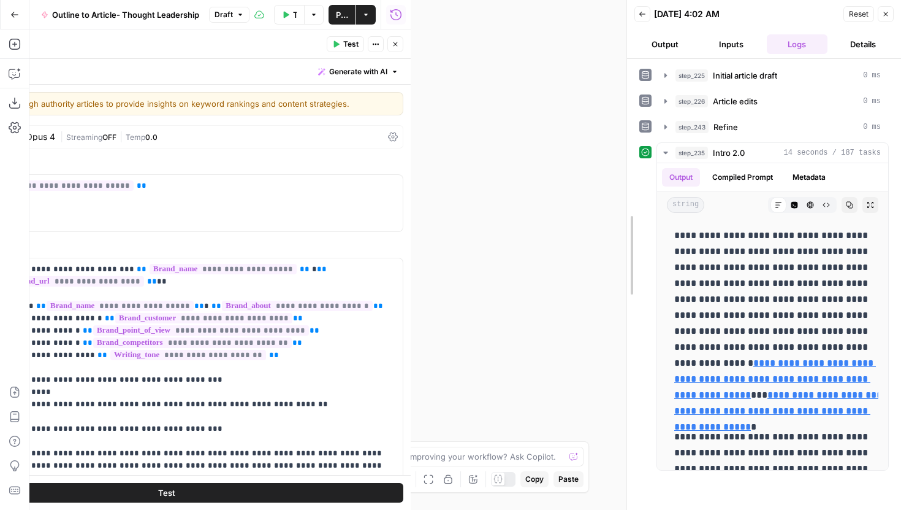
drag, startPoint x: 413, startPoint y: 241, endPoint x: 671, endPoint y: 243, distance: 257.6
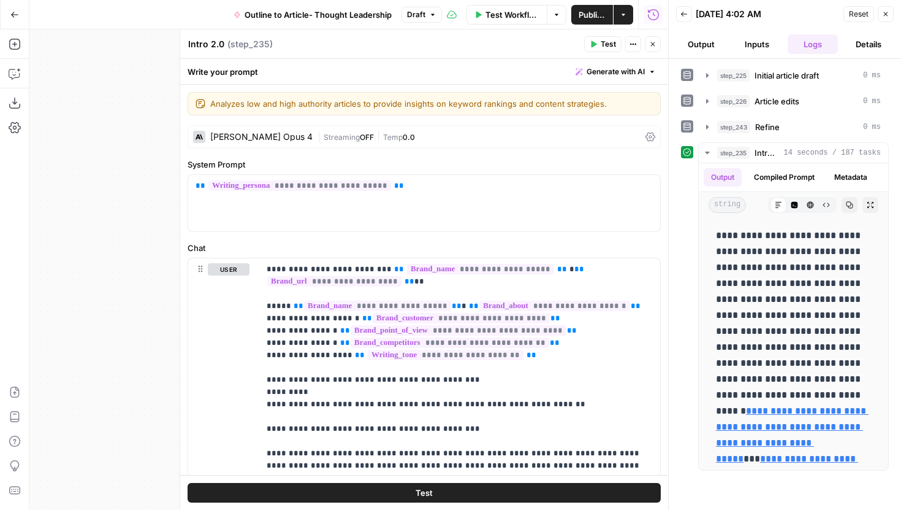
click at [543, 245] on label "Chat" at bounding box center [424, 248] width 473 height 12
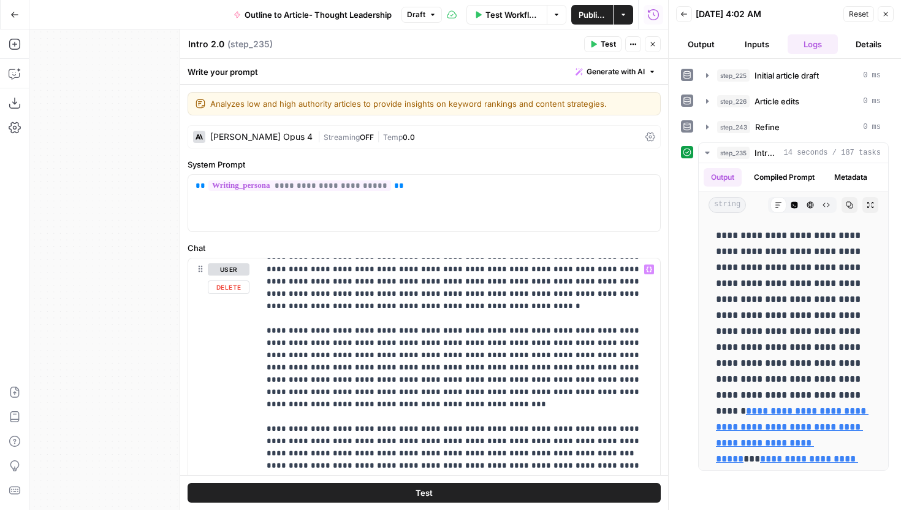
scroll to position [223, 0]
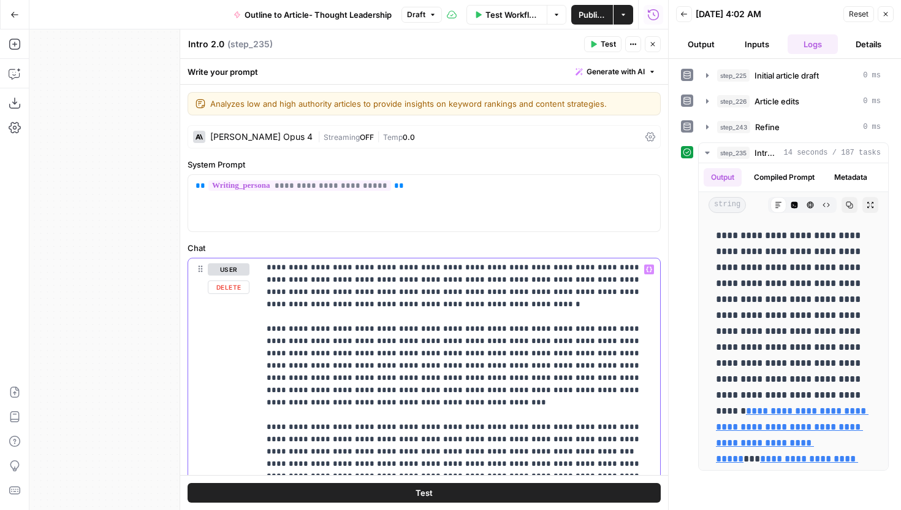
type input "k"
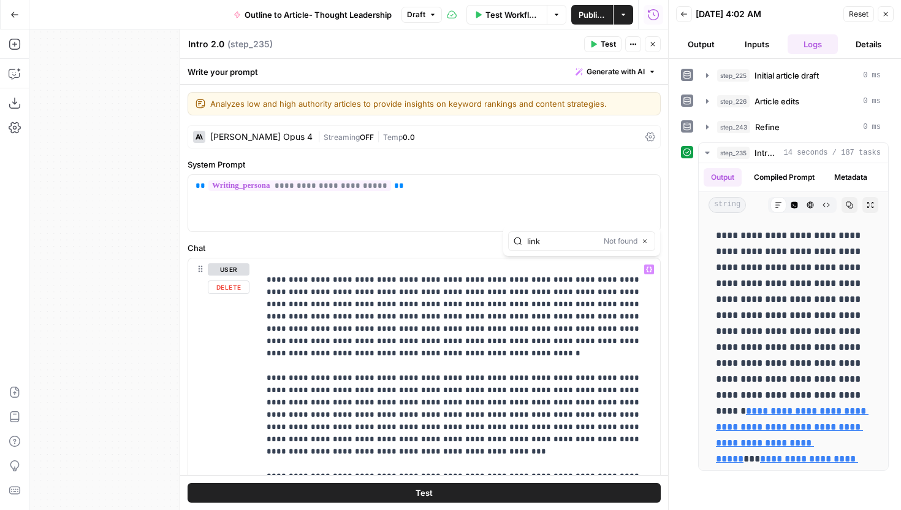
type input "link"
click at [437, 251] on label "Chat" at bounding box center [424, 248] width 473 height 12
click at [647, 243] on icon "button" at bounding box center [645, 241] width 6 height 6
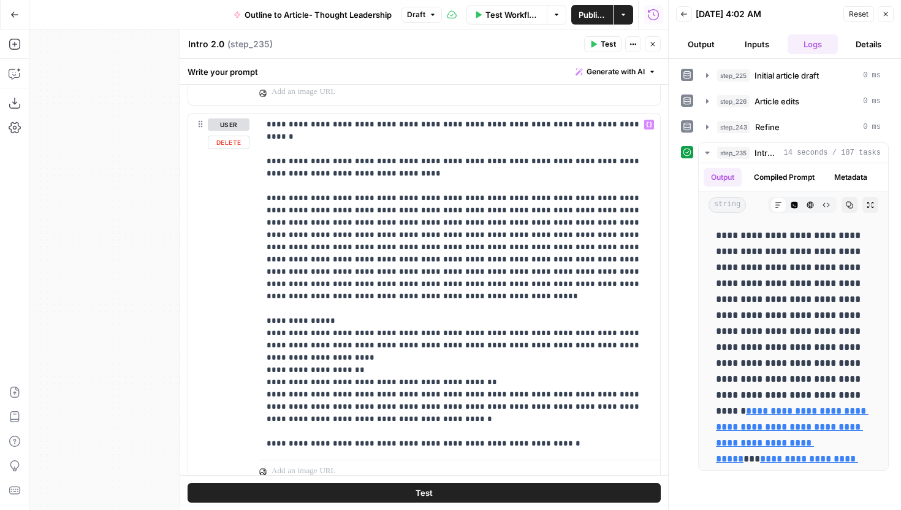
scroll to position [2407, 0]
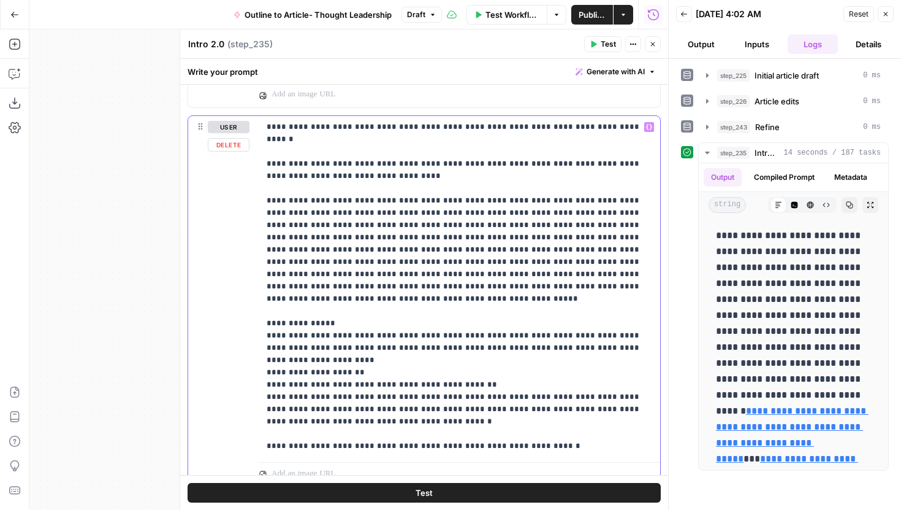
click at [414, 350] on p "**********" at bounding box center [460, 286] width 386 height 331
click at [432, 383] on p "**********" at bounding box center [460, 286] width 386 height 331
drag, startPoint x: 529, startPoint y: 409, endPoint x: 264, endPoint y: 410, distance: 264.9
click at [264, 410] on div "**********" at bounding box center [459, 286] width 401 height 341
click at [310, 484] on button "Test" at bounding box center [424, 493] width 473 height 20
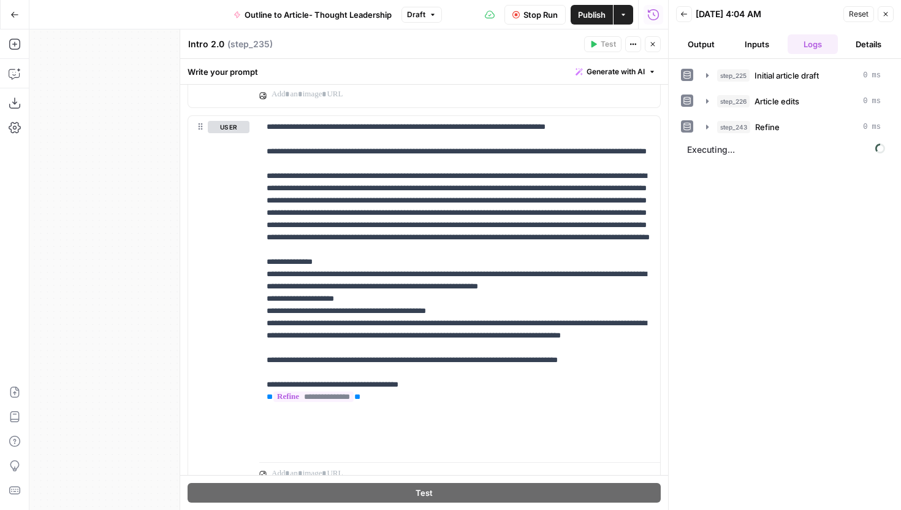
click at [654, 48] on button "Close" at bounding box center [653, 44] width 16 height 16
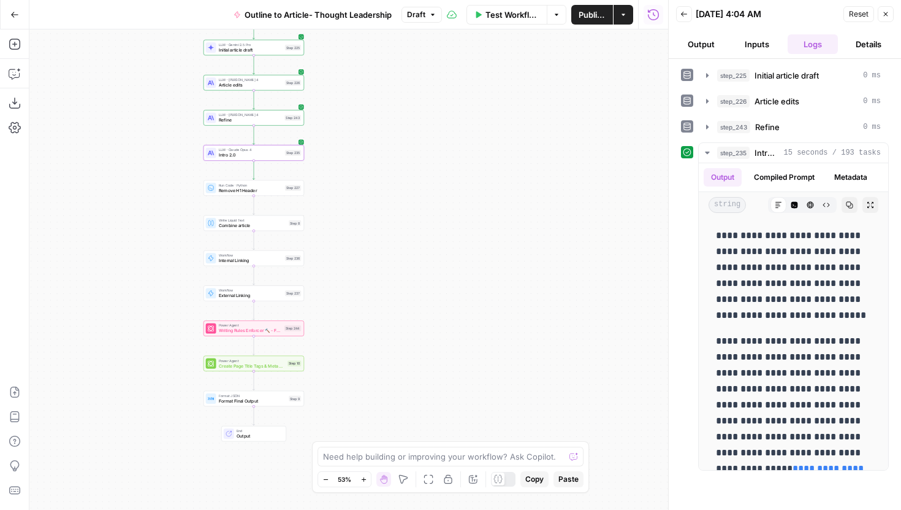
drag, startPoint x: 418, startPoint y: 194, endPoint x: 437, endPoint y: 174, distance: 27.7
click at [441, 174] on div "Workflow Set Inputs Inputs LLM · Gemini 2.5 Pro Initial article draft Step 225 …" at bounding box center [348, 269] width 639 height 480
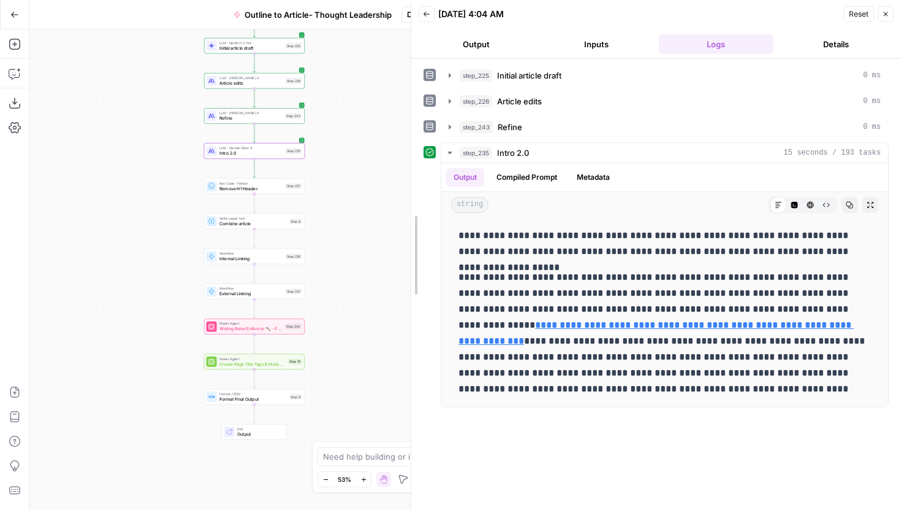
drag, startPoint x: 665, startPoint y: 176, endPoint x: 400, endPoint y: 177, distance: 264.9
click at [400, 177] on body "Power Digital New Home Browse Insights Opportunities Your Data Recent Grids [Da…" at bounding box center [450, 255] width 901 height 510
click at [529, 181] on button "Compiled Prompt" at bounding box center [526, 177] width 75 height 18
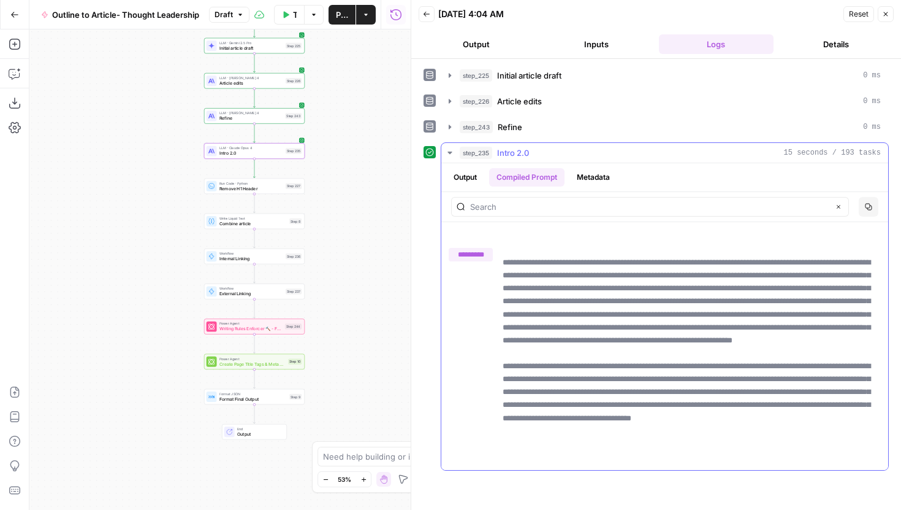
scroll to position [4156, 0]
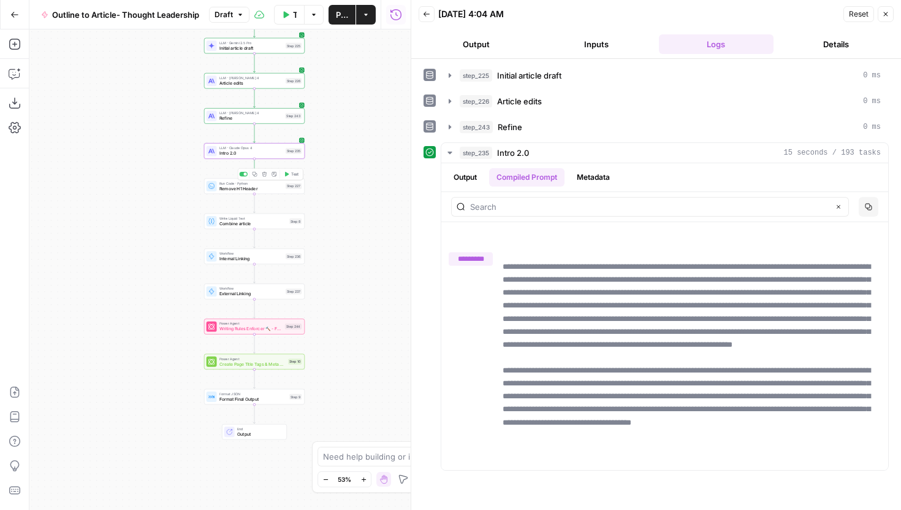
click at [280, 155] on span "Intro 2.0" at bounding box center [252, 153] width 64 height 7
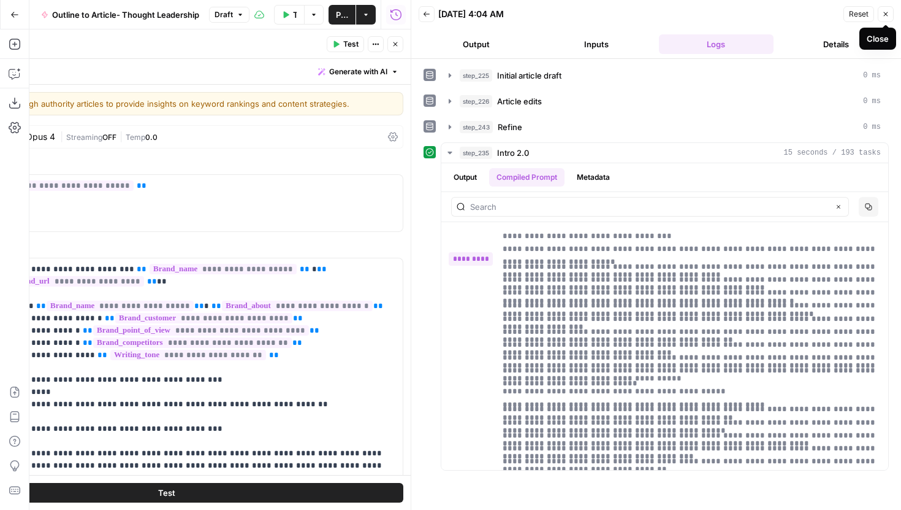
click at [884, 14] on icon "button" at bounding box center [885, 13] width 7 height 7
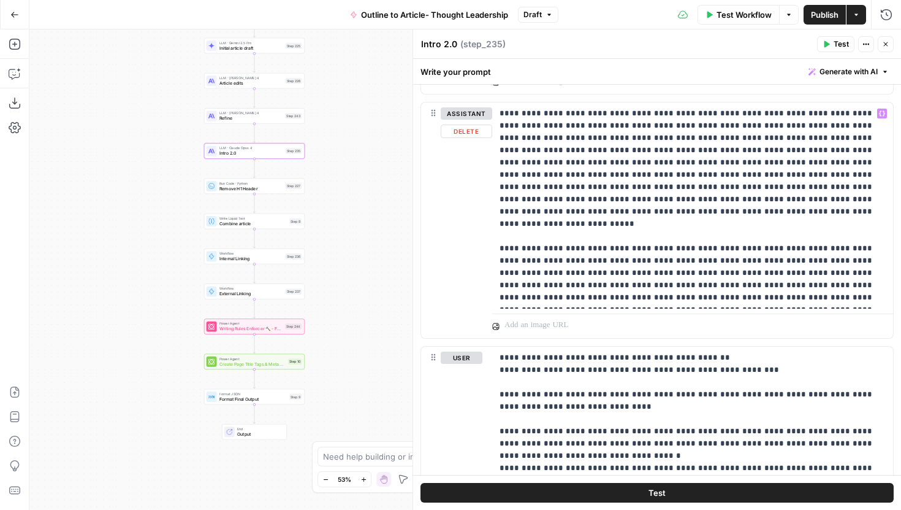
scroll to position [697, 0]
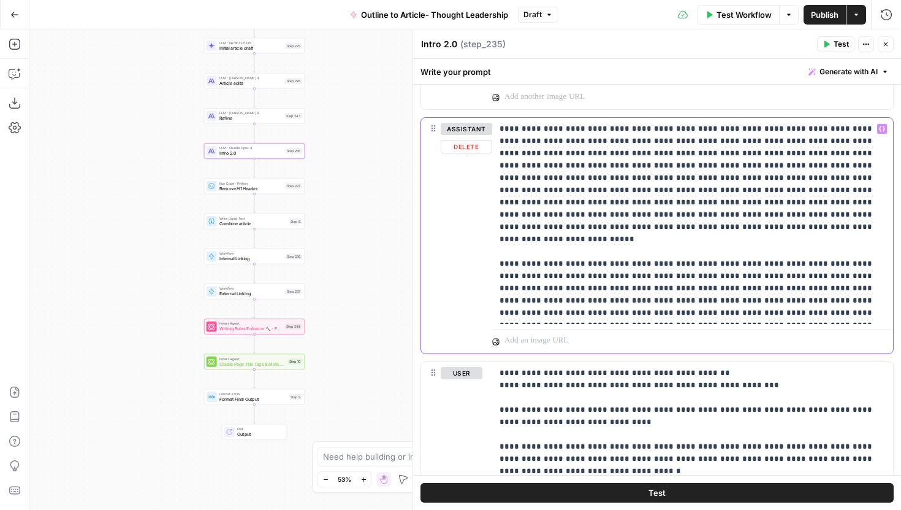
click at [540, 140] on p "**********" at bounding box center [693, 221] width 386 height 196
click at [617, 141] on p "**********" at bounding box center [693, 221] width 386 height 196
drag, startPoint x: 616, startPoint y: 142, endPoint x: 724, endPoint y: 156, distance: 108.8
click at [724, 156] on p "**********" at bounding box center [693, 221] width 386 height 196
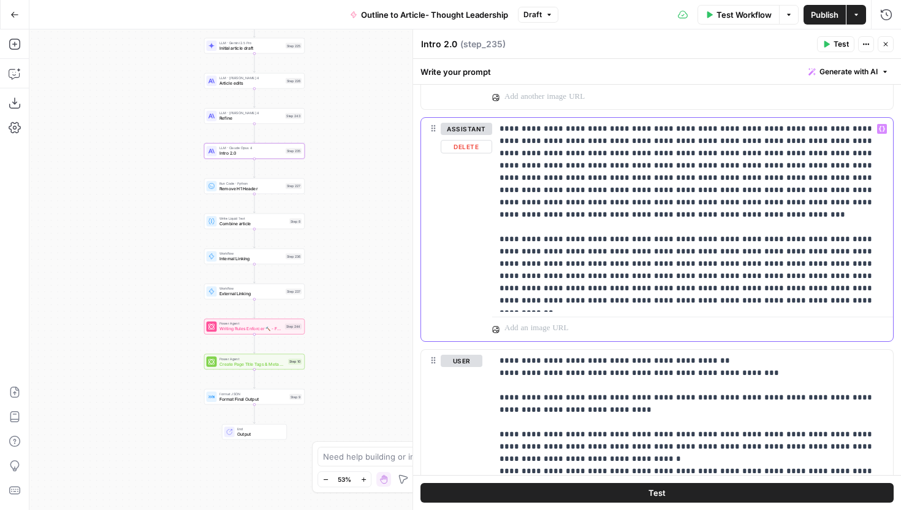
click at [747, 155] on p "**********" at bounding box center [693, 215] width 386 height 184
click at [826, 153] on p "**********" at bounding box center [693, 215] width 386 height 184
drag, startPoint x: 499, startPoint y: 167, endPoint x: 619, endPoint y: 178, distance: 121.3
click at [619, 178] on div "**********" at bounding box center [692, 215] width 401 height 194
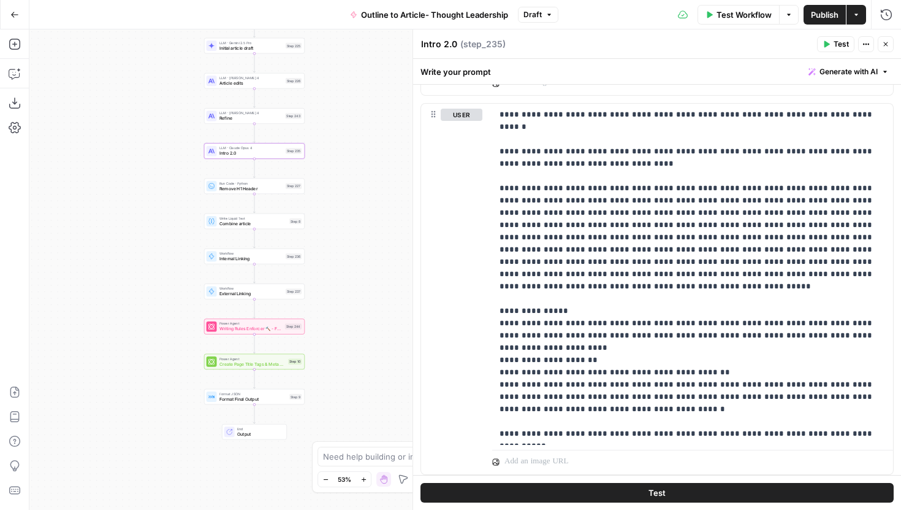
scroll to position [2418, 0]
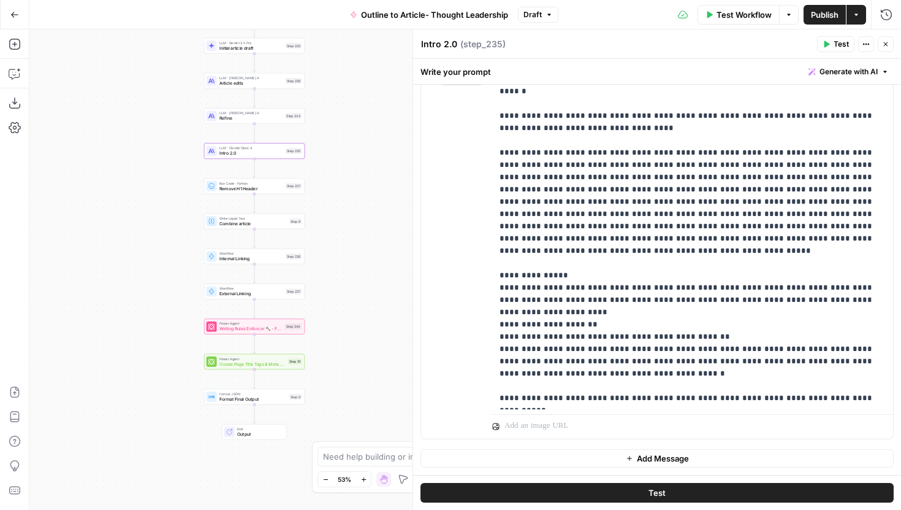
click at [634, 487] on button "Test" at bounding box center [657, 493] width 473 height 20
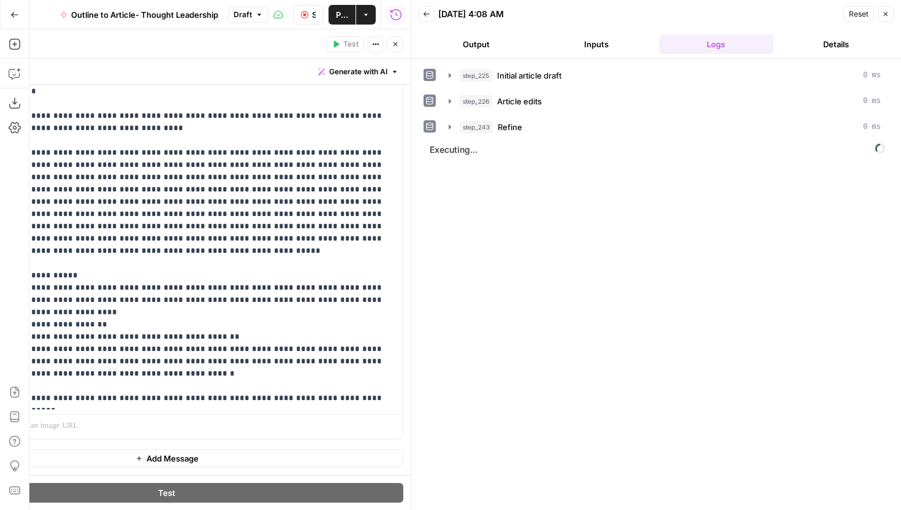
click at [400, 40] on button "Close" at bounding box center [396, 44] width 16 height 16
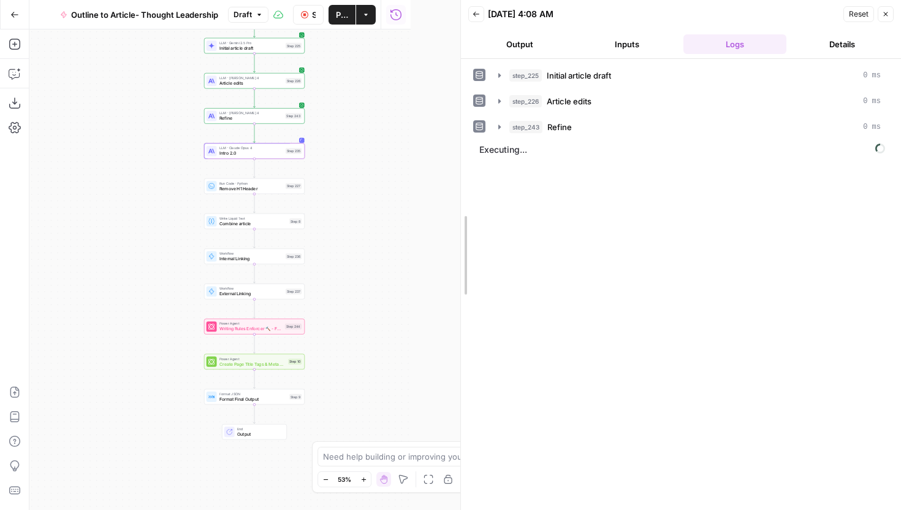
drag, startPoint x: 413, startPoint y: 131, endPoint x: 462, endPoint y: 140, distance: 50.4
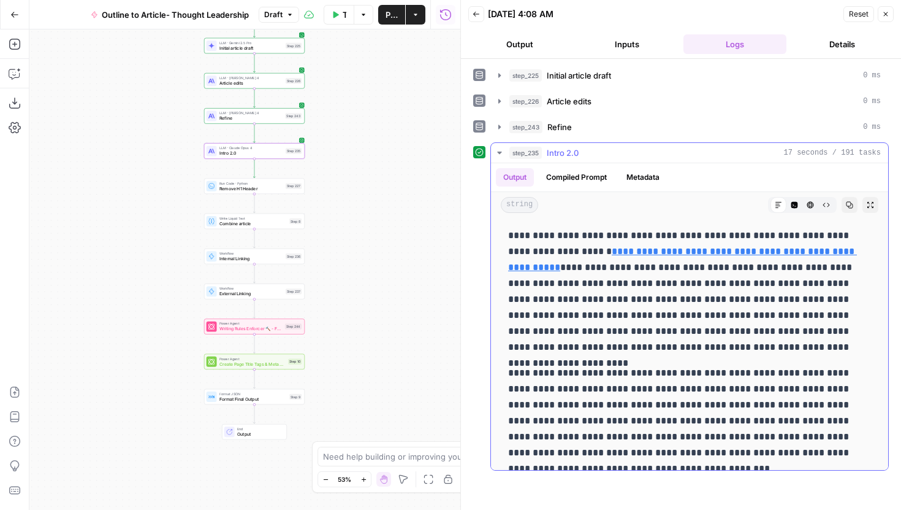
click at [595, 177] on button "Compiled Prompt" at bounding box center [576, 177] width 75 height 18
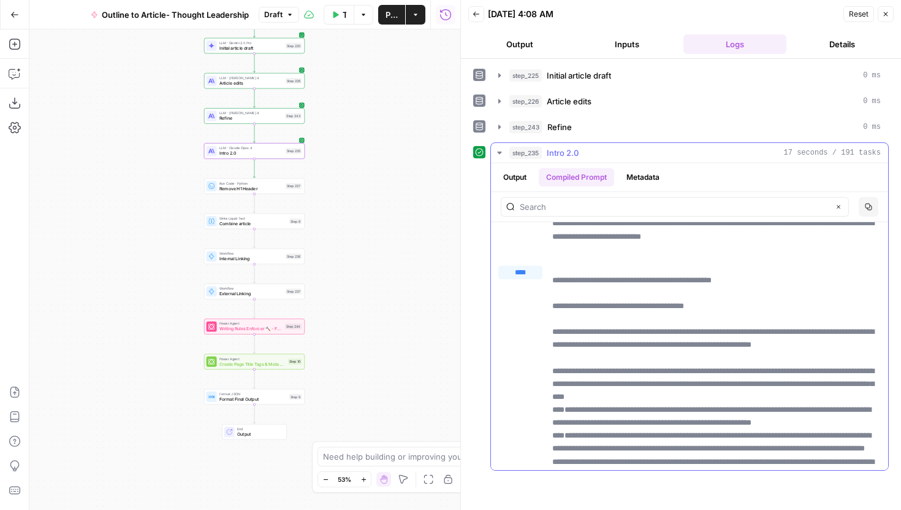
scroll to position [6474, 0]
click at [598, 47] on button "Inputs" at bounding box center [627, 44] width 103 height 20
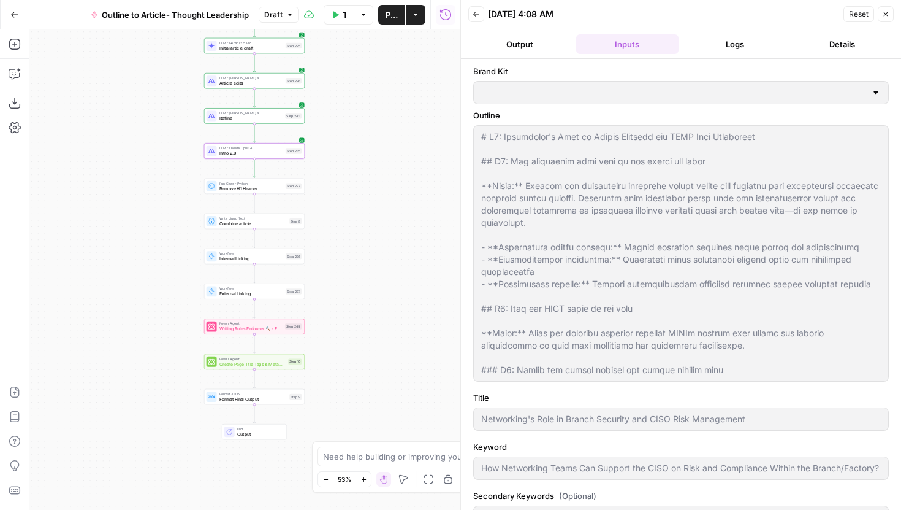
type input "Zscaler"
click at [710, 44] on button "Logs" at bounding box center [735, 44] width 103 height 20
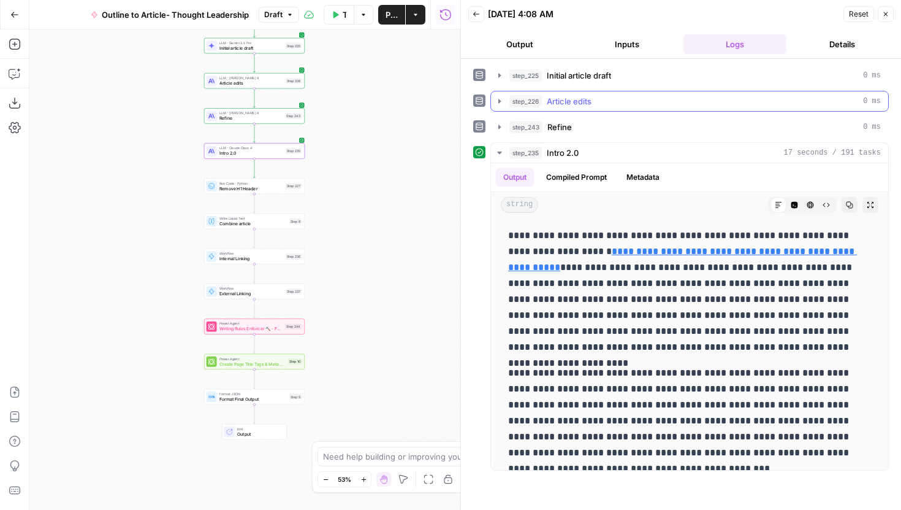
click at [499, 107] on button "step_226 Article edits 0 ms" at bounding box center [689, 101] width 397 height 20
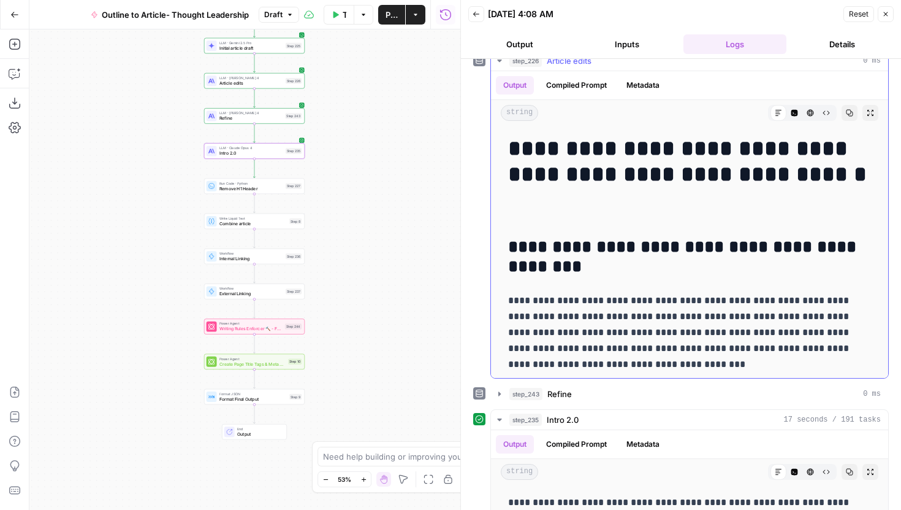
scroll to position [40, 0]
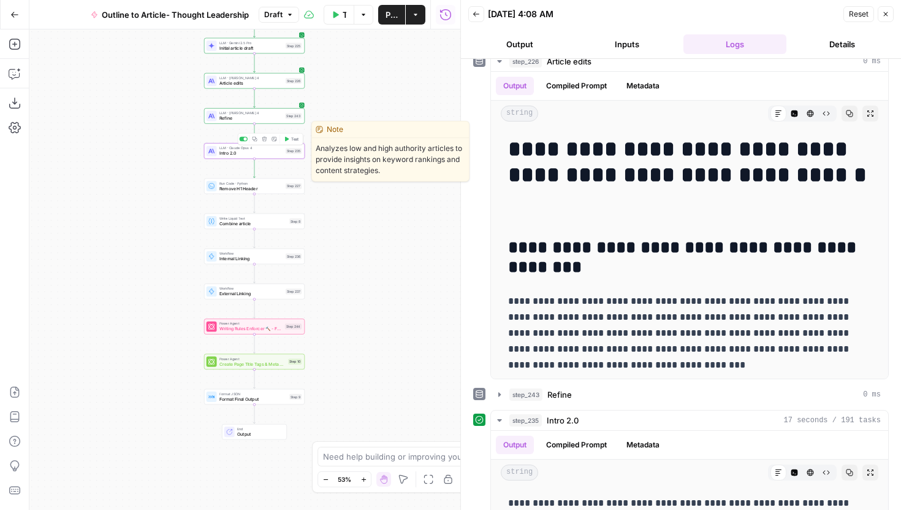
click at [280, 153] on span "Intro 2.0" at bounding box center [252, 153] width 64 height 7
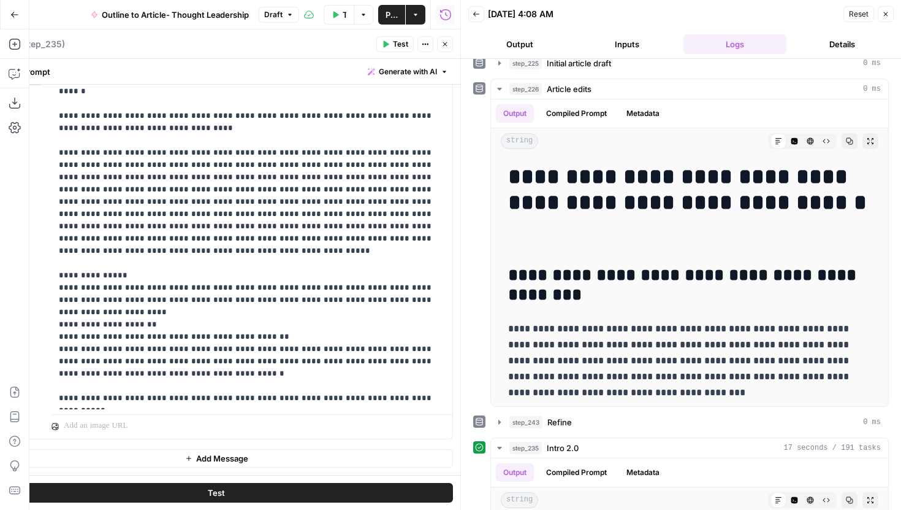
scroll to position [16, 0]
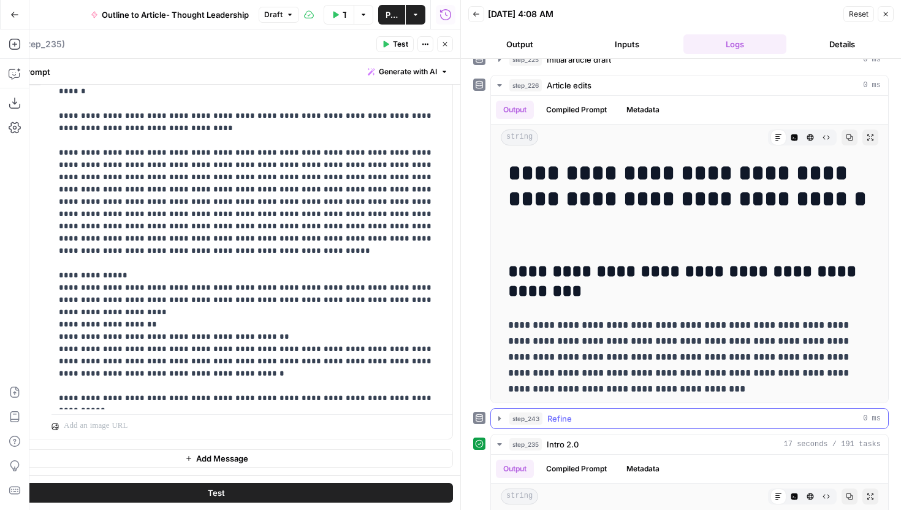
click at [499, 421] on icon "button" at bounding box center [500, 418] width 10 height 10
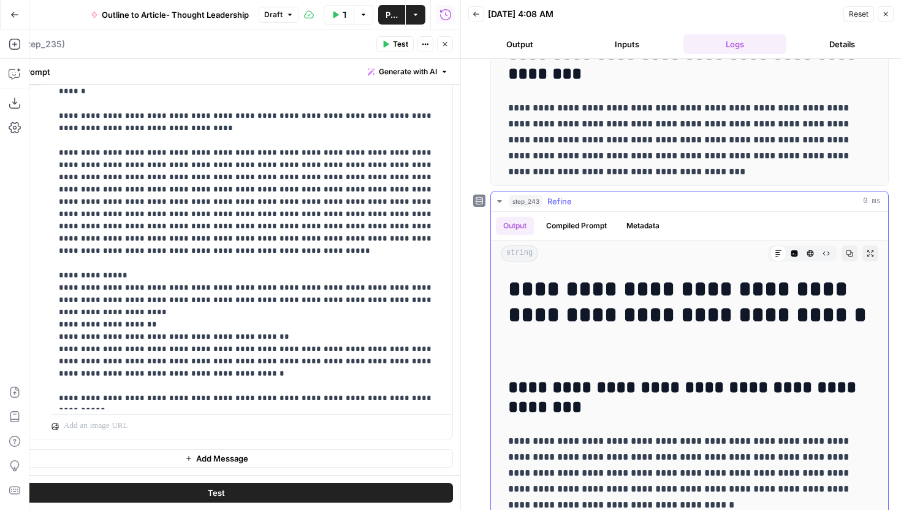
scroll to position [232, 0]
click at [446, 48] on button "Close" at bounding box center [445, 44] width 16 height 16
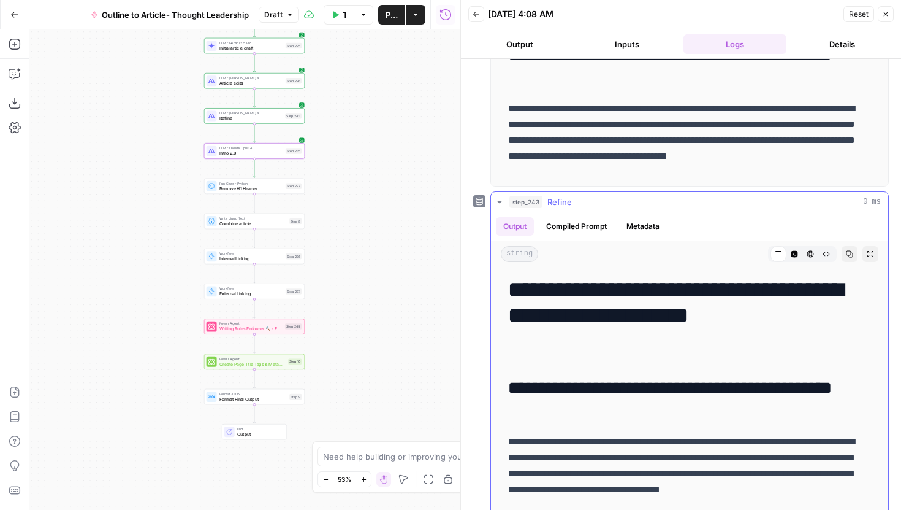
click at [796, 251] on icon "button" at bounding box center [795, 254] width 7 height 7
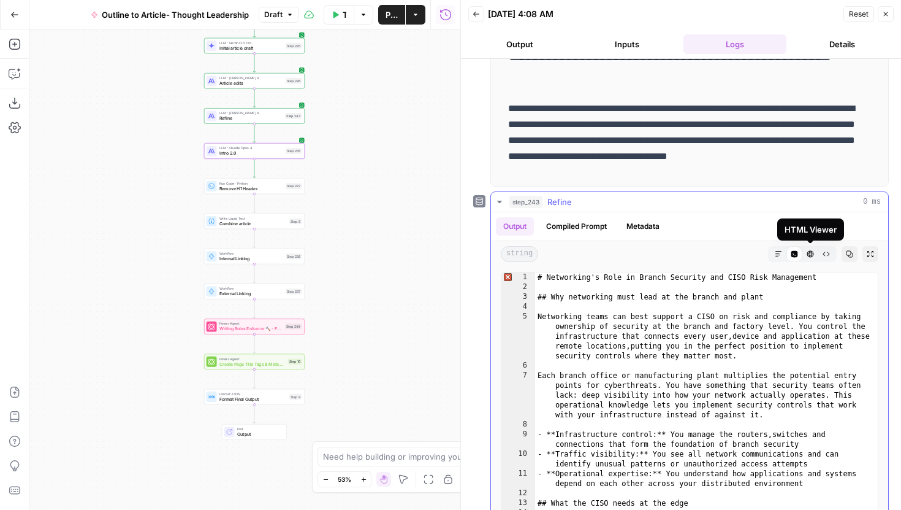
click at [788, 254] on div "Code Editor" at bounding box center [795, 254] width 16 height 16
click at [495, 206] on icon "button" at bounding box center [500, 202] width 10 height 10
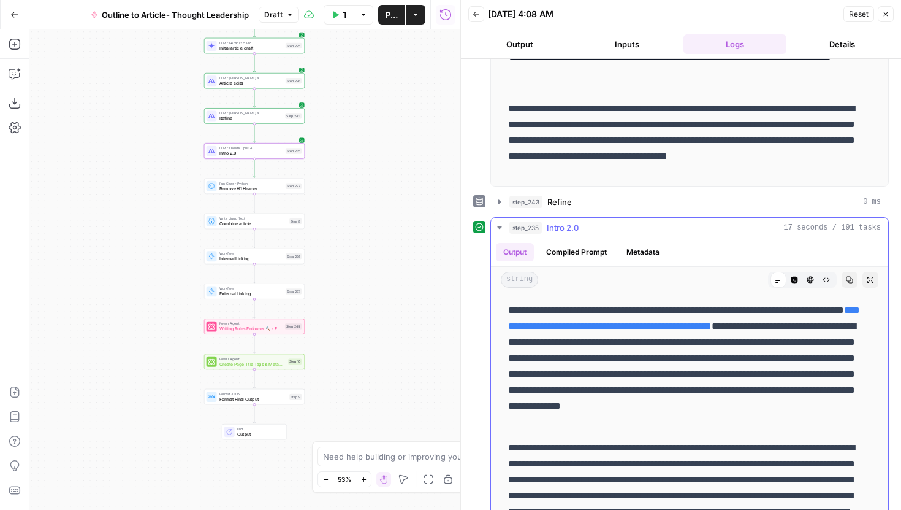
click at [590, 244] on button "Compiled Prompt" at bounding box center [576, 252] width 75 height 18
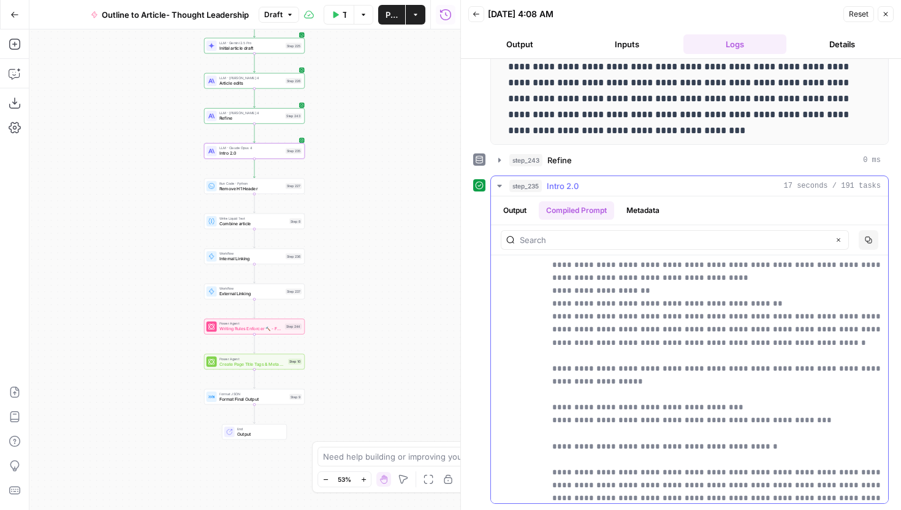
scroll to position [8647, 0]
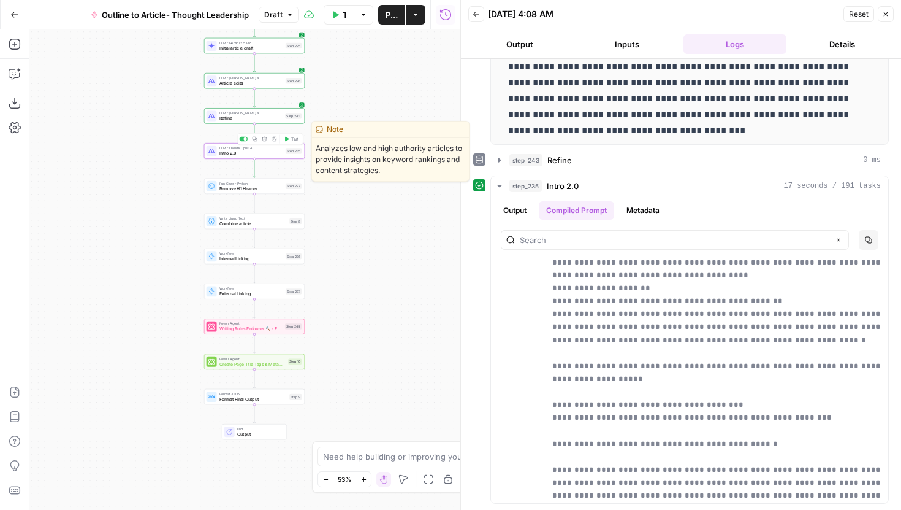
click at [270, 152] on span "Intro 2.0" at bounding box center [252, 153] width 64 height 7
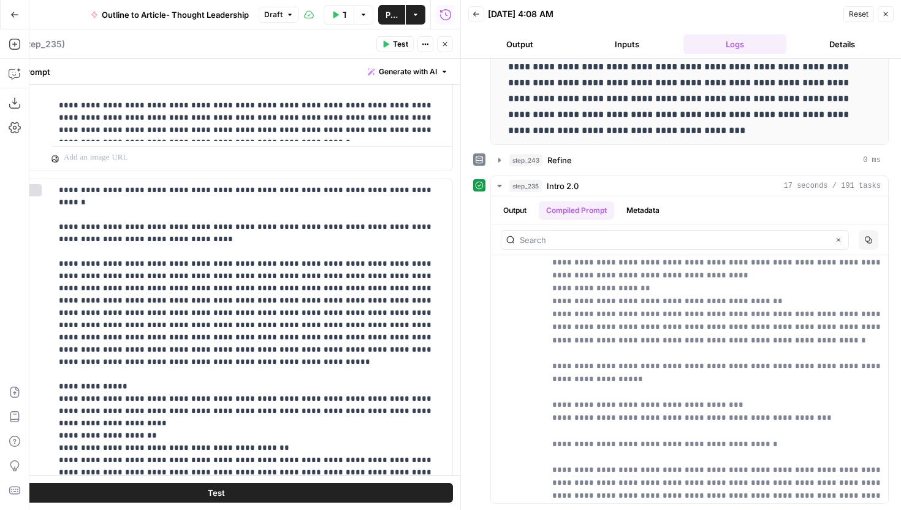
scroll to position [2418, 0]
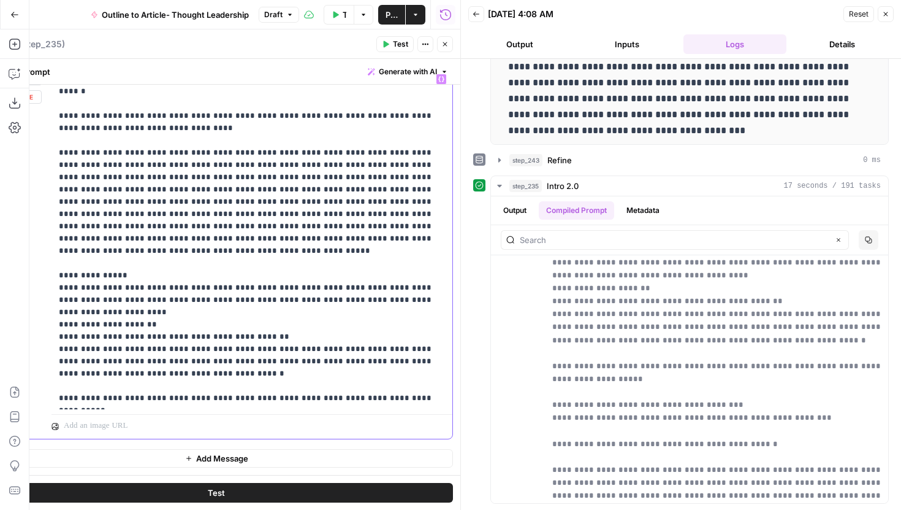
drag, startPoint x: 431, startPoint y: 362, endPoint x: 51, endPoint y: 361, distance: 380.2
click at [51, 361] on div "**********" at bounding box center [216, 253] width 472 height 370
copy p "**********"
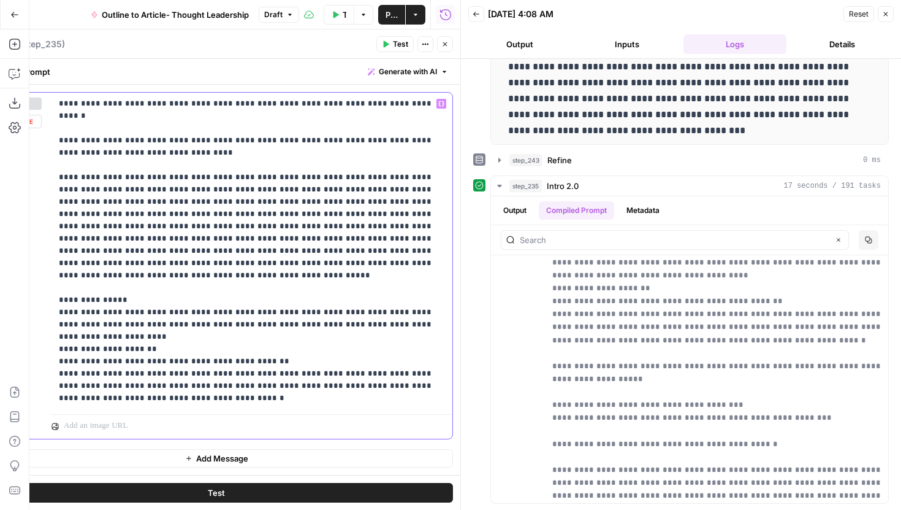
scroll to position [2393, 0]
click at [226, 400] on p "**********" at bounding box center [252, 250] width 386 height 307
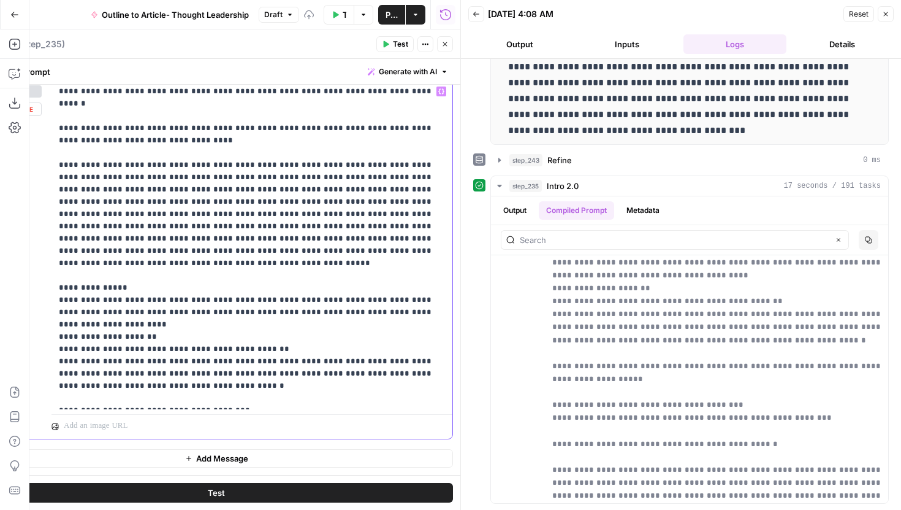
scroll to position [2418, 0]
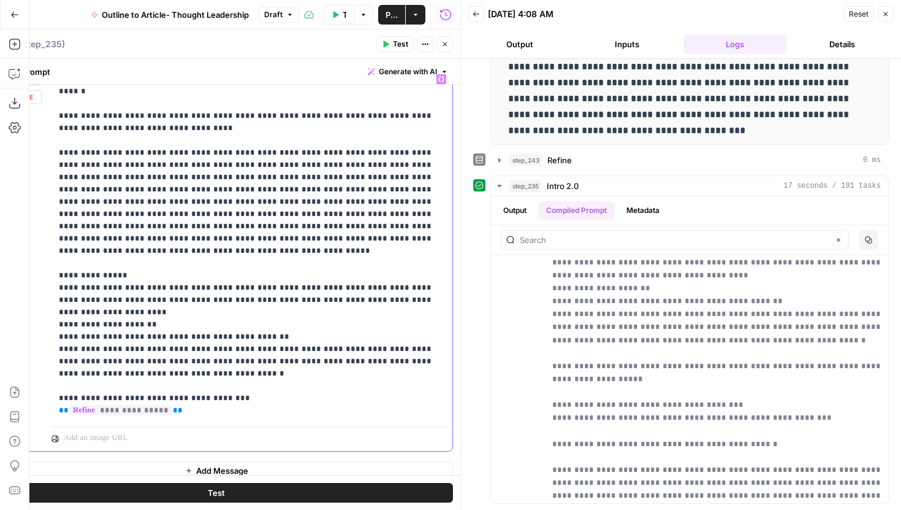
drag, startPoint x: 436, startPoint y: 410, endPoint x: 315, endPoint y: 408, distance: 121.4
click at [315, 408] on p "**********" at bounding box center [252, 244] width 386 height 343
click at [328, 490] on button "Test" at bounding box center [216, 493] width 473 height 20
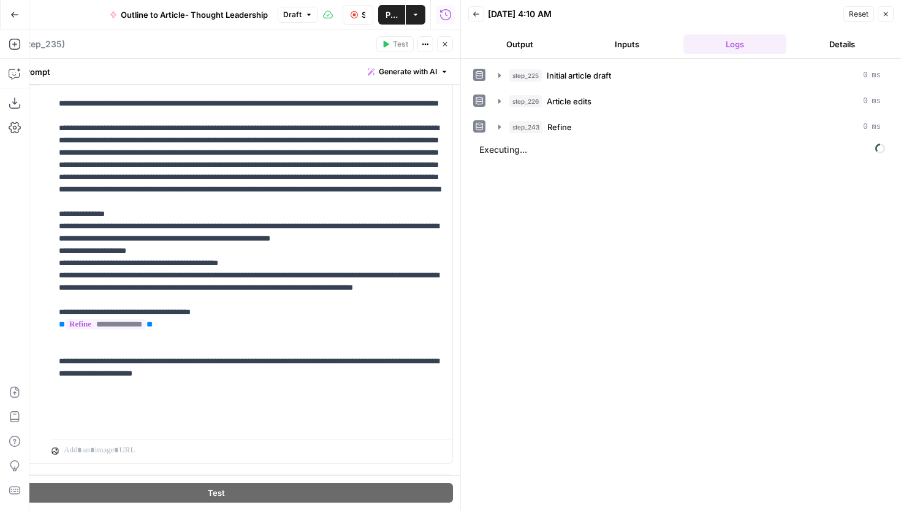
click at [449, 50] on button "Close" at bounding box center [445, 44] width 16 height 16
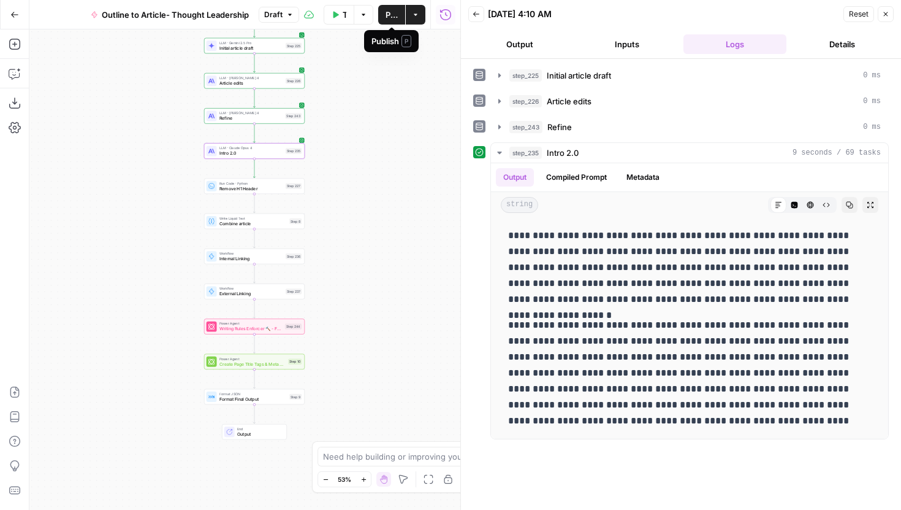
click at [386, 17] on span "Publish" at bounding box center [392, 15] width 12 height 12
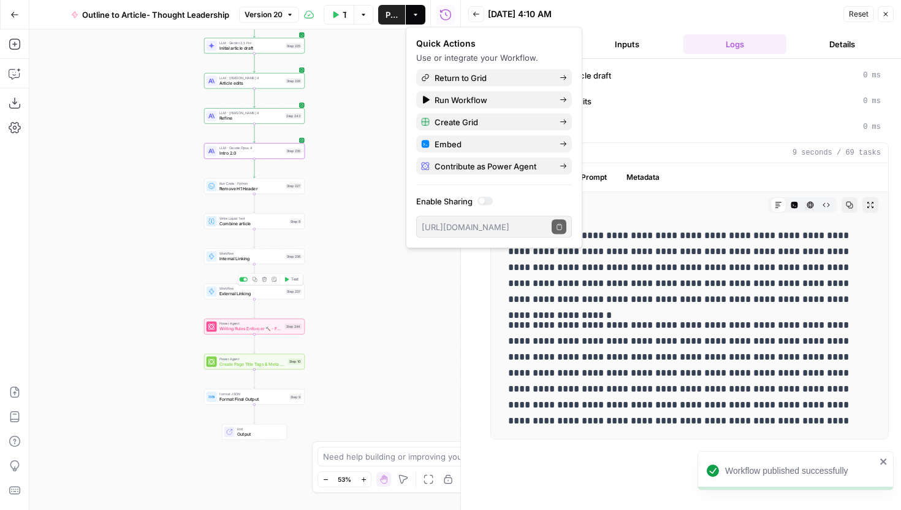
click at [283, 297] on div "Workflow External Linking Step 237 Copy step Delete step Add Note Test" at bounding box center [254, 290] width 101 height 15
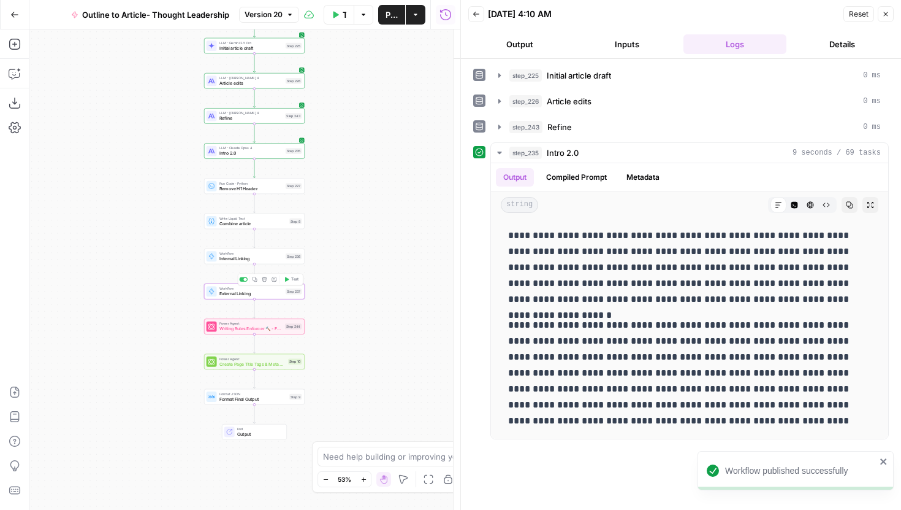
type input "External Linking - Thought Leadership"
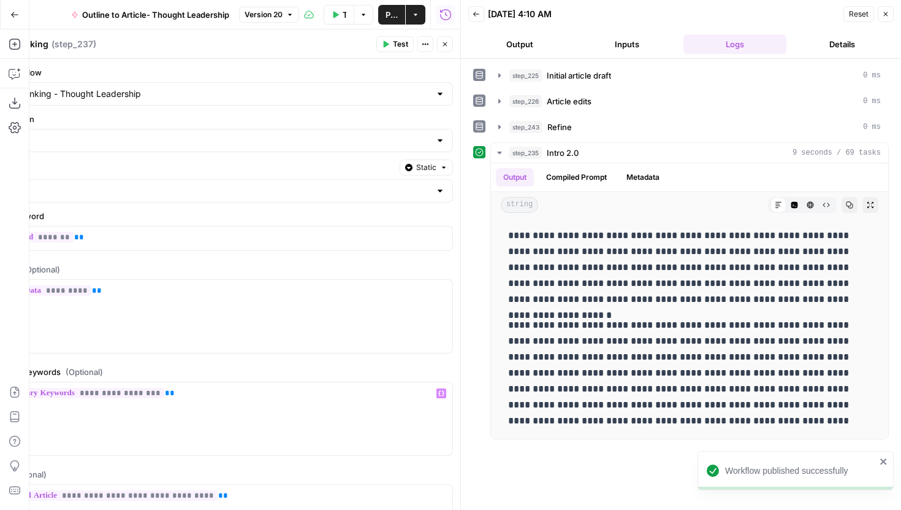
scroll to position [9, 0]
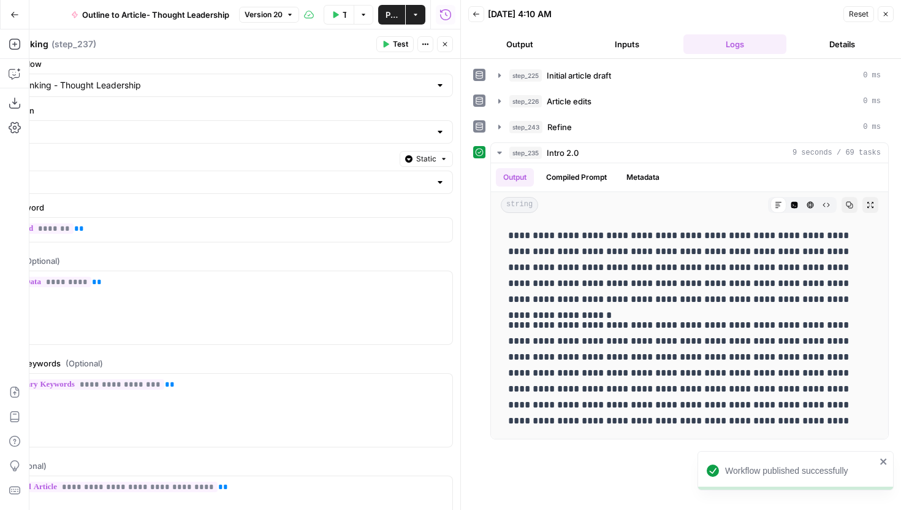
click at [891, 14] on button "Close" at bounding box center [886, 14] width 16 height 16
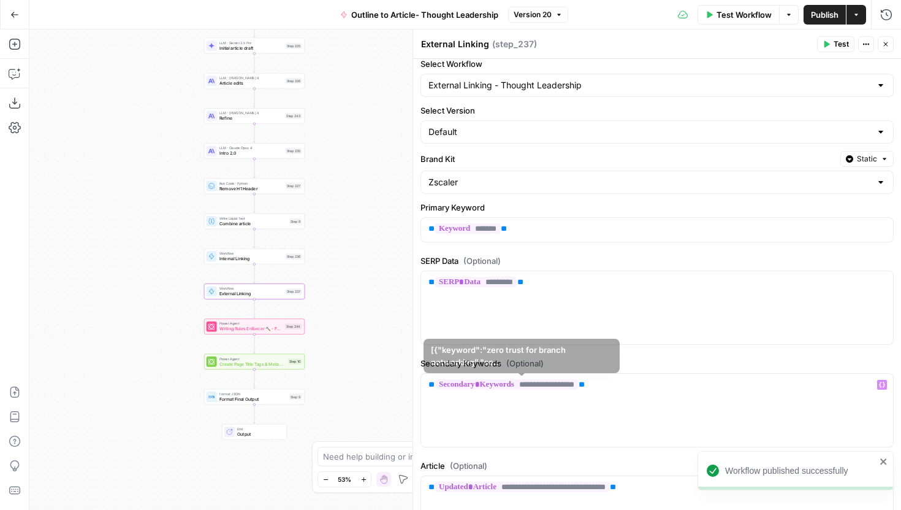
scroll to position [115, 0]
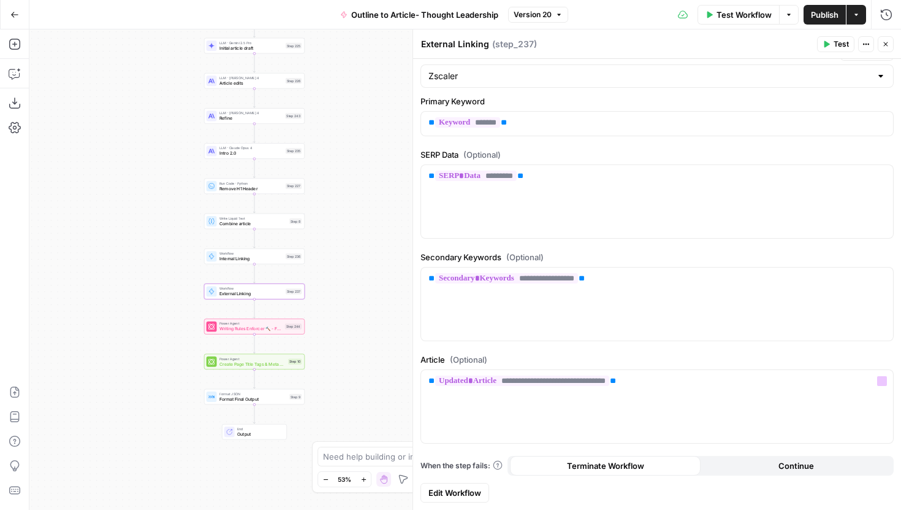
click at [459, 493] on span "Edit Workflow" at bounding box center [455, 492] width 53 height 12
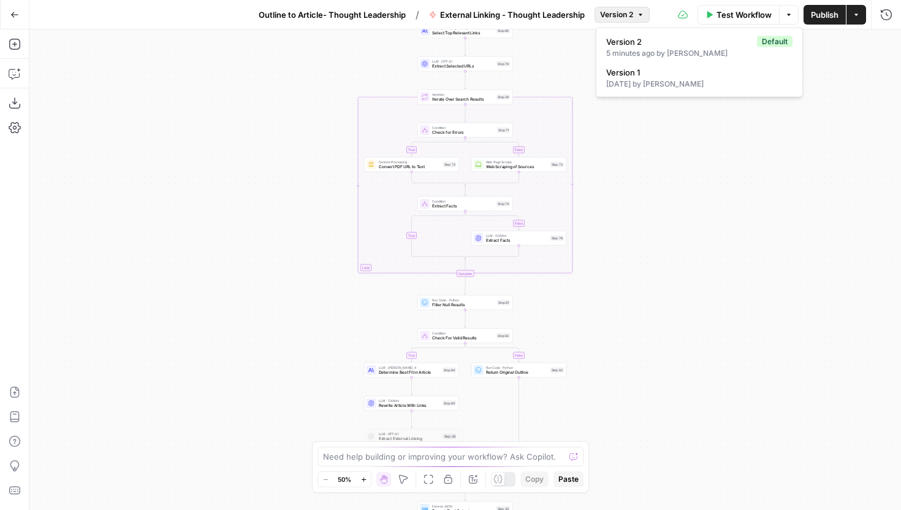
click at [621, 19] on span "Version 2" at bounding box center [616, 14] width 33 height 11
click at [631, 13] on span "Version 2" at bounding box center [616, 14] width 33 height 11
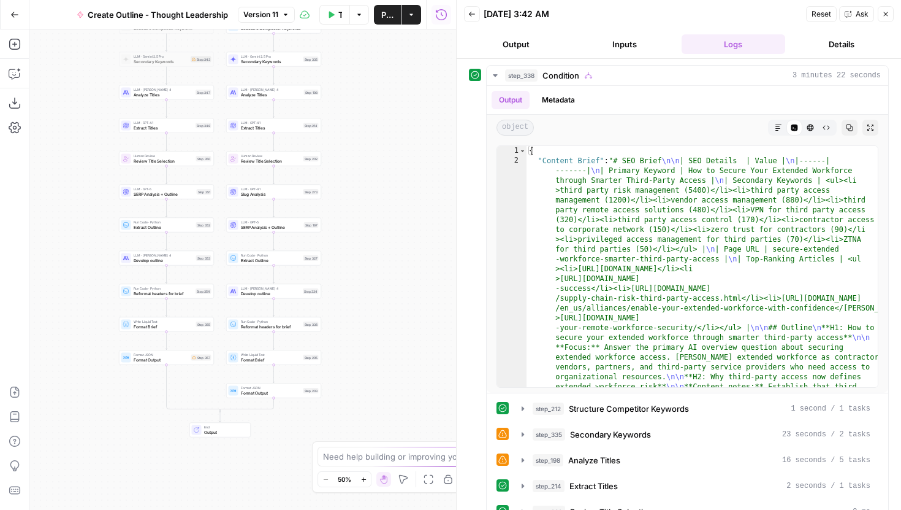
drag, startPoint x: 391, startPoint y: 279, endPoint x: 367, endPoint y: 204, distance: 78.4
click at [367, 204] on div "true false Workflow Set Inputs Inputs Condition Condition Step 338 Run Code · J…" at bounding box center [242, 269] width 427 height 480
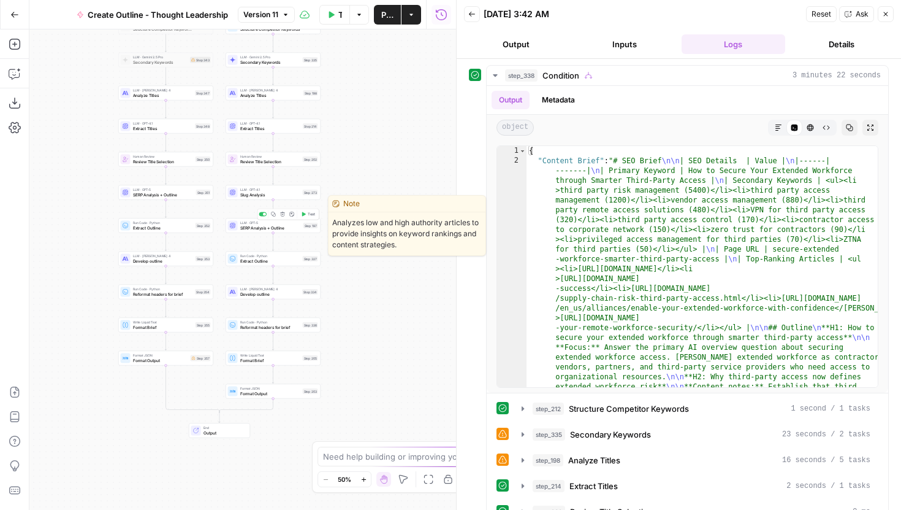
click at [295, 227] on span "SERP Analysis + Outline" at bounding box center [270, 227] width 61 height 6
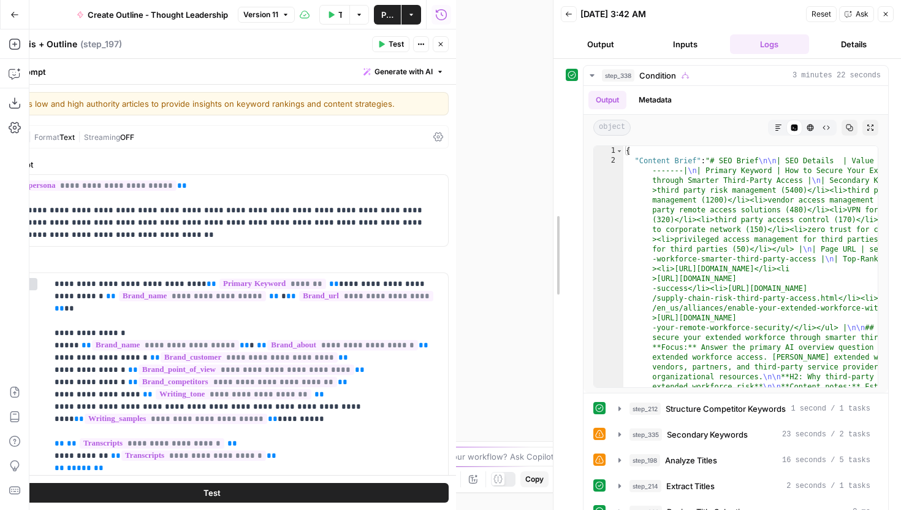
drag, startPoint x: 457, startPoint y: 233, endPoint x: 658, endPoint y: 235, distance: 201.1
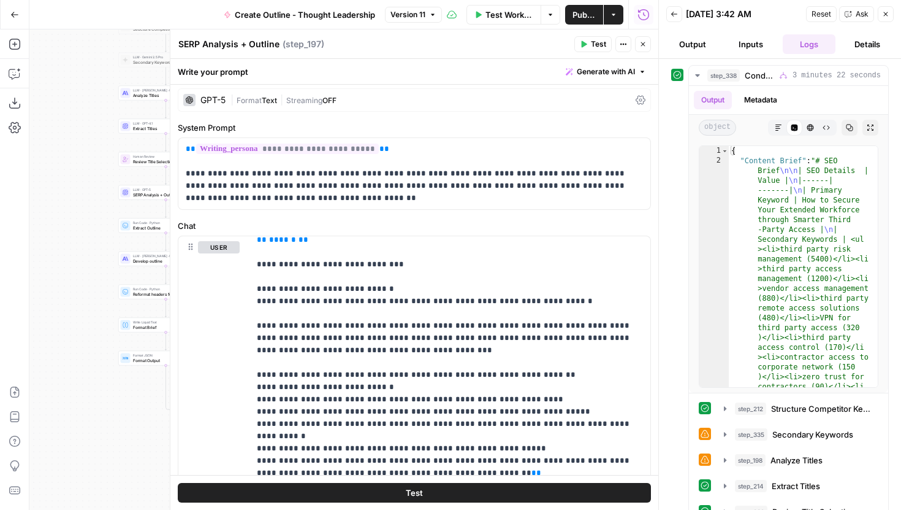
scroll to position [38, 0]
drag, startPoint x: 617, startPoint y: 300, endPoint x: 552, endPoint y: 299, distance: 65.0
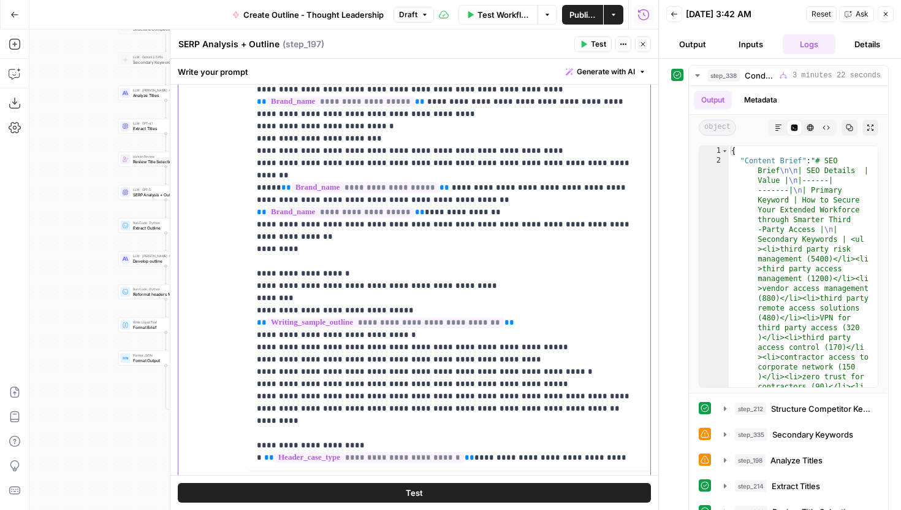
scroll to position [1835, 0]
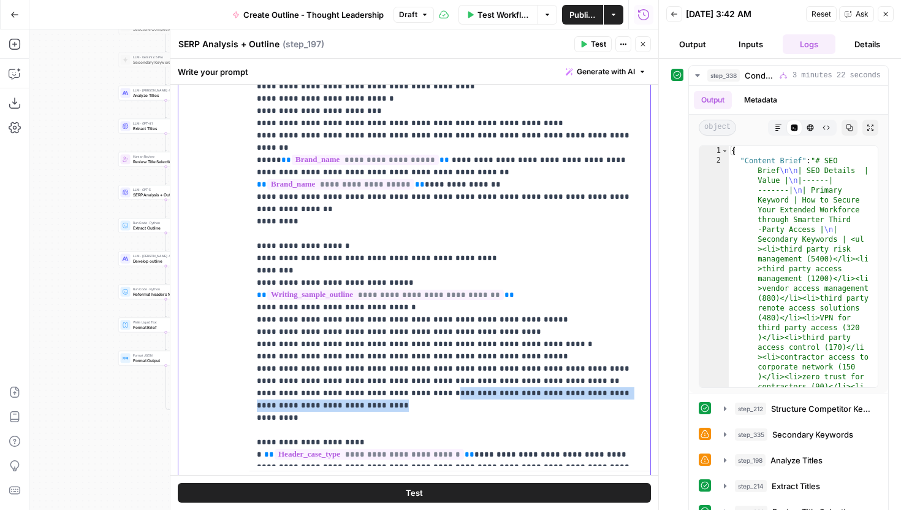
drag, startPoint x: 422, startPoint y: 261, endPoint x: 437, endPoint y: 250, distance: 18.3
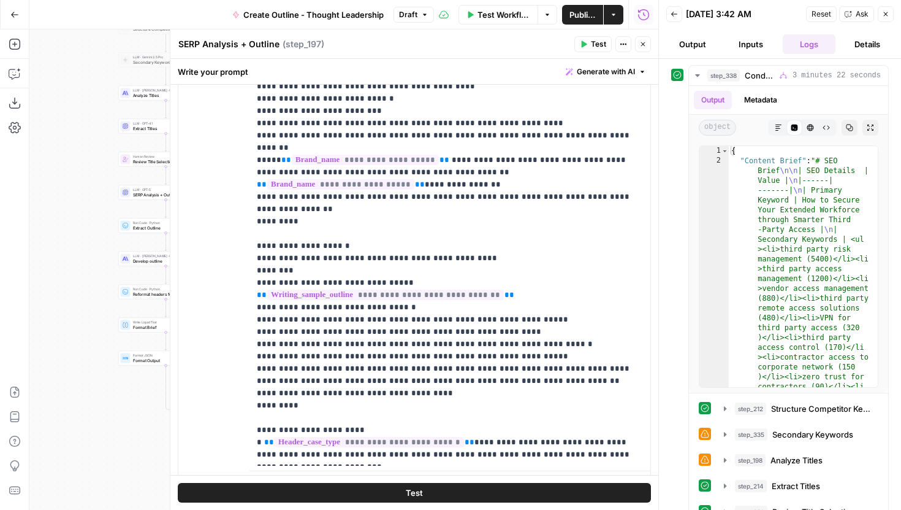
click at [452, 496] on button "Test" at bounding box center [414, 493] width 473 height 20
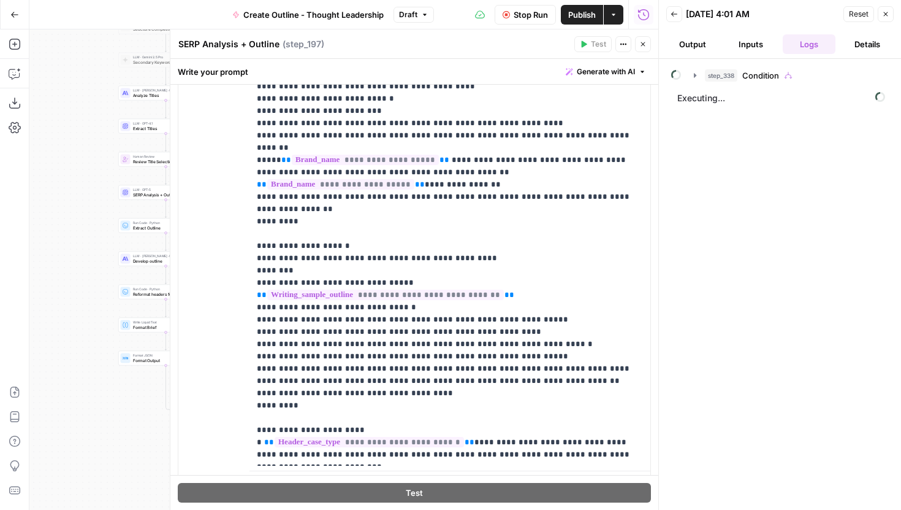
click at [643, 47] on icon "button" at bounding box center [643, 43] width 7 height 7
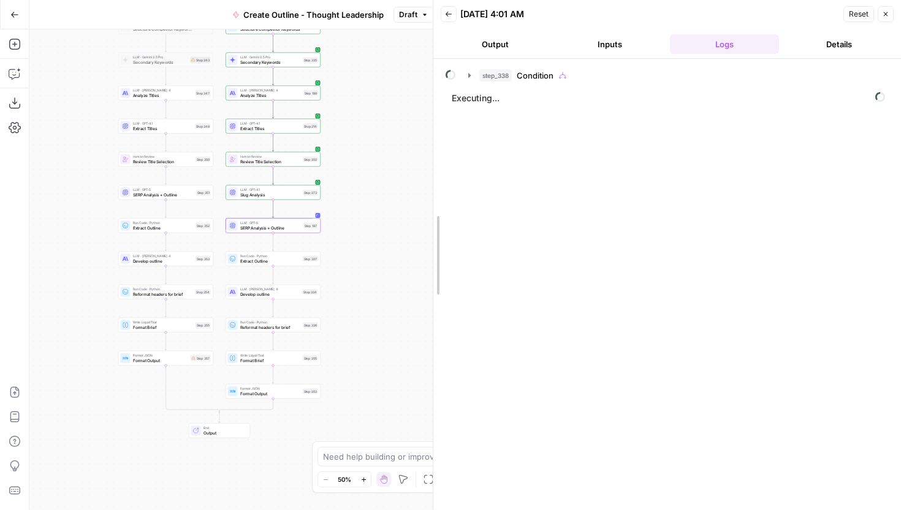
drag, startPoint x: 657, startPoint y: 147, endPoint x: 431, endPoint y: 141, distance: 225.7
click at [431, 141] on div at bounding box center [433, 255] width 12 height 510
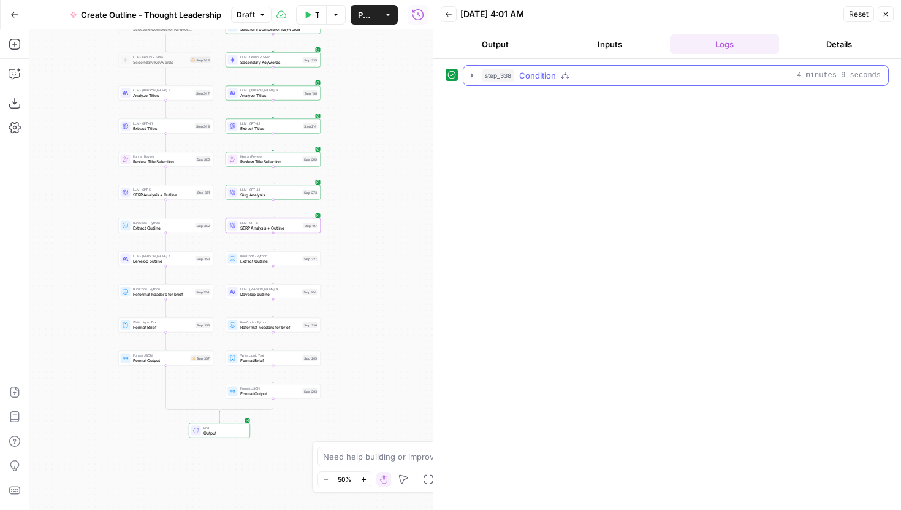
click at [471, 74] on icon "button" at bounding box center [472, 75] width 2 height 4
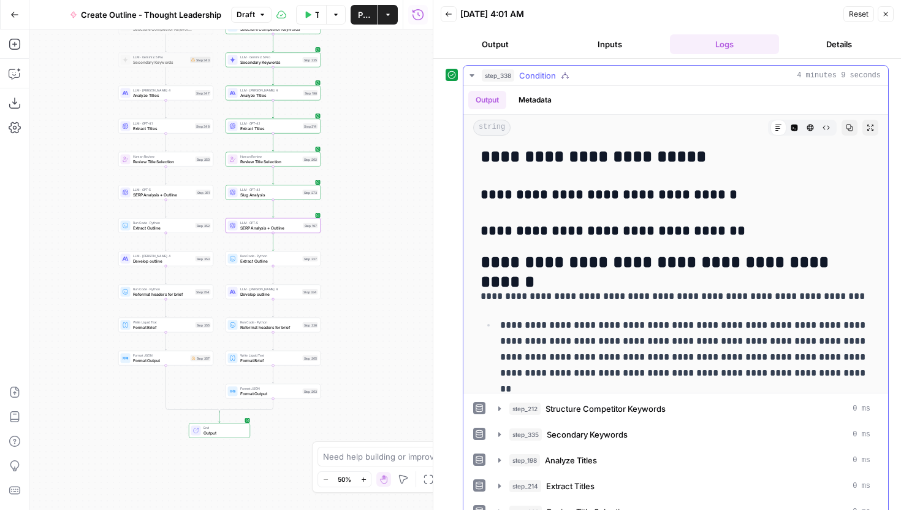
scroll to position [10386, 0]
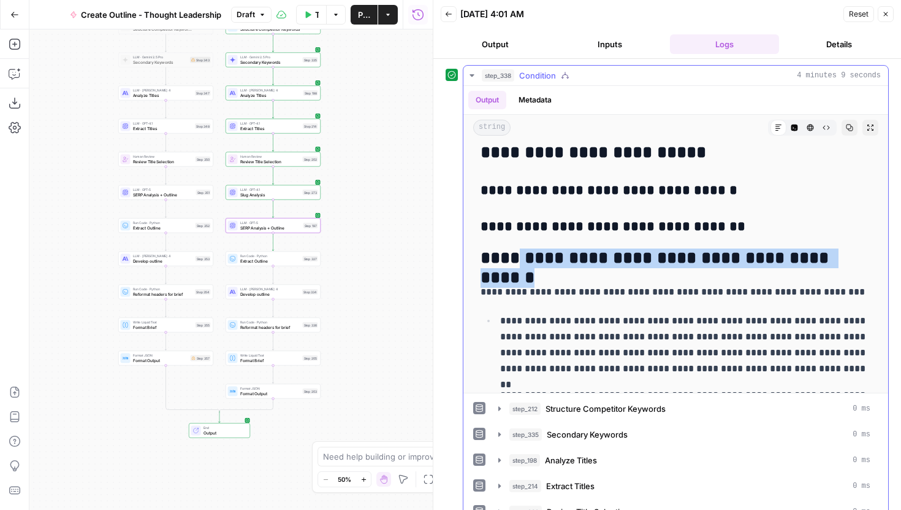
drag, startPoint x: 515, startPoint y: 261, endPoint x: 856, endPoint y: 262, distance: 340.9
click at [856, 262] on h2 "**********" at bounding box center [676, 258] width 391 height 20
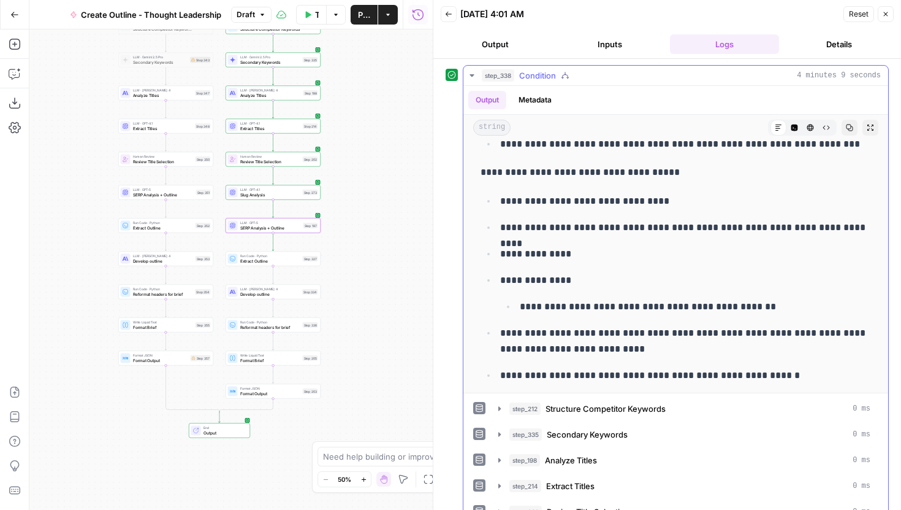
scroll to position [2032, 0]
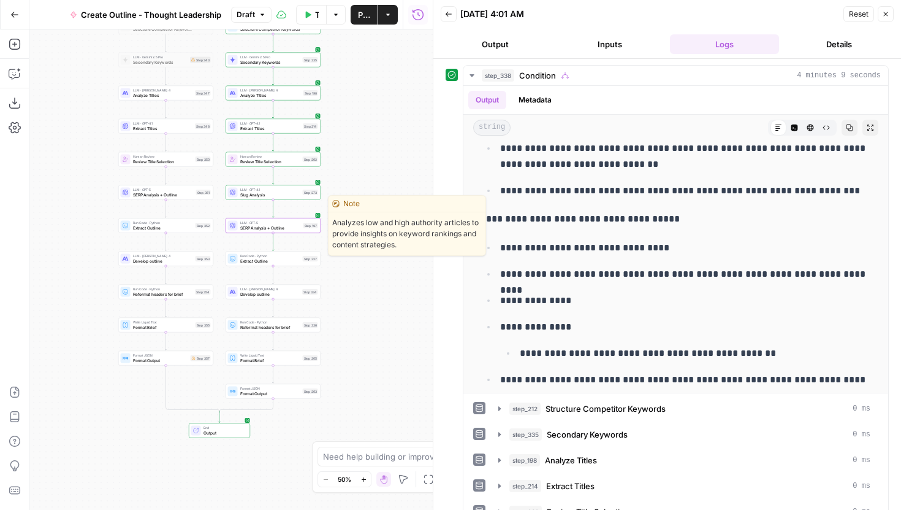
click at [296, 230] on span "SERP Analysis + Outline" at bounding box center [270, 227] width 61 height 6
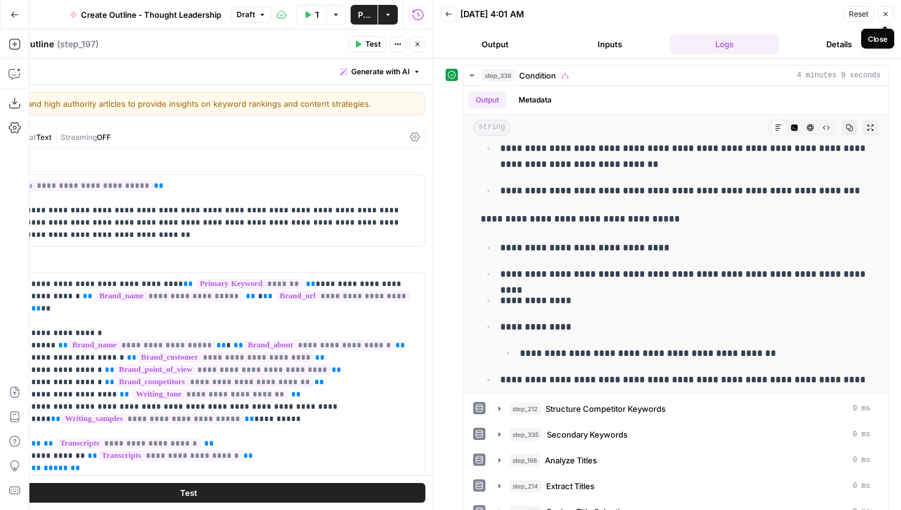
click at [886, 13] on icon "button" at bounding box center [885, 13] width 7 height 7
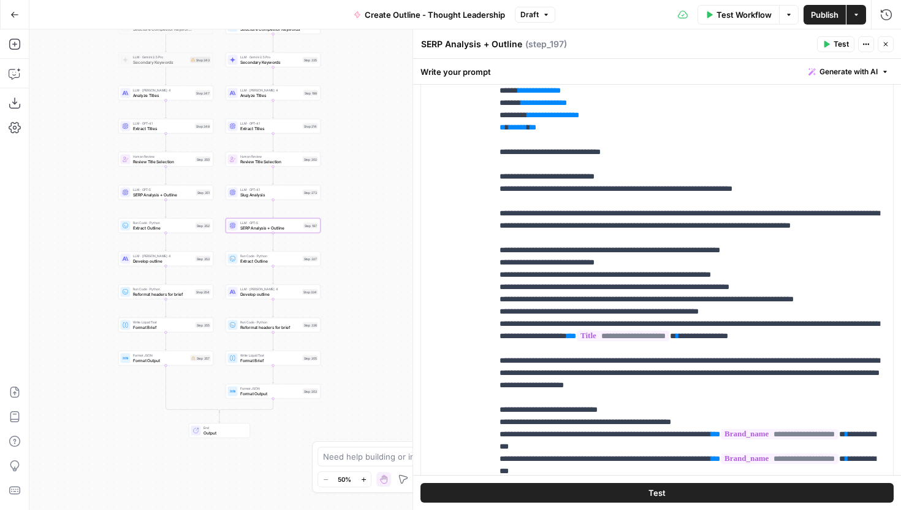
scroll to position [708, 0]
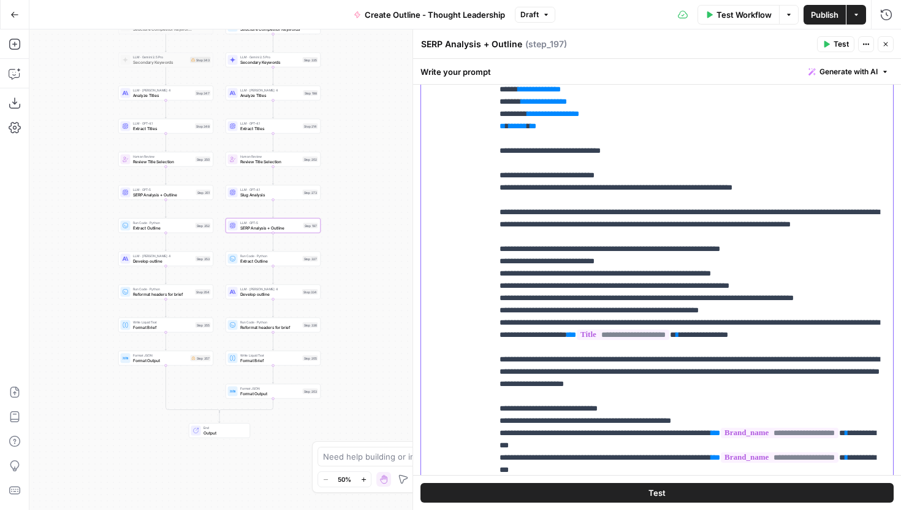
click at [618, 237] on p "**********" at bounding box center [693, 500] width 386 height 2355
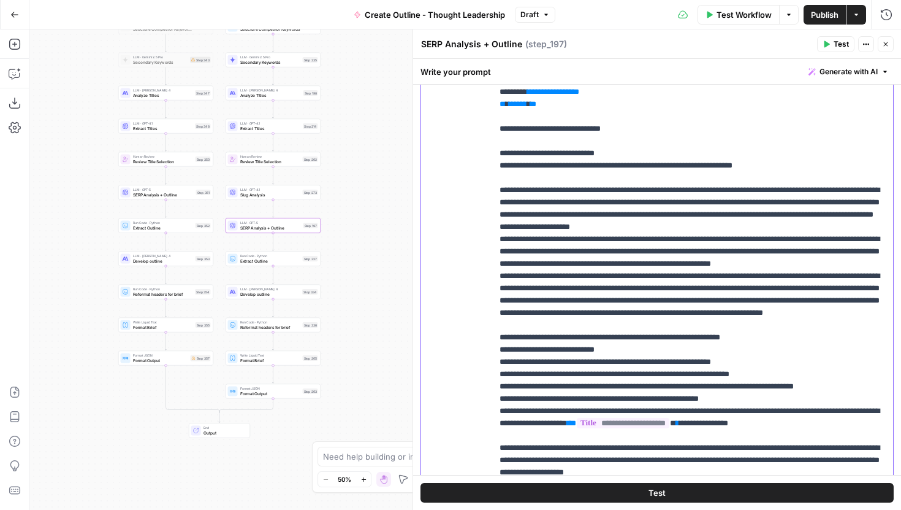
scroll to position [733, 0]
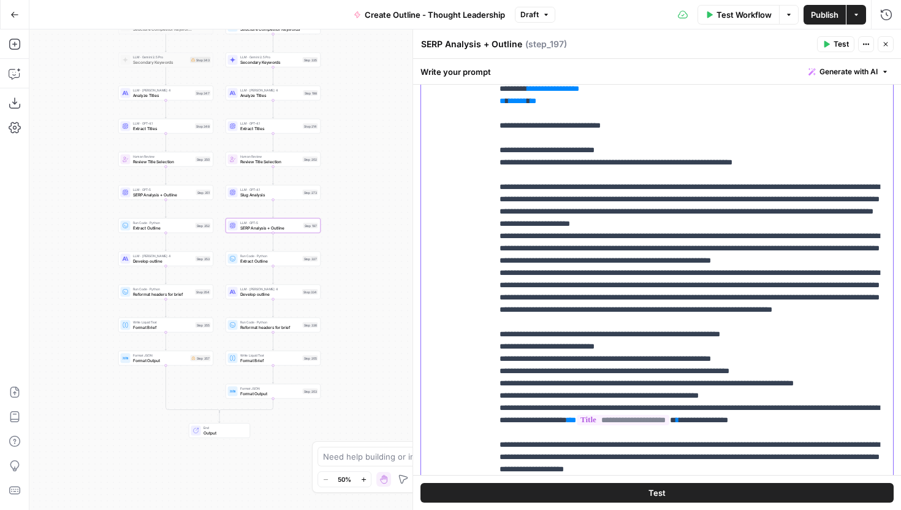
drag, startPoint x: 829, startPoint y: 346, endPoint x: 497, endPoint y: 184, distance: 369.1
click at [497, 184] on div "**********" at bounding box center [692, 276] width 401 height 500
copy p "**********"
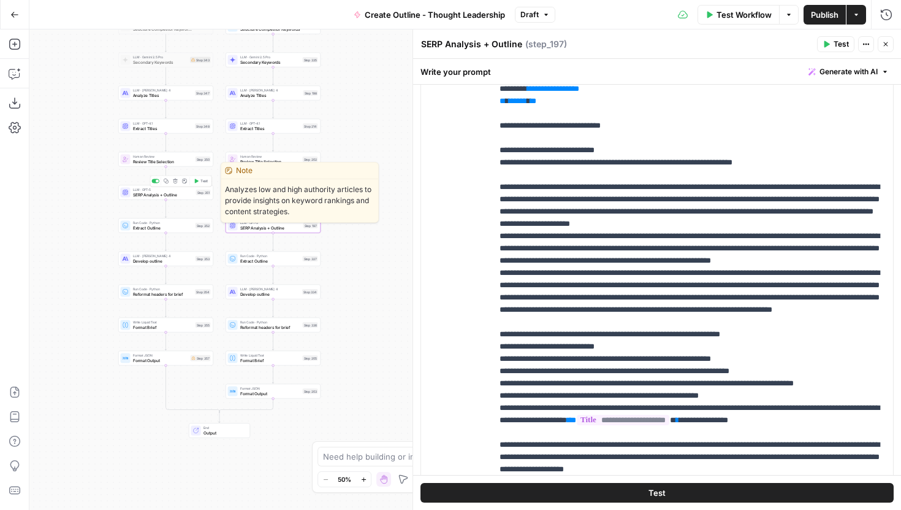
click at [179, 194] on span "SERP Analysis + Outline" at bounding box center [163, 194] width 61 height 6
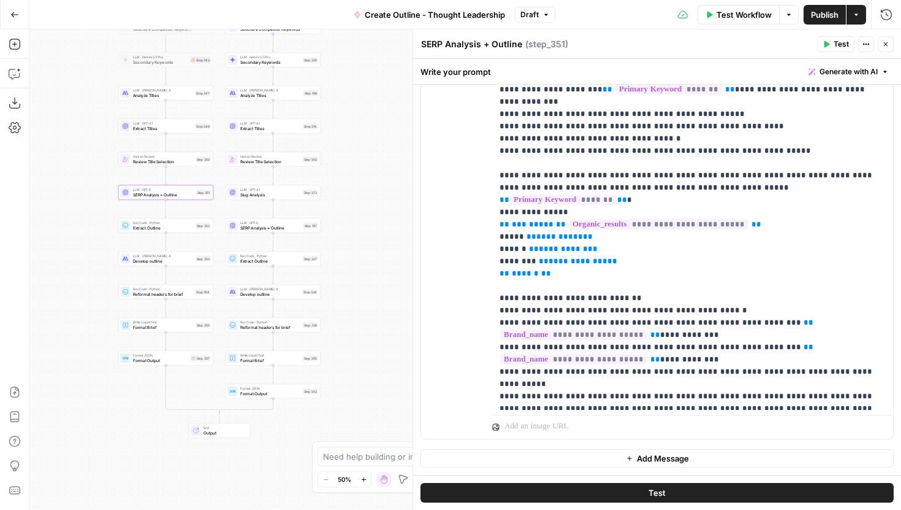
scroll to position [403, 0]
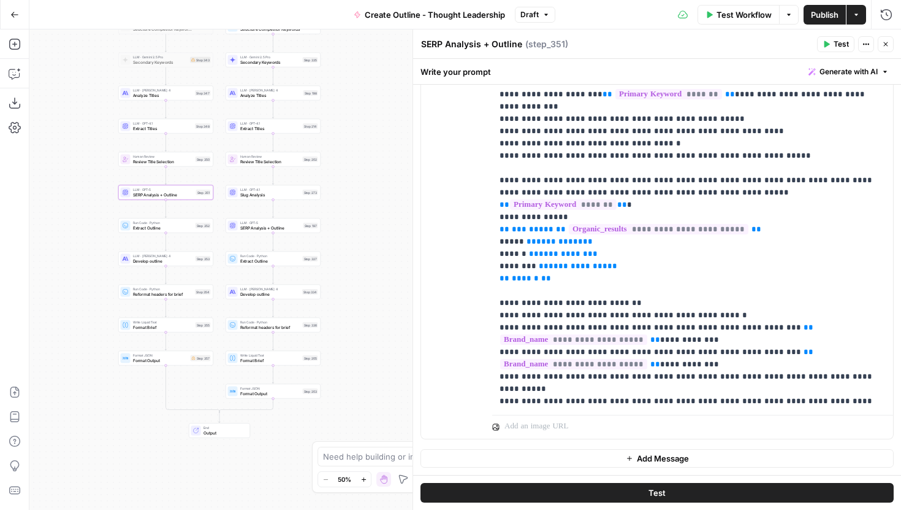
click at [889, 42] on icon "button" at bounding box center [885, 43] width 7 height 7
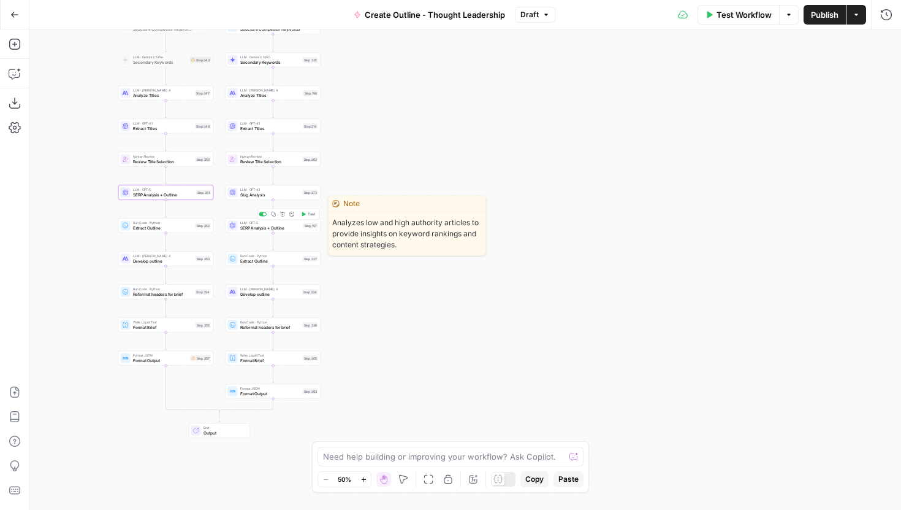
click at [308, 215] on span "Test" at bounding box center [311, 215] width 7 height 6
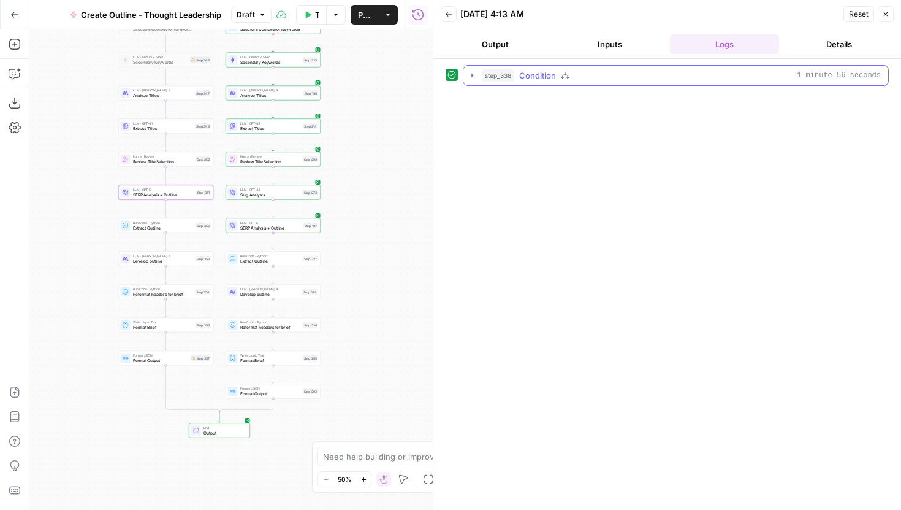
click at [478, 77] on button "step_338 Condition 1 minute 56 seconds" at bounding box center [676, 76] width 425 height 20
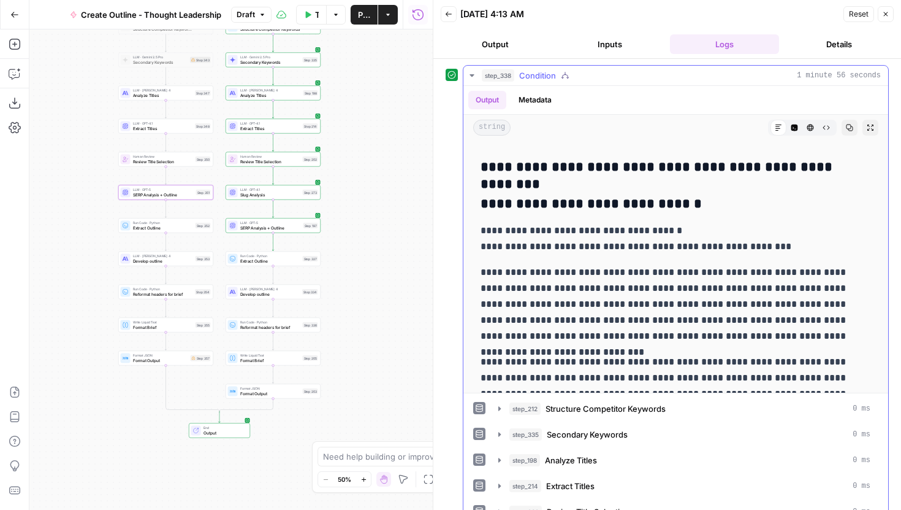
scroll to position [6640, 0]
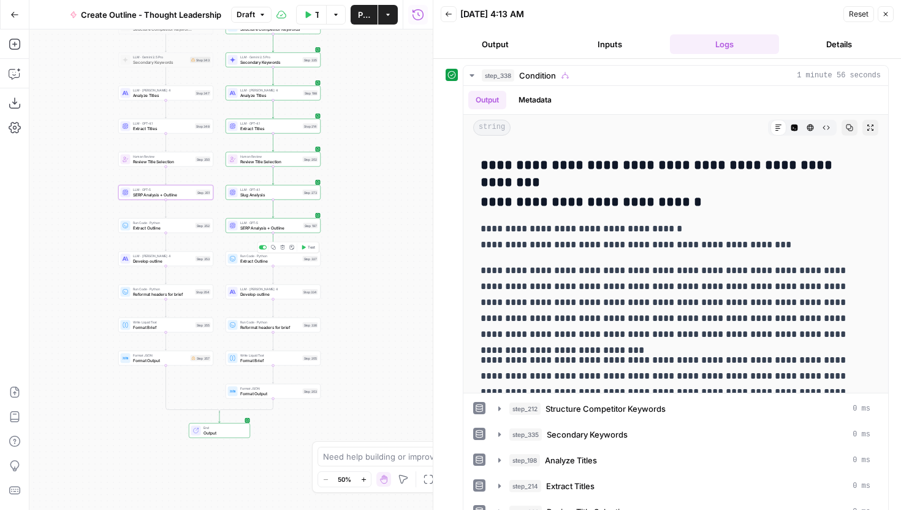
click at [306, 247] on button "Test" at bounding box center [308, 247] width 19 height 8
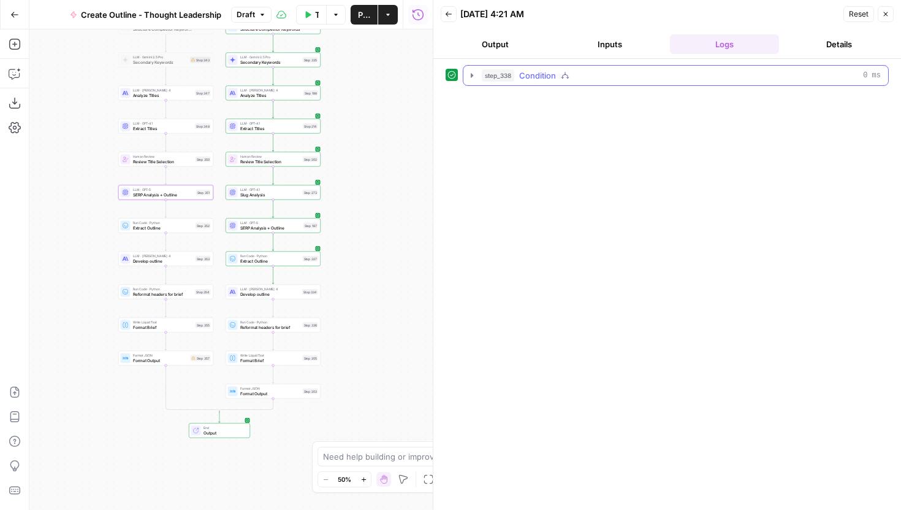
click at [474, 71] on icon "button" at bounding box center [472, 76] width 10 height 10
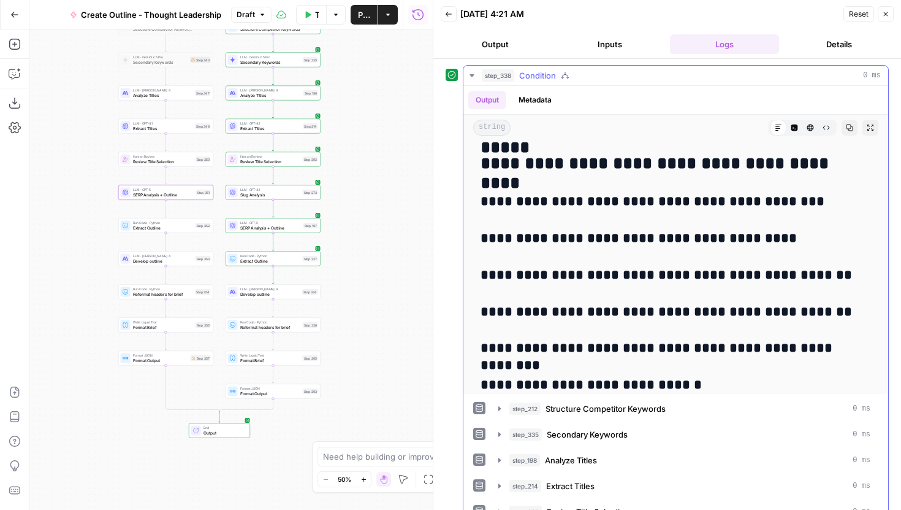
scroll to position [313, 0]
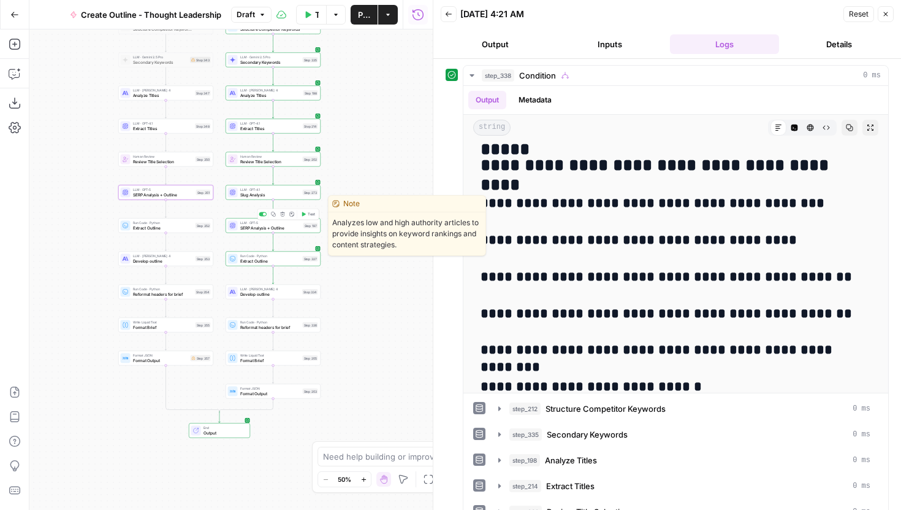
click at [288, 229] on span "SERP Analysis + Outline" at bounding box center [270, 227] width 61 height 6
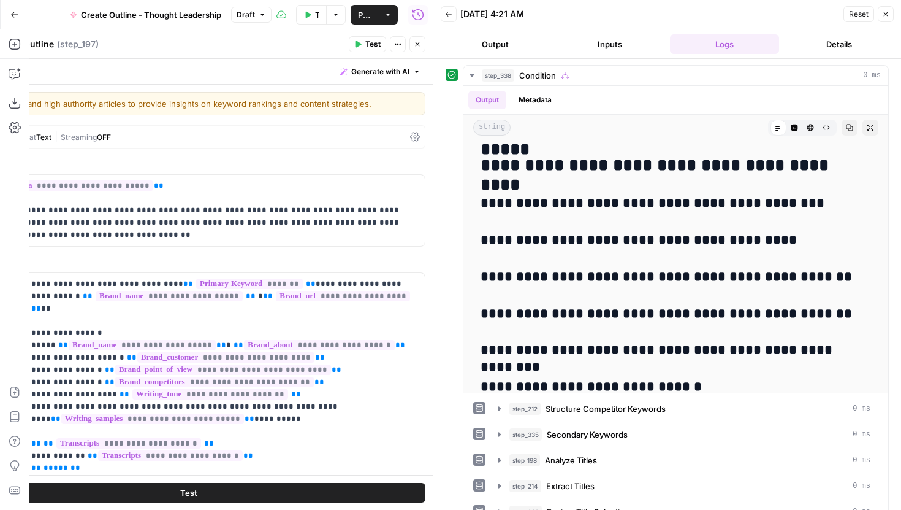
click at [885, 17] on icon "button" at bounding box center [885, 13] width 7 height 7
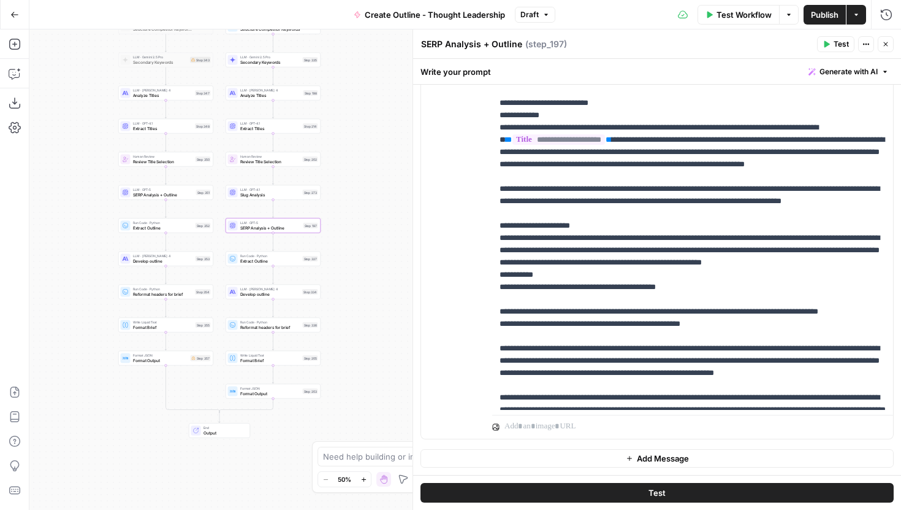
scroll to position [1144, 0]
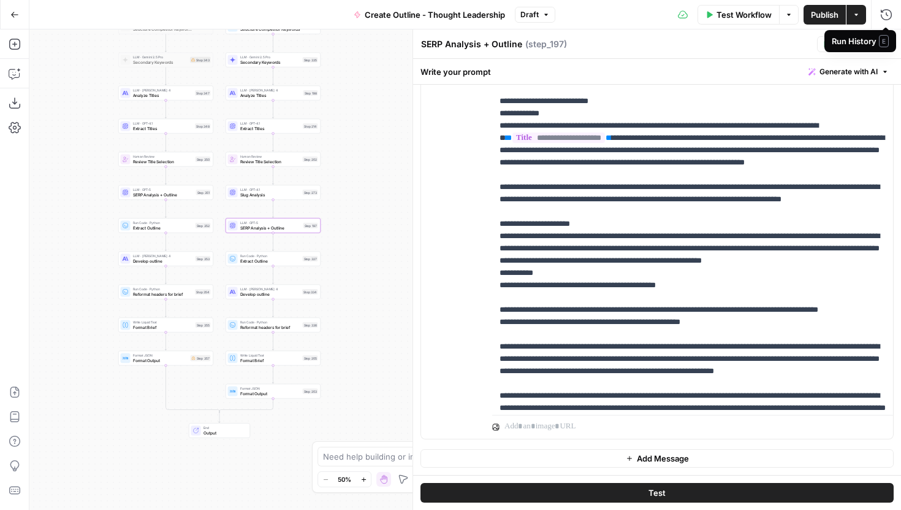
drag, startPoint x: 887, startPoint y: 44, endPoint x: 524, endPoint y: 188, distance: 390.6
click at [526, 188] on body "Power Digital New Home Browse Insights Opportunities Your Data Recent Grids [Da…" at bounding box center [450, 255] width 901 height 510
click at [887, 15] on icon "button" at bounding box center [887, 15] width 12 height 12
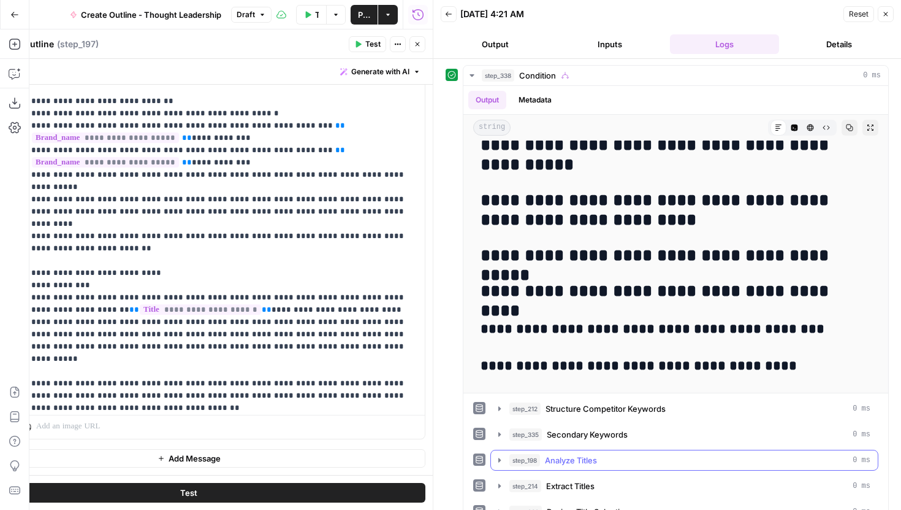
scroll to position [101, 0]
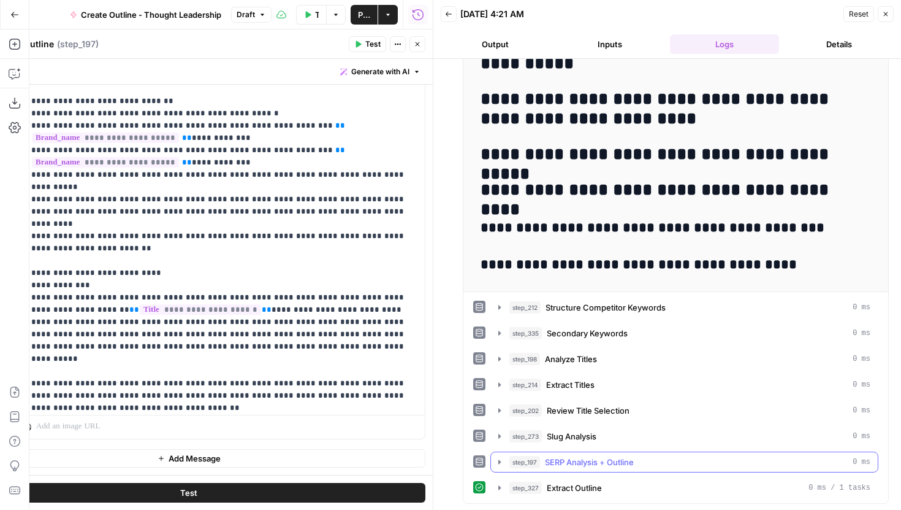
click at [495, 459] on icon "button" at bounding box center [500, 462] width 10 height 10
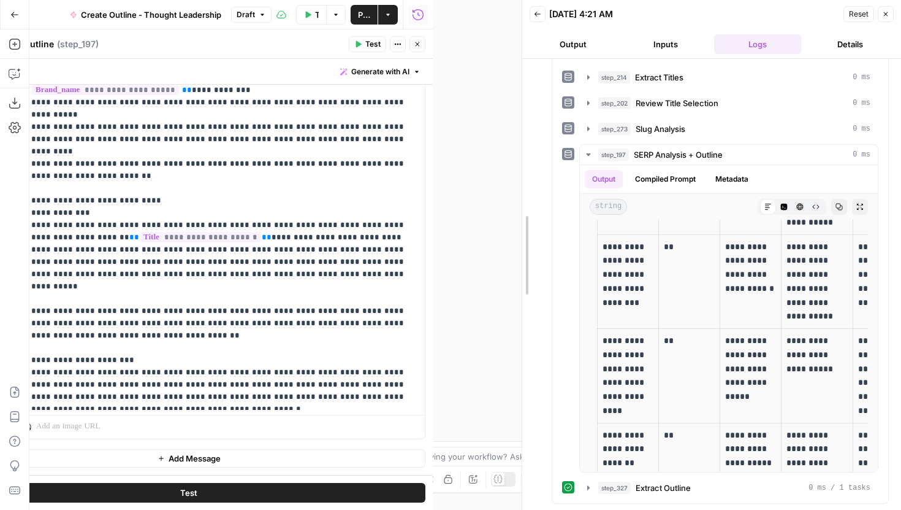
scroll to position [8835, 0]
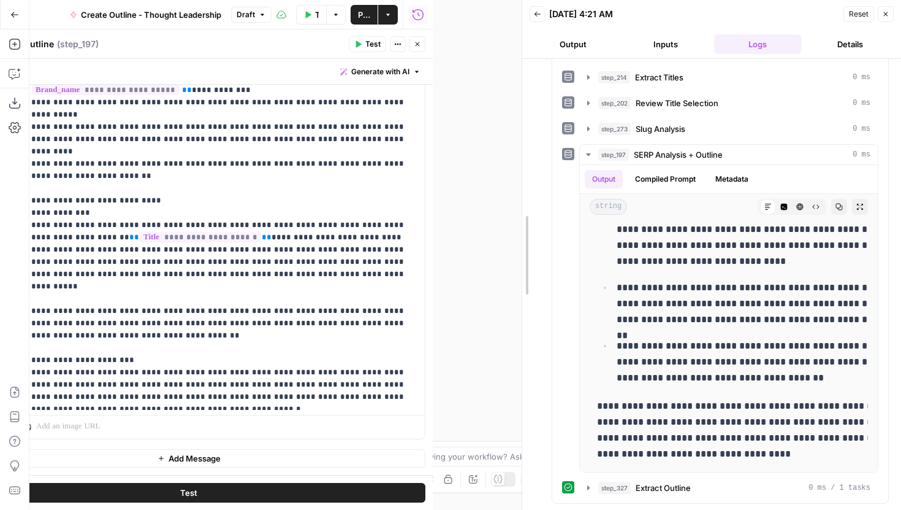
drag, startPoint x: 427, startPoint y: 194, endPoint x: 649, endPoint y: 205, distance: 221.6
click at [529, 204] on div at bounding box center [522, 255] width 12 height 510
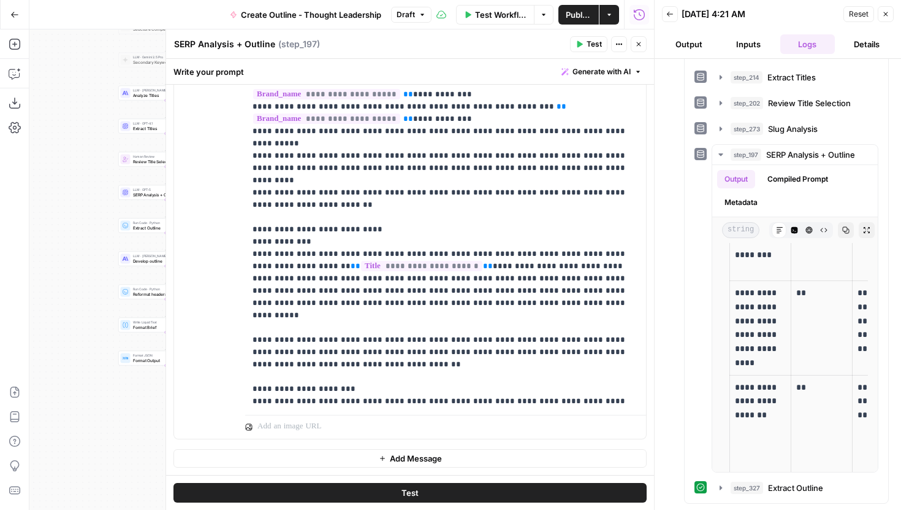
scroll to position [1166, 0]
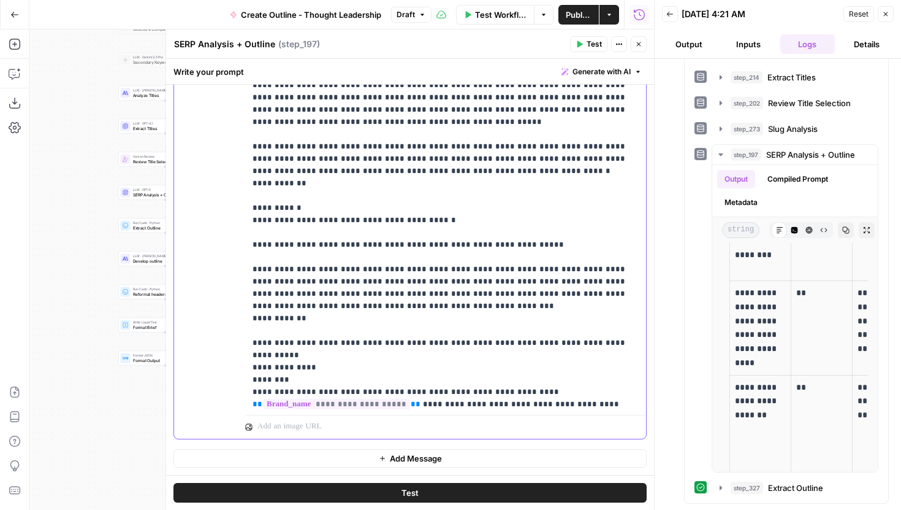
scroll to position [1626, 0]
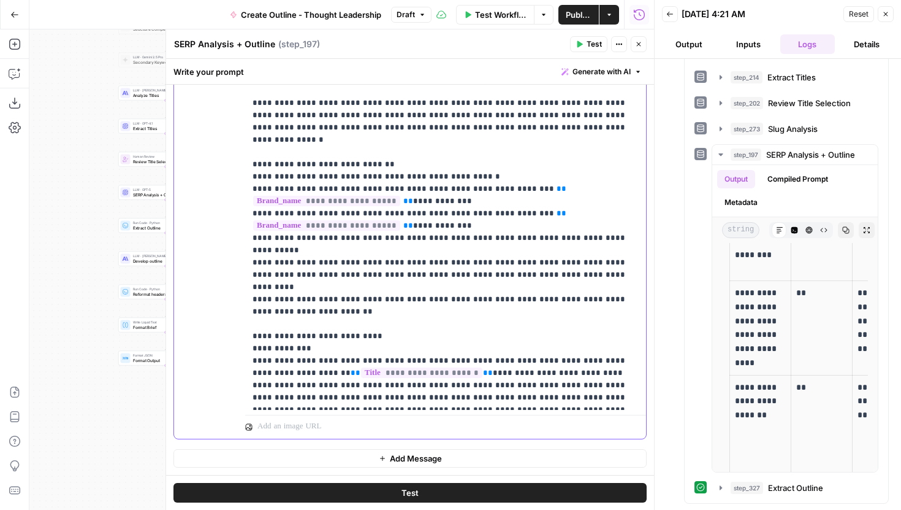
scroll to position [1071, 0]
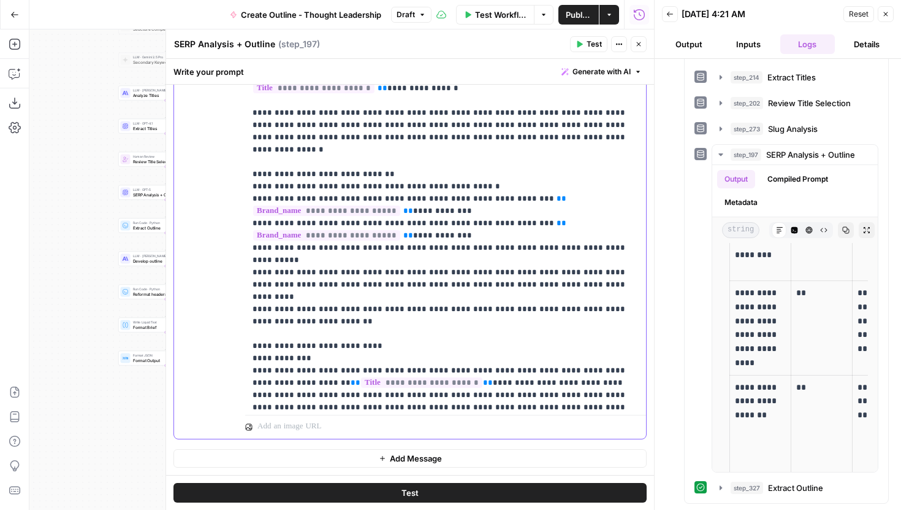
click at [445, 296] on p "**********" at bounding box center [446, 95] width 386 height 2502
click at [442, 346] on p "**********" at bounding box center [446, 95] width 386 height 2502
click at [537, 495] on button "Test" at bounding box center [410, 493] width 473 height 20
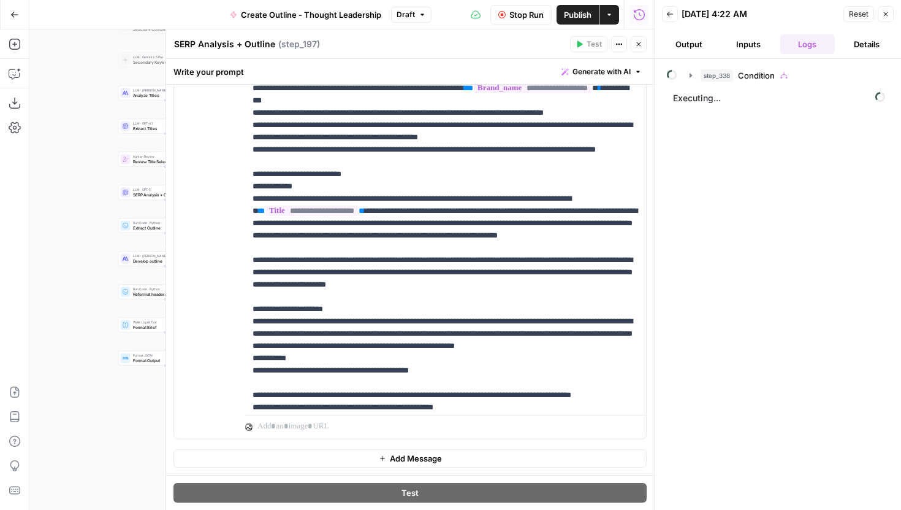
click at [636, 52] on header "SERP Analysis + Outline SERP Analysis + Outline ( step_197 ) Test Actions Close" at bounding box center [410, 43] width 488 height 29
click at [637, 50] on button "Close" at bounding box center [639, 44] width 16 height 16
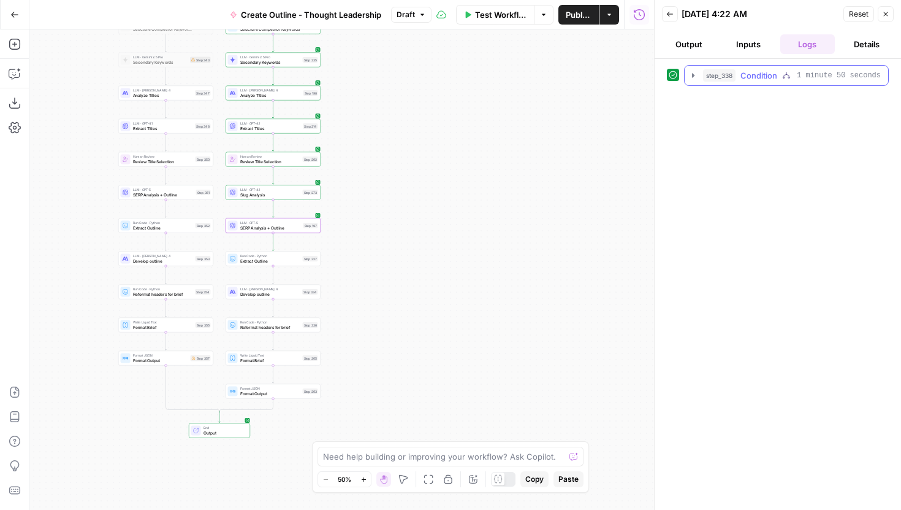
click at [697, 75] on icon "button" at bounding box center [694, 76] width 10 height 10
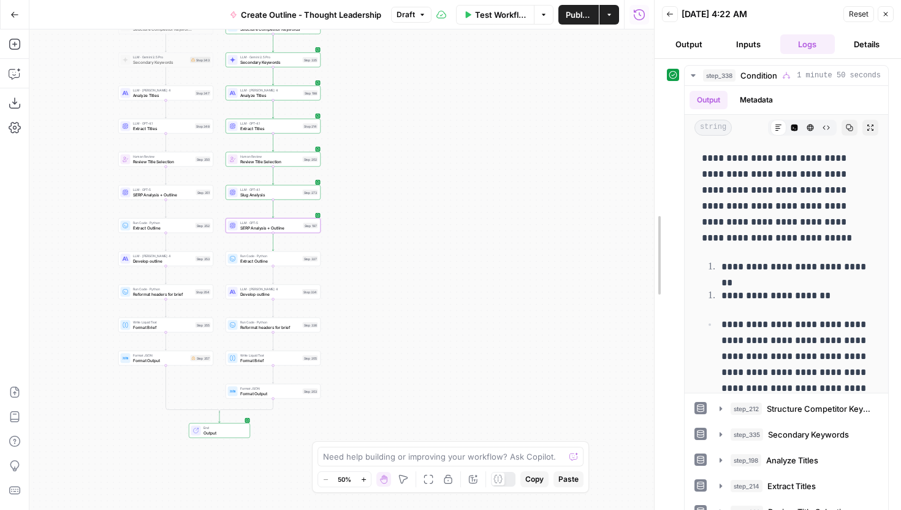
drag, startPoint x: 654, startPoint y: 86, endPoint x: 457, endPoint y: 86, distance: 196.8
click at [649, 86] on div at bounding box center [655, 255] width 12 height 510
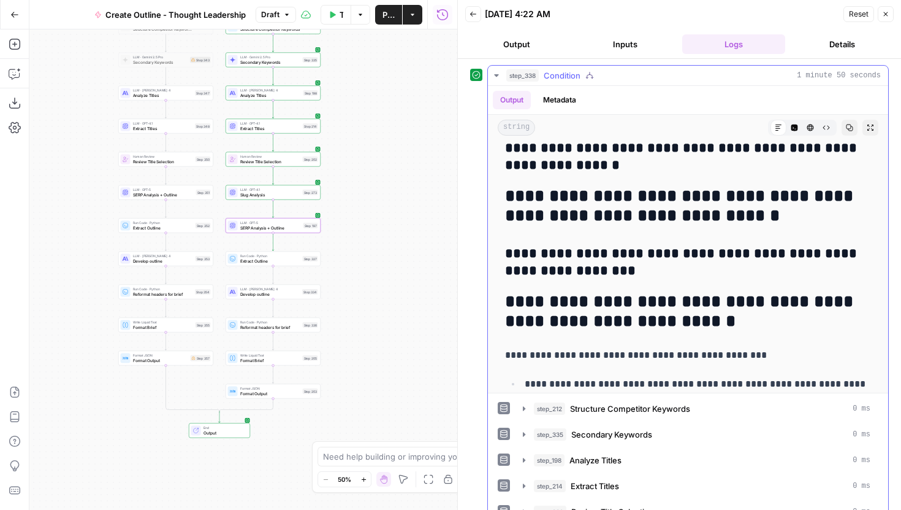
scroll to position [7872, 0]
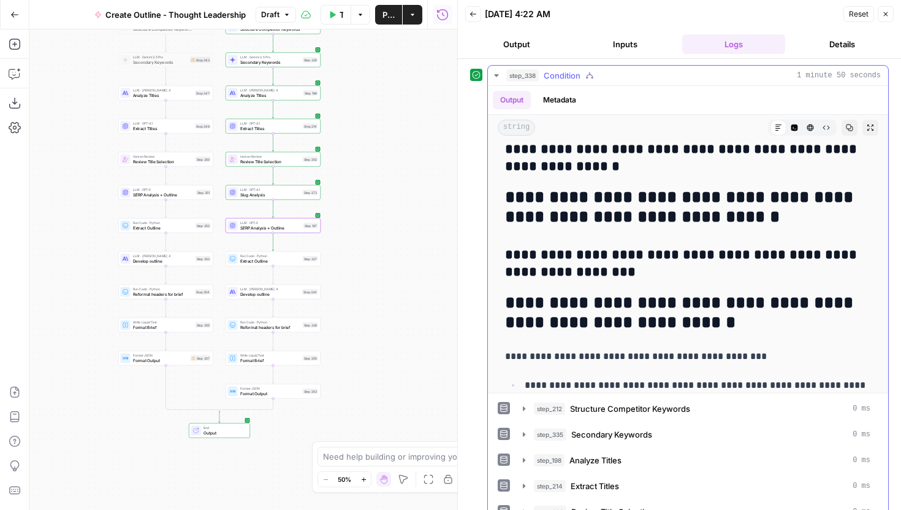
drag, startPoint x: 695, startPoint y: 323, endPoint x: 540, endPoint y: 297, distance: 157.3
click at [540, 297] on h2 "**********" at bounding box center [688, 312] width 366 height 39
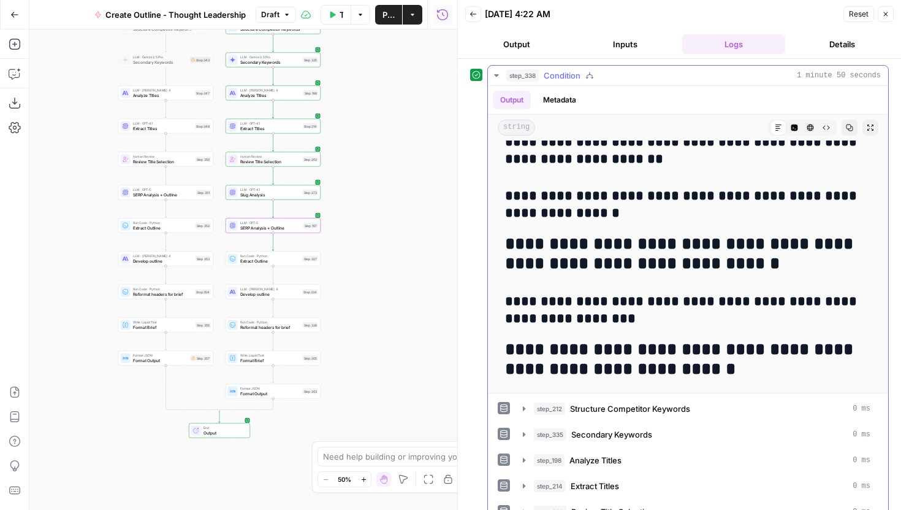
scroll to position [7848, 0]
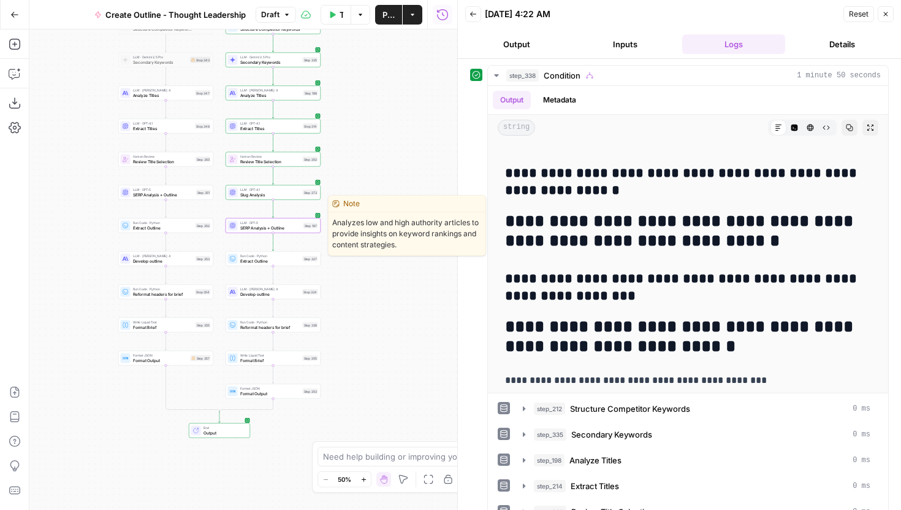
click at [256, 223] on span "LLM · GPT-5" at bounding box center [270, 222] width 61 height 5
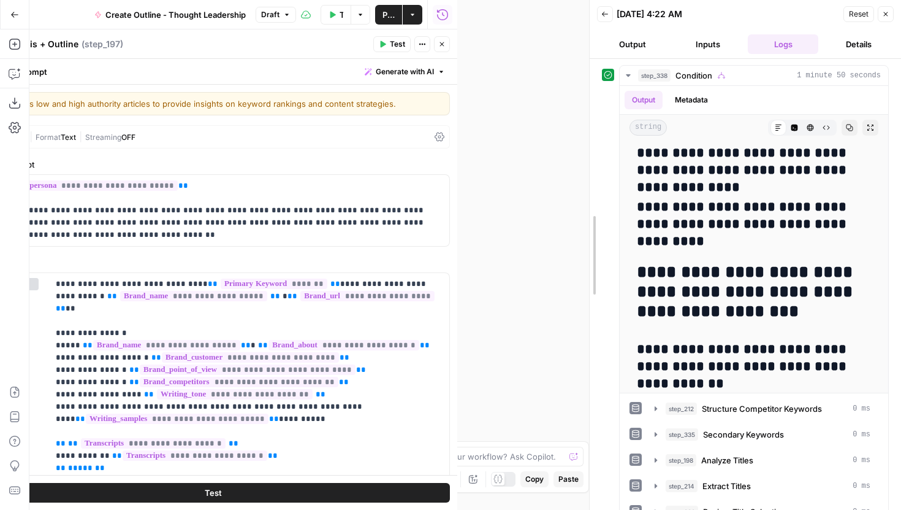
drag, startPoint x: 462, startPoint y: 231, endPoint x: 595, endPoint y: 232, distance: 132.5
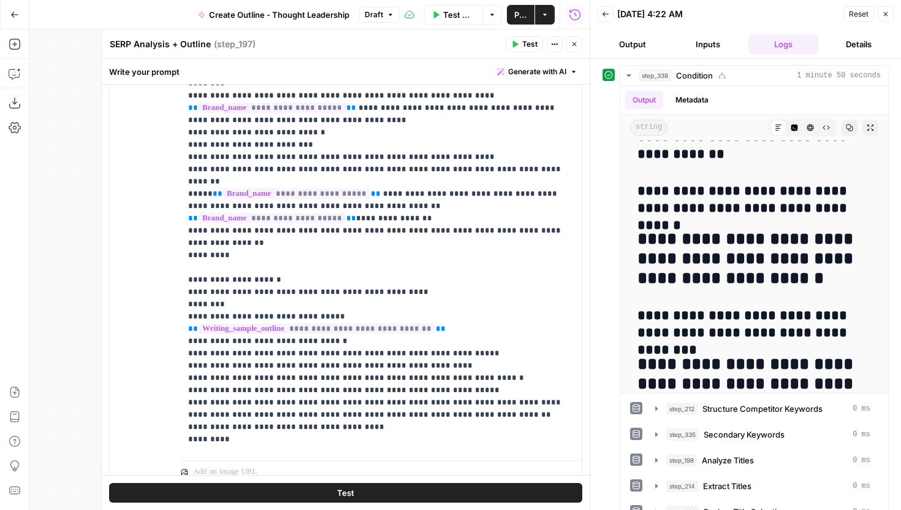
scroll to position [2012, 0]
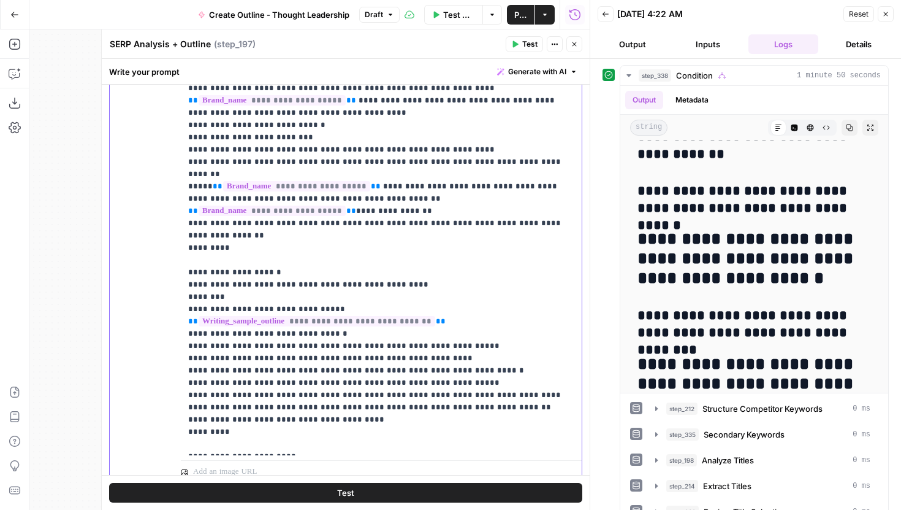
drag, startPoint x: 237, startPoint y: 334, endPoint x: 210, endPoint y: 334, distance: 27.0
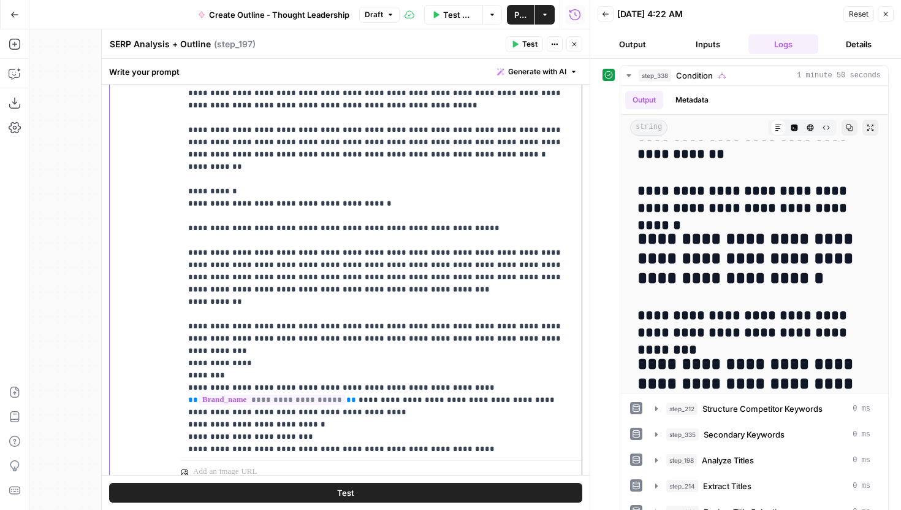
scroll to position [1706, 0]
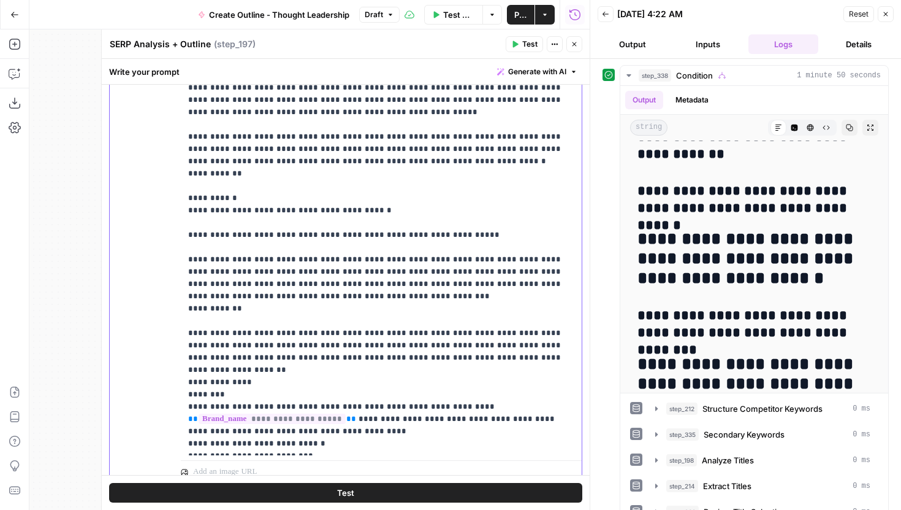
drag, startPoint x: 271, startPoint y: 186, endPoint x: 247, endPoint y: 185, distance: 23.9
click at [388, 488] on button "Test" at bounding box center [345, 493] width 473 height 20
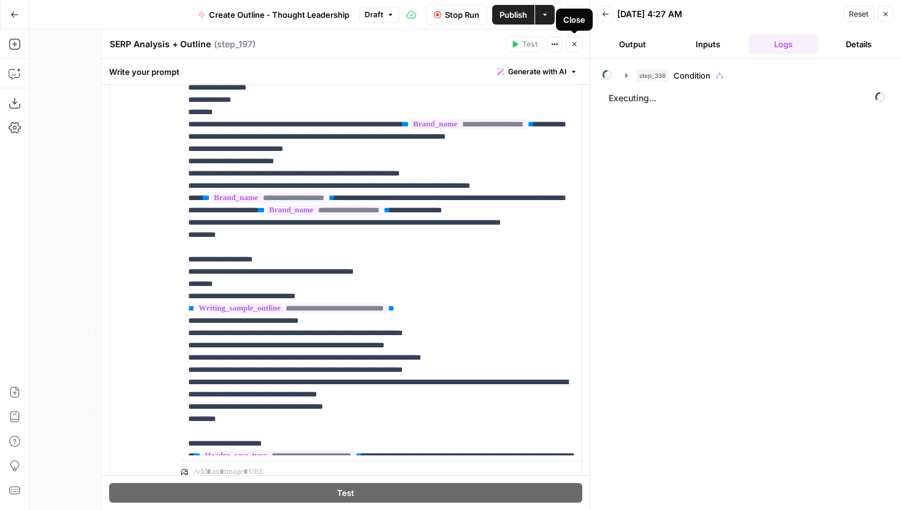
click at [572, 45] on icon "button" at bounding box center [574, 43] width 7 height 7
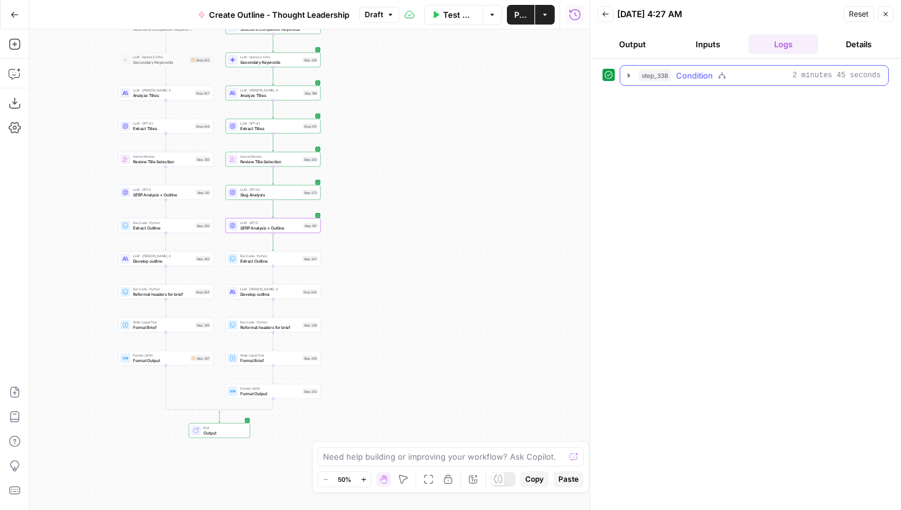
click at [629, 78] on icon "button" at bounding box center [629, 76] width 10 height 10
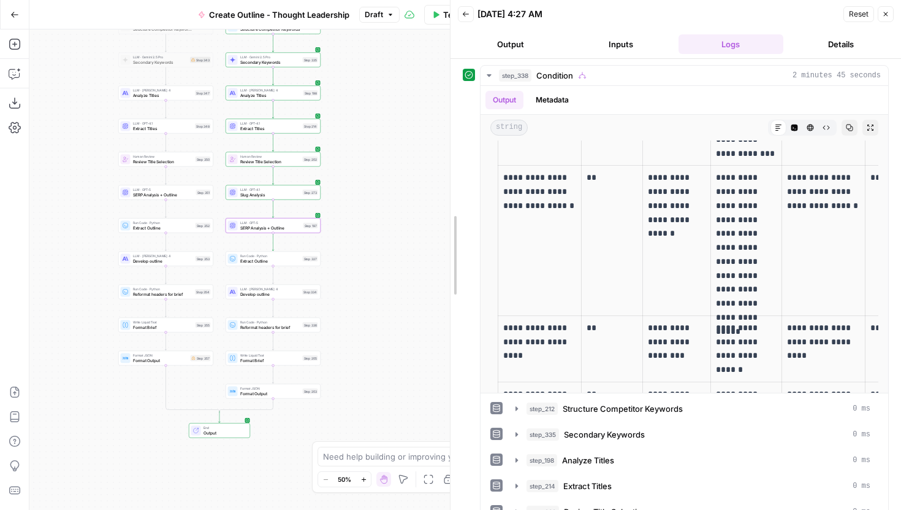
drag, startPoint x: 593, startPoint y: 215, endPoint x: 392, endPoint y: 215, distance: 201.1
click at [392, 215] on body "Power Digital New Home Browse Insights Opportunities Your Data Recent Grids [Da…" at bounding box center [450, 255] width 901 height 510
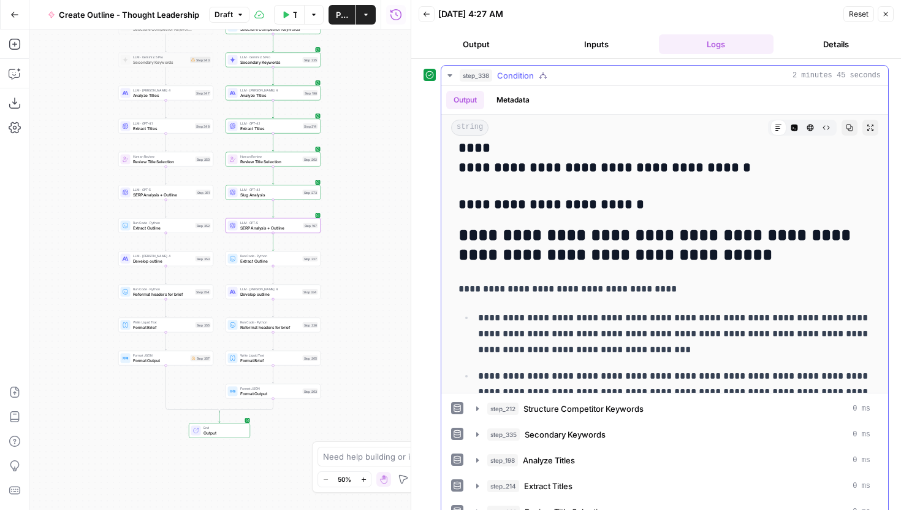
scroll to position [7277, 0]
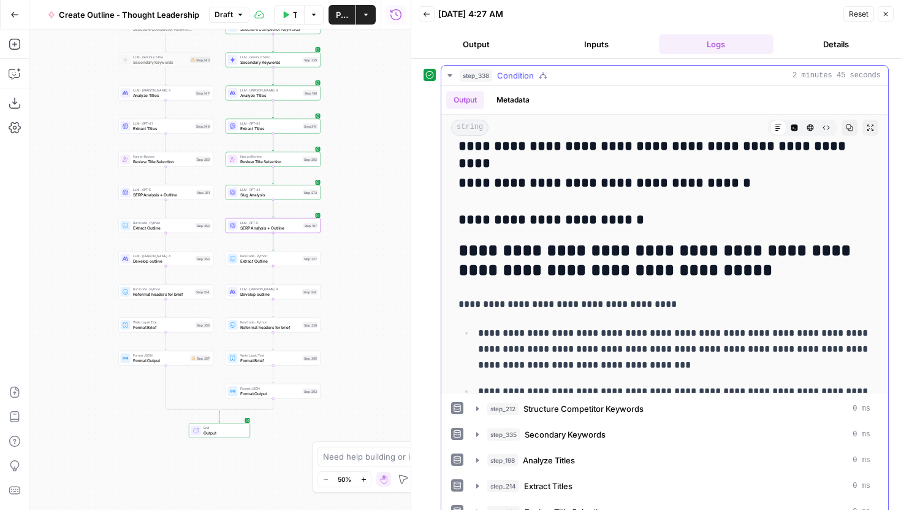
drag, startPoint x: 726, startPoint y: 273, endPoint x: 477, endPoint y: 248, distance: 250.2
click at [477, 248] on h2 "**********" at bounding box center [665, 260] width 413 height 39
click at [483, 257] on h2 "**********" at bounding box center [665, 260] width 413 height 39
click at [334, 13] on button "Publish" at bounding box center [342, 15] width 27 height 20
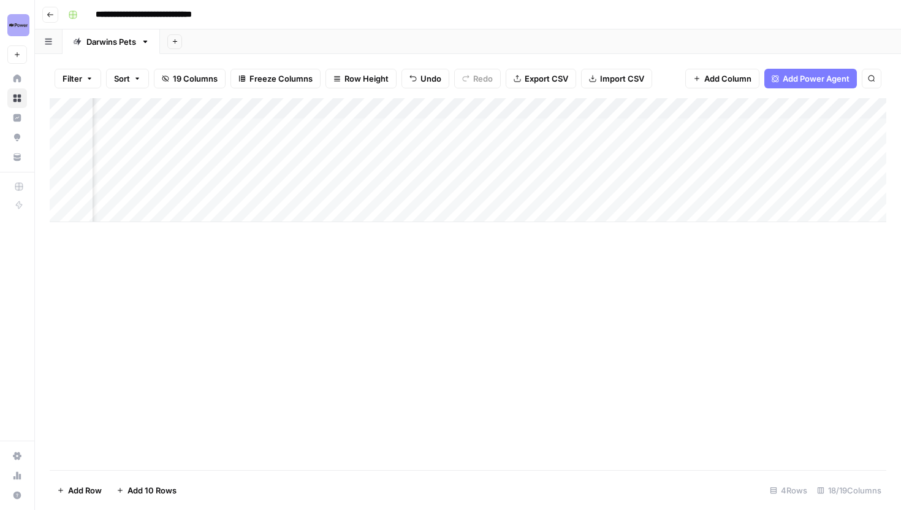
scroll to position [0, 1463]
click at [596, 127] on div "Add Column" at bounding box center [468, 160] width 837 height 124
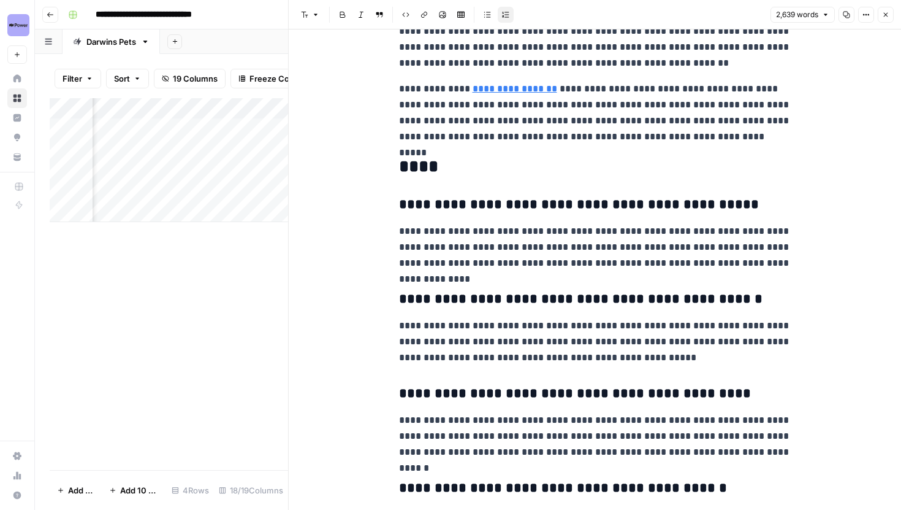
scroll to position [4433, 0]
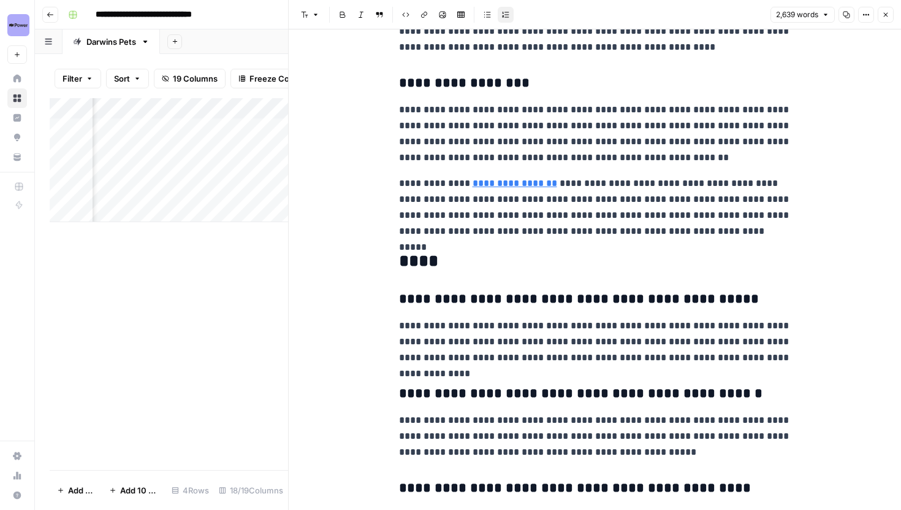
click at [884, 15] on icon "button" at bounding box center [885, 14] width 7 height 7
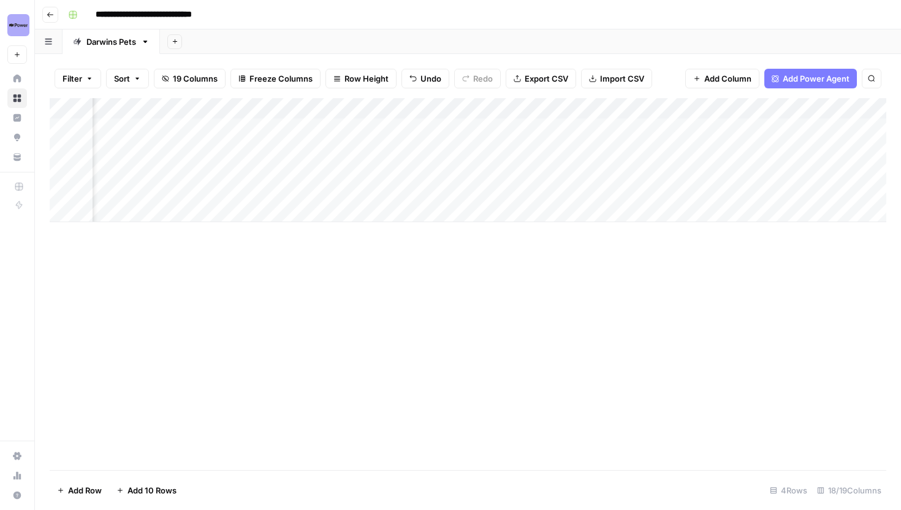
scroll to position [0, 1389]
click at [342, 127] on div "Add Column" at bounding box center [468, 160] width 837 height 124
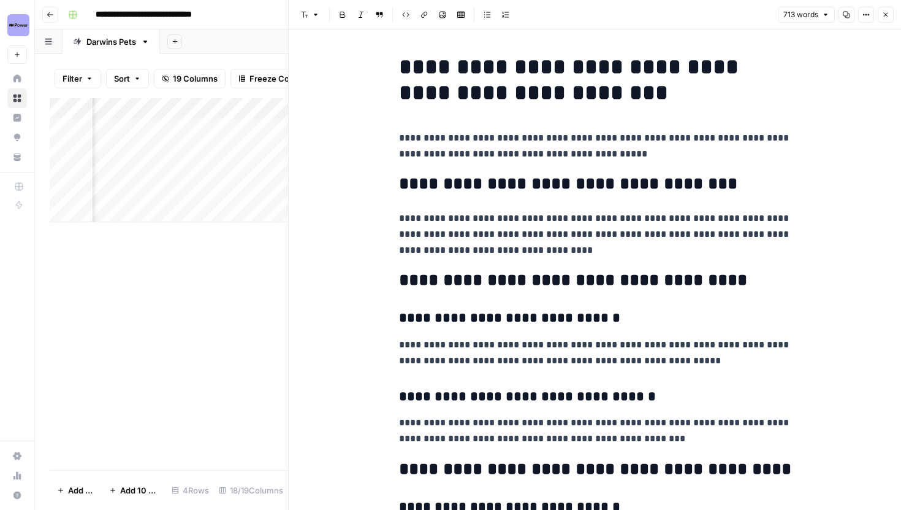
click at [885, 18] on button "Close" at bounding box center [886, 15] width 16 height 16
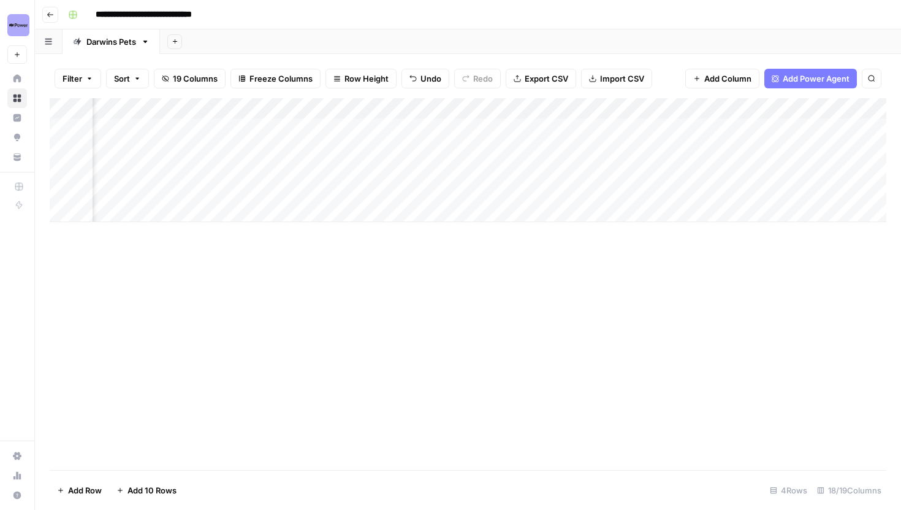
scroll to position [0, 1367]
click at [690, 129] on div "Add Column" at bounding box center [468, 160] width 837 height 124
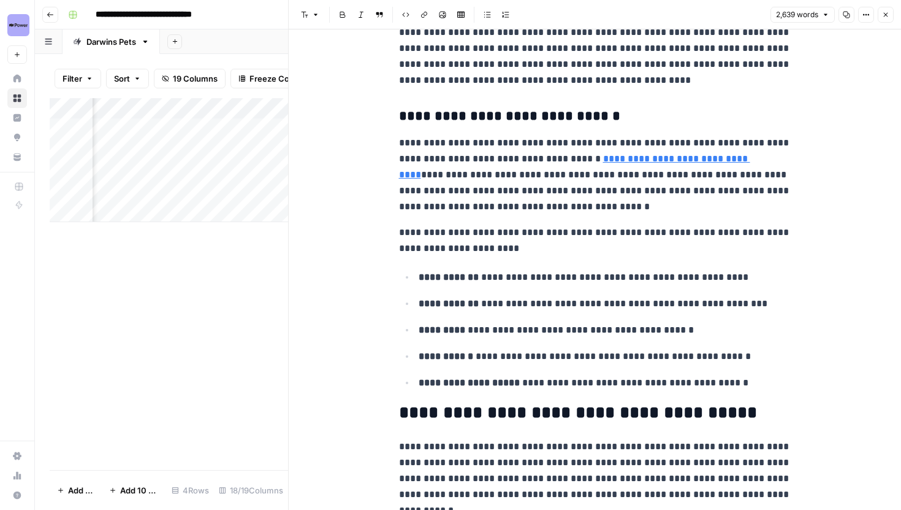
scroll to position [802, 0]
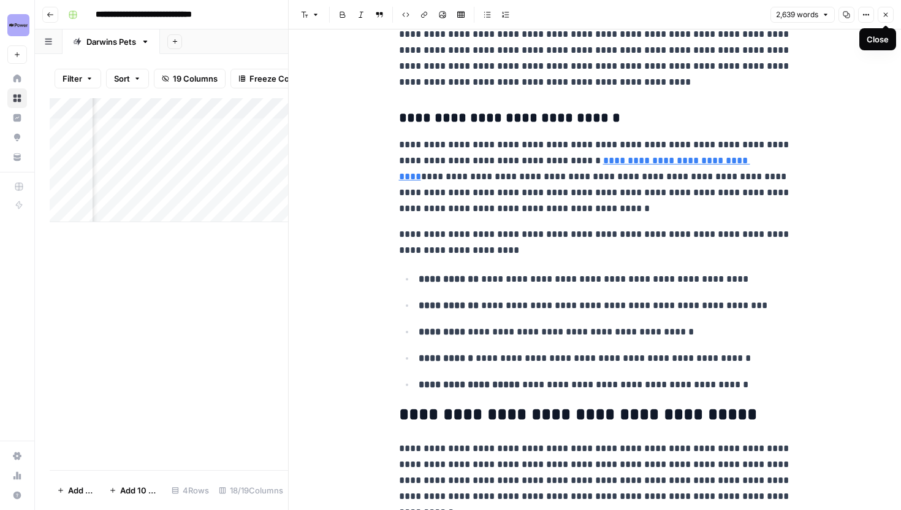
click at [889, 12] on icon "button" at bounding box center [885, 14] width 7 height 7
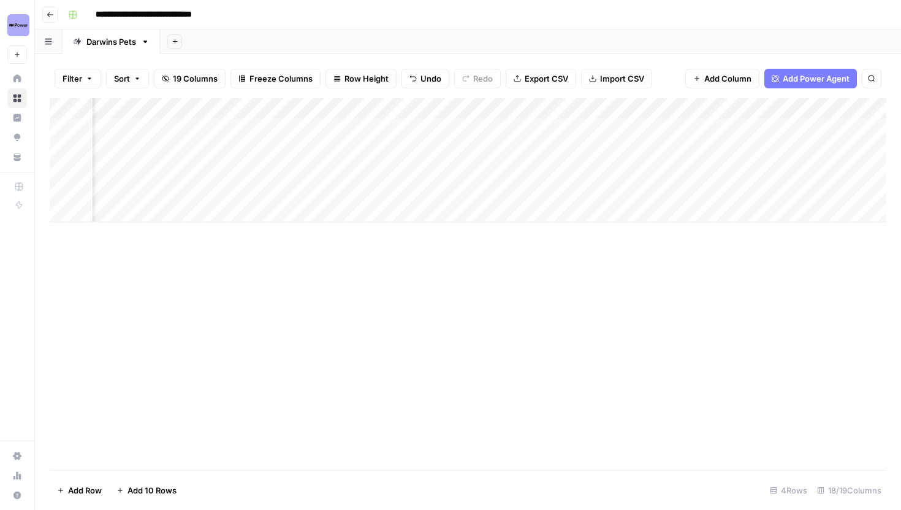
click at [429, 105] on div "Add Column" at bounding box center [468, 160] width 837 height 124
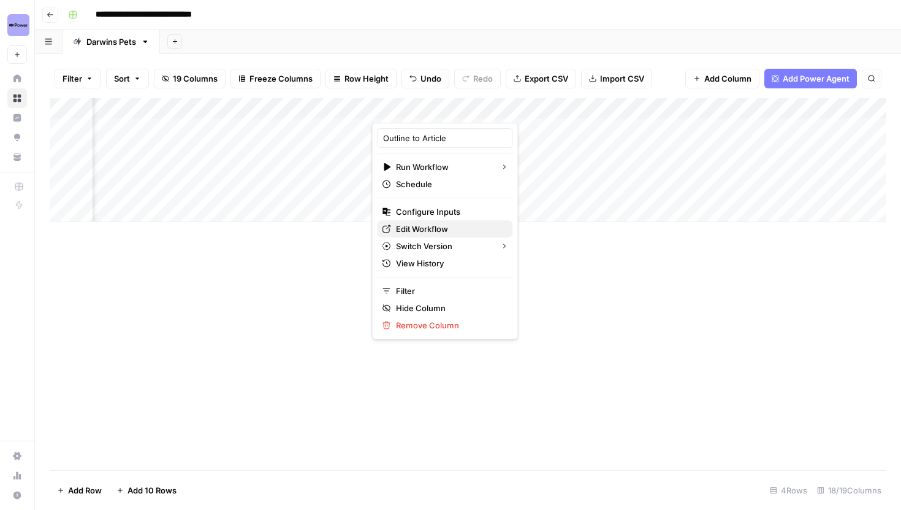
click at [404, 230] on span "Edit Workflow" at bounding box center [449, 229] width 107 height 12
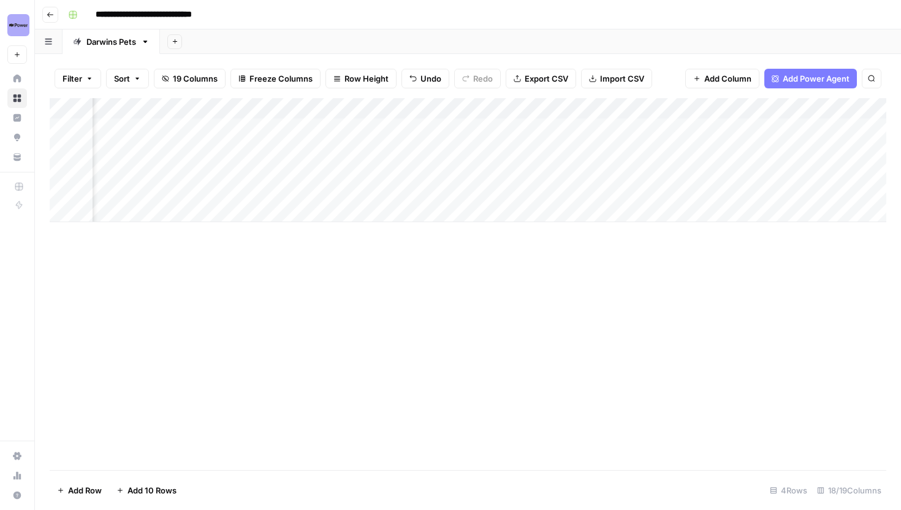
scroll to position [0, 892]
click at [129, 109] on div "Add Column" at bounding box center [468, 160] width 837 height 124
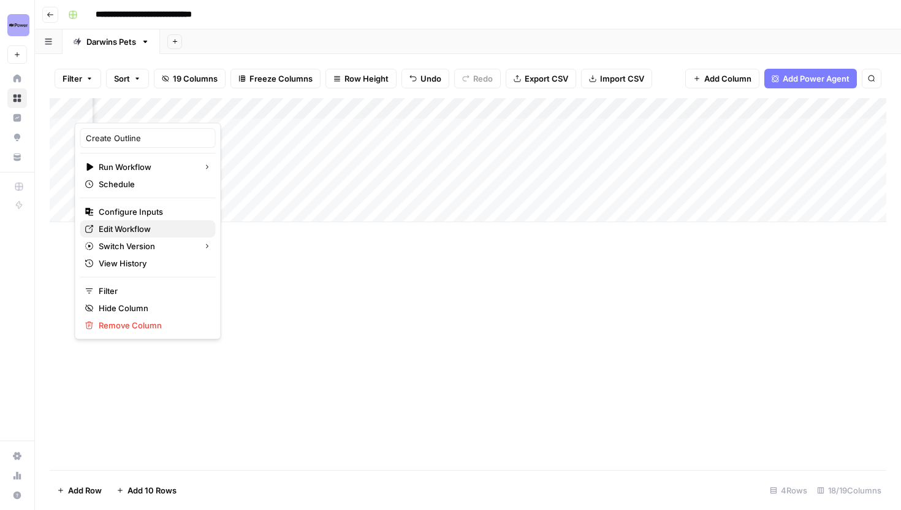
click at [136, 225] on span "Edit Workflow" at bounding box center [152, 229] width 107 height 12
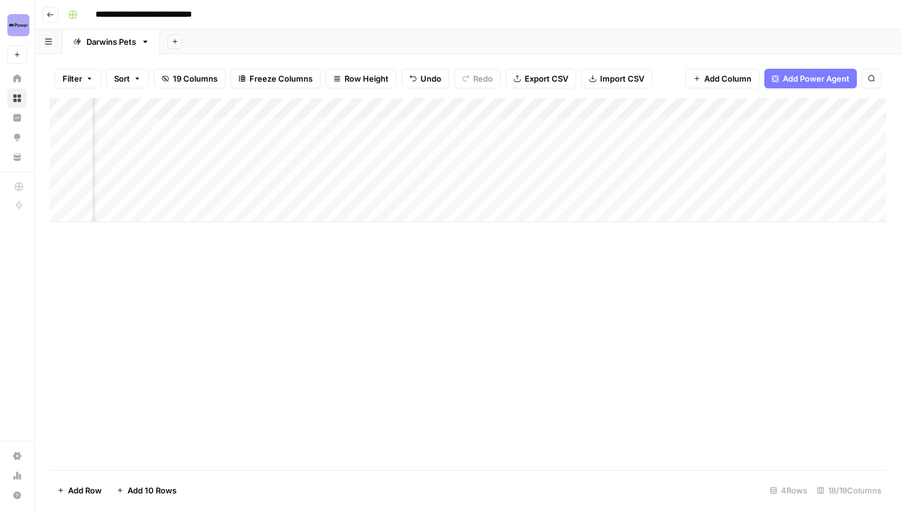
scroll to position [0, 1473]
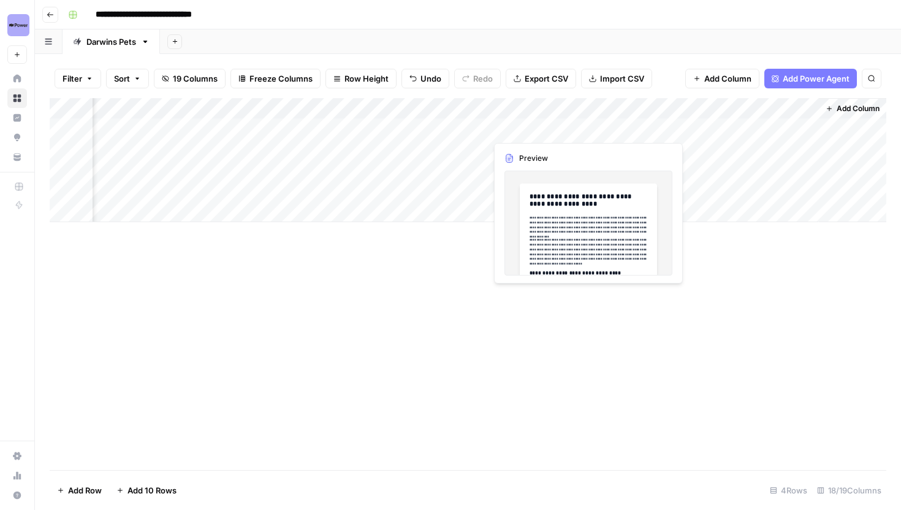
click at [586, 129] on div "Add Column" at bounding box center [468, 160] width 837 height 124
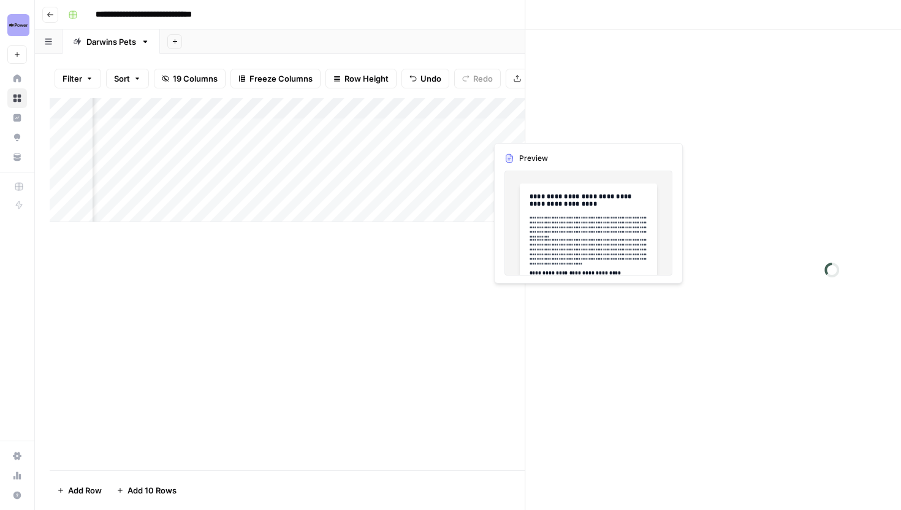
scroll to position [0, 1464]
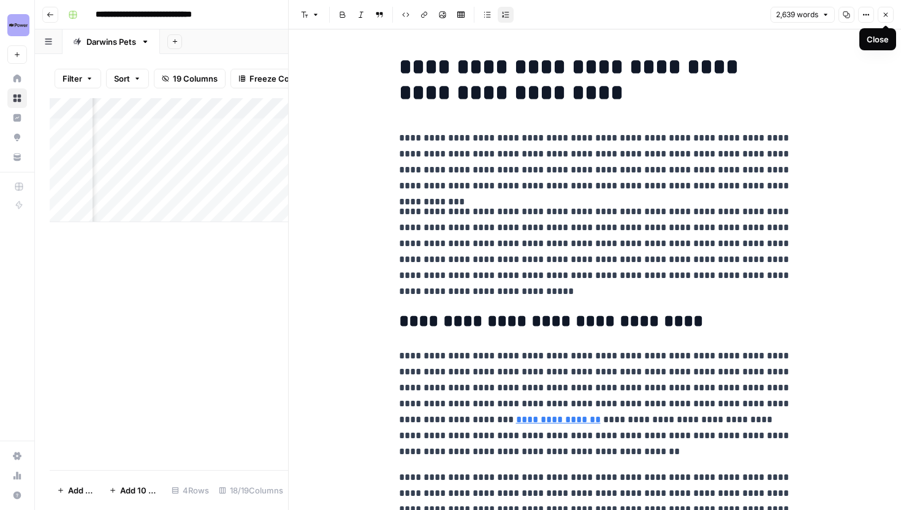
click at [884, 13] on icon "button" at bounding box center [885, 14] width 7 height 7
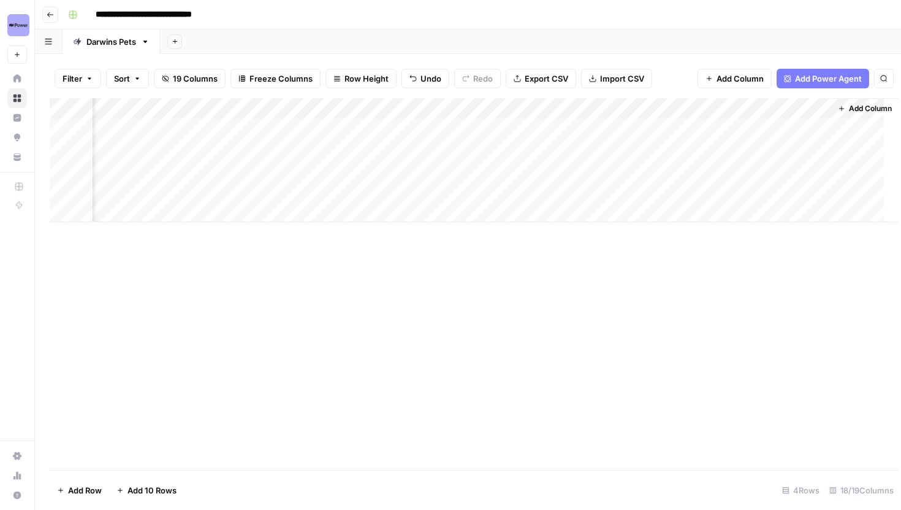
scroll to position [0, 1458]
click at [367, 129] on div "Add Column" at bounding box center [468, 160] width 837 height 124
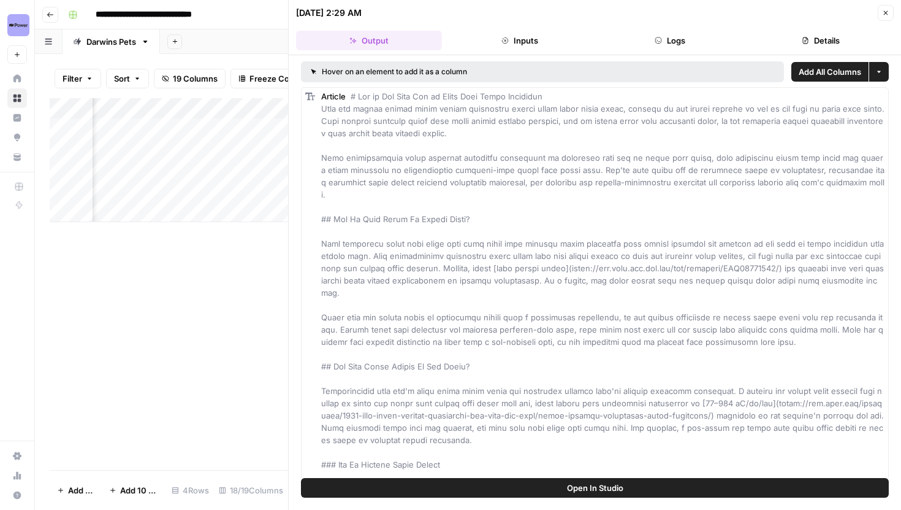
click at [679, 40] on button "Logs" at bounding box center [671, 41] width 146 height 20
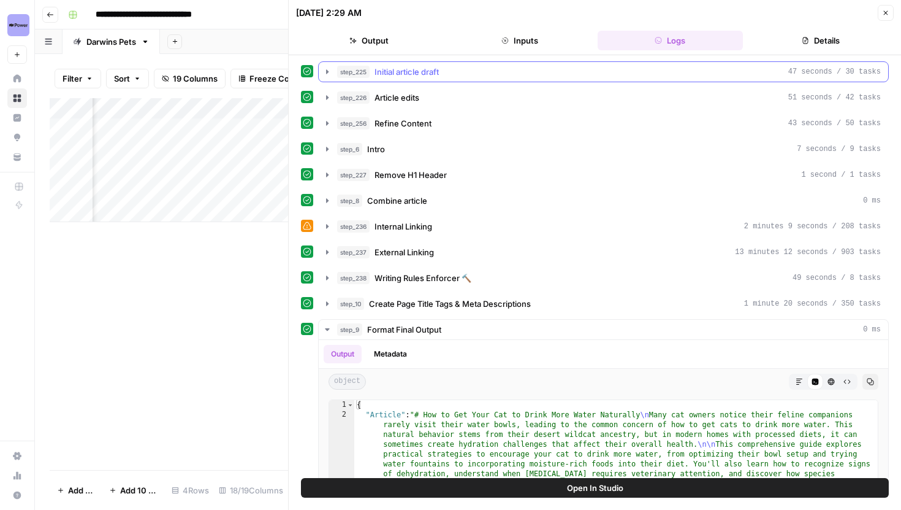
click at [329, 67] on icon "button" at bounding box center [328, 72] width 10 height 10
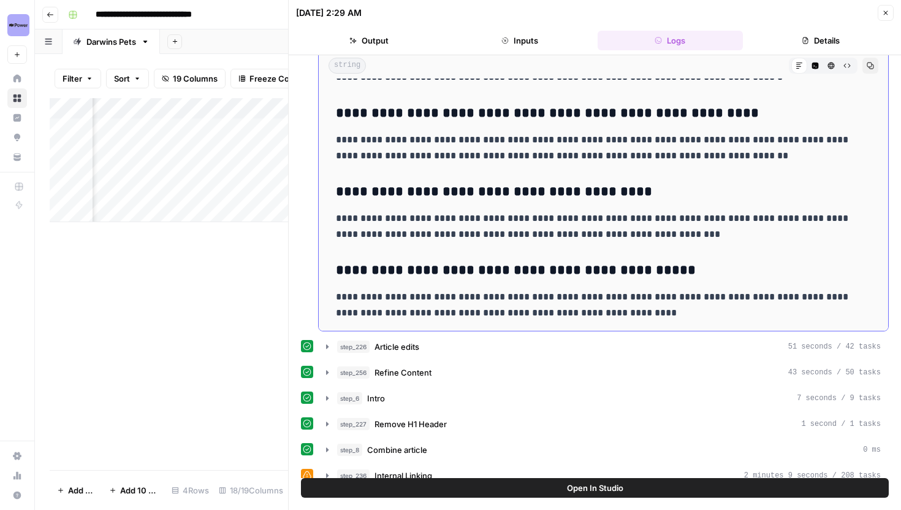
scroll to position [69, 0]
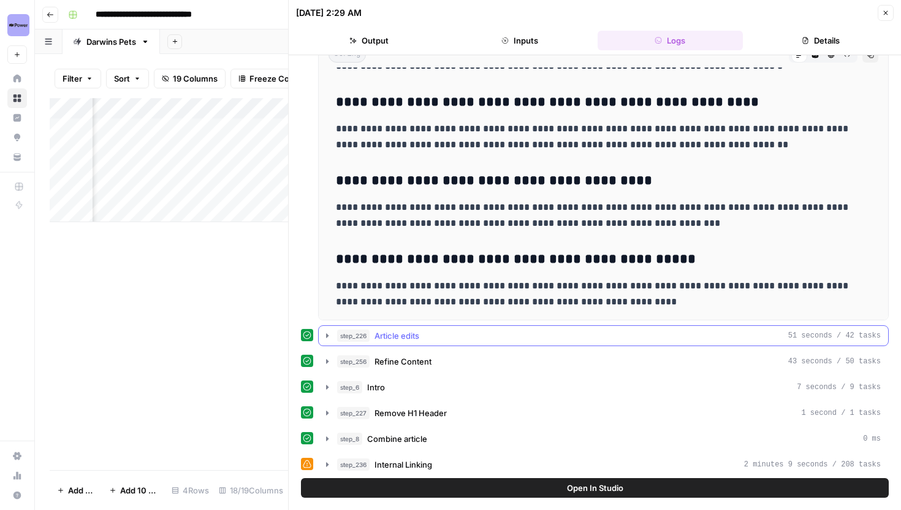
click at [325, 339] on icon "button" at bounding box center [328, 336] width 10 height 10
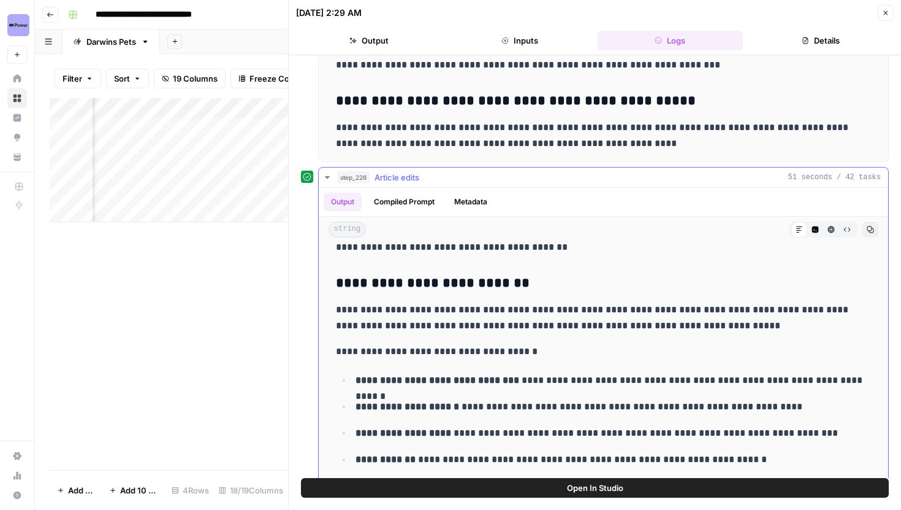
scroll to position [1118, 0]
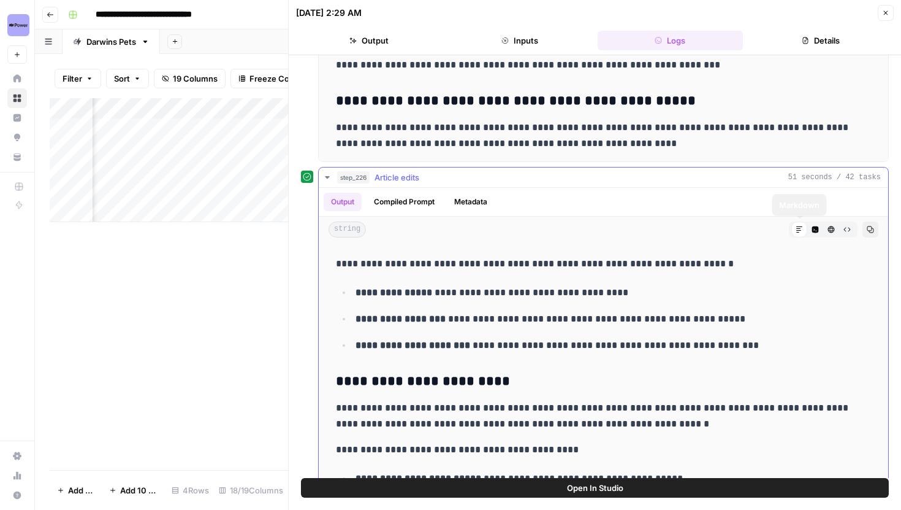
click at [817, 228] on icon "button" at bounding box center [815, 229] width 7 height 7
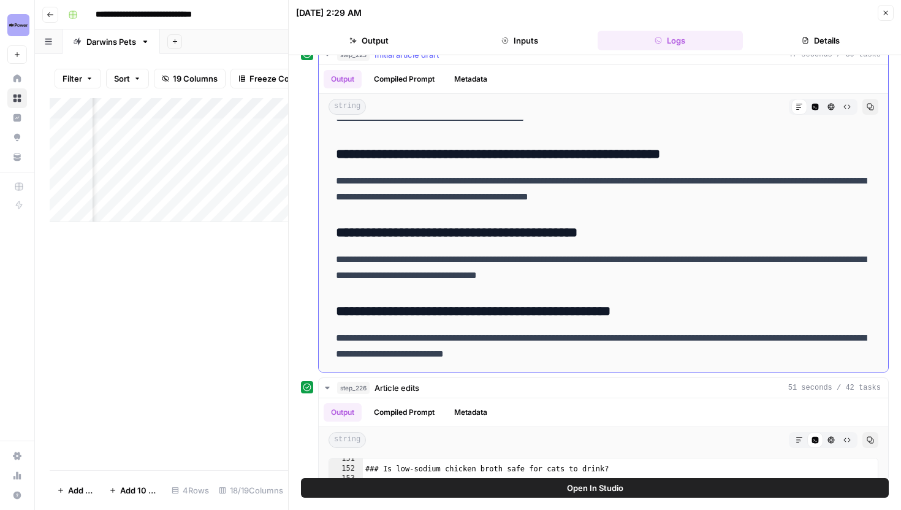
scroll to position [26, 0]
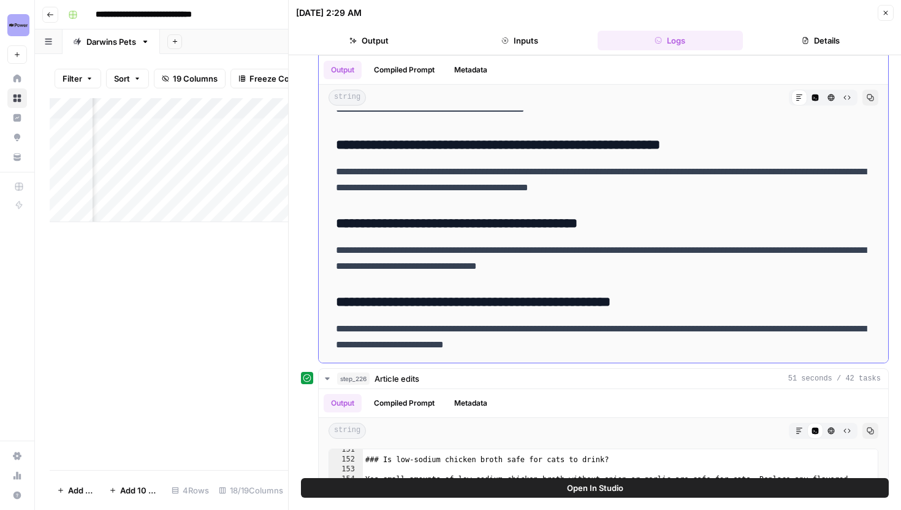
click at [817, 97] on icon "button" at bounding box center [815, 97] width 7 height 7
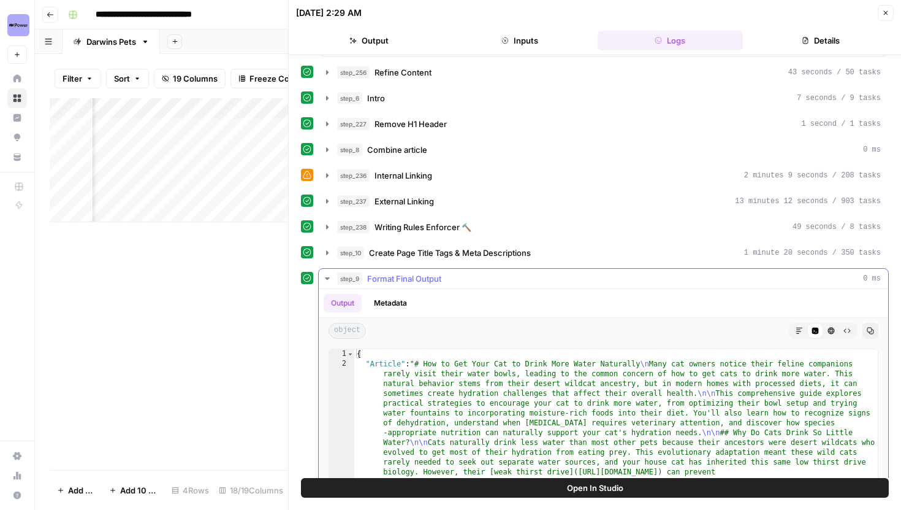
scroll to position [621, 0]
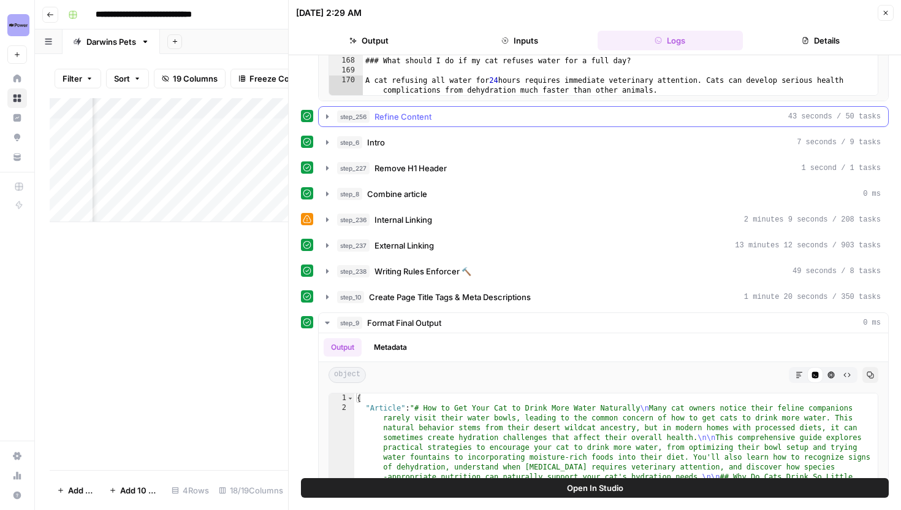
click at [321, 122] on button "step_256 Refine Content 43 seconds / 50 tasks" at bounding box center [604, 117] width 570 height 20
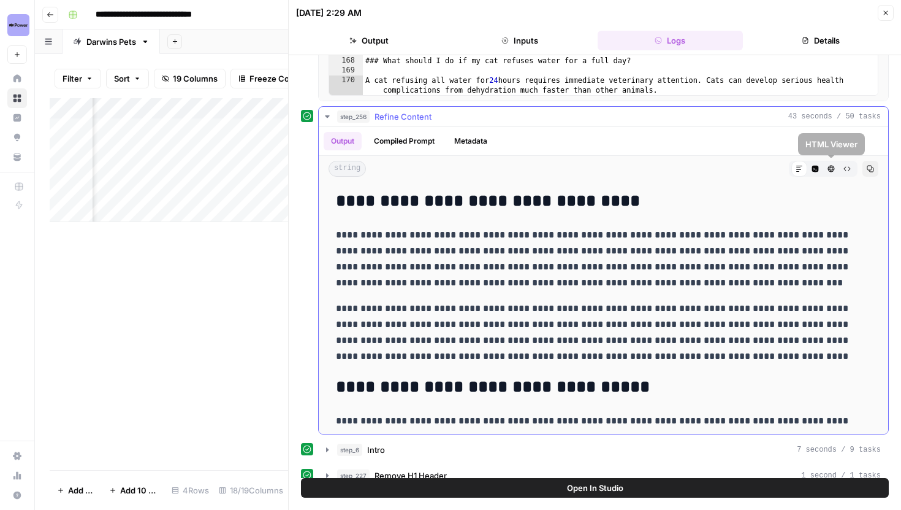
click at [816, 167] on icon "button" at bounding box center [815, 169] width 7 height 7
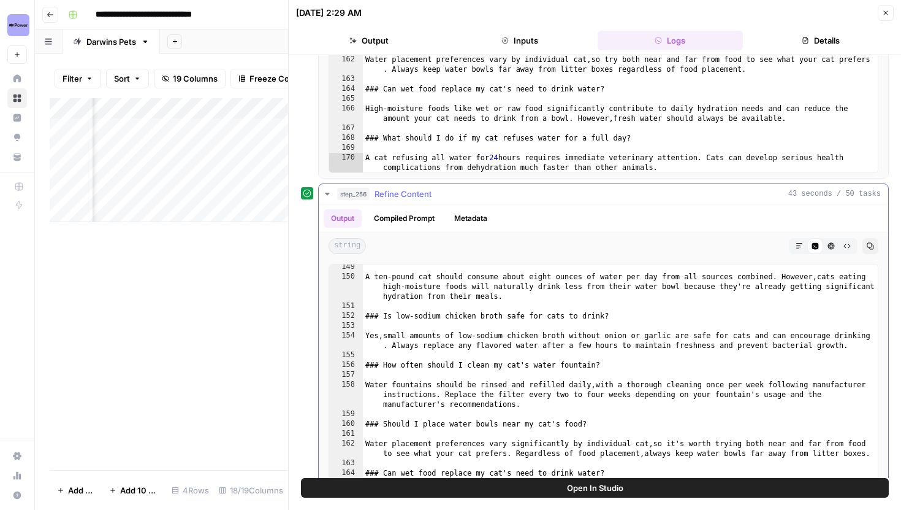
scroll to position [518, 0]
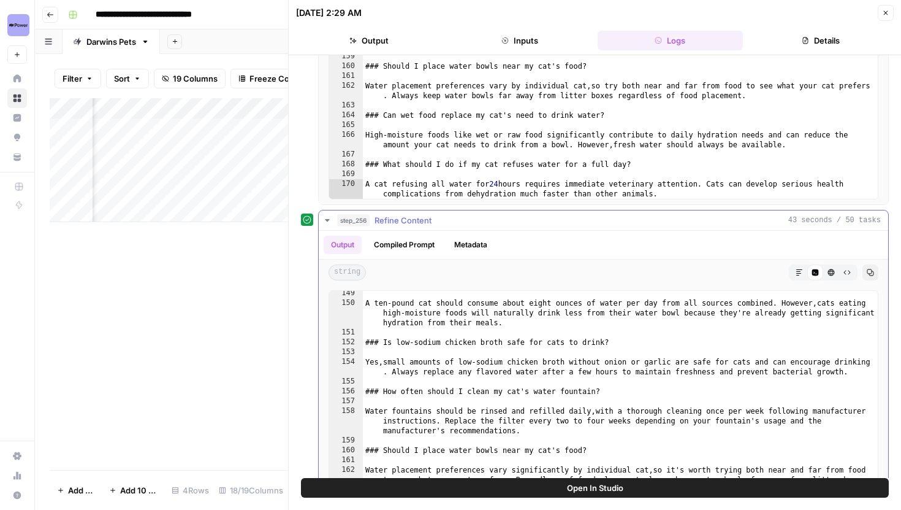
click at [329, 216] on icon "button" at bounding box center [328, 220] width 10 height 10
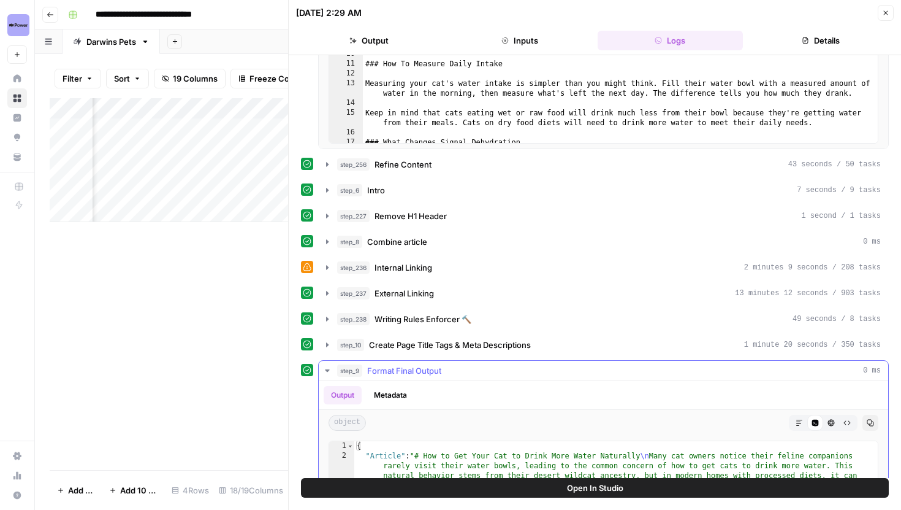
scroll to position [582, 0]
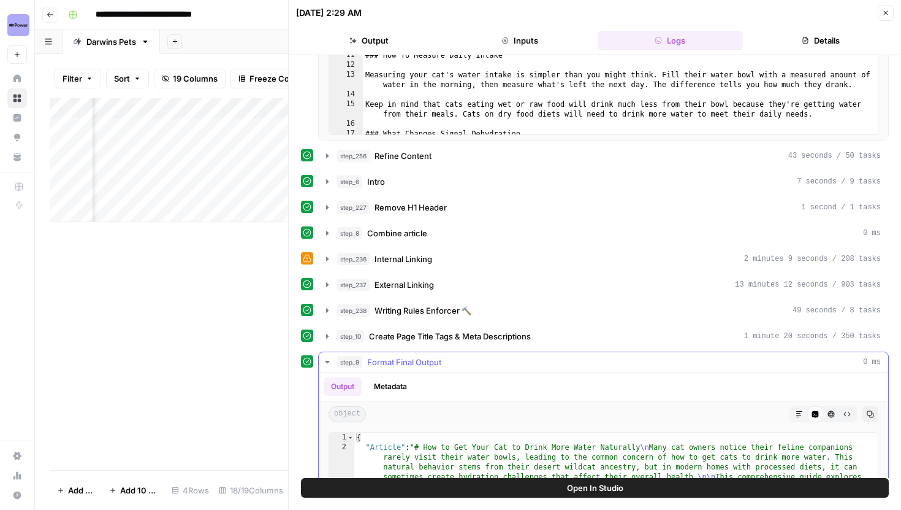
click at [803, 413] on icon "button" at bounding box center [799, 413] width 7 height 7
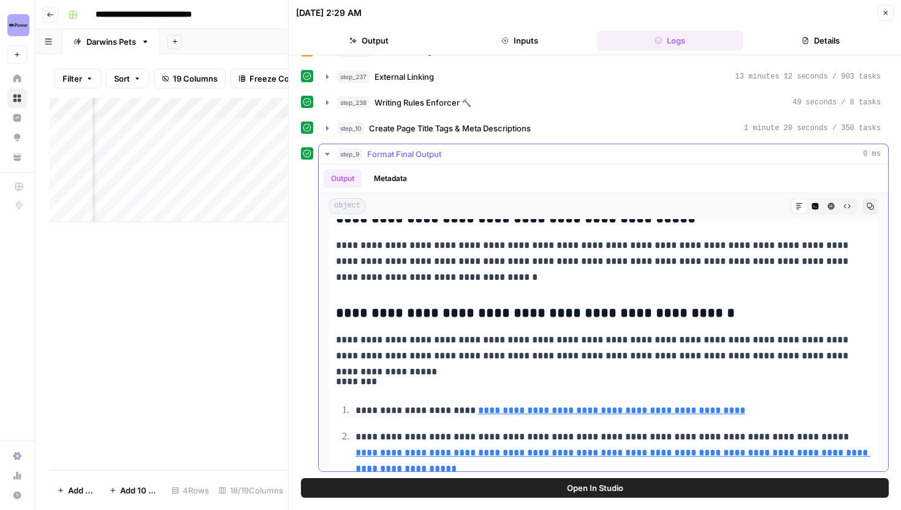
scroll to position [4436, 0]
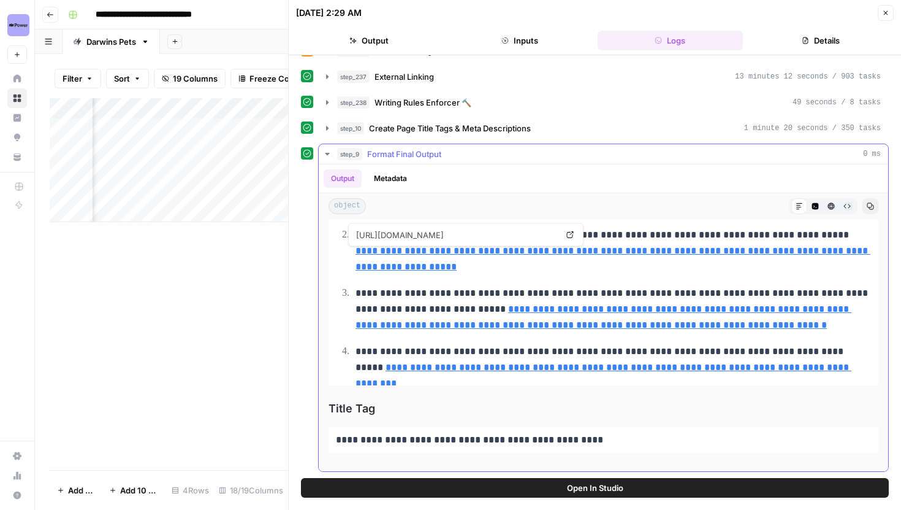
click at [326, 151] on icon "button" at bounding box center [328, 154] width 10 height 10
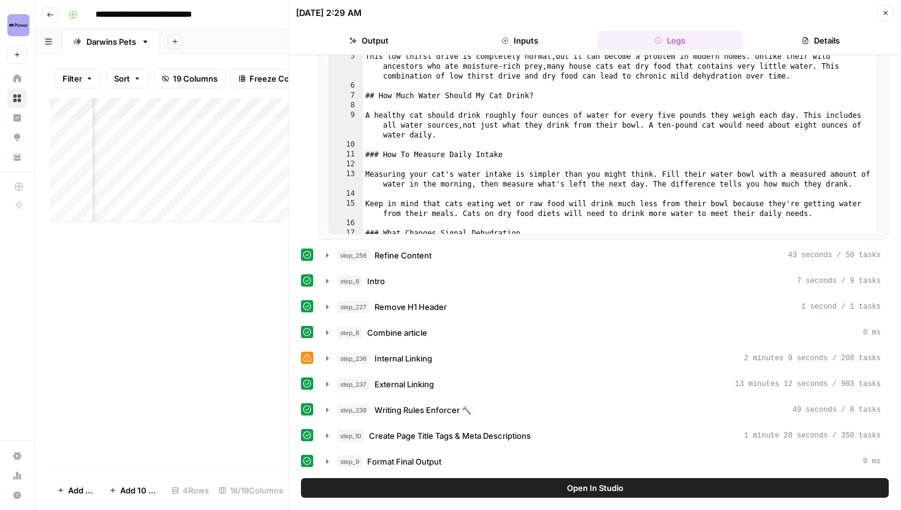
click at [882, 12] on button "Close" at bounding box center [886, 13] width 16 height 16
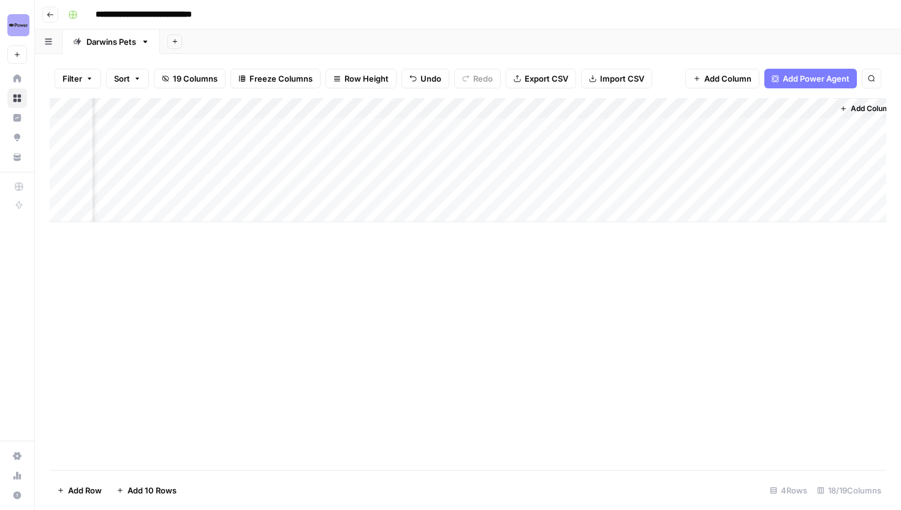
click at [321, 105] on div "Add Column" at bounding box center [468, 160] width 837 height 124
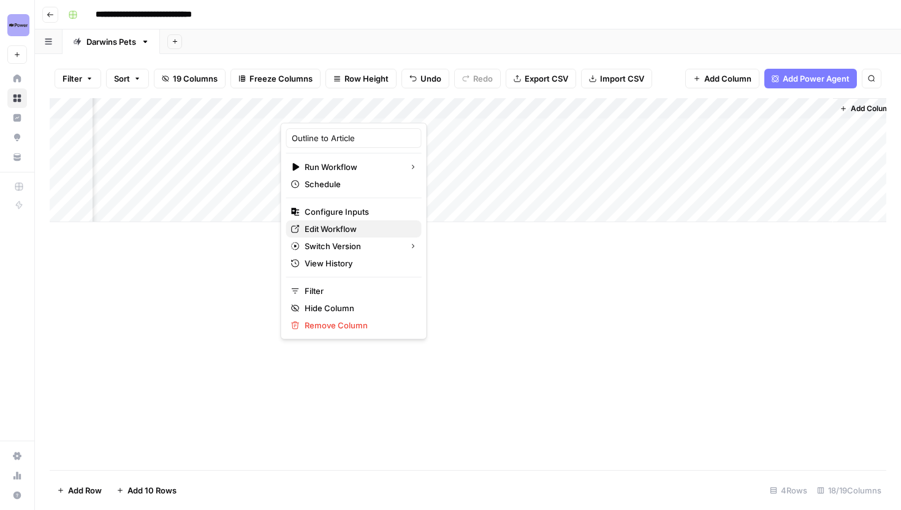
click at [327, 229] on span "Edit Workflow" at bounding box center [358, 229] width 107 height 12
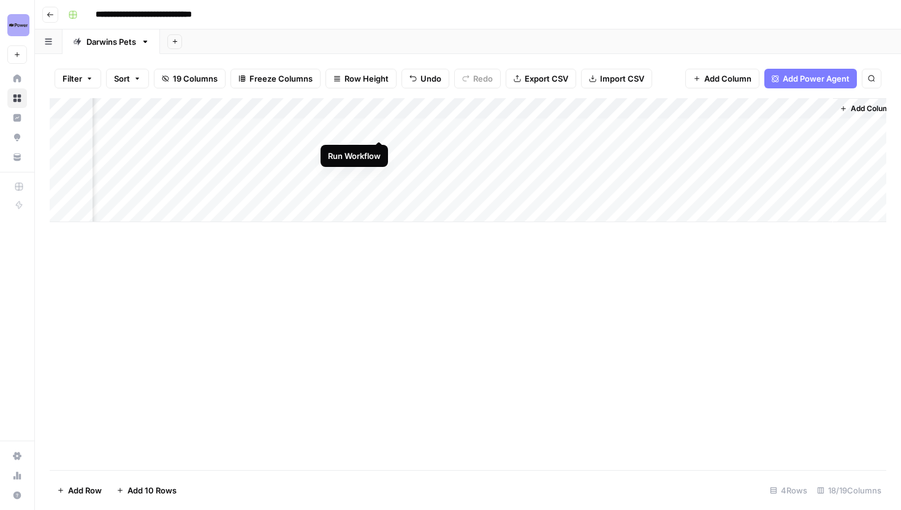
click at [379, 128] on div "Add Column" at bounding box center [468, 160] width 837 height 124
click at [379, 148] on div "Add Column" at bounding box center [468, 160] width 837 height 124
click at [381, 168] on div "Add Column" at bounding box center [468, 160] width 837 height 124
click at [381, 186] on div "Add Column" at bounding box center [468, 160] width 837 height 124
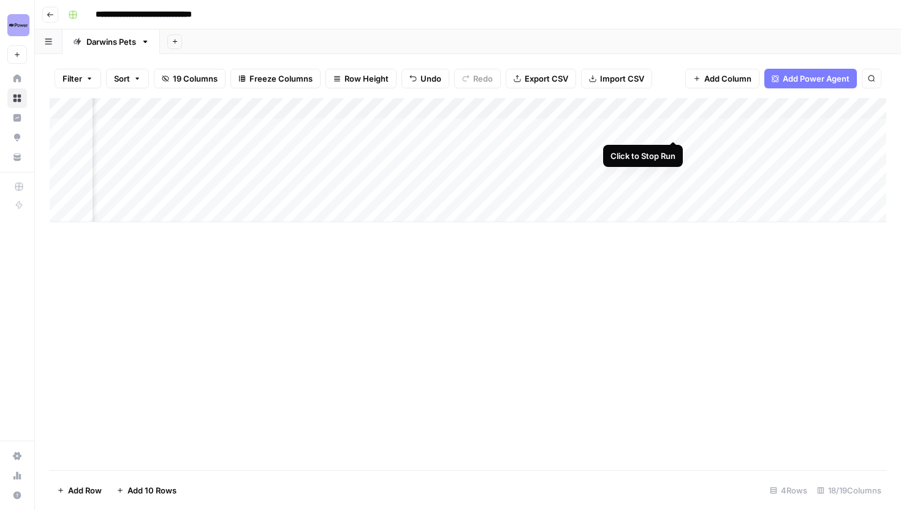
click at [673, 128] on div "Add Column" at bounding box center [468, 160] width 837 height 124
click at [673, 147] on div "Add Column" at bounding box center [468, 160] width 837 height 124
click at [673, 162] on div "Add Column" at bounding box center [468, 160] width 837 height 124
click at [675, 185] on div "Add Column" at bounding box center [468, 160] width 837 height 124
click at [673, 172] on div "Add Column" at bounding box center [468, 160] width 837 height 124
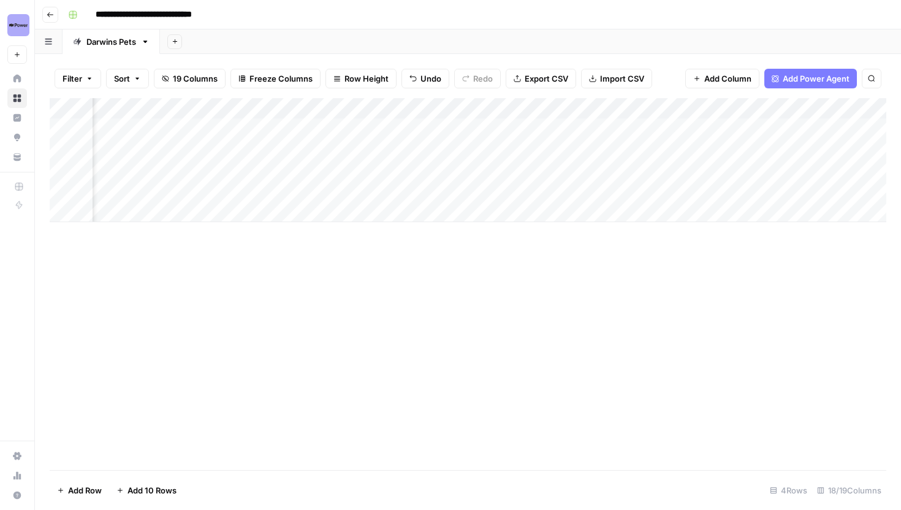
scroll to position [0, 782]
click at [283, 128] on div "Add Column" at bounding box center [468, 160] width 837 height 124
click at [283, 150] on div "Add Column" at bounding box center [468, 160] width 837 height 124
click at [281, 168] on div "Add Column" at bounding box center [468, 160] width 837 height 124
click at [283, 187] on div "Add Column" at bounding box center [468, 160] width 837 height 124
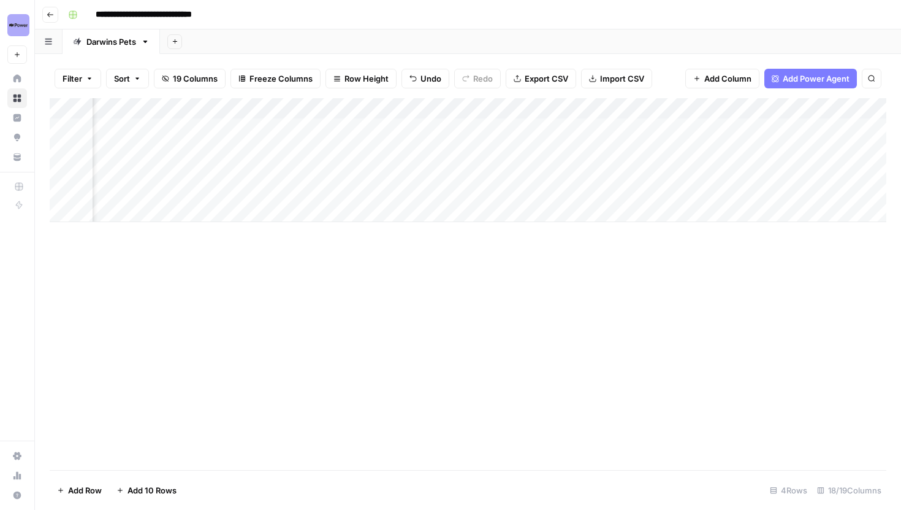
click at [282, 131] on div "Add Column" at bounding box center [468, 160] width 837 height 124
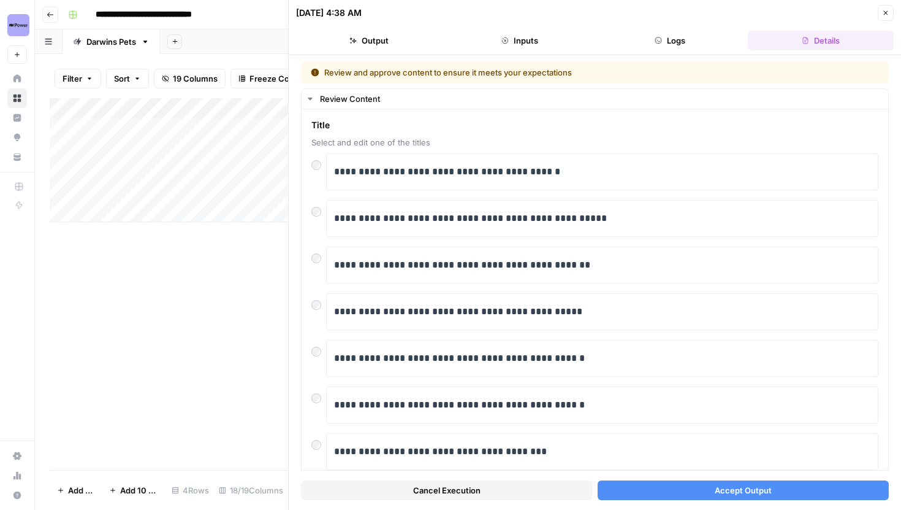
click at [665, 484] on button "Accept Output" at bounding box center [744, 490] width 292 height 20
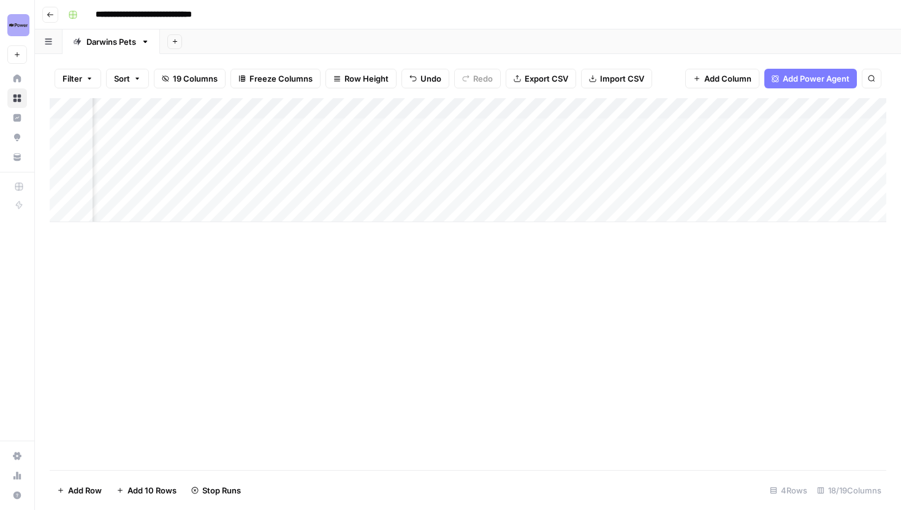
scroll to position [0, 430]
click at [638, 151] on div "Add Column" at bounding box center [468, 160] width 837 height 124
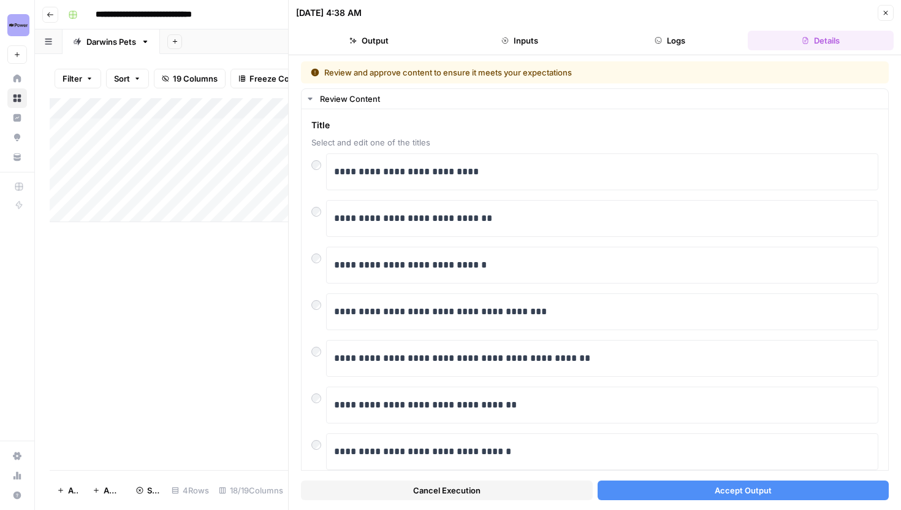
click at [673, 494] on button "Accept Output" at bounding box center [744, 490] width 292 height 20
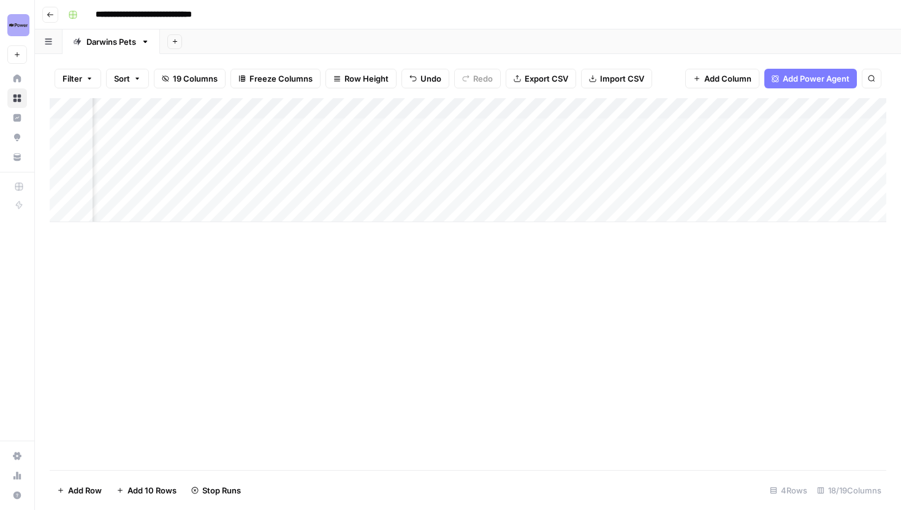
scroll to position [0, 445]
click at [623, 170] on div "Add Column" at bounding box center [468, 160] width 837 height 124
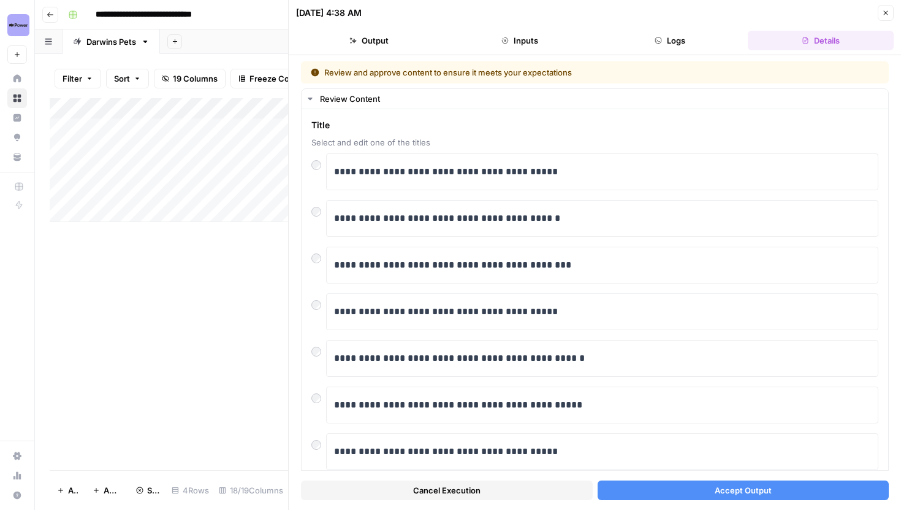
click at [666, 495] on button "Accept Output" at bounding box center [744, 490] width 292 height 20
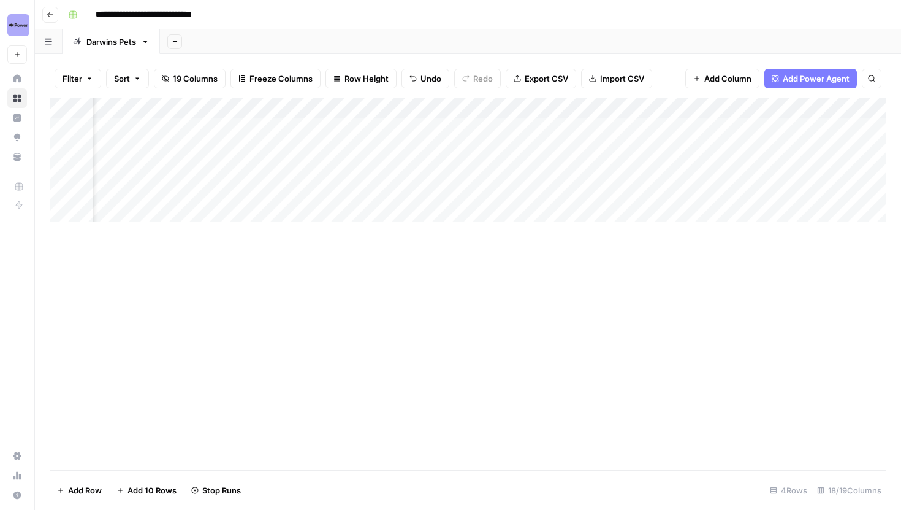
scroll to position [0, 695]
click at [369, 190] on div "Add Column" at bounding box center [468, 160] width 837 height 124
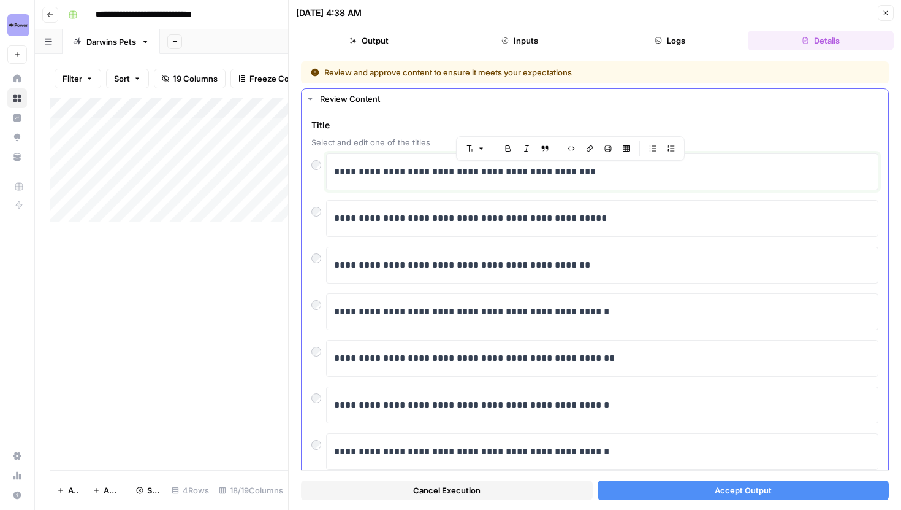
drag, startPoint x: 605, startPoint y: 180, endPoint x: 554, endPoint y: 174, distance: 51.3
click at [554, 174] on div "**********" at bounding box center [602, 172] width 537 height 26
click at [641, 188] on div "**********" at bounding box center [602, 171] width 552 height 37
drag, startPoint x: 597, startPoint y: 174, endPoint x: 554, endPoint y: 173, distance: 42.9
click at [554, 173] on p "**********" at bounding box center [602, 172] width 537 height 16
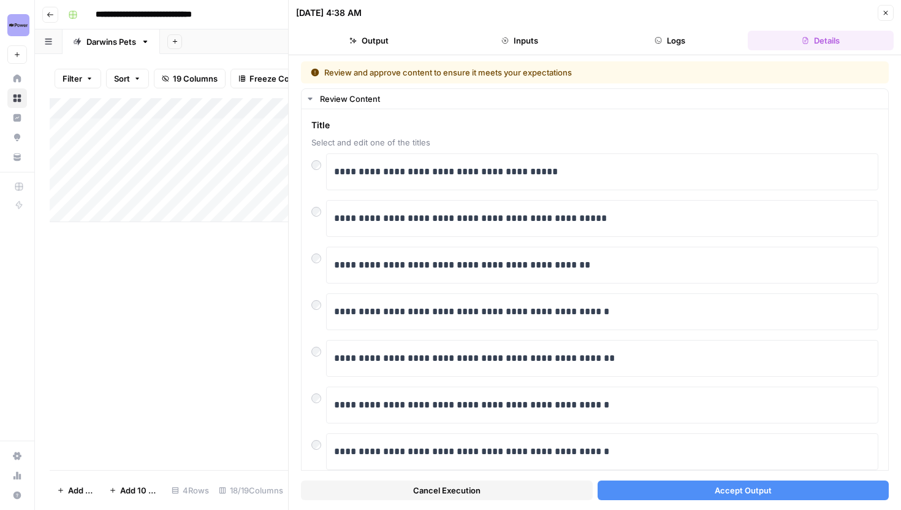
click at [687, 481] on button "Accept Output" at bounding box center [744, 490] width 292 height 20
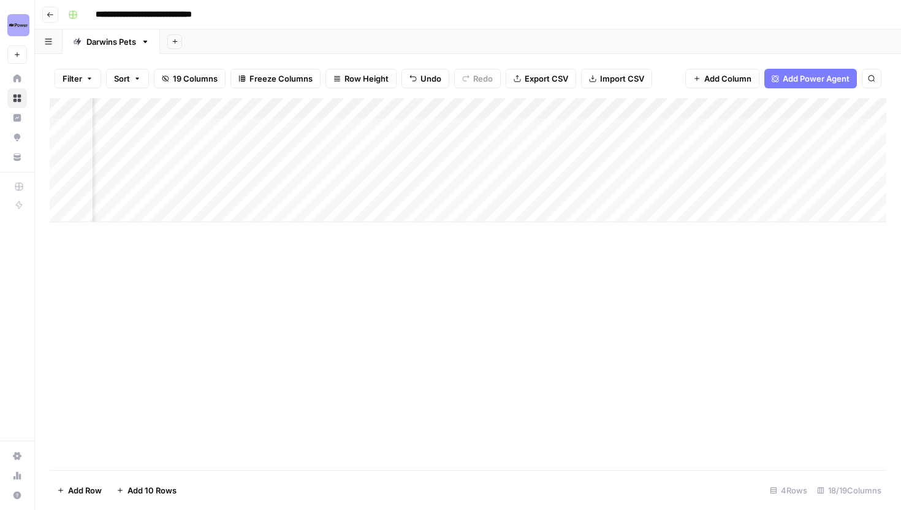
scroll to position [0, 1060]
click at [666, 194] on div "Add Column" at bounding box center [468, 160] width 837 height 124
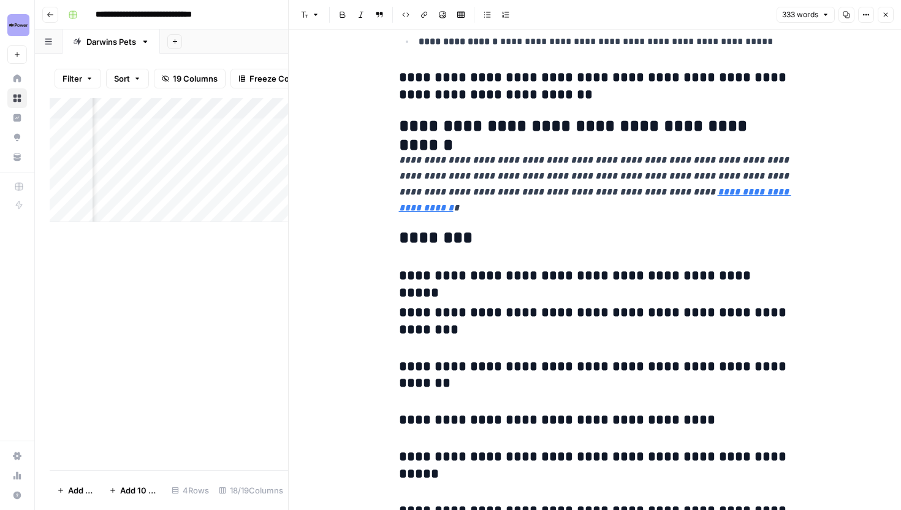
scroll to position [893, 0]
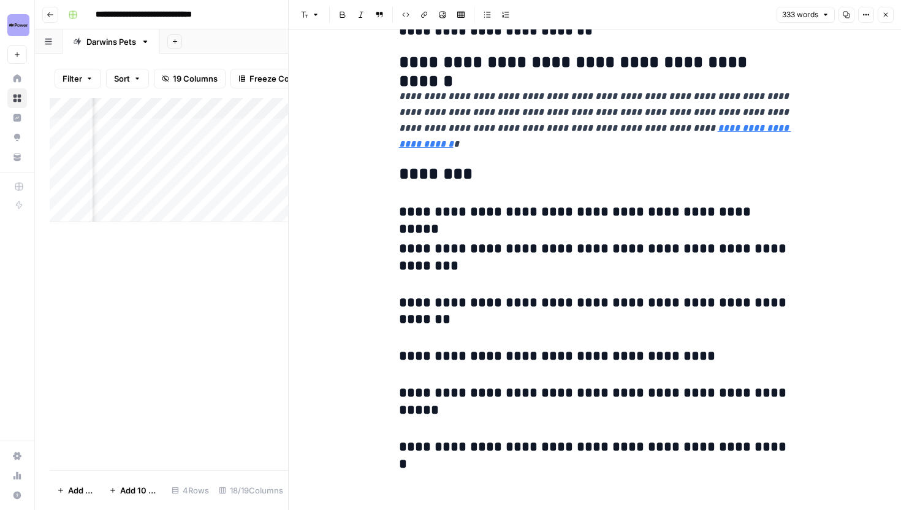
click at [883, 18] on icon "button" at bounding box center [885, 14] width 7 height 7
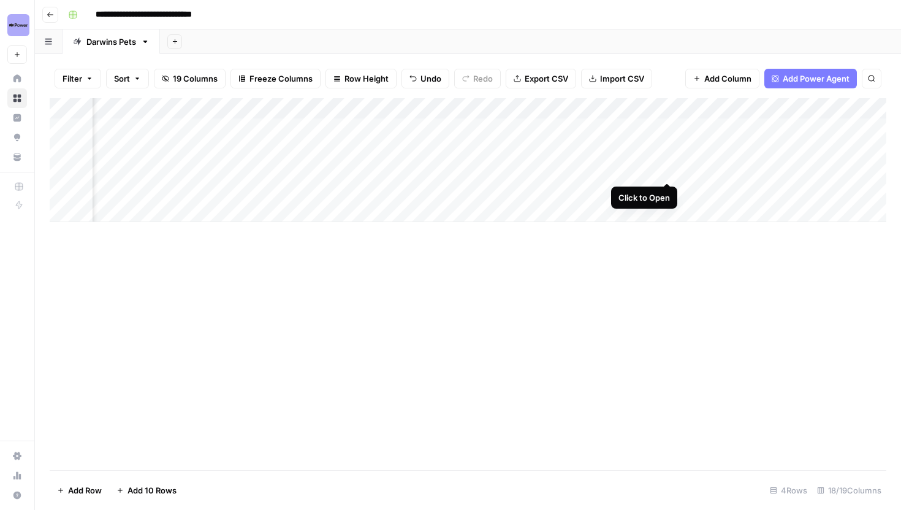
click at [668, 172] on div "Add Column" at bounding box center [468, 160] width 837 height 124
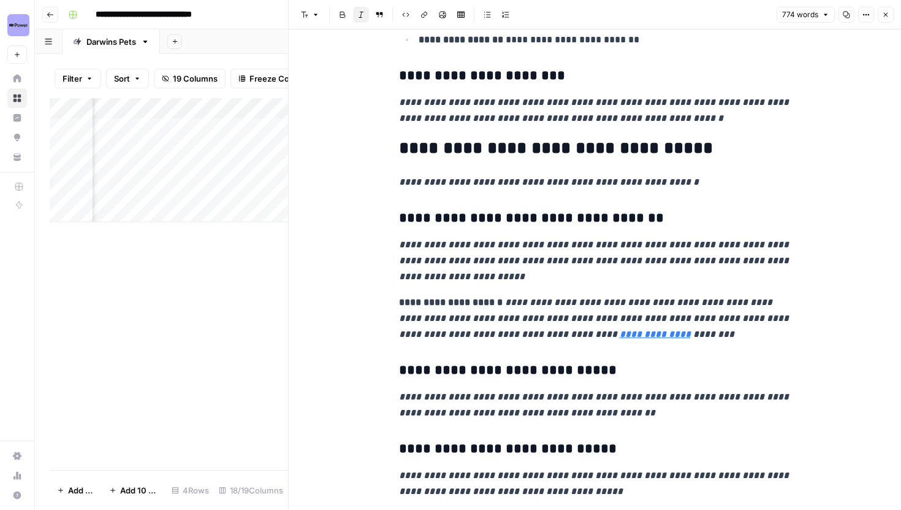
scroll to position [1406, 0]
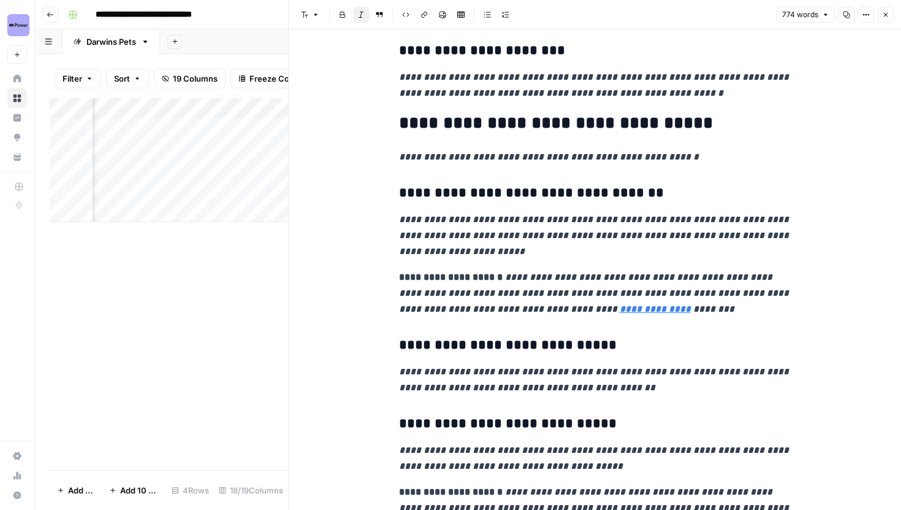
click at [889, 15] on icon "button" at bounding box center [885, 14] width 7 height 7
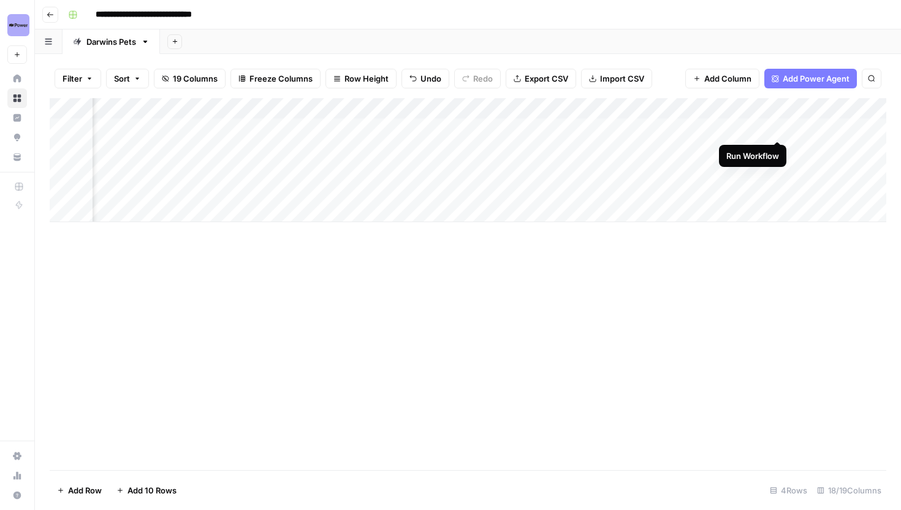
click at [781, 128] on div "Add Column" at bounding box center [468, 160] width 837 height 124
click at [777, 145] on div "Add Column" at bounding box center [468, 160] width 837 height 124
click at [776, 166] on div "Add Column" at bounding box center [468, 160] width 837 height 124
click at [780, 189] on div "Add Column" at bounding box center [468, 160] width 837 height 124
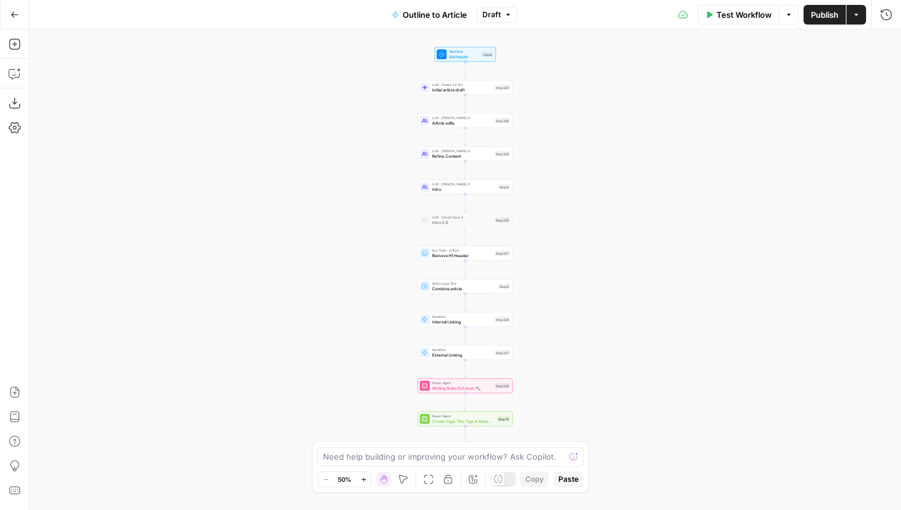
drag, startPoint x: 556, startPoint y: 80, endPoint x: 541, endPoint y: 101, distance: 25.0
click at [541, 101] on div "Workflow Set Inputs Inputs LLM · Gemini 2.5 Pro Initial article draft Step 225 …" at bounding box center [465, 269] width 872 height 480
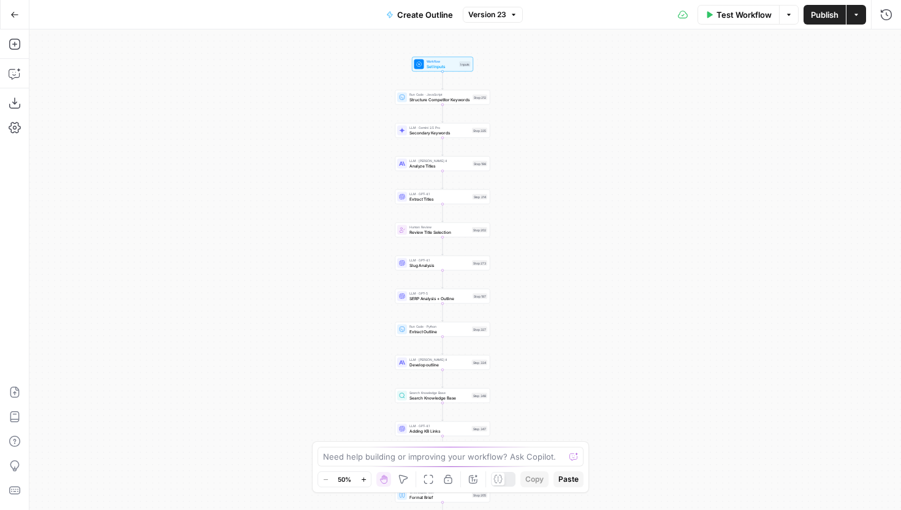
drag, startPoint x: 558, startPoint y: 224, endPoint x: 534, endPoint y: 266, distance: 48.1
click at [535, 267] on div "Workflow Set Inputs Inputs Run Code · JavaScript Structure Competitor Keywords …" at bounding box center [465, 269] width 872 height 480
drag, startPoint x: 526, startPoint y: 251, endPoint x: 508, endPoint y: 338, distance: 88.3
click at [510, 337] on div "Workflow Set Inputs Inputs Run Code · JavaScript Structure Competitor Keywords …" at bounding box center [465, 269] width 872 height 480
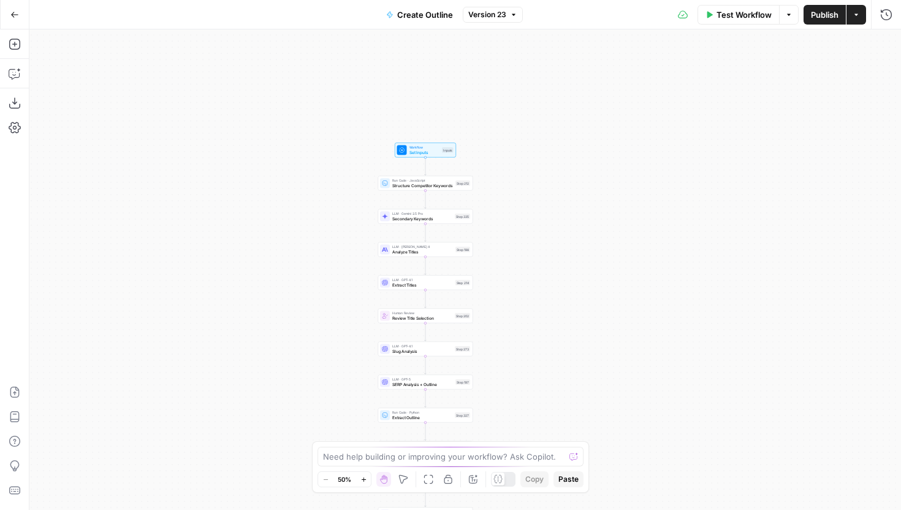
click at [361, 480] on icon "button" at bounding box center [364, 479] width 7 height 7
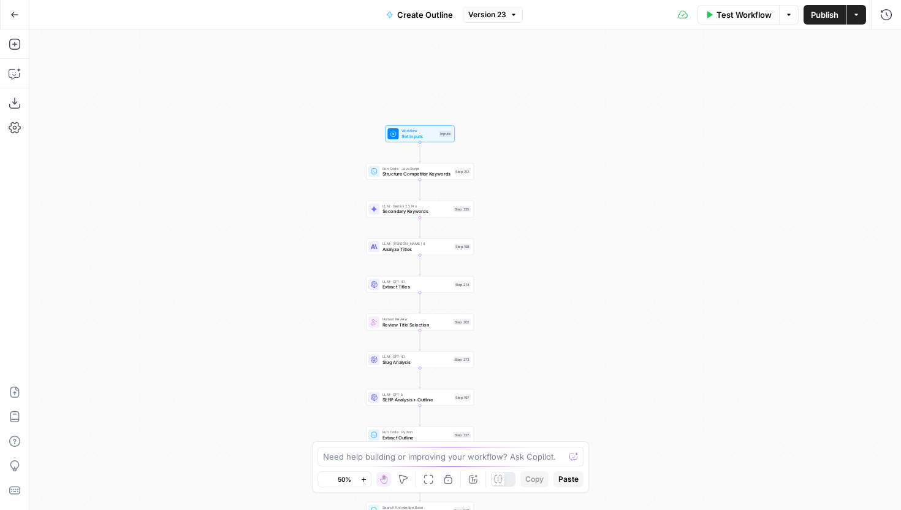
click at [361, 480] on icon "button" at bounding box center [364, 479] width 7 height 7
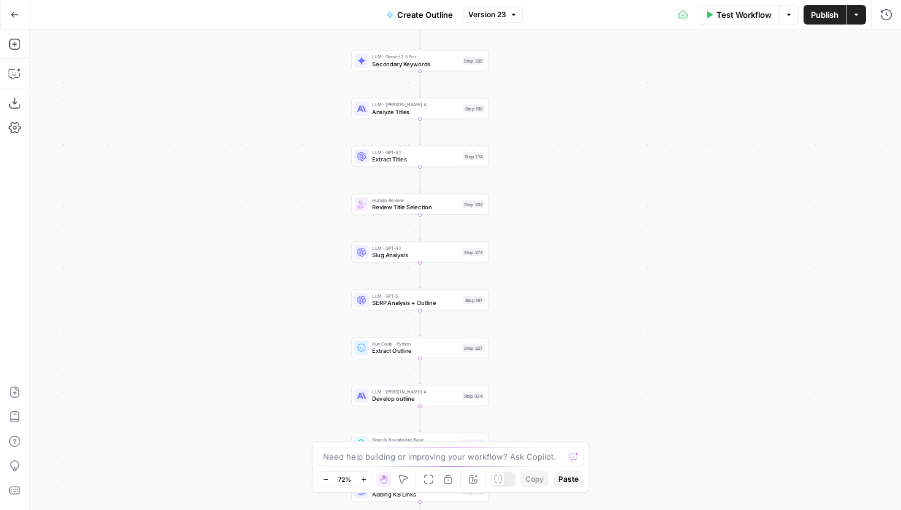
drag, startPoint x: 559, startPoint y: 398, endPoint x: 571, endPoint y: 258, distance: 141.0
click at [571, 258] on div "Workflow Set Inputs Inputs Run Code · JavaScript Structure Competitor Keywords …" at bounding box center [465, 269] width 872 height 480
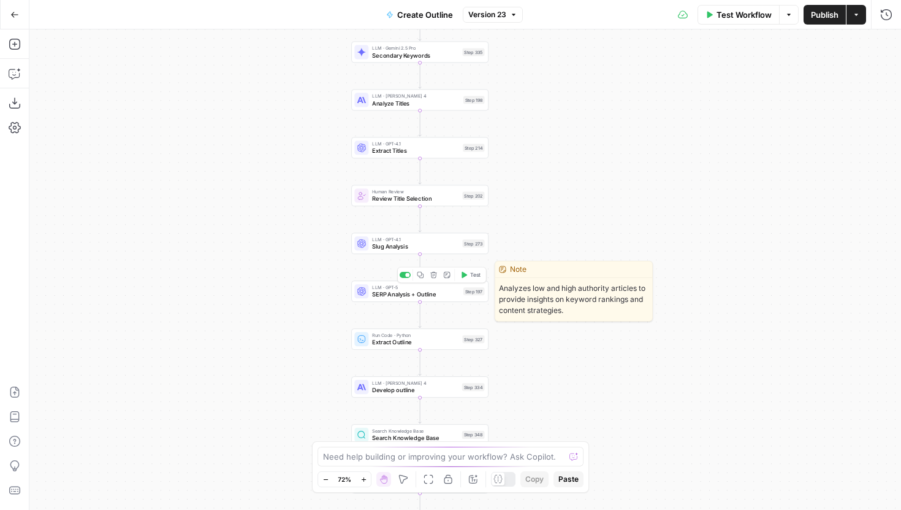
click at [449, 296] on span "SERP Analysis + Outline" at bounding box center [416, 294] width 88 height 9
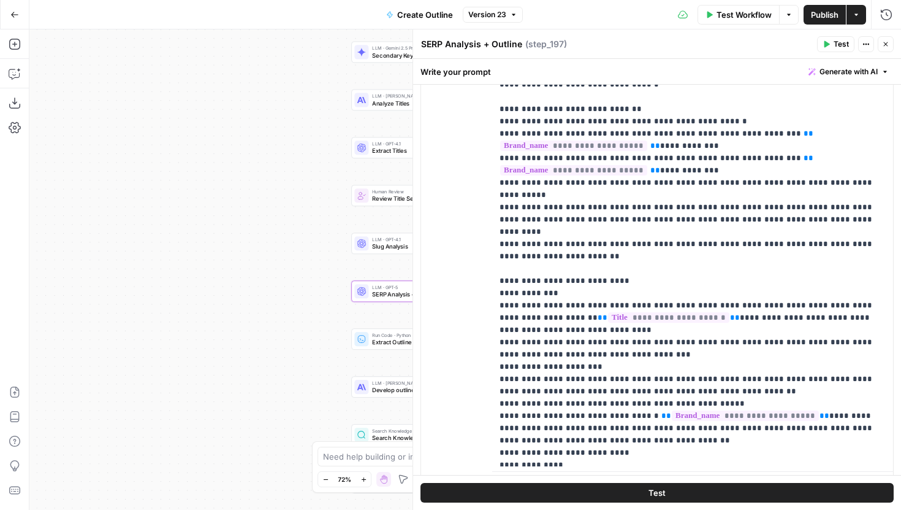
scroll to position [1174, 0]
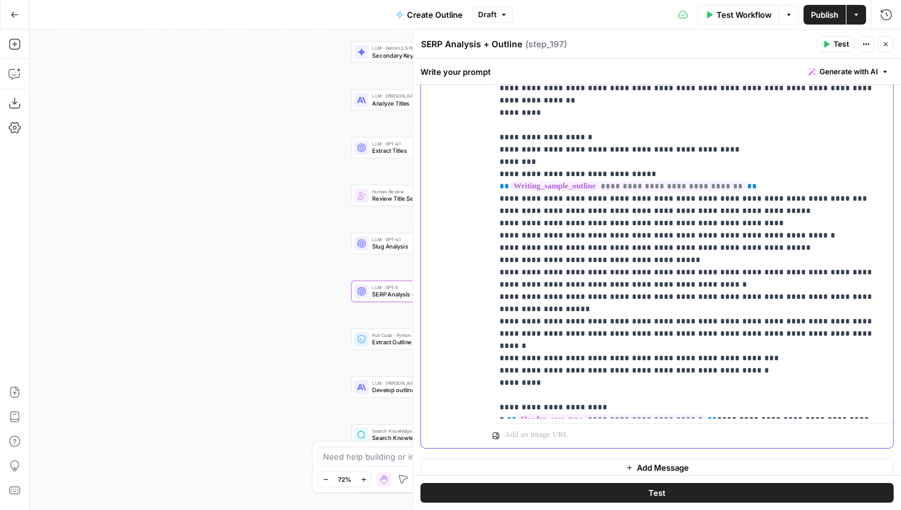
scroll to position [348, 0]
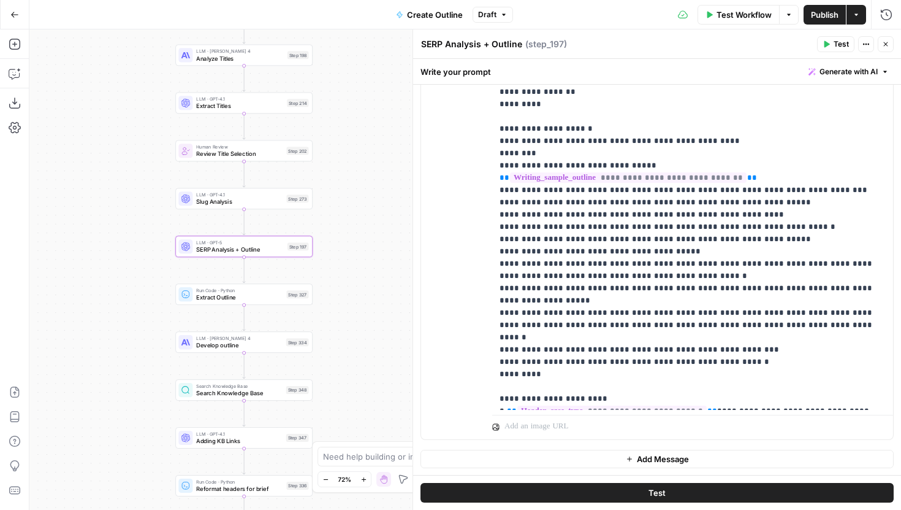
drag, startPoint x: 325, startPoint y: 335, endPoint x: 150, endPoint y: 290, distance: 181.0
click at [150, 290] on div "Workflow Set Inputs Inputs Run Code · JavaScript Structure Competitor Keywords …" at bounding box center [465, 269] width 872 height 480
click at [353, 357] on body "Power Digital New Home Browse Insights Opportunities Your Data Recent Grids [[P…" at bounding box center [450, 255] width 901 height 510
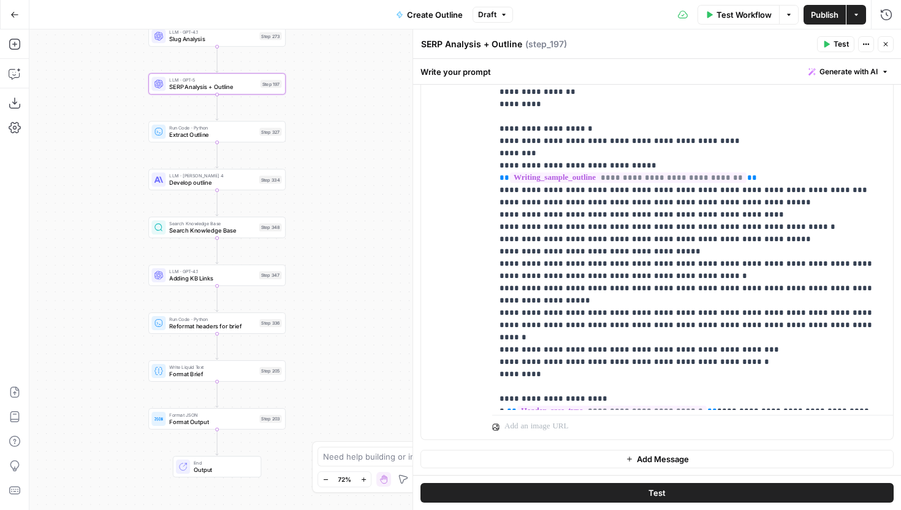
drag, startPoint x: 352, startPoint y: 381, endPoint x: 324, endPoint y: 218, distance: 164.9
click at [324, 218] on div "Workflow Set Inputs Inputs Run Code · JavaScript Structure Competitor Keywords …" at bounding box center [465, 269] width 872 height 480
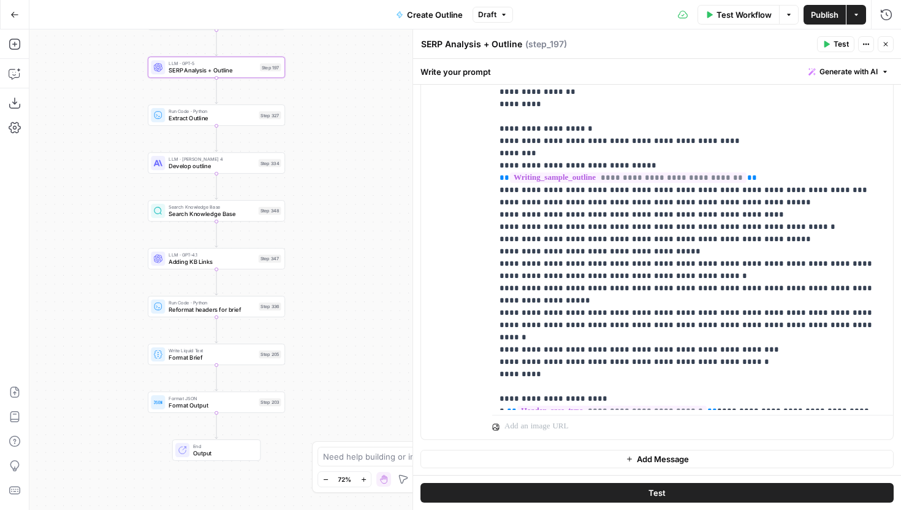
drag, startPoint x: 332, startPoint y: 249, endPoint x: 332, endPoint y: 229, distance: 19.6
click at [332, 229] on div "Workflow Set Inputs Inputs Run Code · JavaScript Structure Competitor Keywords …" at bounding box center [465, 269] width 872 height 480
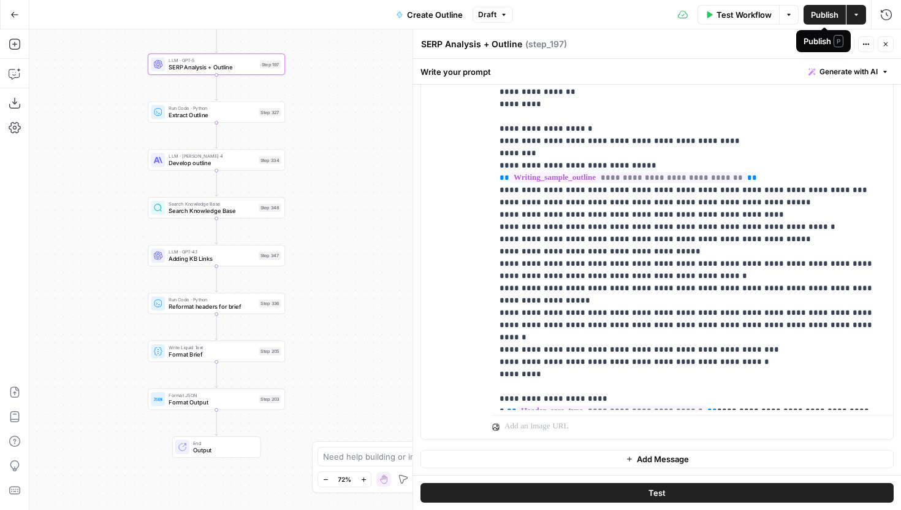
click at [811, 17] on span "Publish" at bounding box center [825, 15] width 28 height 12
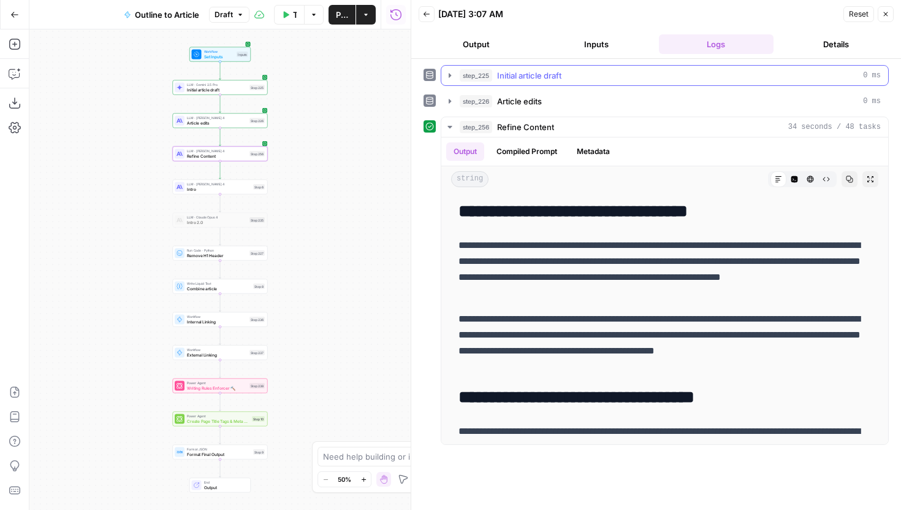
scroll to position [1409, 0]
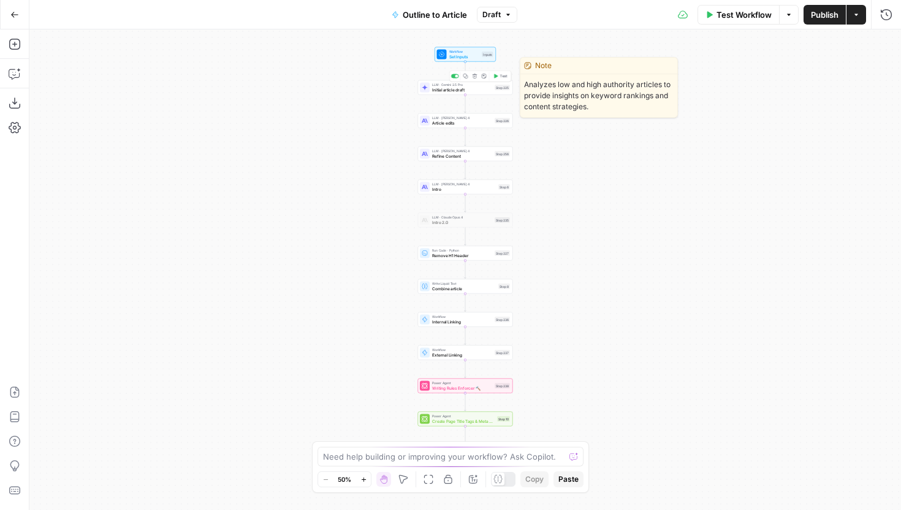
click at [445, 92] on span "Initial article draft" at bounding box center [462, 89] width 60 height 6
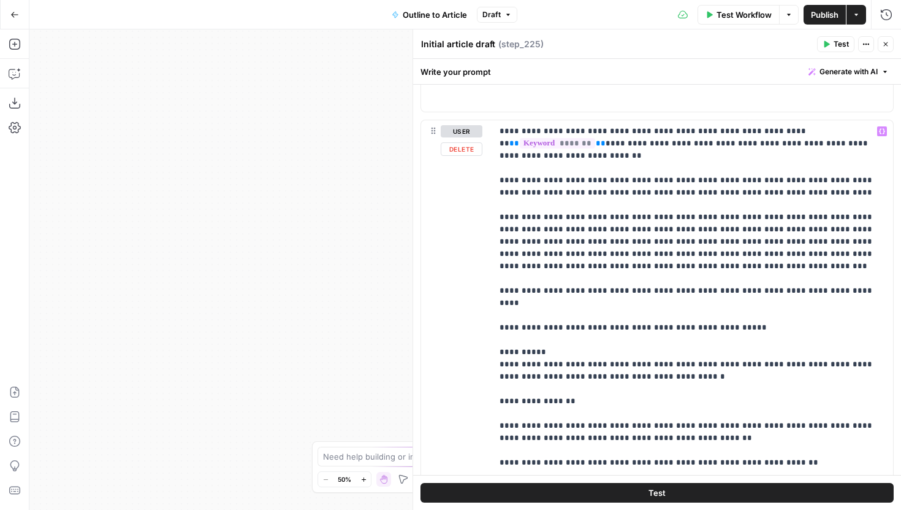
scroll to position [697, 0]
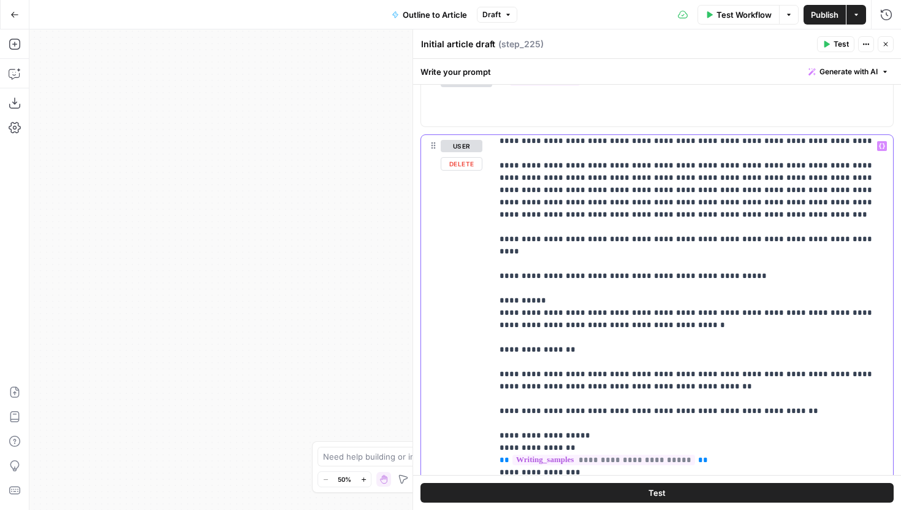
scroll to position [67, 0]
drag, startPoint x: 522, startPoint y: 201, endPoint x: 511, endPoint y: 201, distance: 11.1
copy p "***"
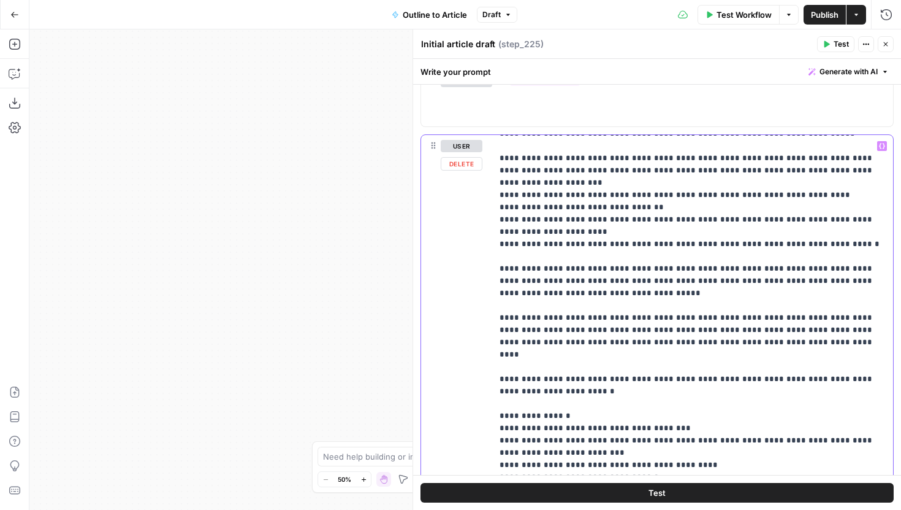
scroll to position [503, 0]
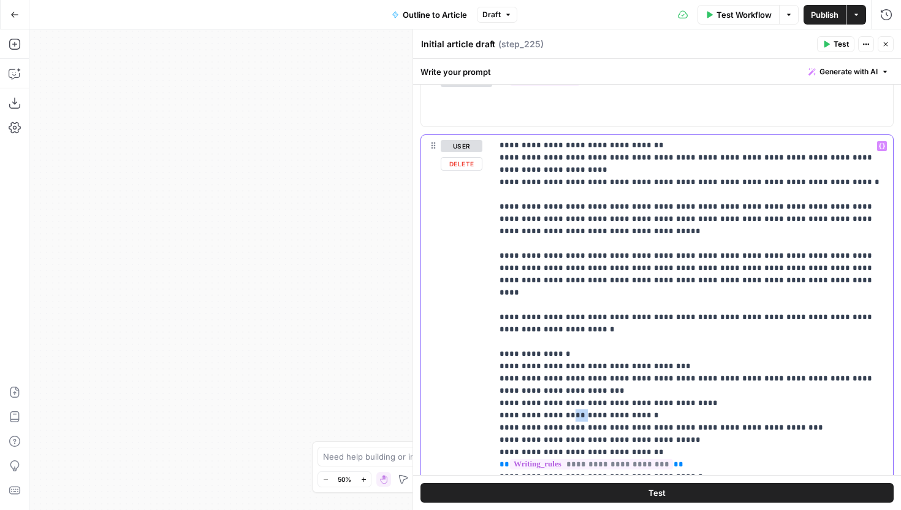
drag, startPoint x: 579, startPoint y: 365, endPoint x: 568, endPoint y: 366, distance: 10.5
click at [568, 366] on p "**********" at bounding box center [693, 132] width 386 height 993
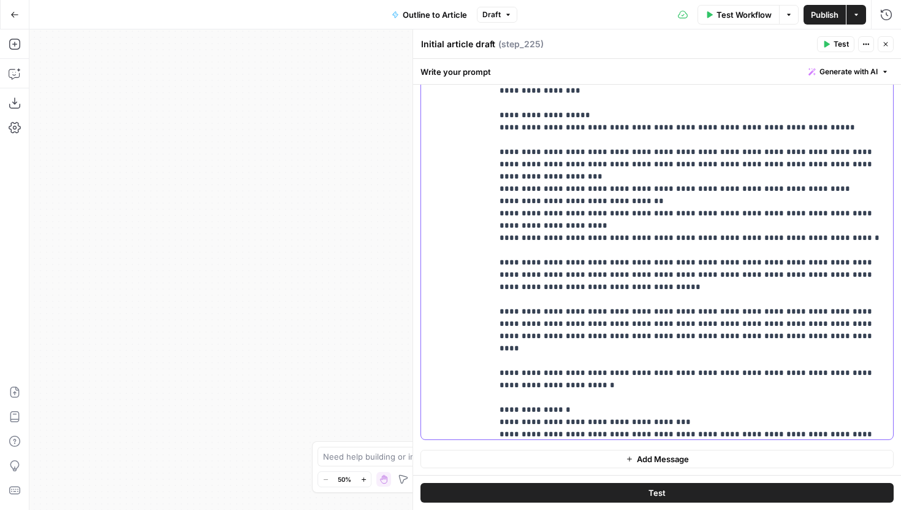
scroll to position [251, 0]
drag, startPoint x: 367, startPoint y: 357, endPoint x: 136, endPoint y: 331, distance: 233.3
click at [136, 331] on div "Workflow Set Inputs Inputs LLM · Gemini 2.5 Pro Initial article draft Step 225 …" at bounding box center [465, 269] width 872 height 480
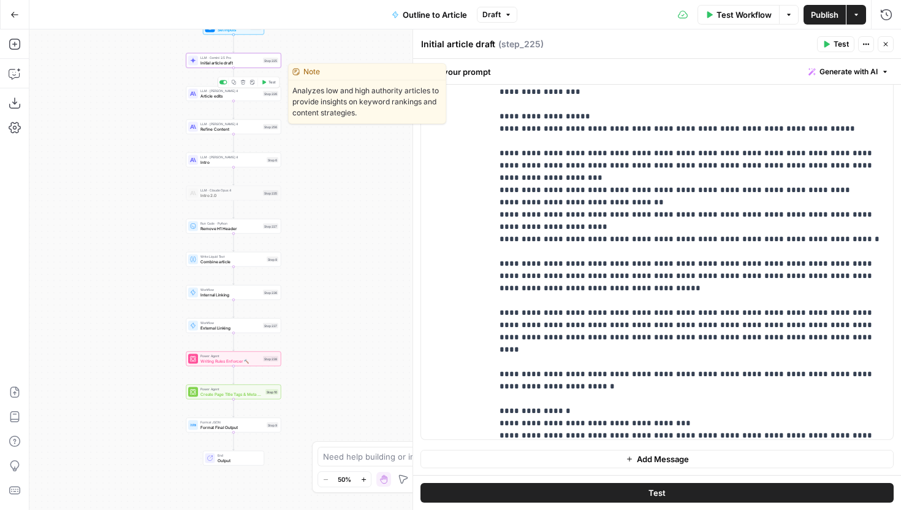
click at [247, 95] on span "Article edits" at bounding box center [231, 96] width 60 height 6
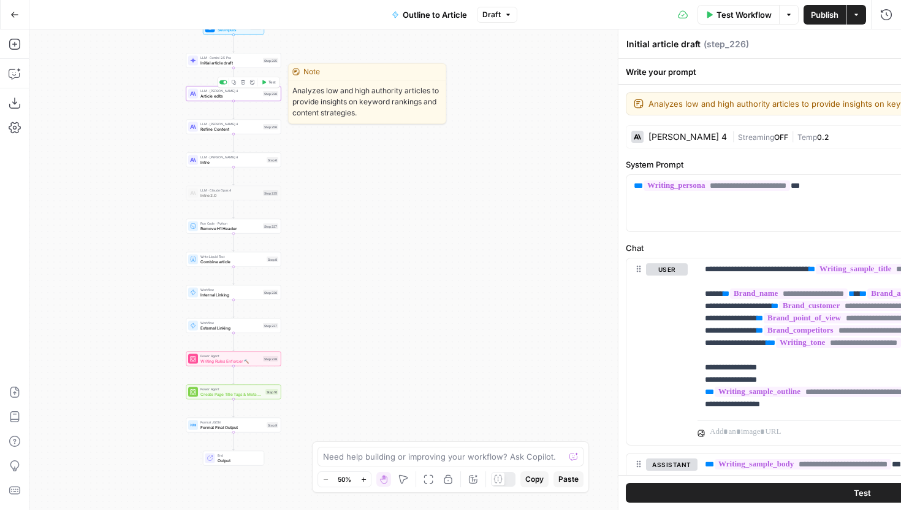
type textarea "Article edits"
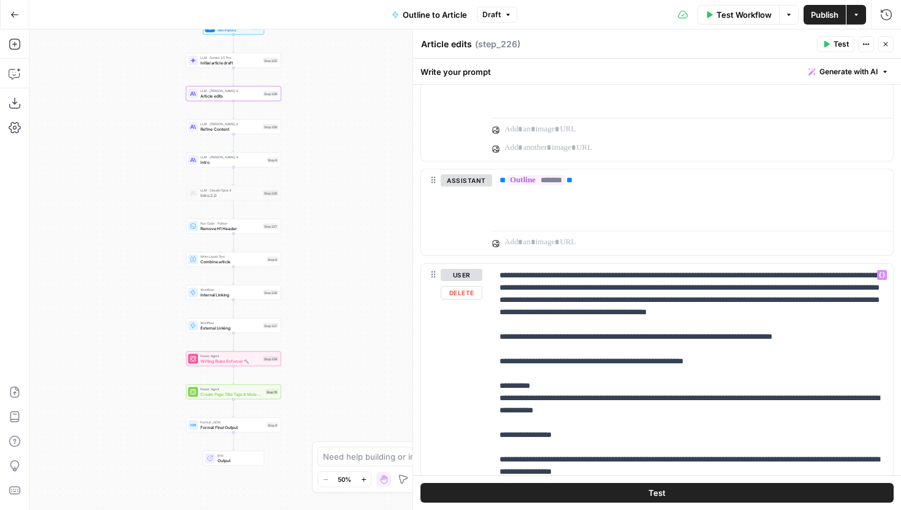
scroll to position [48, 0]
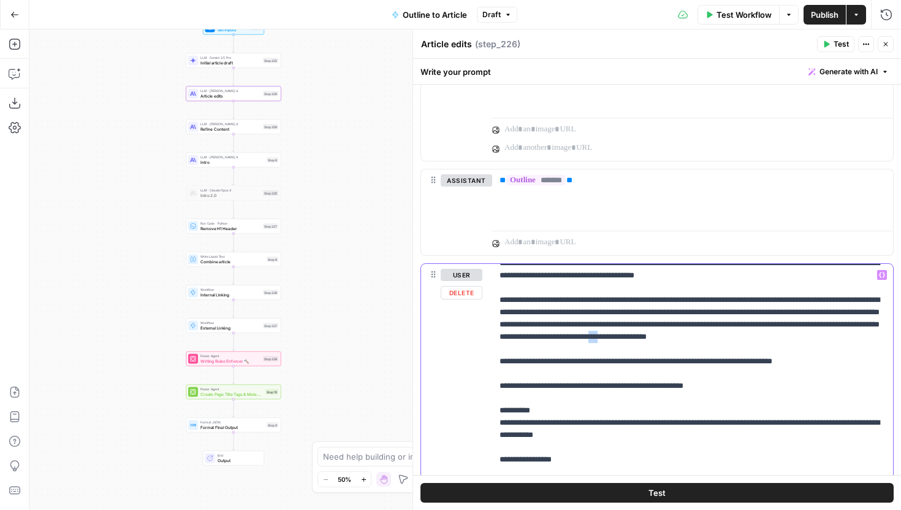
drag, startPoint x: 513, startPoint y: 350, endPoint x: 498, endPoint y: 350, distance: 15.3
click at [497, 350] on div "**********" at bounding box center [692, 514] width 401 height 500
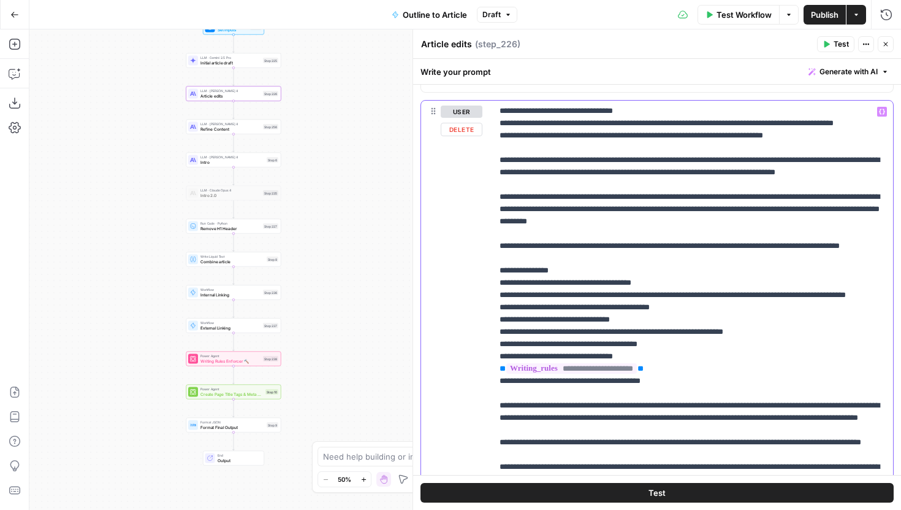
scroll to position [1104, 0]
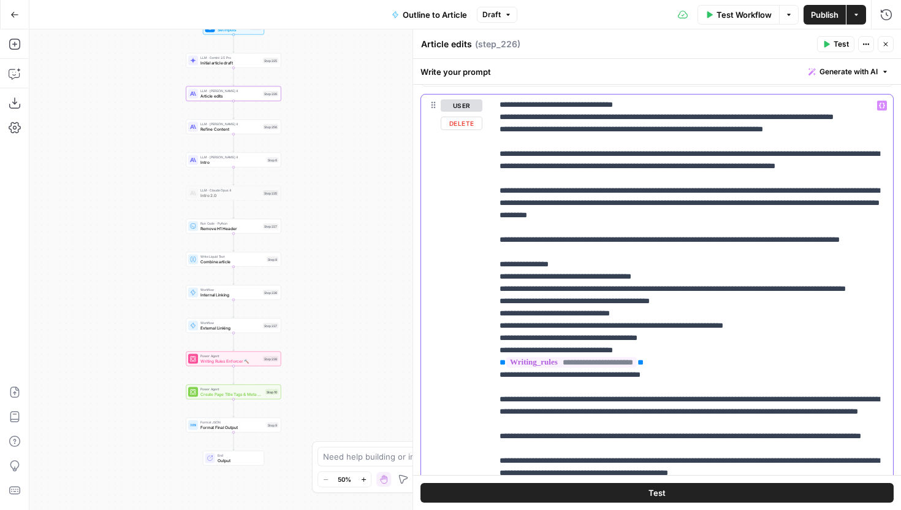
click at [573, 375] on p "**********" at bounding box center [693, 117] width 386 height 944
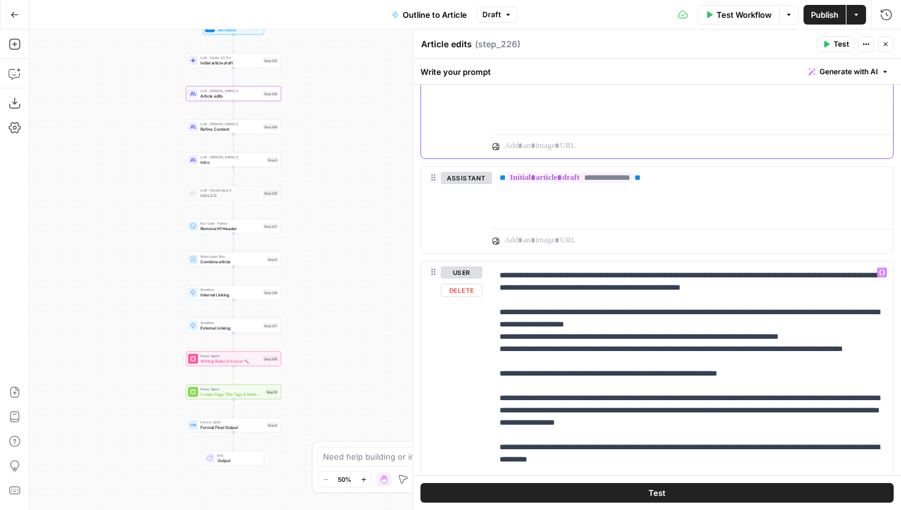
scroll to position [0, 0]
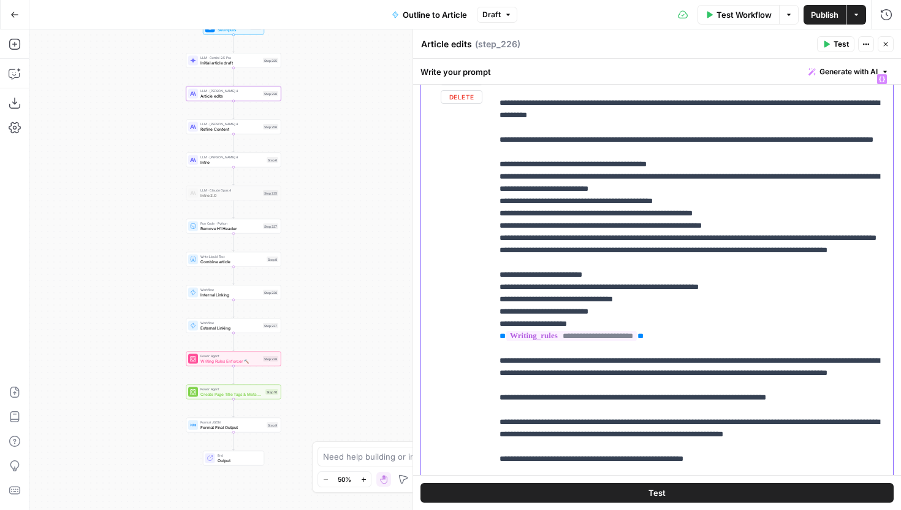
scroll to position [1762, 0]
drag, startPoint x: 568, startPoint y: 346, endPoint x: 508, endPoint y: 347, distance: 60.7
click at [508, 347] on p "**********" at bounding box center [693, 225] width 386 height 675
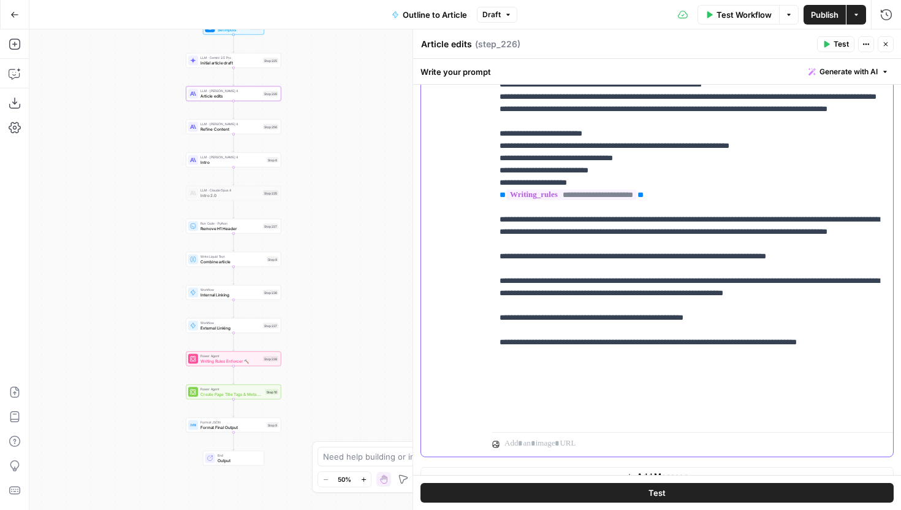
scroll to position [1903, 0]
drag, startPoint x: 837, startPoint y: 329, endPoint x: 689, endPoint y: 334, distance: 147.8
click at [689, 334] on p "**********" at bounding box center [693, 84] width 386 height 675
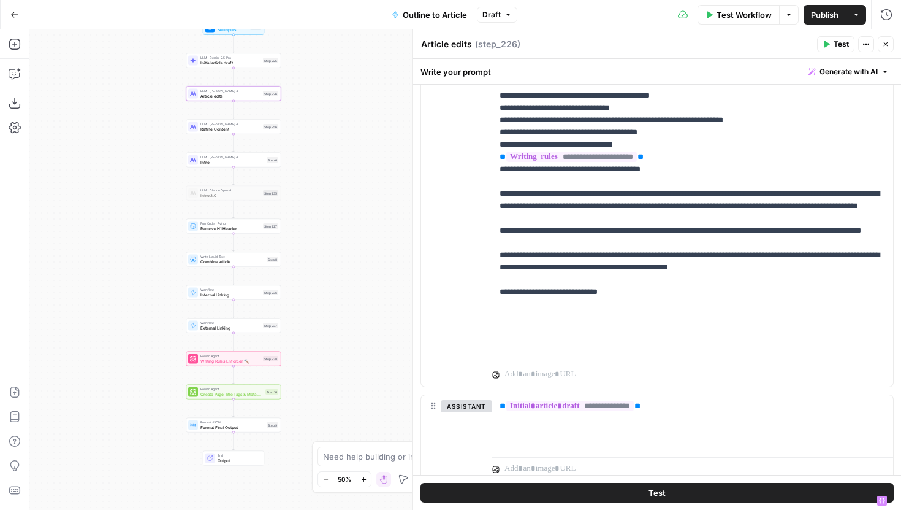
scroll to position [410, 0]
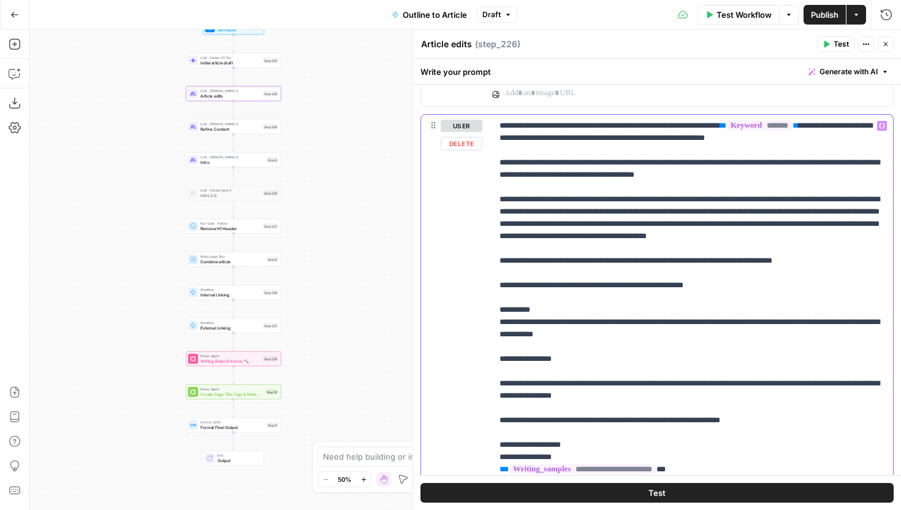
scroll to position [1080, 0]
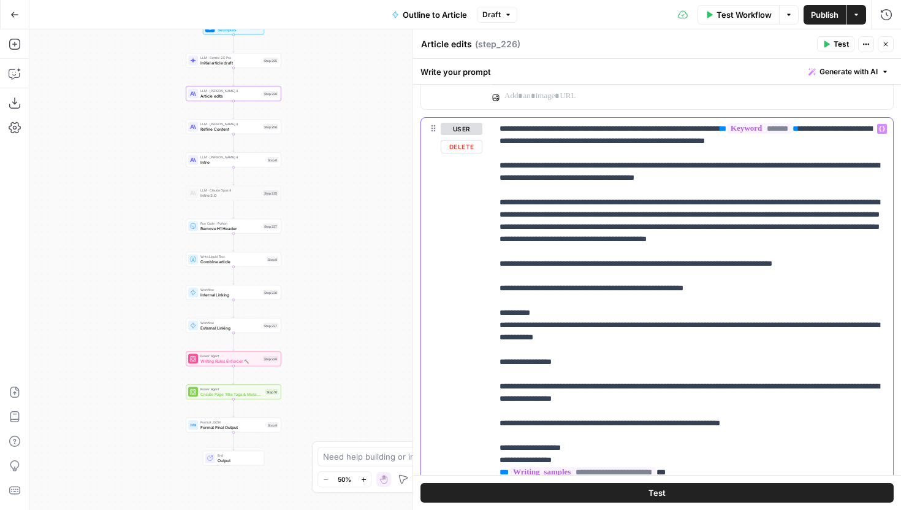
click at [262, 134] on div "Workflow Set Inputs Inputs LLM · Gemini 2.5 Pro Initial article draft Step 225 …" at bounding box center [465, 269] width 872 height 480
drag, startPoint x: 513, startPoint y: 251, endPoint x: 500, endPoint y: 251, distance: 12.9
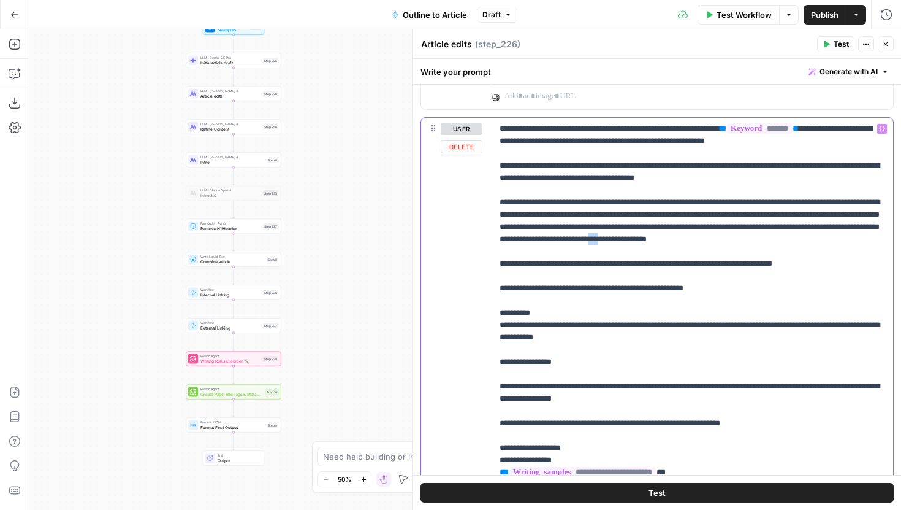
drag, startPoint x: 500, startPoint y: 251, endPoint x: 510, endPoint y: 251, distance: 9.8
copy p "***"
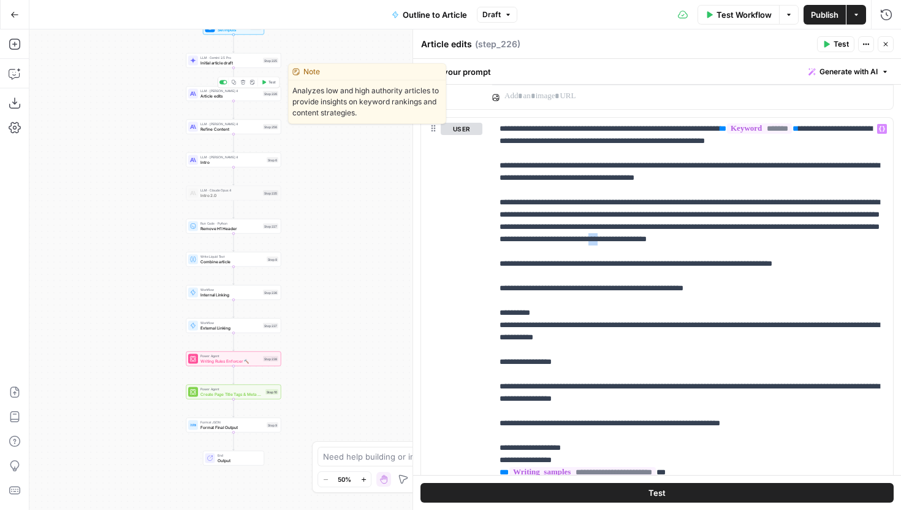
click at [251, 94] on span "Article edits" at bounding box center [231, 96] width 60 height 6
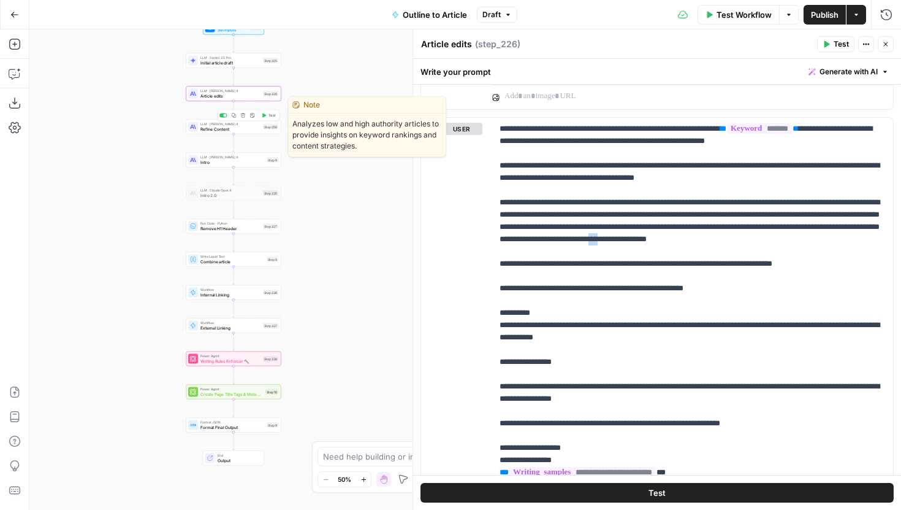
click at [250, 128] on span "Refine Content" at bounding box center [231, 129] width 60 height 6
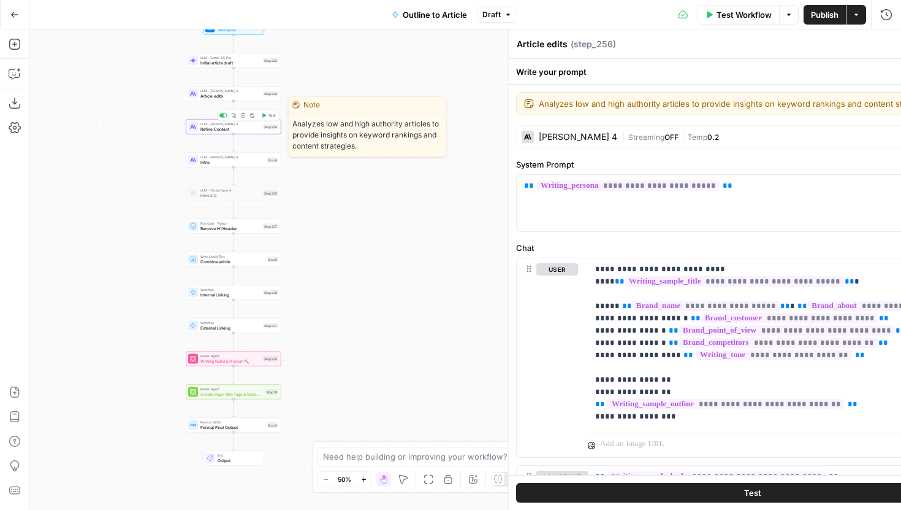
type textarea "Refine Content"
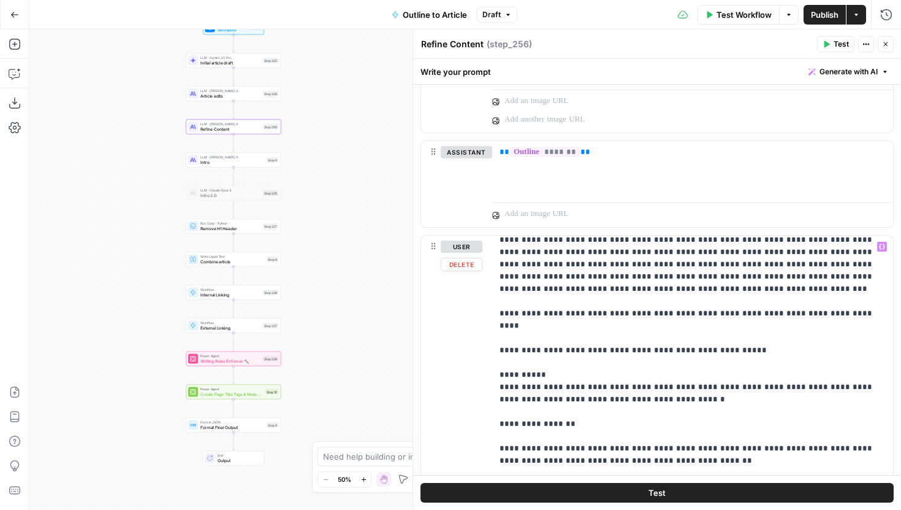
scroll to position [62, 0]
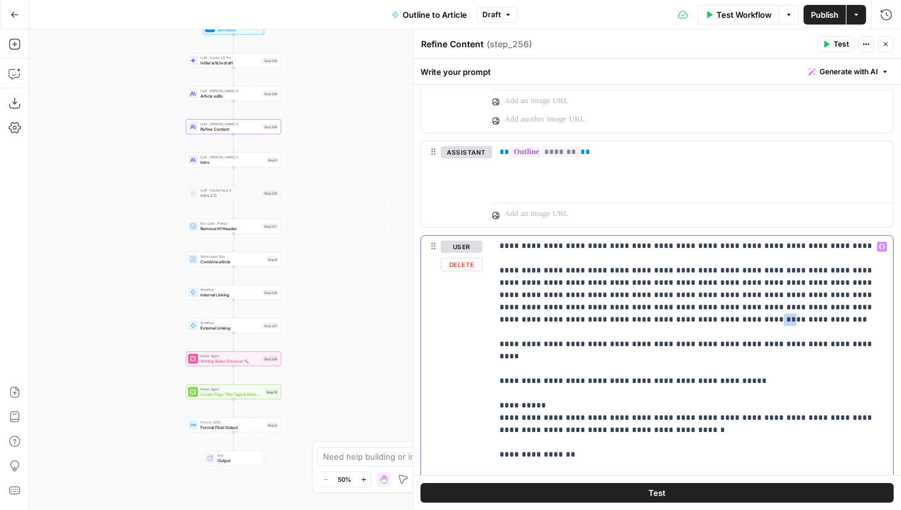
drag, startPoint x: 522, startPoint y: 307, endPoint x: 513, endPoint y: 306, distance: 9.2
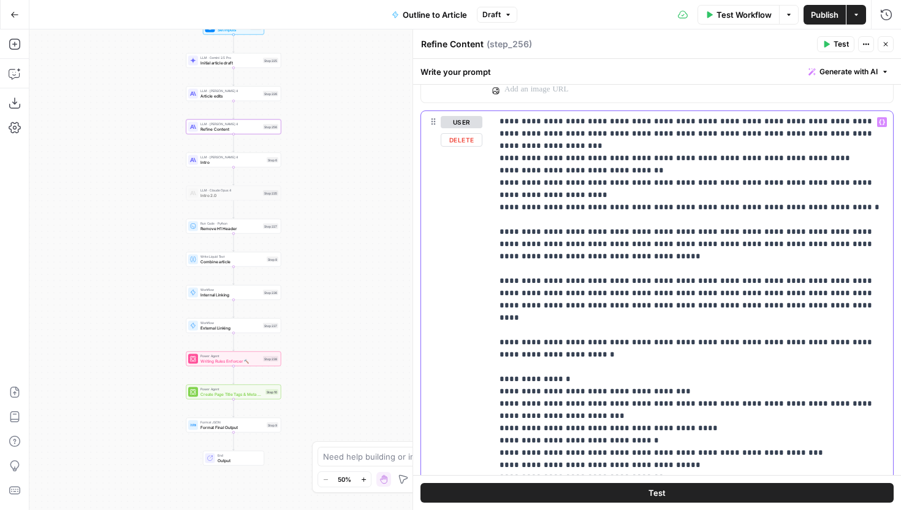
scroll to position [1141, 0]
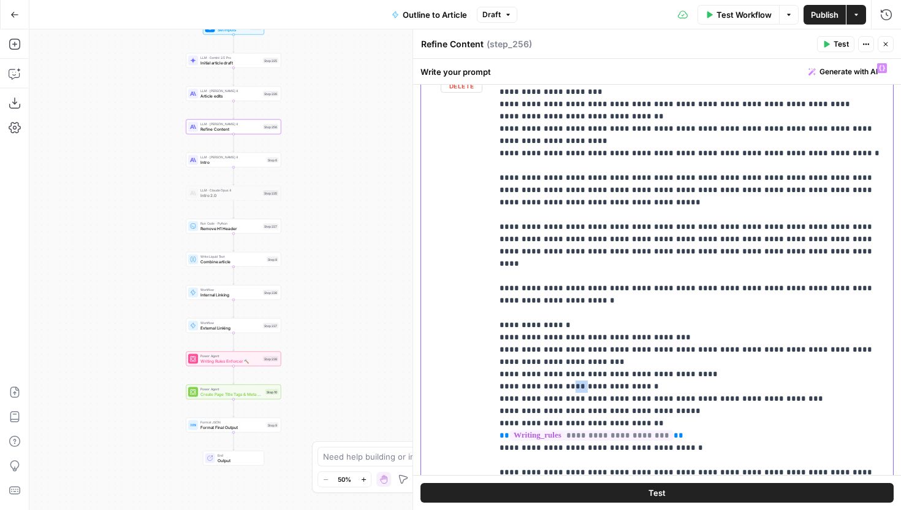
drag, startPoint x: 581, startPoint y: 337, endPoint x: 570, endPoint y: 337, distance: 11.7
click at [570, 337] on p "**********" at bounding box center [693, 80] width 386 height 944
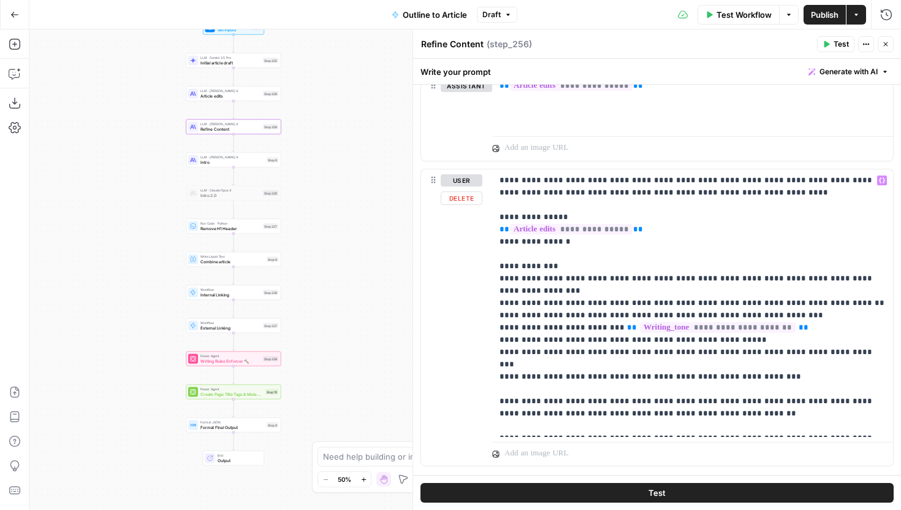
scroll to position [2320, 0]
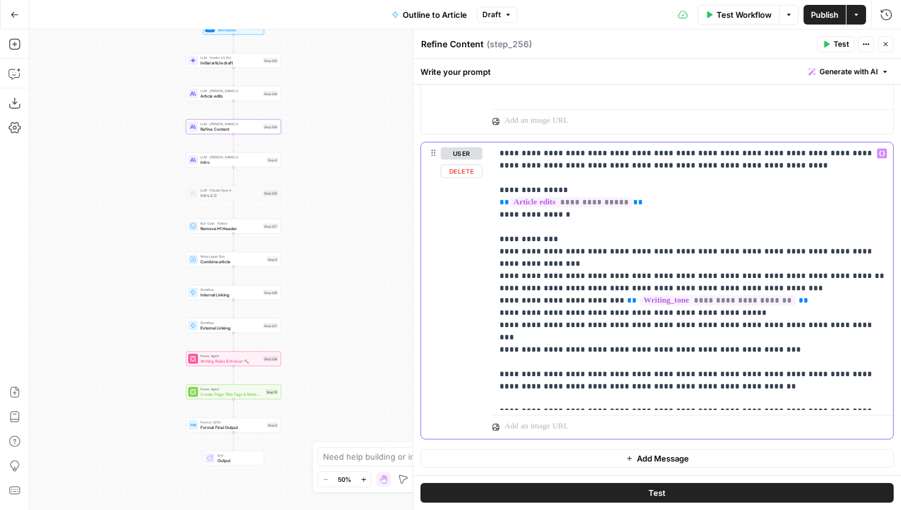
click at [778, 399] on p "**********" at bounding box center [693, 276] width 386 height 258
drag, startPoint x: 383, startPoint y: 178, endPoint x: 402, endPoint y: 220, distance: 46.1
click at [402, 220] on div "Workflow Set Inputs Inputs LLM · Gemini 2.5 Pro Initial article draft Step 225 …" at bounding box center [465, 269] width 872 height 480
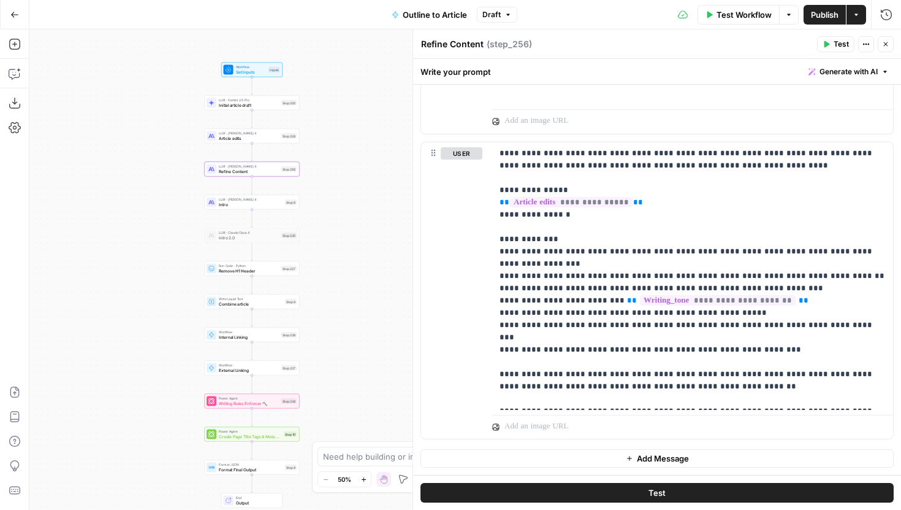
click at [813, 17] on span "Publish" at bounding box center [825, 15] width 28 height 12
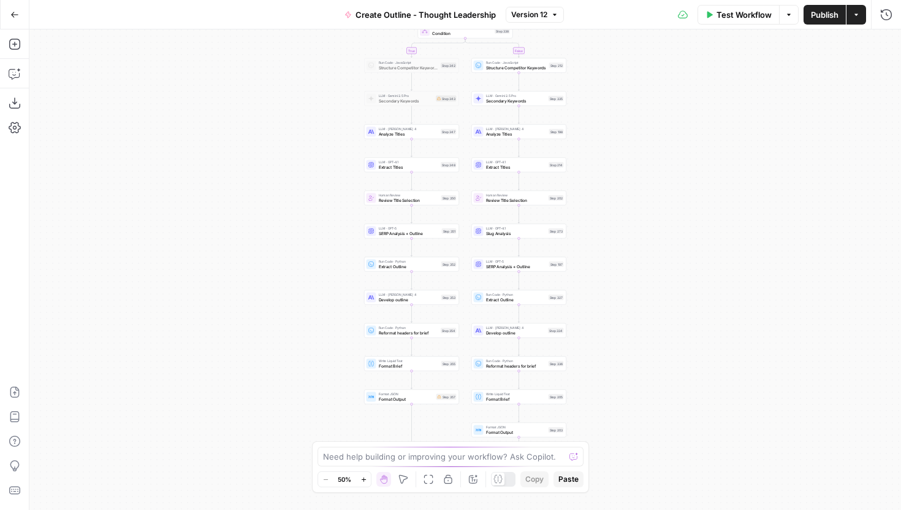
drag, startPoint x: 635, startPoint y: 378, endPoint x: 627, endPoint y: 275, distance: 102.7
click at [627, 275] on div "true false Workflow Set Inputs Inputs Condition Condition Step 338 Run Code · J…" at bounding box center [465, 269] width 872 height 480
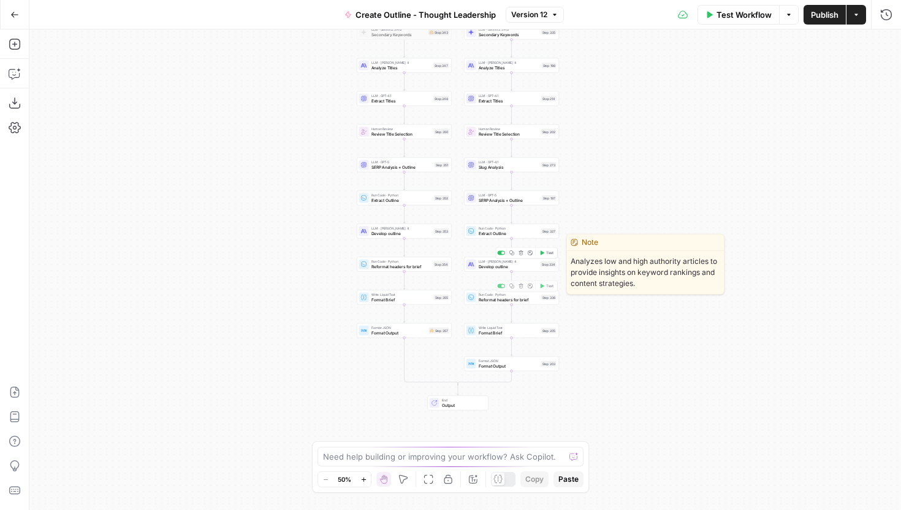
click at [529, 267] on span "Develop outline" at bounding box center [509, 266] width 60 height 6
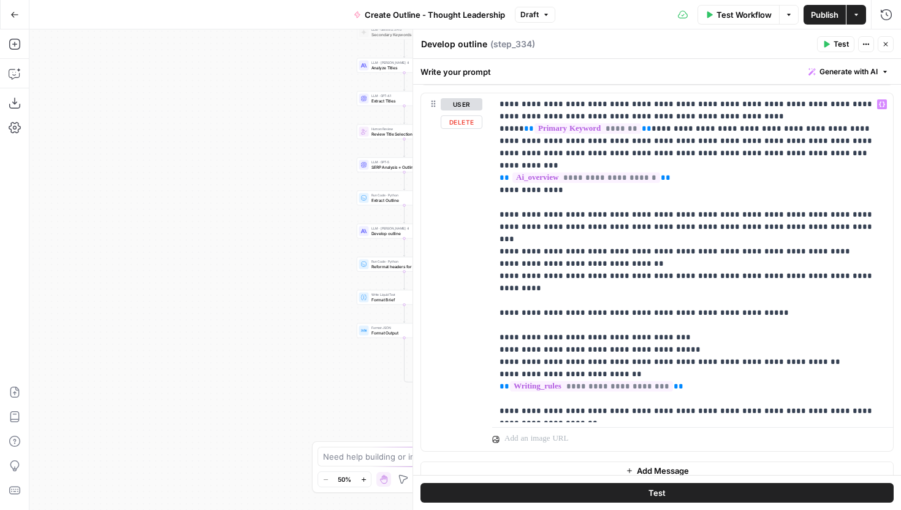
scroll to position [809, 0]
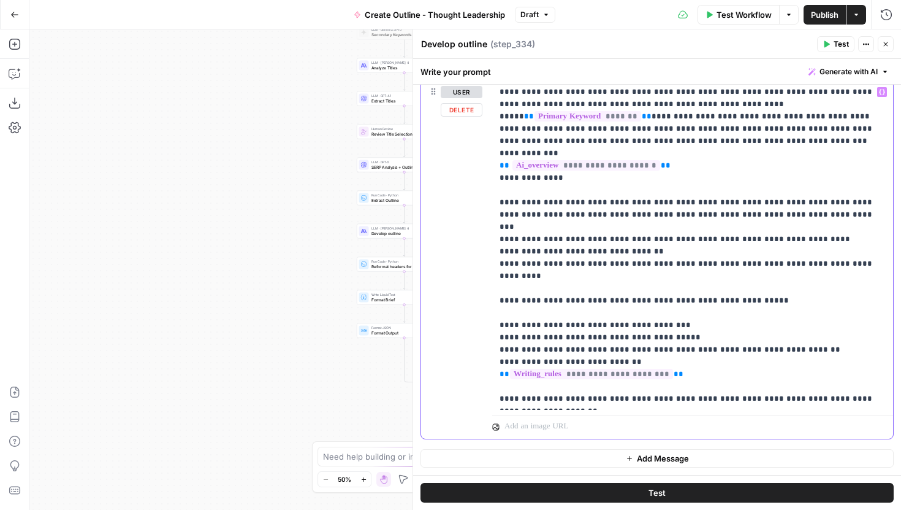
click at [655, 380] on p "**********" at bounding box center [693, 245] width 386 height 319
click at [639, 376] on p "**********" at bounding box center [693, 257] width 386 height 343
click at [617, 399] on p "**********" at bounding box center [693, 257] width 386 height 343
click at [579, 397] on p "**********" at bounding box center [693, 257] width 386 height 343
click at [627, 382] on p "**********" at bounding box center [693, 257] width 386 height 343
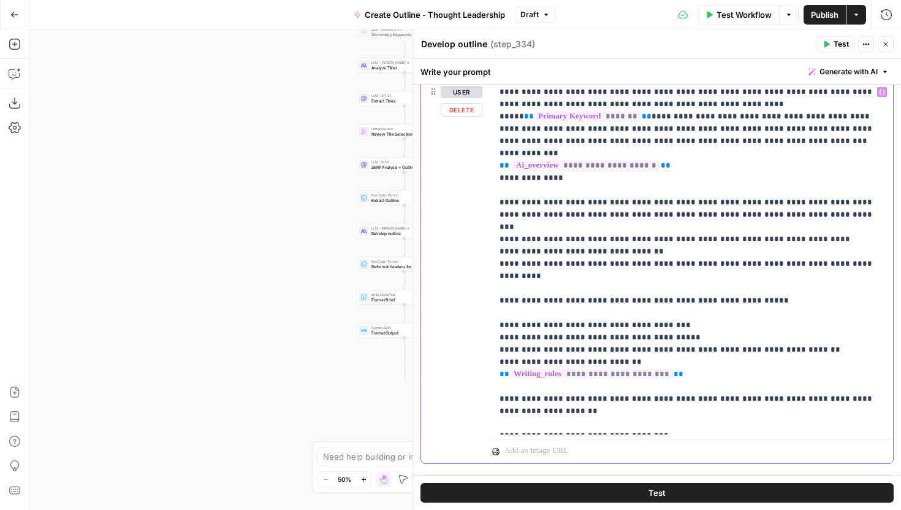
click at [619, 378] on p "**********" at bounding box center [693, 257] width 386 height 343
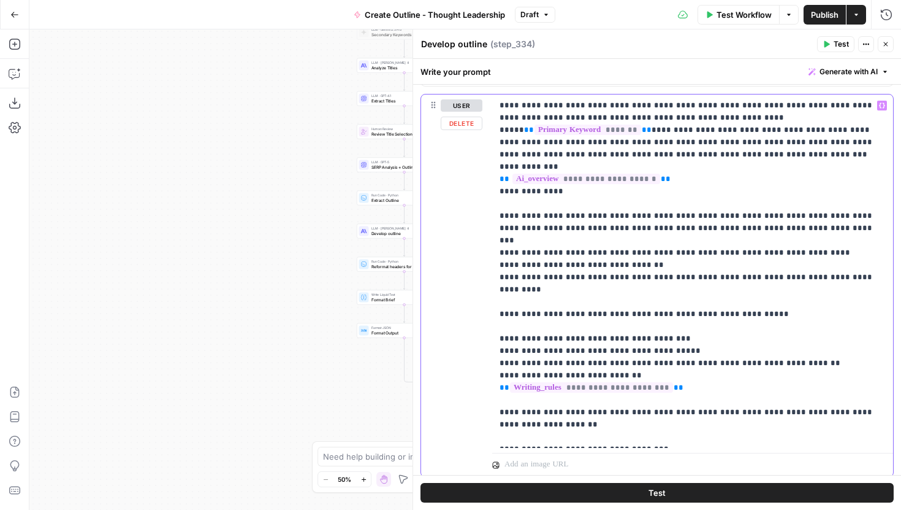
scroll to position [797, 0]
drag, startPoint x: 658, startPoint y: 413, endPoint x: 581, endPoint y: 412, distance: 77.3
click at [581, 412] on p "**********" at bounding box center [693, 270] width 386 height 343
click at [819, 9] on span "Publish" at bounding box center [825, 15] width 28 height 12
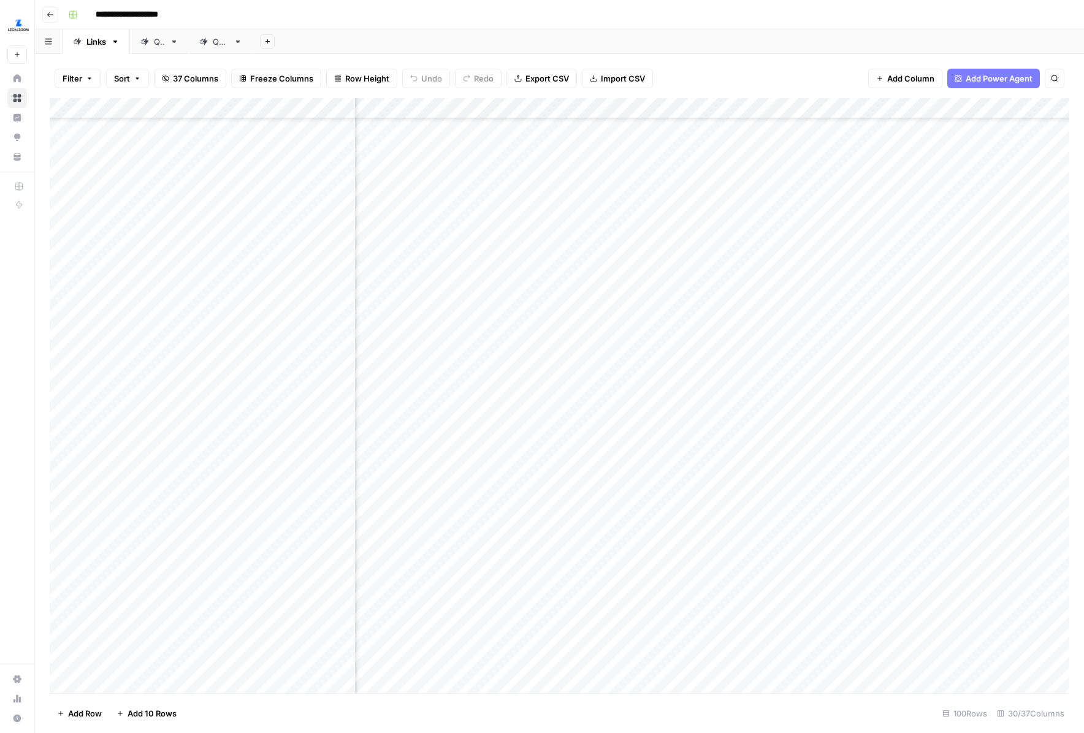
scroll to position [1110, 2055]
click at [792, 325] on div "Add Column" at bounding box center [560, 395] width 1020 height 595
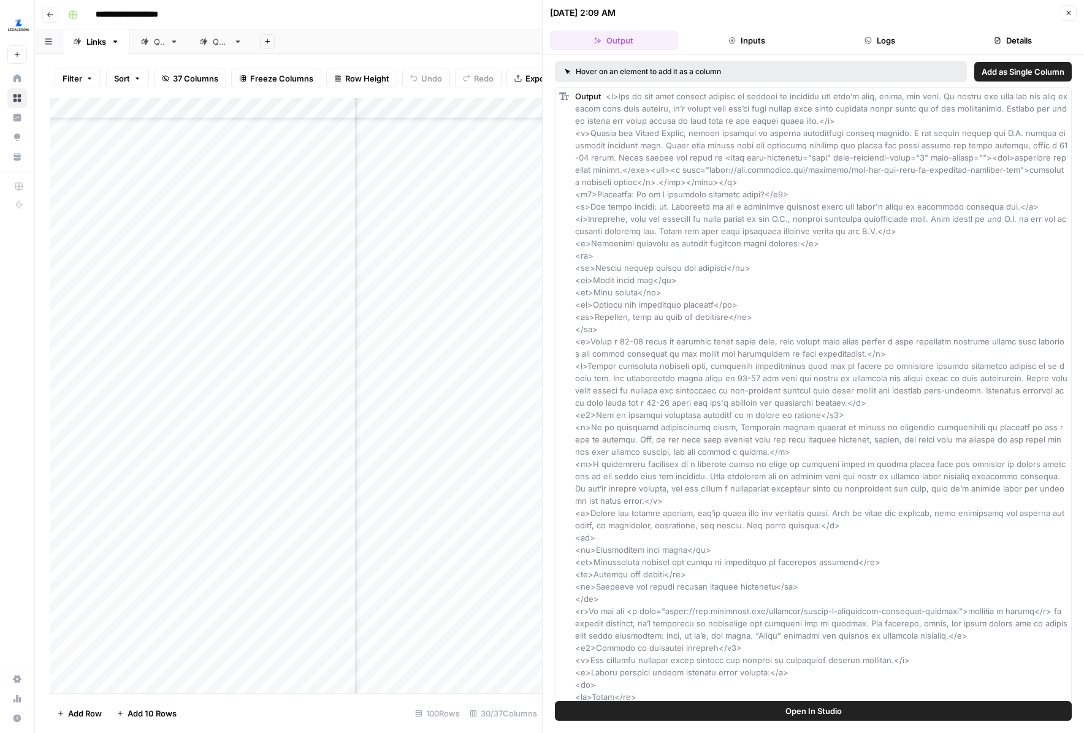
click at [1071, 15] on icon "button" at bounding box center [1068, 12] width 7 height 7
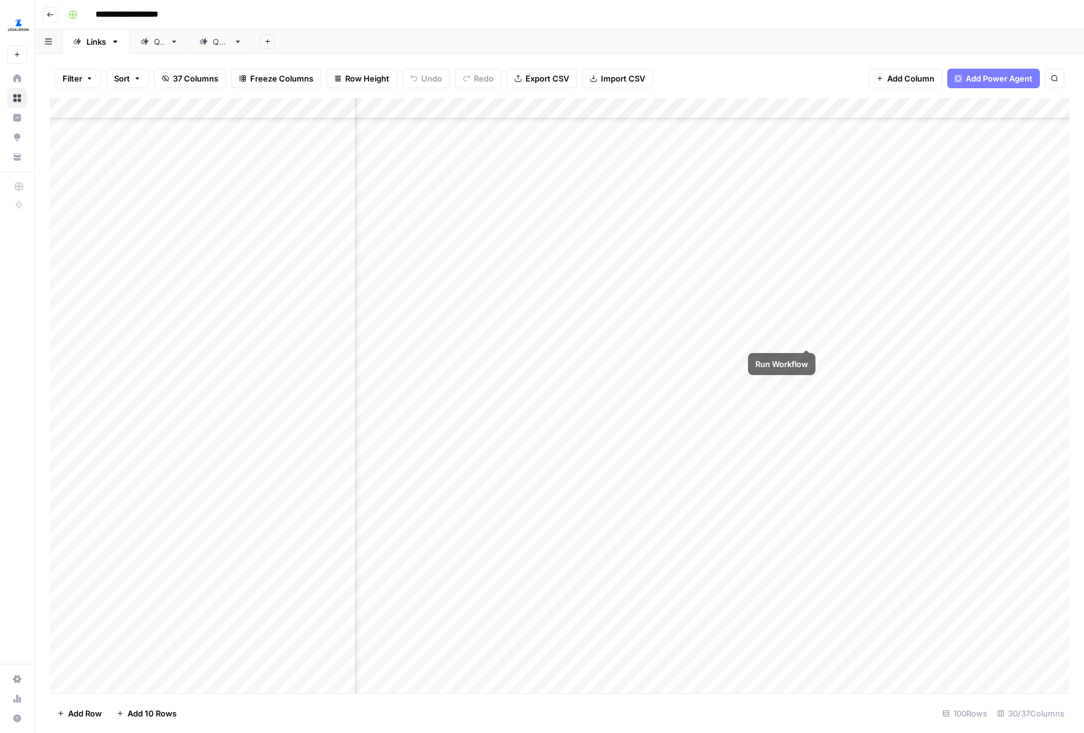
click at [805, 324] on div "Add Column" at bounding box center [560, 395] width 1020 height 595
click at [808, 357] on div "Add Column" at bounding box center [560, 395] width 1020 height 595
click at [806, 392] on div "Add Column" at bounding box center [560, 395] width 1020 height 595
click at [853, 326] on div "Add Column" at bounding box center [560, 395] width 1020 height 595
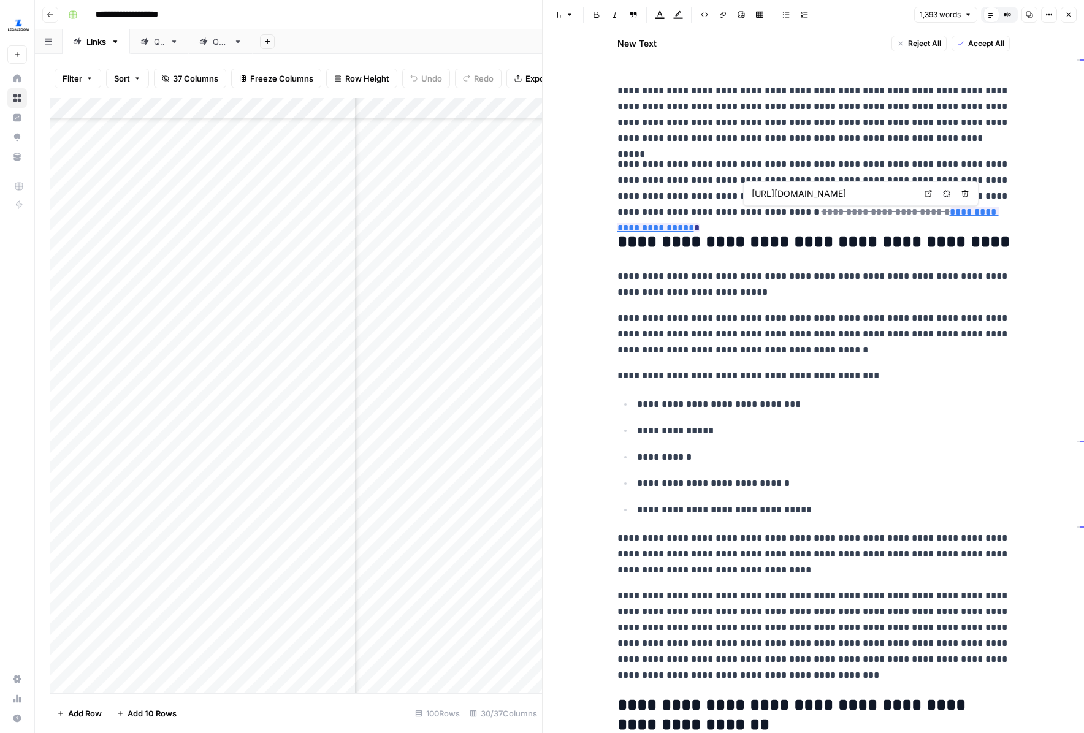
click at [923, 197] on link "Open in a new tab" at bounding box center [928, 194] width 16 height 16
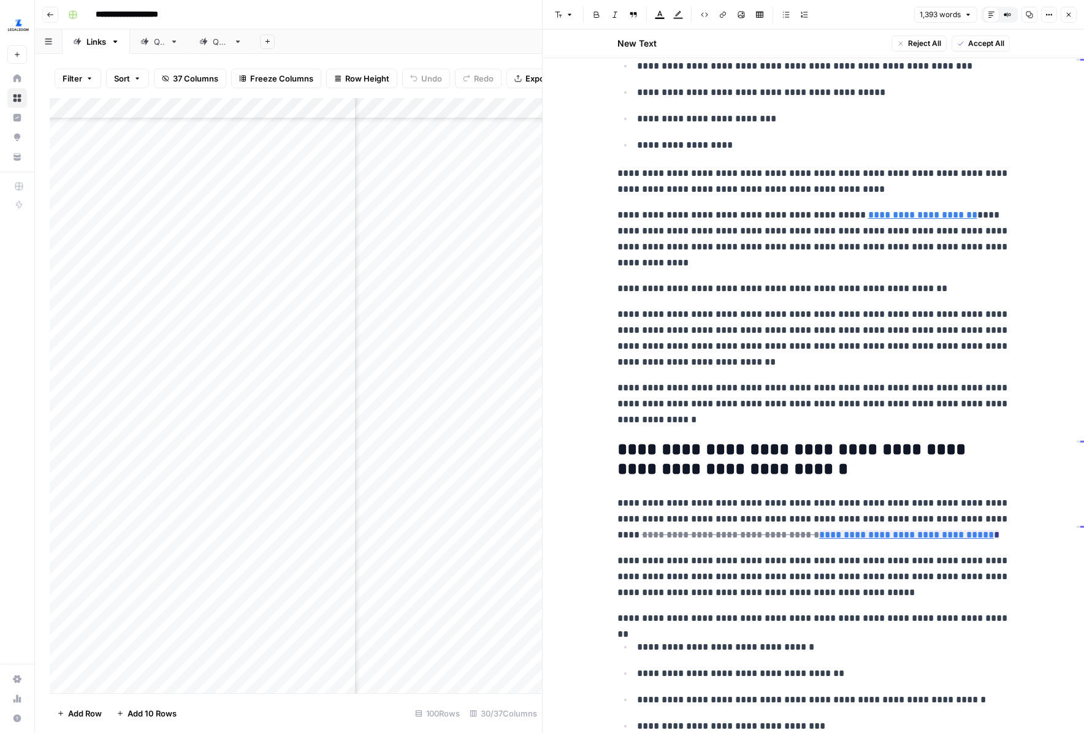
scroll to position [1553, 0]
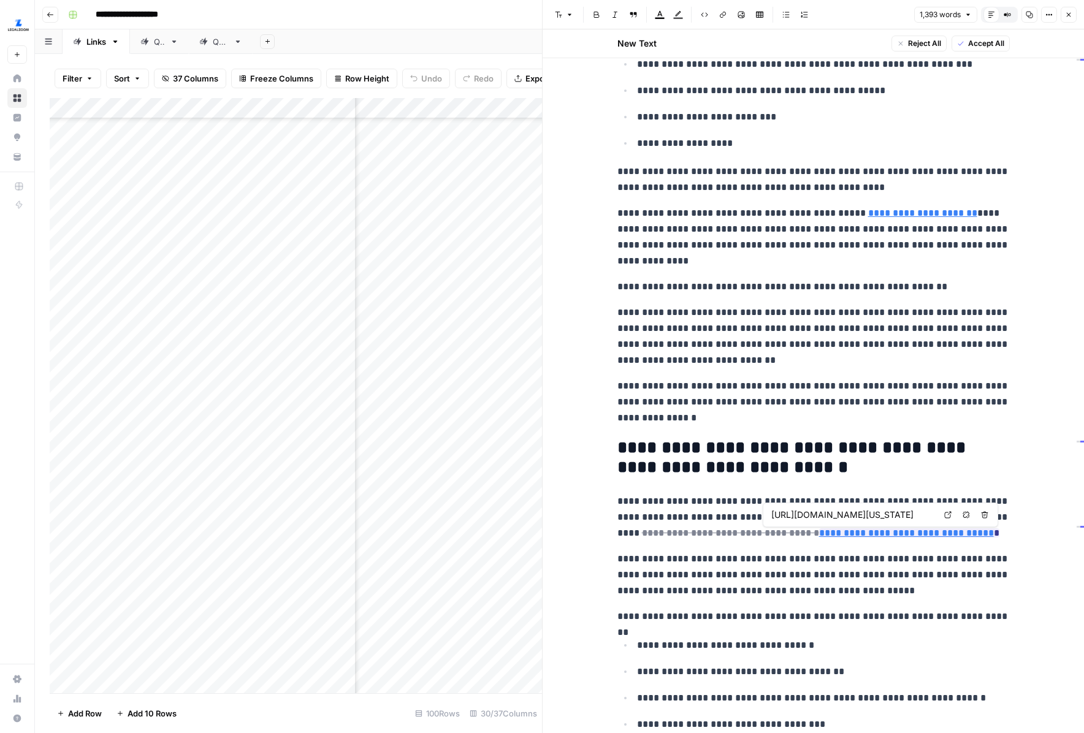
click at [947, 514] on icon at bounding box center [947, 514] width 7 height 7
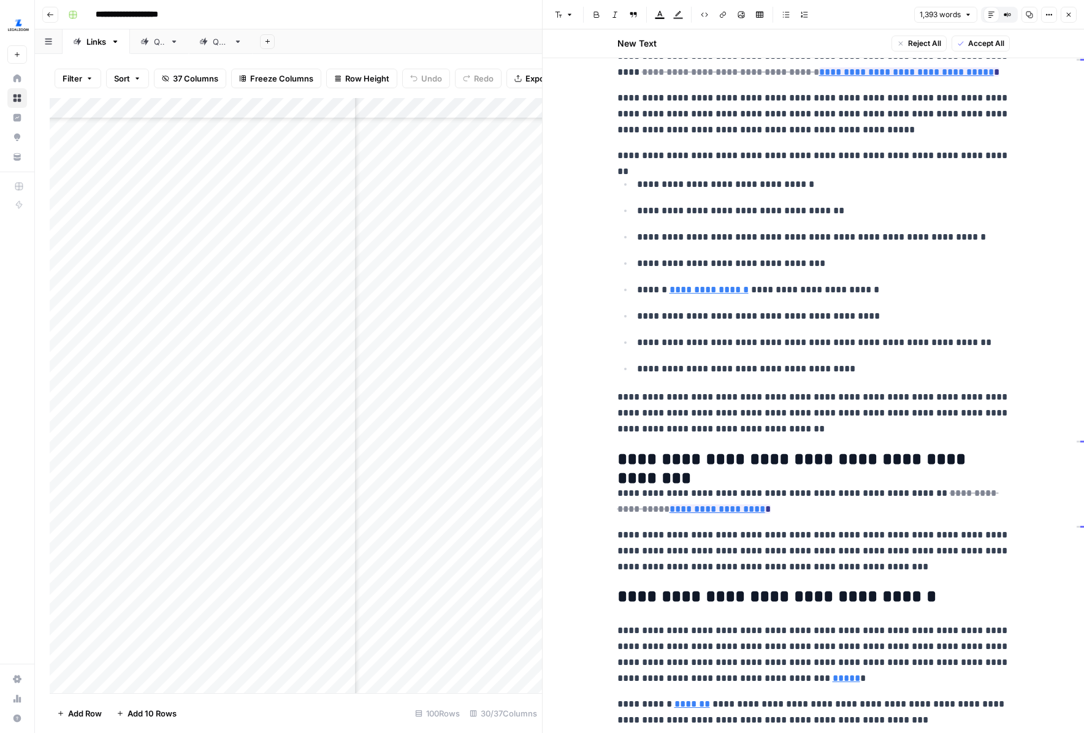
scroll to position [2042, 0]
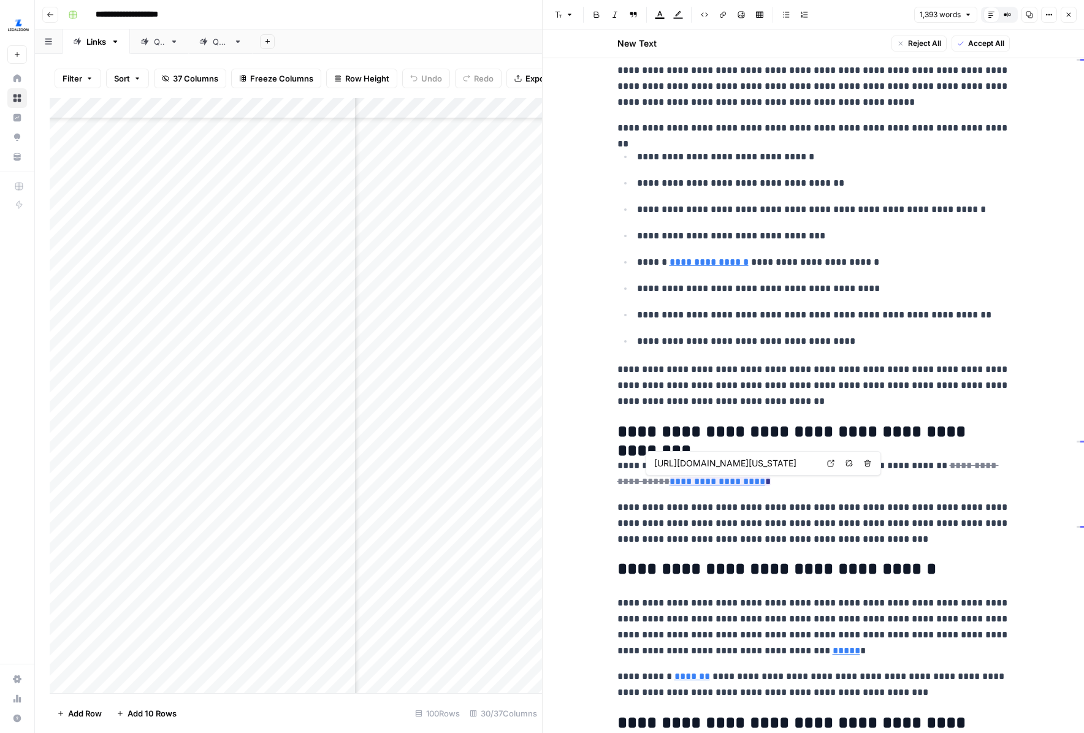
click at [827, 467] on icon at bounding box center [830, 463] width 7 height 7
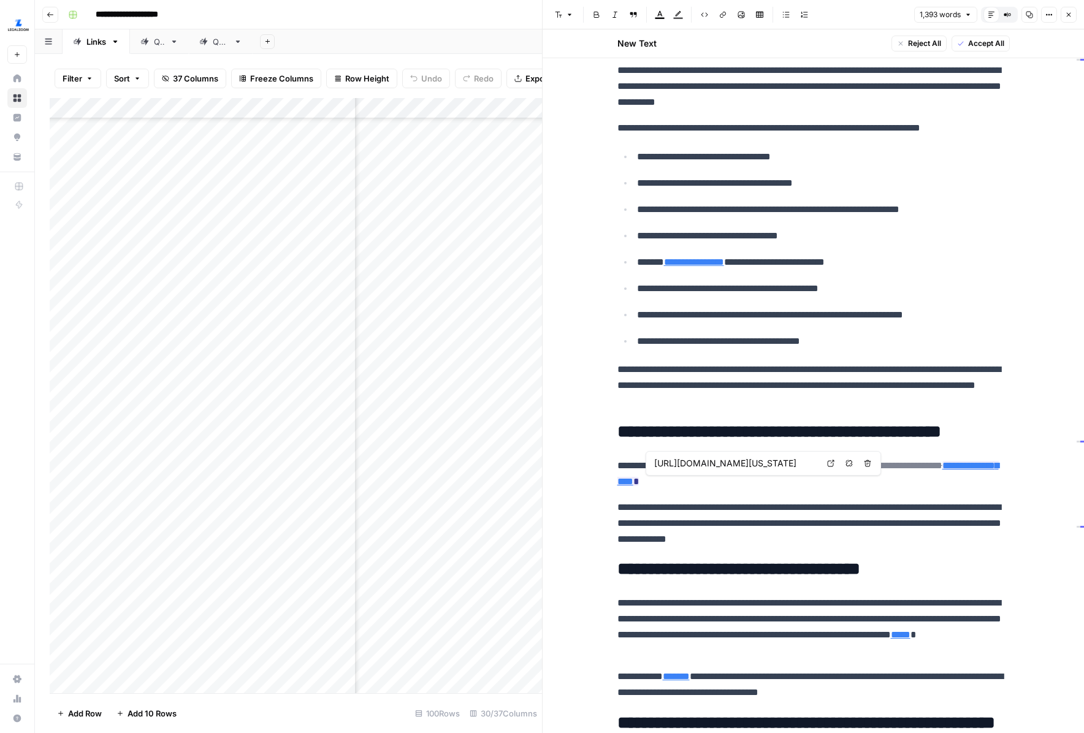
click at [830, 466] on icon at bounding box center [831, 464] width 7 height 7
click at [887, 487] on p "**********" at bounding box center [813, 474] width 392 height 32
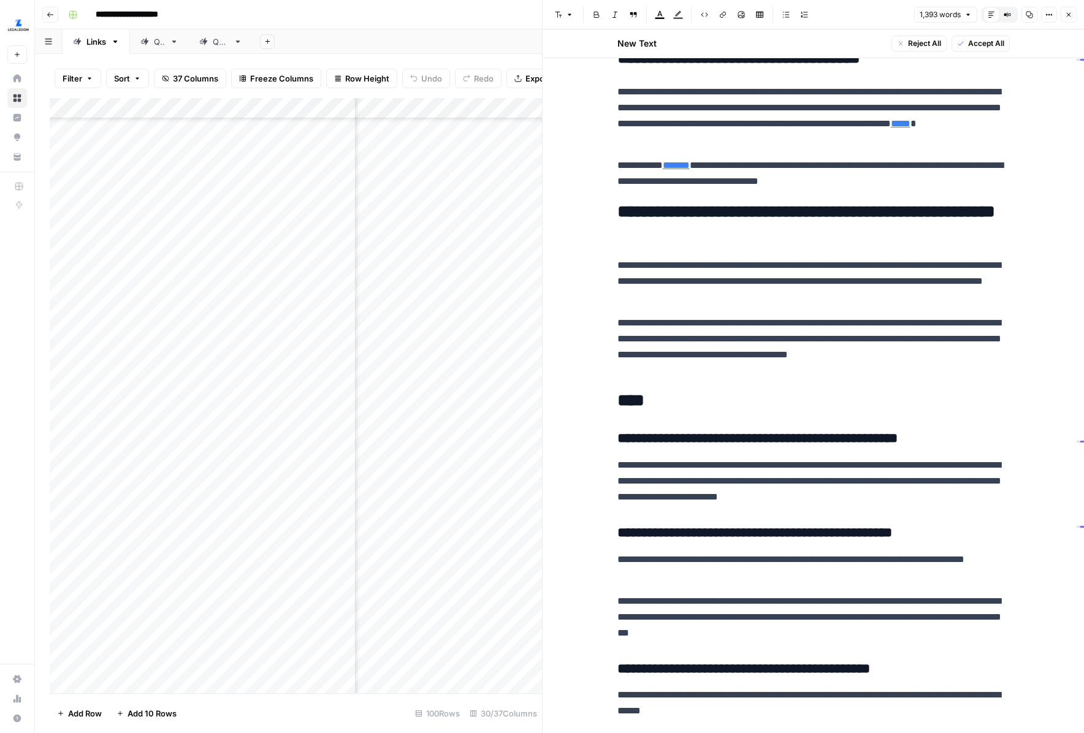
scroll to position [2574, 0]
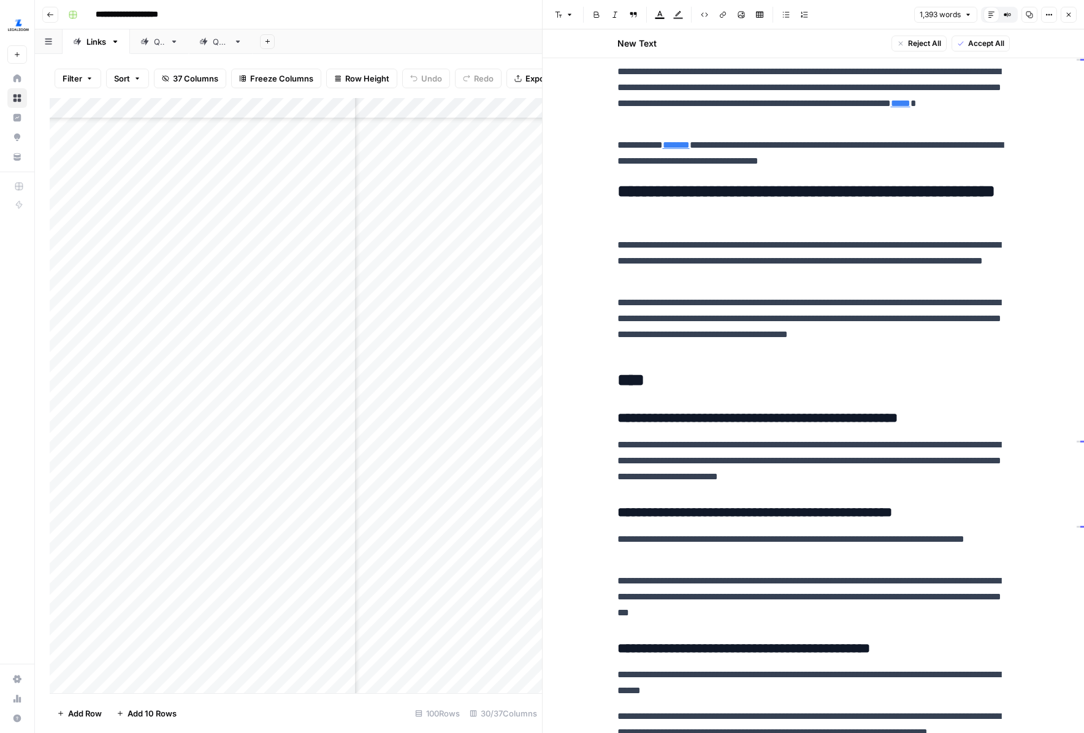
click at [1071, 17] on icon "button" at bounding box center [1069, 15] width 4 height 4
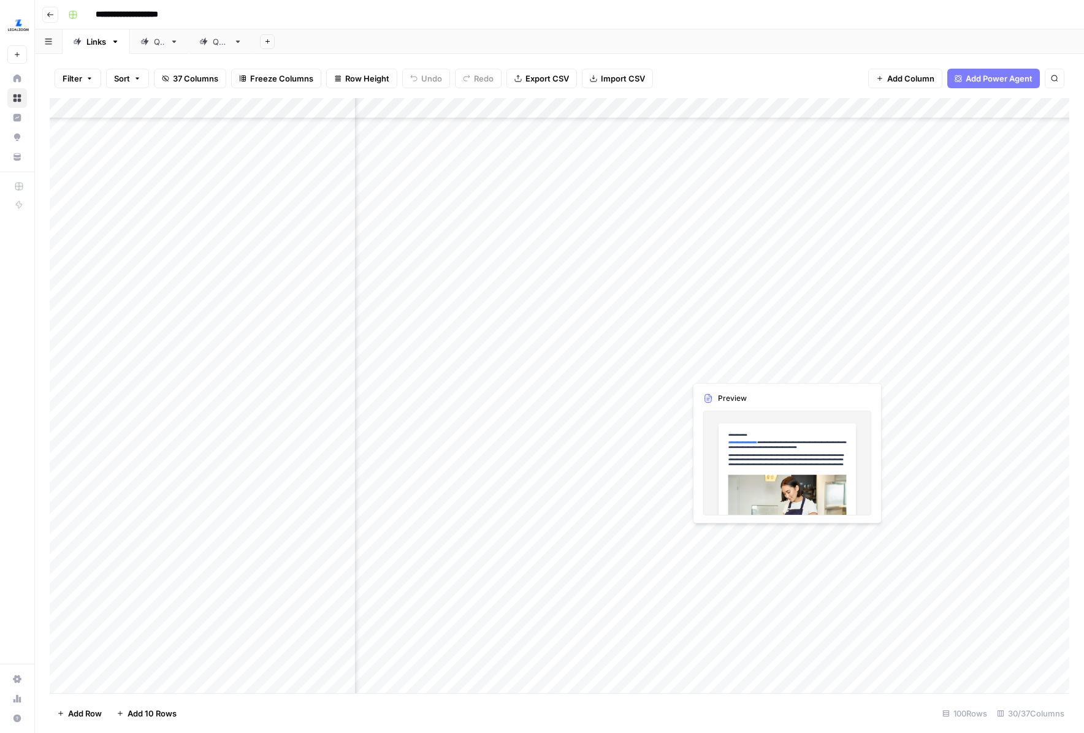
scroll to position [1110, 2162]
click at [872, 357] on div "Add Column" at bounding box center [560, 395] width 1020 height 595
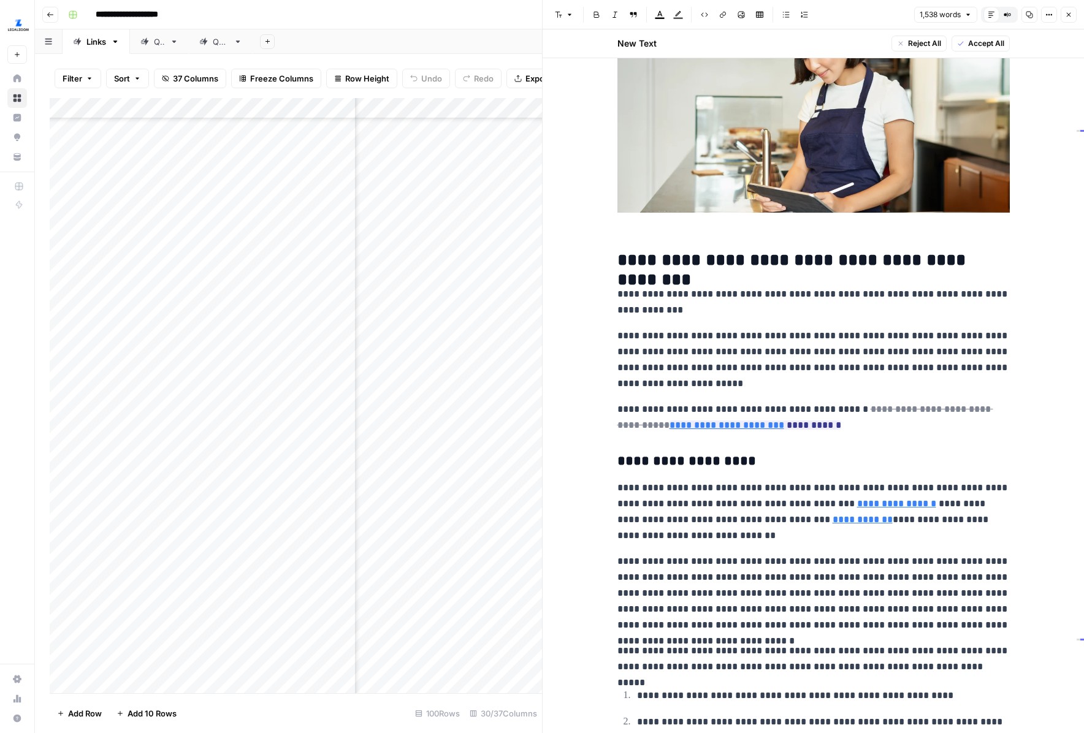
scroll to position [259, 0]
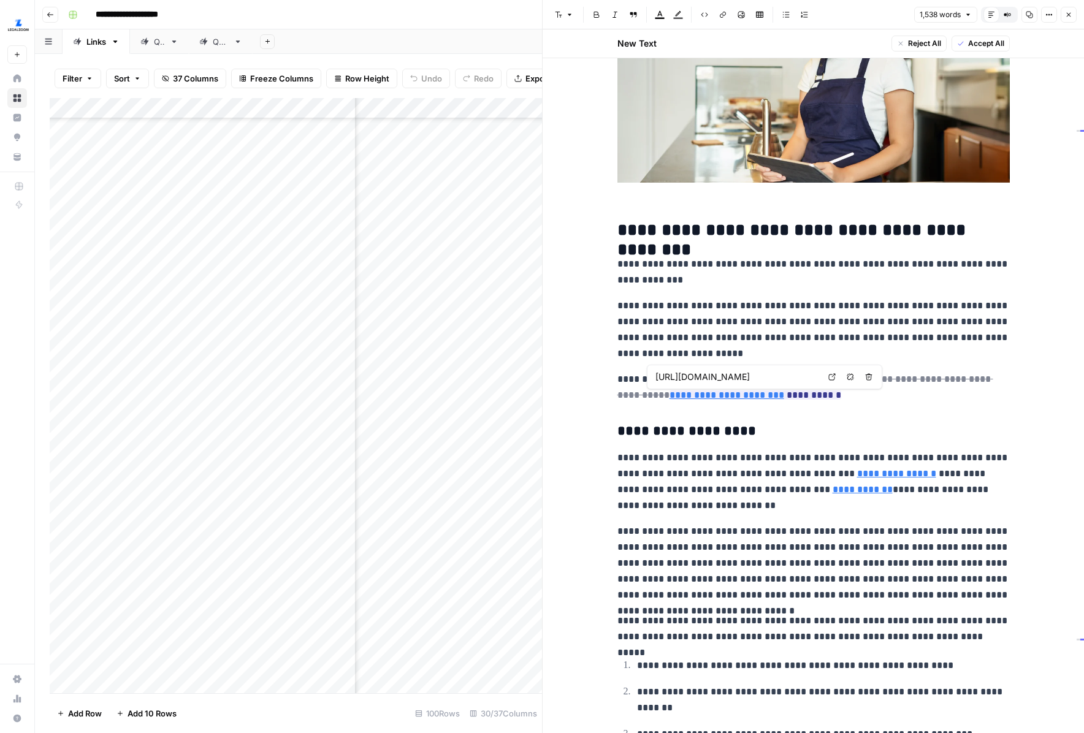
click at [832, 377] on icon at bounding box center [831, 376] width 7 height 7
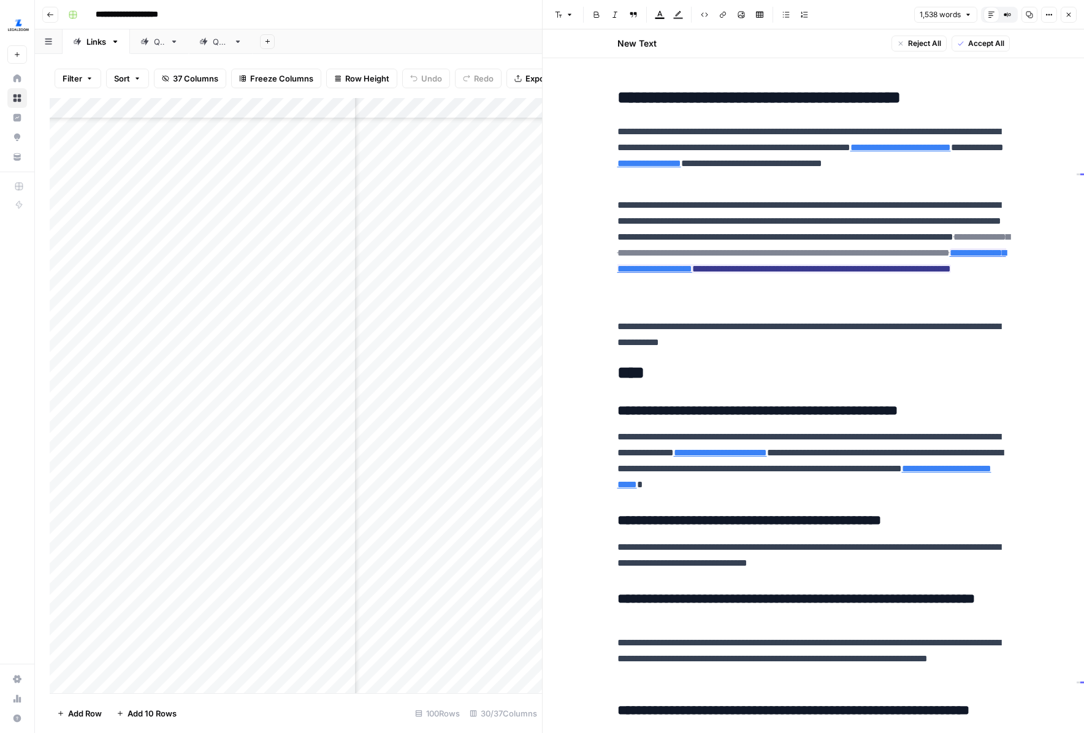
scroll to position [3501, 0]
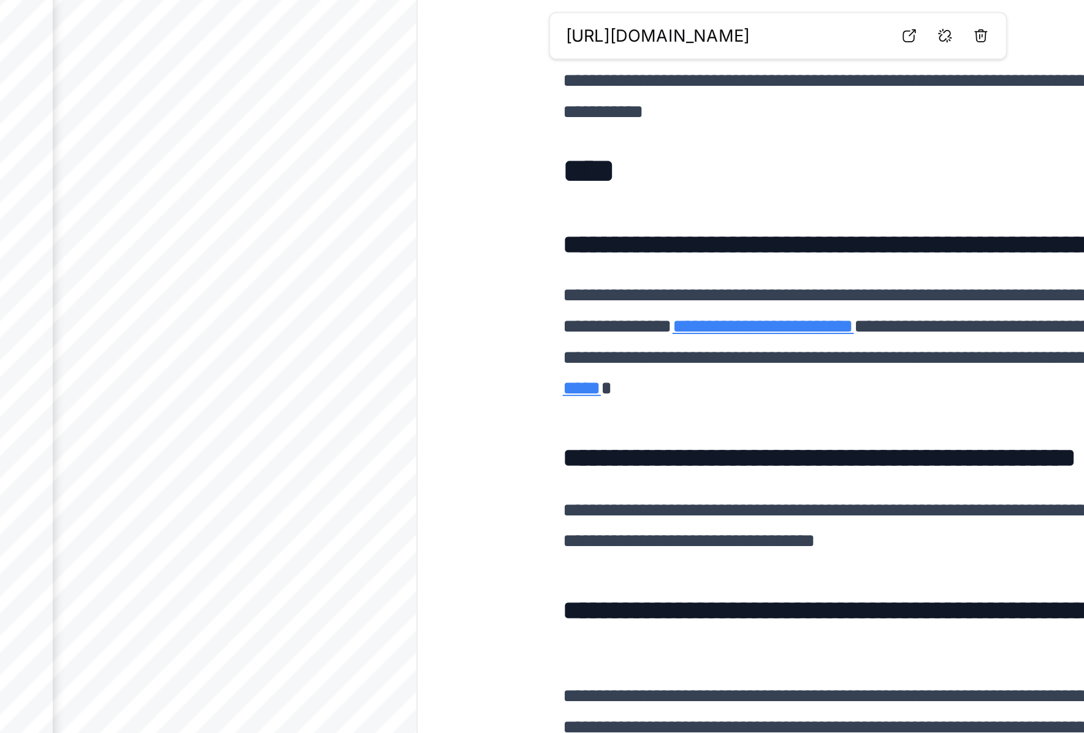
click at [794, 229] on icon at bounding box center [795, 230] width 7 height 7
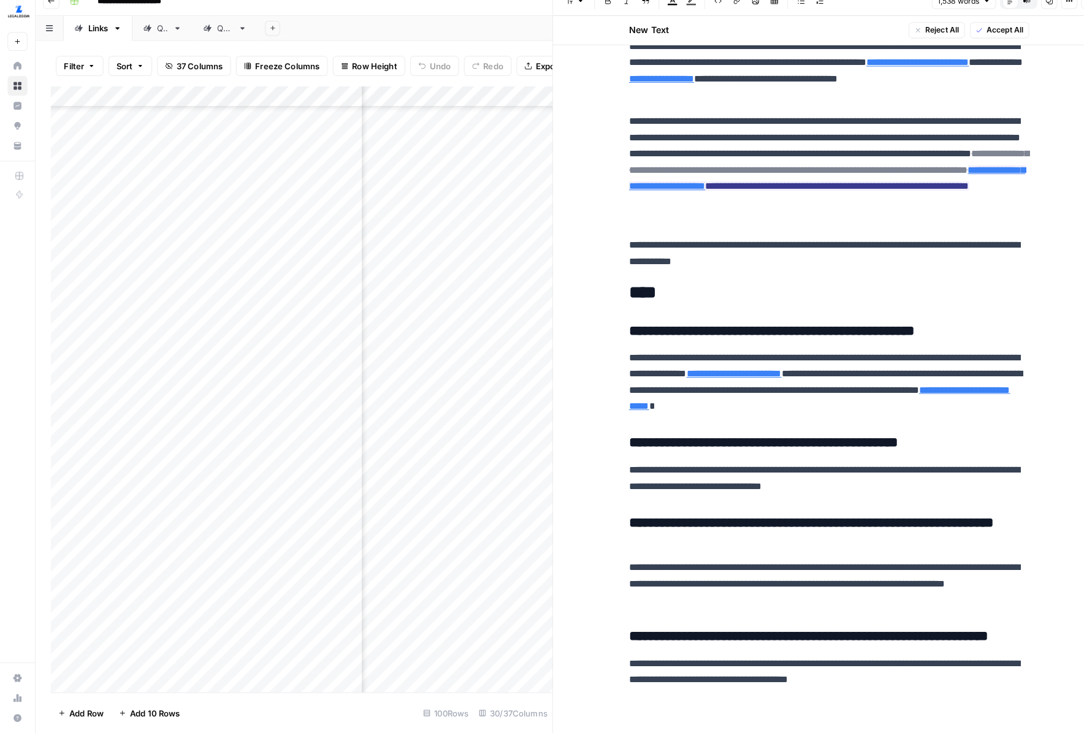
scroll to position [0, 0]
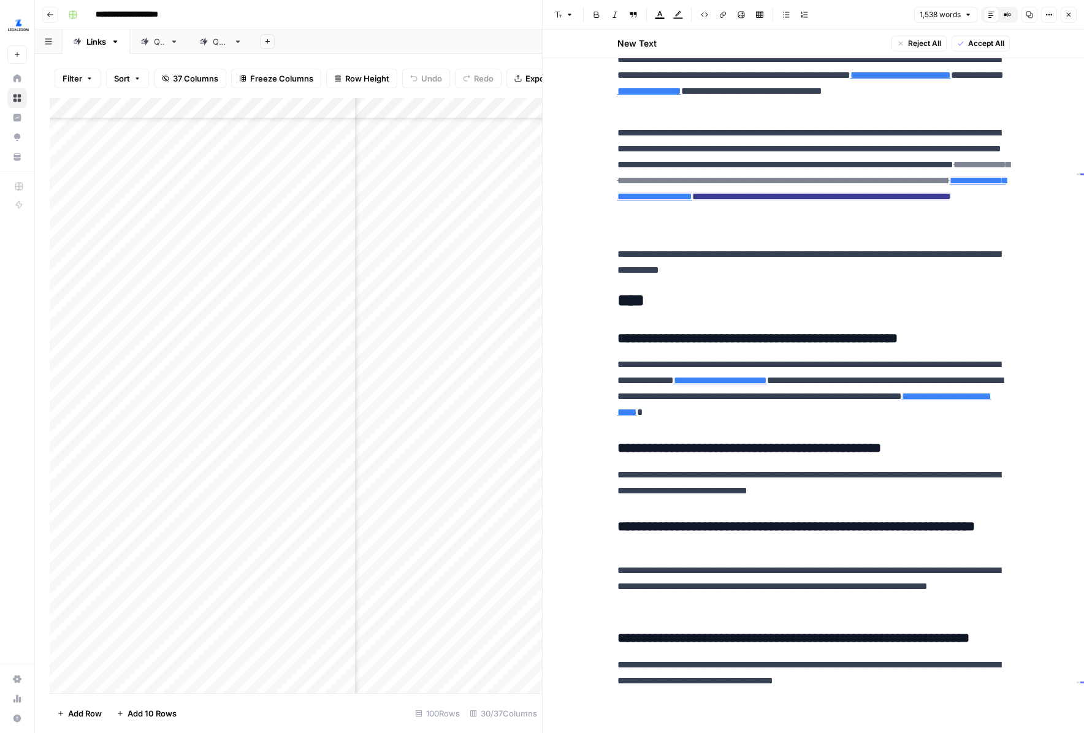
click at [1069, 13] on icon "button" at bounding box center [1069, 15] width 4 height 4
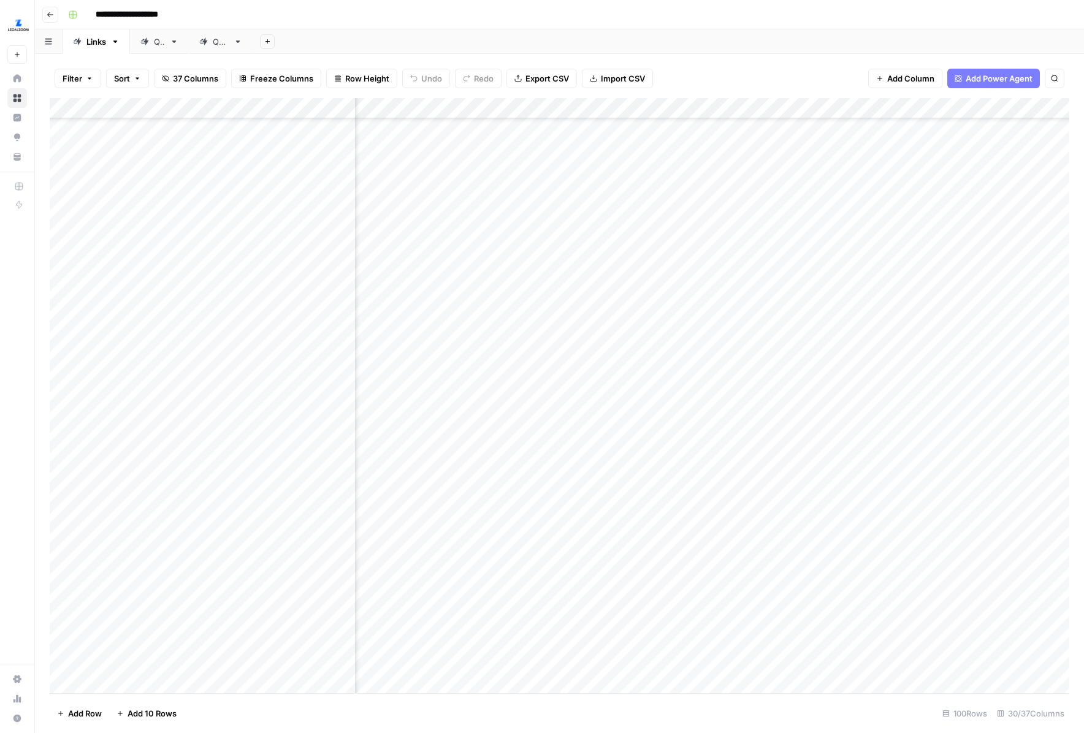
scroll to position [1112, 2141]
click at [896, 384] on div "Add Column" at bounding box center [560, 395] width 1020 height 595
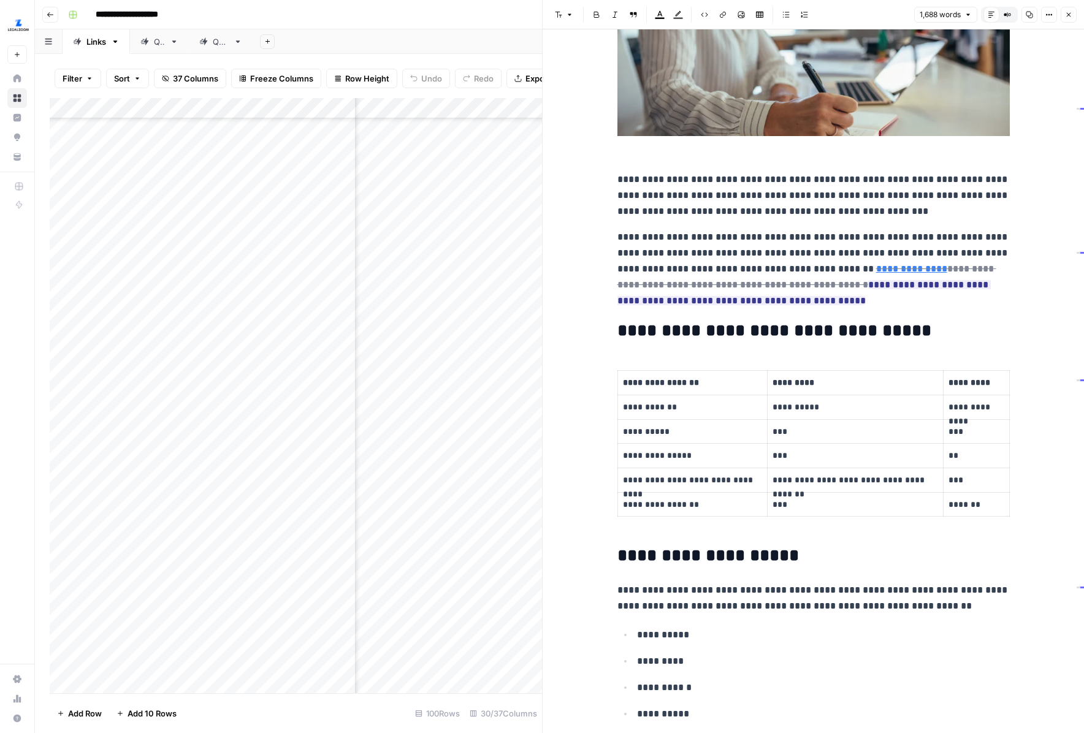
scroll to position [268, 0]
click at [953, 248] on link "Open in a new tab" at bounding box center [960, 250] width 16 height 16
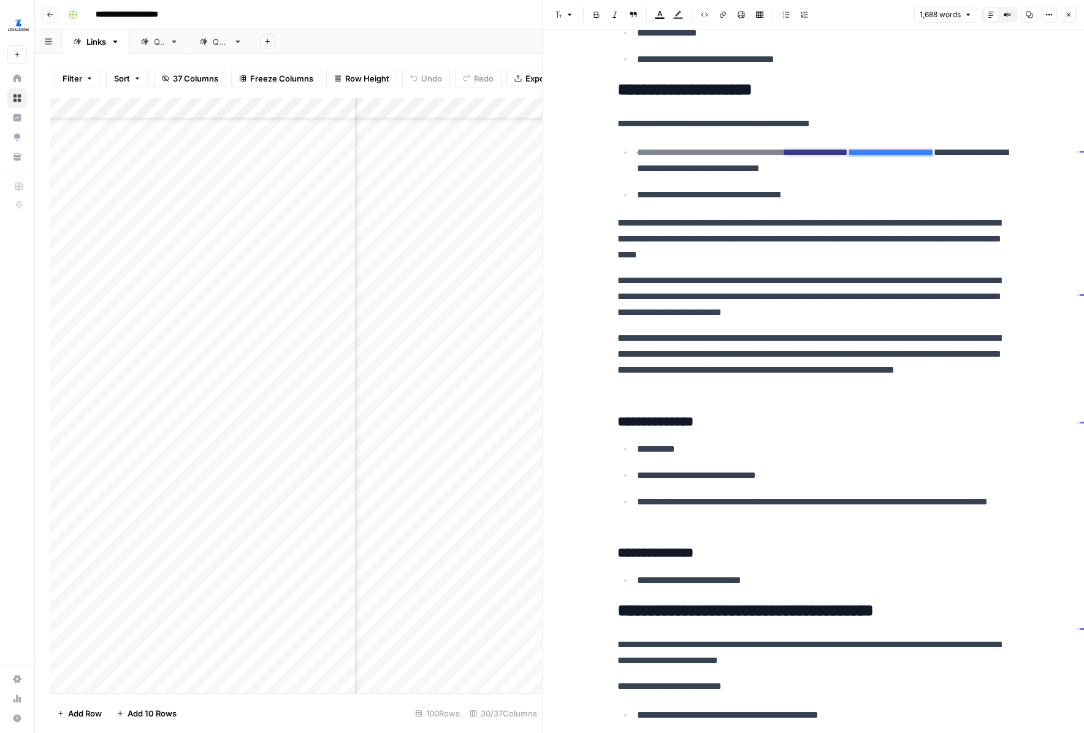
scroll to position [1266, 0]
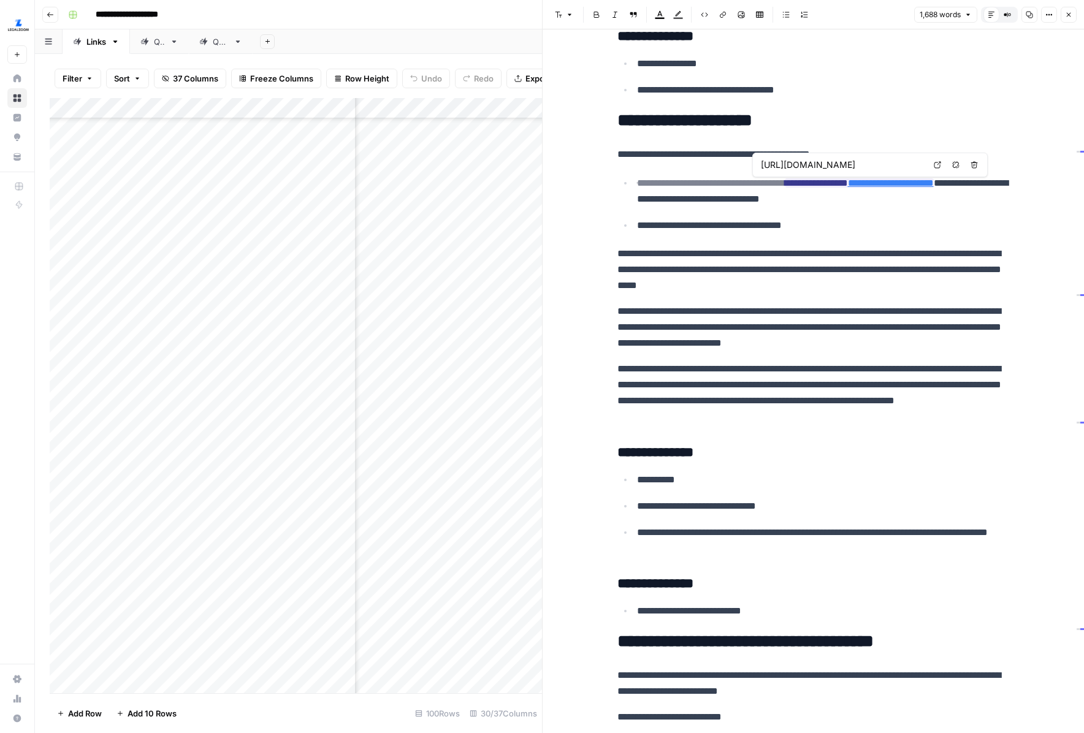
click at [939, 170] on link "Open in a new tab" at bounding box center [938, 165] width 16 height 16
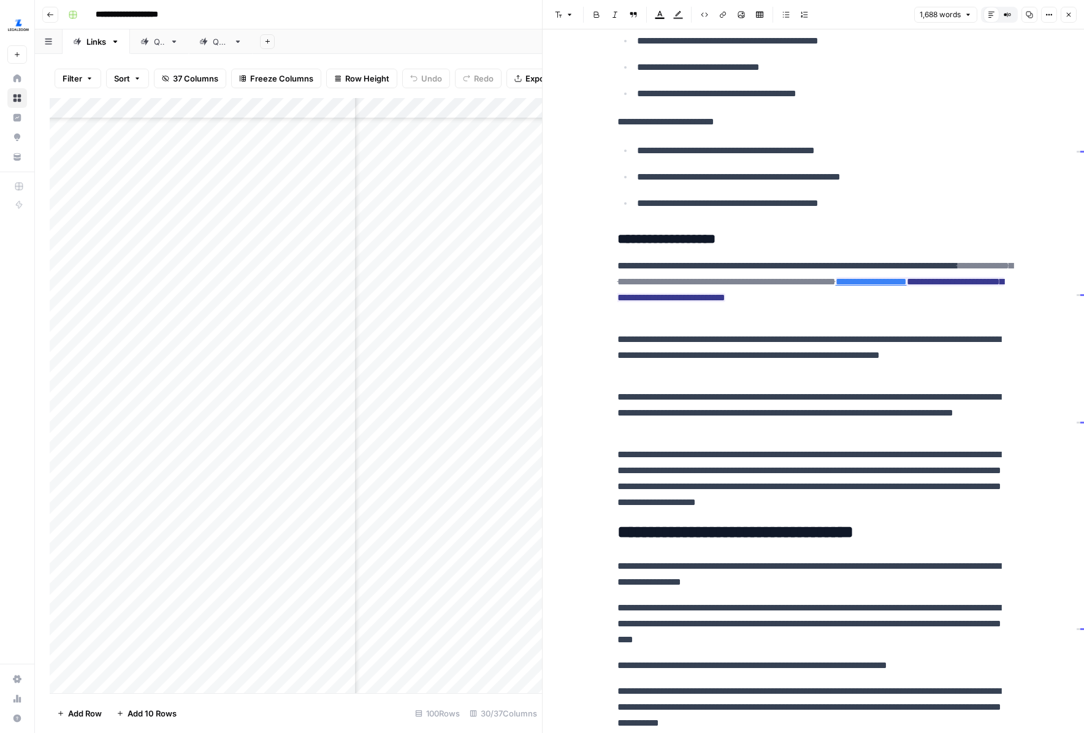
scroll to position [1976, 0]
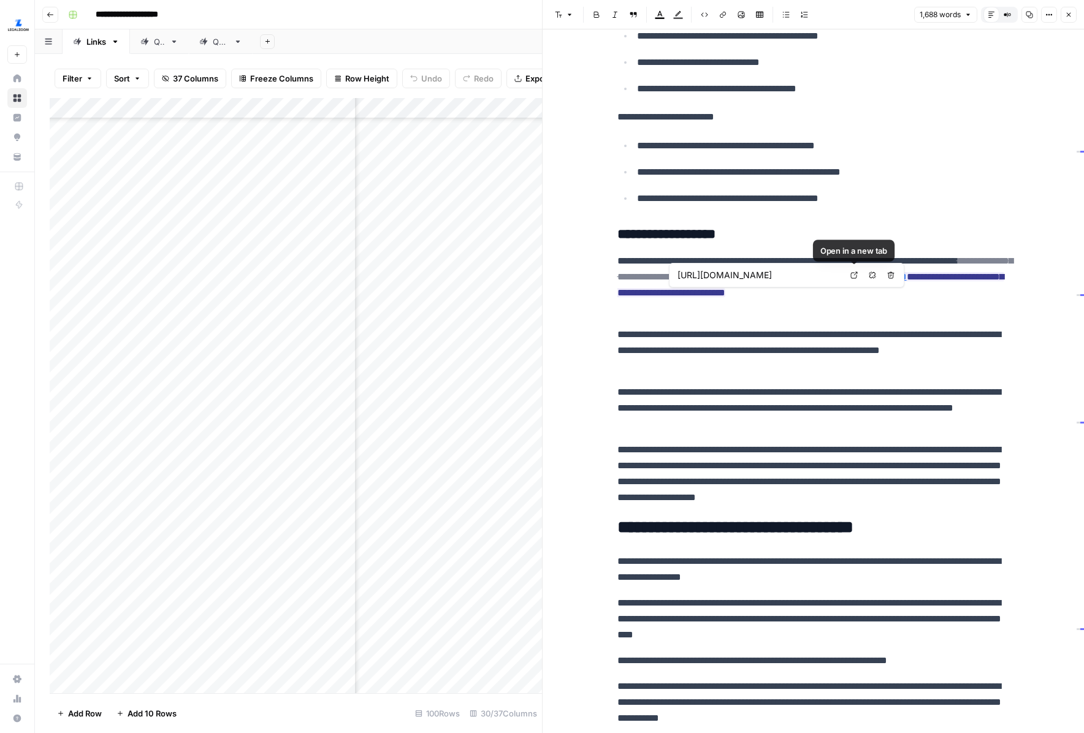
click at [854, 277] on icon at bounding box center [853, 275] width 7 height 7
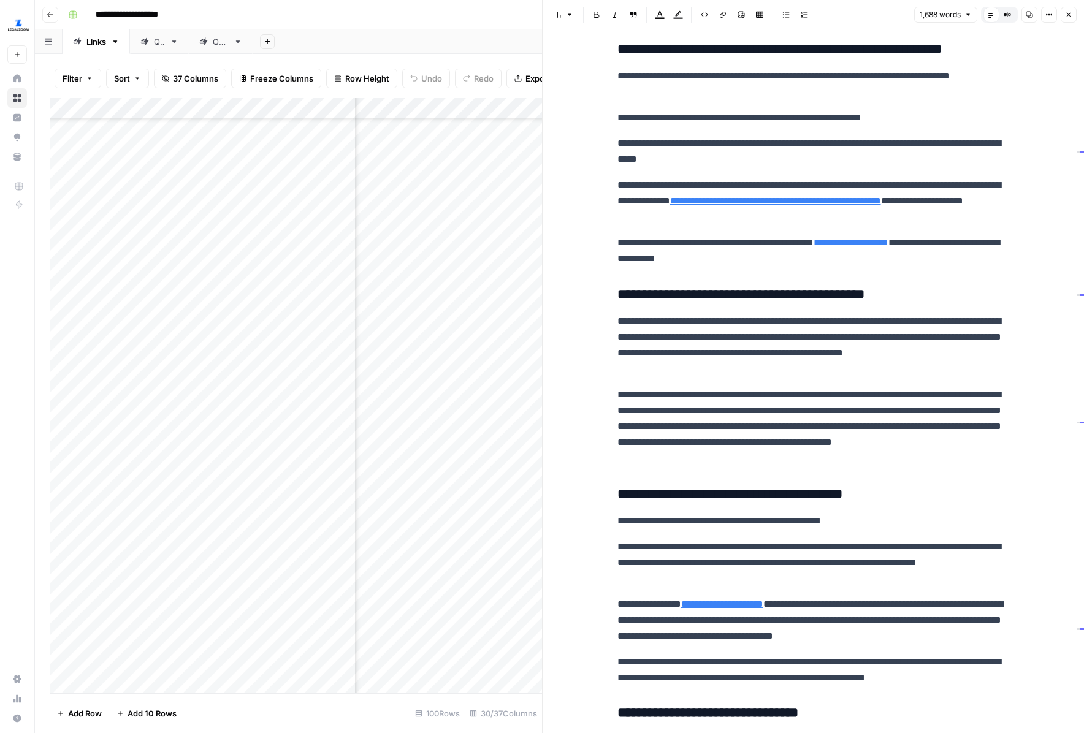
scroll to position [3743, 0]
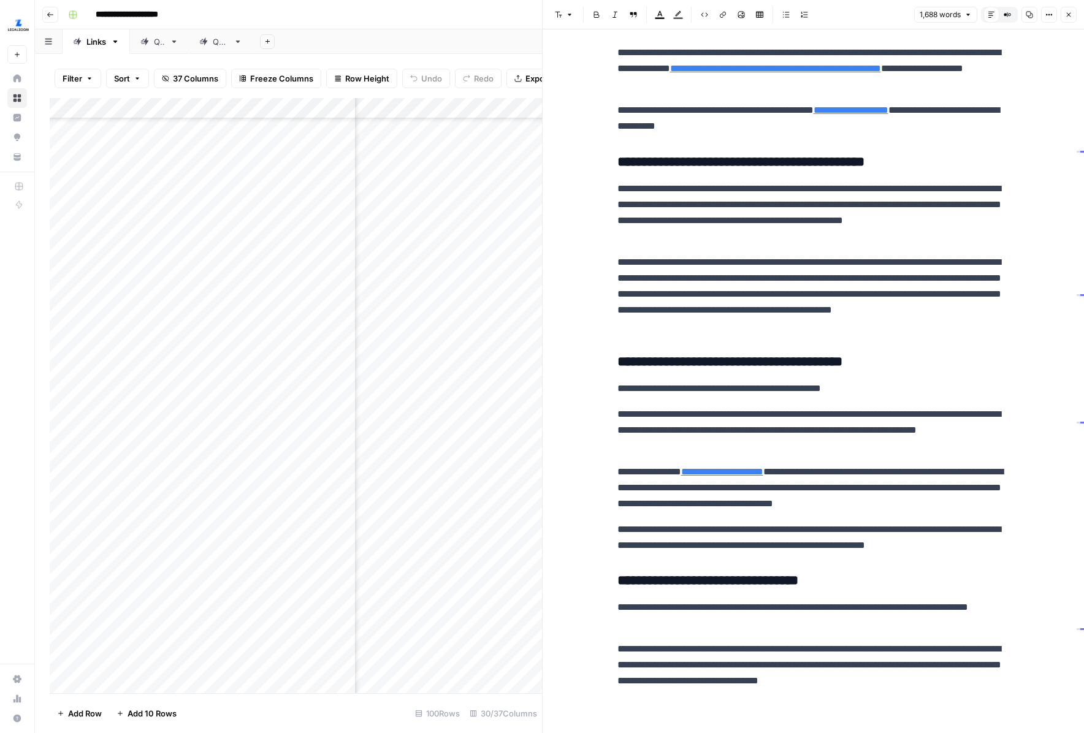
click at [1068, 20] on button "Close" at bounding box center [1069, 15] width 16 height 16
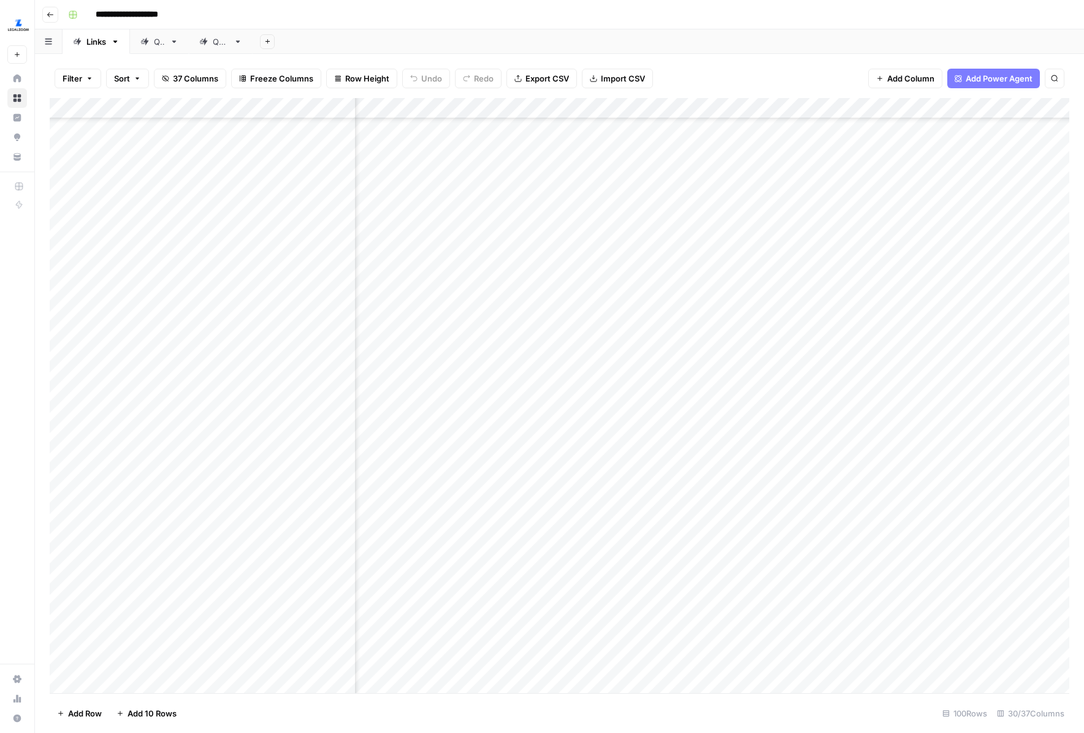
scroll to position [1110, 0]
click at [467, 419] on div "Add Column" at bounding box center [560, 395] width 1020 height 595
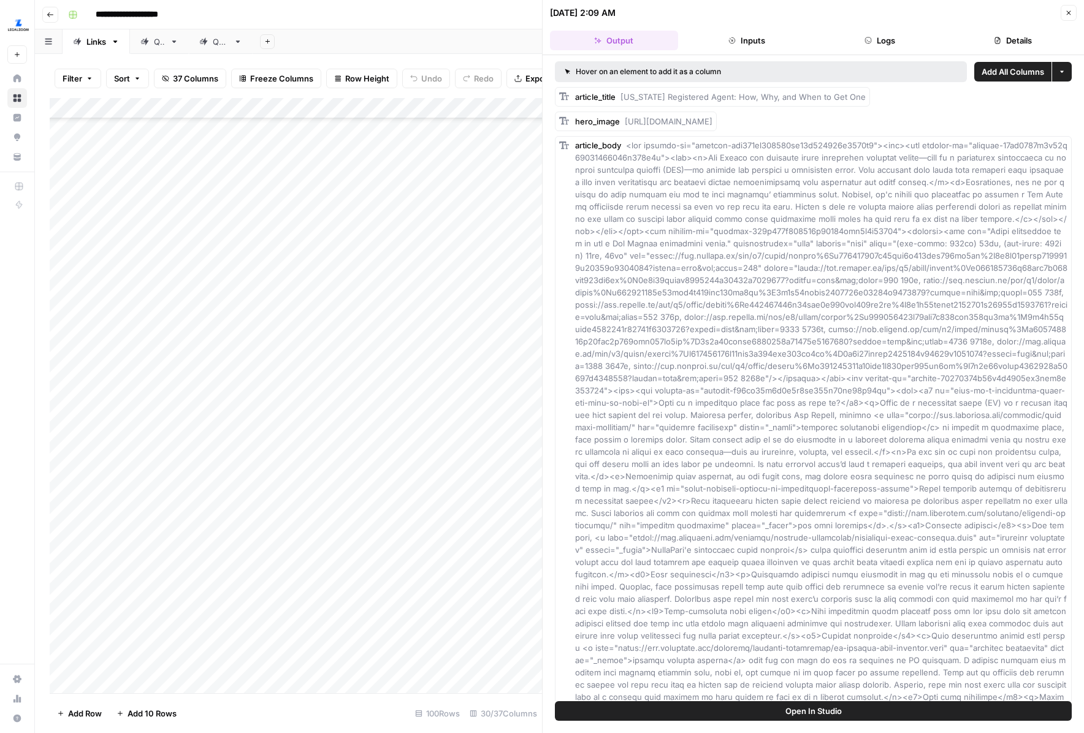
click at [468, 453] on div "Add Column" at bounding box center [296, 395] width 492 height 595
click at [468, 483] on div "Add Column" at bounding box center [296, 395] width 492 height 595
click at [1067, 15] on icon "button" at bounding box center [1068, 12] width 7 height 7
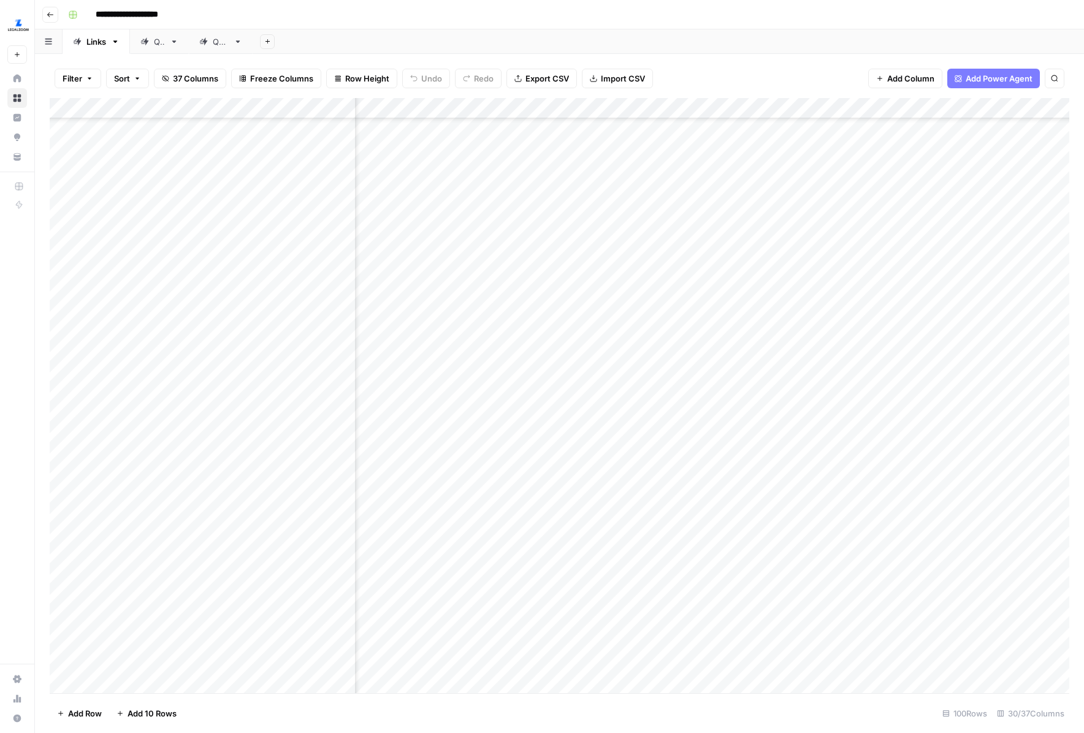
scroll to position [1110, 484]
click at [700, 422] on div "Add Column" at bounding box center [560, 395] width 1020 height 595
click at [698, 450] on div "Add Column" at bounding box center [560, 395] width 1020 height 595
